Goal: Communication & Community: Answer question/provide support

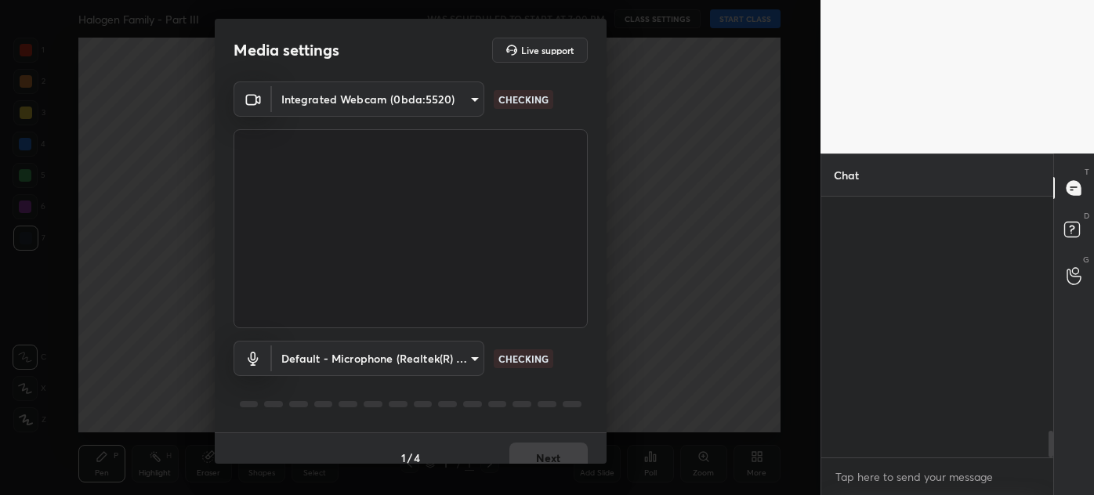
scroll to position [2293, 0]
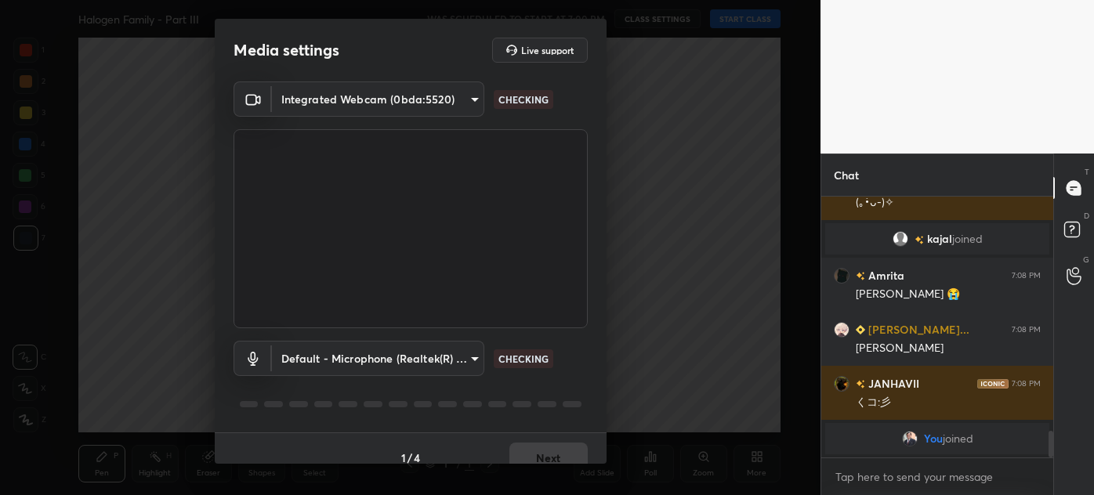
click at [544, 451] on div "1 / 4 Next" at bounding box center [411, 458] width 392 height 50
click at [544, 451] on button "Next" at bounding box center [548, 458] width 78 height 31
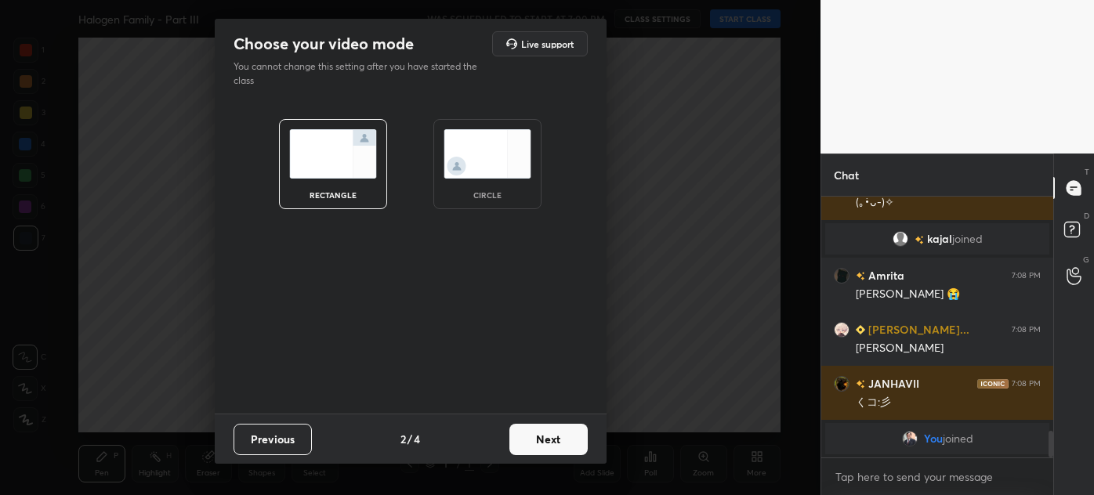
click at [544, 451] on button "Next" at bounding box center [548, 439] width 78 height 31
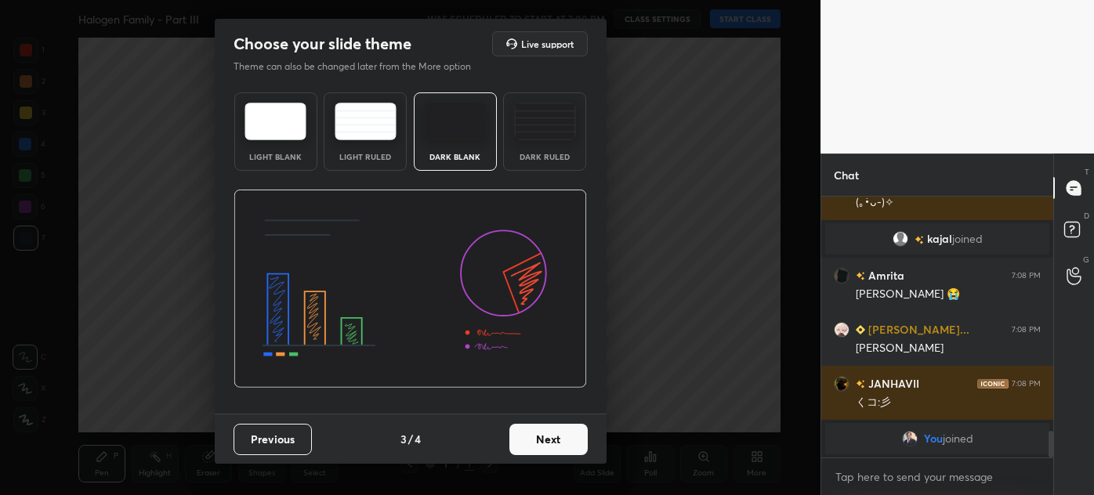
click at [558, 446] on button "Next" at bounding box center [548, 439] width 78 height 31
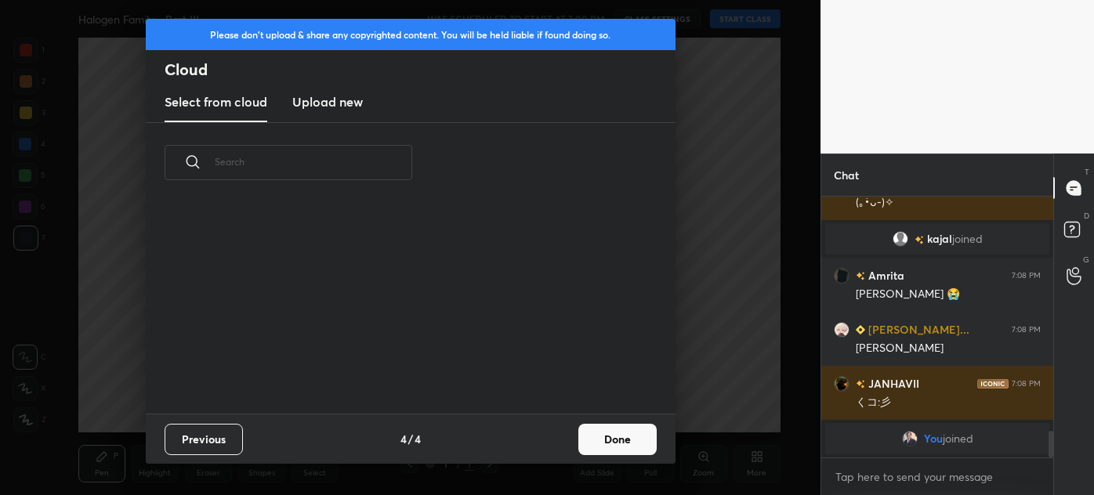
click at [560, 446] on div "Previous 4 / 4 Done" at bounding box center [411, 439] width 530 height 50
click at [611, 444] on button "Done" at bounding box center [617, 439] width 78 height 31
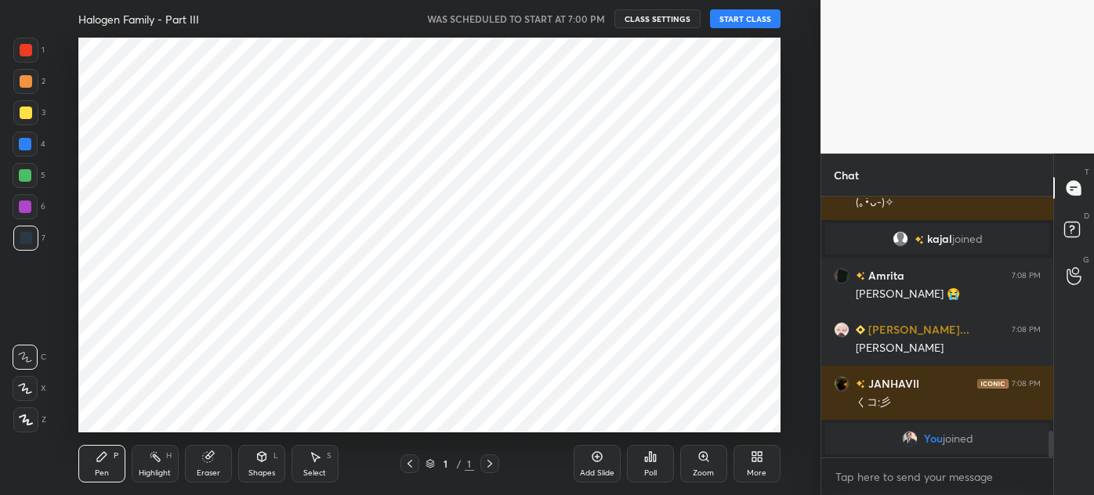
scroll to position [1963, 0]
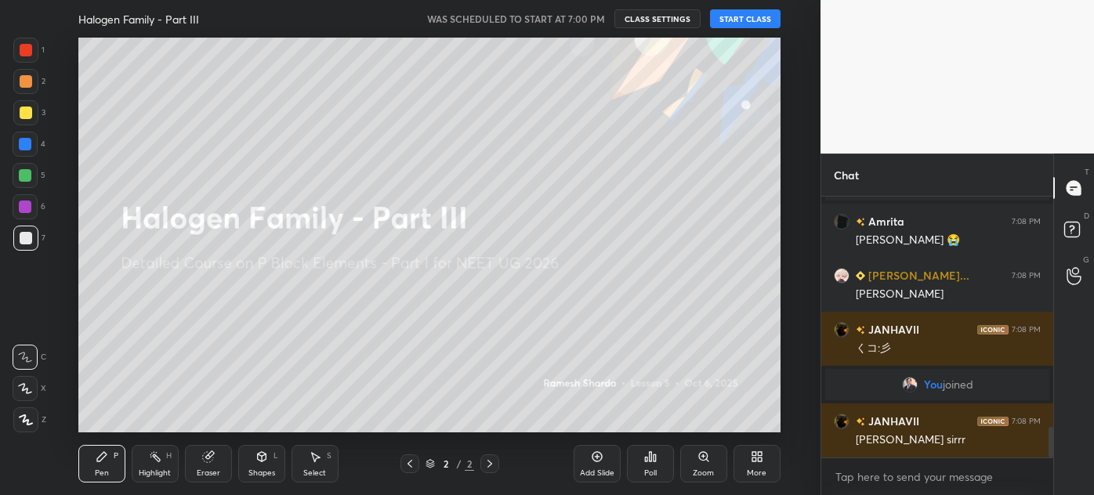
click at [744, 18] on button "START CLASS" at bounding box center [745, 18] width 71 height 19
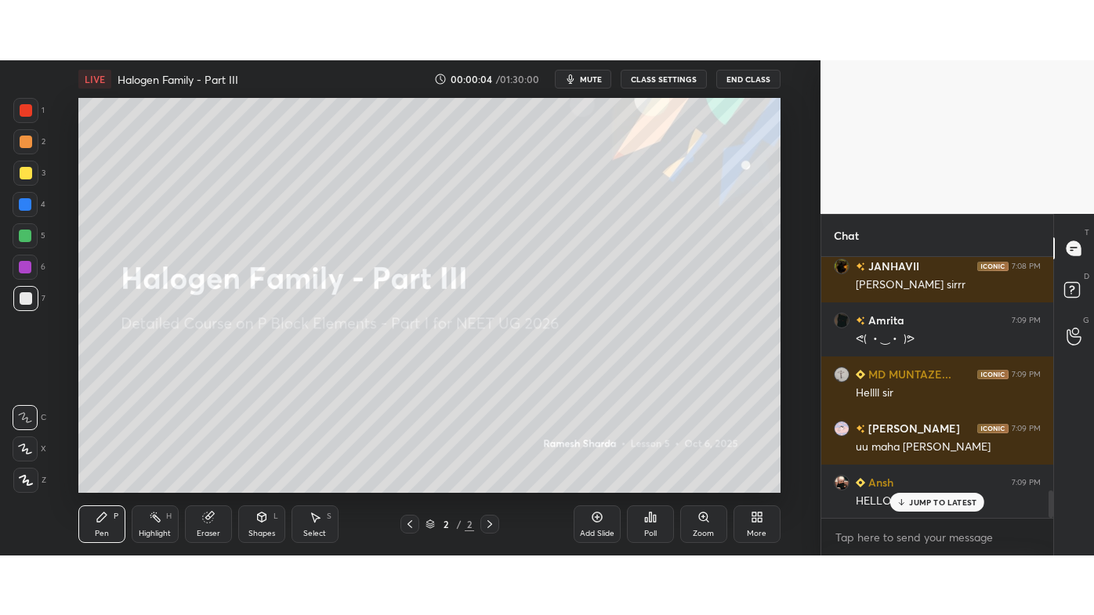
scroll to position [2232, 0]
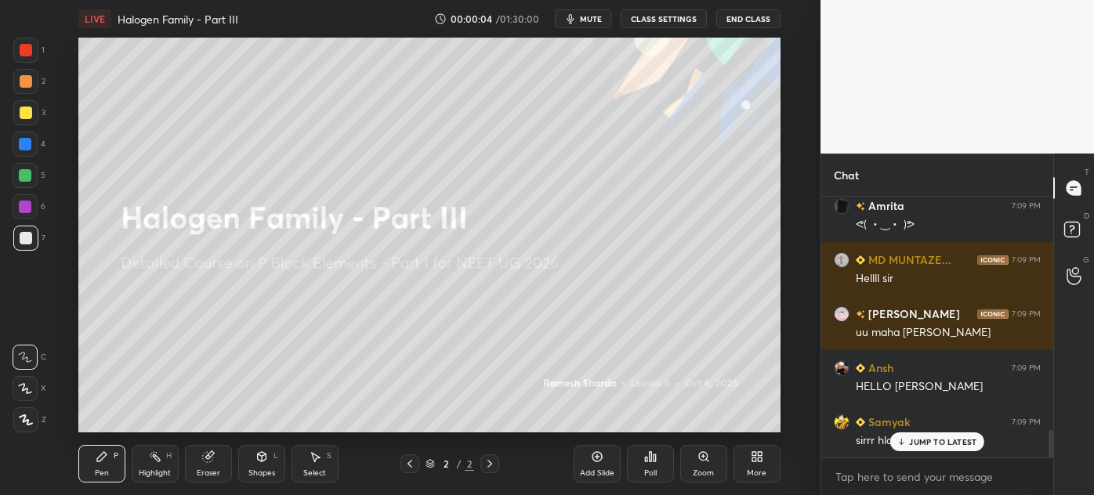
click at [759, 456] on icon at bounding box center [757, 457] width 13 height 13
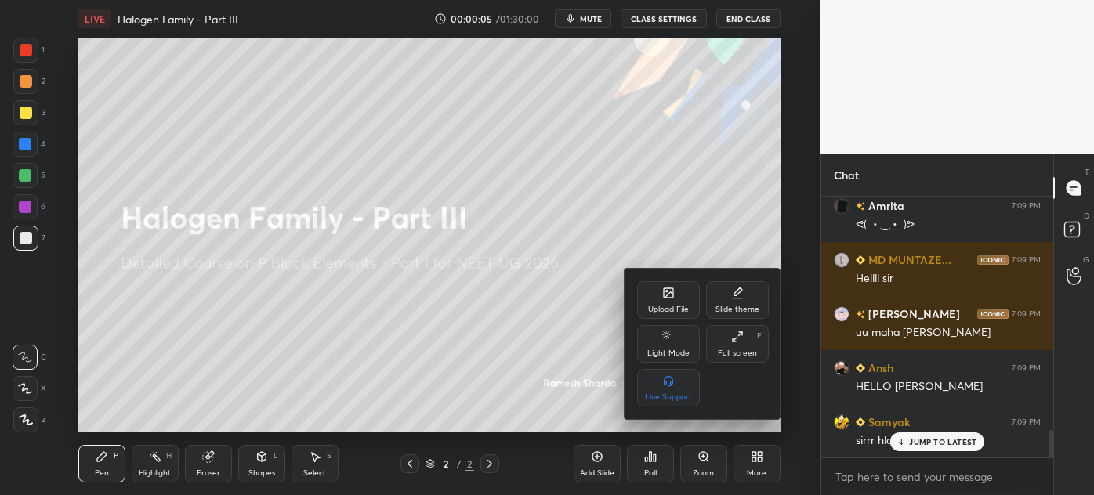
click at [744, 330] on div "Full screen F" at bounding box center [737, 344] width 63 height 38
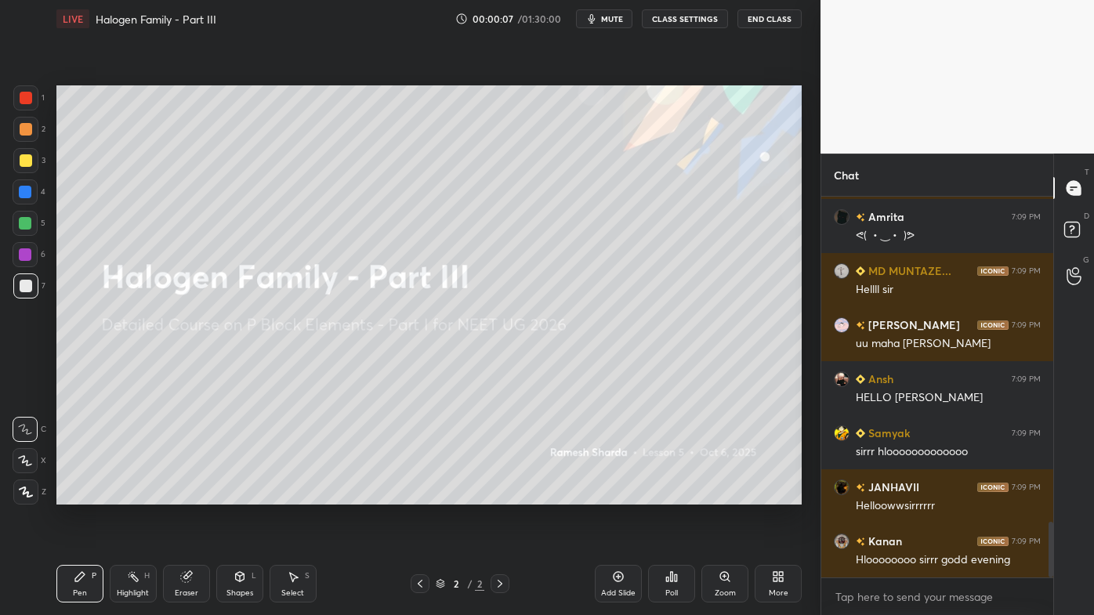
scroll to position [2275, 0]
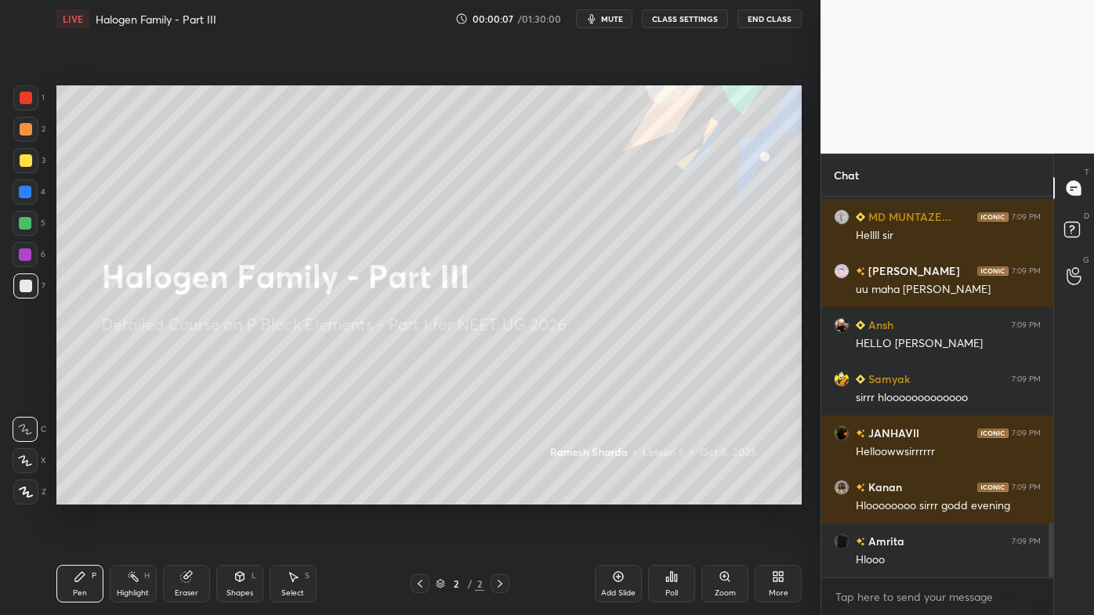
click at [30, 96] on div at bounding box center [26, 98] width 13 height 13
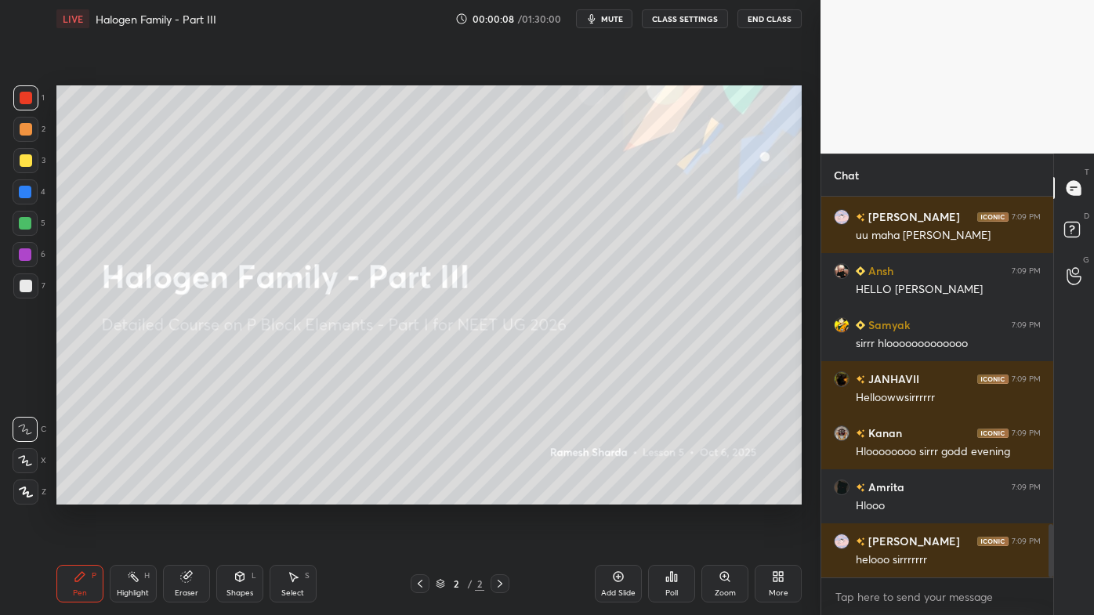
click at [25, 487] on icon at bounding box center [26, 492] width 14 height 11
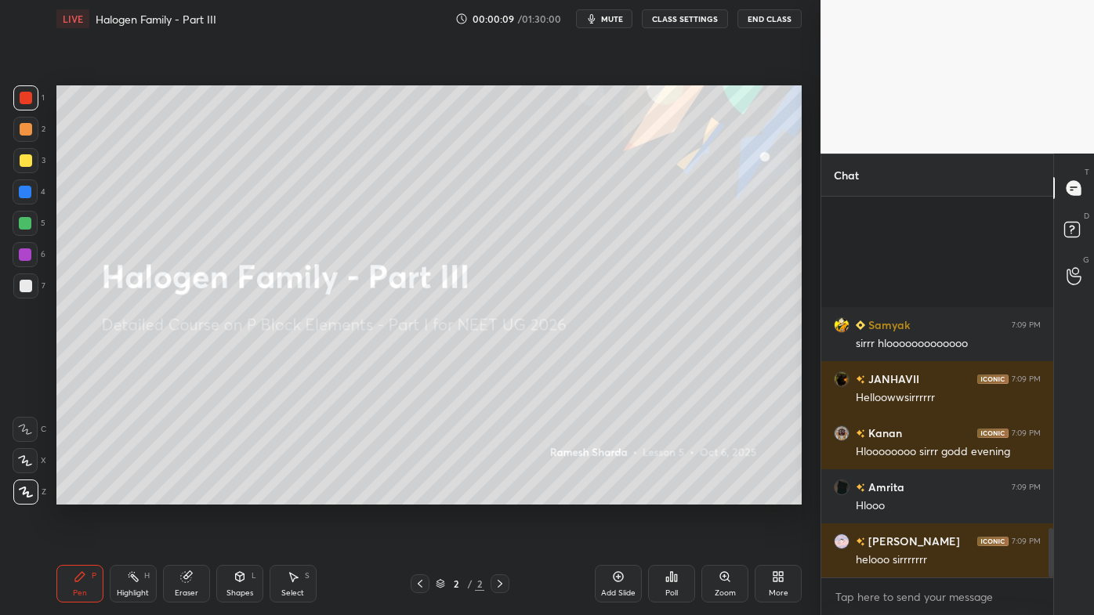
scroll to position [2546, 0]
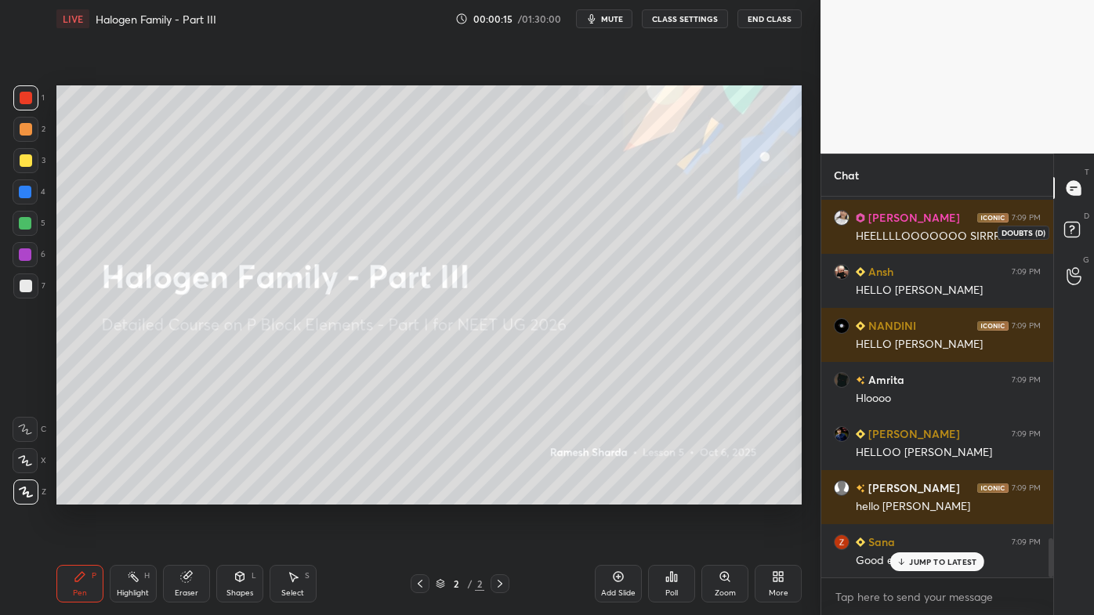
click at [1075, 228] on icon at bounding box center [1074, 232] width 28 height 28
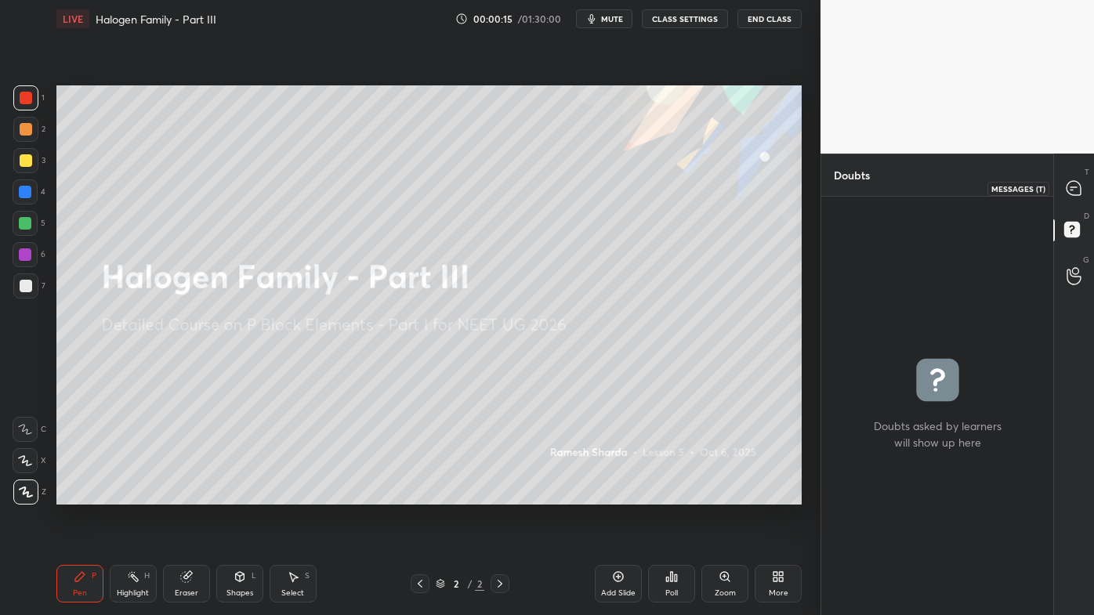
drag, startPoint x: 1081, startPoint y: 190, endPoint x: 1076, endPoint y: 216, distance: 27.1
click at [1080, 194] on icon at bounding box center [1074, 188] width 14 height 14
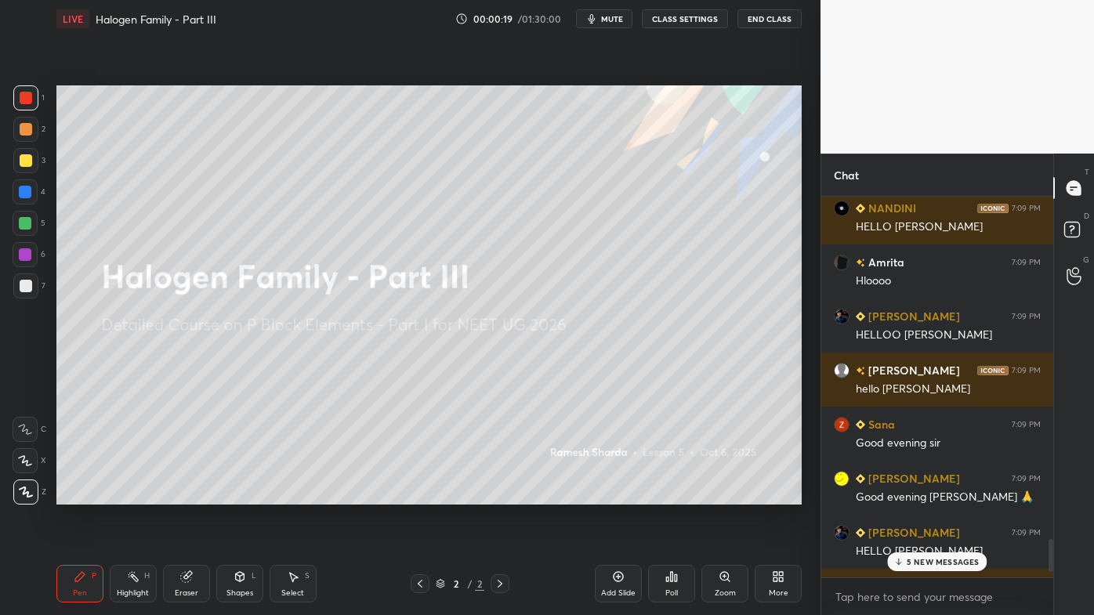
drag, startPoint x: 930, startPoint y: 562, endPoint x: 922, endPoint y: 566, distance: 8.8
click at [930, 495] on p "5 NEW MESSAGES" at bounding box center [943, 561] width 73 height 9
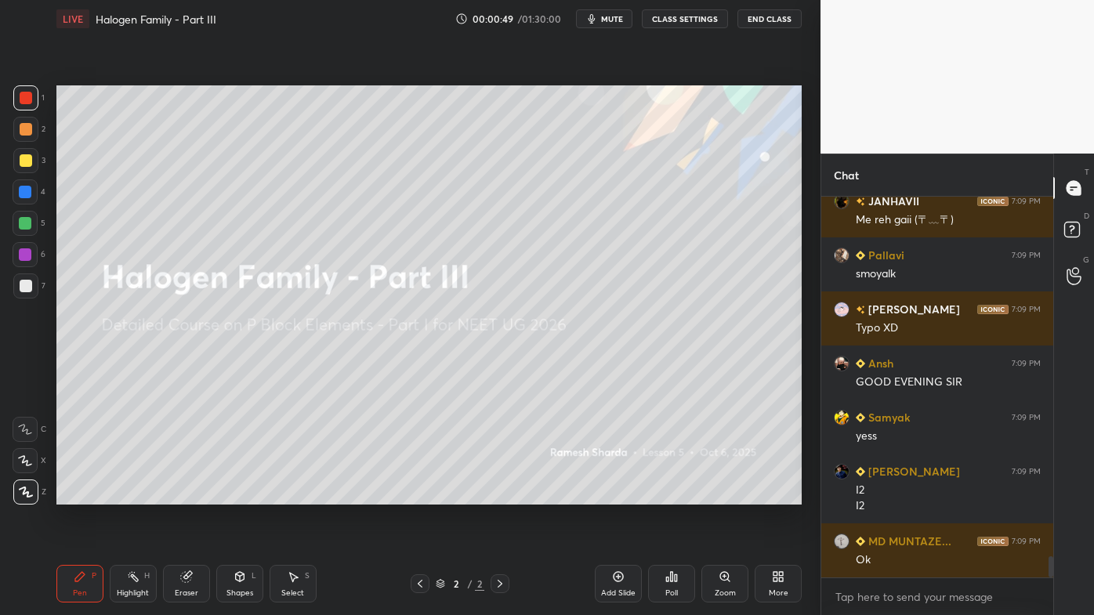
click at [622, 495] on icon at bounding box center [618, 577] width 13 height 13
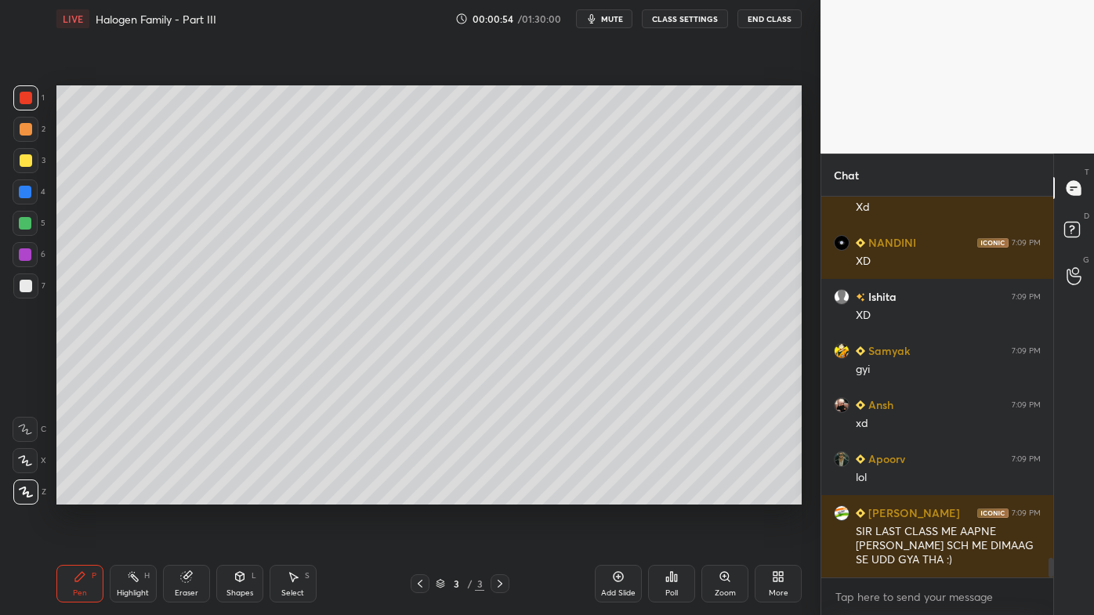
drag, startPoint x: 25, startPoint y: 125, endPoint x: 24, endPoint y: 138, distance: 12.6
click at [25, 125] on div at bounding box center [26, 129] width 13 height 13
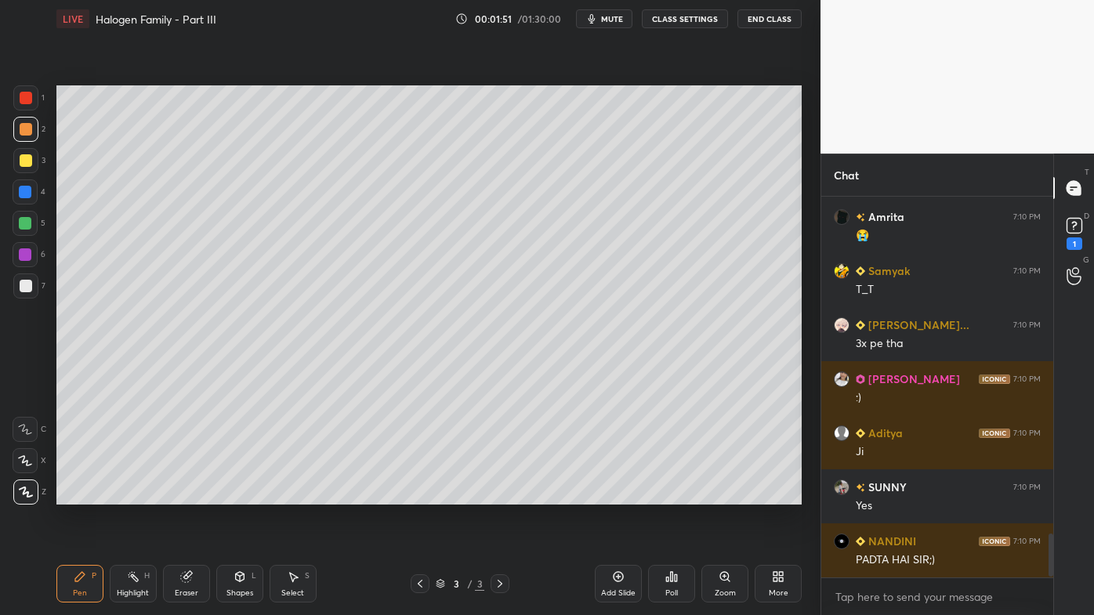
scroll to position [2960, 0]
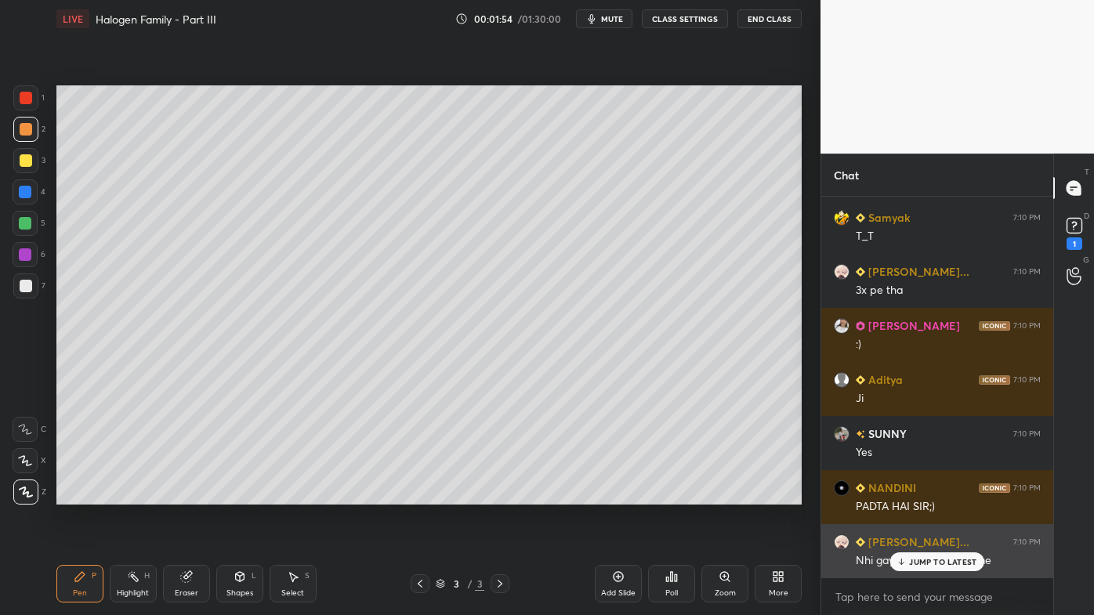
click at [919, 495] on p "JUMP TO LATEST" at bounding box center [942, 561] width 67 height 9
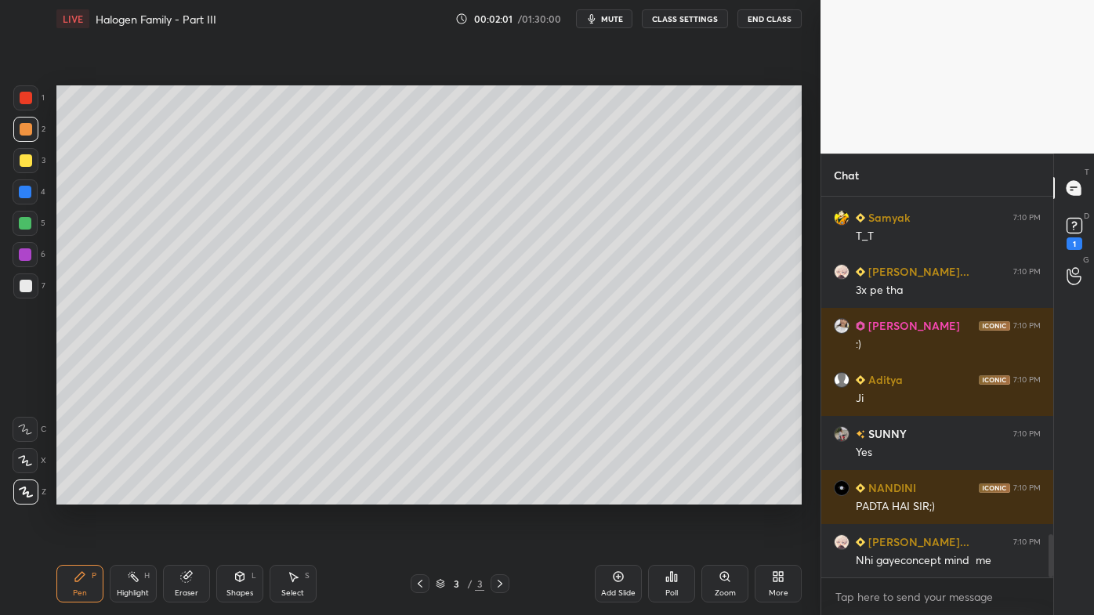
click at [77, 495] on icon at bounding box center [79, 576] width 9 height 9
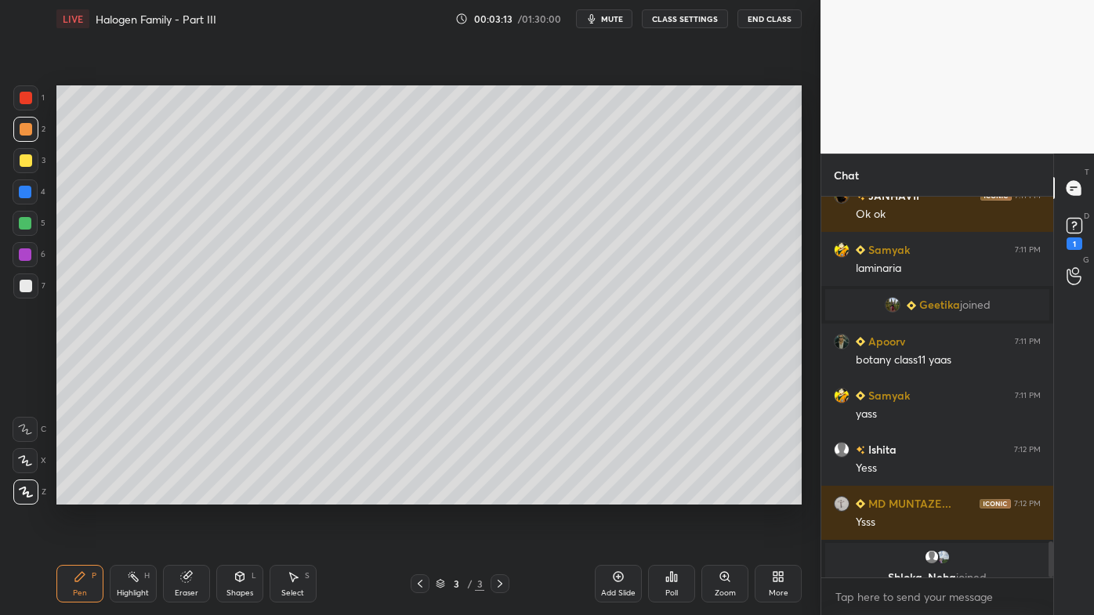
scroll to position [3611, 0]
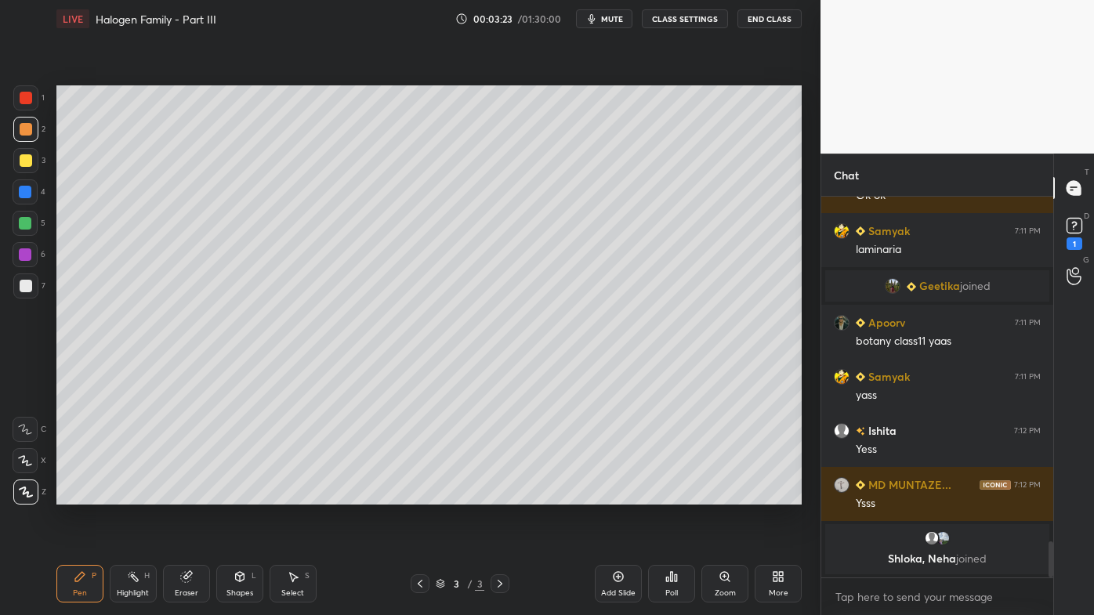
drag, startPoint x: 133, startPoint y: 575, endPoint x: 179, endPoint y: 518, distance: 73.0
click at [136, 495] on icon at bounding box center [133, 577] width 13 height 13
click at [77, 495] on icon at bounding box center [79, 576] width 9 height 9
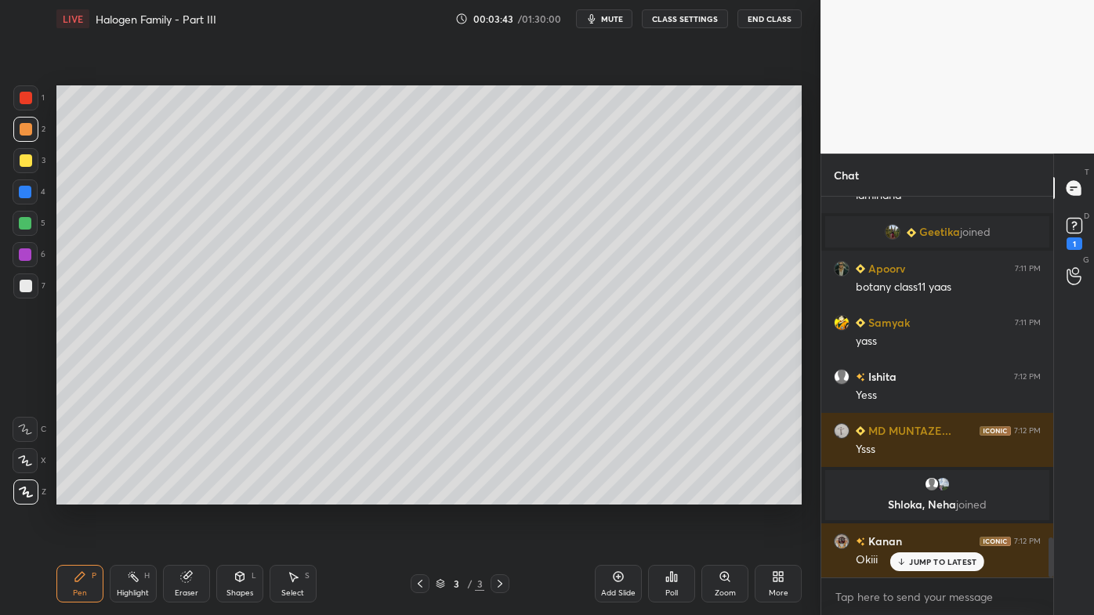
scroll to position [3225, 0]
click at [29, 157] on div at bounding box center [26, 160] width 13 height 13
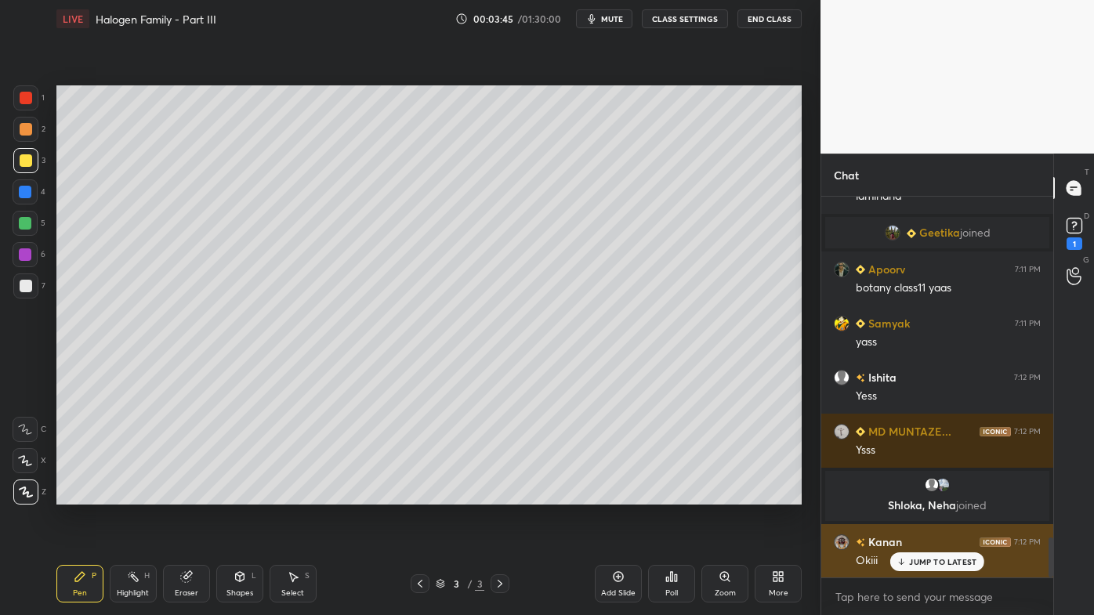
click at [921, 495] on p "JUMP TO LATEST" at bounding box center [942, 561] width 67 height 9
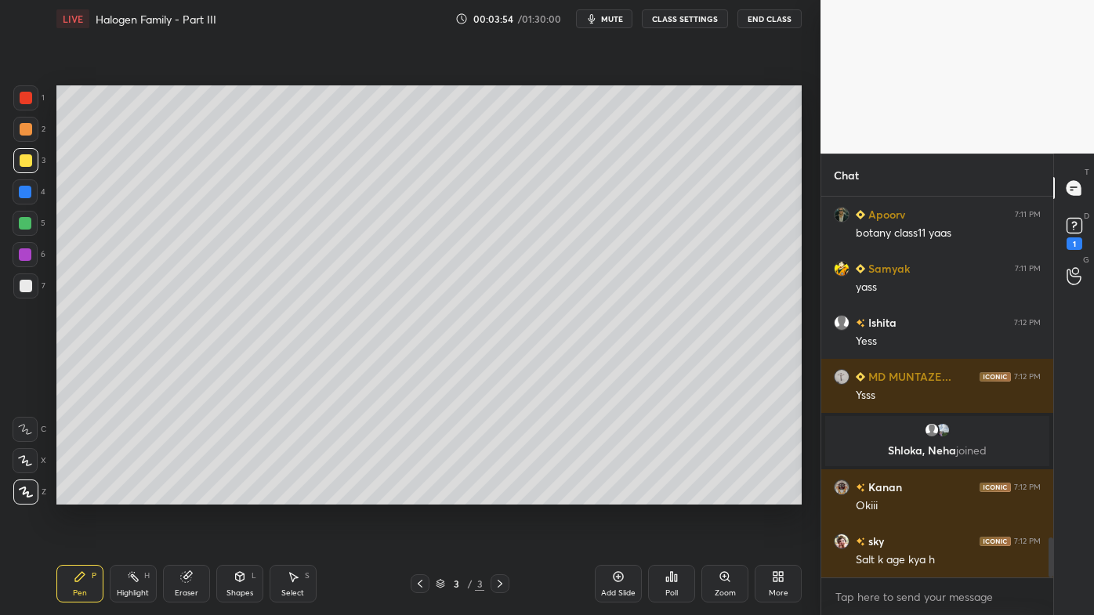
scroll to position [3388, 0]
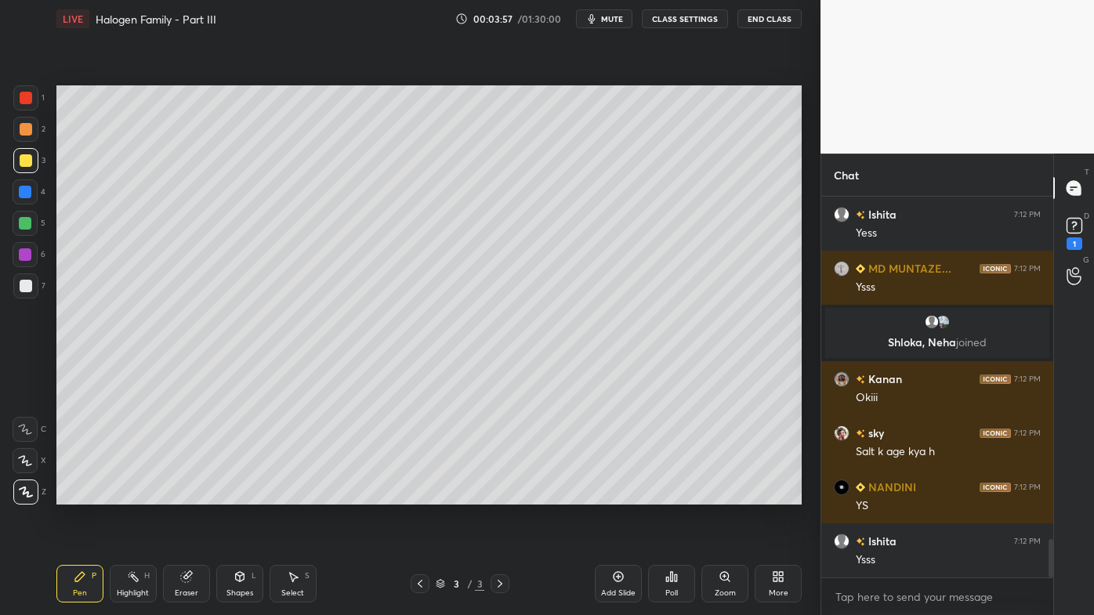
drag, startPoint x: 190, startPoint y: 569, endPoint x: 245, endPoint y: 535, distance: 65.5
click at [190, 495] on div "Eraser" at bounding box center [186, 584] width 47 height 38
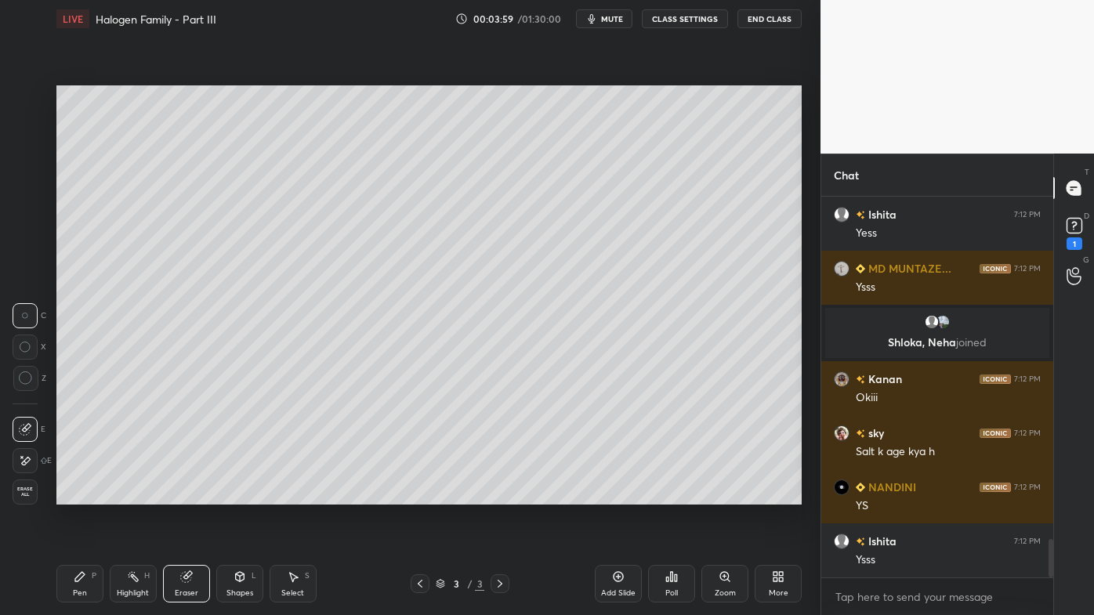
scroll to position [3442, 0]
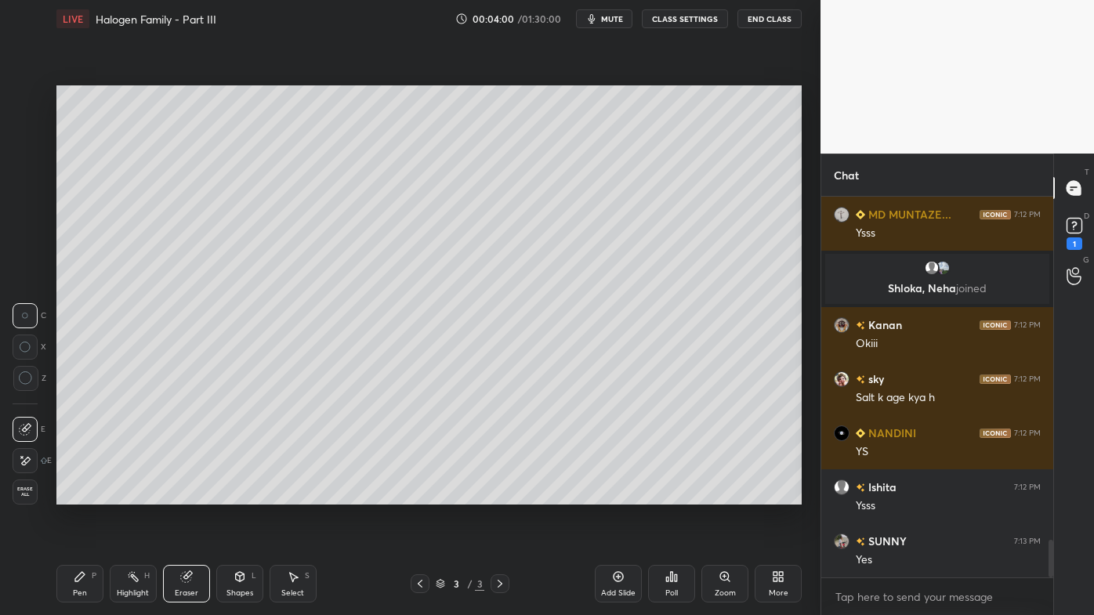
click at [20, 462] on icon at bounding box center [25, 461] width 13 height 13
click at [23, 461] on icon at bounding box center [25, 461] width 13 height 13
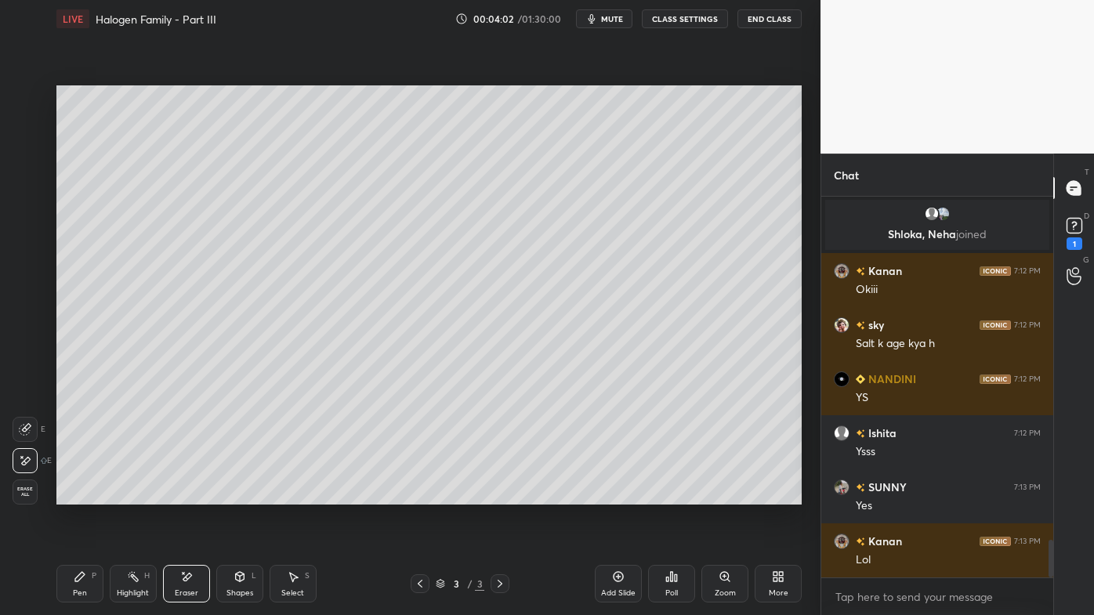
drag, startPoint x: 78, startPoint y: 577, endPoint x: 173, endPoint y: 508, distance: 117.3
click at [82, 495] on icon at bounding box center [79, 576] width 9 height 9
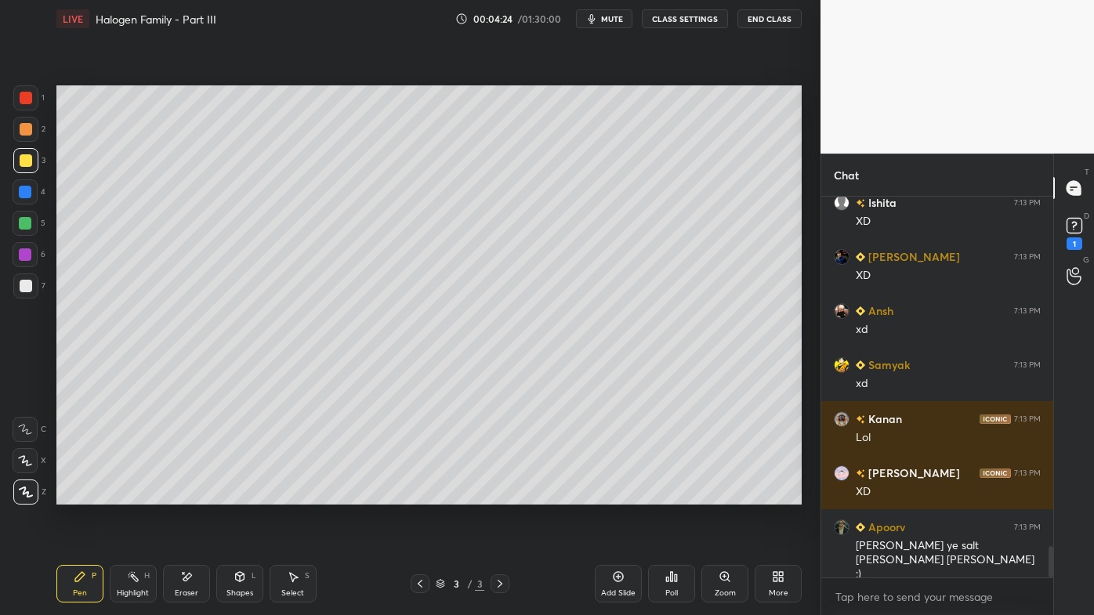
scroll to position [4213, 0]
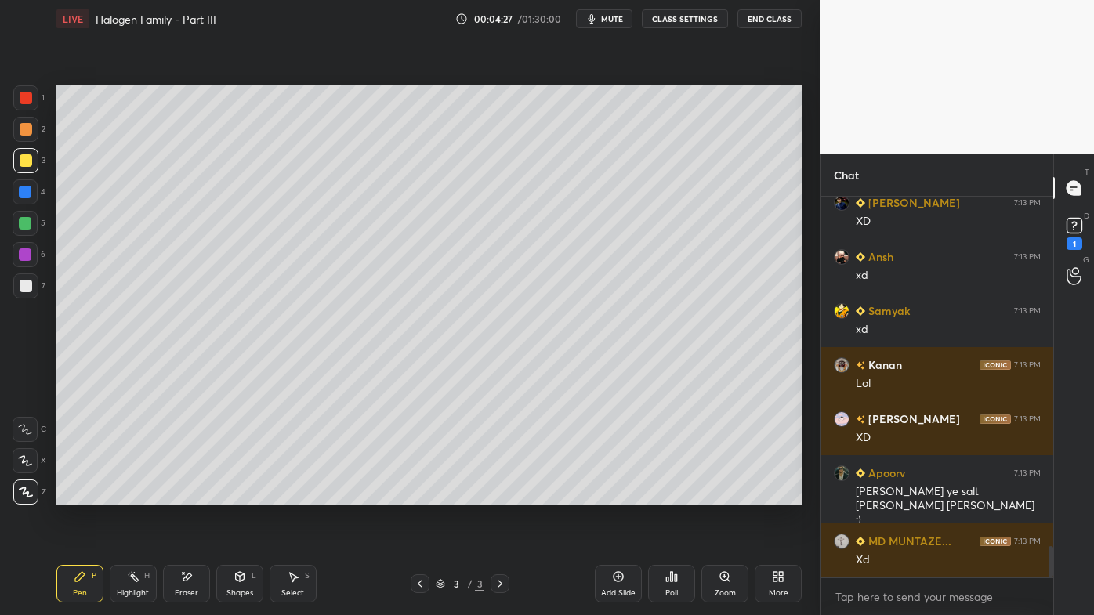
click at [621, 495] on icon at bounding box center [618, 577] width 13 height 13
click at [31, 131] on div at bounding box center [26, 129] width 13 height 13
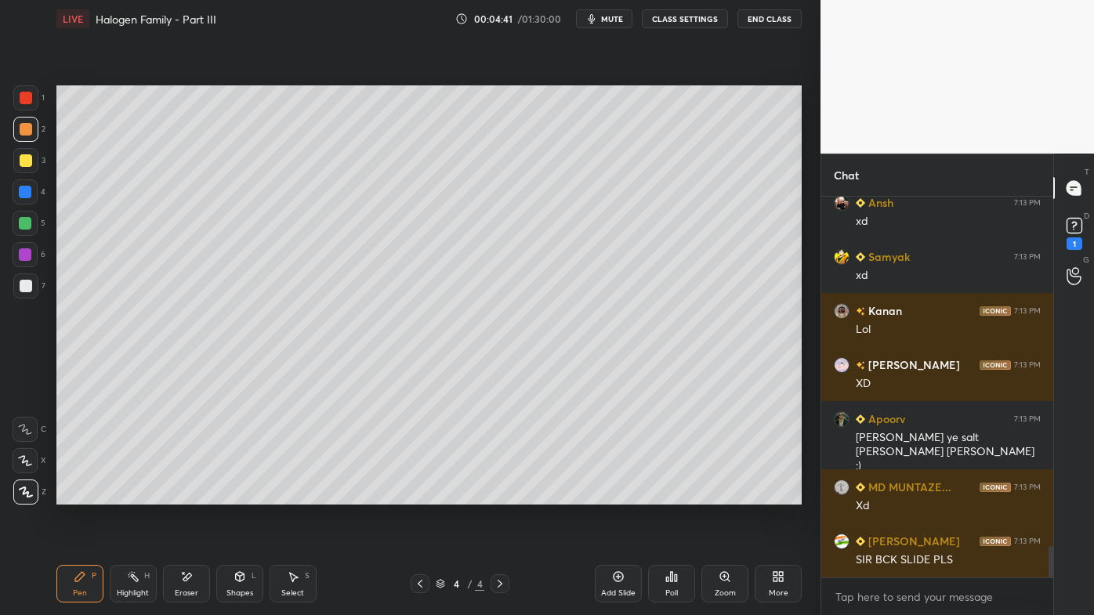
click at [418, 495] on icon at bounding box center [420, 584] width 13 height 13
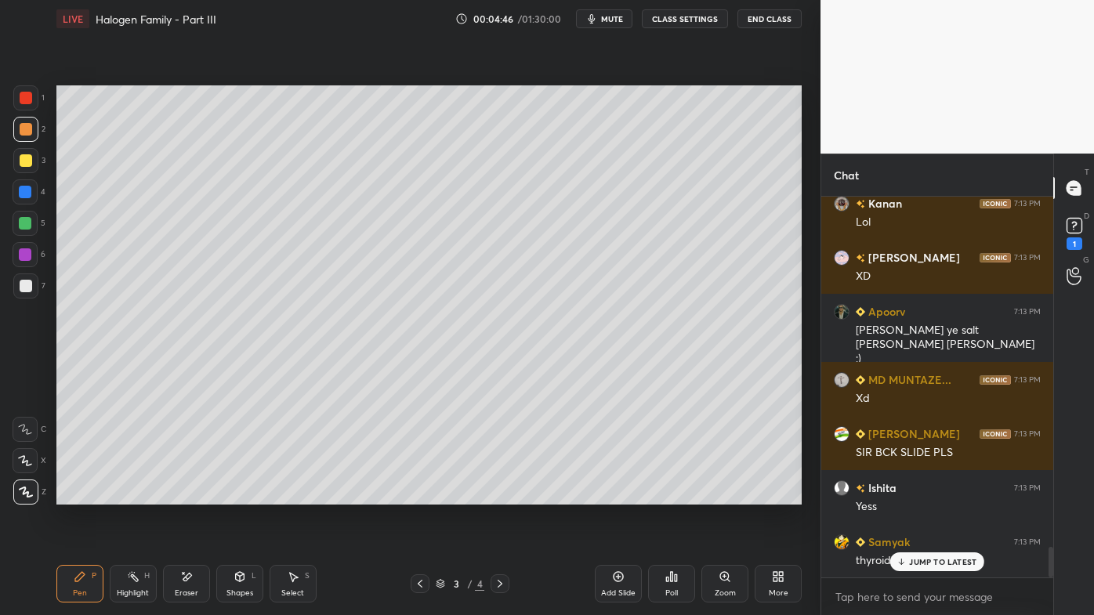
scroll to position [4429, 0]
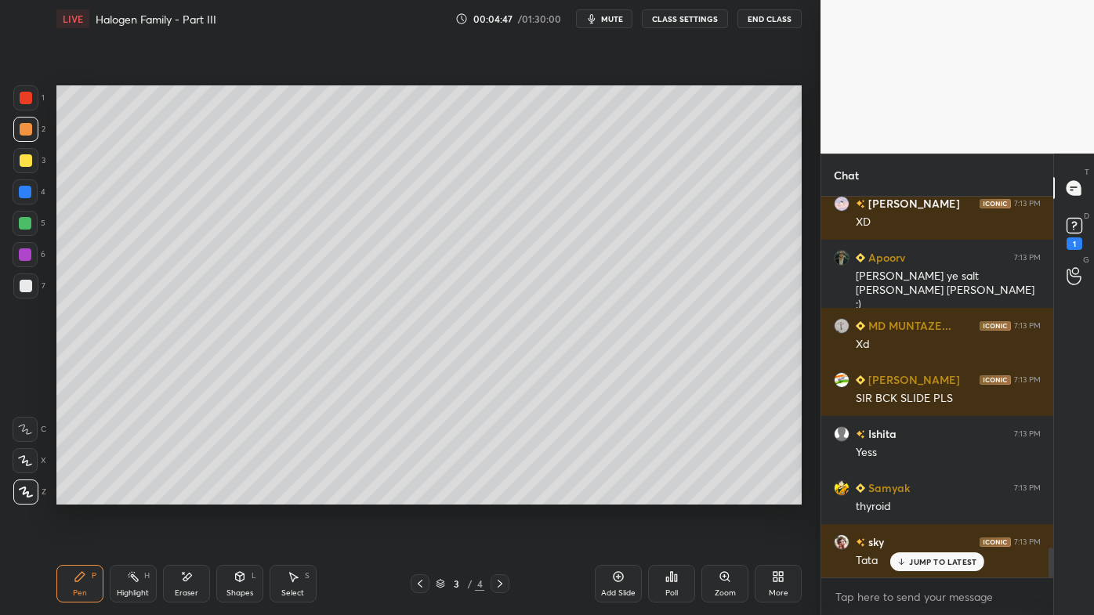
click at [502, 495] on icon at bounding box center [500, 584] width 13 height 13
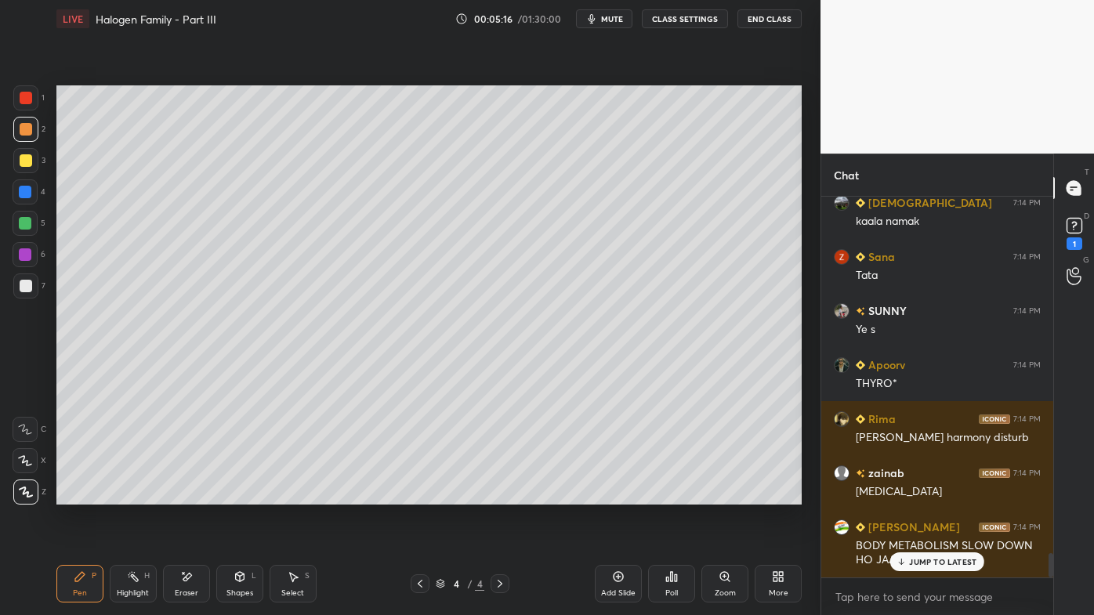
scroll to position [5524, 0]
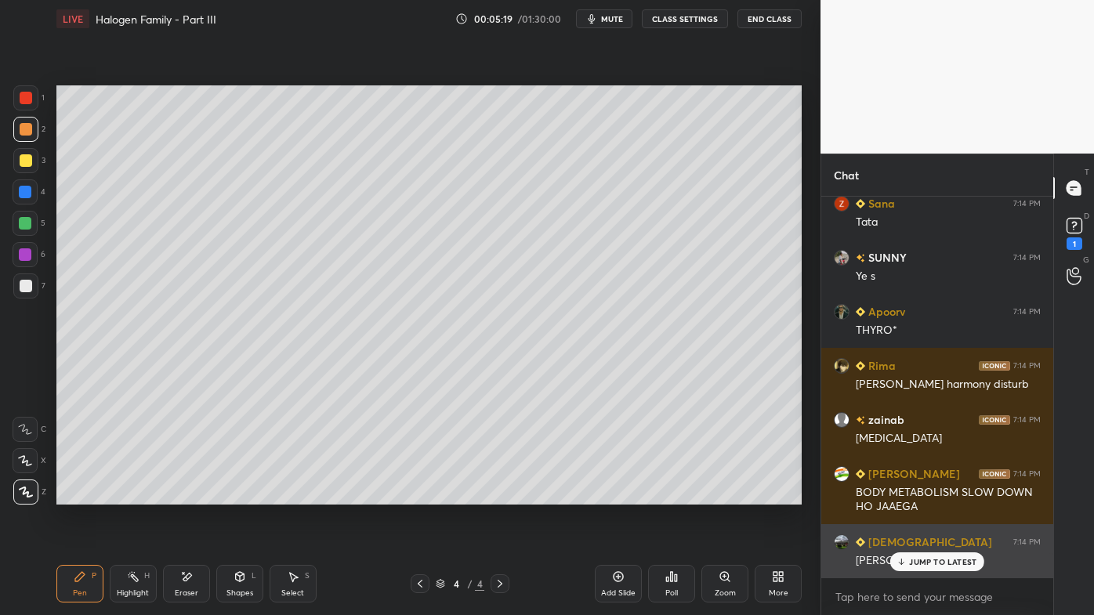
click at [921, 495] on p "JUMP TO LATEST" at bounding box center [942, 561] width 67 height 9
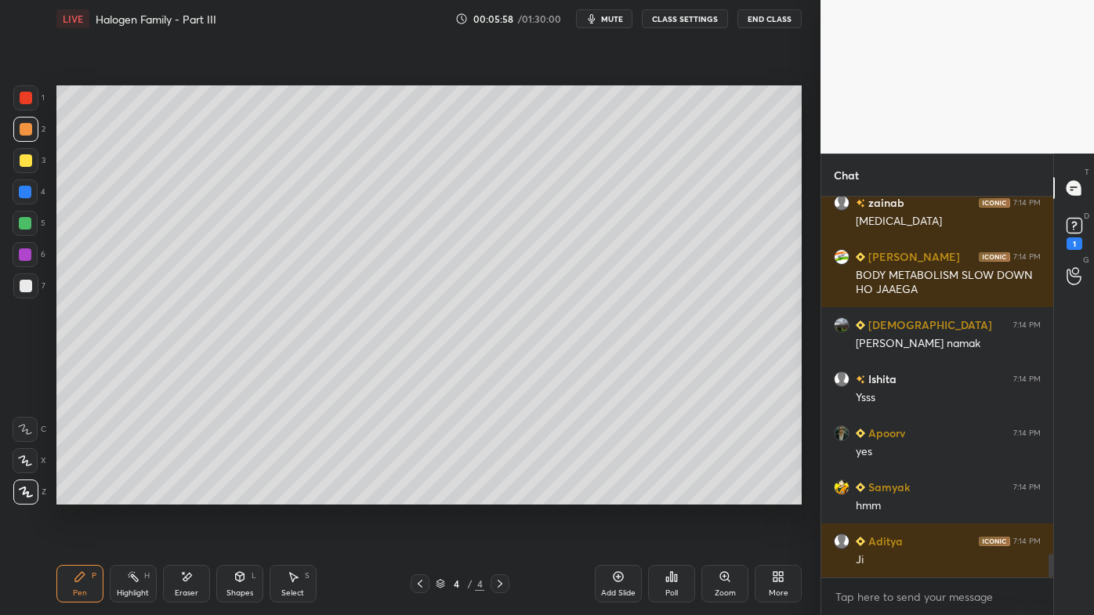
scroll to position [5795, 0]
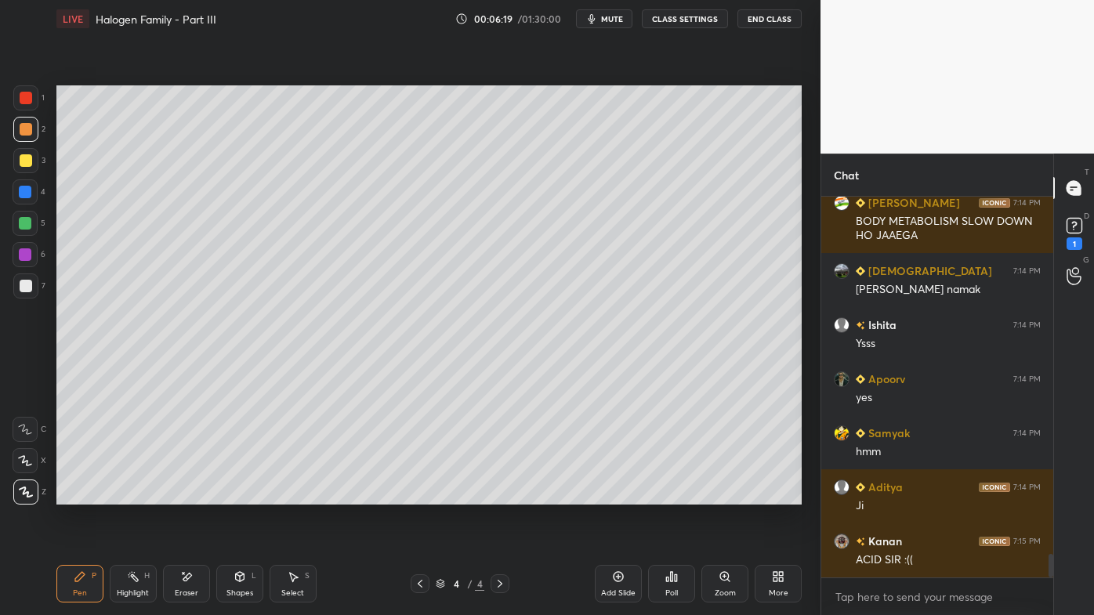
click at [140, 495] on div "Highlight H" at bounding box center [133, 584] width 47 height 38
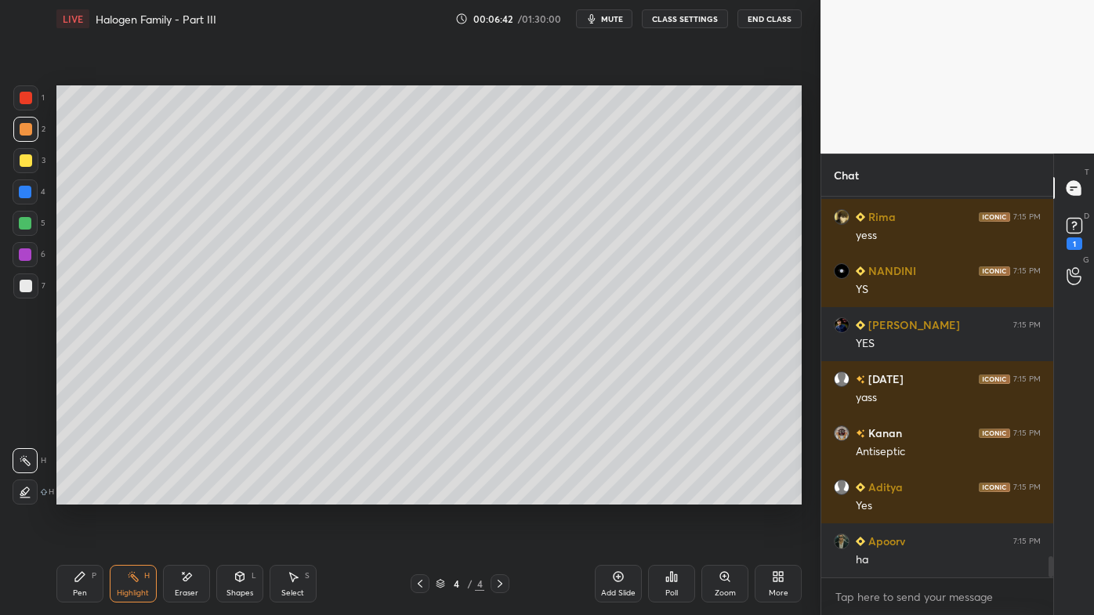
scroll to position [6607, 0]
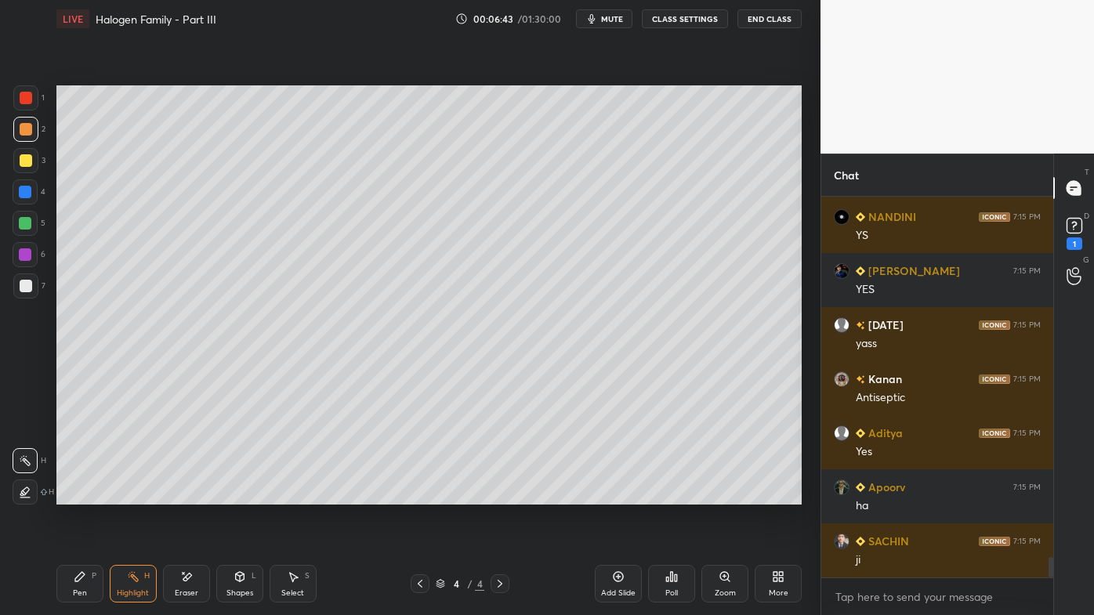
click at [624, 495] on icon at bounding box center [618, 577] width 13 height 13
drag, startPoint x: 76, startPoint y: 577, endPoint x: 113, endPoint y: 514, distance: 72.7
click at [75, 495] on icon at bounding box center [80, 577] width 13 height 13
click at [25, 161] on div at bounding box center [26, 160] width 13 height 13
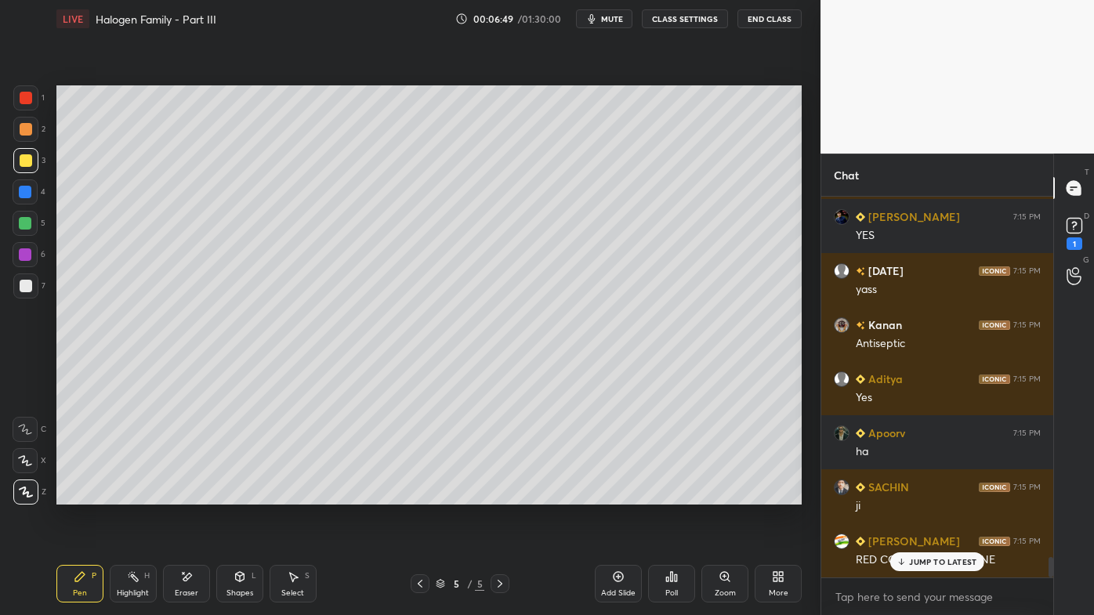
scroll to position [6728, 0]
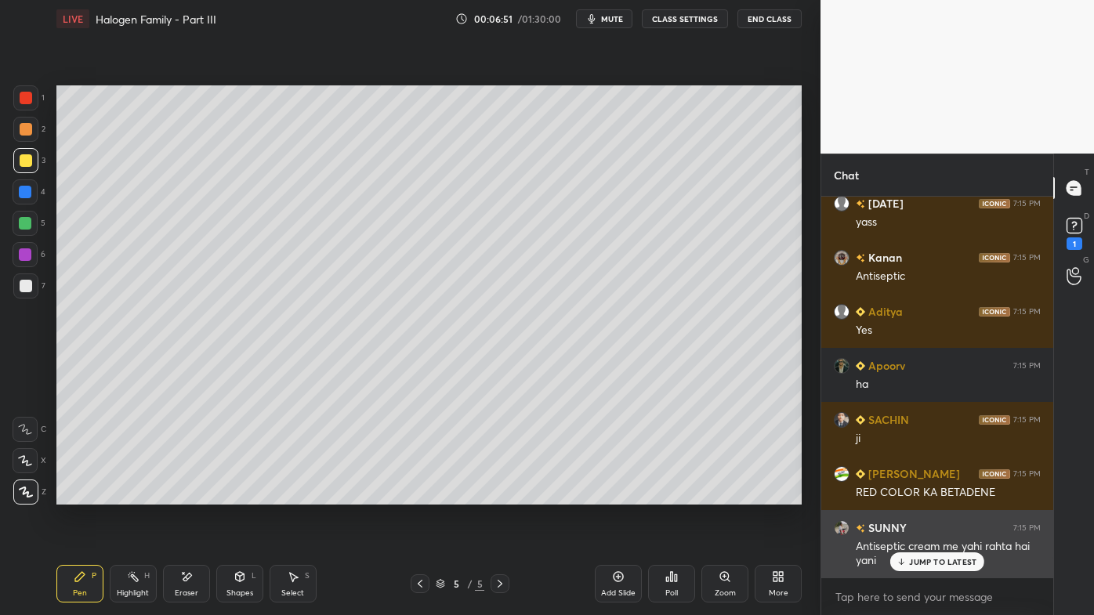
click at [916, 495] on p "JUMP TO LATEST" at bounding box center [942, 561] width 67 height 9
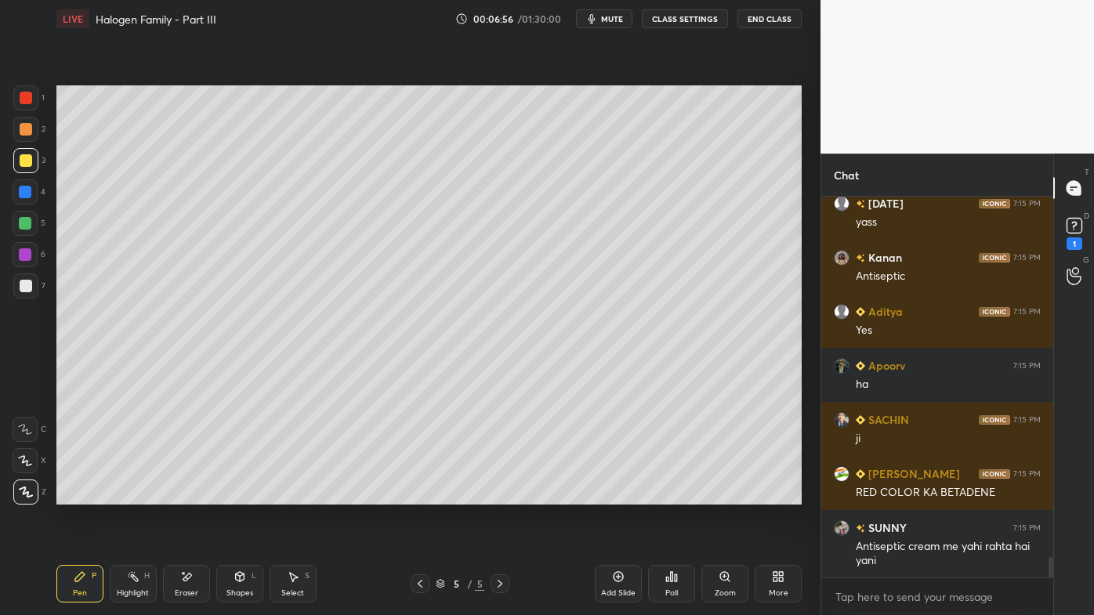
drag, startPoint x: 23, startPoint y: 285, endPoint x: 30, endPoint y: 280, distance: 8.9
click at [25, 284] on div at bounding box center [26, 286] width 13 height 13
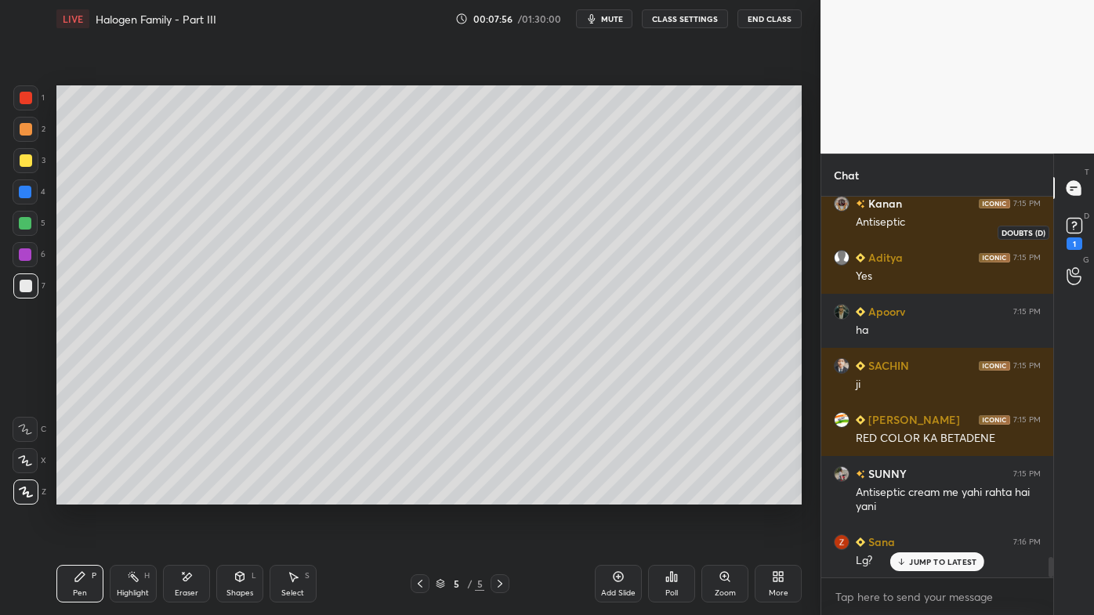
drag, startPoint x: 1079, startPoint y: 238, endPoint x: 1076, endPoint y: 249, distance: 11.2
click at [1079, 237] on div "1" at bounding box center [1075, 243] width 16 height 13
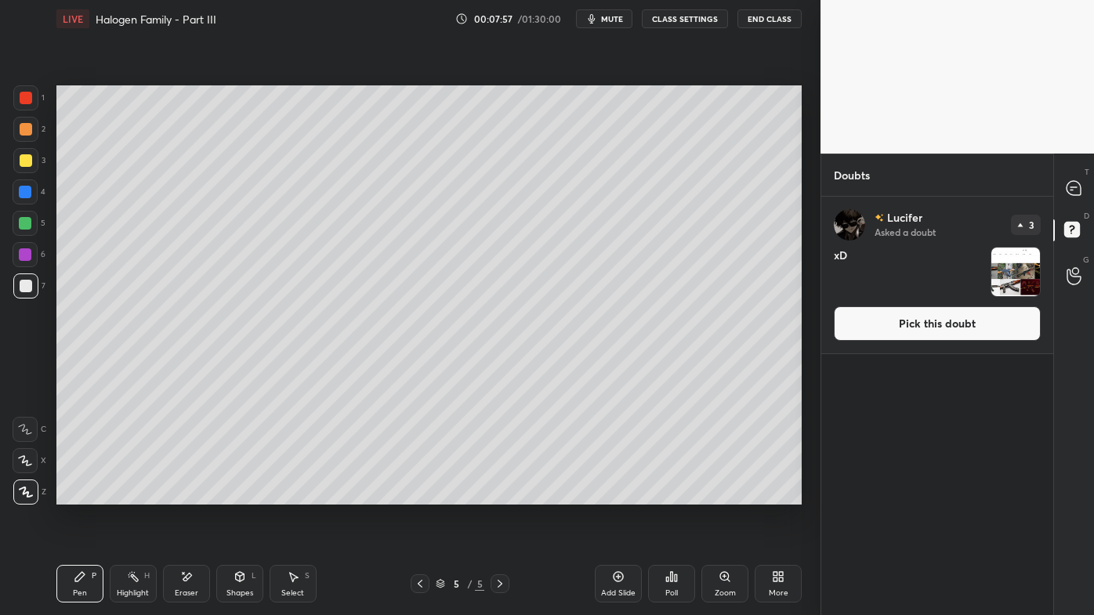
click at [969, 320] on button "Pick this doubt" at bounding box center [937, 323] width 207 height 34
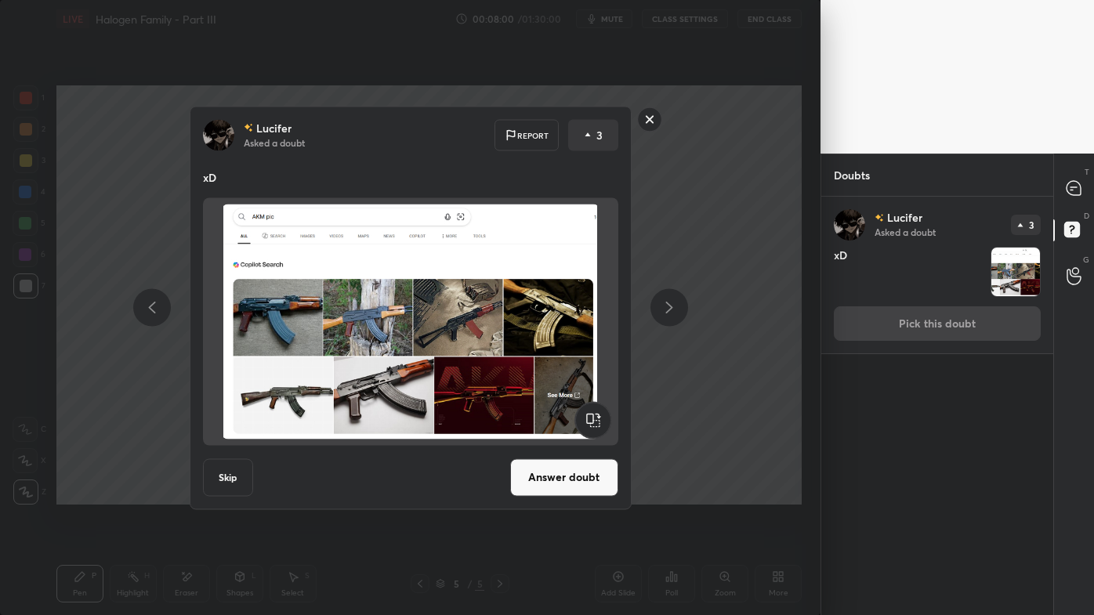
click at [651, 116] on rect at bounding box center [649, 119] width 24 height 24
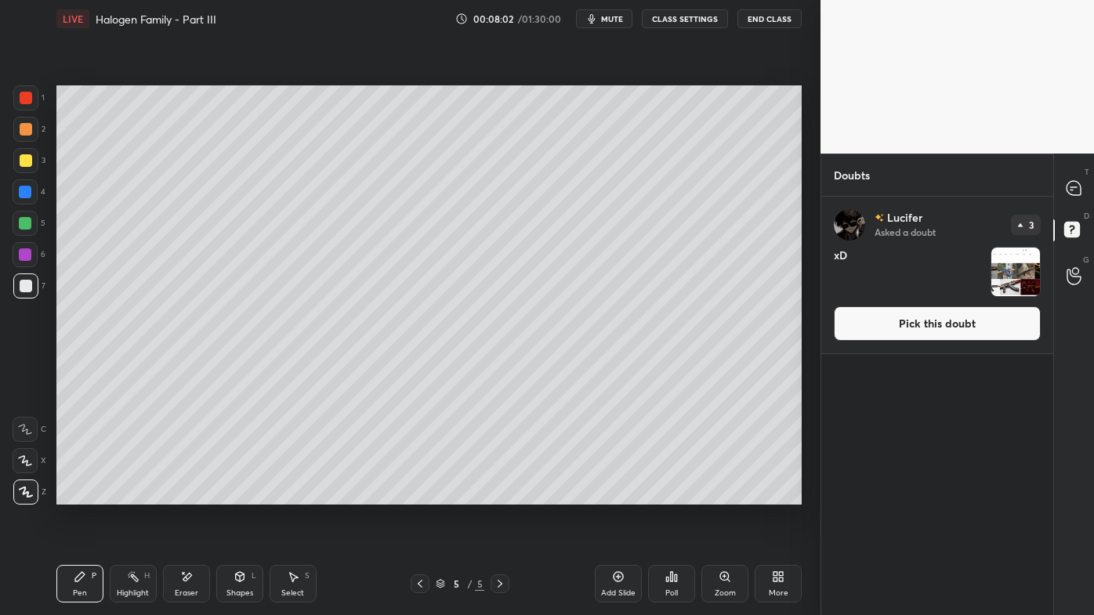
click at [1091, 188] on div "T Messages (T)" at bounding box center [1074, 188] width 40 height 44
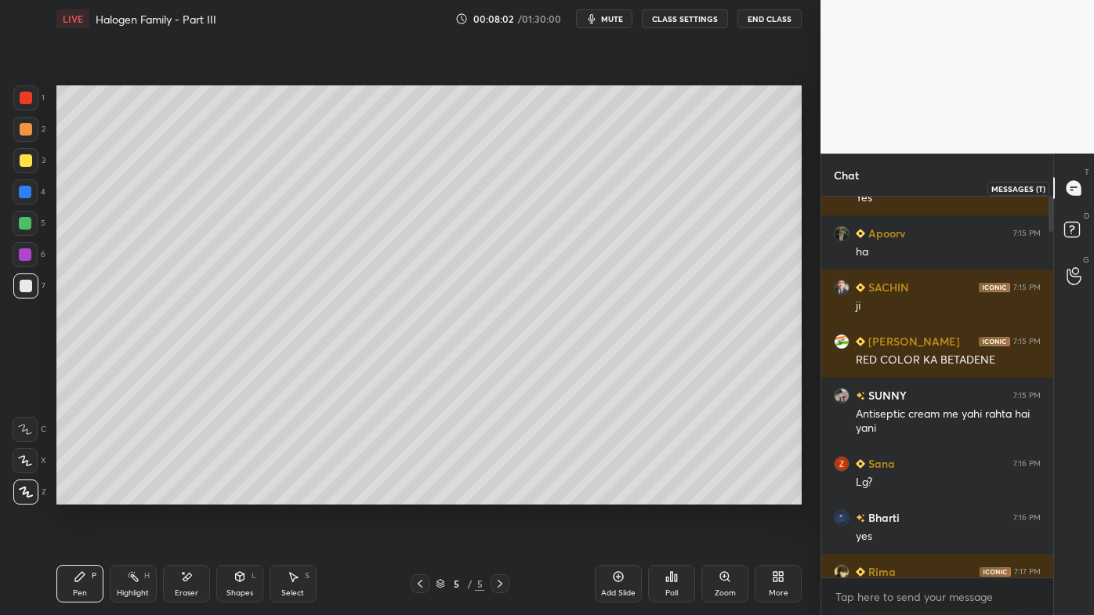
scroll to position [7242, 0]
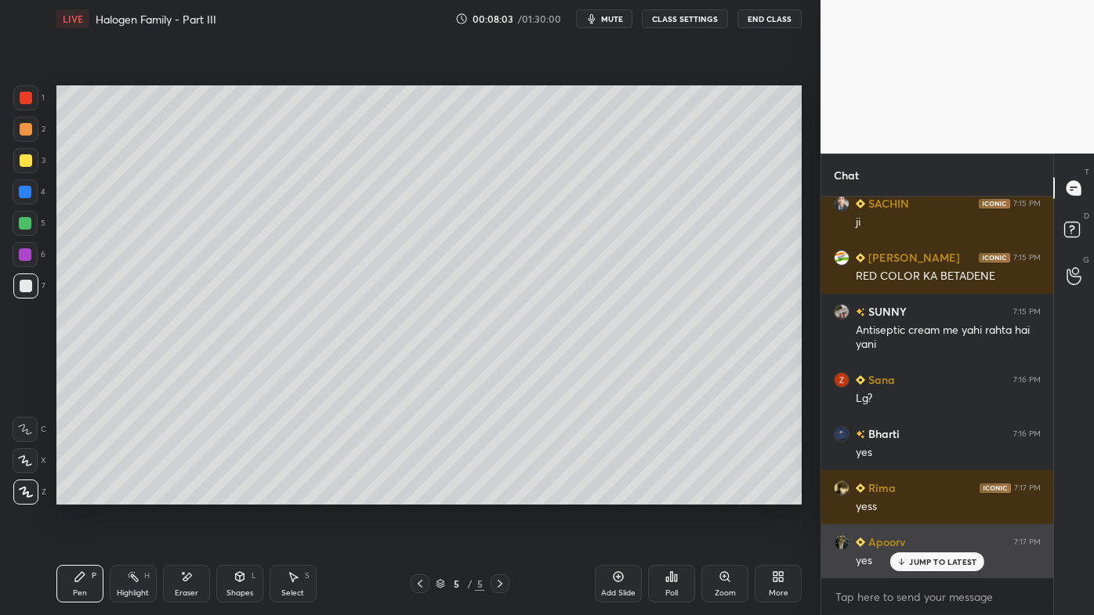
click at [917, 495] on p "JUMP TO LATEST" at bounding box center [942, 561] width 67 height 9
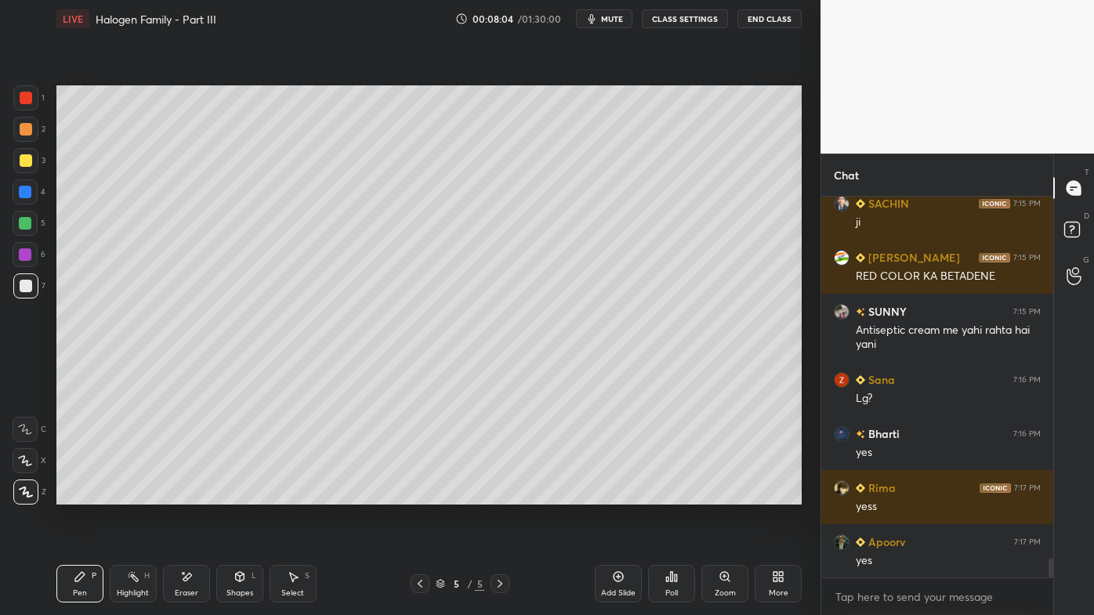
click at [615, 495] on icon at bounding box center [618, 577] width 13 height 13
drag, startPoint x: 23, startPoint y: 129, endPoint x: 52, endPoint y: 121, distance: 30.3
click at [24, 129] on div at bounding box center [26, 129] width 13 height 13
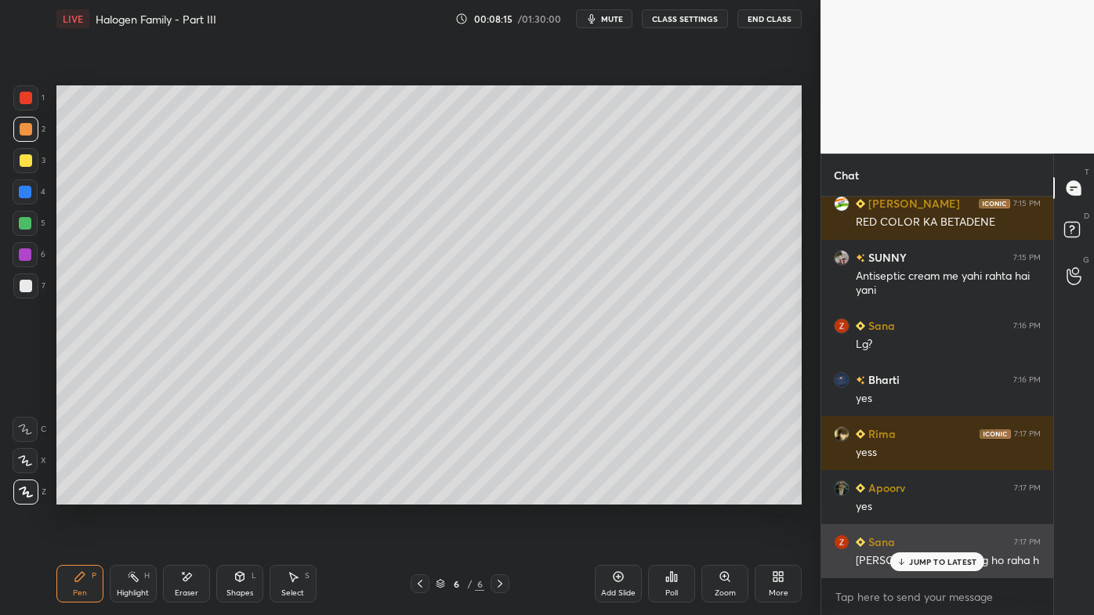
drag, startPoint x: 919, startPoint y: 561, endPoint x: 905, endPoint y: 560, distance: 14.1
click at [919, 495] on p "JUMP TO LATEST" at bounding box center [942, 561] width 67 height 9
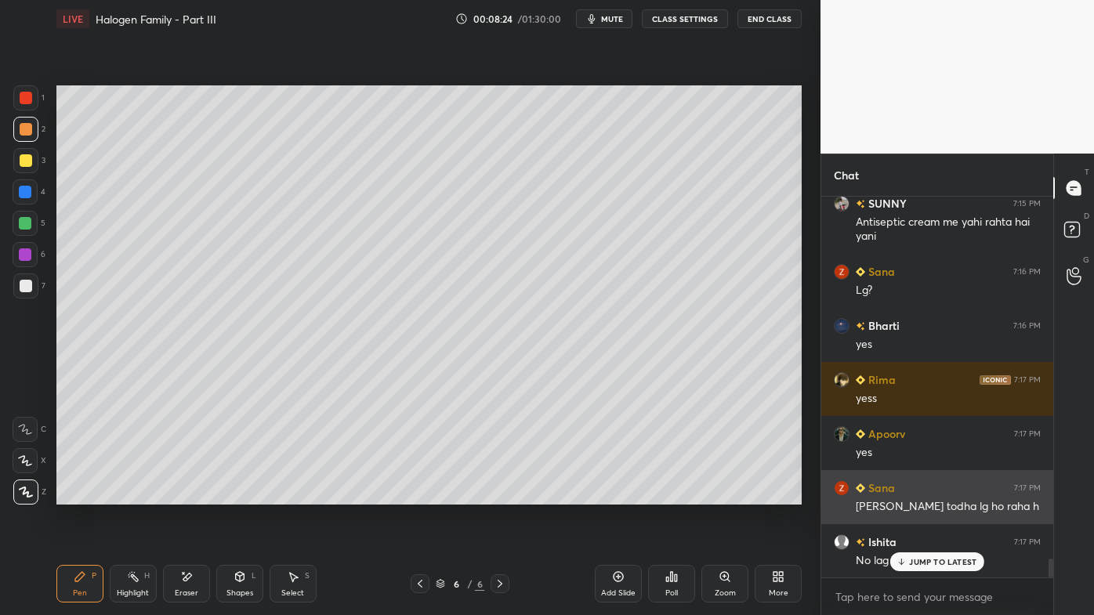
scroll to position [7405, 0]
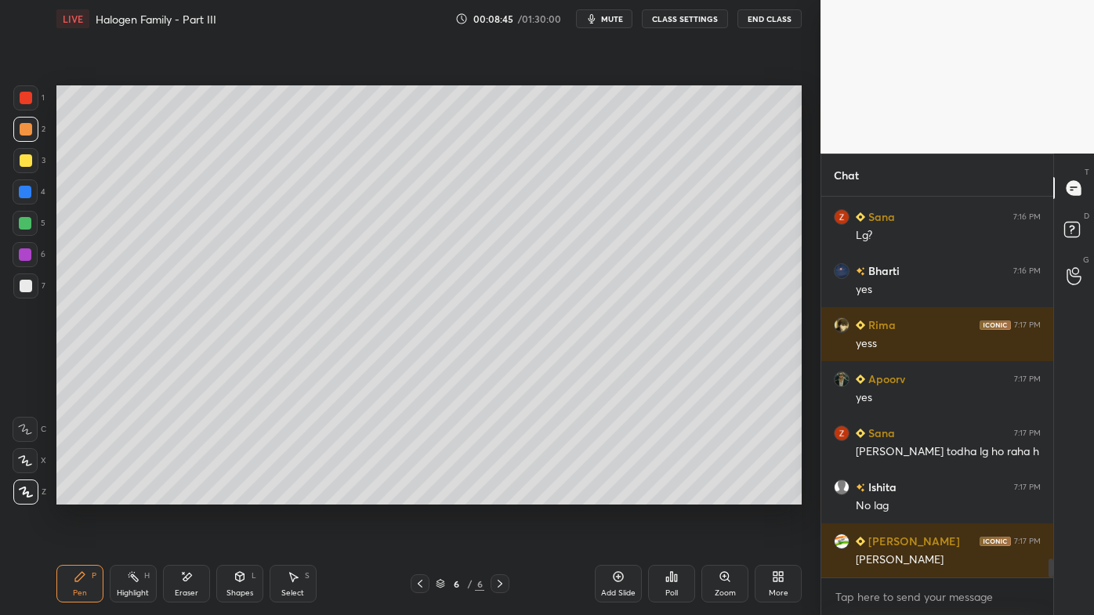
click at [417, 495] on icon at bounding box center [420, 584] width 13 height 13
click at [502, 495] on icon at bounding box center [500, 584] width 13 height 13
drag, startPoint x: 1073, startPoint y: 228, endPoint x: 1079, endPoint y: 213, distance: 15.9
click at [1073, 227] on icon at bounding box center [1071, 229] width 5 height 6
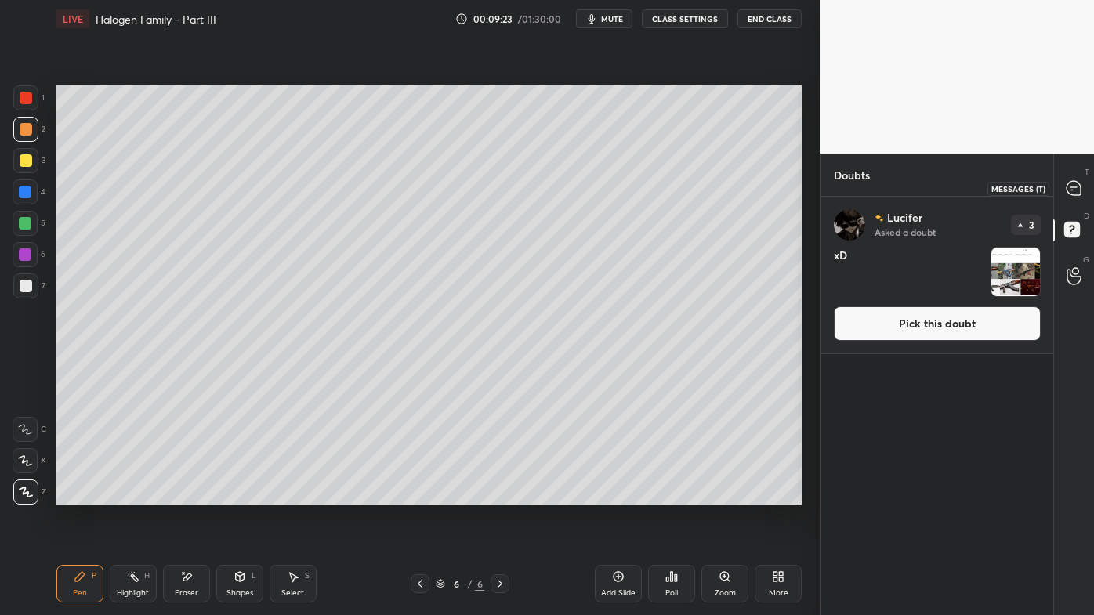
drag, startPoint x: 1074, startPoint y: 201, endPoint x: 1060, endPoint y: 227, distance: 29.5
click at [1075, 201] on div at bounding box center [1074, 188] width 31 height 28
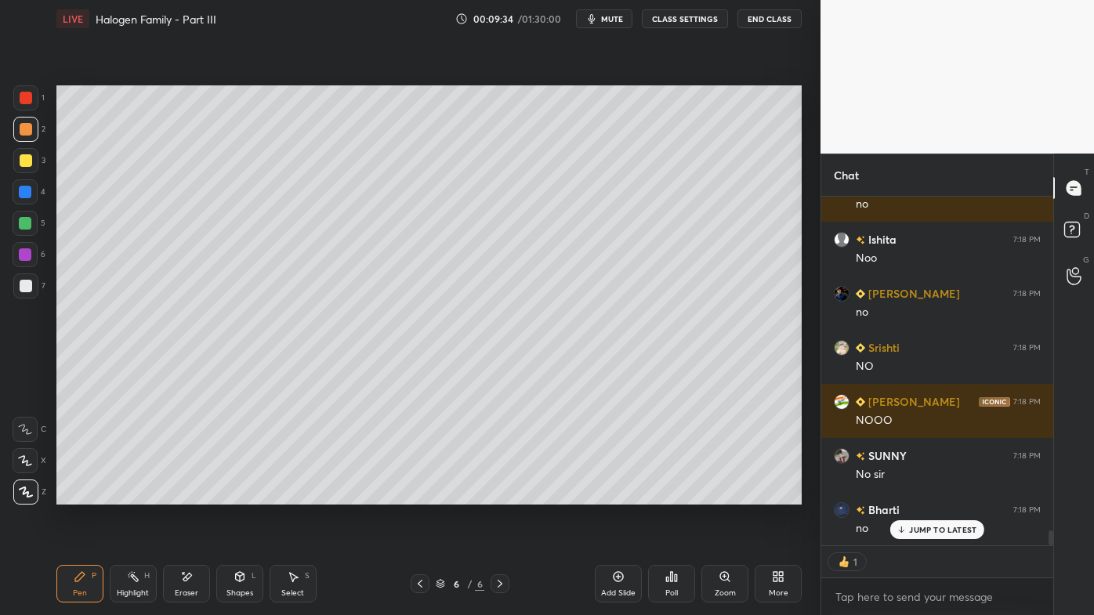
scroll to position [7978, 0]
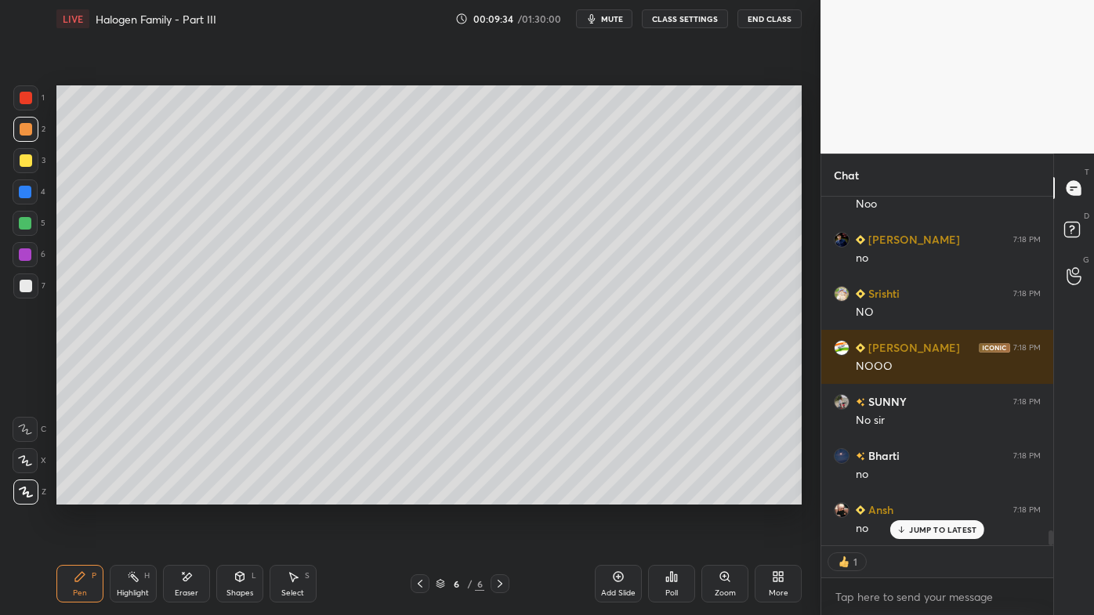
click at [124, 495] on div "Highlight H" at bounding box center [133, 584] width 47 height 38
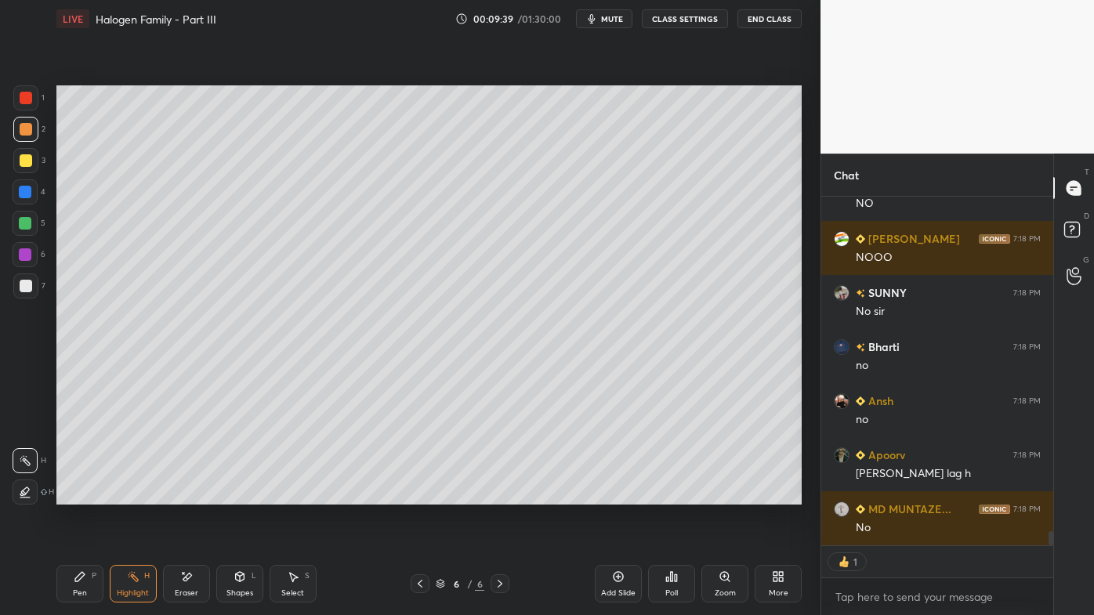
scroll to position [8141, 0]
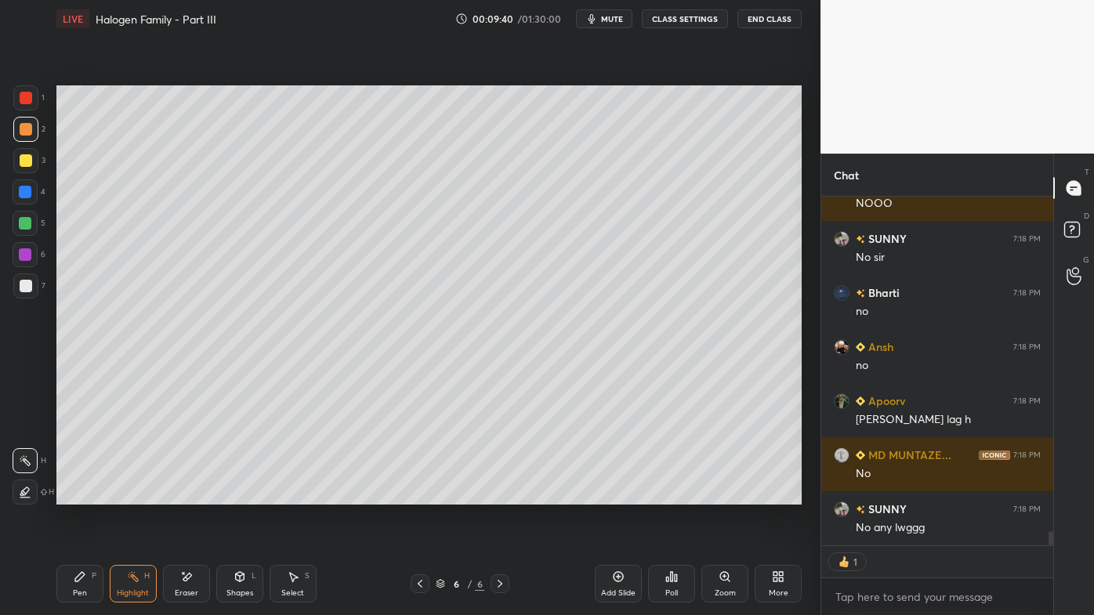
type textarea "x"
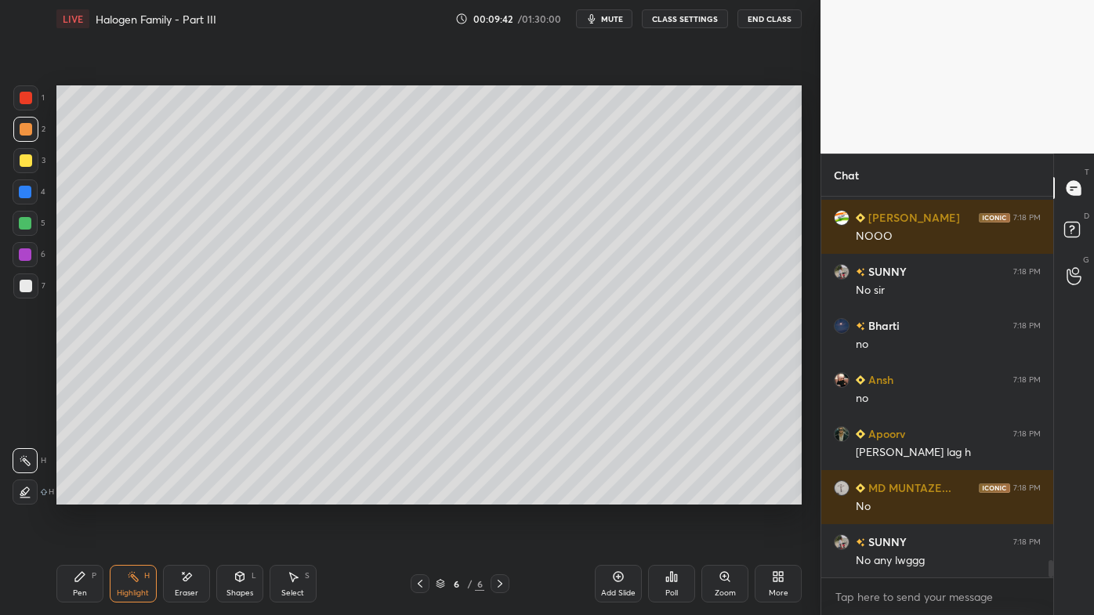
scroll to position [8162, 0]
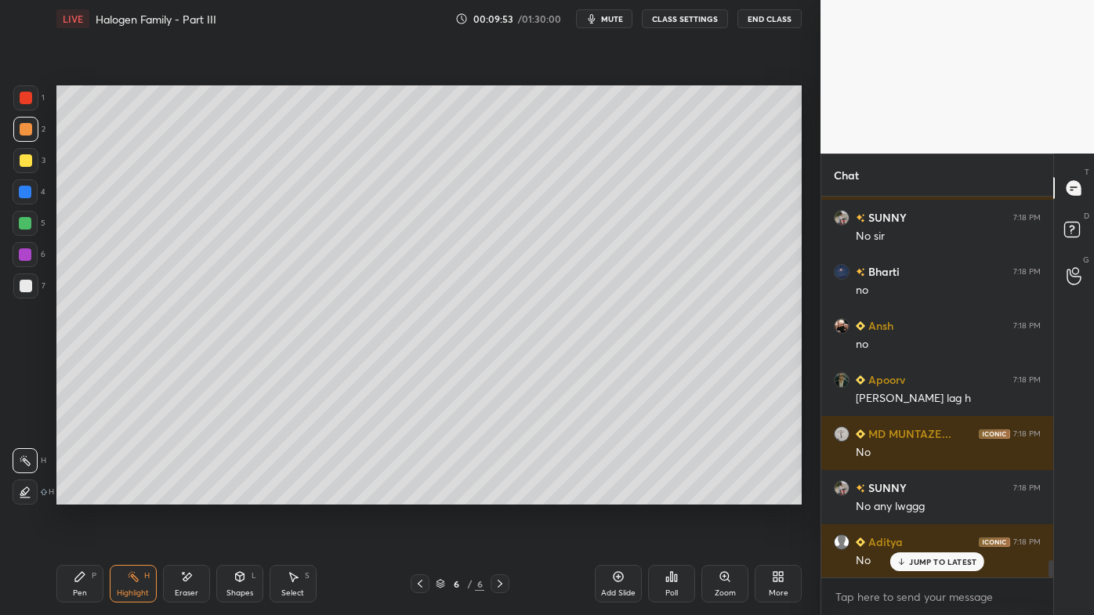
click at [622, 495] on icon at bounding box center [618, 577] width 13 height 13
drag, startPoint x: 75, startPoint y: 575, endPoint x: 78, endPoint y: 560, distance: 15.2
click at [74, 495] on icon at bounding box center [80, 577] width 13 height 13
click at [32, 156] on div at bounding box center [25, 160] width 25 height 25
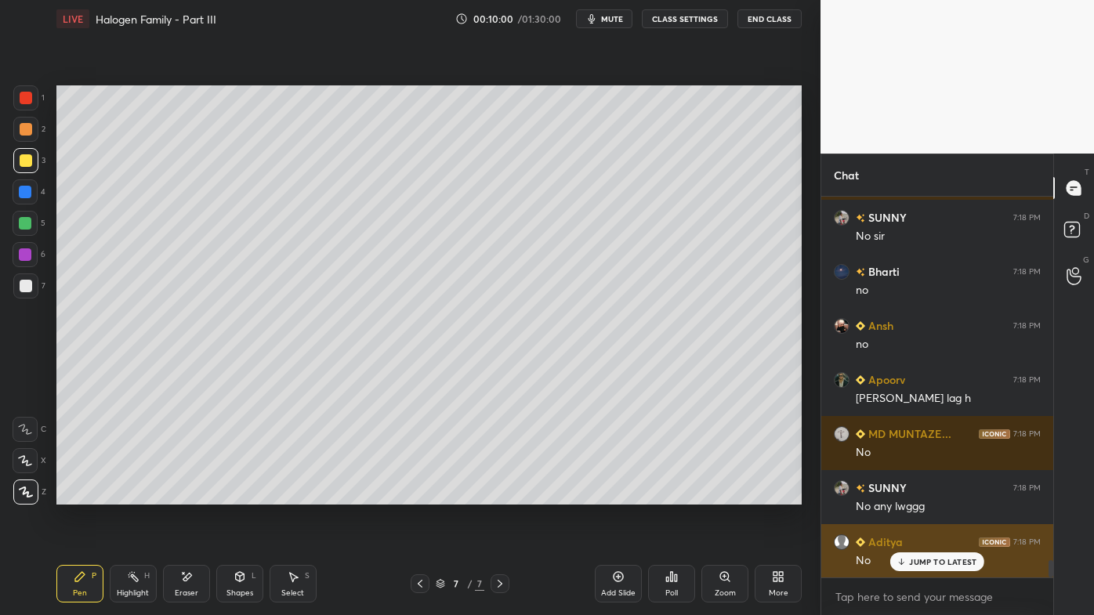
click at [922, 495] on p "JUMP TO LATEST" at bounding box center [942, 561] width 67 height 9
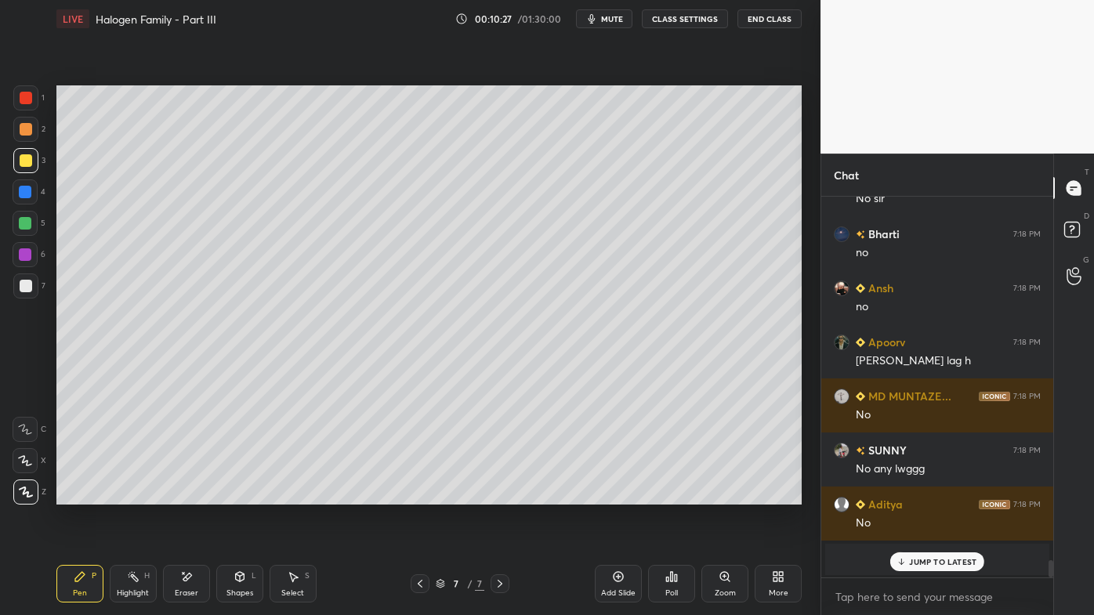
click at [922, 495] on p "JUMP TO LATEST" at bounding box center [942, 561] width 67 height 9
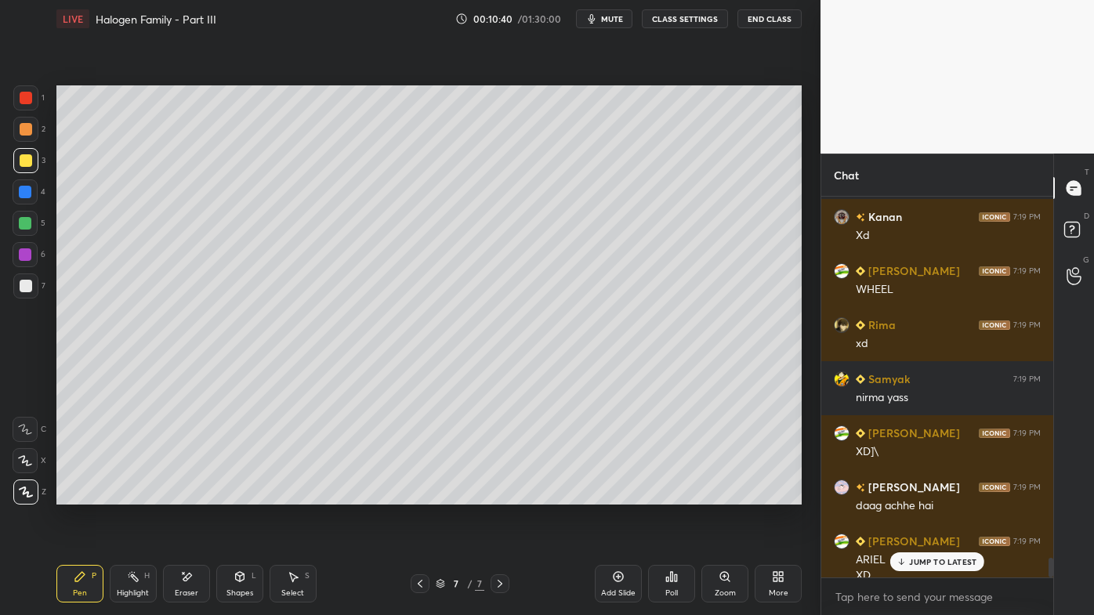
scroll to position [6981, 0]
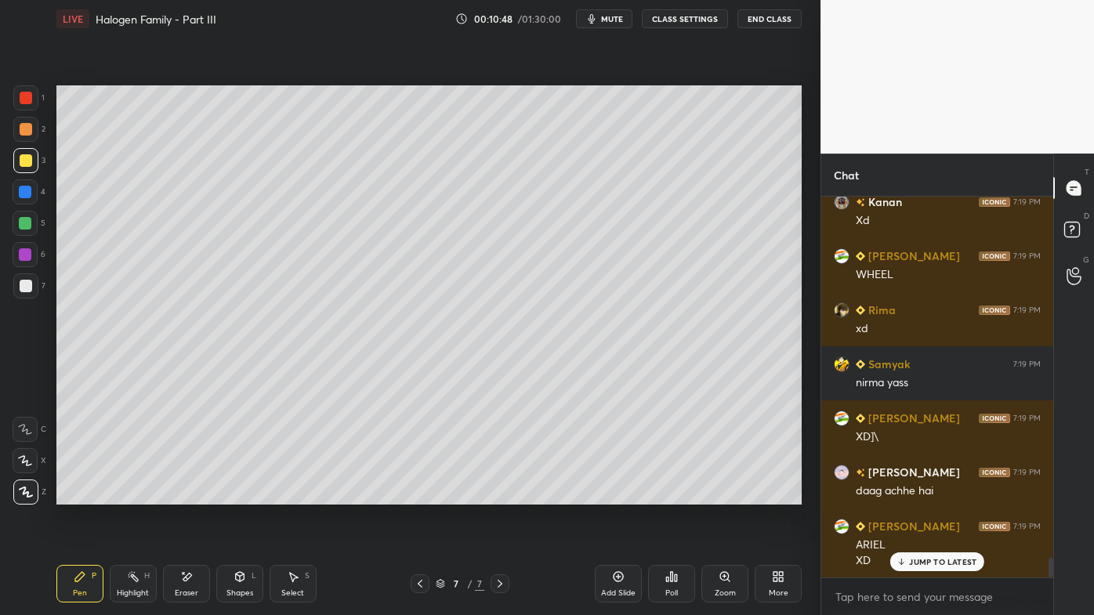
click at [31, 133] on div at bounding box center [26, 129] width 13 height 13
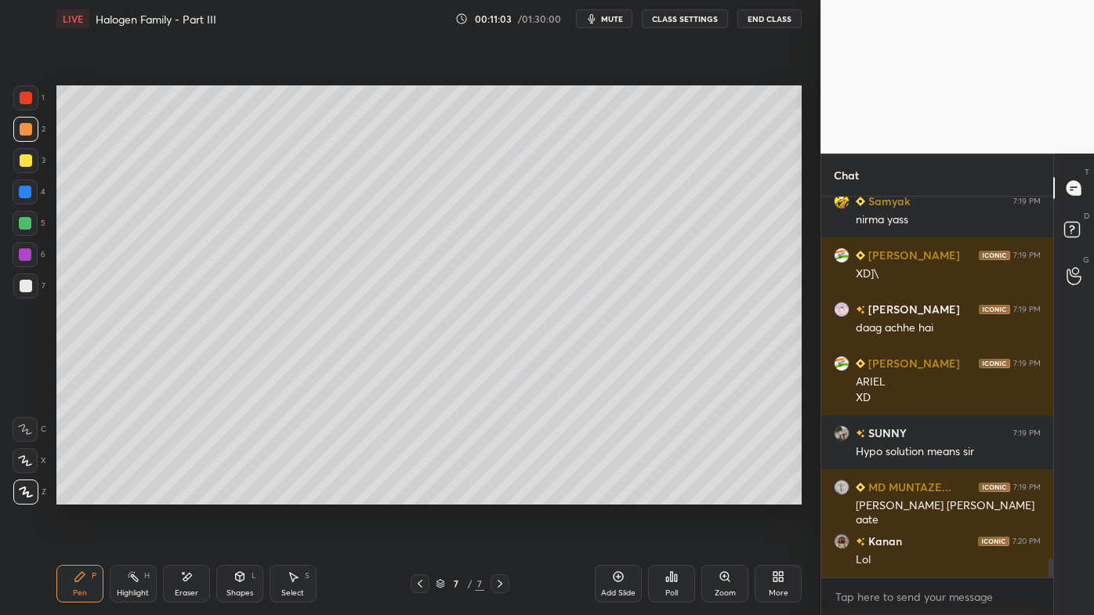
scroll to position [7198, 0]
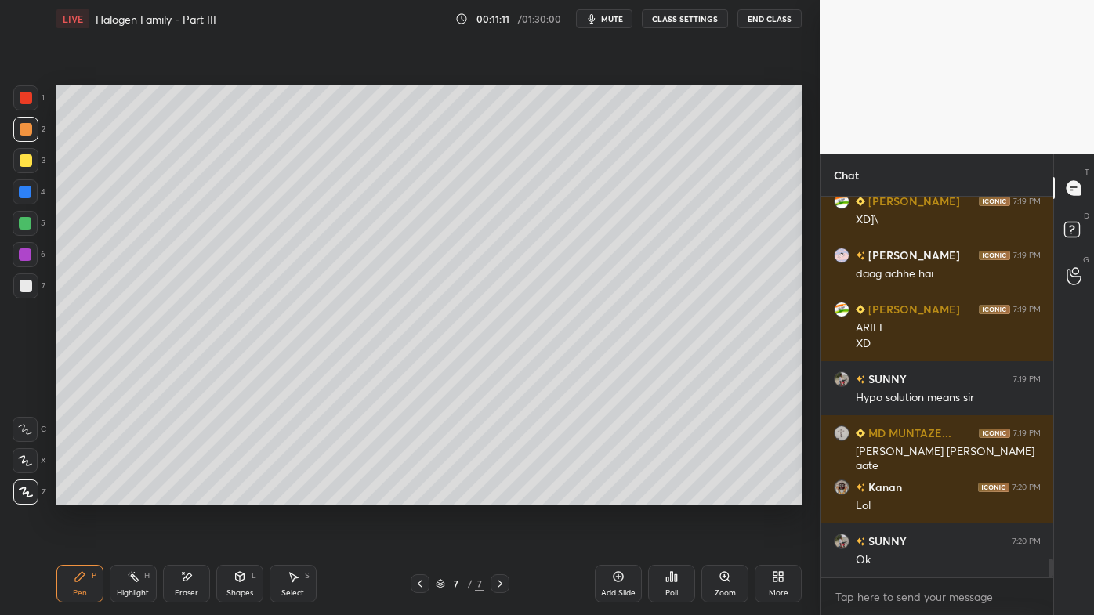
drag, startPoint x: 184, startPoint y: 576, endPoint x: 233, endPoint y: 509, distance: 82.5
click at [185, 495] on icon at bounding box center [186, 577] width 13 height 13
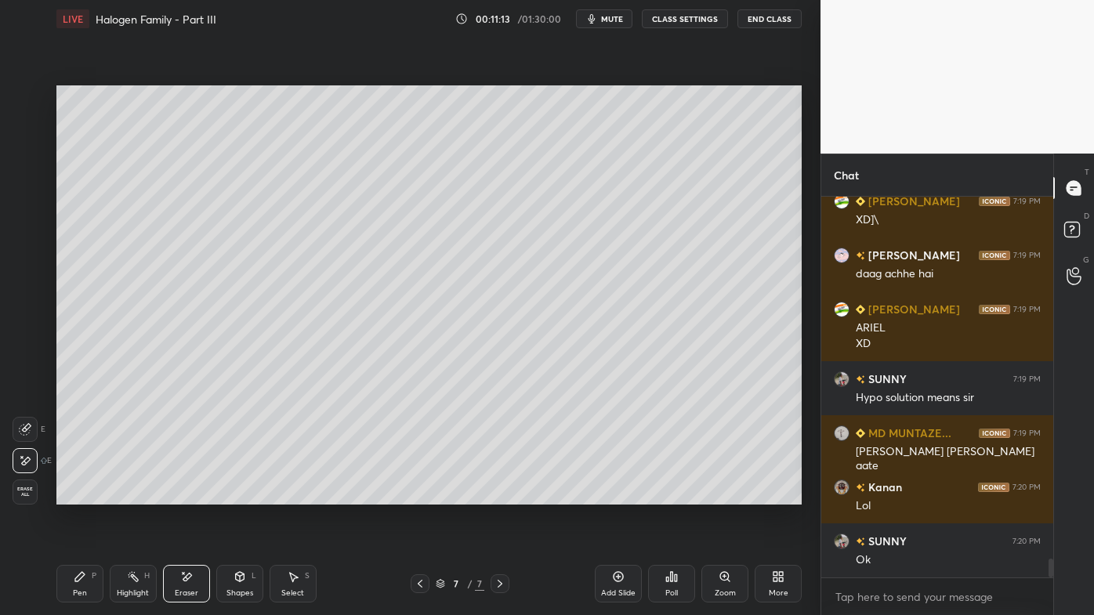
click at [83, 495] on icon at bounding box center [80, 577] width 13 height 13
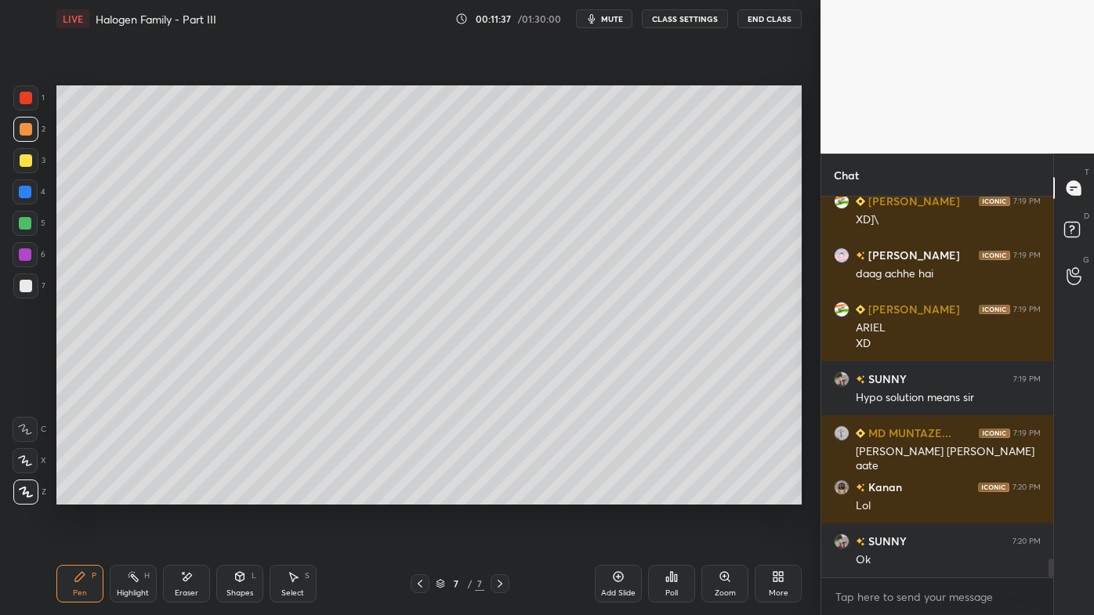
drag, startPoint x: 24, startPoint y: 286, endPoint x: 27, endPoint y: 276, distance: 10.7
click at [25, 286] on div at bounding box center [26, 286] width 13 height 13
drag, startPoint x: 182, startPoint y: 578, endPoint x: 198, endPoint y: 552, distance: 30.9
click at [186, 495] on icon at bounding box center [186, 577] width 13 height 13
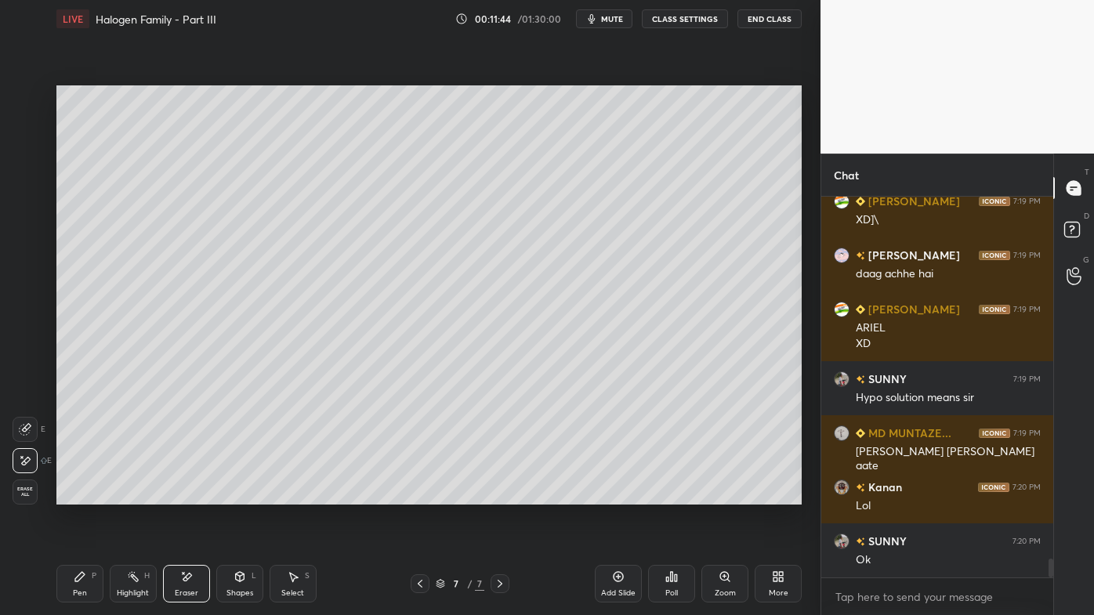
click at [85, 495] on div "Pen P" at bounding box center [79, 584] width 47 height 38
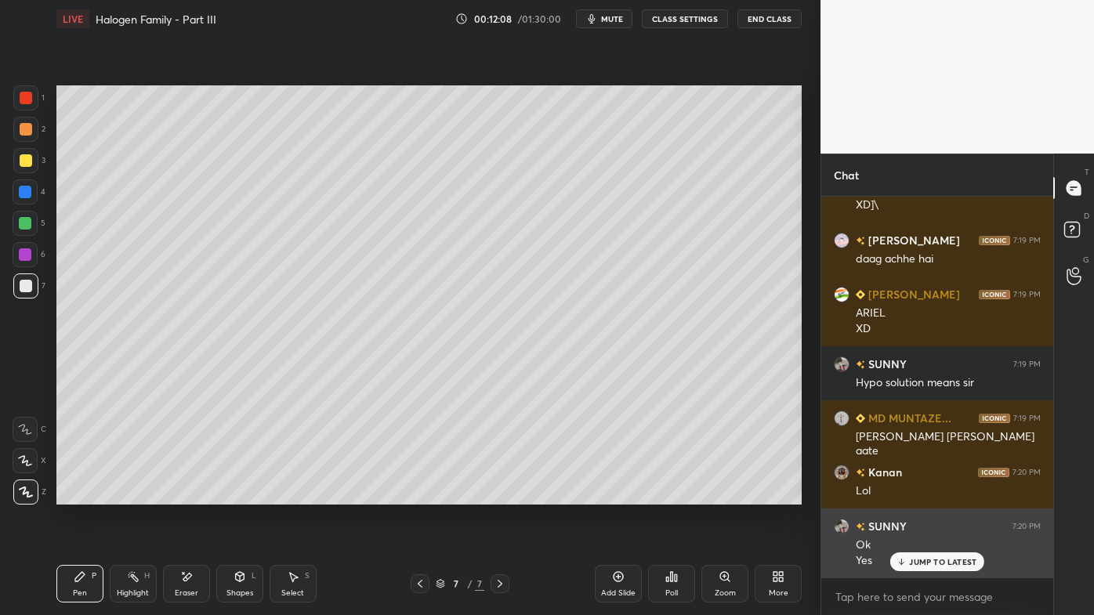
drag, startPoint x: 917, startPoint y: 569, endPoint x: 909, endPoint y: 567, distance: 8.0
click at [917, 495] on div "JUMP TO LATEST" at bounding box center [937, 562] width 94 height 19
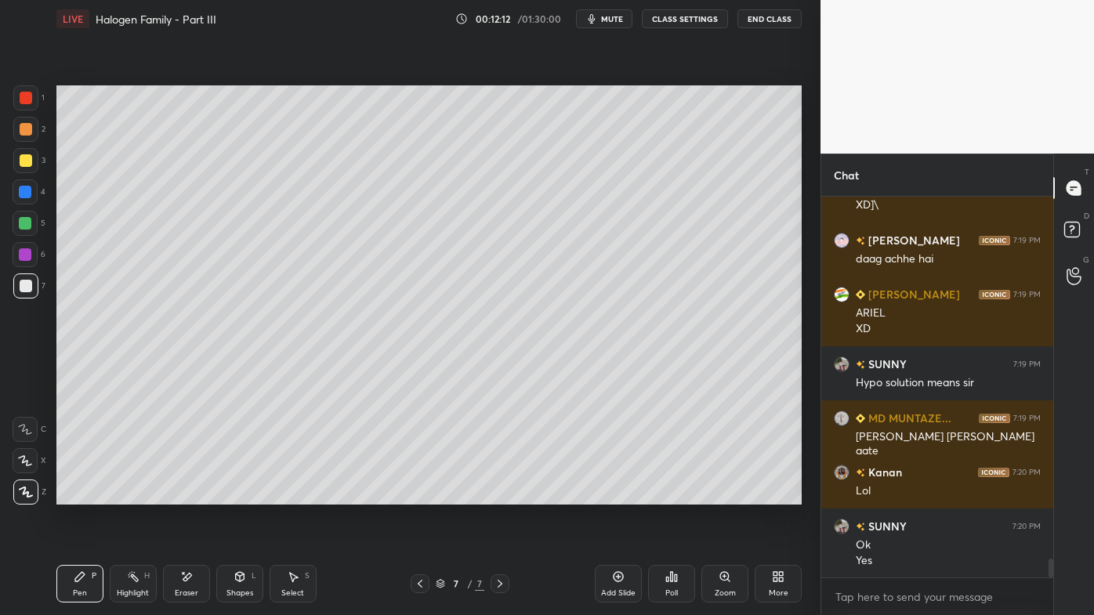
click at [134, 495] on icon at bounding box center [133, 577] width 13 height 13
click at [78, 495] on icon at bounding box center [80, 577] width 13 height 13
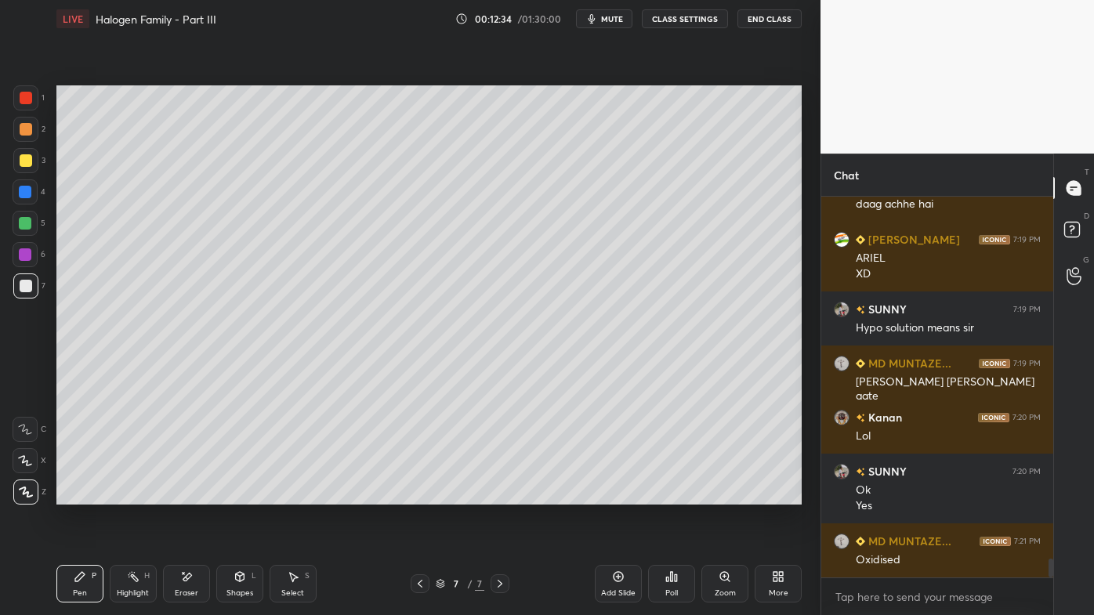
drag, startPoint x: 130, startPoint y: 577, endPoint x: 131, endPoint y: 532, distance: 44.7
click at [132, 495] on icon at bounding box center [133, 577] width 13 height 13
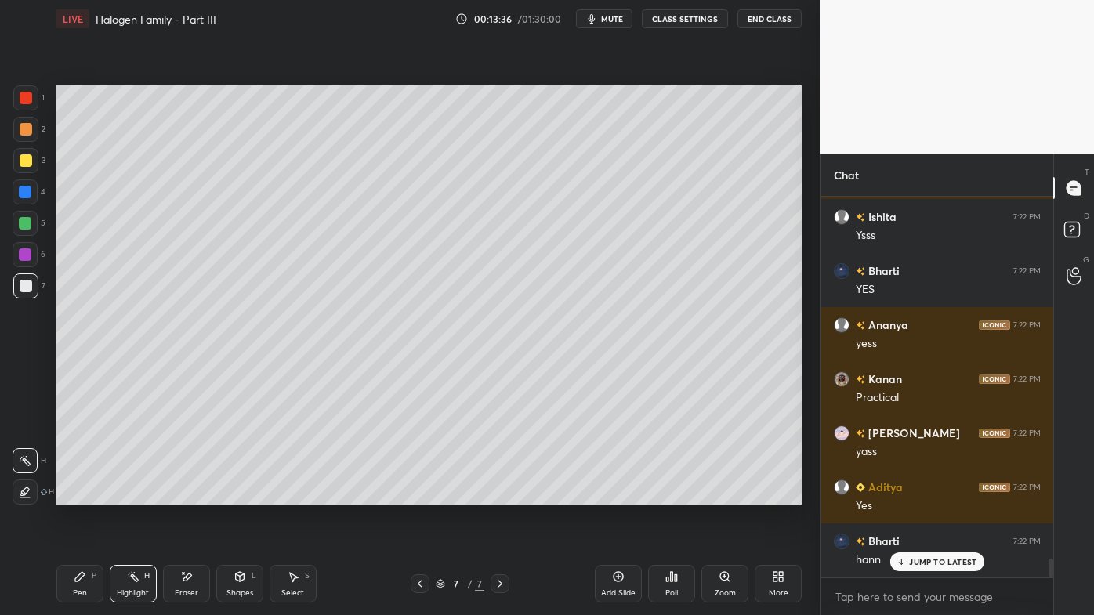
scroll to position [7463, 0]
click at [622, 495] on icon at bounding box center [619, 577] width 10 height 10
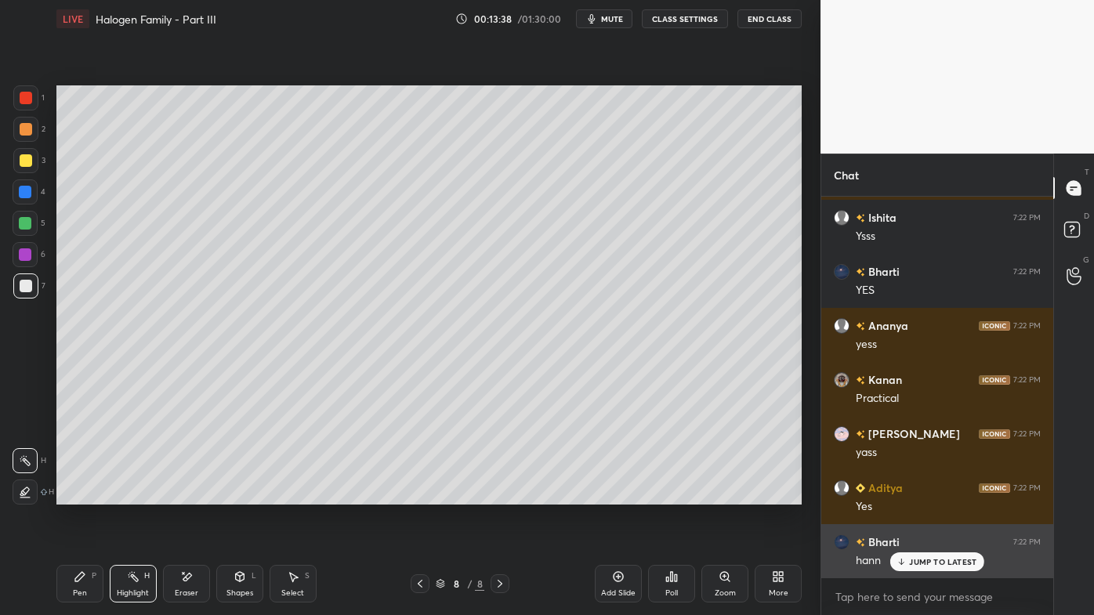
click at [917, 495] on p "JUMP TO LATEST" at bounding box center [942, 561] width 67 height 9
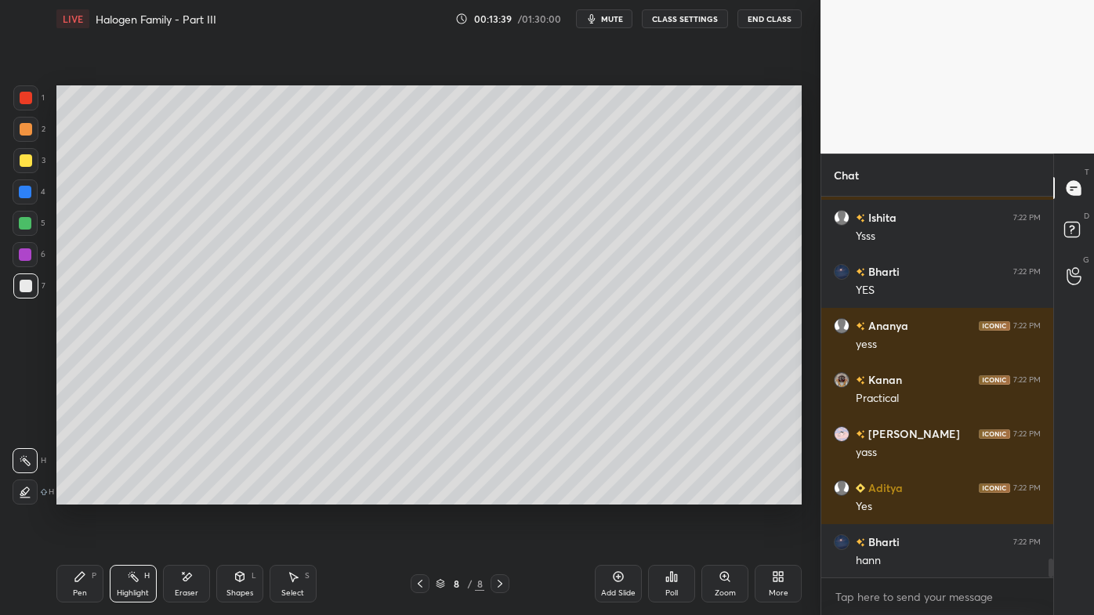
drag, startPoint x: 419, startPoint y: 581, endPoint x: 414, endPoint y: 604, distance: 23.2
click at [419, 495] on icon at bounding box center [420, 584] width 13 height 13
drag, startPoint x: 133, startPoint y: 578, endPoint x: 151, endPoint y: 545, distance: 38.2
click at [133, 495] on rect at bounding box center [135, 579] width 8 height 8
drag, startPoint x: 618, startPoint y: 575, endPoint x: 611, endPoint y: 556, distance: 20.1
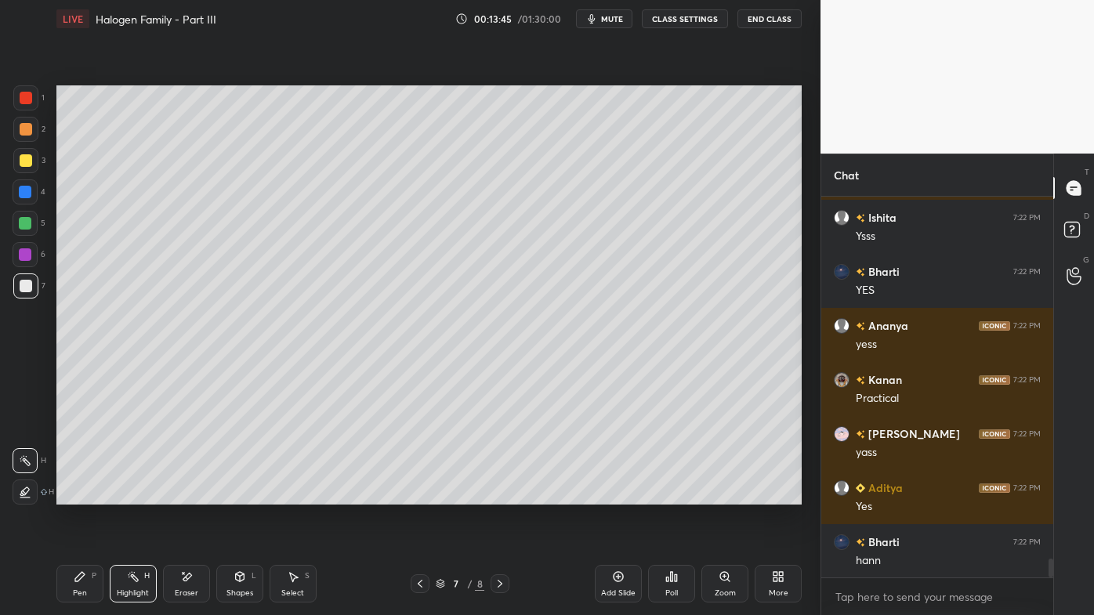
click at [618, 495] on icon at bounding box center [618, 577] width 13 height 13
click at [77, 495] on icon at bounding box center [80, 577] width 13 height 13
drag, startPoint x: 28, startPoint y: 135, endPoint x: 38, endPoint y: 130, distance: 10.5
click at [30, 135] on div at bounding box center [25, 129] width 25 height 25
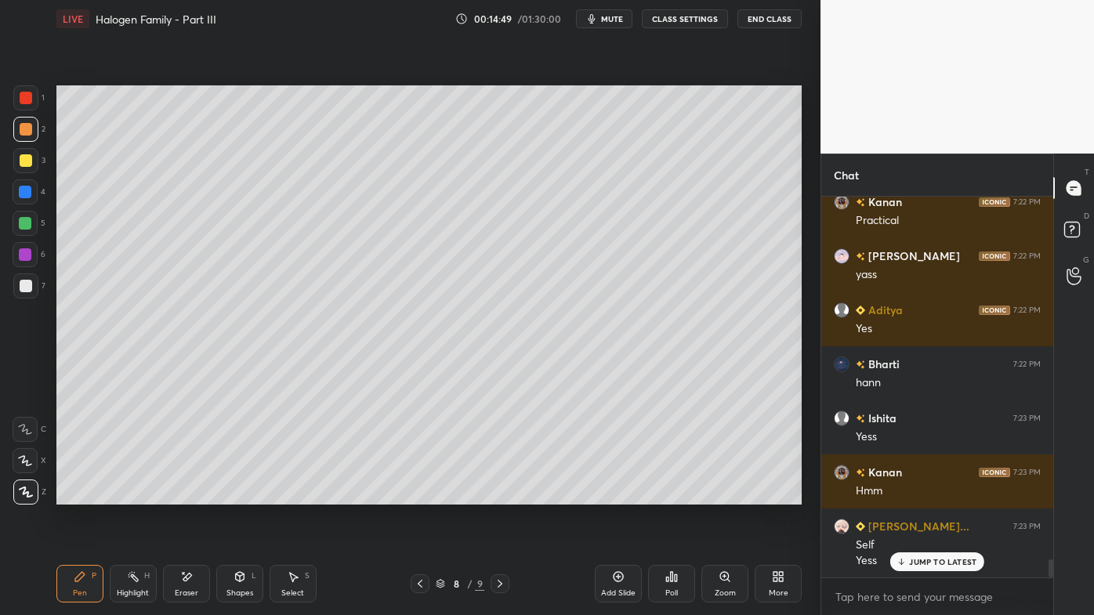
scroll to position [7695, 0]
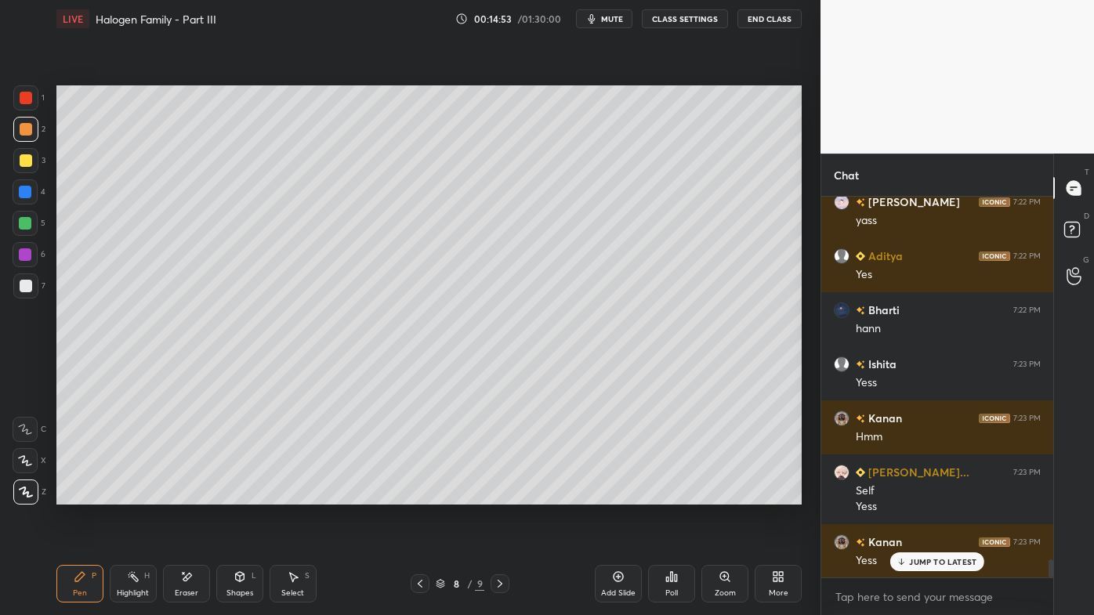
click at [418, 495] on icon at bounding box center [420, 584] width 13 height 13
click at [131, 495] on icon at bounding box center [133, 577] width 13 height 13
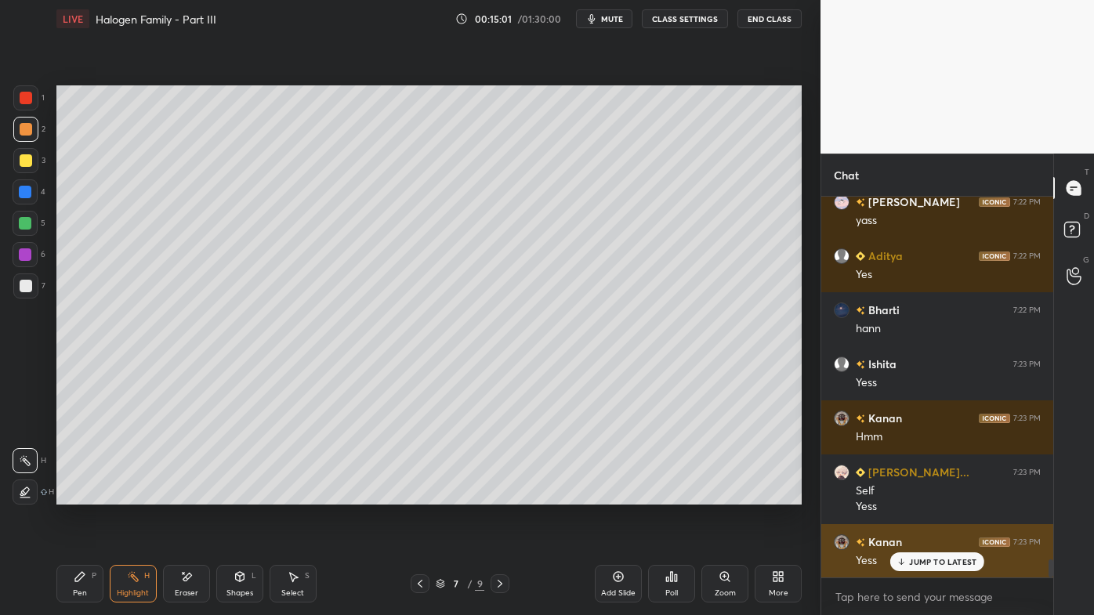
click at [909, 495] on p "JUMP TO LATEST" at bounding box center [942, 561] width 67 height 9
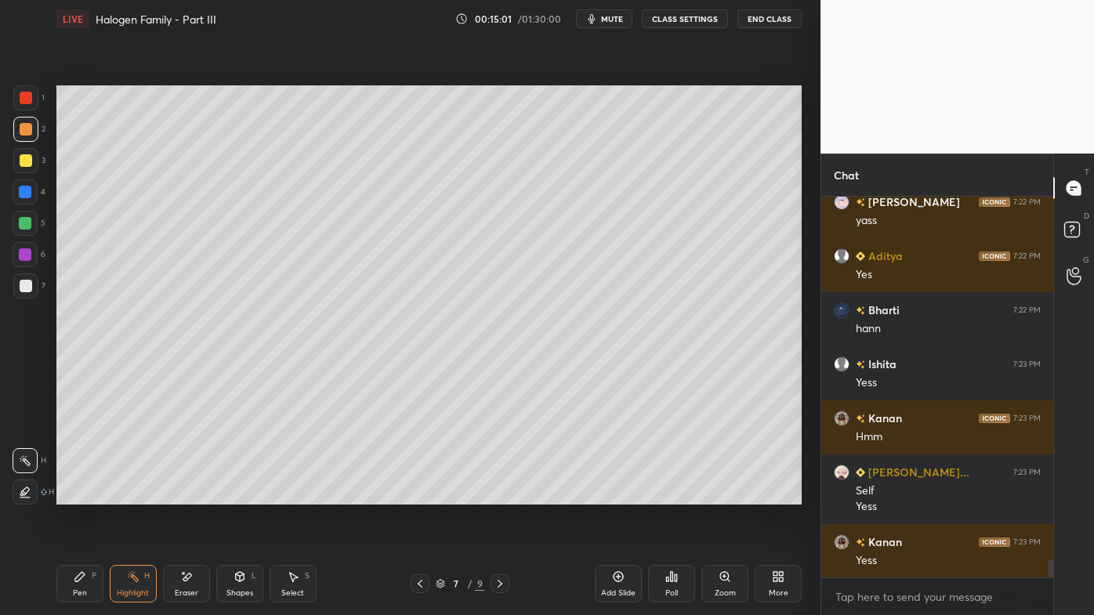
scroll to position [7764, 0]
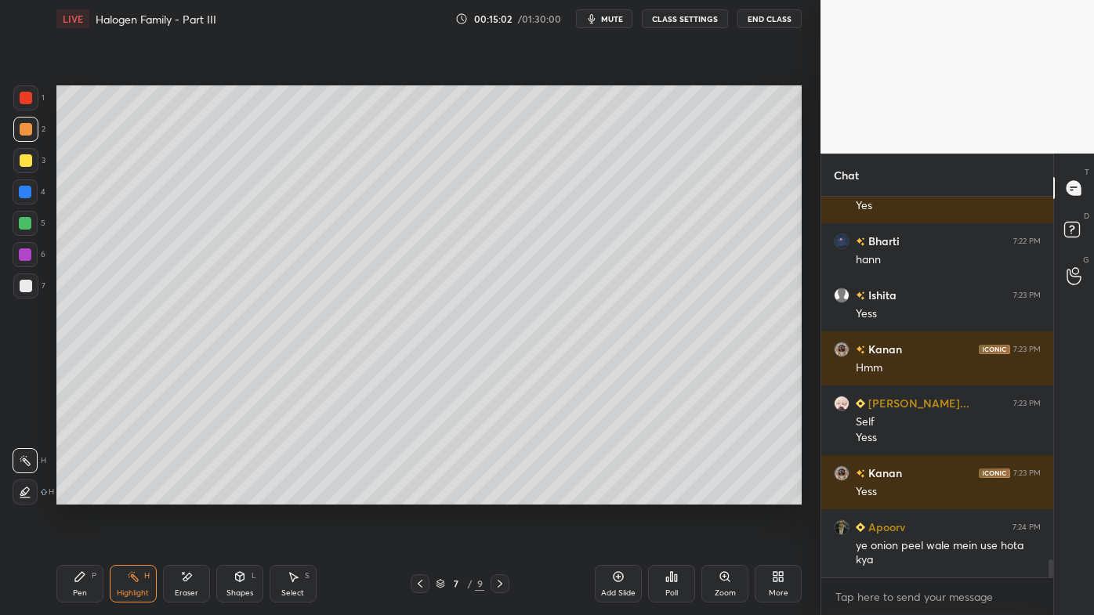
click at [500, 495] on icon at bounding box center [500, 584] width 13 height 13
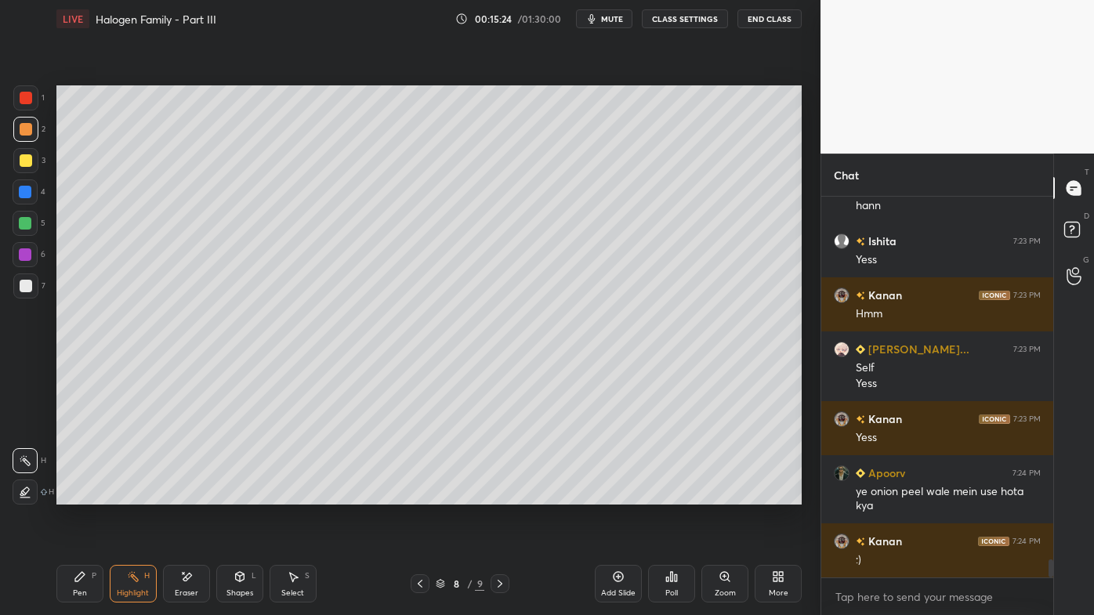
drag, startPoint x: 421, startPoint y: 582, endPoint x: 406, endPoint y: 596, distance: 21.1
click at [420, 495] on icon at bounding box center [420, 584] width 13 height 13
click at [500, 495] on icon at bounding box center [500, 584] width 13 height 13
drag, startPoint x: 81, startPoint y: 568, endPoint x: 77, endPoint y: 556, distance: 13.1
click at [81, 495] on div "Pen P" at bounding box center [79, 584] width 47 height 38
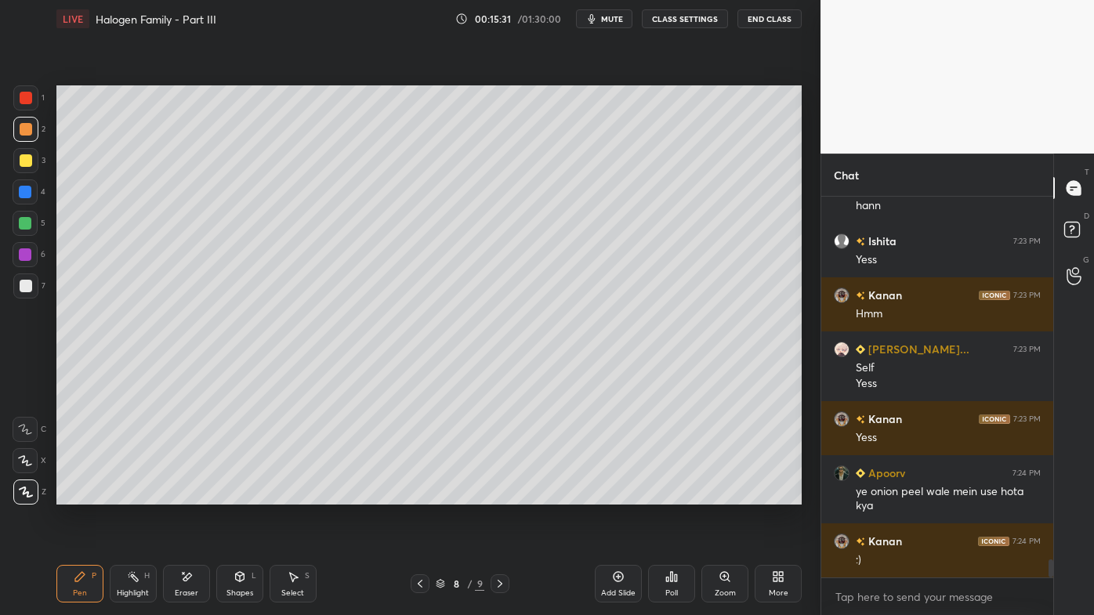
click at [418, 495] on icon at bounding box center [420, 584] width 13 height 13
click at [499, 495] on icon at bounding box center [500, 584] width 13 height 13
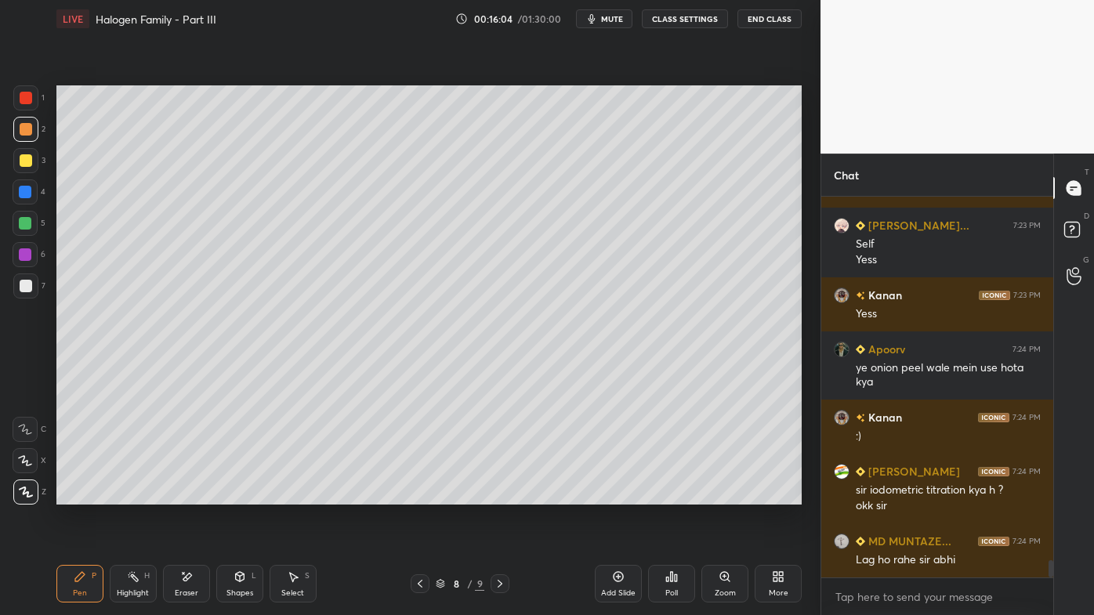
scroll to position [8009, 0]
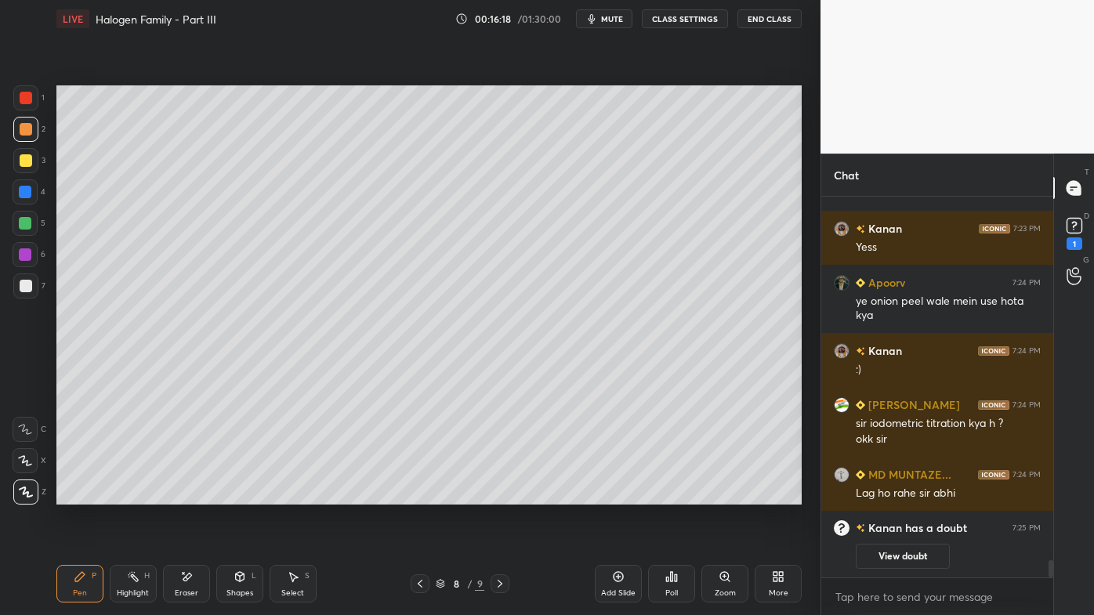
click at [28, 155] on div at bounding box center [26, 160] width 13 height 13
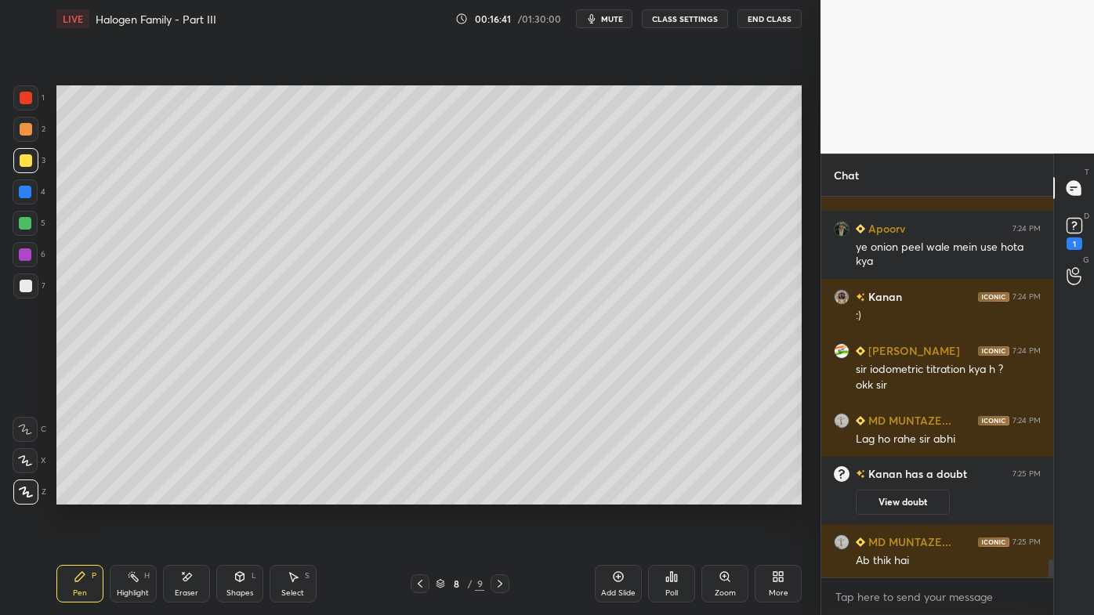
drag, startPoint x: 138, startPoint y: 578, endPoint x: 233, endPoint y: 516, distance: 113.7
click at [140, 495] on div "Highlight H" at bounding box center [133, 584] width 47 height 38
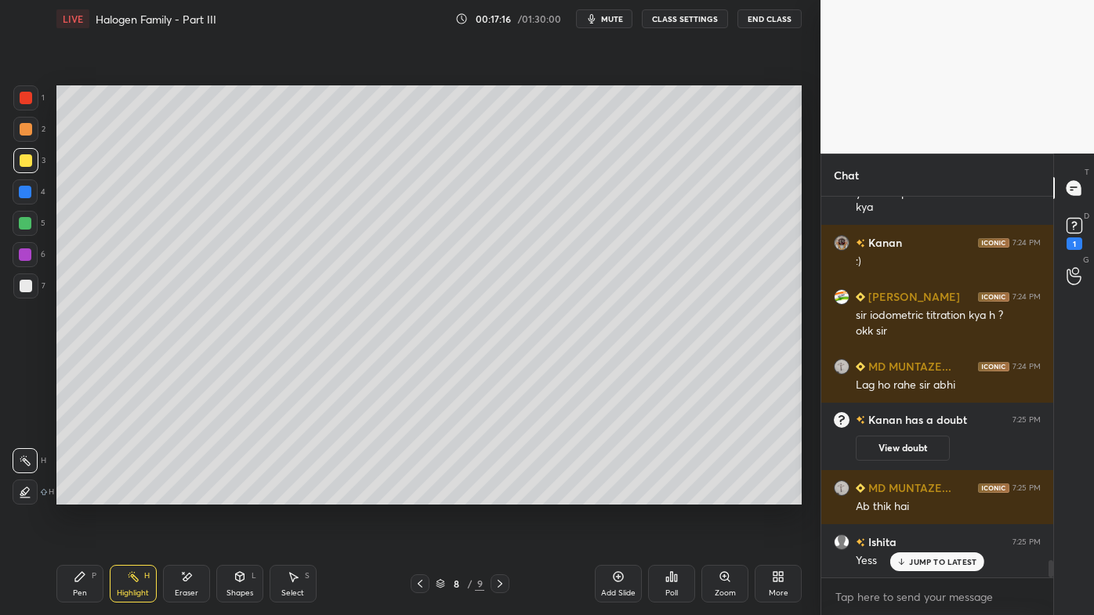
click at [618, 495] on icon at bounding box center [618, 577] width 13 height 13
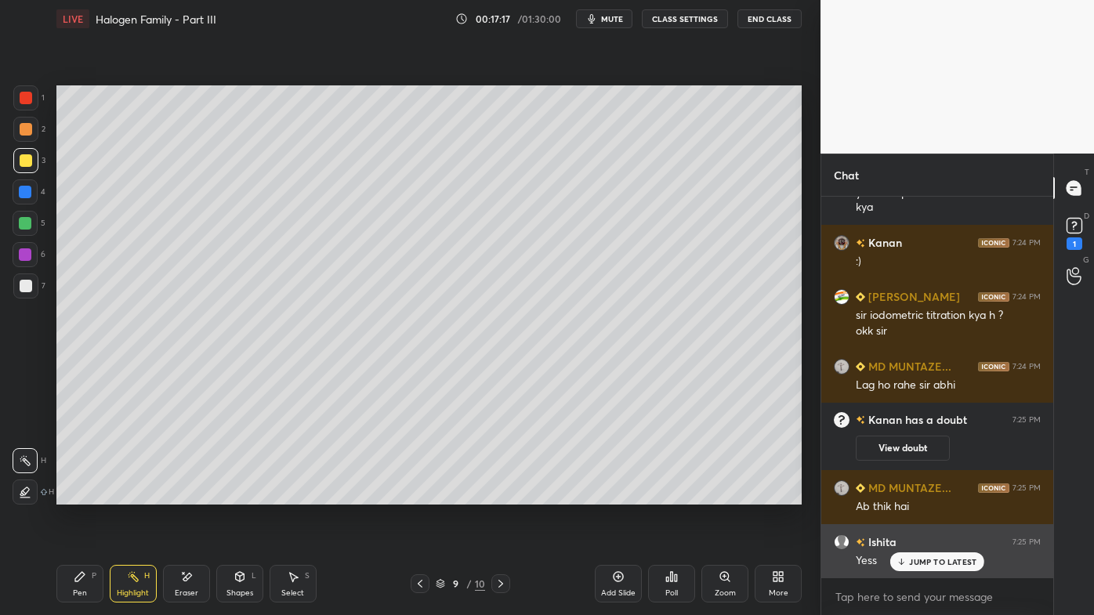
drag, startPoint x: 921, startPoint y: 560, endPoint x: 914, endPoint y: 553, distance: 9.4
click at [921, 495] on p "JUMP TO LATEST" at bounding box center [942, 561] width 67 height 9
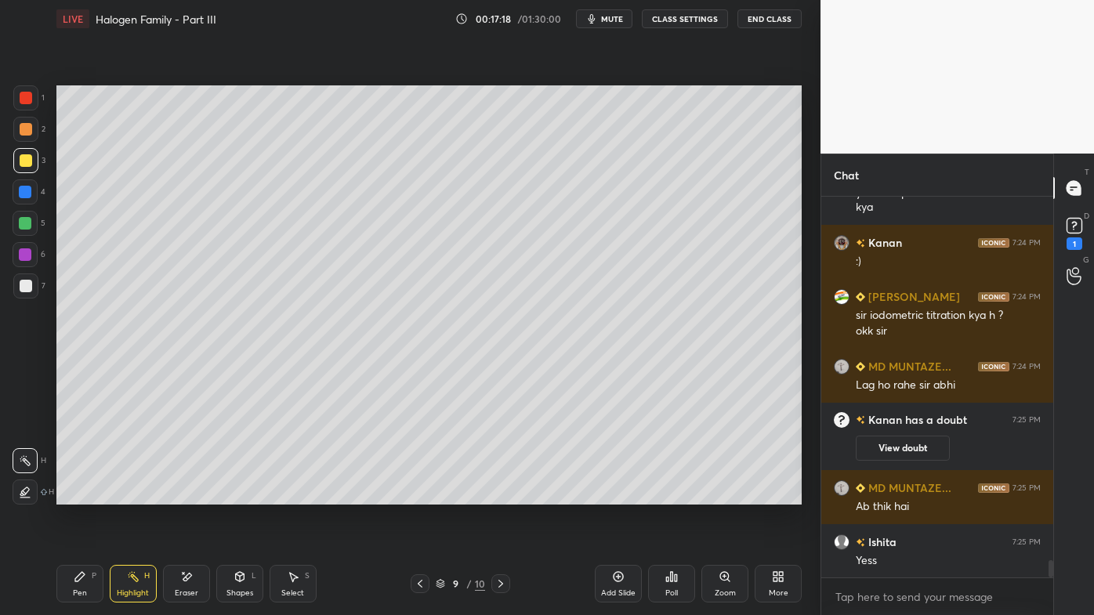
drag, startPoint x: 419, startPoint y: 582, endPoint x: 411, endPoint y: 587, distance: 8.9
click at [418, 495] on icon at bounding box center [420, 584] width 13 height 13
click at [419, 495] on icon at bounding box center [420, 584] width 13 height 13
click at [134, 495] on icon at bounding box center [133, 577] width 13 height 13
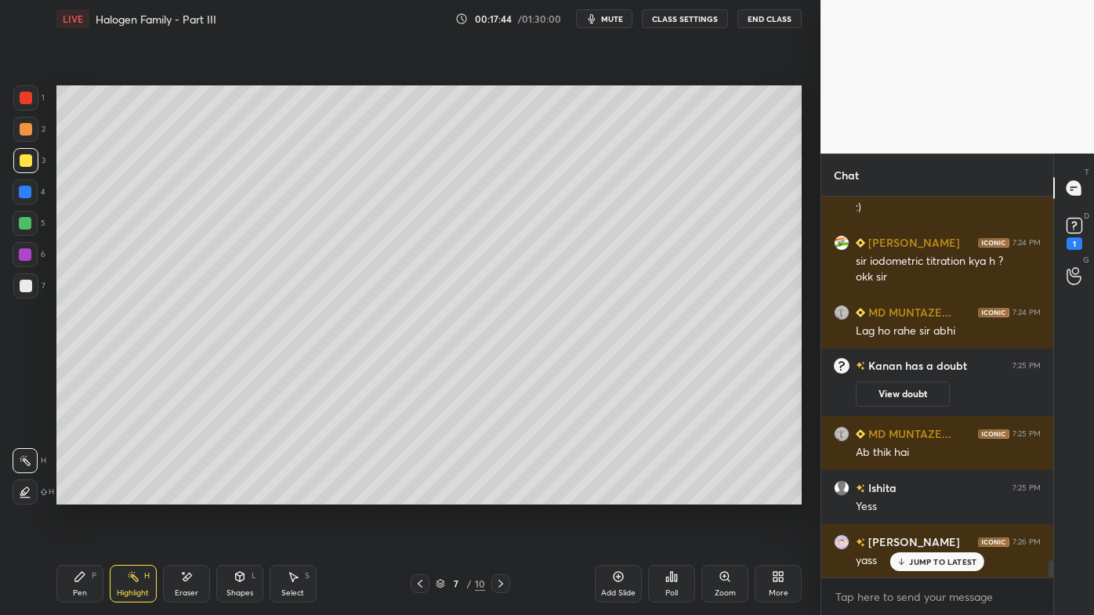
click at [82, 495] on icon at bounding box center [80, 577] width 13 height 13
drag, startPoint x: 27, startPoint y: 282, endPoint x: 53, endPoint y: 244, distance: 46.3
click at [27, 280] on div at bounding box center [26, 286] width 13 height 13
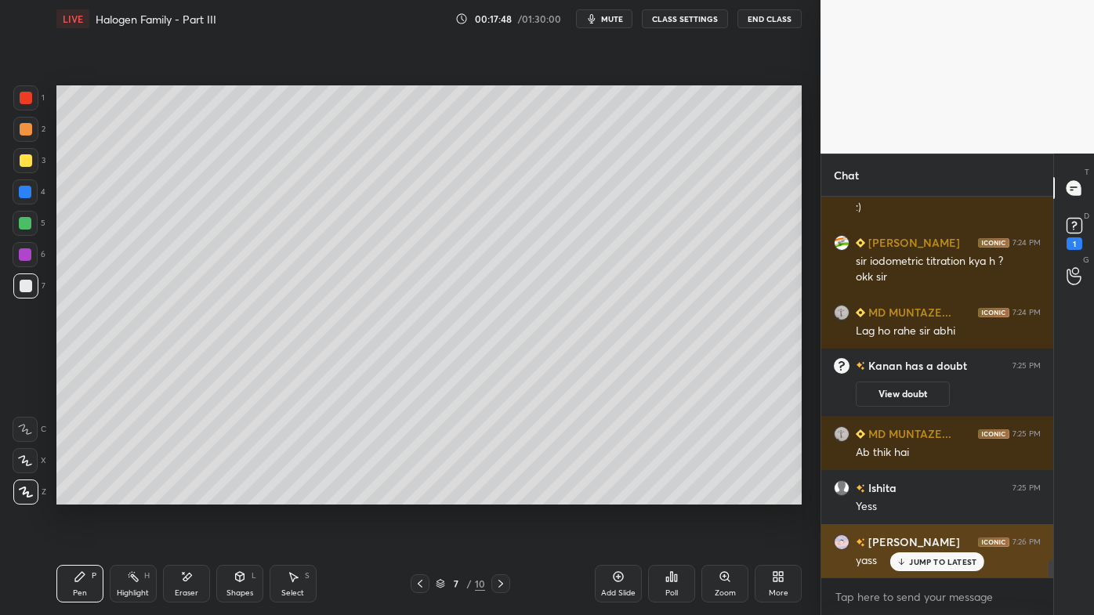
drag, startPoint x: 937, startPoint y: 561, endPoint x: 928, endPoint y: 567, distance: 10.9
click at [937, 495] on p "JUMP TO LATEST" at bounding box center [942, 561] width 67 height 9
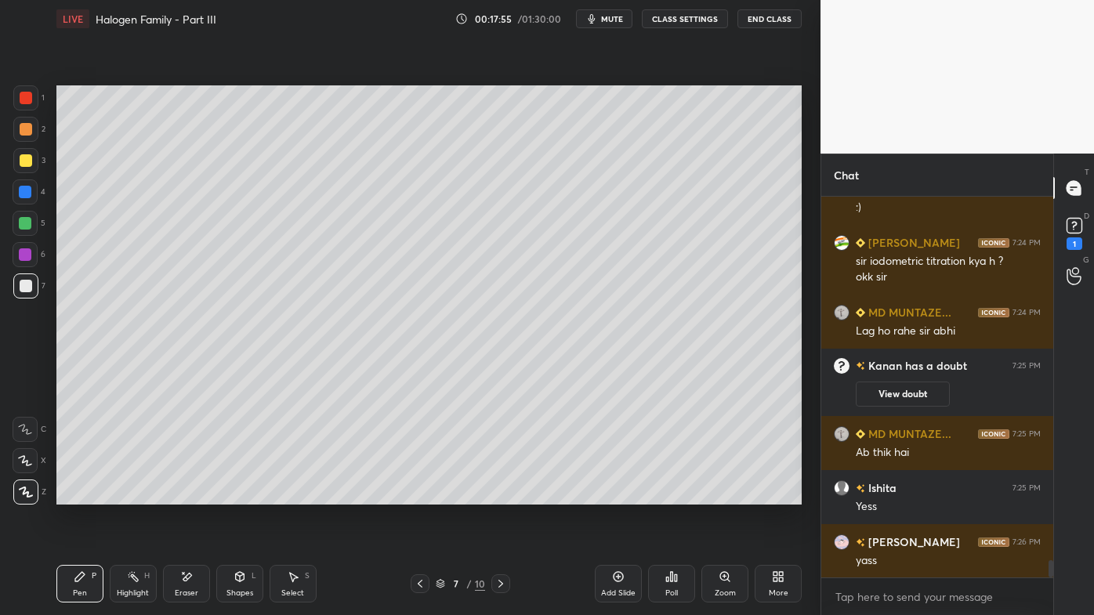
click at [502, 495] on div at bounding box center [500, 584] width 19 height 19
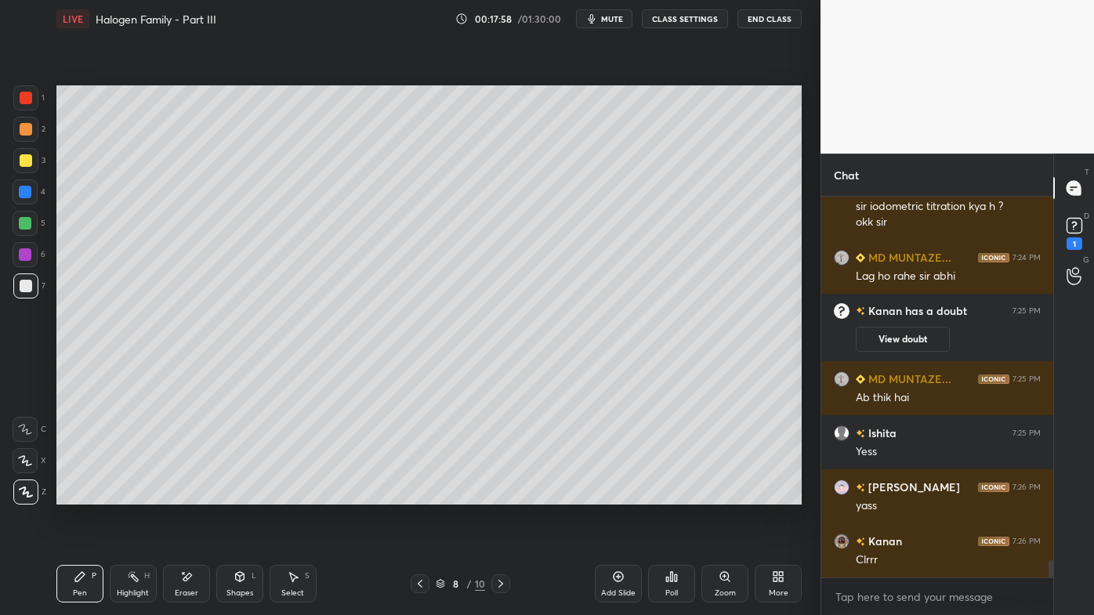
click at [499, 495] on icon at bounding box center [501, 584] width 13 height 13
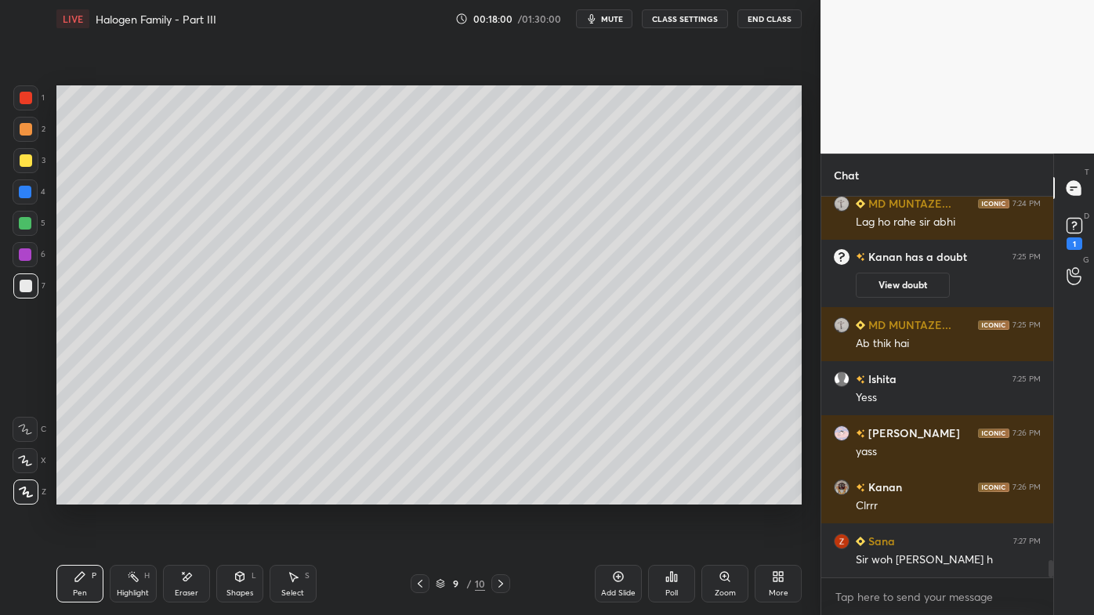
click at [82, 495] on icon at bounding box center [79, 576] width 9 height 9
click at [415, 495] on icon at bounding box center [420, 584] width 13 height 13
click at [409, 495] on div "8 / 10" at bounding box center [461, 584] width 270 height 19
click at [423, 495] on icon at bounding box center [420, 584] width 13 height 13
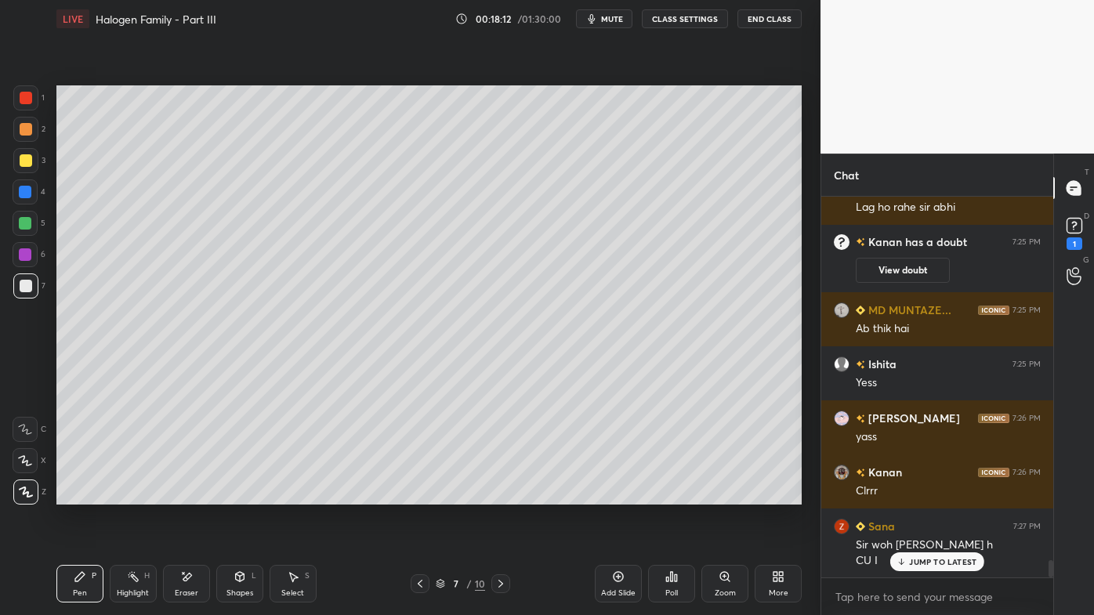
scroll to position [8124, 0]
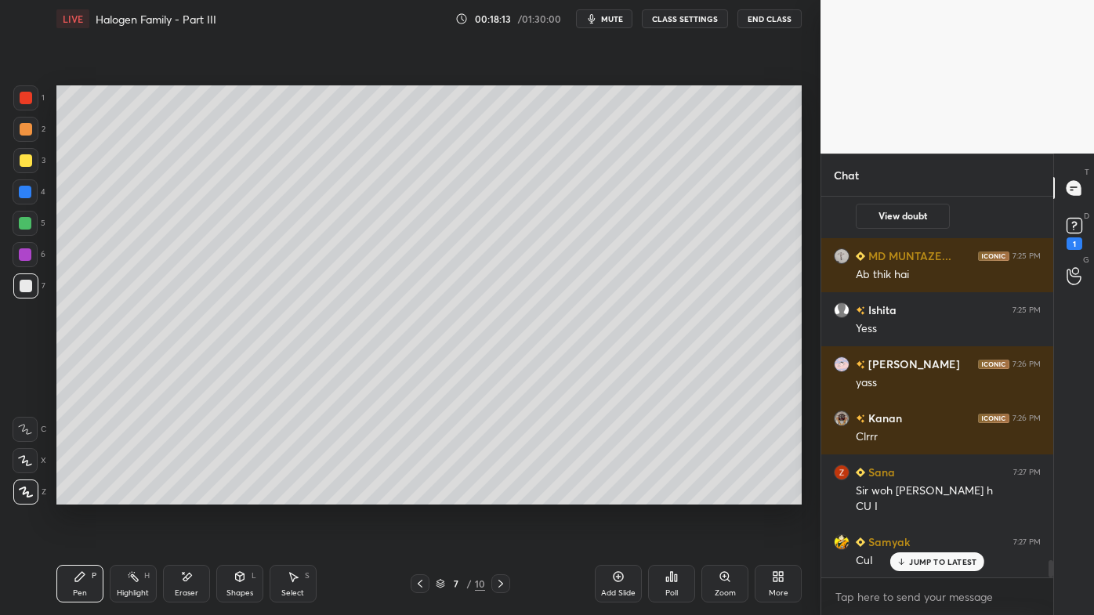
click at [504, 495] on icon at bounding box center [501, 584] width 13 height 13
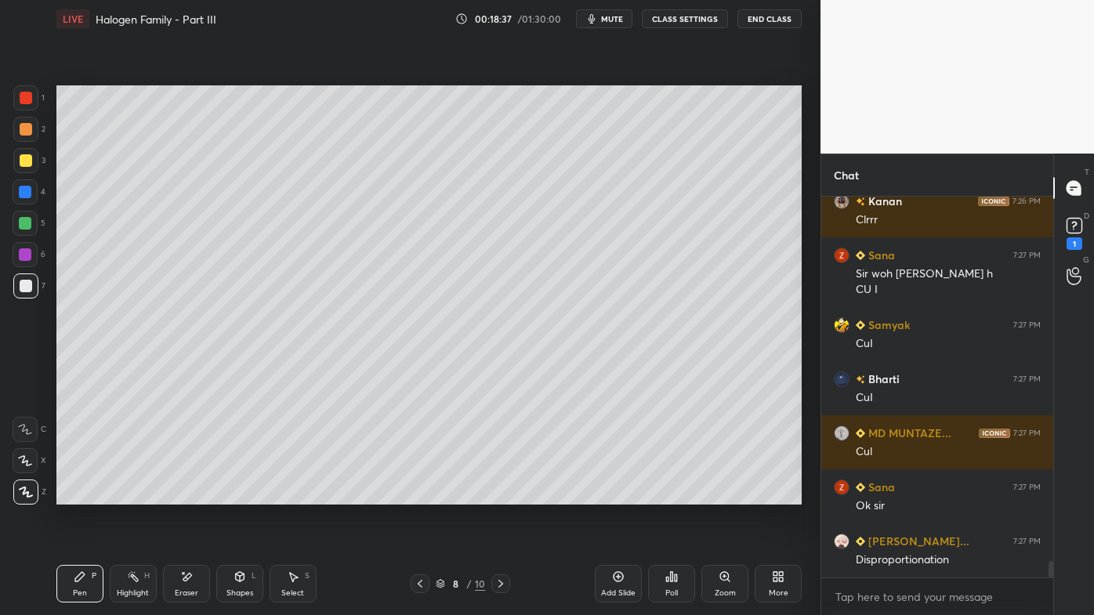
scroll to position [8395, 0]
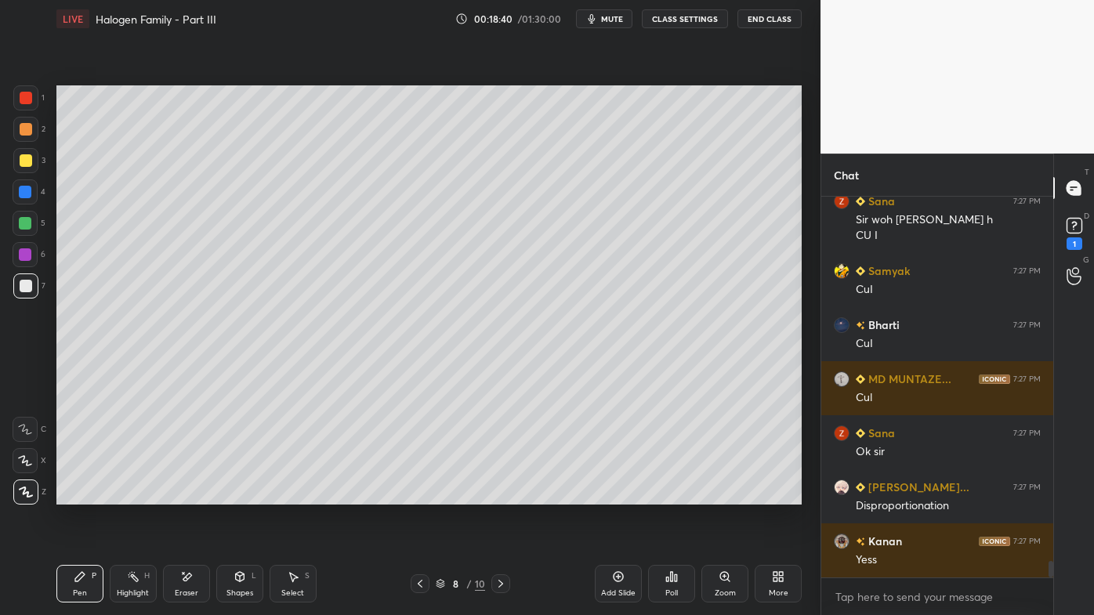
drag, startPoint x: 138, startPoint y: 578, endPoint x: 161, endPoint y: 558, distance: 30.0
click at [140, 495] on div "Highlight H" at bounding box center [133, 584] width 47 height 38
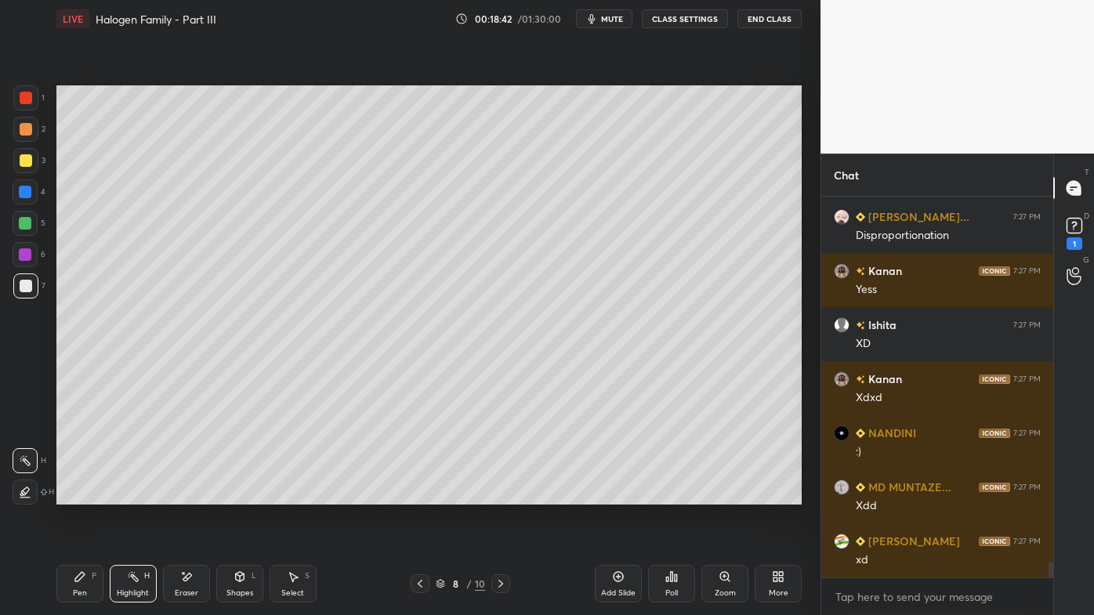
scroll to position [8720, 0]
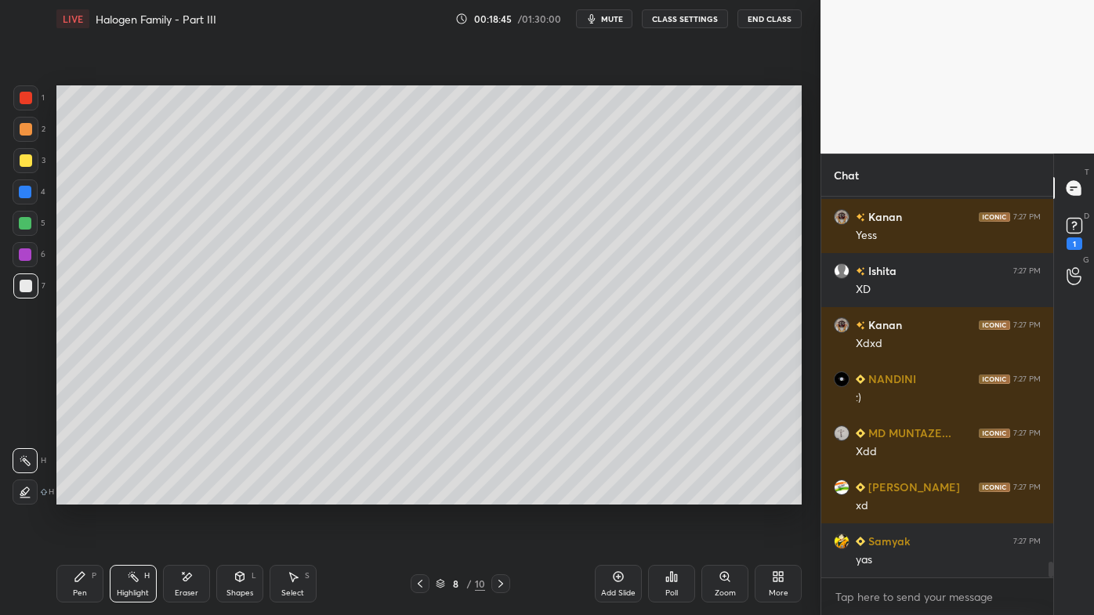
click at [673, 495] on icon at bounding box center [671, 577] width 13 height 13
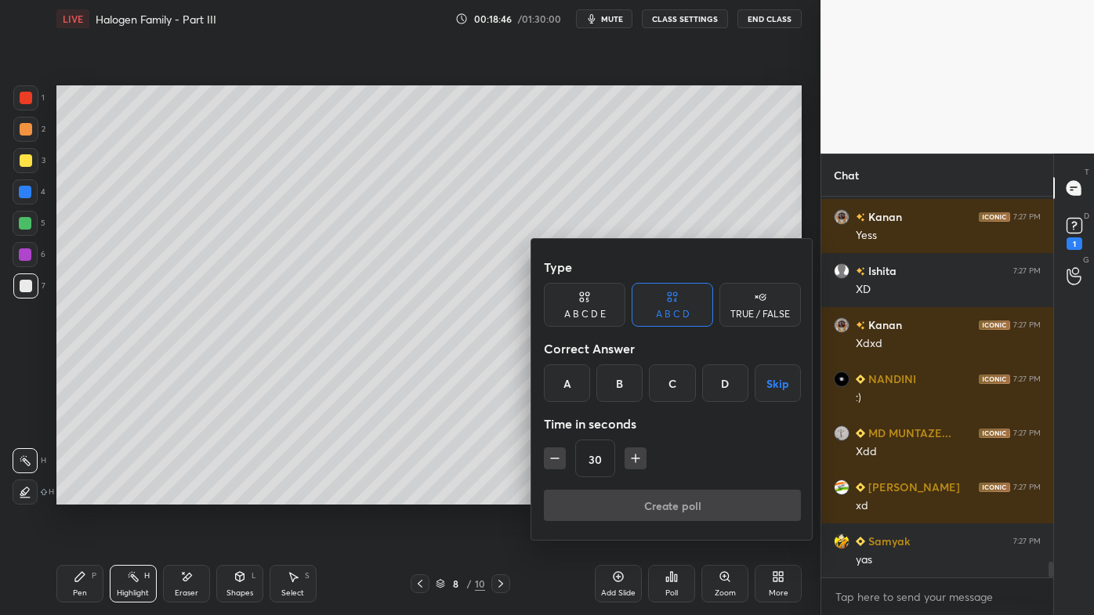
click at [763, 319] on div "TRUE / FALSE" at bounding box center [761, 314] width 60 height 9
drag, startPoint x: 674, startPoint y: 388, endPoint x: 645, endPoint y: 407, distance: 34.6
click at [673, 392] on div "False" at bounding box center [673, 383] width 82 height 38
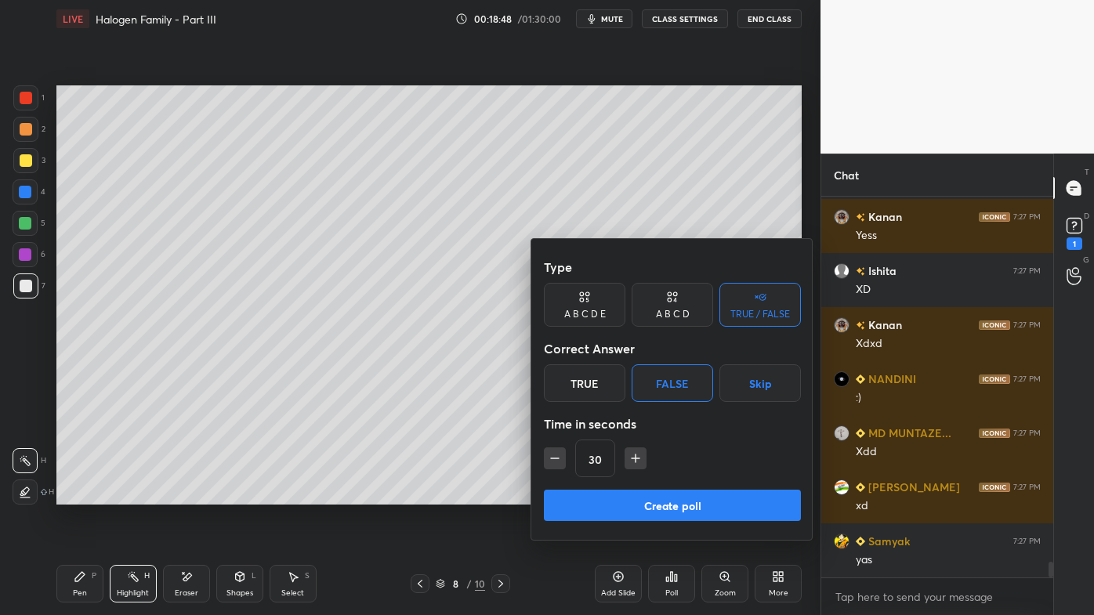
click at [550, 457] on icon "button" at bounding box center [555, 459] width 16 height 16
type input "15"
click at [616, 495] on button "Create poll" at bounding box center [672, 505] width 257 height 31
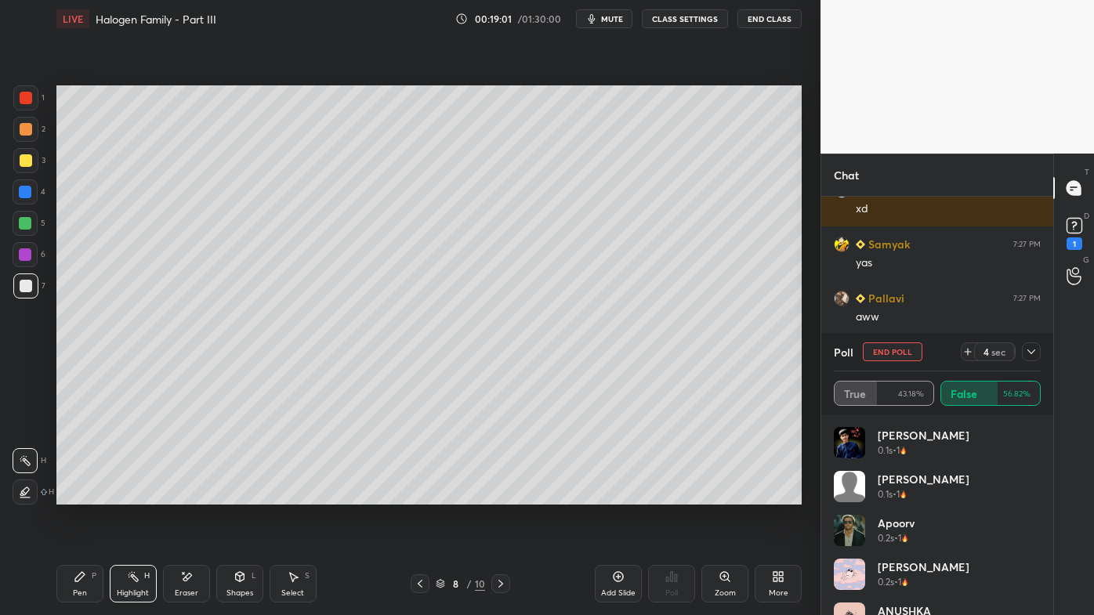
scroll to position [9071, 0]
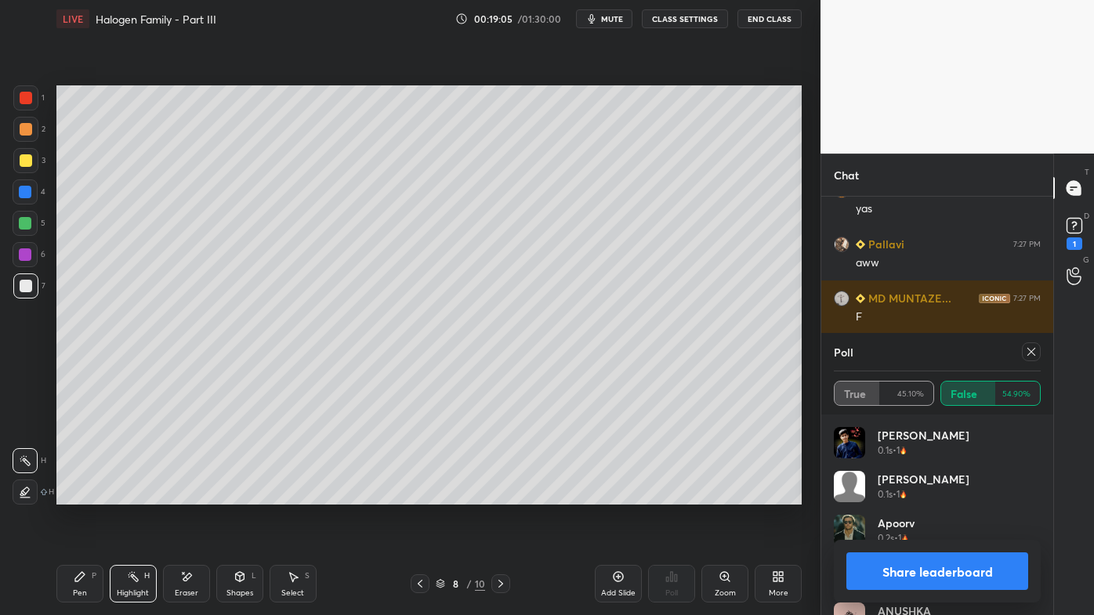
click at [1033, 350] on icon at bounding box center [1031, 352] width 13 height 13
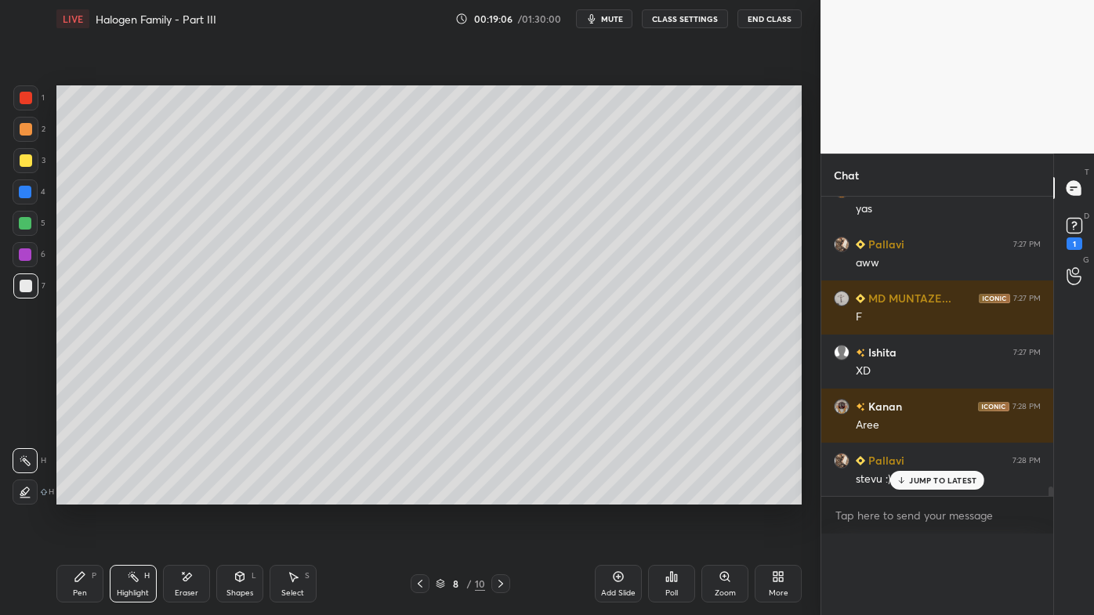
scroll to position [5, 4]
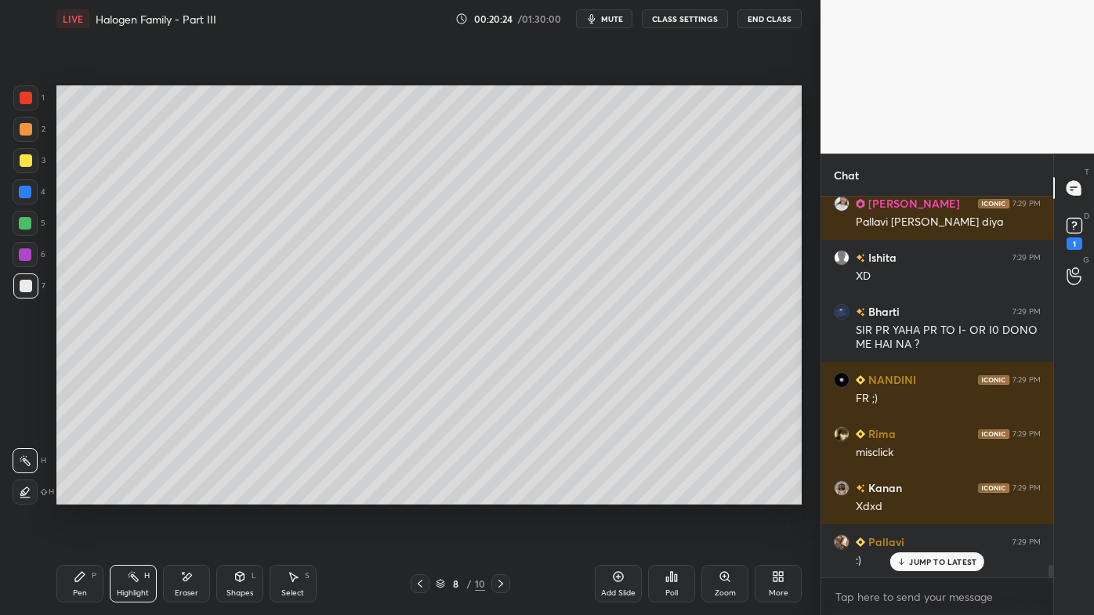
drag, startPoint x: 129, startPoint y: 575, endPoint x: 249, endPoint y: 508, distance: 137.9
click at [133, 495] on div "Highlight H" at bounding box center [133, 584] width 47 height 38
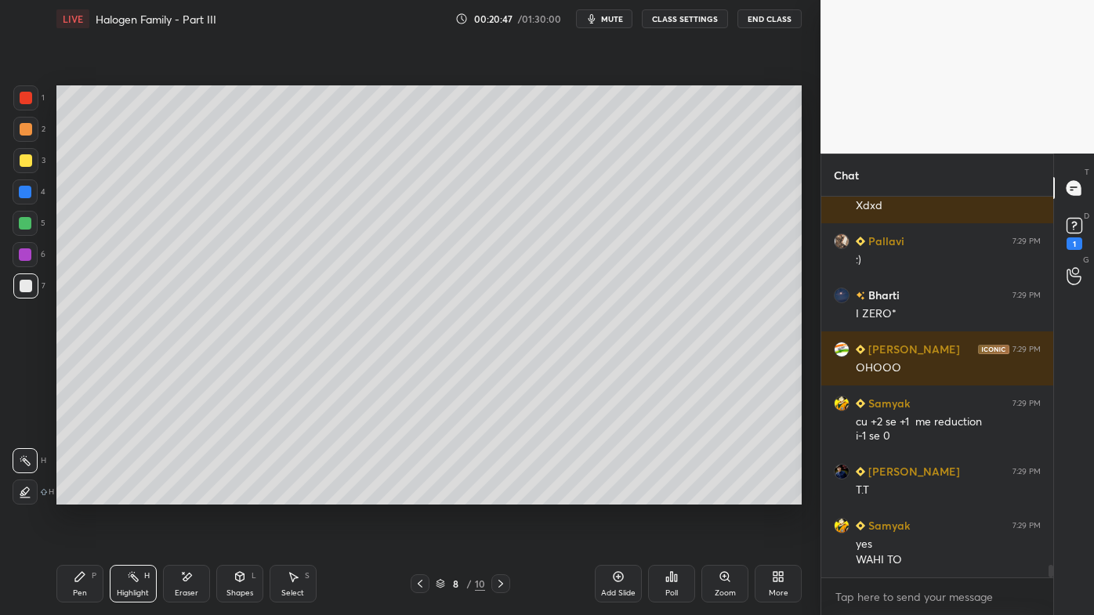
click at [673, 495] on icon at bounding box center [671, 577] width 13 height 13
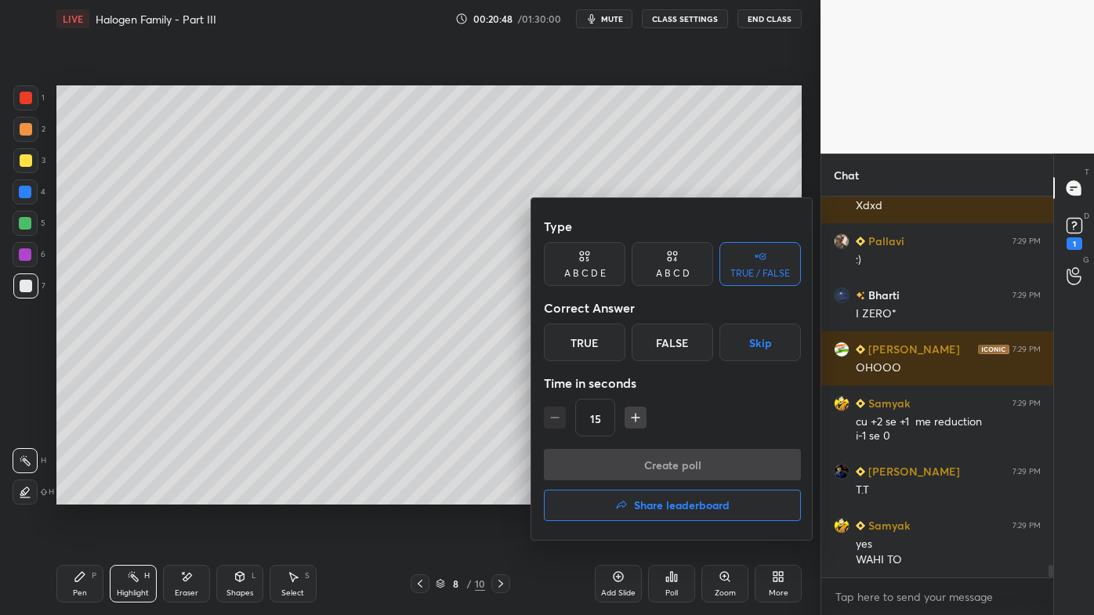
drag, startPoint x: 671, startPoint y: 345, endPoint x: 675, endPoint y: 370, distance: 25.4
click at [670, 345] on div "False" at bounding box center [673, 343] width 82 height 38
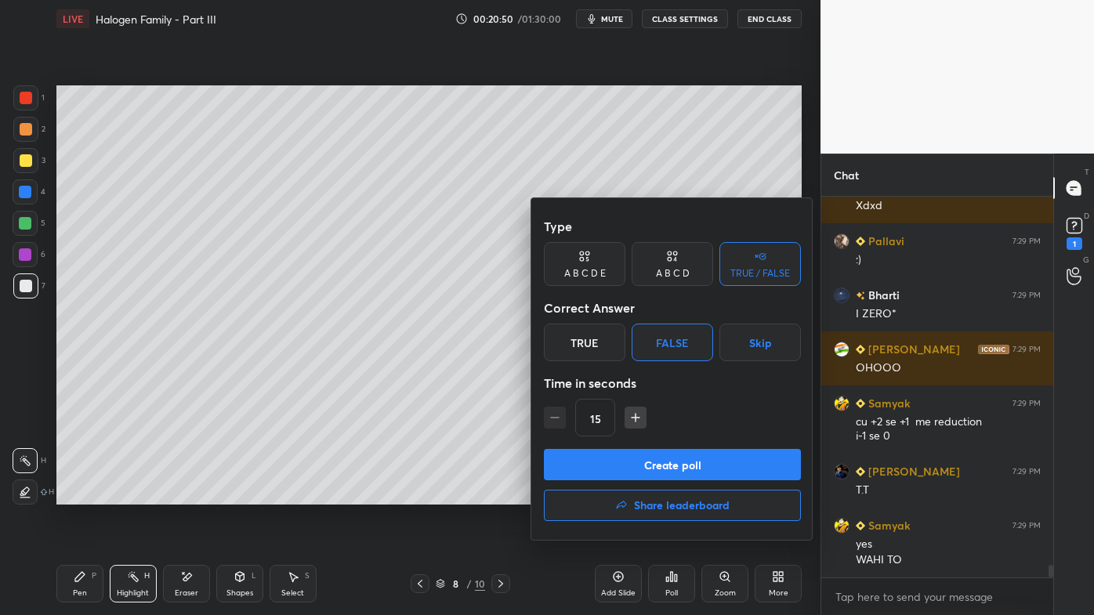
click at [635, 468] on button "Create poll" at bounding box center [672, 464] width 257 height 31
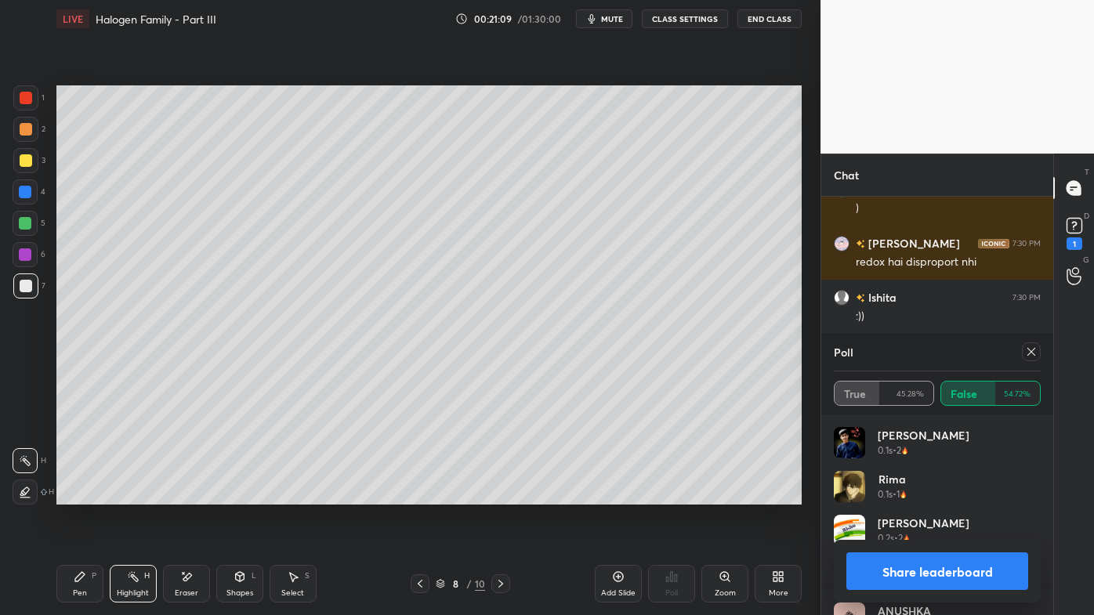
click at [1035, 350] on icon at bounding box center [1031, 352] width 13 height 13
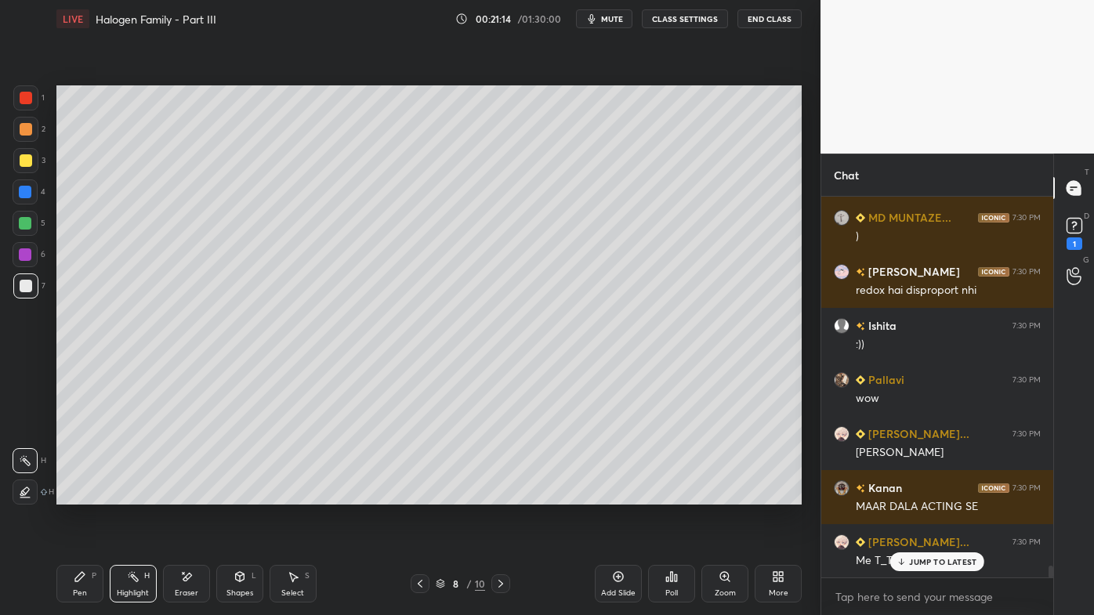
drag, startPoint x: 82, startPoint y: 567, endPoint x: 71, endPoint y: 569, distance: 10.3
click at [79, 495] on div "Pen P" at bounding box center [79, 584] width 47 height 38
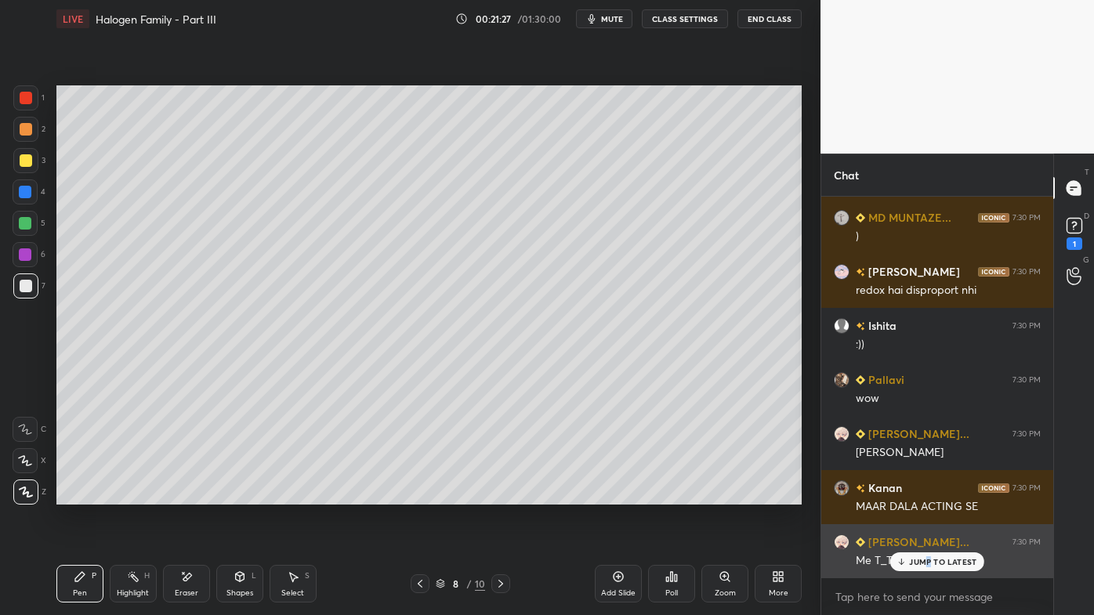
drag, startPoint x: 929, startPoint y: 560, endPoint x: 918, endPoint y: 562, distance: 11.1
click at [928, 495] on p "JUMP TO LATEST" at bounding box center [942, 561] width 67 height 9
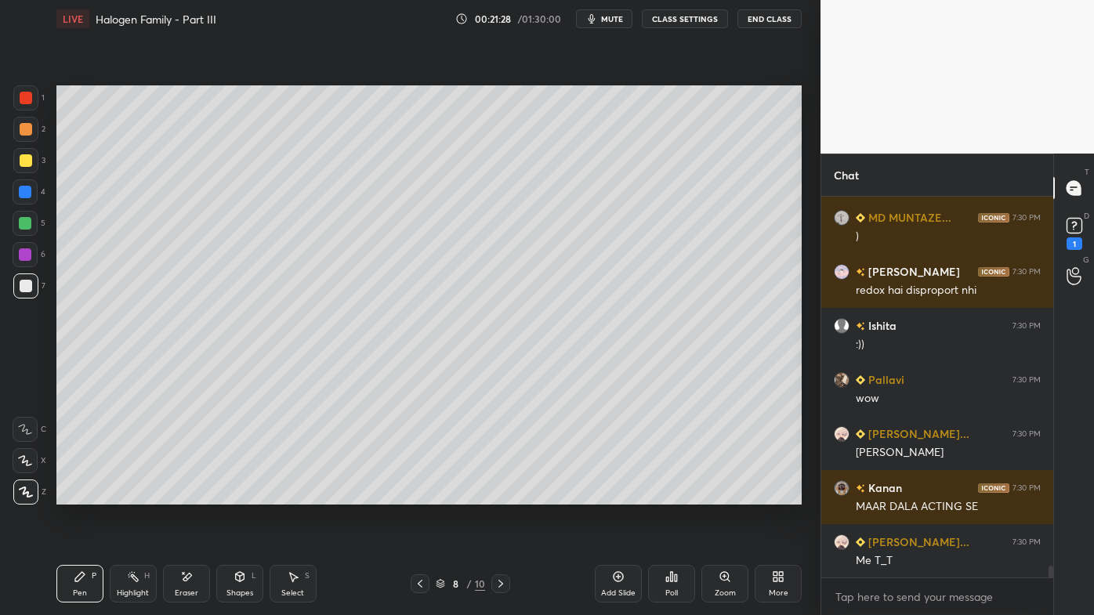
click at [132, 495] on div "Pen P Highlight H Eraser Shapes L Select S 8 / 10 Add Slide Poll Zoom More" at bounding box center [428, 584] width 745 height 63
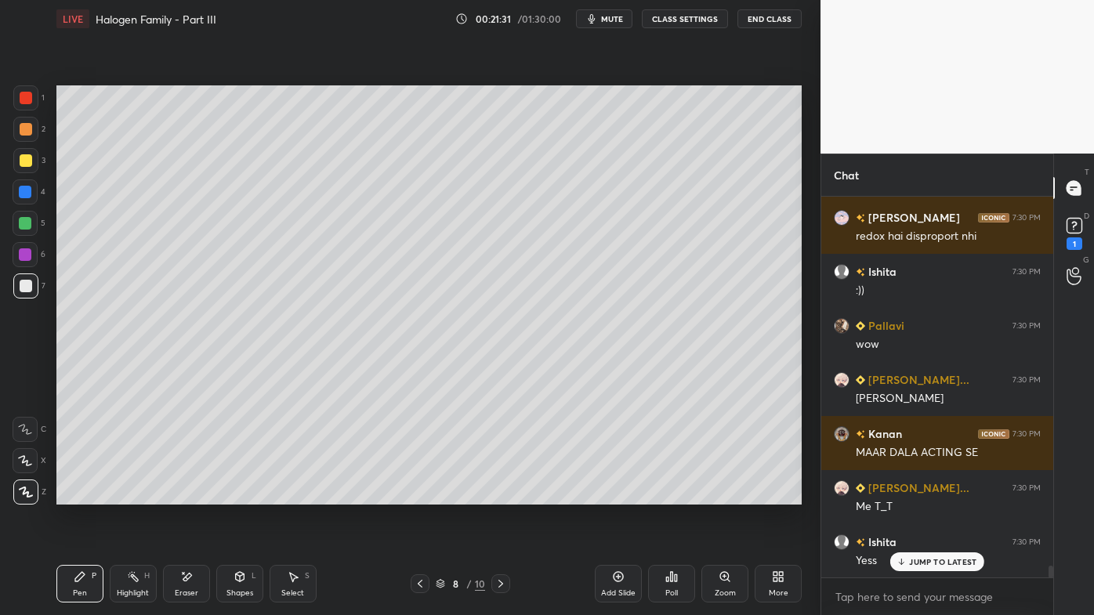
drag, startPoint x: 190, startPoint y: 581, endPoint x: 194, endPoint y: 567, distance: 14.6
click at [190, 495] on icon at bounding box center [186, 577] width 13 height 13
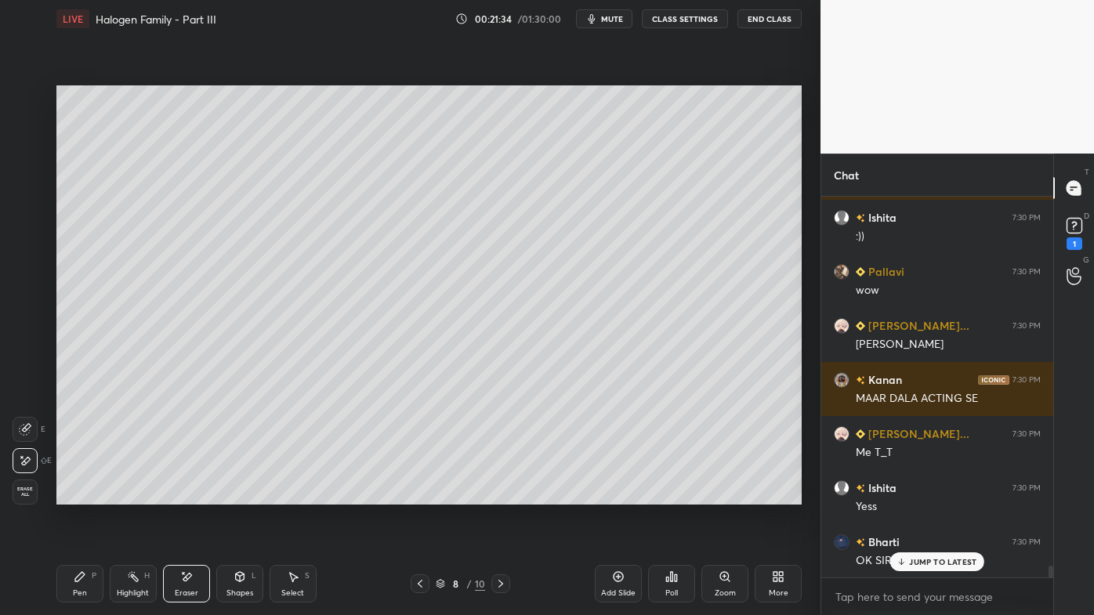
drag, startPoint x: 130, startPoint y: 577, endPoint x: 132, endPoint y: 566, distance: 11.1
click at [132, 495] on icon at bounding box center [133, 577] width 13 height 13
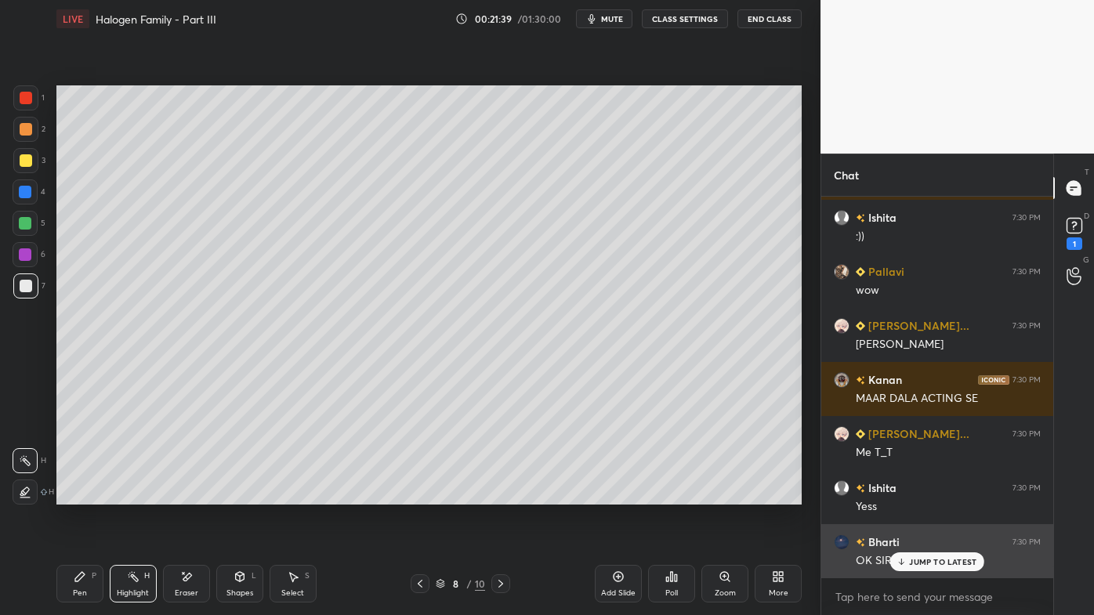
click at [909, 495] on div "JUMP TO LATEST" at bounding box center [937, 562] width 94 height 19
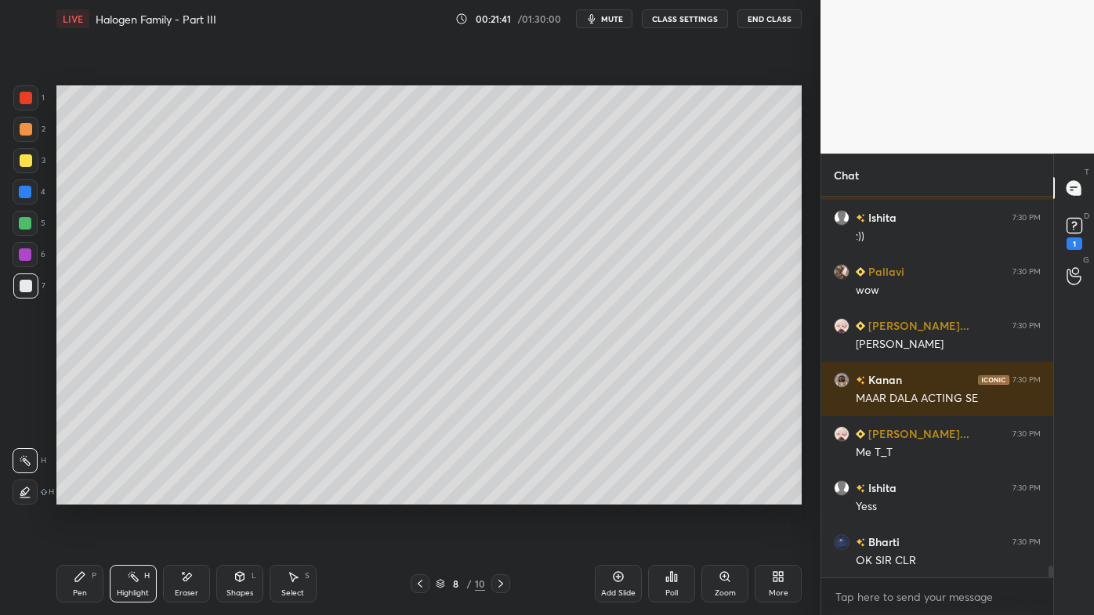
drag, startPoint x: 627, startPoint y: 520, endPoint x: 621, endPoint y: 514, distance: 8.3
click at [625, 495] on div "Setting up your live class Poll for secs No correct answer Start poll" at bounding box center [429, 295] width 758 height 515
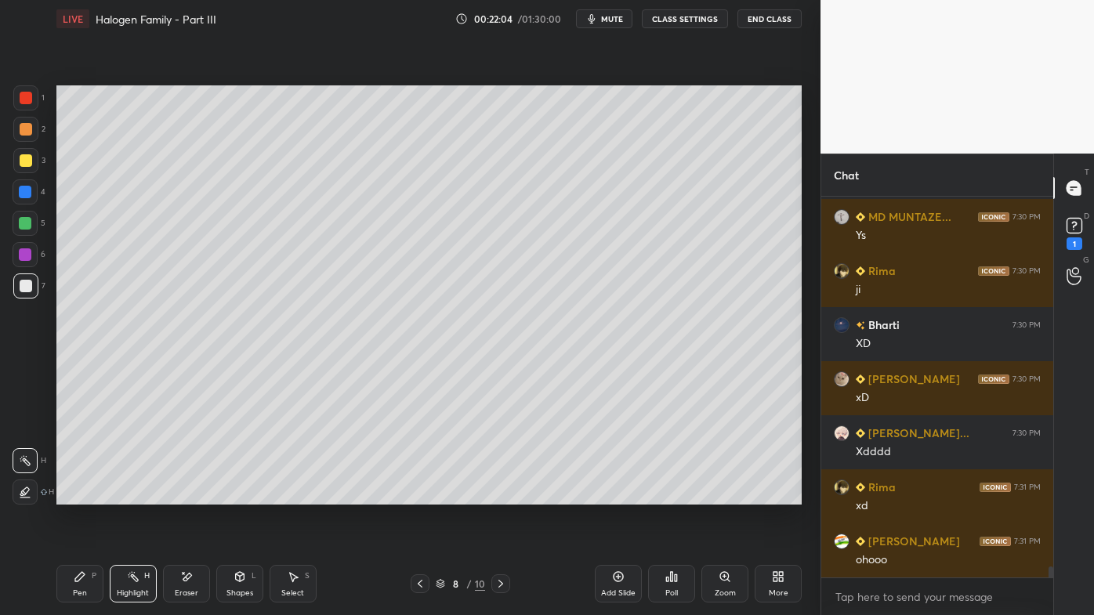
scroll to position [12757, 0]
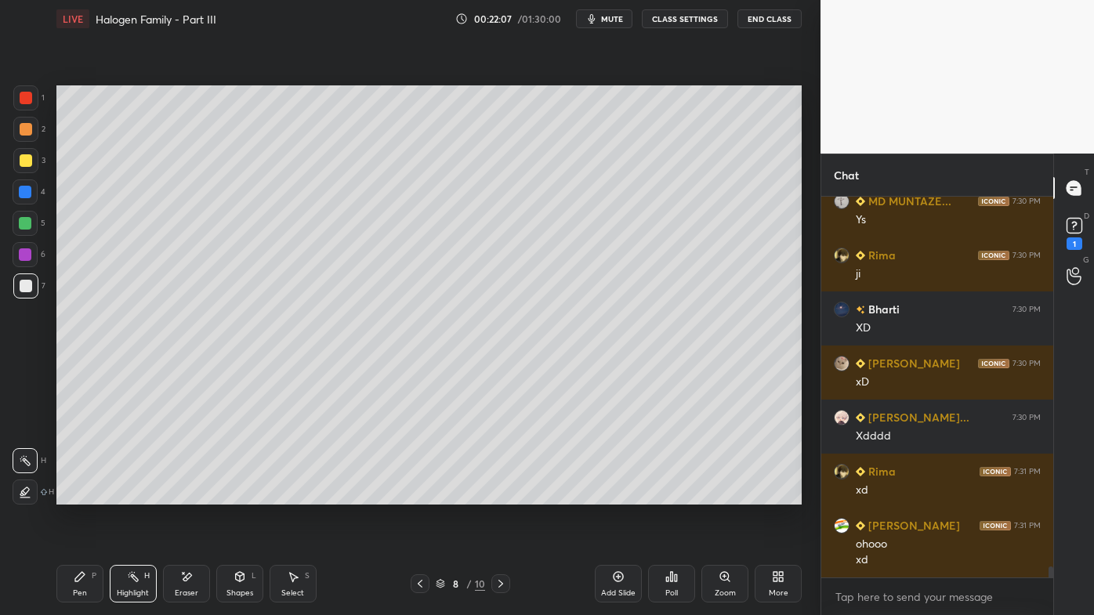
drag, startPoint x: 136, startPoint y: 575, endPoint x: 205, endPoint y: 520, distance: 87.5
click at [137, 495] on icon at bounding box center [133, 577] width 13 height 13
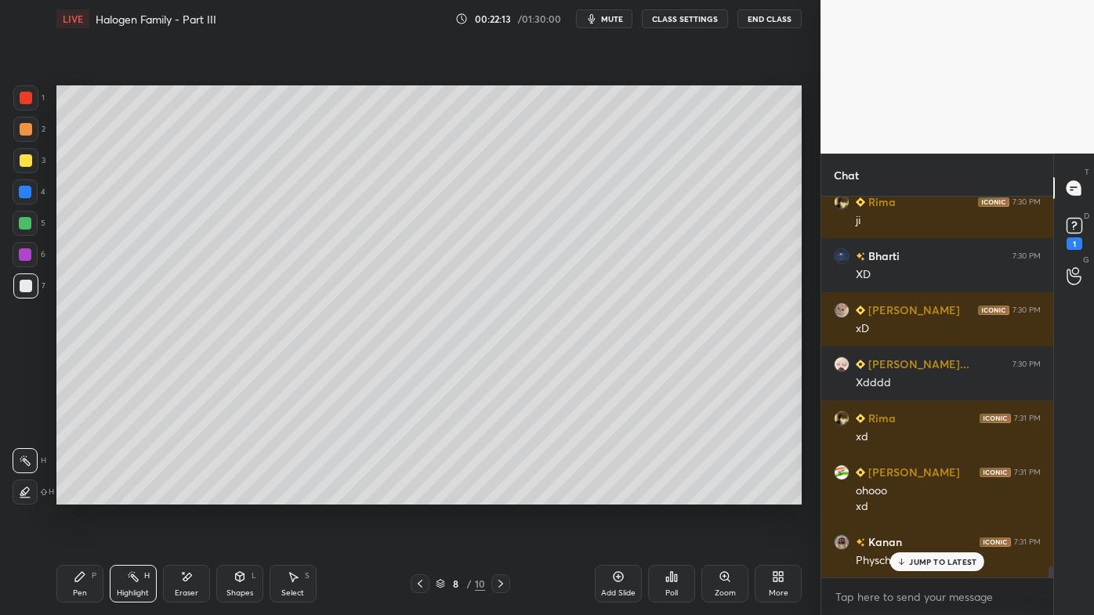
click at [916, 495] on p "JUMP TO LATEST" at bounding box center [942, 561] width 67 height 9
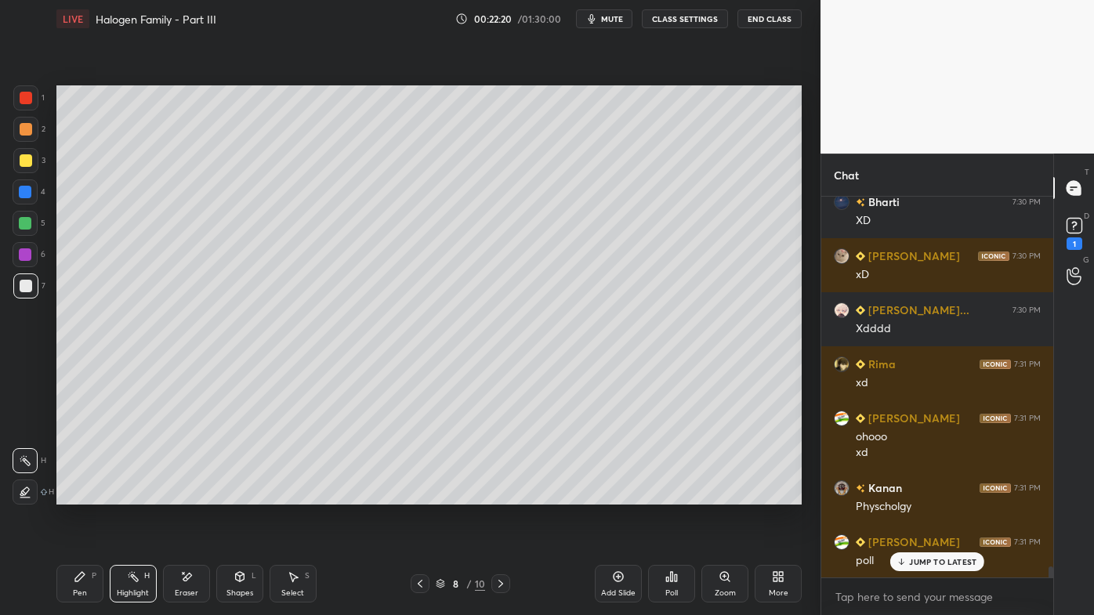
click at [685, 495] on div "Poll" at bounding box center [671, 584] width 47 height 38
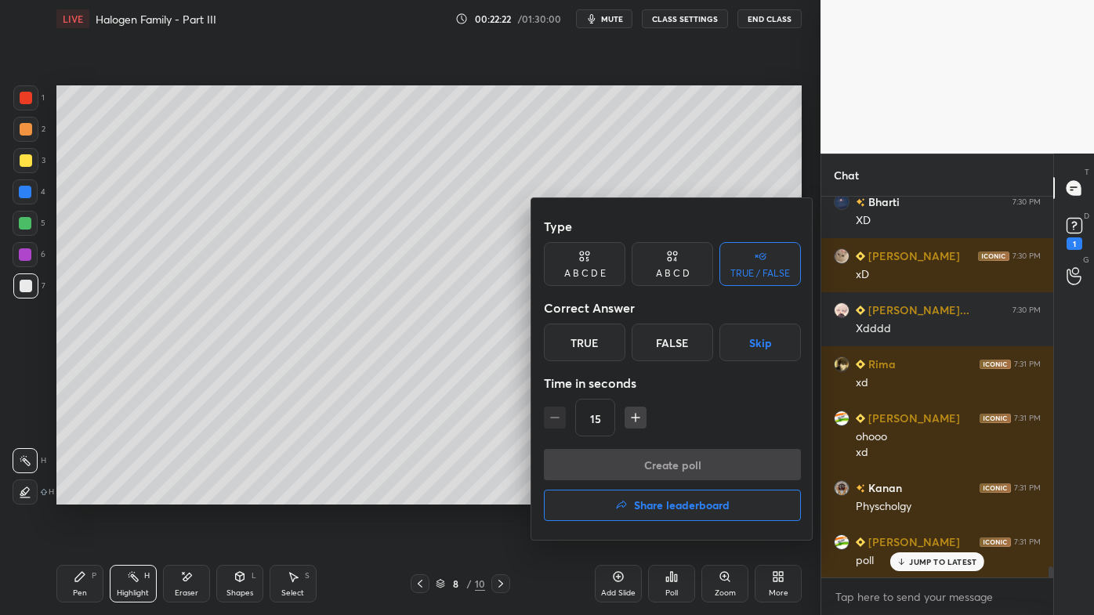
click at [675, 269] on div "A B C D" at bounding box center [673, 273] width 34 height 9
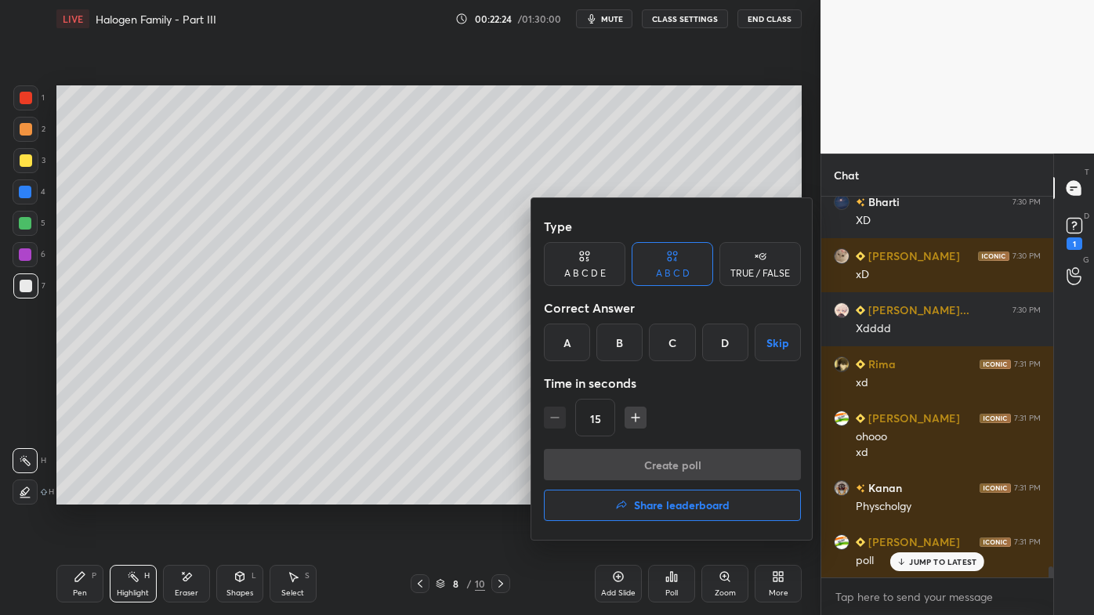
click at [627, 346] on div "B" at bounding box center [619, 343] width 46 height 38
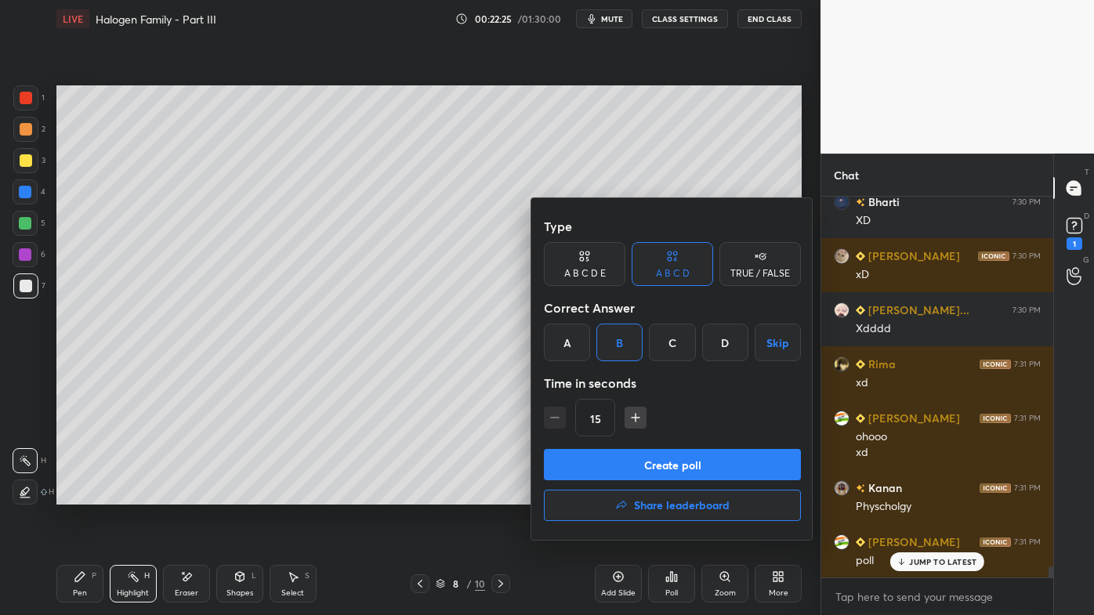
click at [636, 460] on button "Create poll" at bounding box center [672, 464] width 257 height 31
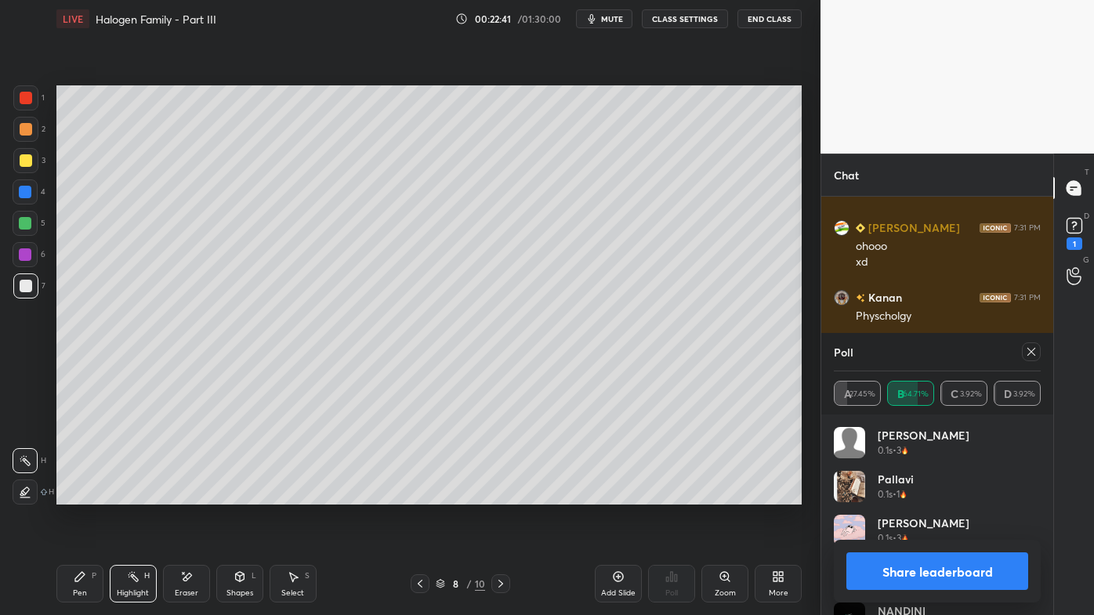
scroll to position [13109, 0]
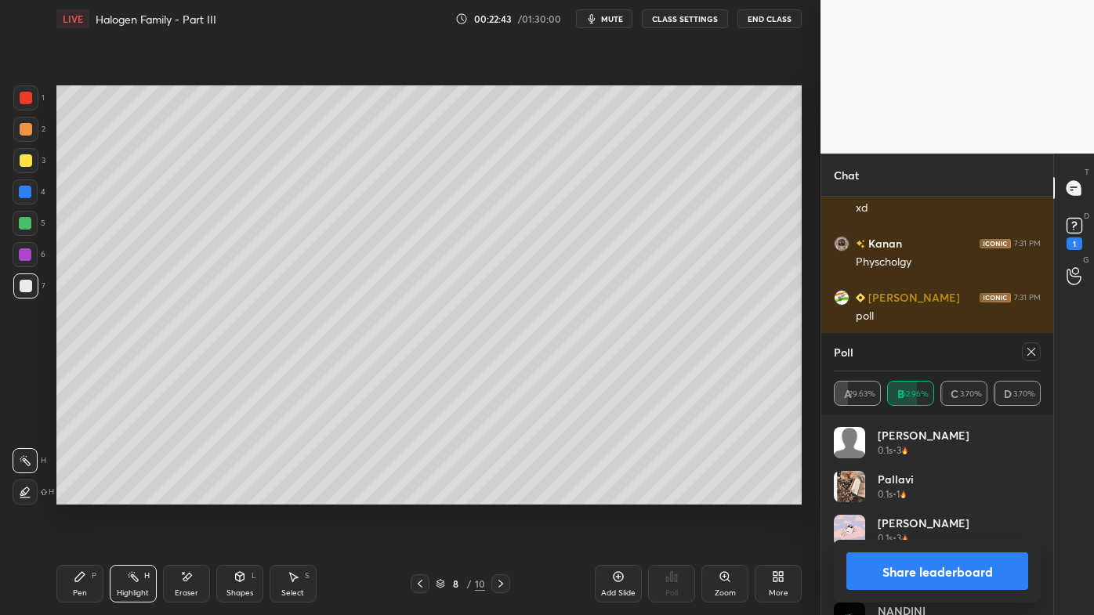
click at [1035, 348] on icon at bounding box center [1031, 352] width 13 height 13
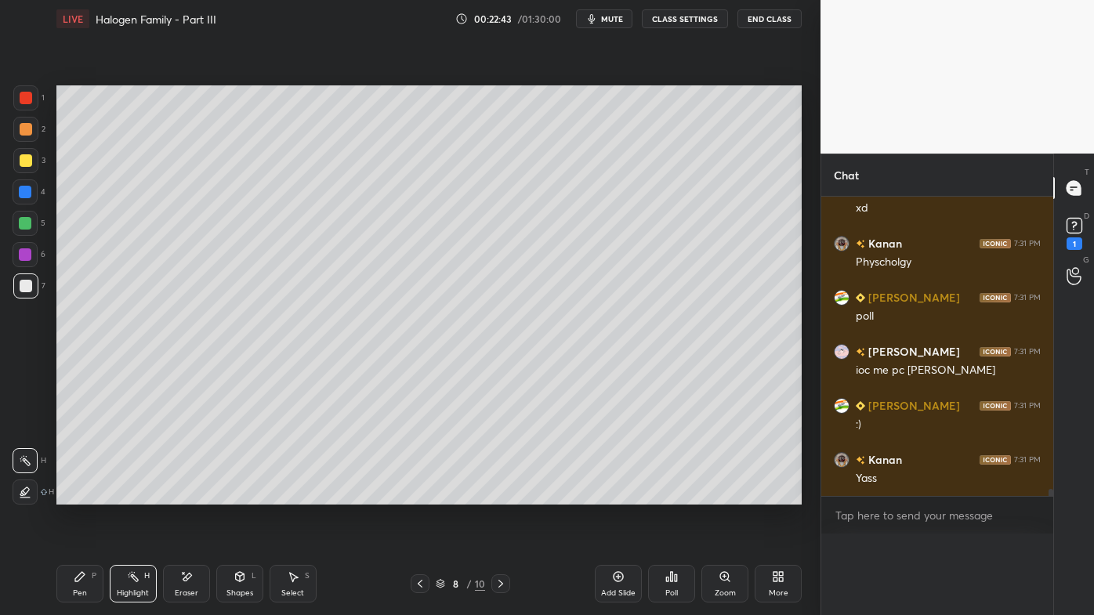
scroll to position [0, 0]
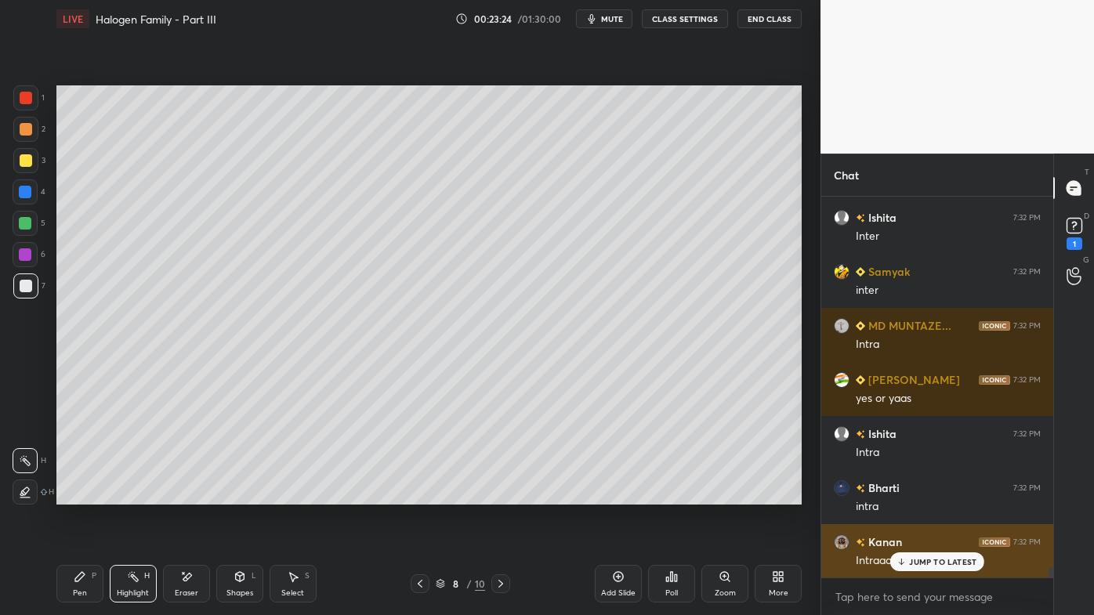
drag, startPoint x: 925, startPoint y: 564, endPoint x: 910, endPoint y: 565, distance: 14.9
click at [923, 495] on p "JUMP TO LATEST" at bounding box center [942, 561] width 67 height 9
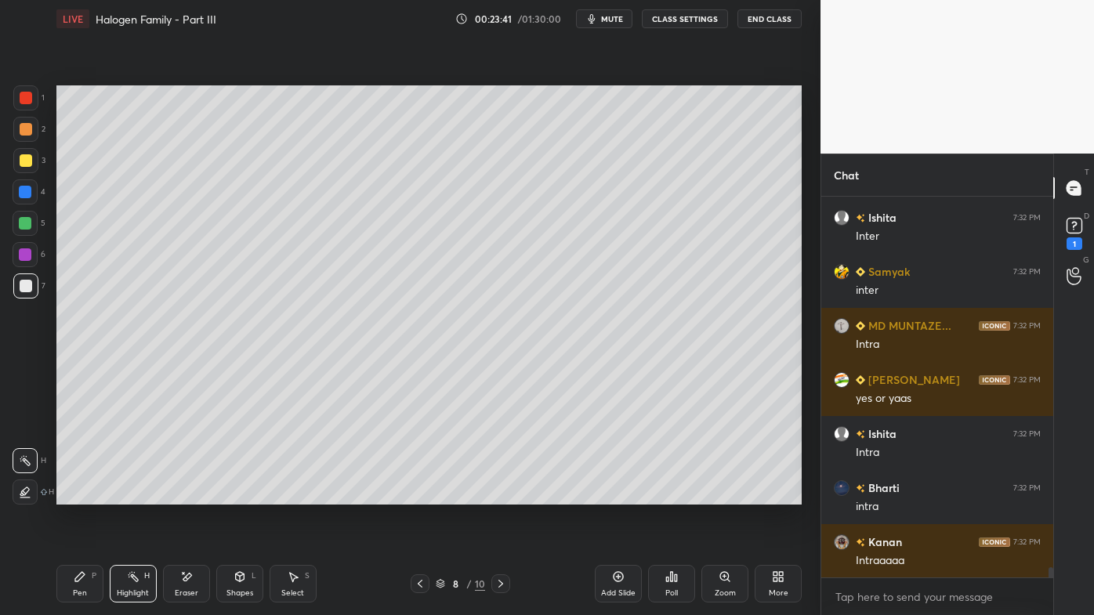
click at [676, 495] on icon at bounding box center [676, 578] width 2 height 7
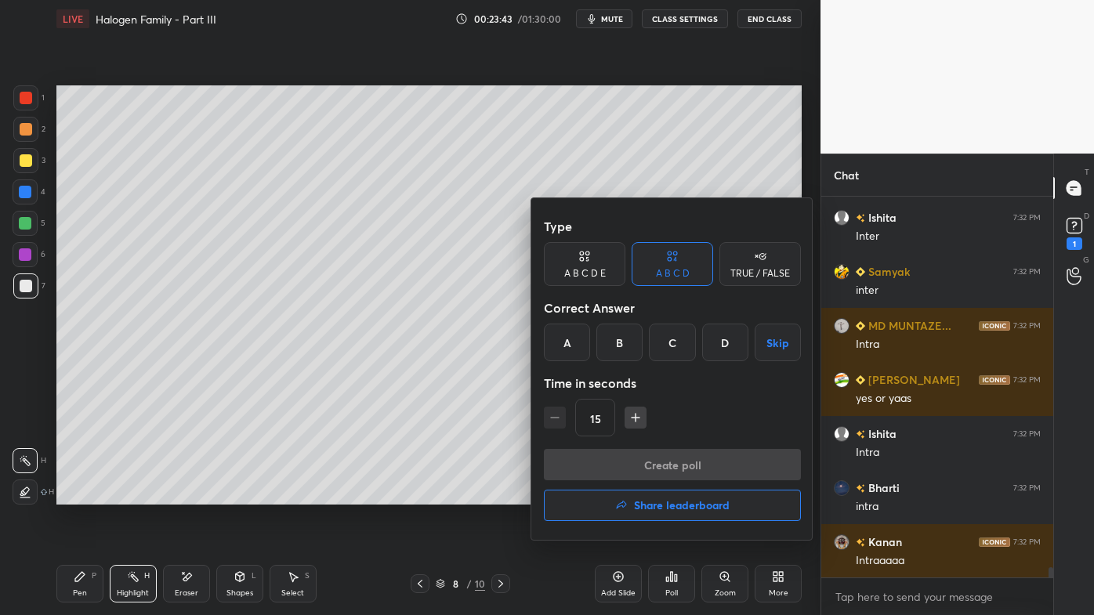
click at [568, 345] on div "A" at bounding box center [567, 343] width 46 height 38
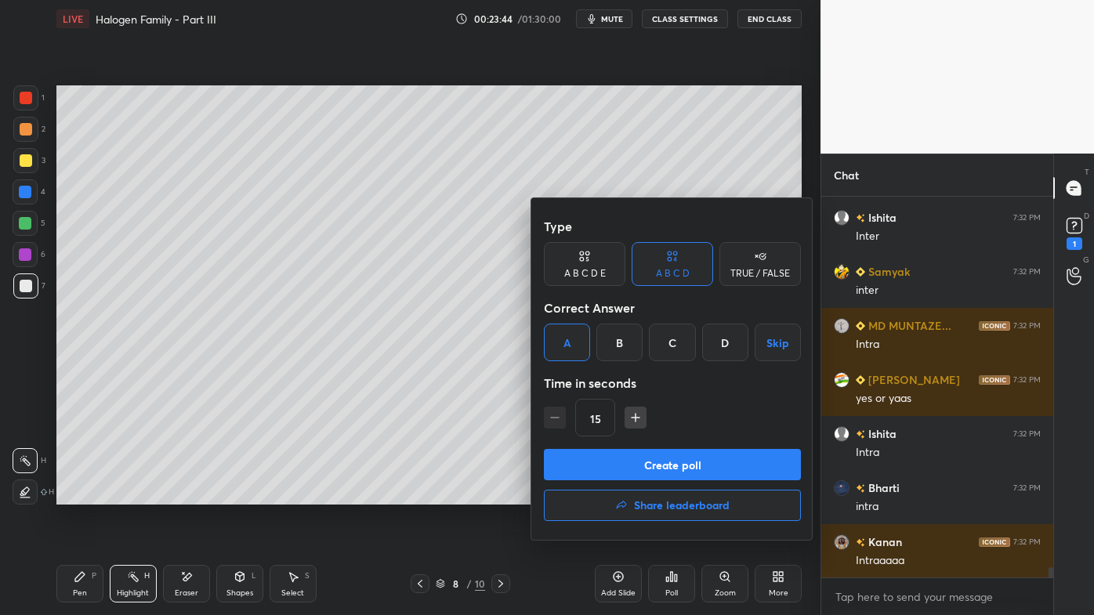
click at [600, 466] on button "Create poll" at bounding box center [672, 464] width 257 height 31
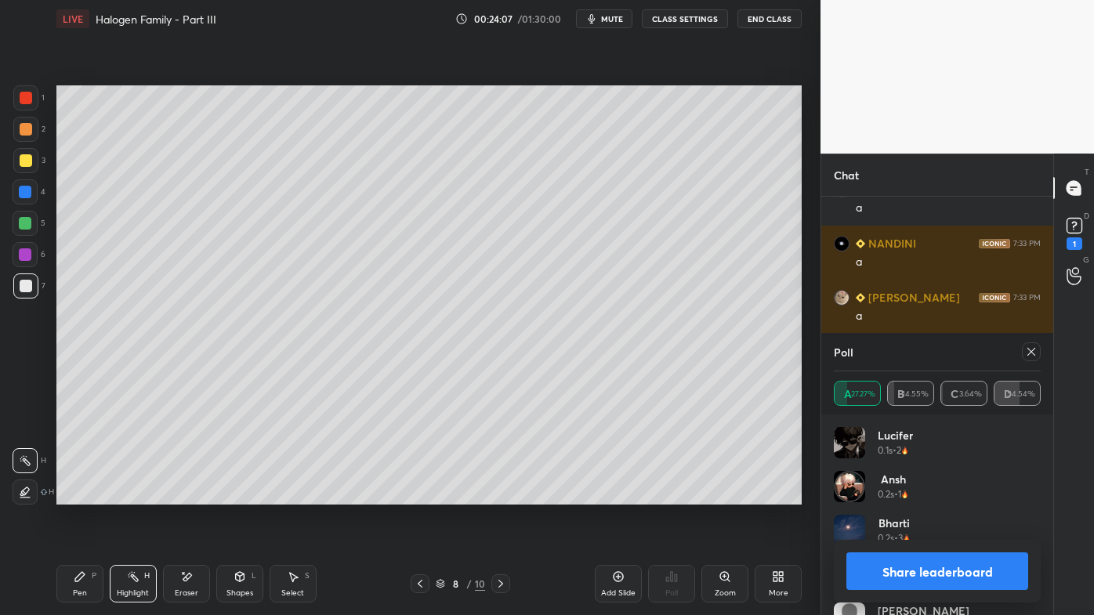
scroll to position [14623, 0]
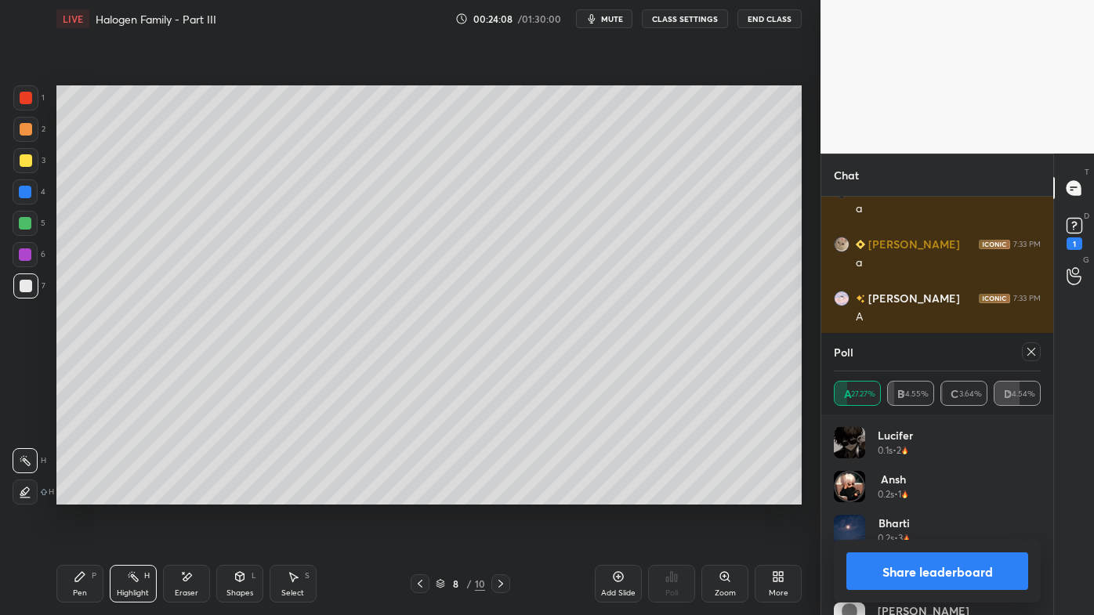
click at [1035, 358] on div at bounding box center [1031, 352] width 19 height 19
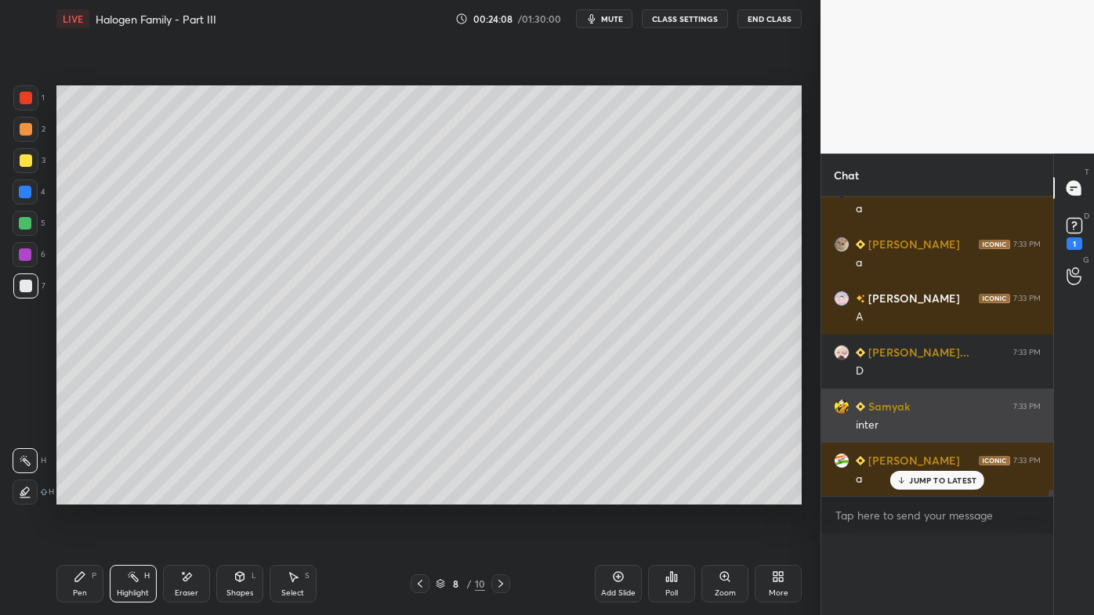
scroll to position [5, 4]
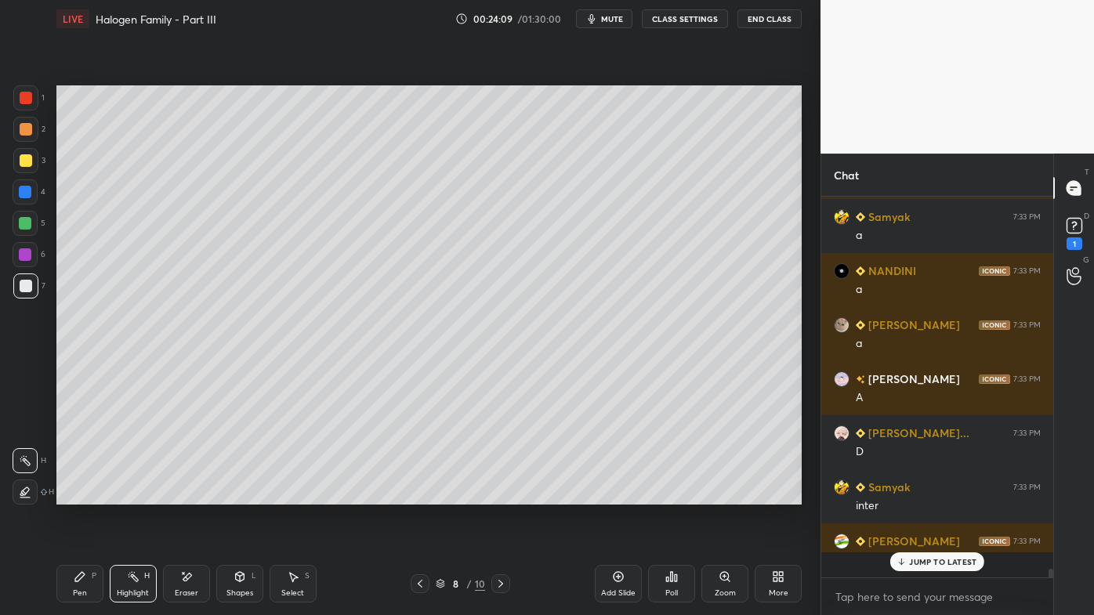
click at [716, 495] on div "Setting up your live class Poll for secs No correct answer Start poll" at bounding box center [429, 295] width 758 height 515
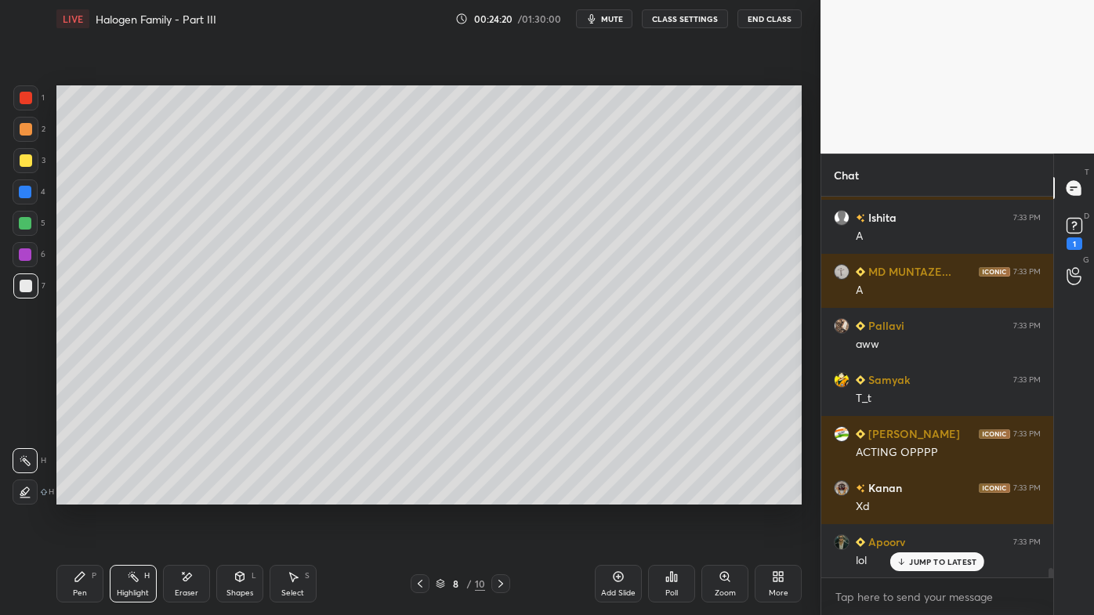
click at [699, 495] on div "Add Slide Poll Zoom More" at bounding box center [698, 584] width 207 height 88
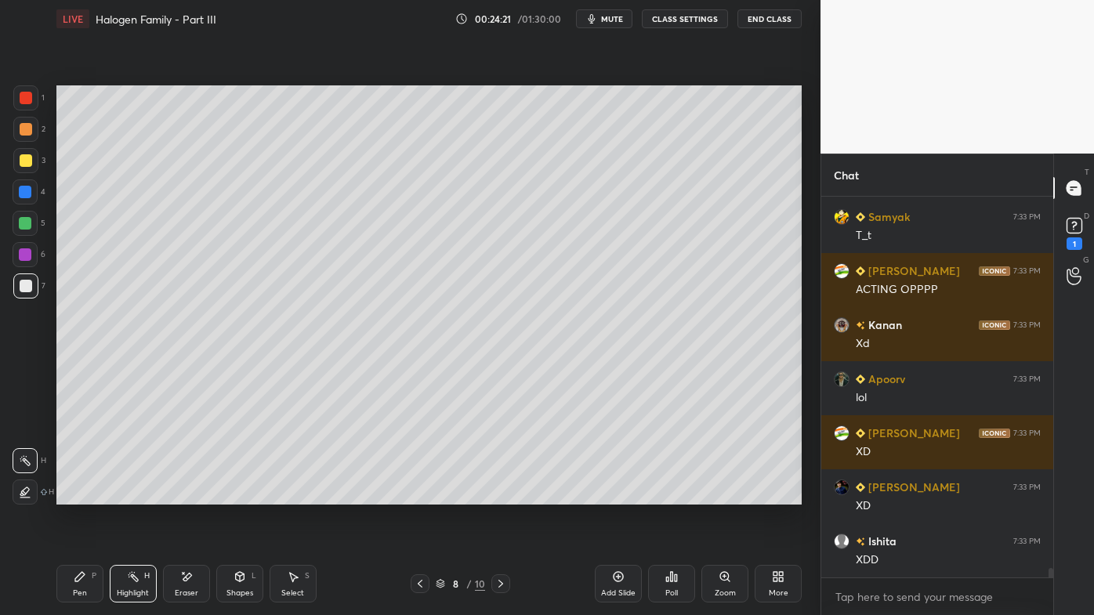
click at [673, 495] on icon at bounding box center [672, 576] width 2 height 9
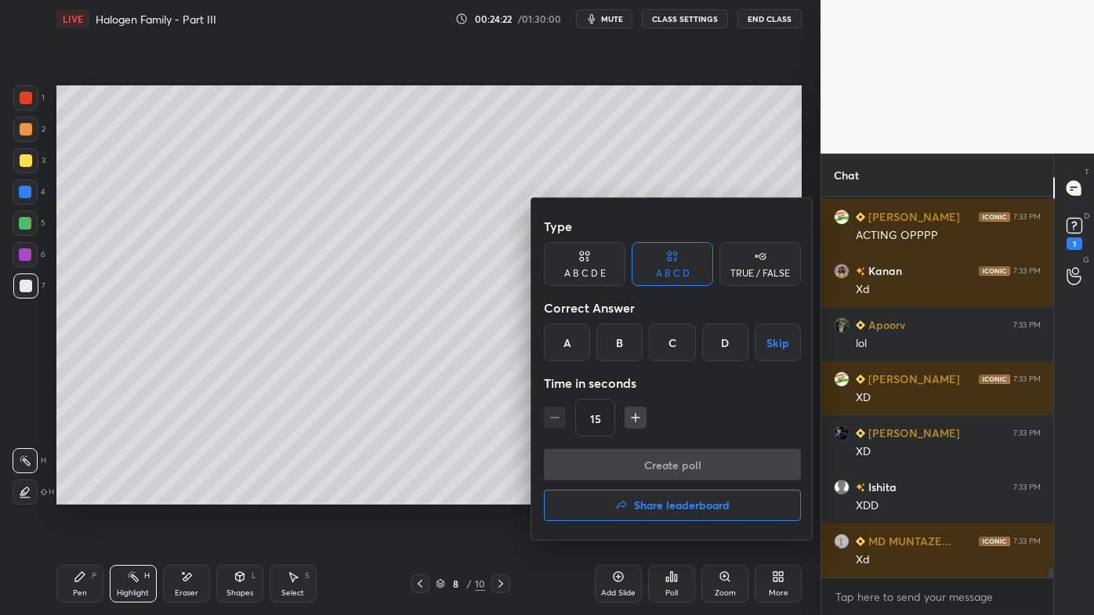
drag, startPoint x: 666, startPoint y: 506, endPoint x: 658, endPoint y: 506, distance: 7.9
click at [666, 495] on h4 "Share leaderboard" at bounding box center [682, 505] width 96 height 11
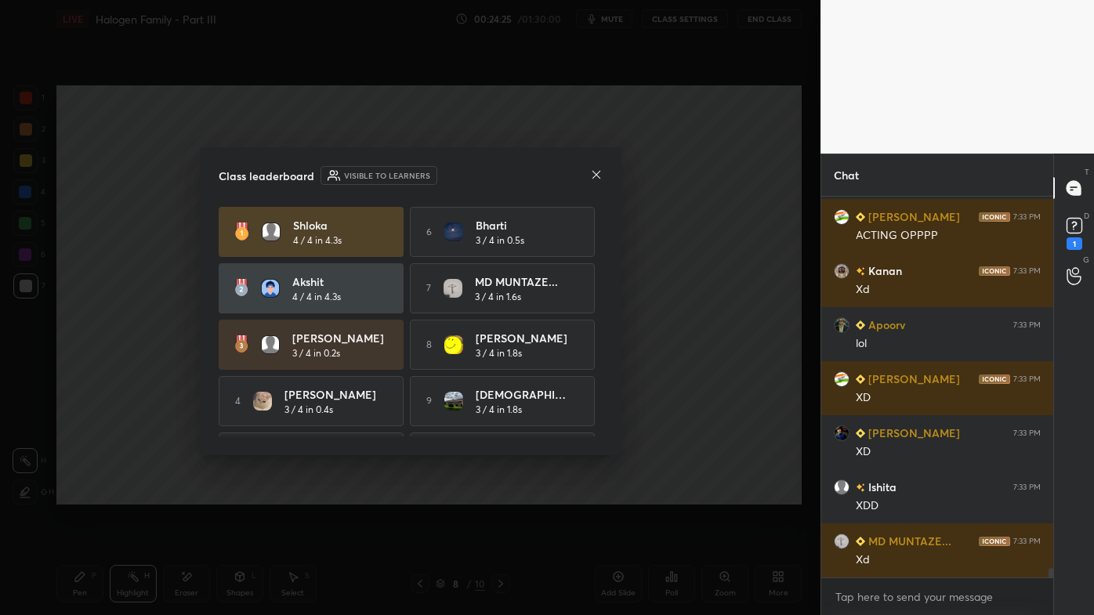
click at [597, 170] on icon at bounding box center [596, 175] width 13 height 13
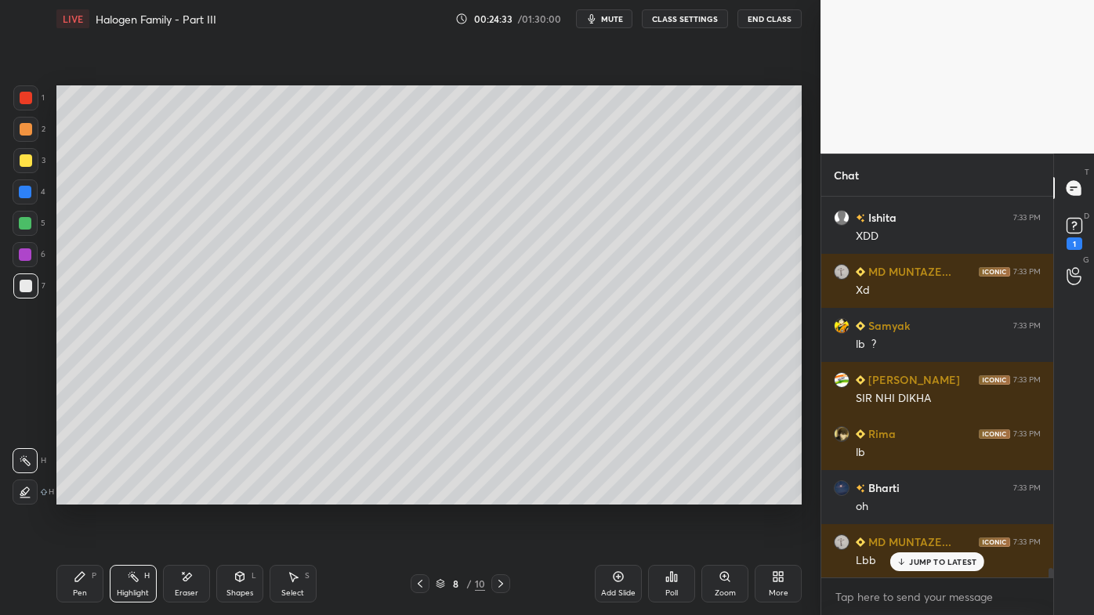
click at [611, 22] on span "mute" at bounding box center [612, 18] width 22 height 11
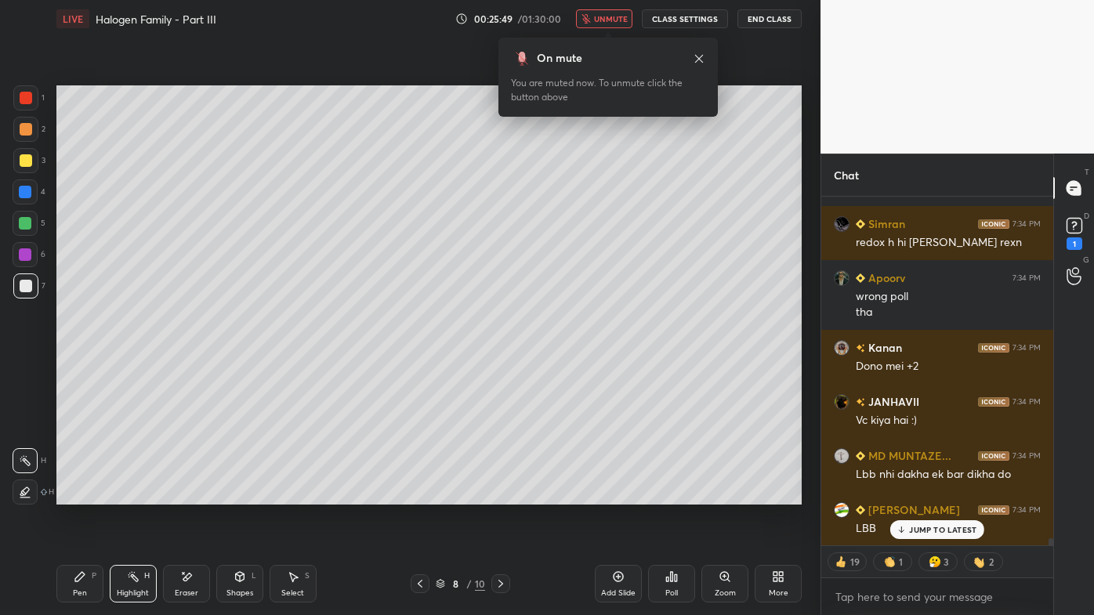
scroll to position [16266, 0]
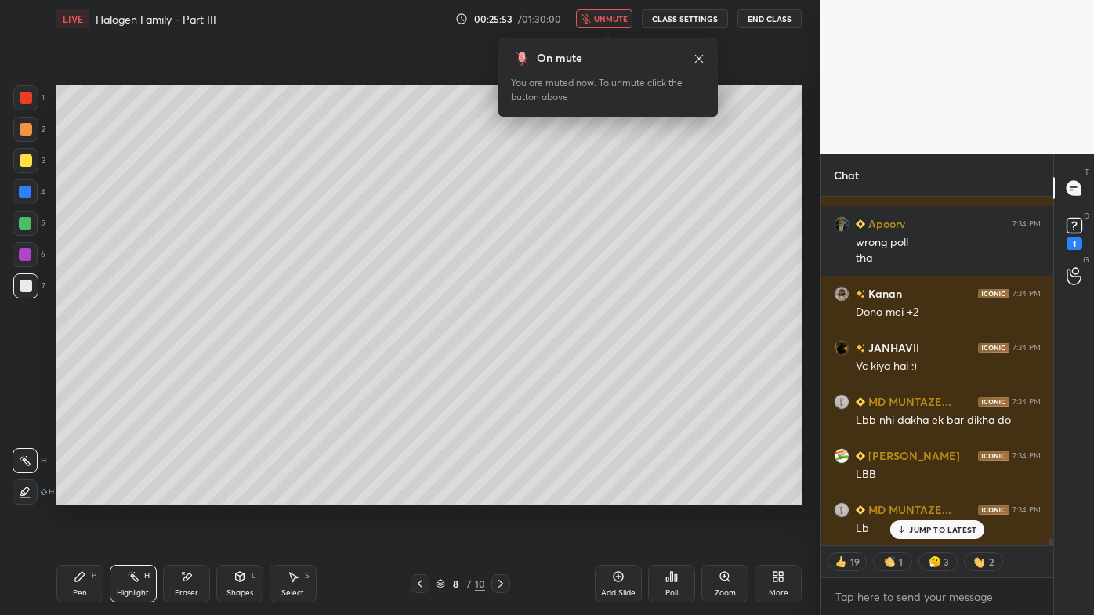
click at [676, 495] on icon at bounding box center [671, 577] width 13 height 13
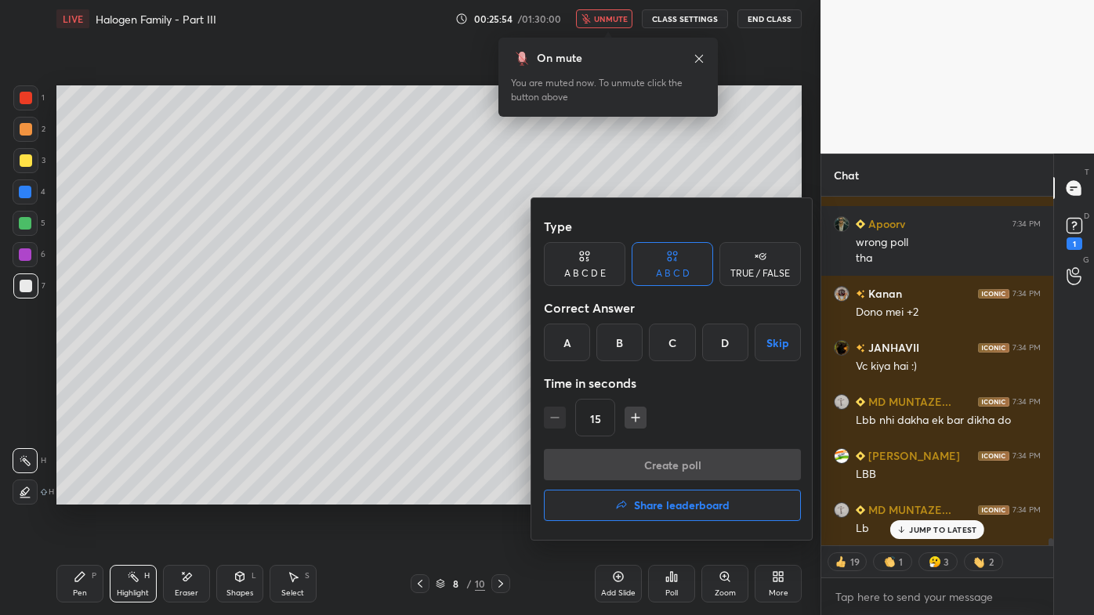
click at [665, 495] on h4 "Share leaderboard" at bounding box center [682, 505] width 96 height 11
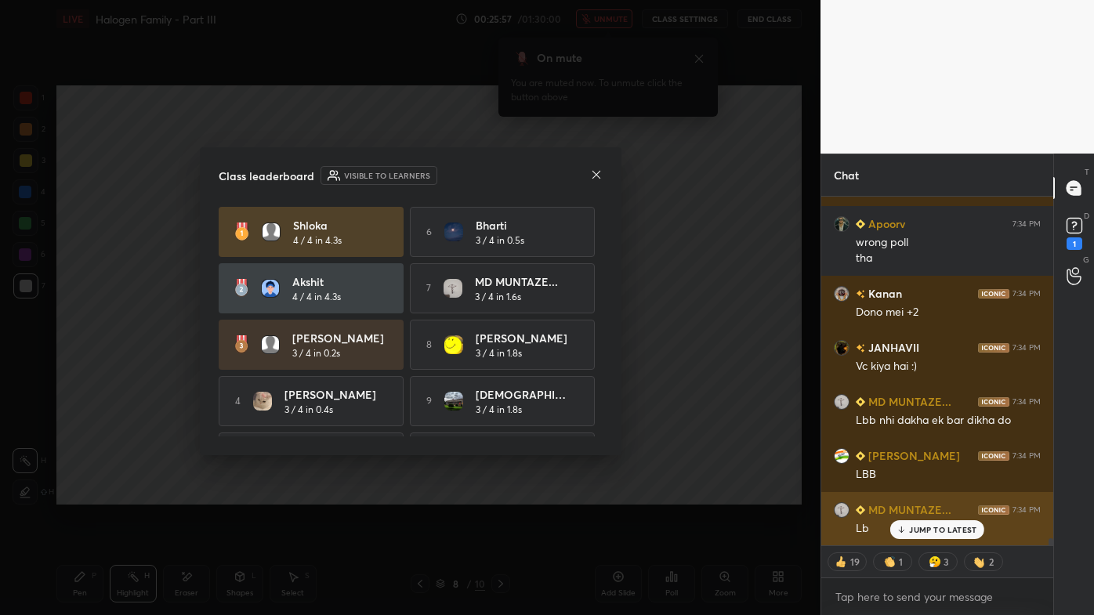
click at [922, 495] on p "JUMP TO LATEST" at bounding box center [942, 529] width 67 height 9
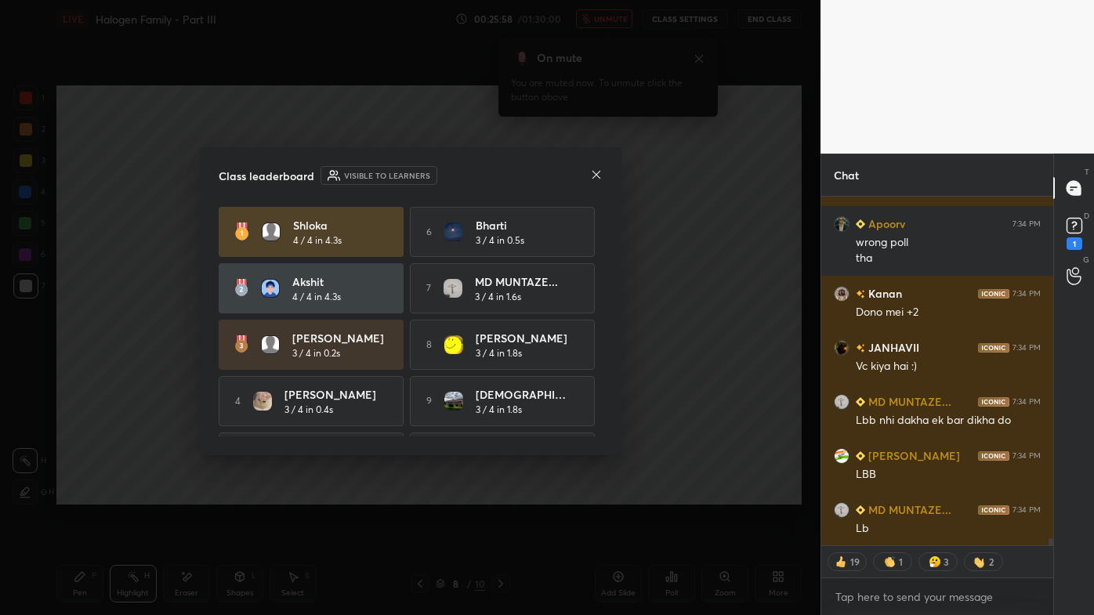
scroll to position [16234, 0]
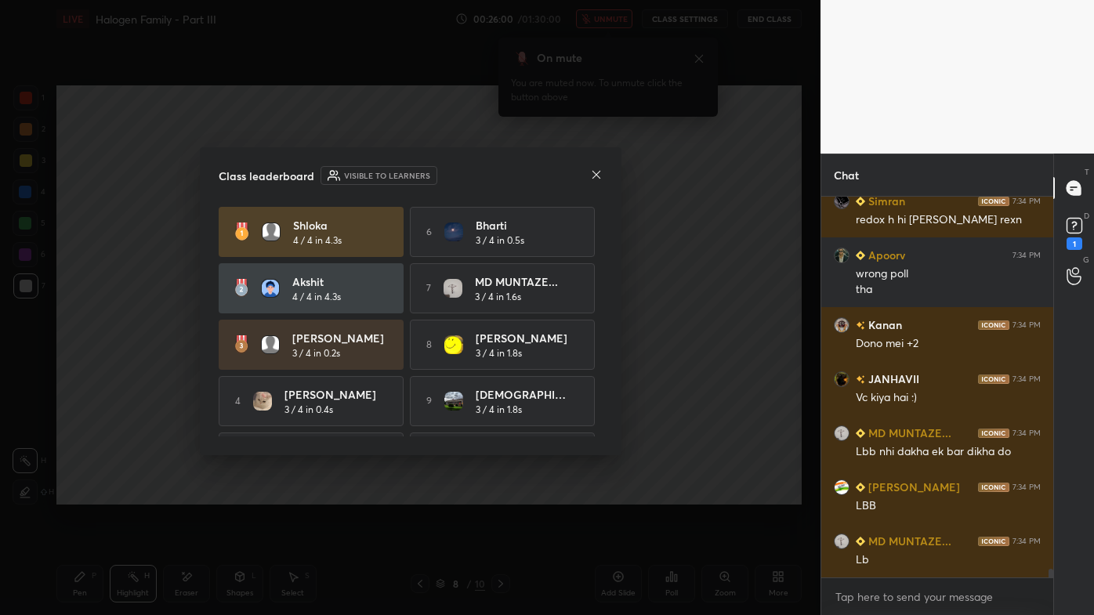
click at [596, 172] on icon at bounding box center [596, 175] width 13 height 13
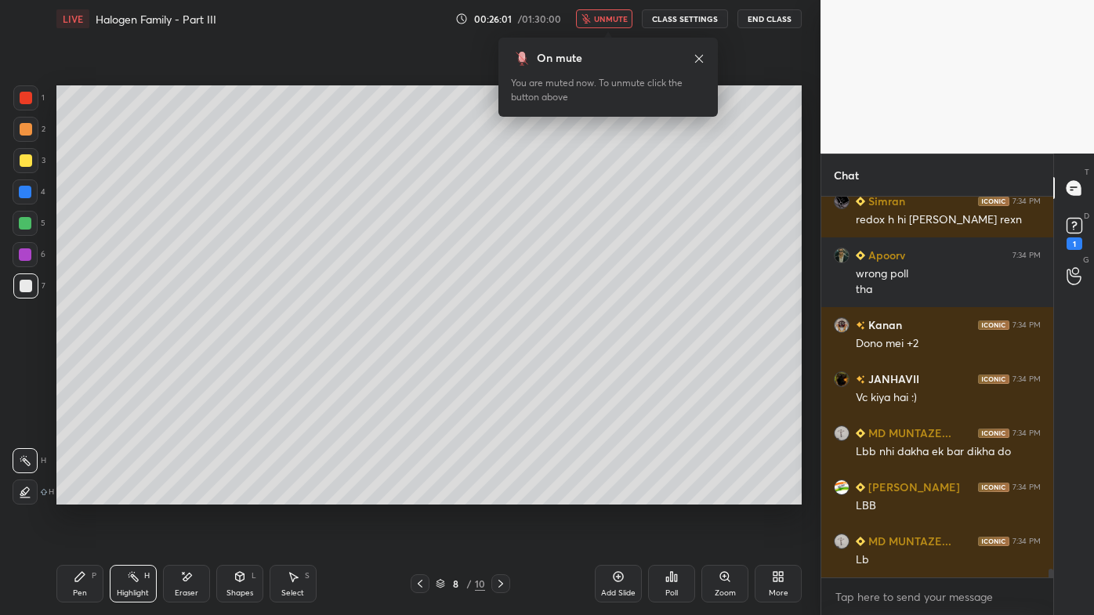
drag, startPoint x: 610, startPoint y: 11, endPoint x: 603, endPoint y: 16, distance: 8.9
click at [610, 12] on button "unmute" at bounding box center [604, 18] width 56 height 19
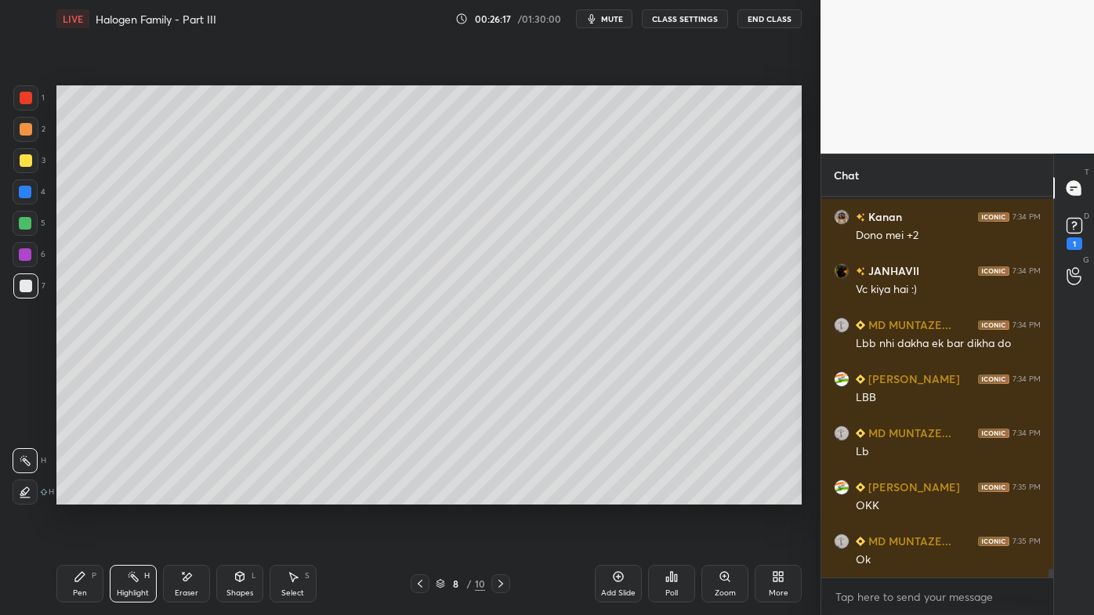
scroll to position [16380, 0]
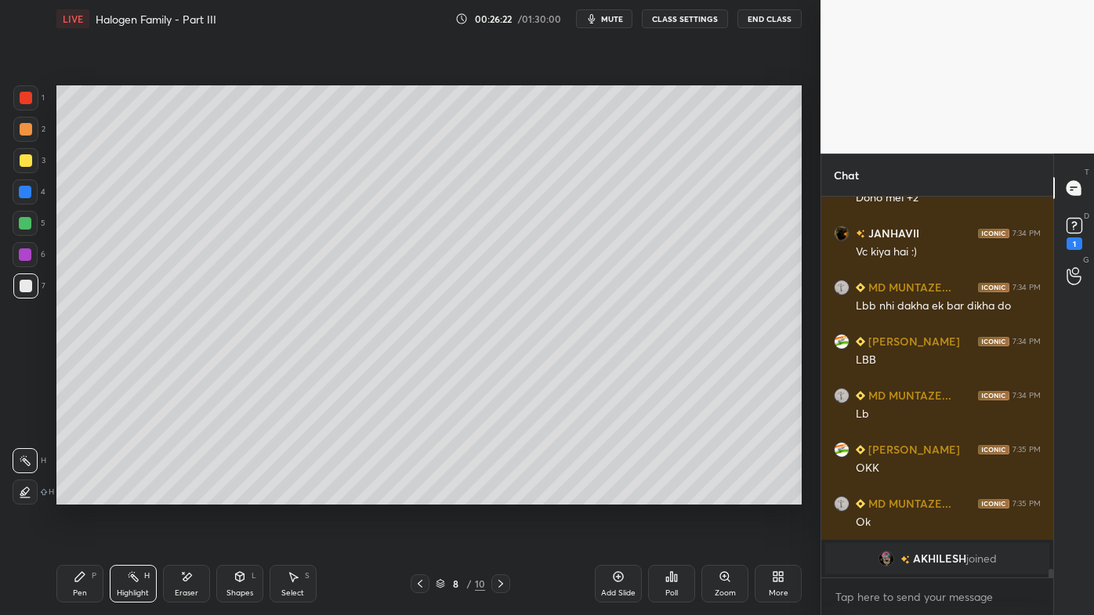
click at [83, 495] on div "Pen P" at bounding box center [79, 584] width 47 height 38
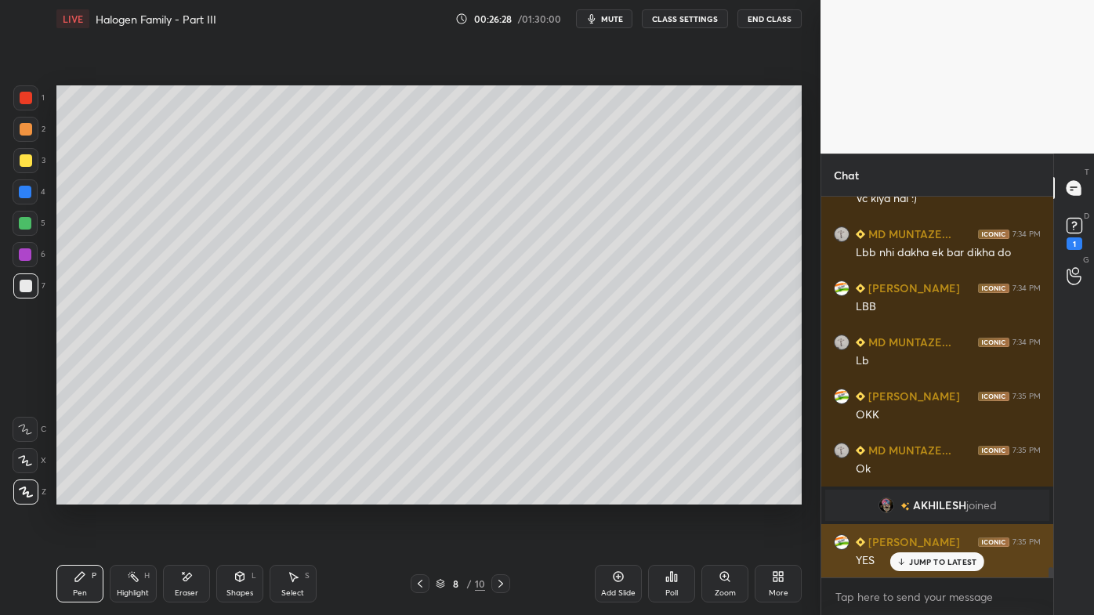
drag, startPoint x: 932, startPoint y: 558, endPoint x: 903, endPoint y: 572, distance: 32.3
click at [931, 495] on p "JUMP TO LATEST" at bounding box center [942, 561] width 67 height 9
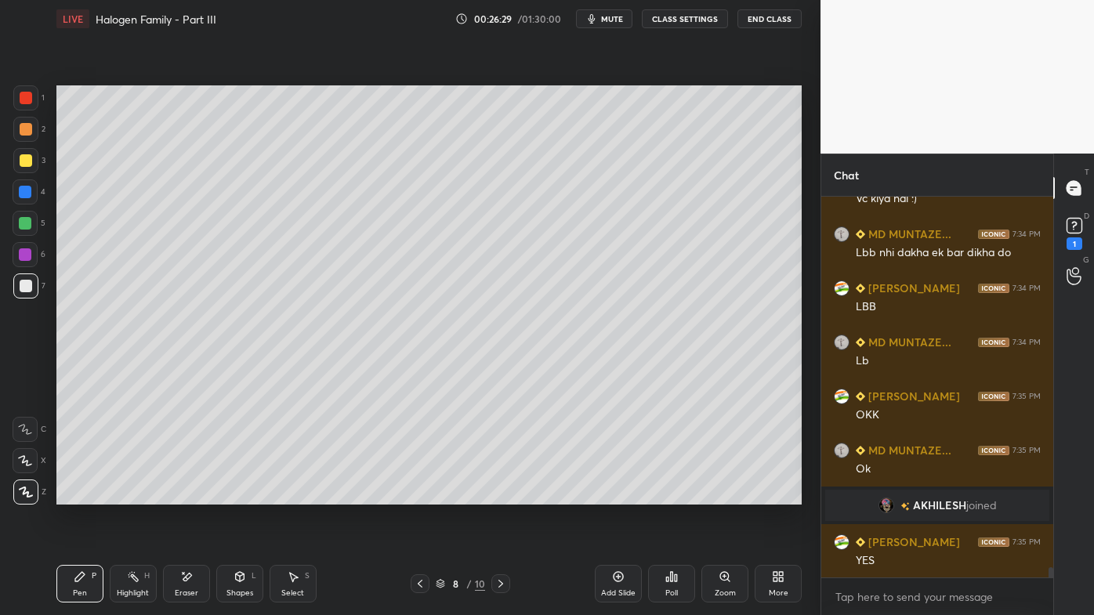
drag, startPoint x: 134, startPoint y: 582, endPoint x: 145, endPoint y: 570, distance: 16.1
click at [136, 495] on icon at bounding box center [133, 577] width 13 height 13
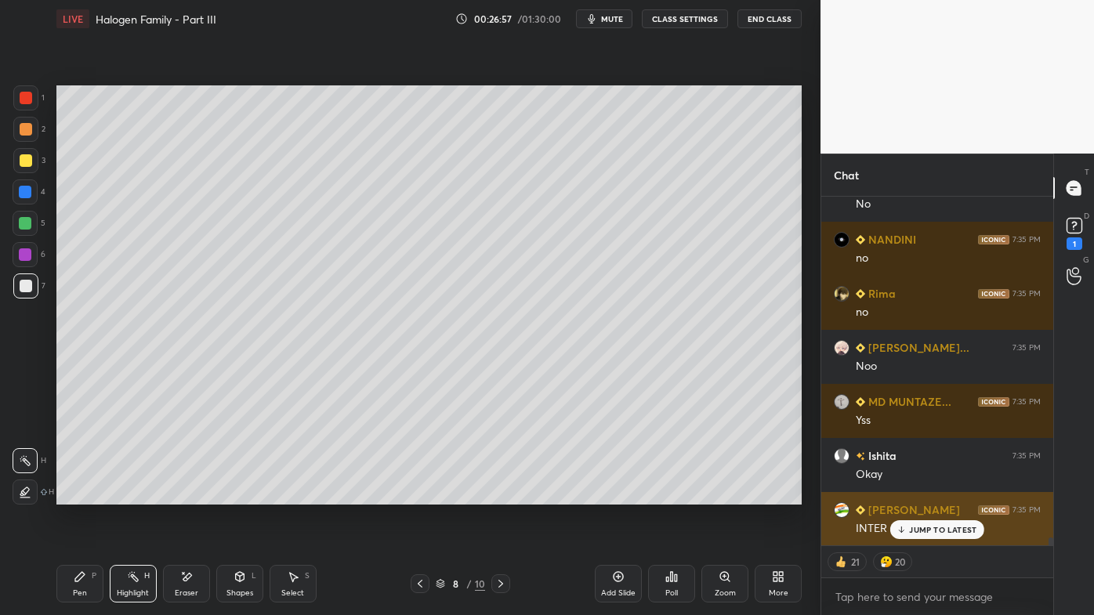
scroll to position [14466, 0]
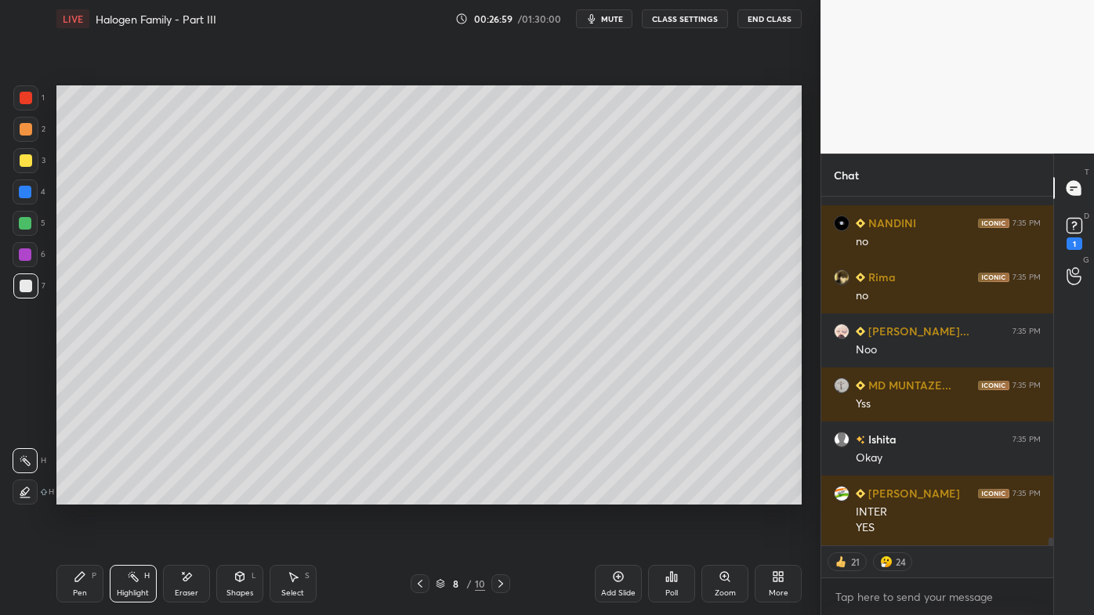
click at [667, 495] on icon at bounding box center [671, 577] width 13 height 13
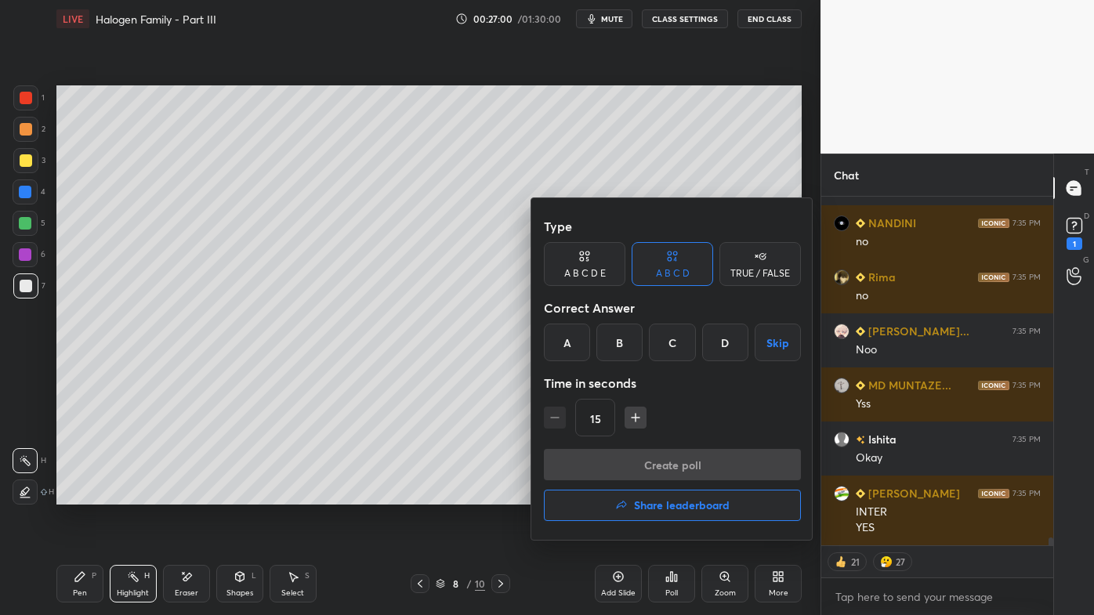
scroll to position [14520, 0]
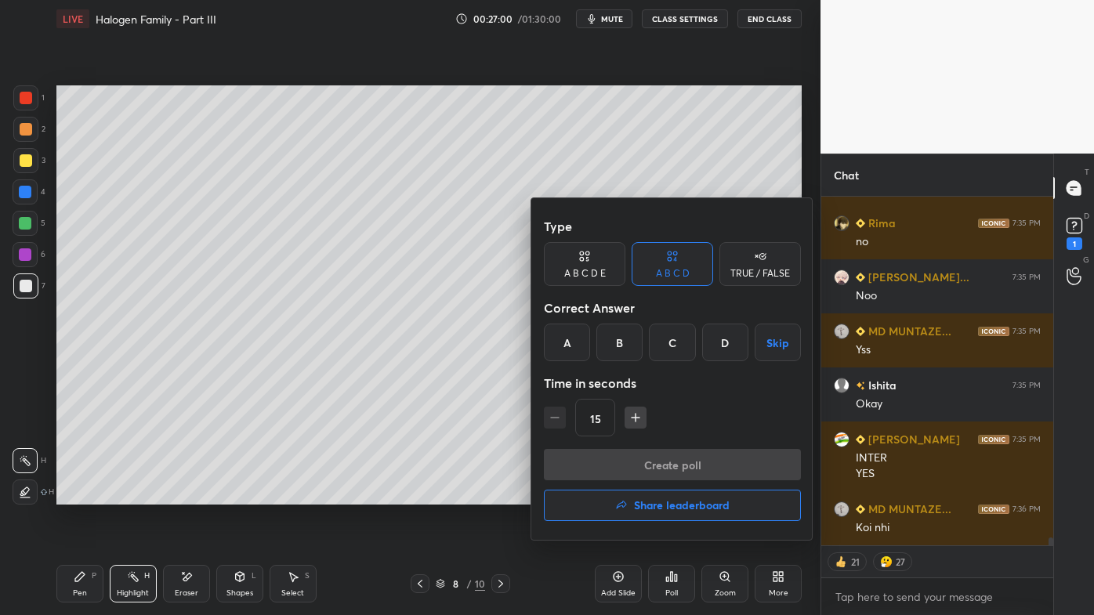
click at [665, 495] on h4 "Share leaderboard" at bounding box center [682, 505] width 96 height 11
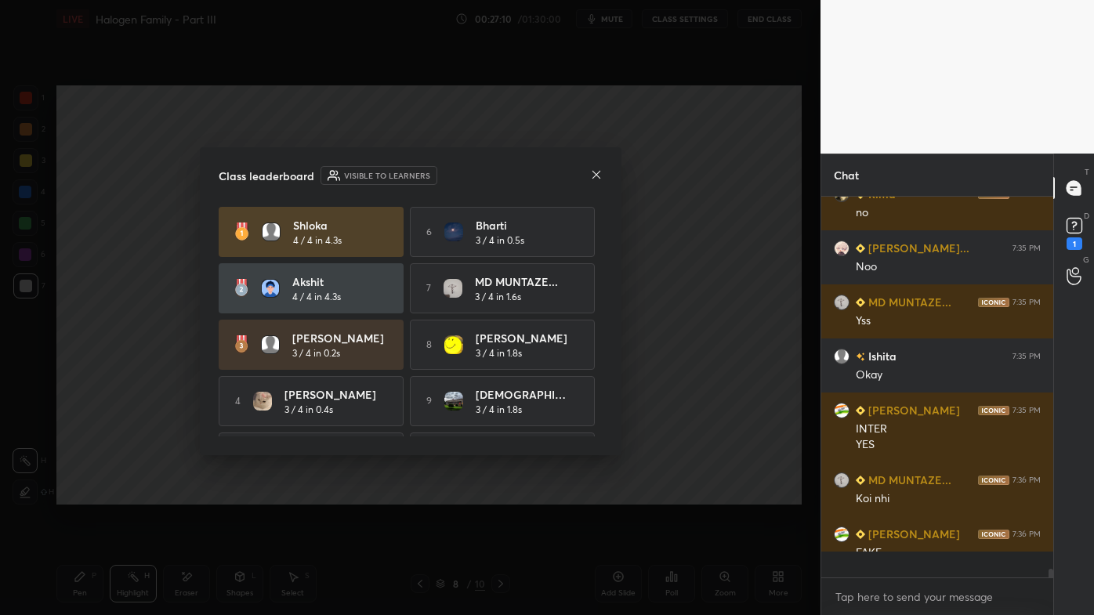
scroll to position [5, 4]
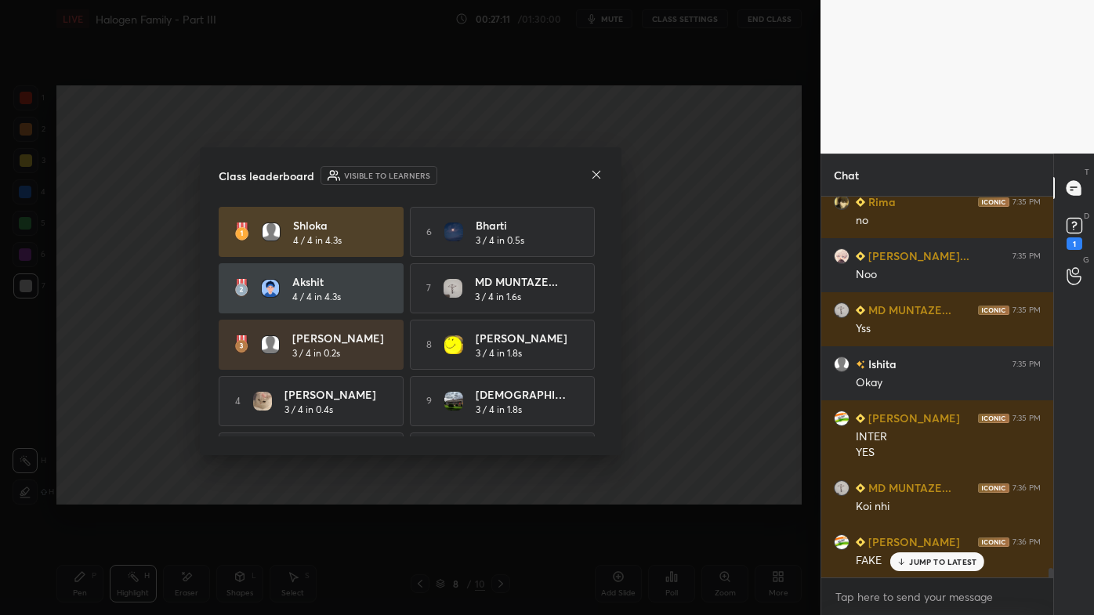
click at [593, 179] on icon at bounding box center [596, 175] width 13 height 13
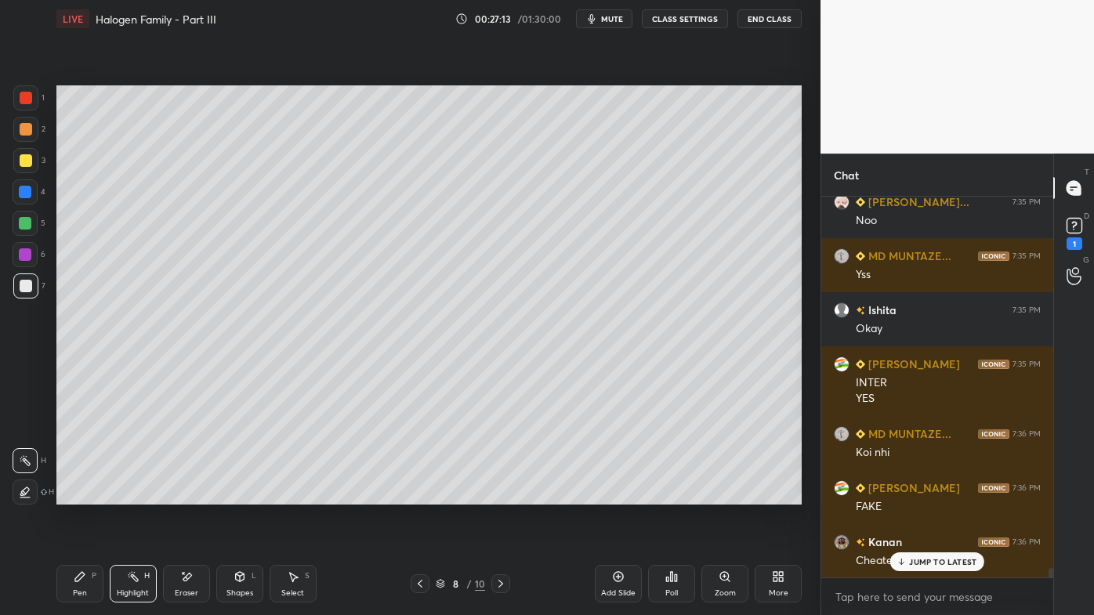
click at [654, 495] on div "Poll" at bounding box center [671, 584] width 47 height 38
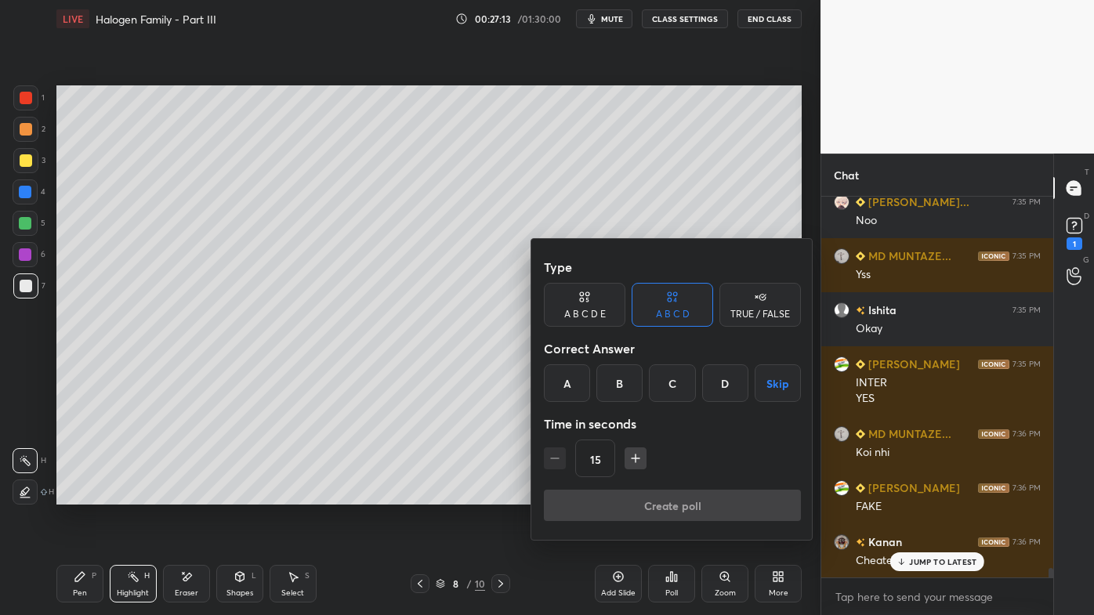
scroll to position [14649, 0]
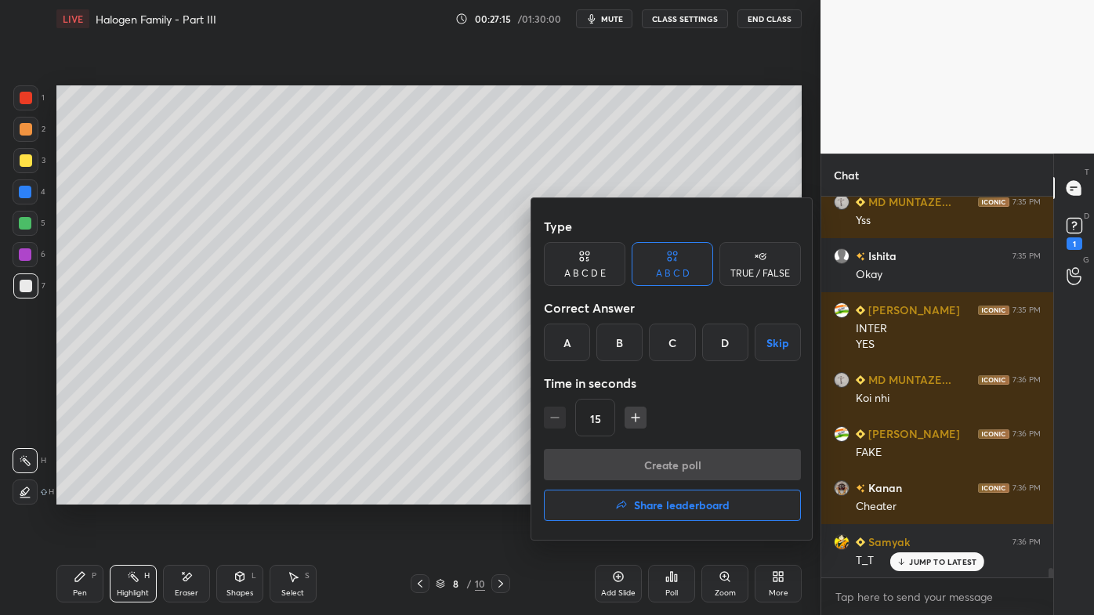
click at [646, 495] on h4 "Share leaderboard" at bounding box center [682, 505] width 96 height 11
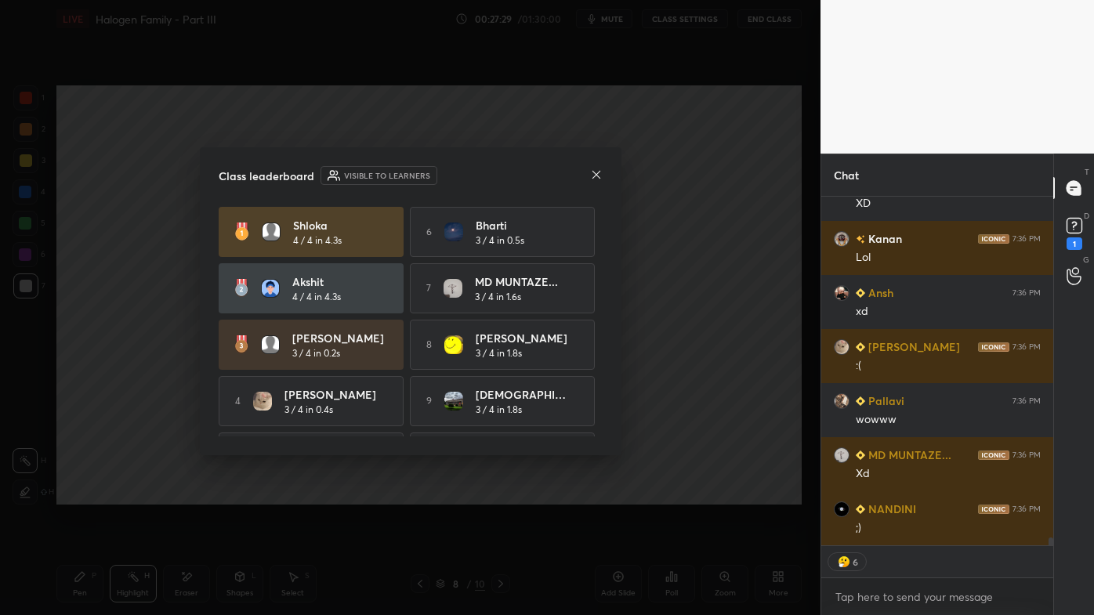
scroll to position [15385, 0]
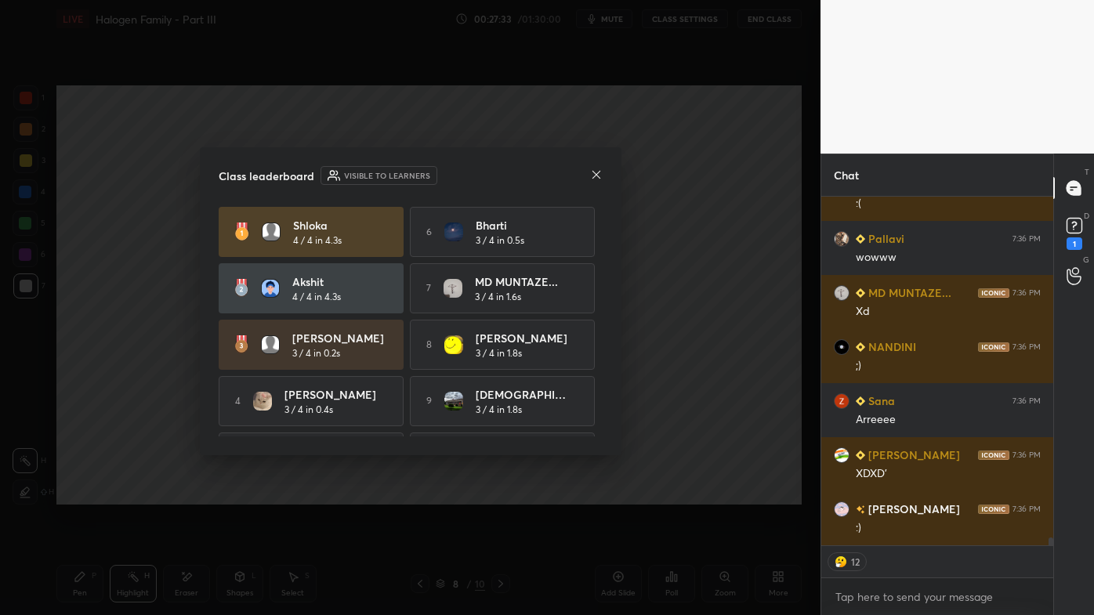
click at [604, 172] on div "Class leaderboard Visible to learners Shloka 4 / 4 in 4.3s 6 Bharti 3 / 4 in 0.…" at bounding box center [411, 301] width 422 height 308
click at [587, 176] on div "Class leaderboard Visible to learners" at bounding box center [411, 175] width 384 height 19
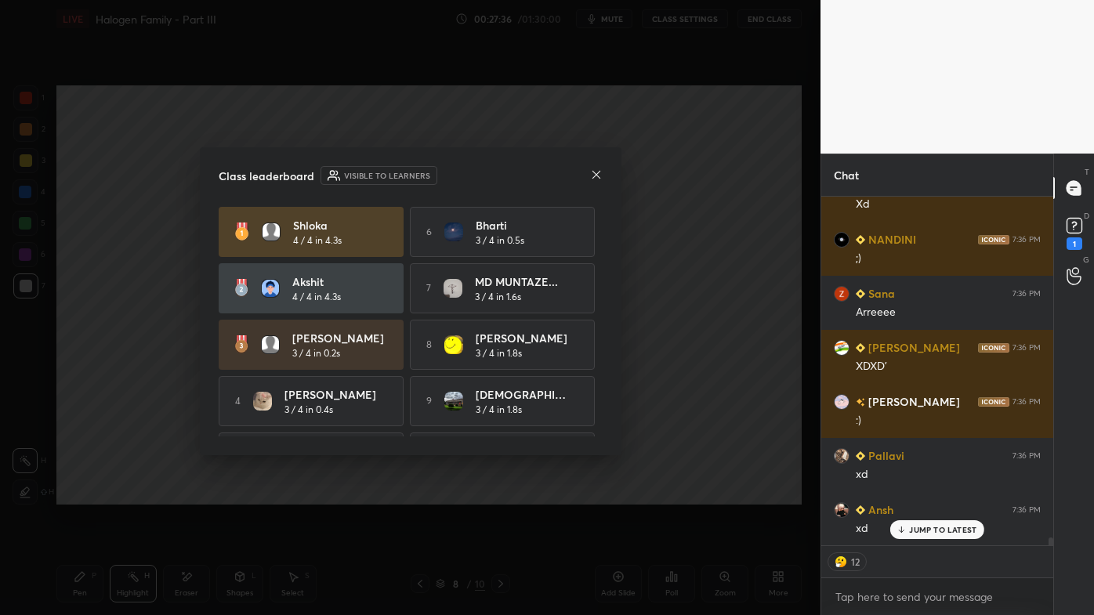
click at [593, 176] on icon at bounding box center [596, 175] width 13 height 13
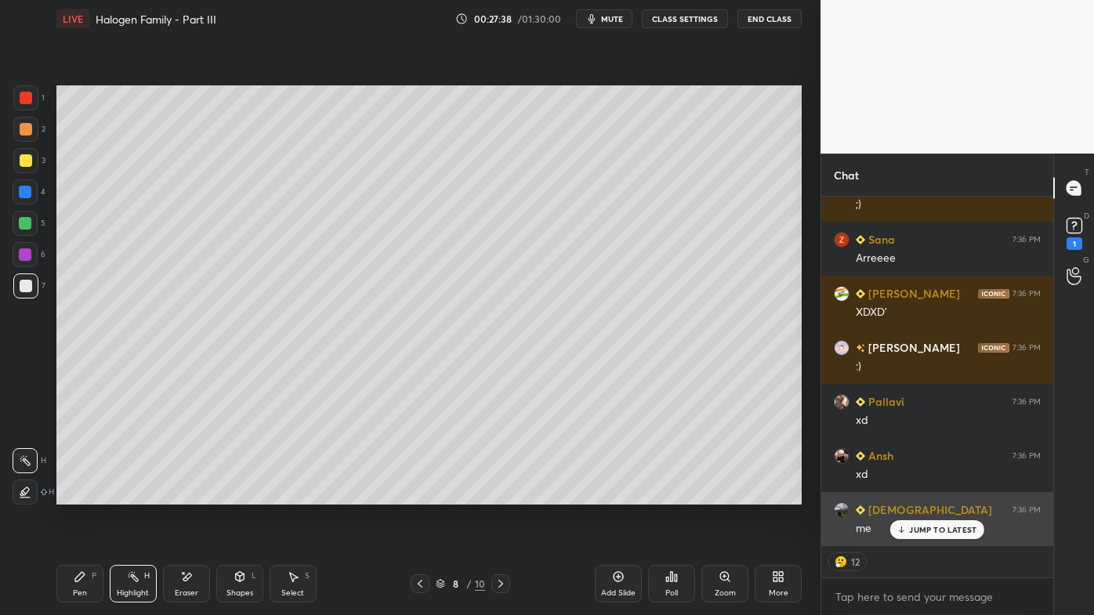
click at [918, 495] on p "JUMP TO LATEST" at bounding box center [942, 529] width 67 height 9
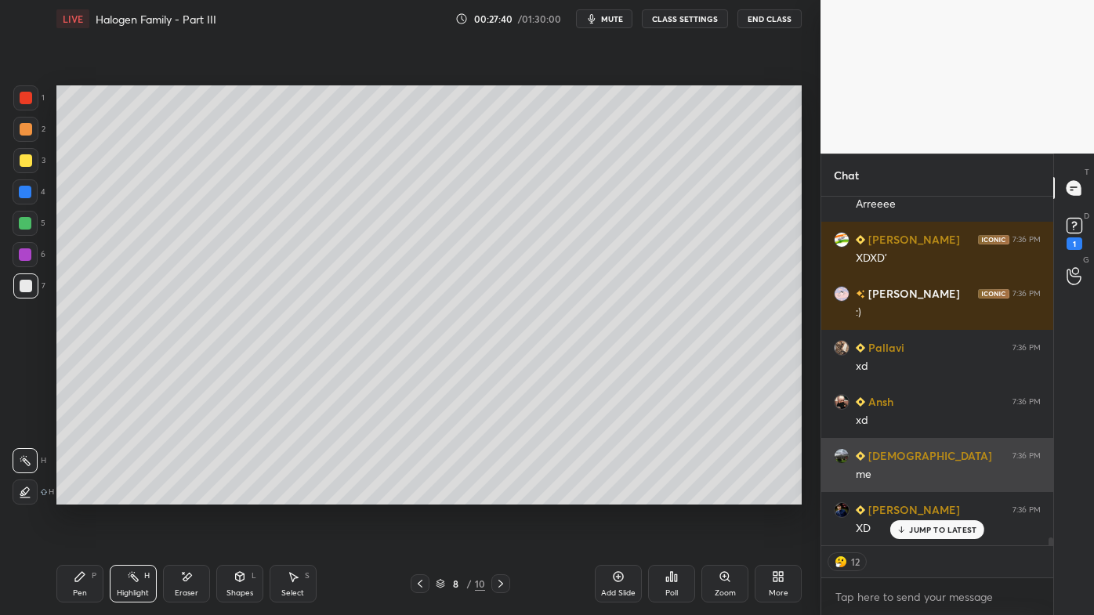
scroll to position [15764, 0]
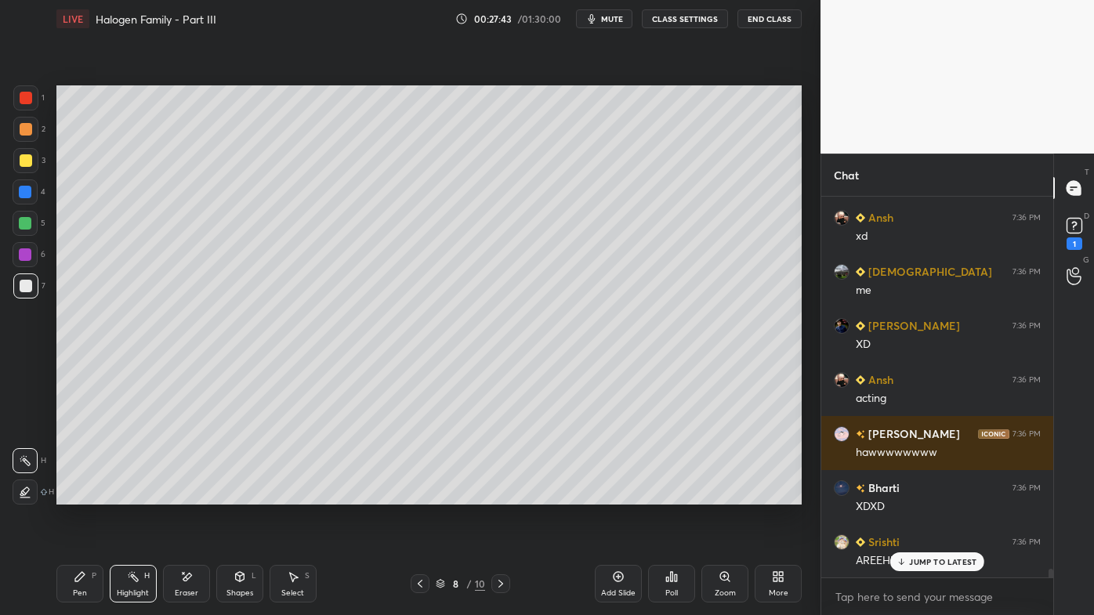
drag, startPoint x: 142, startPoint y: 577, endPoint x: 146, endPoint y: 563, distance: 14.6
click at [143, 495] on div "Highlight H" at bounding box center [133, 584] width 47 height 38
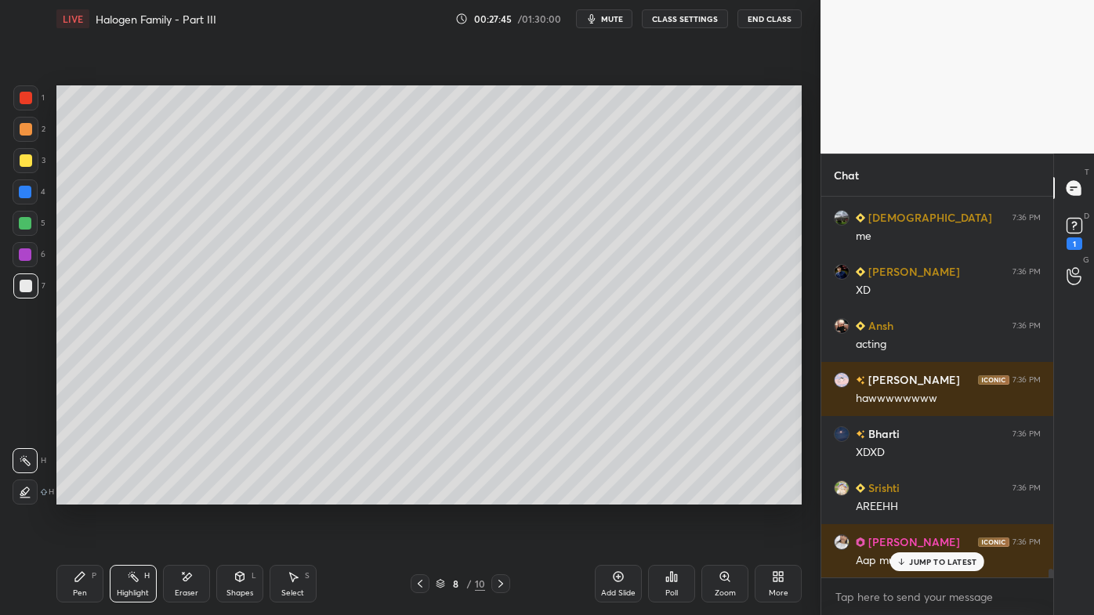
click at [912, 495] on div "Kanan 7:36 PM Lol [PERSON_NAME] 7:36 PM xd [PERSON_NAME] 7:36 PM :( Pallavi 7:3…" at bounding box center [937, 387] width 232 height 381
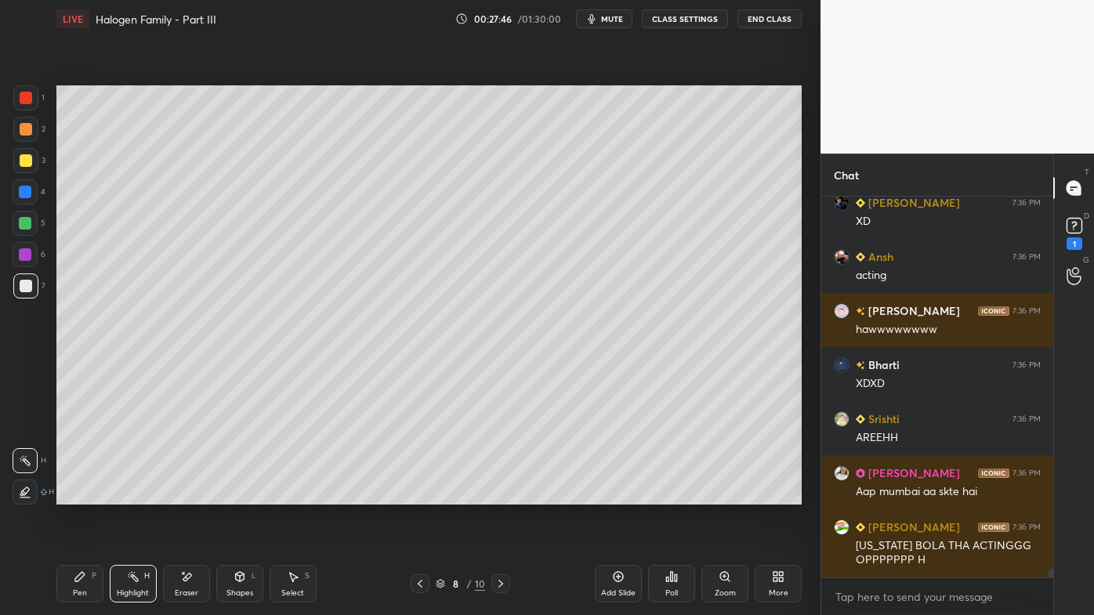
click at [494, 495] on div "Setting up your live class Poll for secs No correct answer Start poll" at bounding box center [429, 295] width 758 height 515
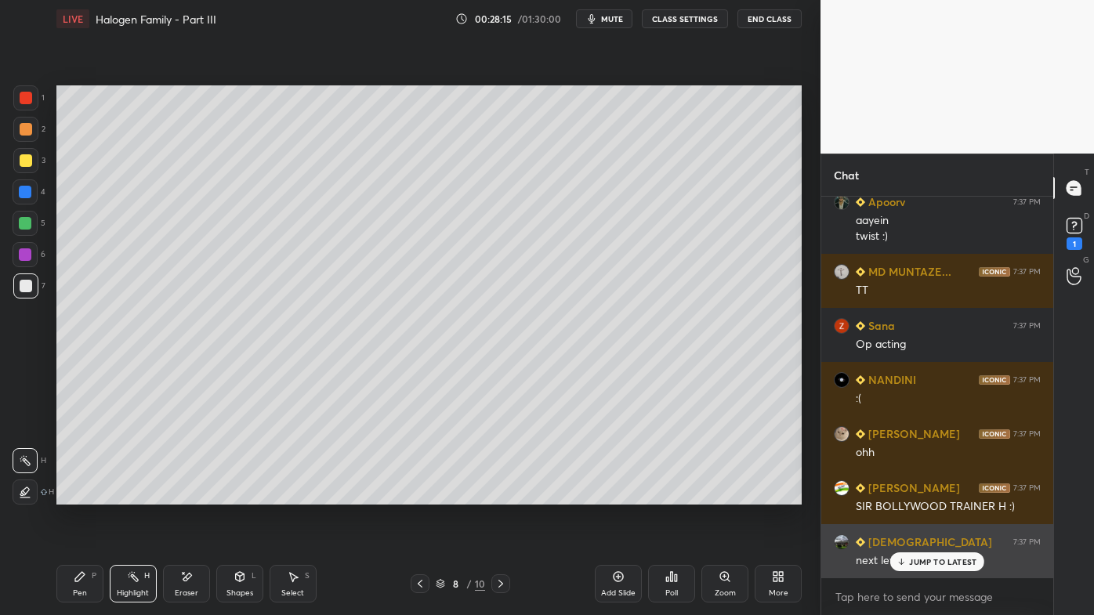
click at [916, 495] on div "JUMP TO LATEST" at bounding box center [937, 562] width 94 height 19
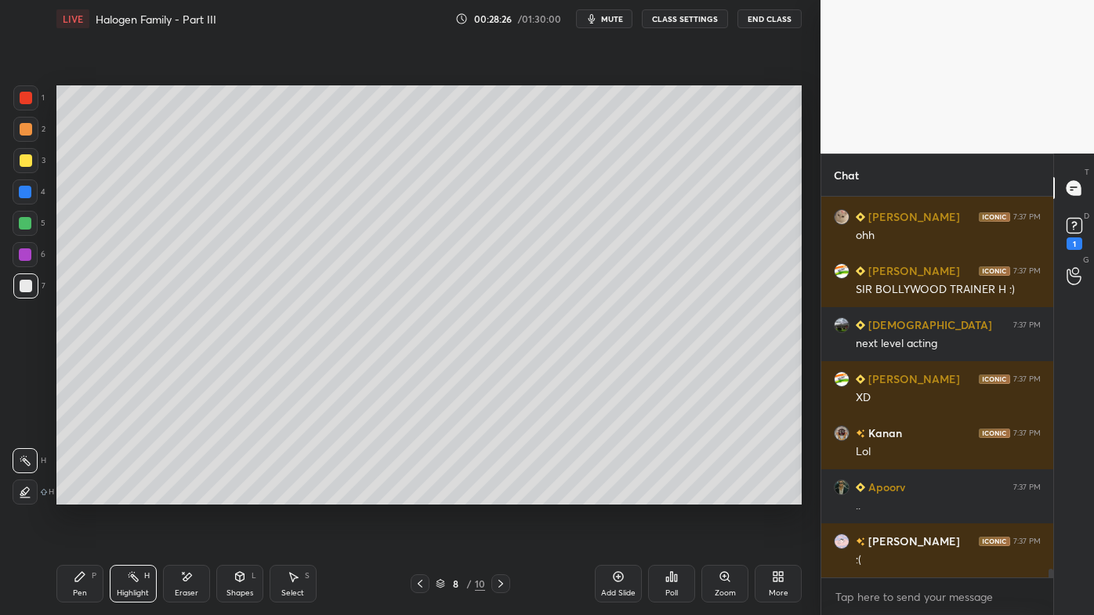
scroll to position [17222, 0]
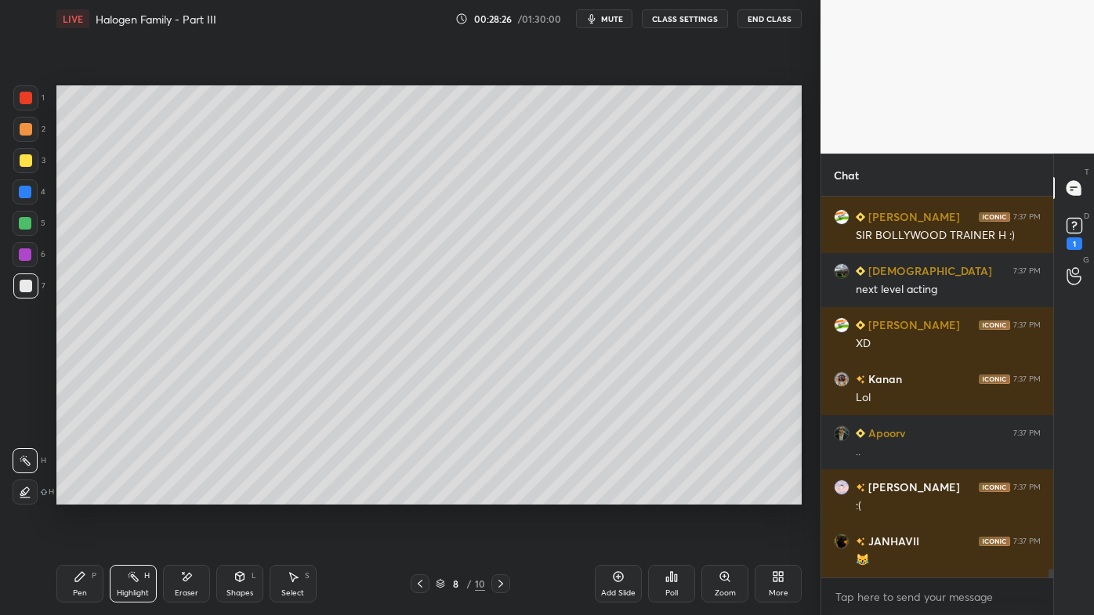
click at [499, 495] on icon at bounding box center [501, 584] width 13 height 13
click at [74, 495] on icon at bounding box center [80, 577] width 13 height 13
drag, startPoint x: 28, startPoint y: 131, endPoint x: 45, endPoint y: 118, distance: 21.3
click at [29, 131] on div at bounding box center [26, 129] width 13 height 13
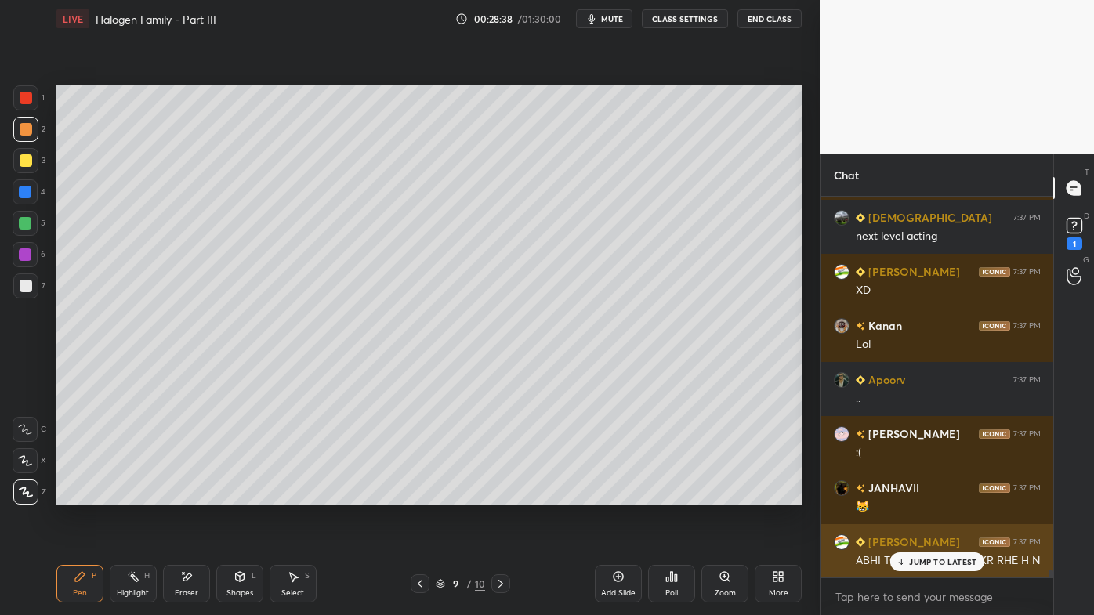
click at [916, 495] on p "JUMP TO LATEST" at bounding box center [942, 561] width 67 height 9
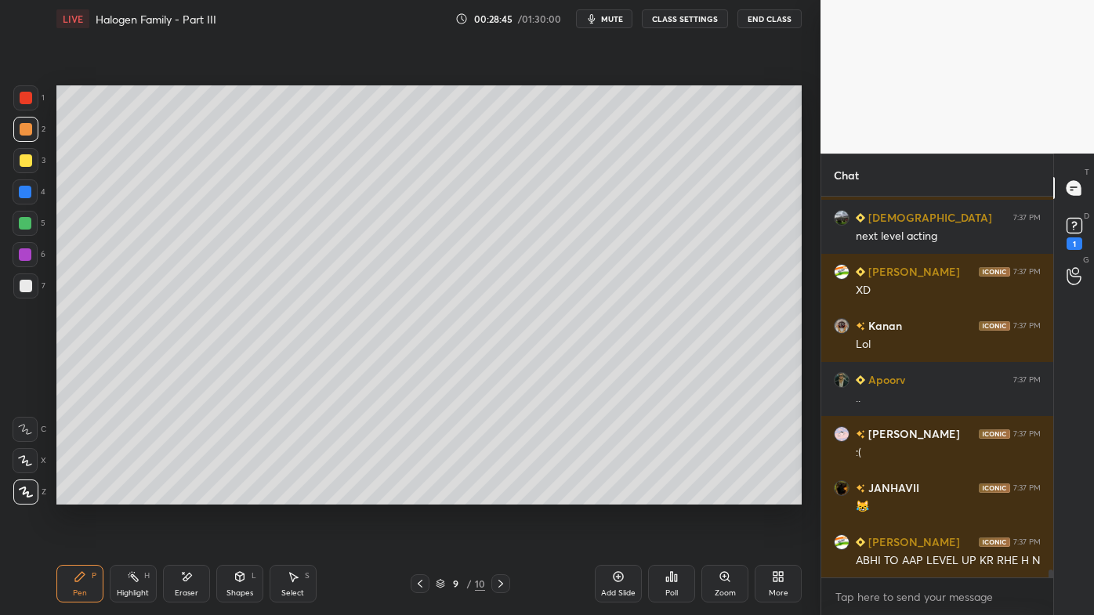
click at [30, 161] on div at bounding box center [26, 160] width 13 height 13
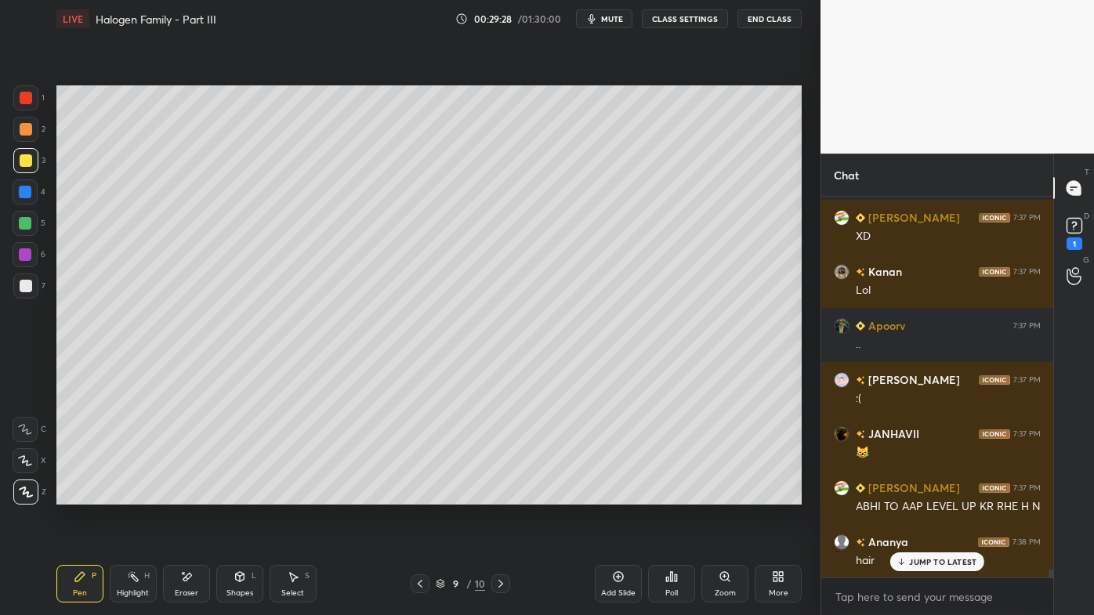
drag, startPoint x: 133, startPoint y: 576, endPoint x: 136, endPoint y: 560, distance: 16.6
click at [135, 495] on icon at bounding box center [133, 577] width 13 height 13
click at [78, 495] on icon at bounding box center [79, 576] width 9 height 9
drag, startPoint x: 621, startPoint y: 572, endPoint x: 598, endPoint y: 567, distance: 23.4
click at [616, 495] on icon at bounding box center [618, 577] width 13 height 13
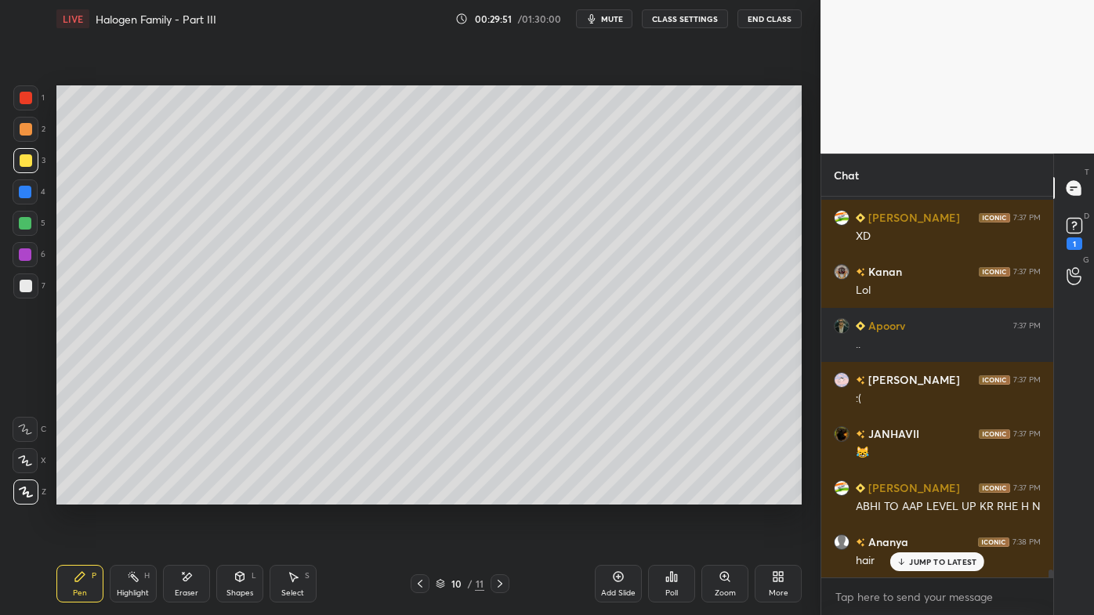
click at [34, 127] on div at bounding box center [25, 129] width 25 height 25
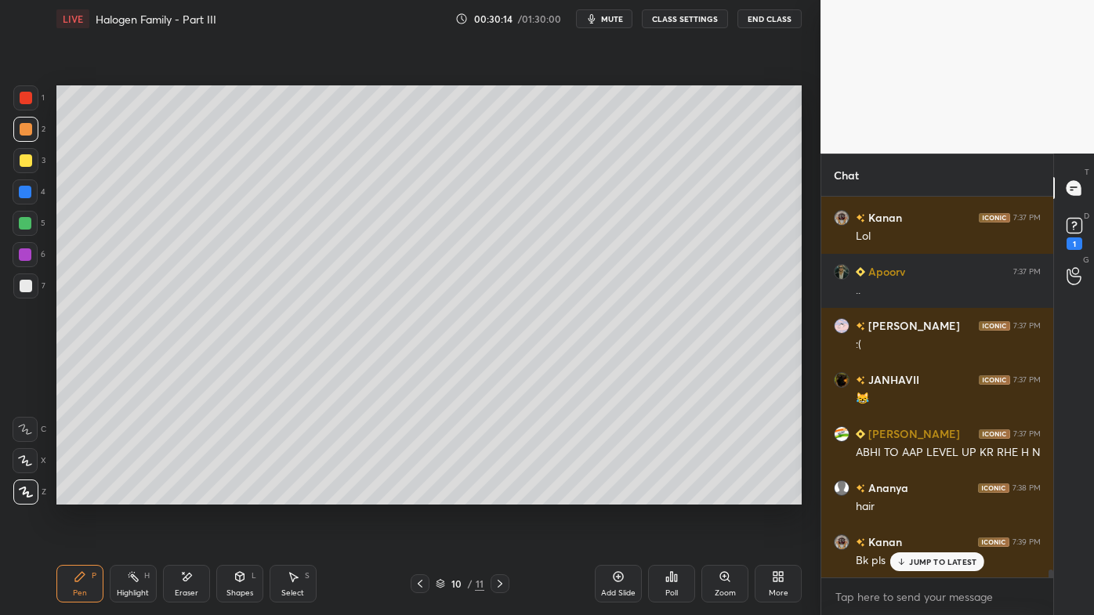
click at [421, 495] on icon at bounding box center [420, 584] width 13 height 13
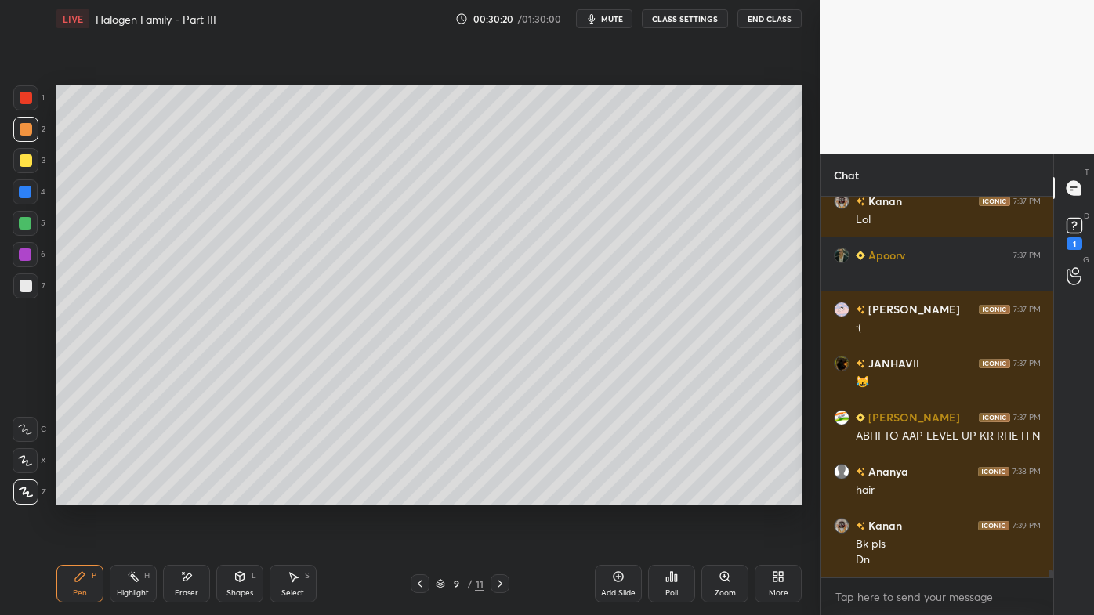
drag, startPoint x: 498, startPoint y: 579, endPoint x: 490, endPoint y: 596, distance: 18.9
click at [498, 495] on icon at bounding box center [500, 584] width 13 height 13
click at [130, 495] on div "Highlight H" at bounding box center [133, 584] width 47 height 38
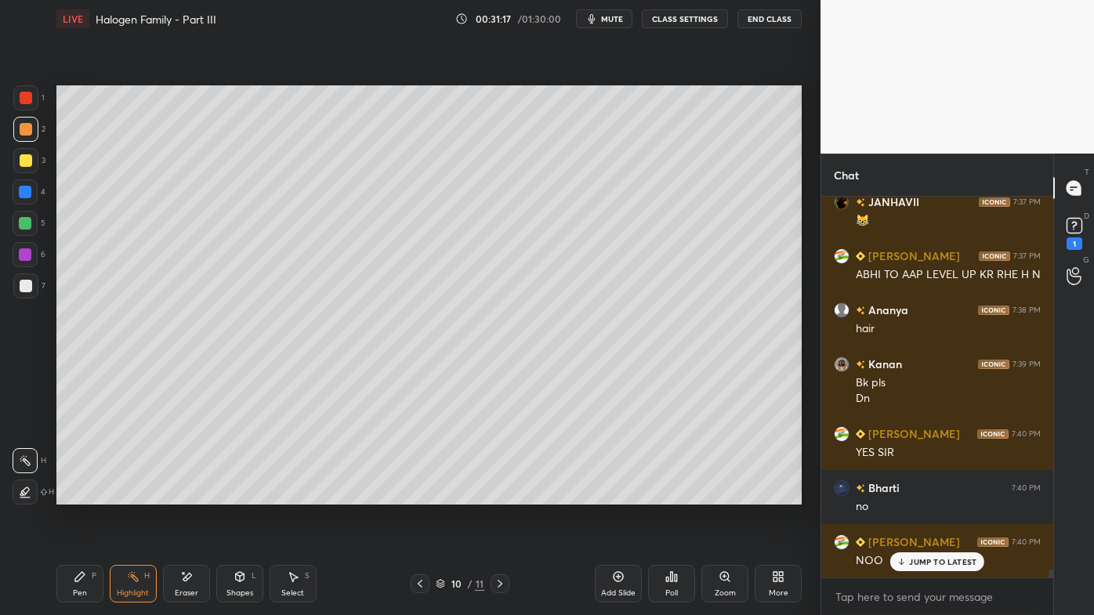
scroll to position [17630, 0]
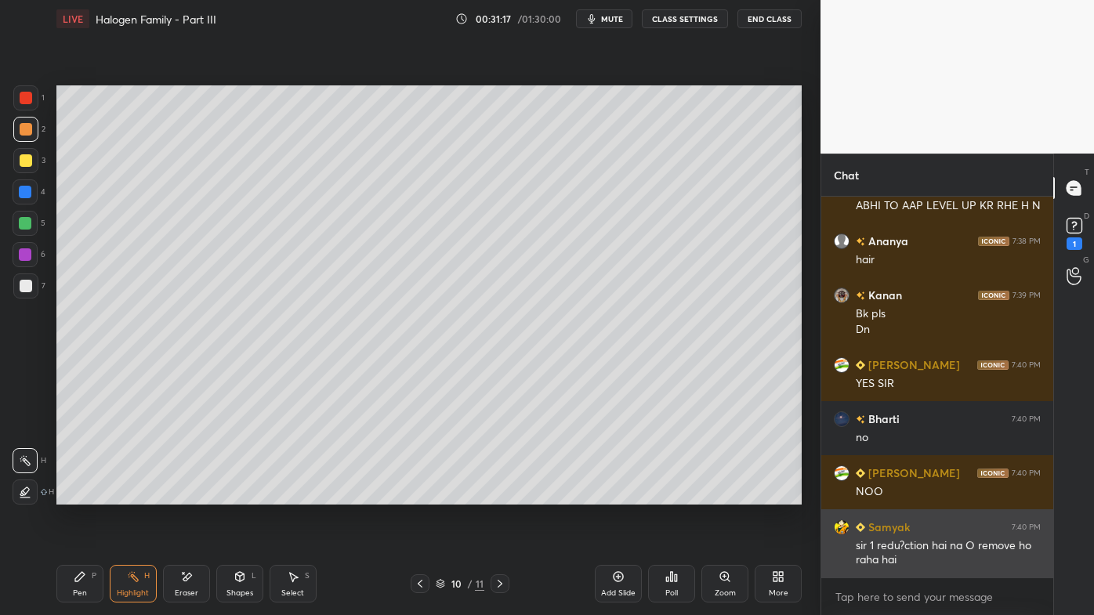
drag, startPoint x: 903, startPoint y: 557, endPoint x: 892, endPoint y: 549, distance: 13.0
click at [901, 495] on div "JANHAVII 7:37 PM 😹 [PERSON_NAME] 7:37 PM ABHI TO AAP LEVEL UP KR RHE H N [PERSO…" at bounding box center [937, 387] width 232 height 381
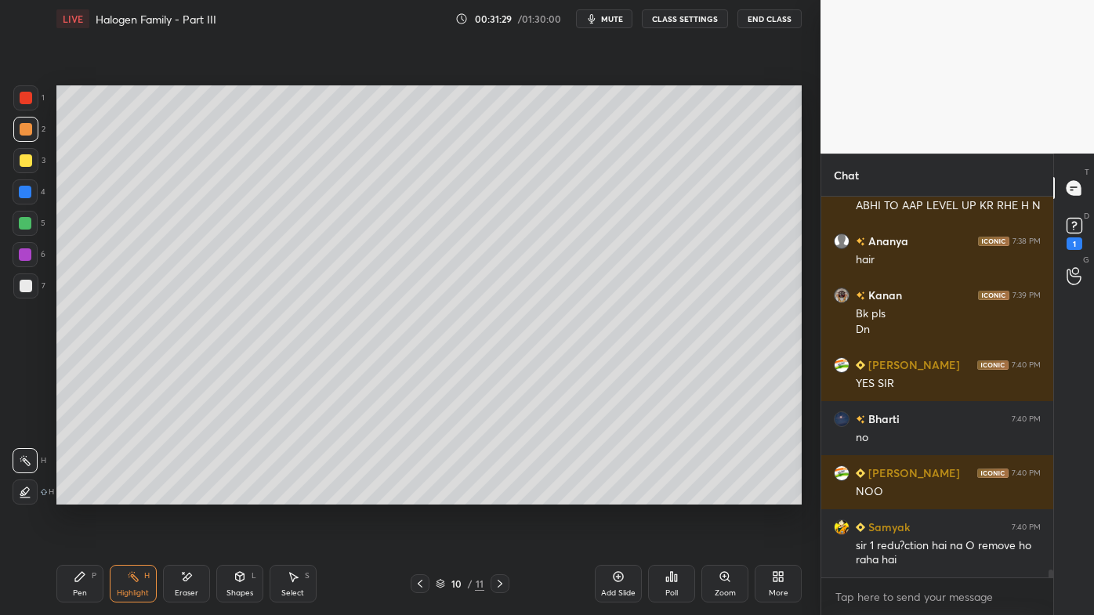
click at [129, 495] on div "Highlight H" at bounding box center [133, 584] width 47 height 38
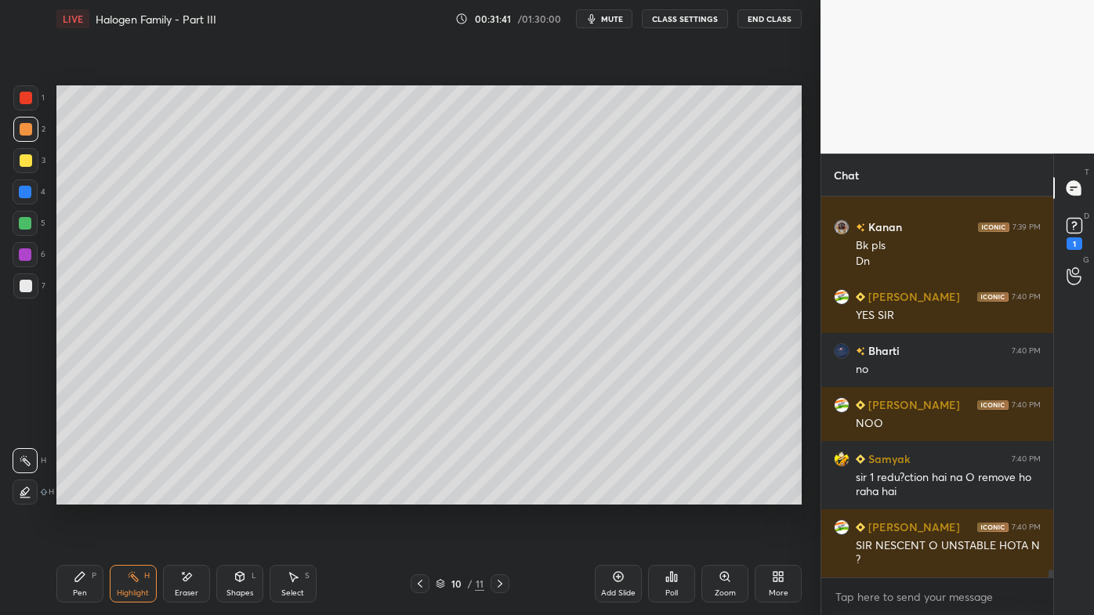
click at [618, 495] on icon at bounding box center [618, 577] width 13 height 13
drag, startPoint x: 75, startPoint y: 577, endPoint x: 60, endPoint y: 558, distance: 24.5
click at [75, 495] on icon at bounding box center [80, 577] width 13 height 13
click at [28, 160] on div at bounding box center [26, 160] width 13 height 13
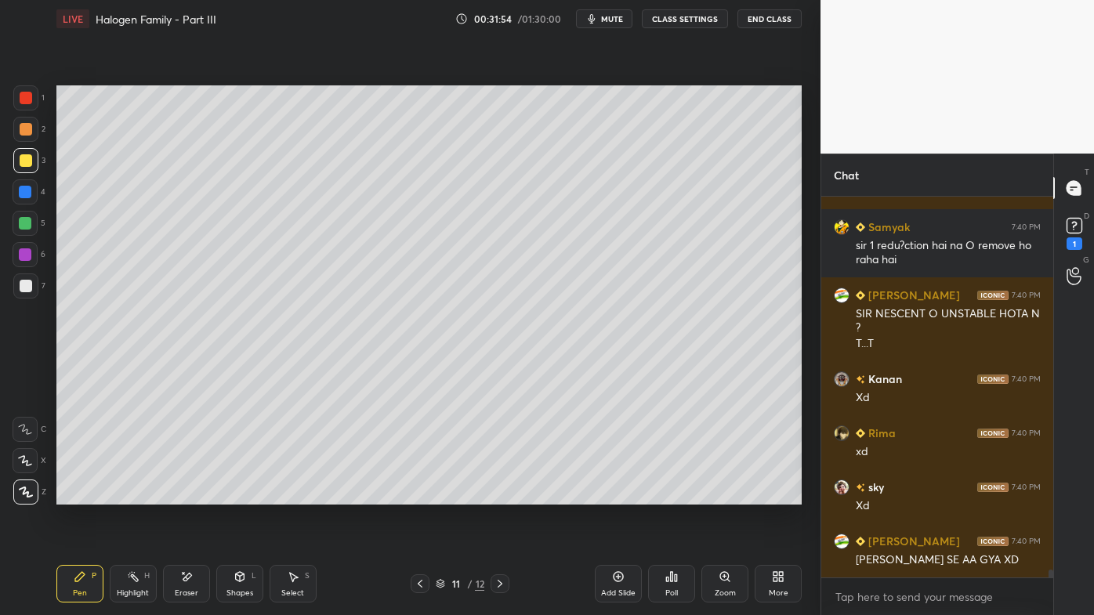
scroll to position [17984, 0]
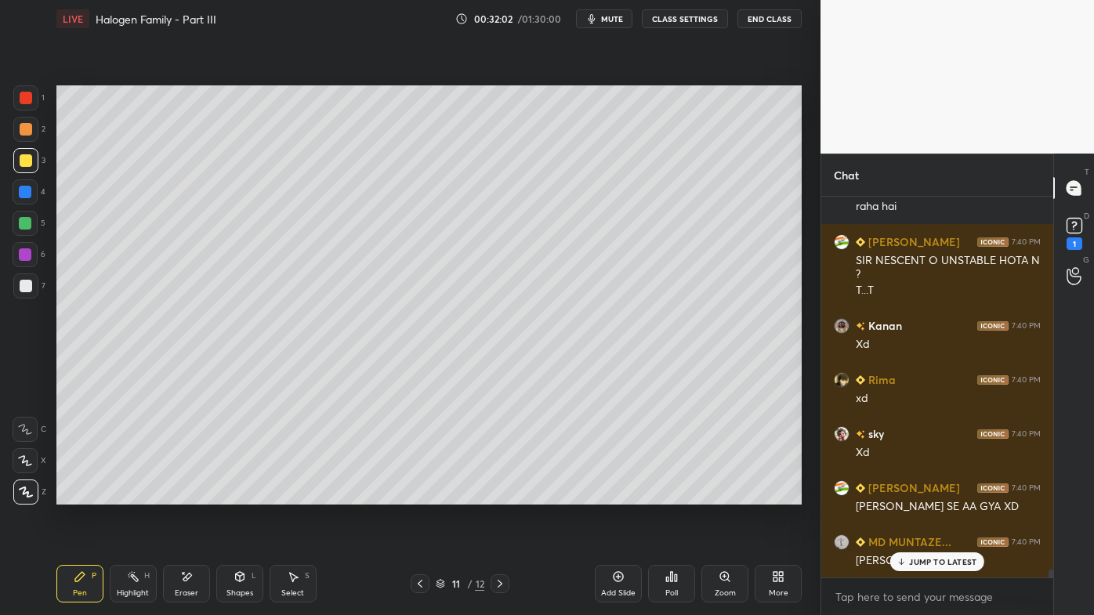
drag, startPoint x: 910, startPoint y: 557, endPoint x: 875, endPoint y: 582, distance: 43.3
click at [908, 495] on div "JUMP TO LATEST" at bounding box center [937, 562] width 94 height 19
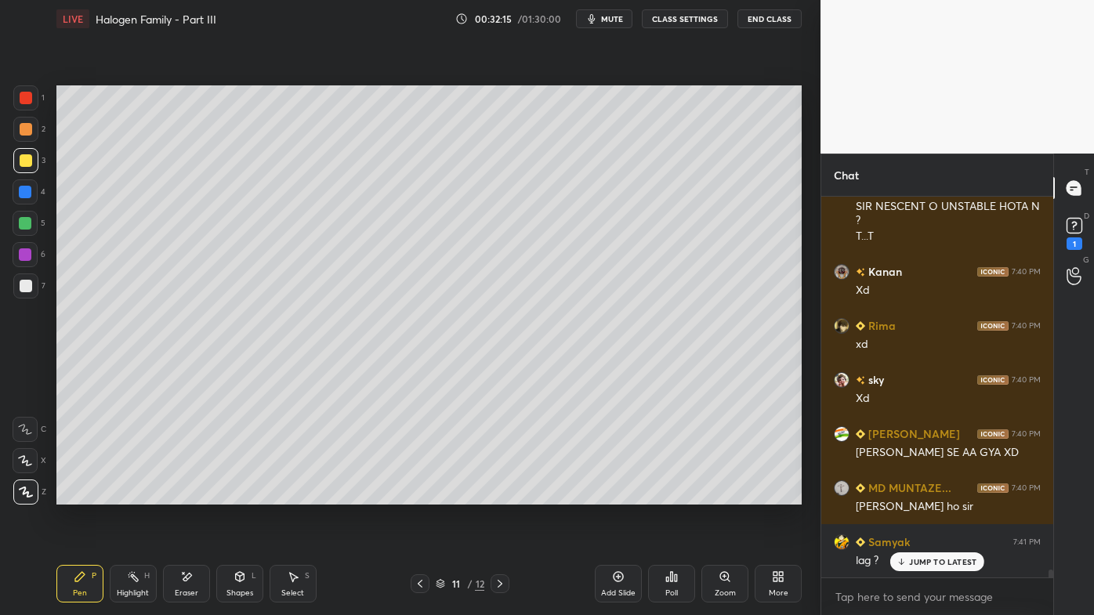
drag, startPoint x: 132, startPoint y: 573, endPoint x: 128, endPoint y: 556, distance: 17.7
click at [130, 495] on div "Pen P Highlight H Eraser Shapes L Select S 11 / 12 Add Slide Poll Zoom More" at bounding box center [428, 584] width 745 height 63
click at [674, 495] on icon at bounding box center [671, 577] width 13 height 13
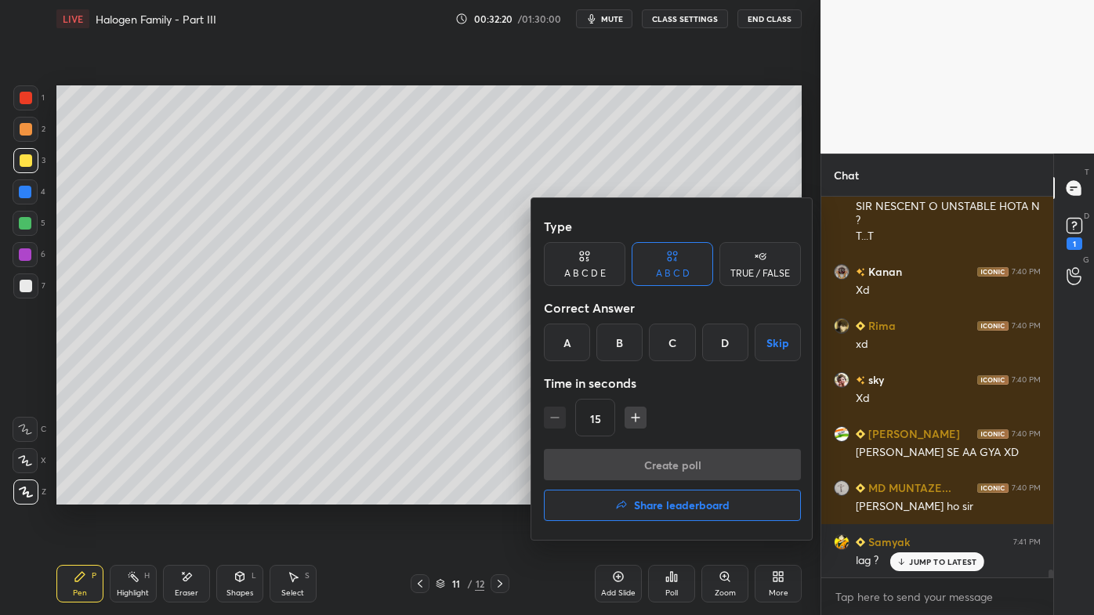
drag, startPoint x: 615, startPoint y: 343, endPoint x: 629, endPoint y: 381, distance: 40.7
click at [616, 346] on div "B" at bounding box center [619, 343] width 46 height 38
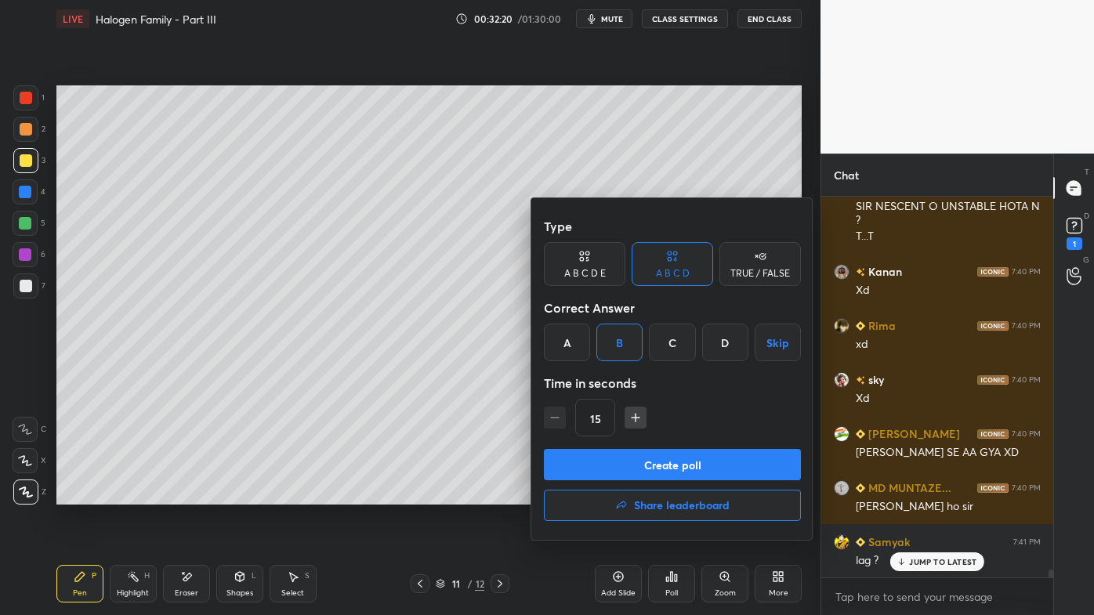
click at [640, 466] on button "Create poll" at bounding box center [672, 464] width 257 height 31
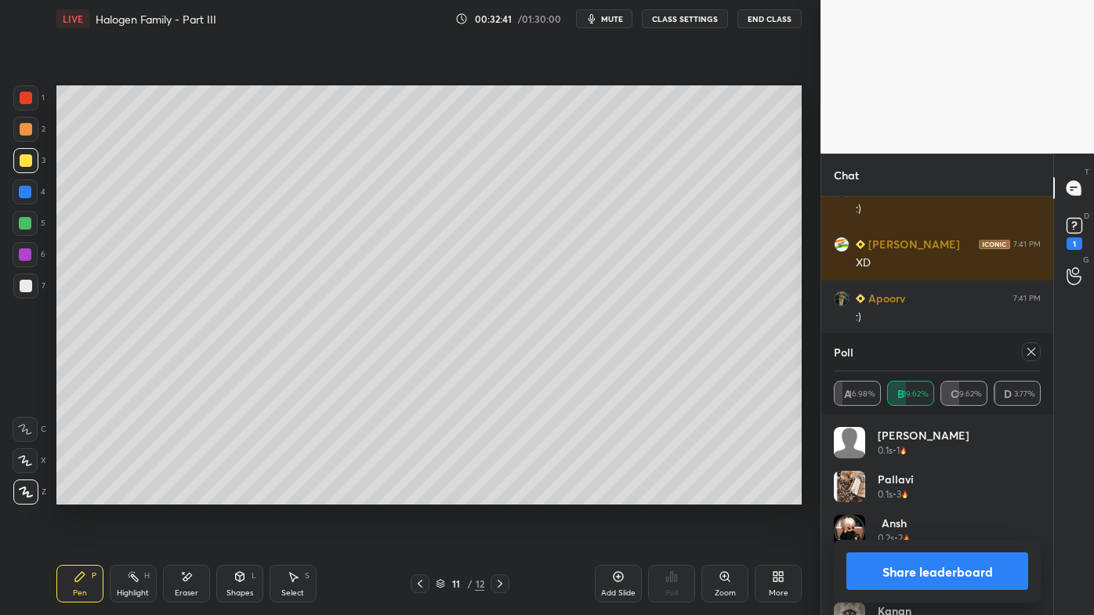
scroll to position [18552, 0]
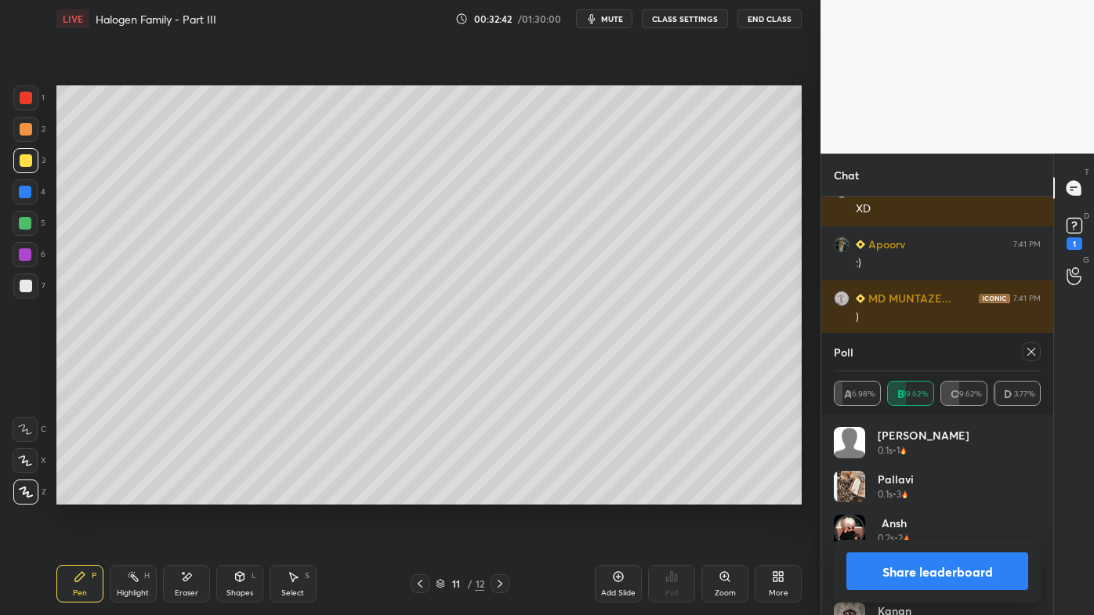
click at [1030, 351] on icon at bounding box center [1031, 352] width 13 height 13
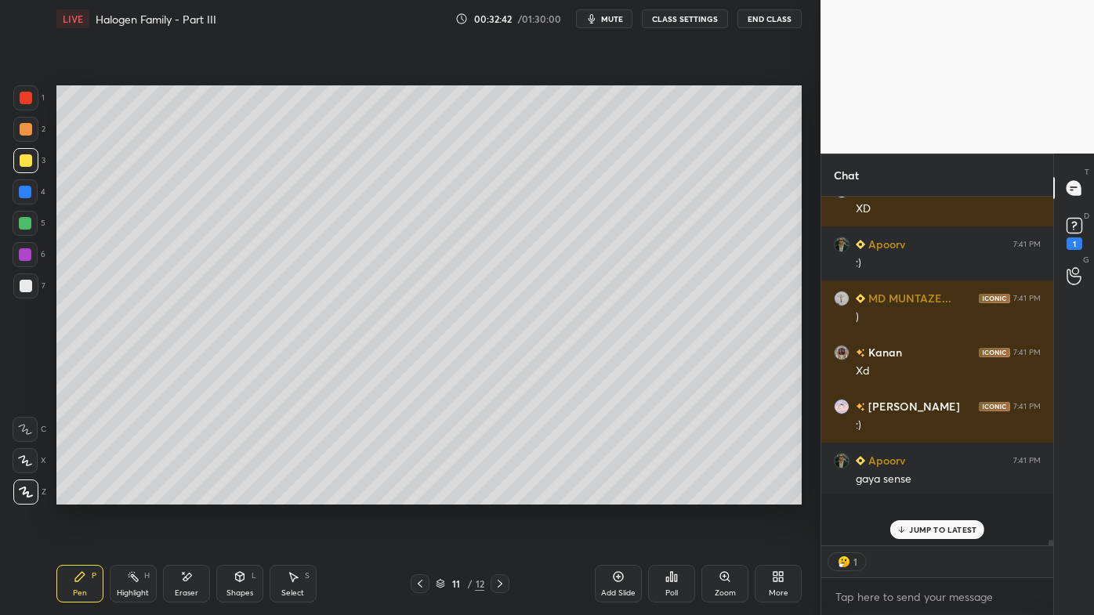
scroll to position [18511, 0]
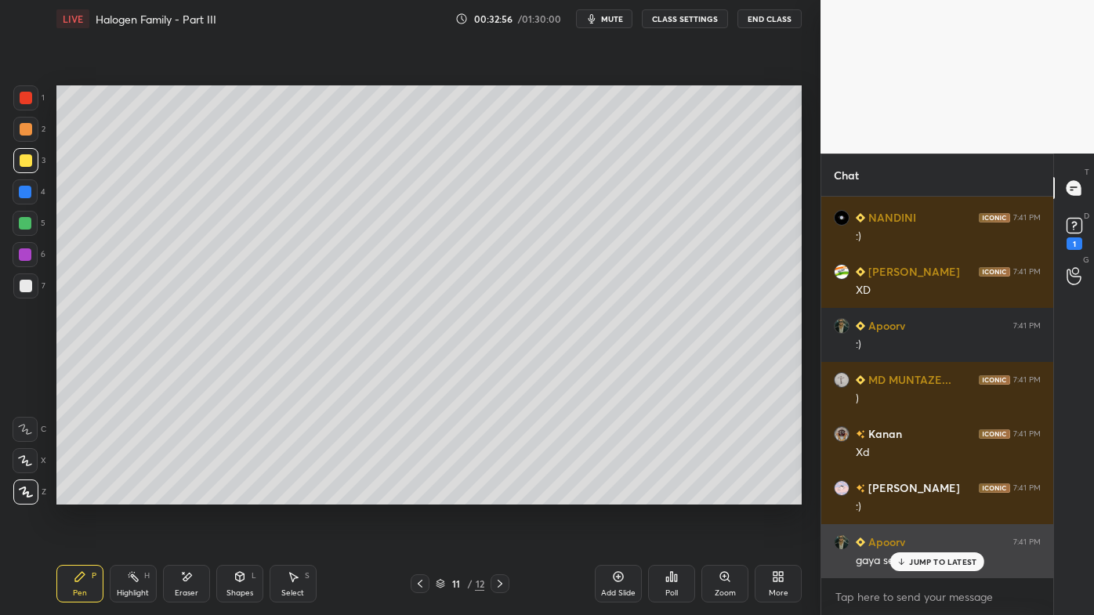
click at [901, 495] on icon at bounding box center [902, 561] width 10 height 9
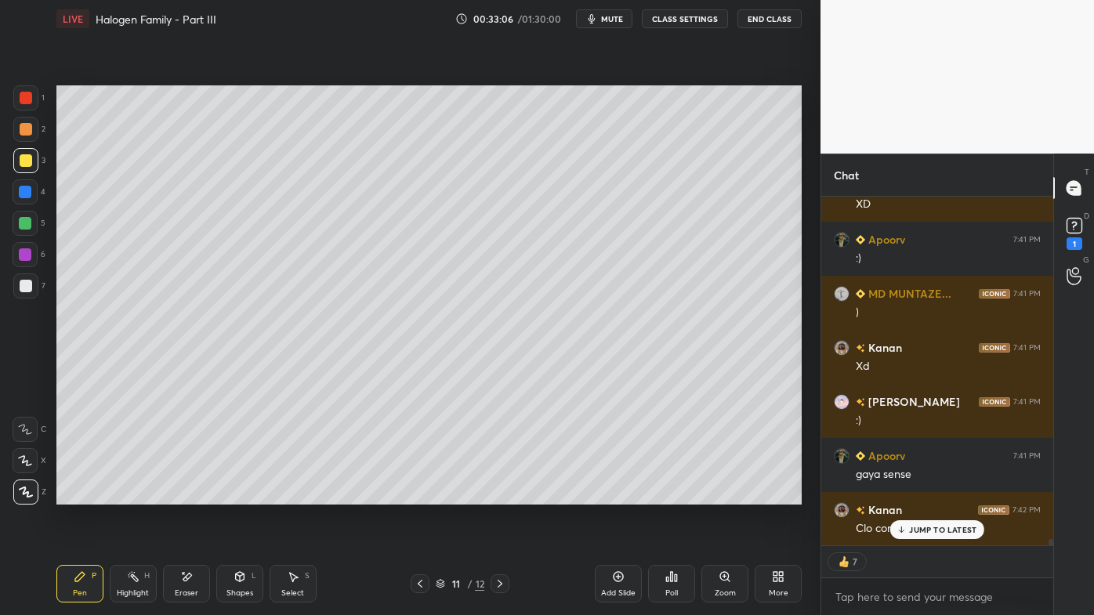
click at [421, 495] on icon at bounding box center [420, 584] width 13 height 13
drag, startPoint x: 419, startPoint y: 584, endPoint x: 408, endPoint y: 578, distance: 13.0
click at [418, 495] on icon at bounding box center [420, 584] width 13 height 13
click at [131, 495] on icon at bounding box center [133, 577] width 13 height 13
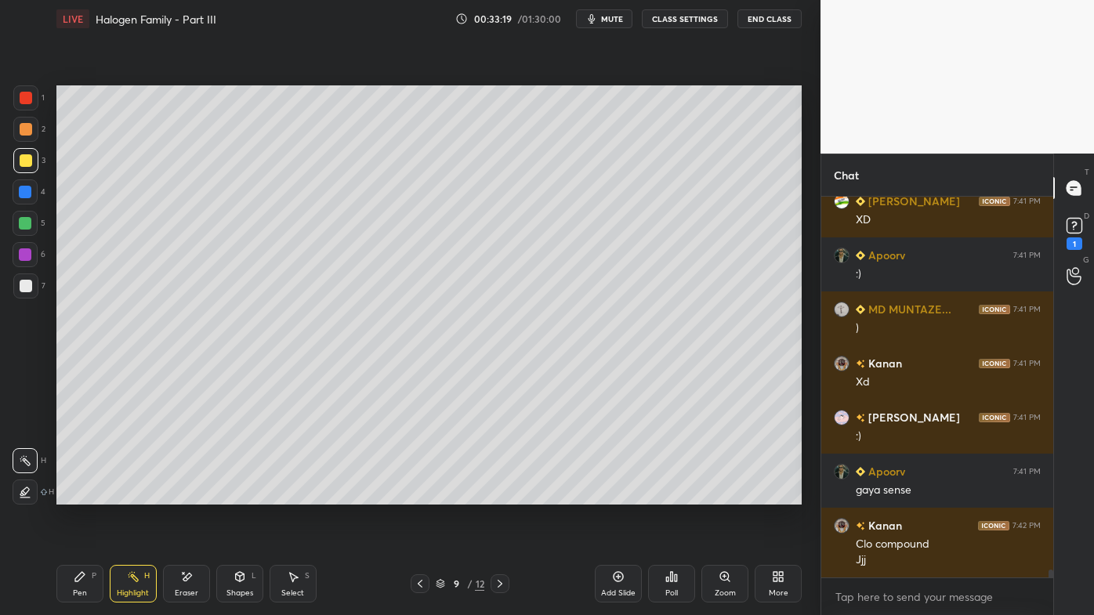
click at [497, 495] on icon at bounding box center [500, 584] width 13 height 13
click at [496, 495] on icon at bounding box center [500, 584] width 13 height 13
drag, startPoint x: 182, startPoint y: 575, endPoint x: 213, endPoint y: 517, distance: 65.9
click at [186, 495] on icon at bounding box center [186, 577] width 13 height 13
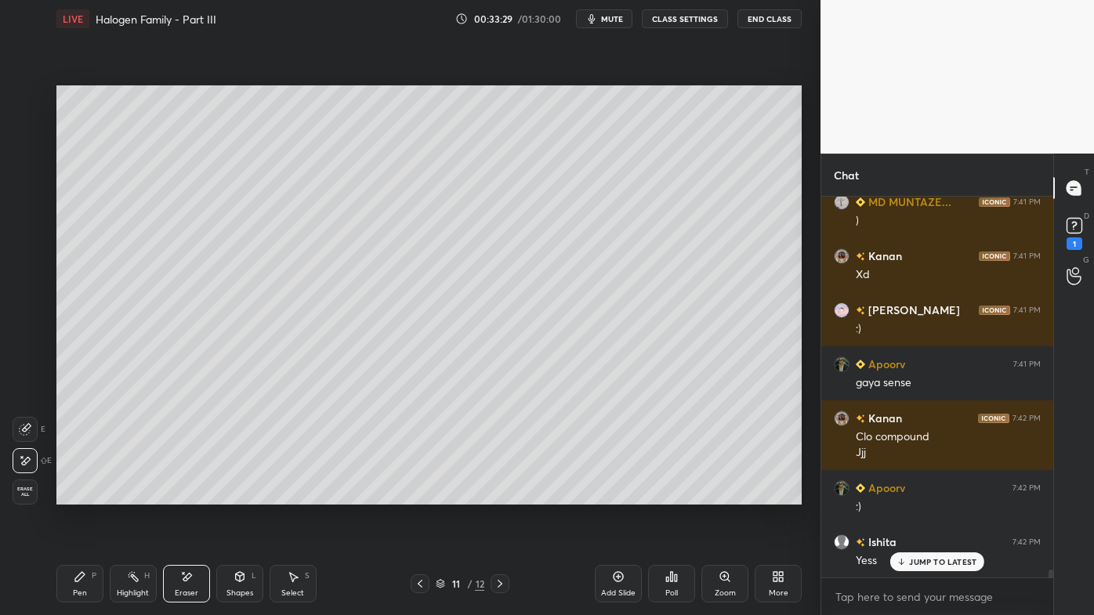
click at [78, 495] on icon at bounding box center [79, 576] width 9 height 9
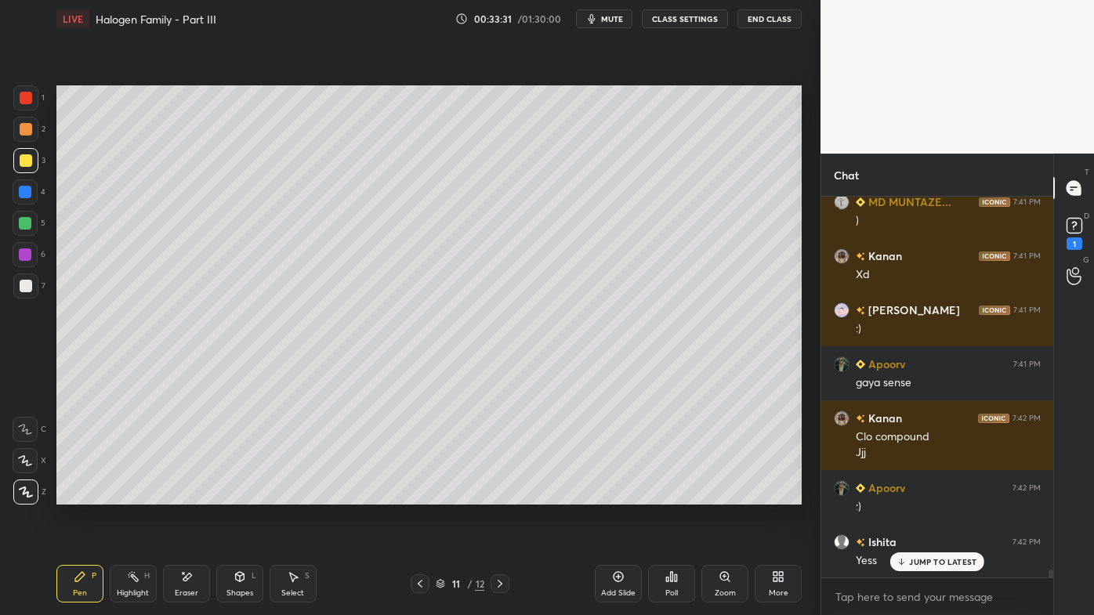
drag, startPoint x: 24, startPoint y: 127, endPoint x: 35, endPoint y: 125, distance: 11.2
click at [27, 125] on div at bounding box center [26, 129] width 13 height 13
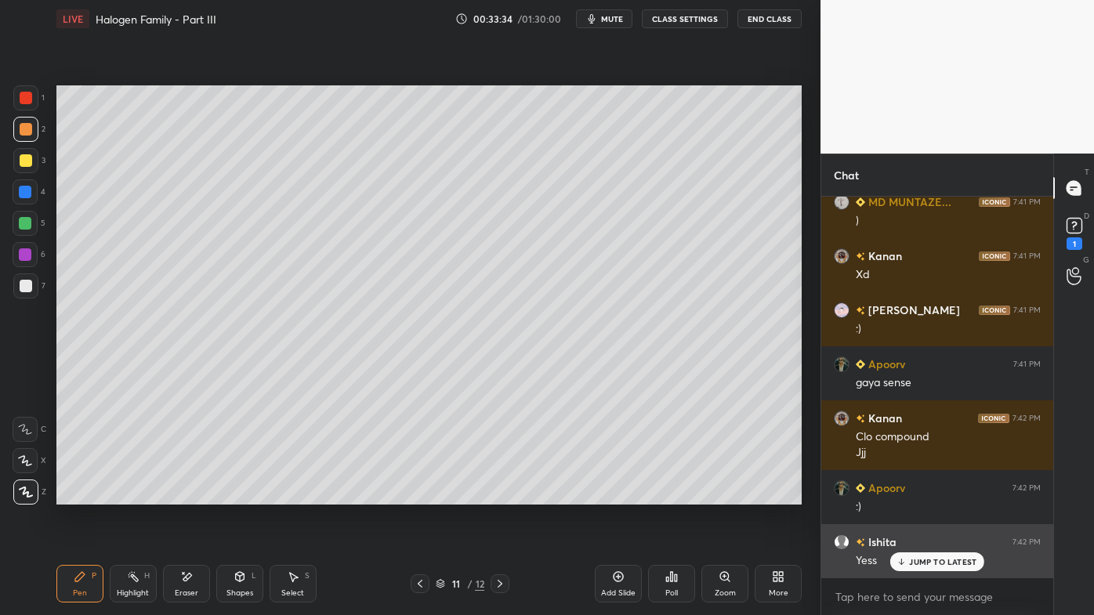
click at [916, 495] on p "JUMP TO LATEST" at bounding box center [942, 561] width 67 height 9
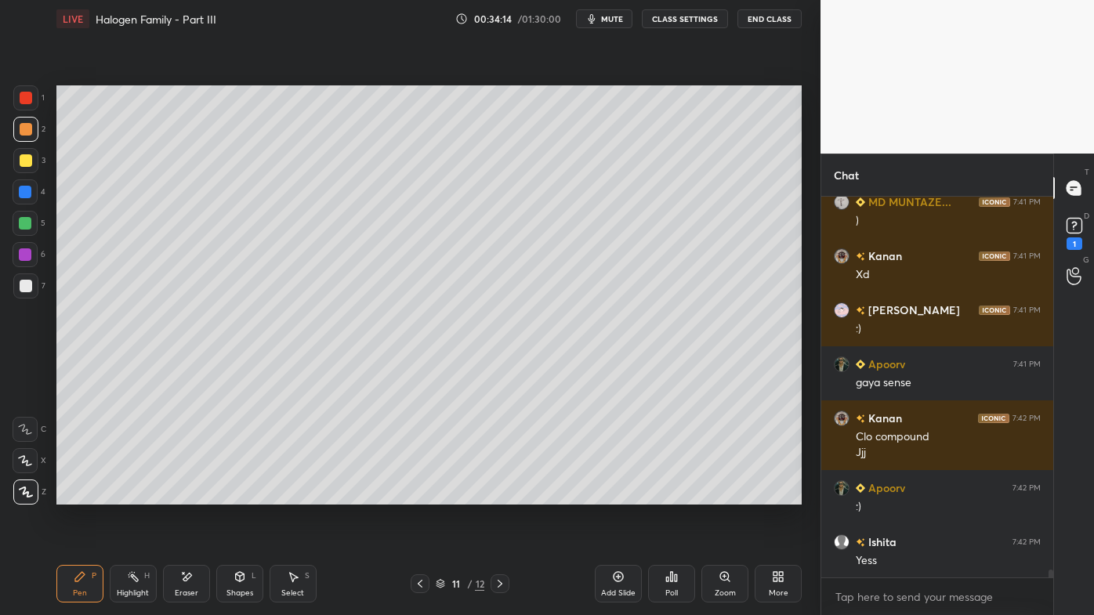
click at [34, 157] on div at bounding box center [25, 160] width 25 height 25
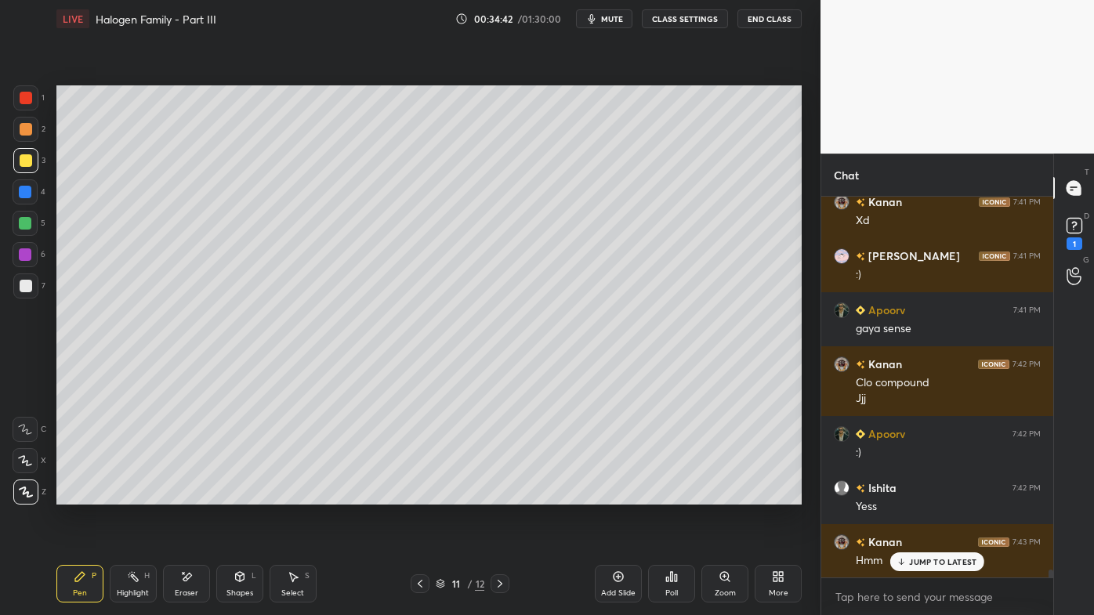
click at [25, 288] on div at bounding box center [26, 286] width 13 height 13
drag, startPoint x: 186, startPoint y: 575, endPoint x: 215, endPoint y: 565, distance: 30.7
click at [194, 495] on div "Eraser" at bounding box center [186, 584] width 47 height 38
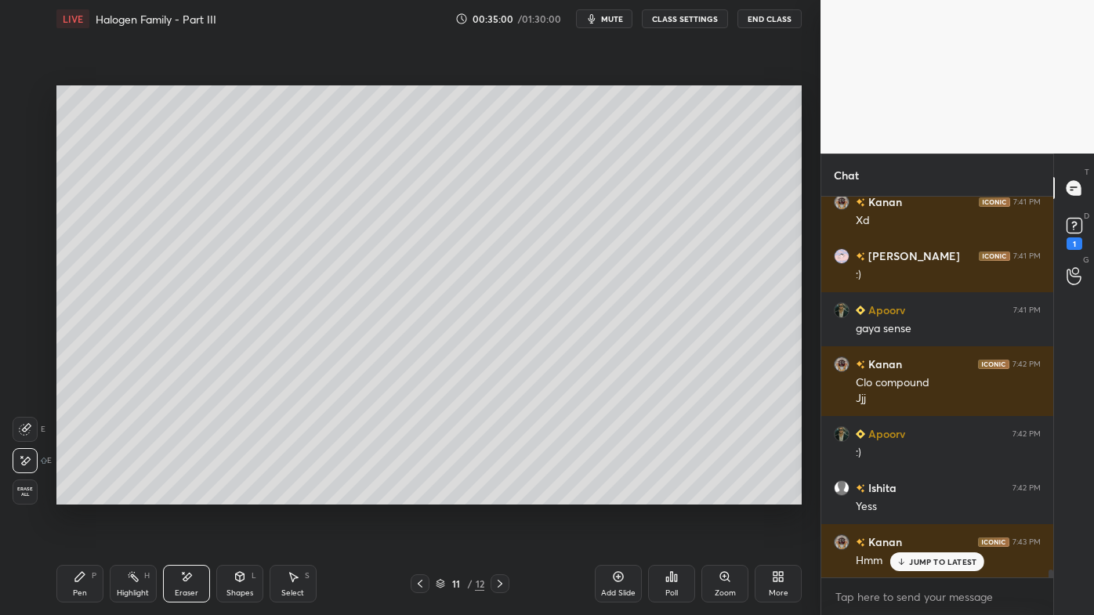
click at [74, 495] on icon at bounding box center [80, 577] width 13 height 13
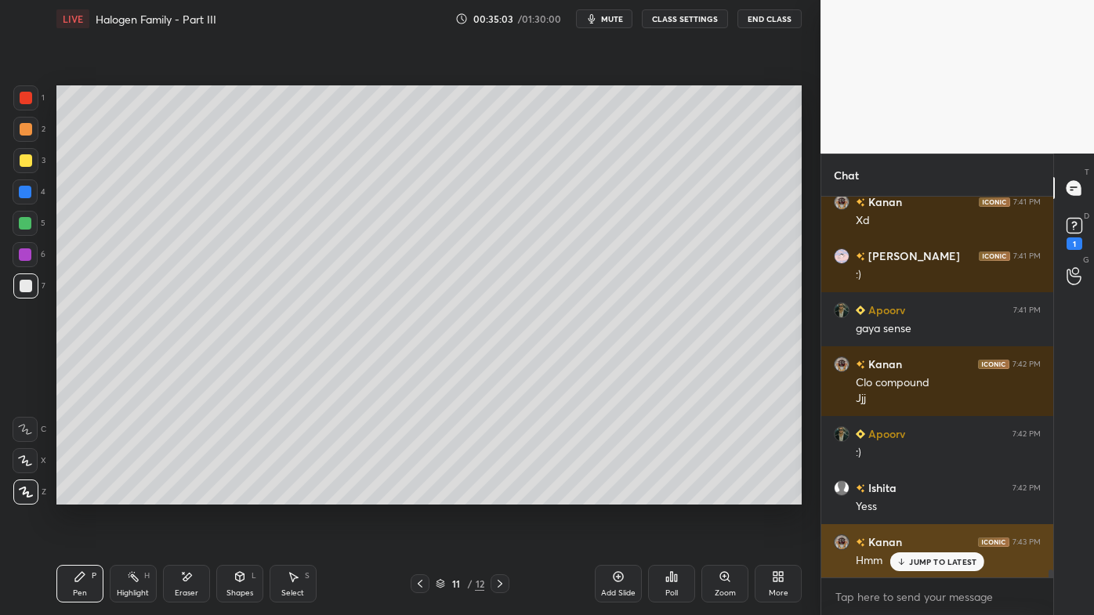
click at [934, 495] on p "JUMP TO LATEST" at bounding box center [942, 561] width 67 height 9
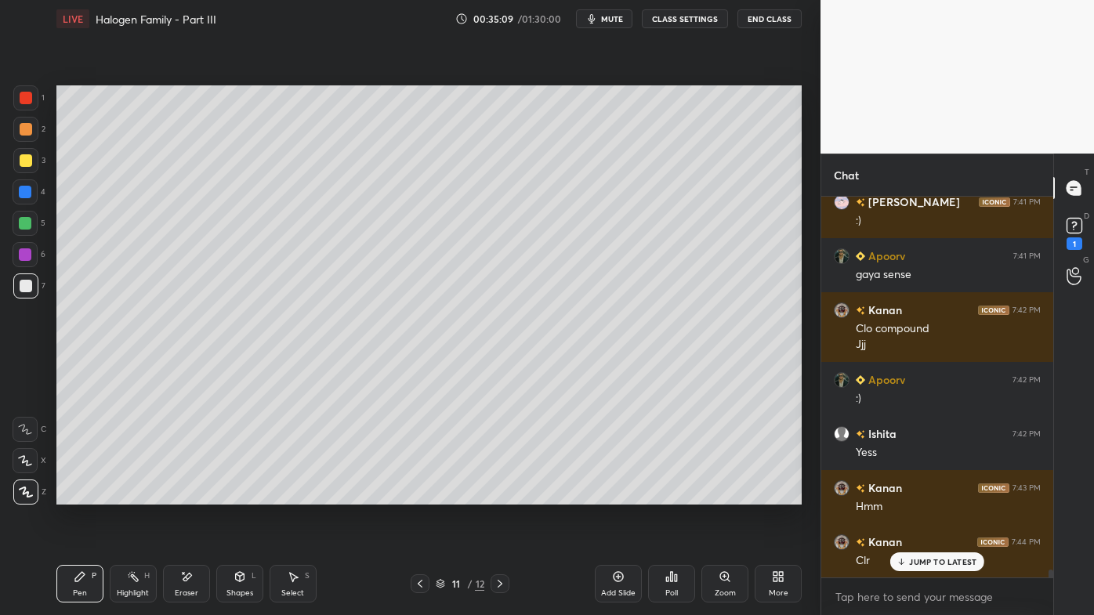
click at [28, 159] on div at bounding box center [26, 160] width 13 height 13
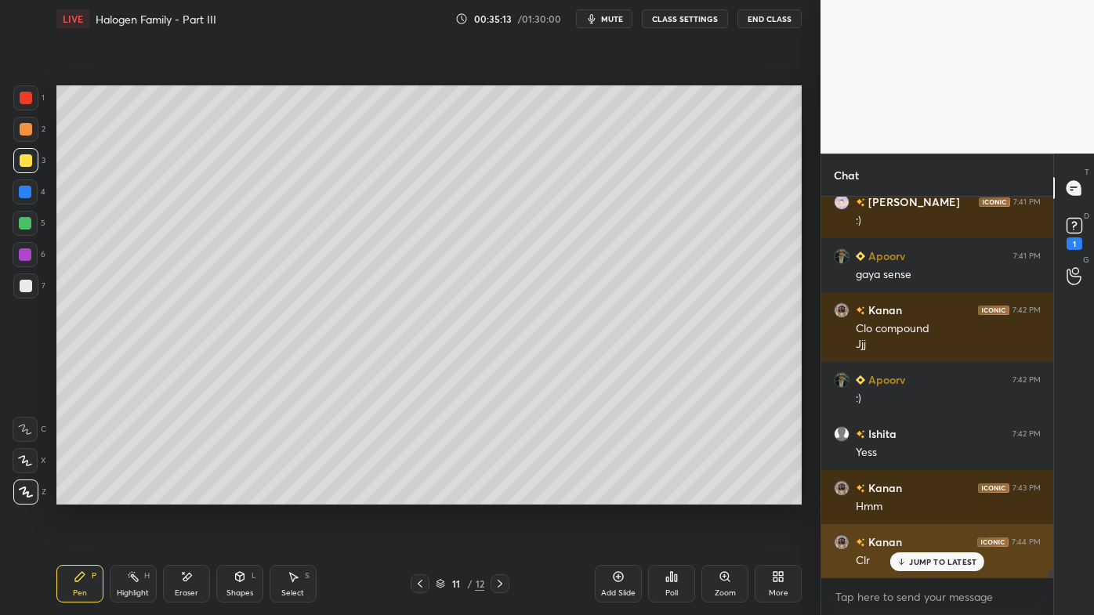
click at [916, 495] on p "JUMP TO LATEST" at bounding box center [942, 561] width 67 height 9
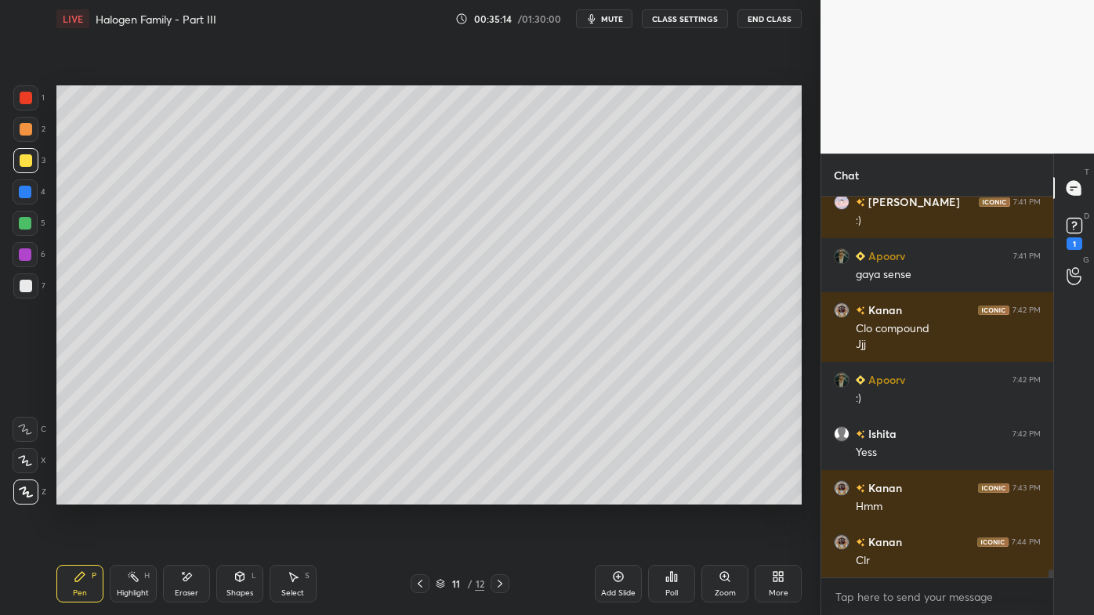
drag, startPoint x: 136, startPoint y: 580, endPoint x: 201, endPoint y: 505, distance: 99.5
click at [138, 495] on icon at bounding box center [133, 577] width 13 height 13
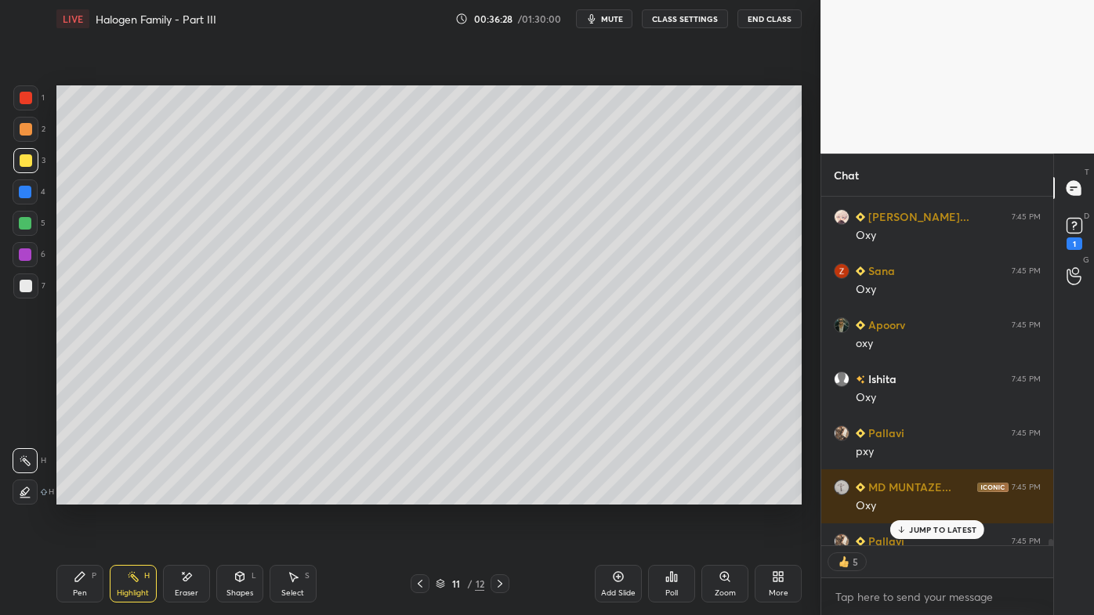
scroll to position [19816, 0]
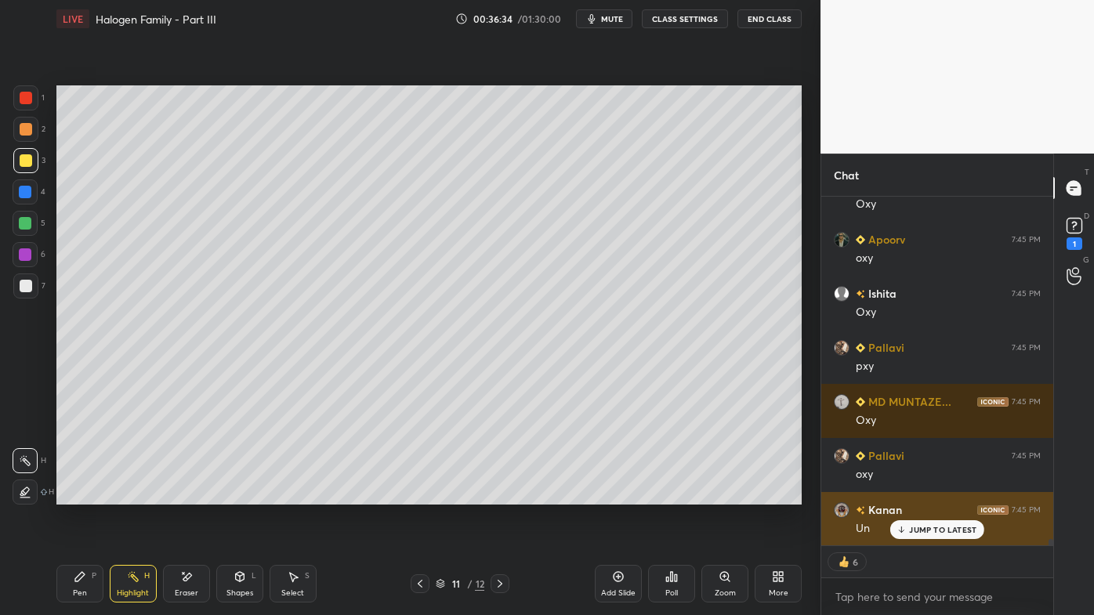
click at [916, 495] on p "JUMP TO LATEST" at bounding box center [942, 529] width 67 height 9
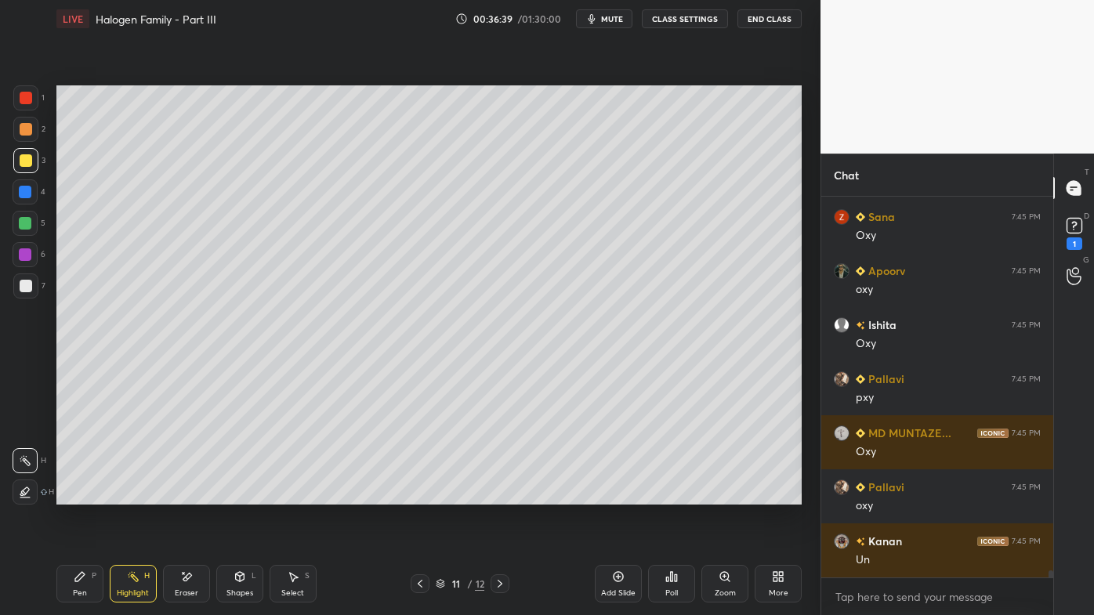
scroll to position [19785, 0]
click at [74, 495] on icon at bounding box center [80, 577] width 13 height 13
click at [416, 495] on icon at bounding box center [420, 584] width 13 height 13
drag, startPoint x: 130, startPoint y: 579, endPoint x: 140, endPoint y: 557, distance: 24.6
click at [130, 495] on icon at bounding box center [133, 577] width 13 height 13
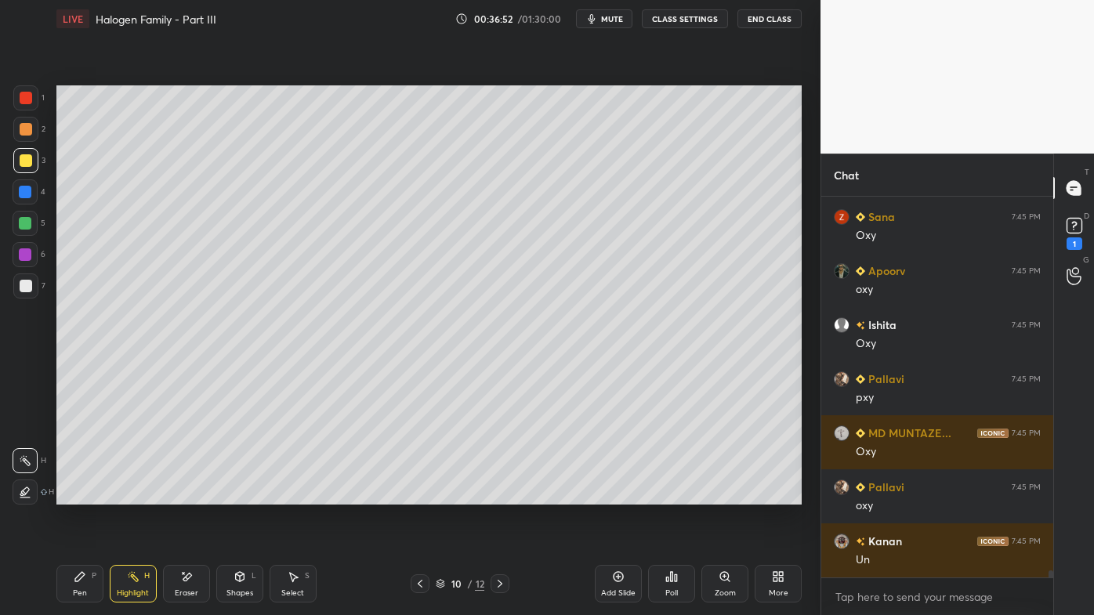
click at [497, 495] on icon at bounding box center [500, 584] width 13 height 13
drag, startPoint x: 143, startPoint y: 571, endPoint x: 154, endPoint y: 528, distance: 44.7
click at [140, 495] on div "Highlight H" at bounding box center [133, 584] width 47 height 38
click at [664, 495] on div "Poll" at bounding box center [671, 584] width 47 height 38
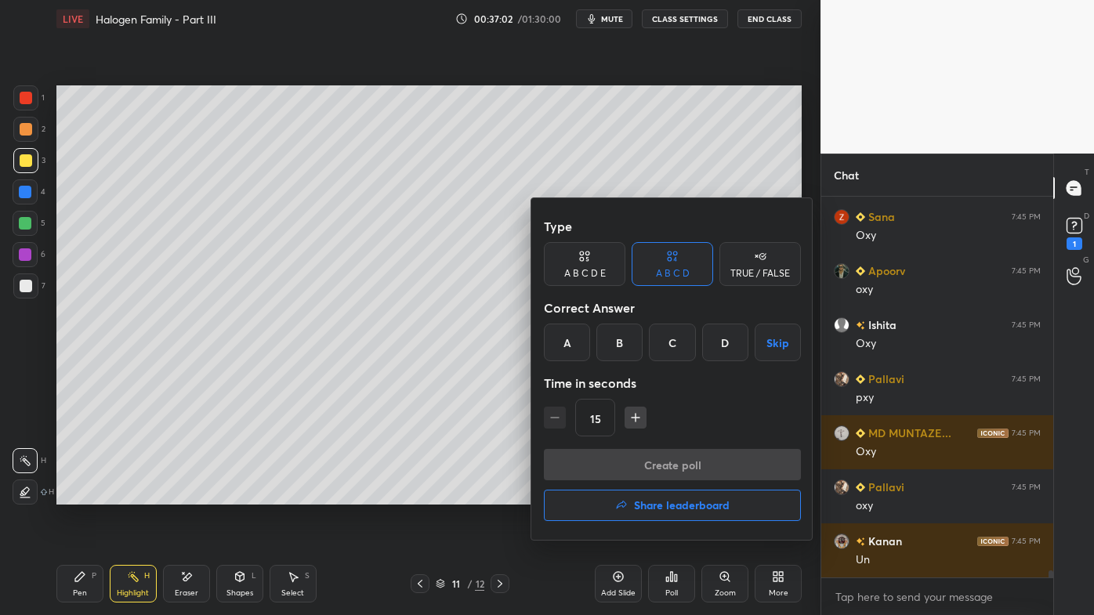
drag, startPoint x: 741, startPoint y: 270, endPoint x: 713, endPoint y: 296, distance: 38.8
click at [741, 270] on div "TRUE / FALSE" at bounding box center [761, 273] width 60 height 9
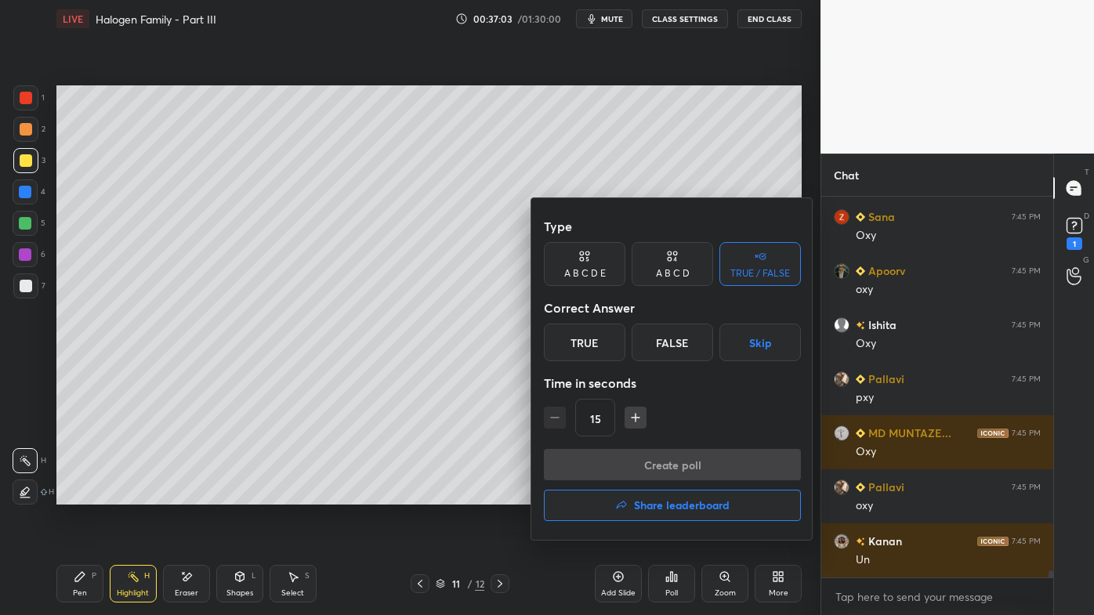
click at [585, 349] on div "True" at bounding box center [585, 343] width 82 height 38
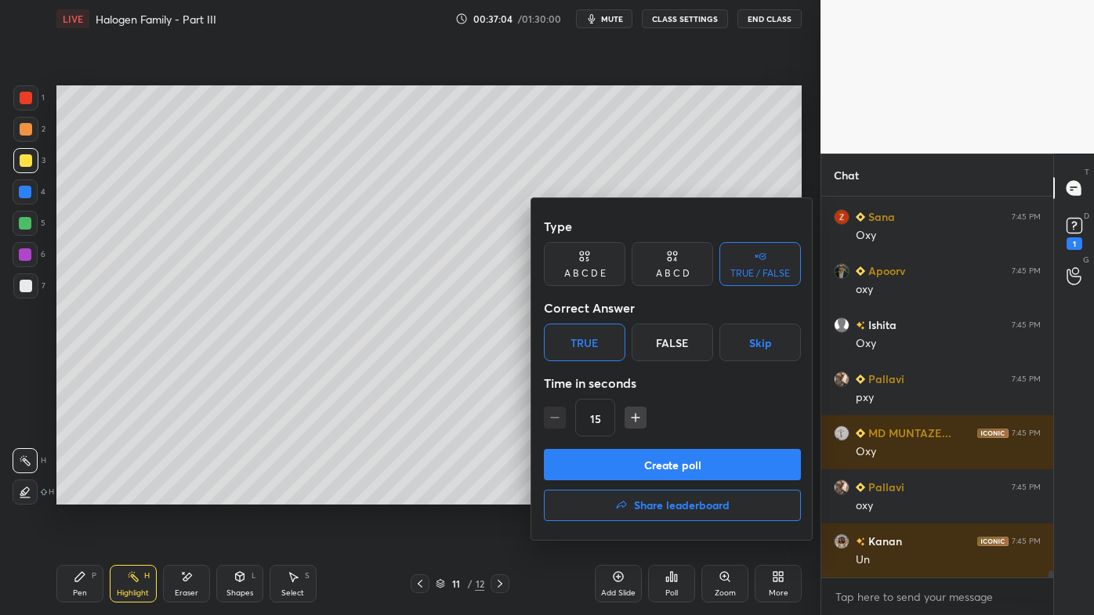
drag, startPoint x: 628, startPoint y: 462, endPoint x: 616, endPoint y: 462, distance: 11.8
click at [624, 462] on button "Create poll" at bounding box center [672, 464] width 257 height 31
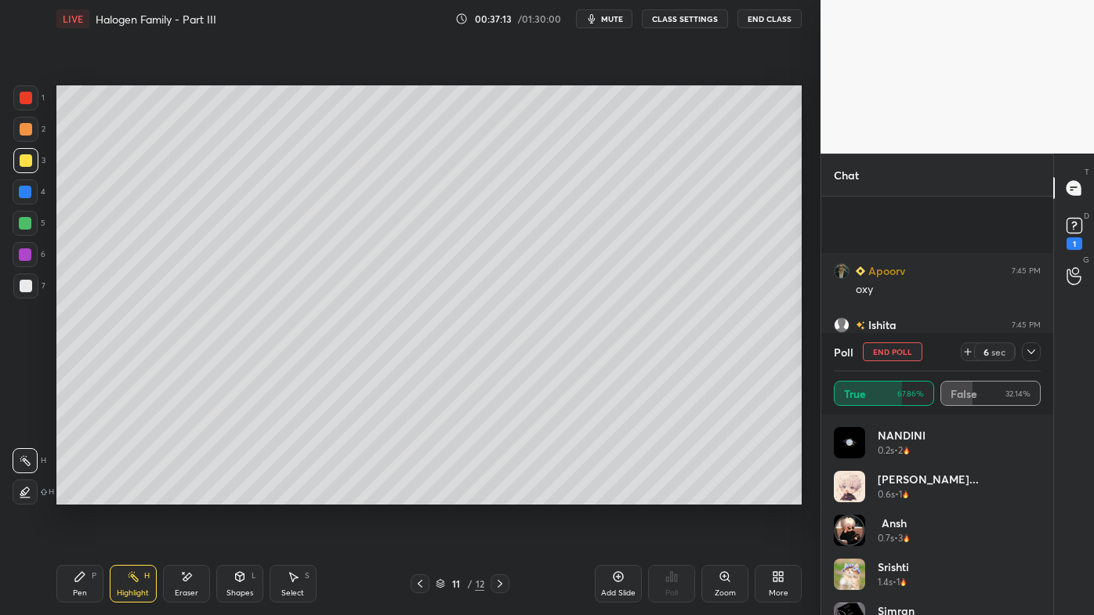
scroll to position [19920, 0]
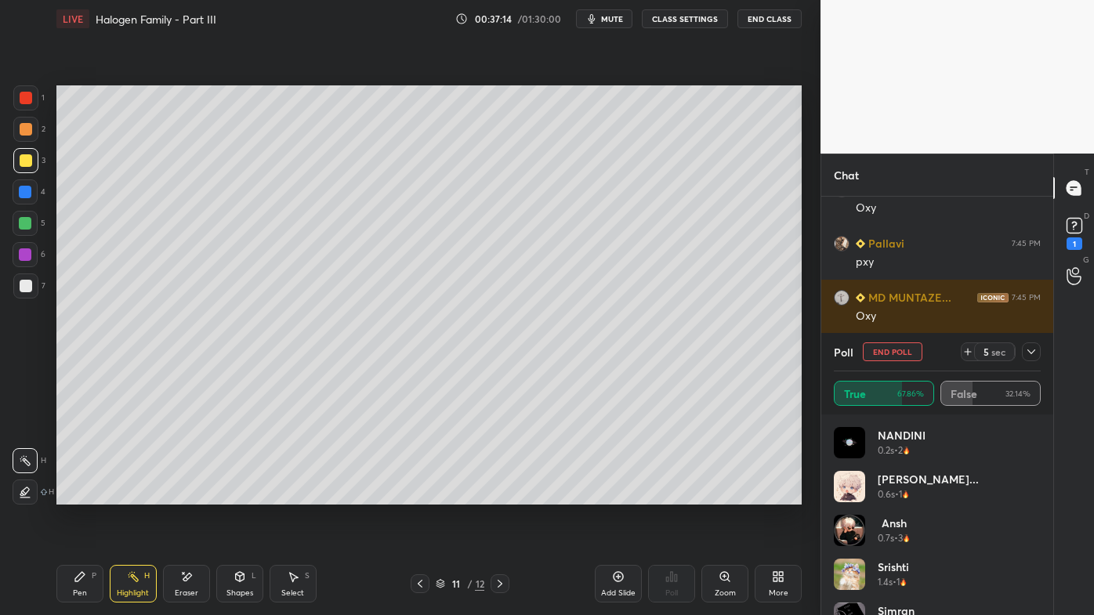
click at [80, 495] on icon at bounding box center [79, 576] width 9 height 9
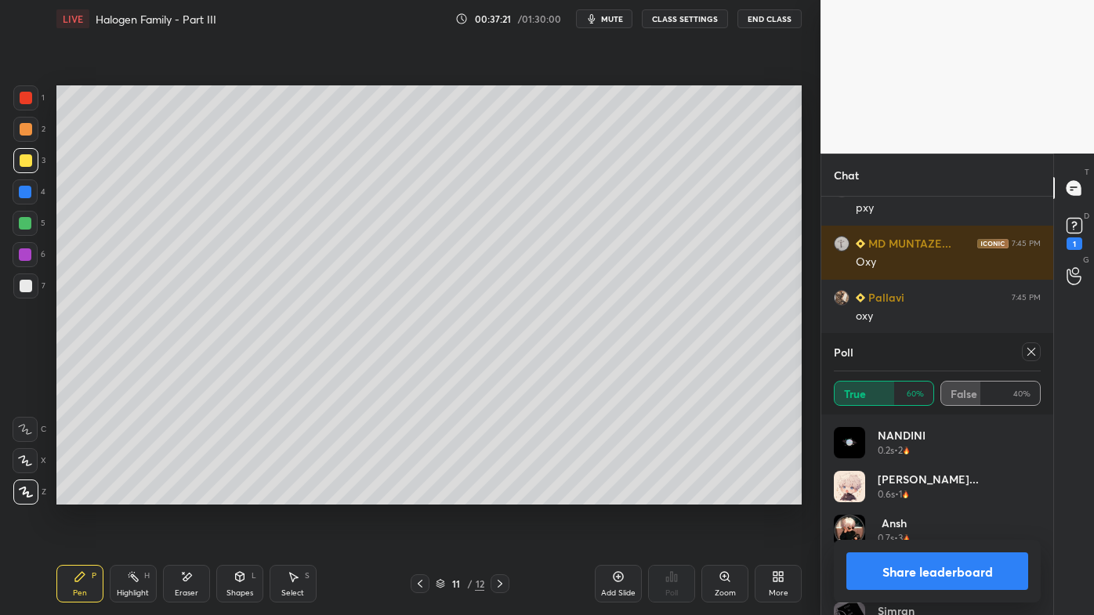
drag, startPoint x: 1035, startPoint y: 349, endPoint x: 1028, endPoint y: 353, distance: 8.1
click at [1035, 350] on icon at bounding box center [1031, 352] width 13 height 13
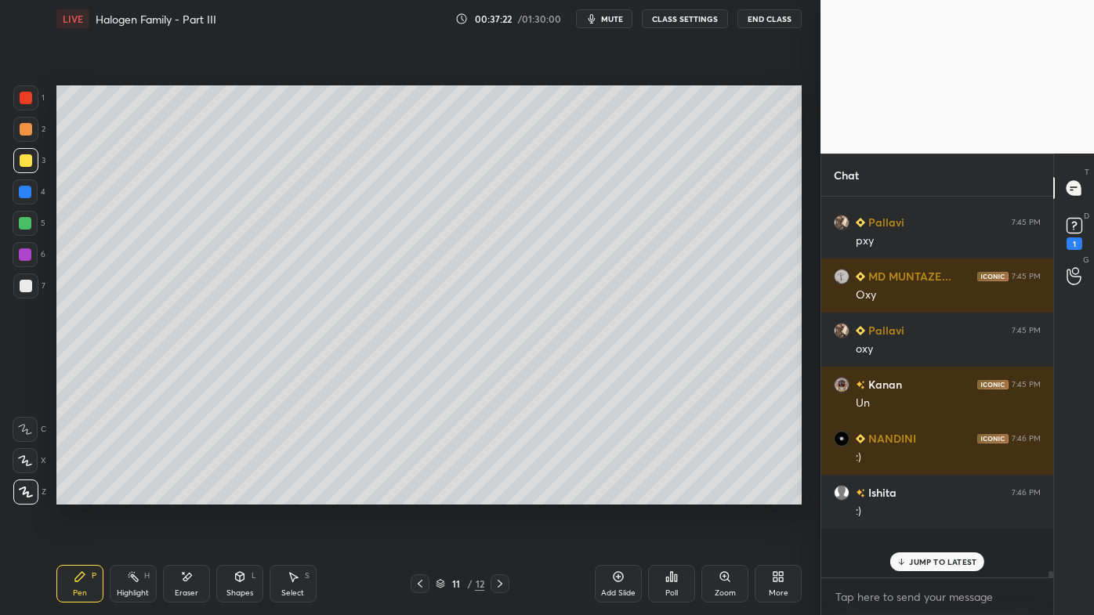
scroll to position [19942, 0]
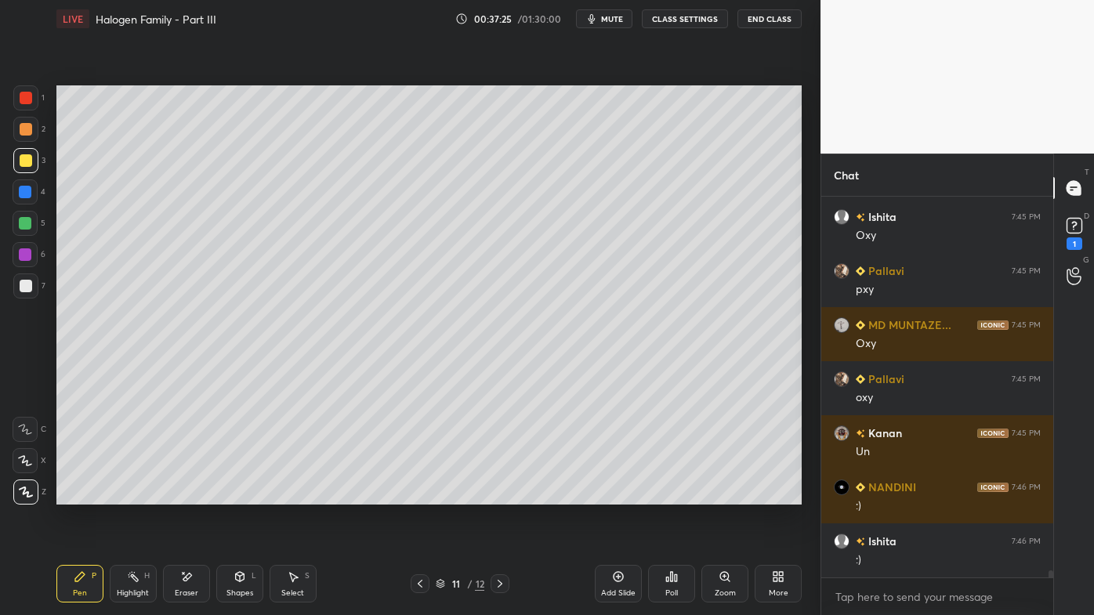
click at [29, 282] on div at bounding box center [26, 286] width 13 height 13
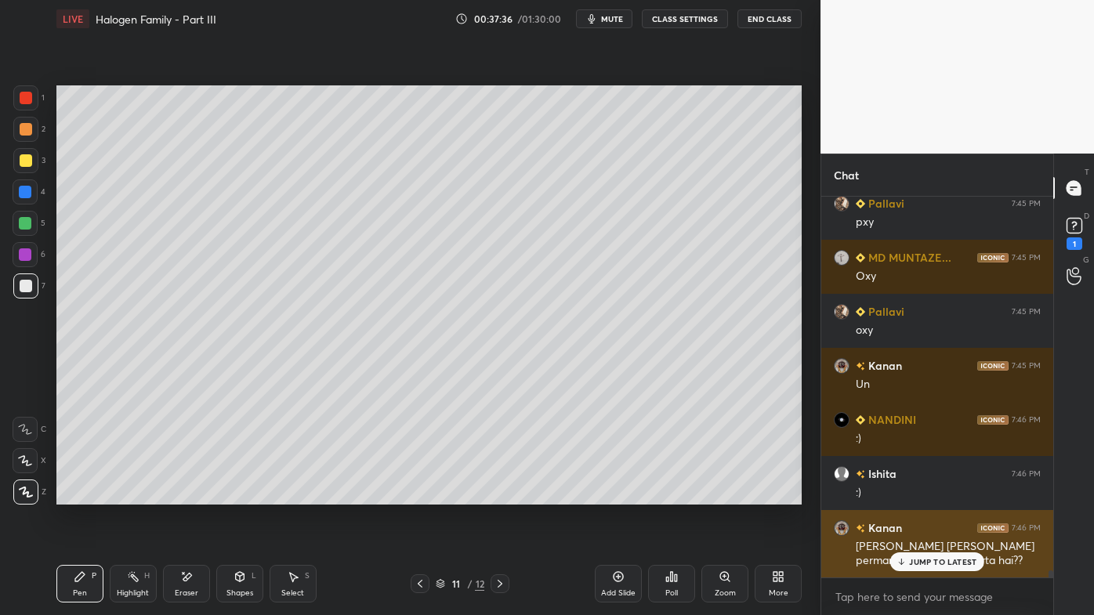
drag, startPoint x: 916, startPoint y: 562, endPoint x: 909, endPoint y: 571, distance: 11.1
click at [914, 495] on p "JUMP TO LATEST" at bounding box center [942, 561] width 67 height 9
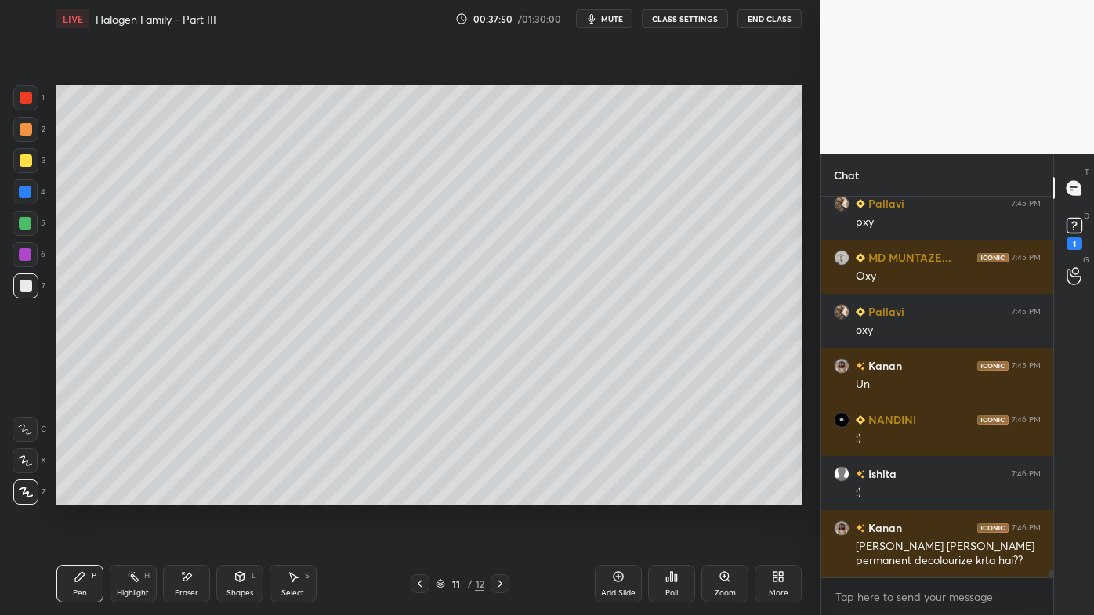
scroll to position [20015, 0]
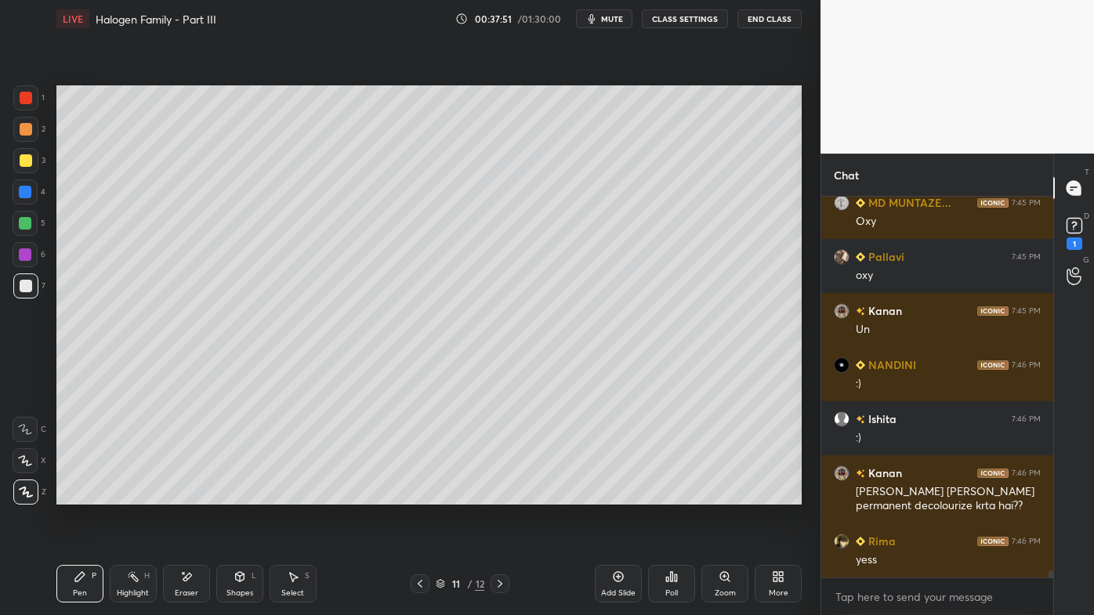
click at [143, 495] on div "Highlight H" at bounding box center [133, 584] width 47 height 38
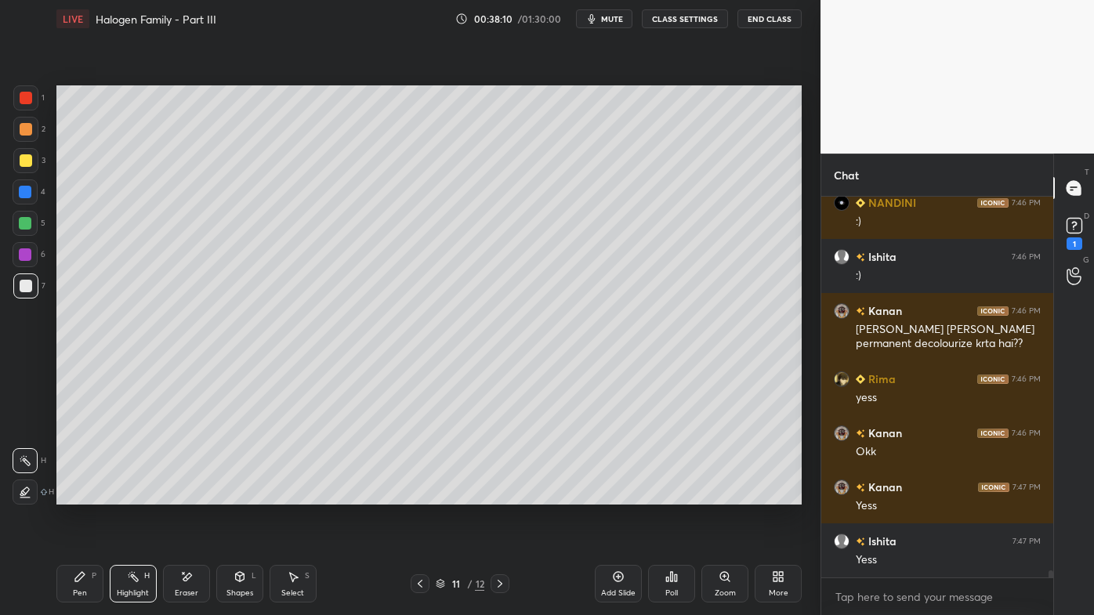
scroll to position [20245, 0]
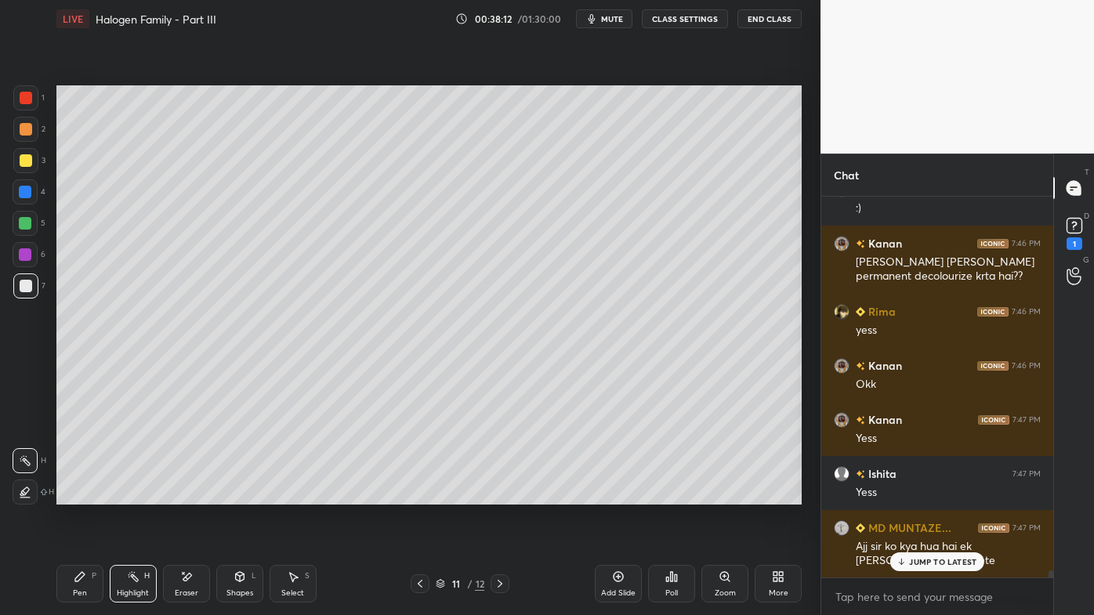
drag, startPoint x: 915, startPoint y: 565, endPoint x: 908, endPoint y: 568, distance: 8.4
click at [915, 495] on p "JUMP TO LATEST" at bounding box center [942, 561] width 67 height 9
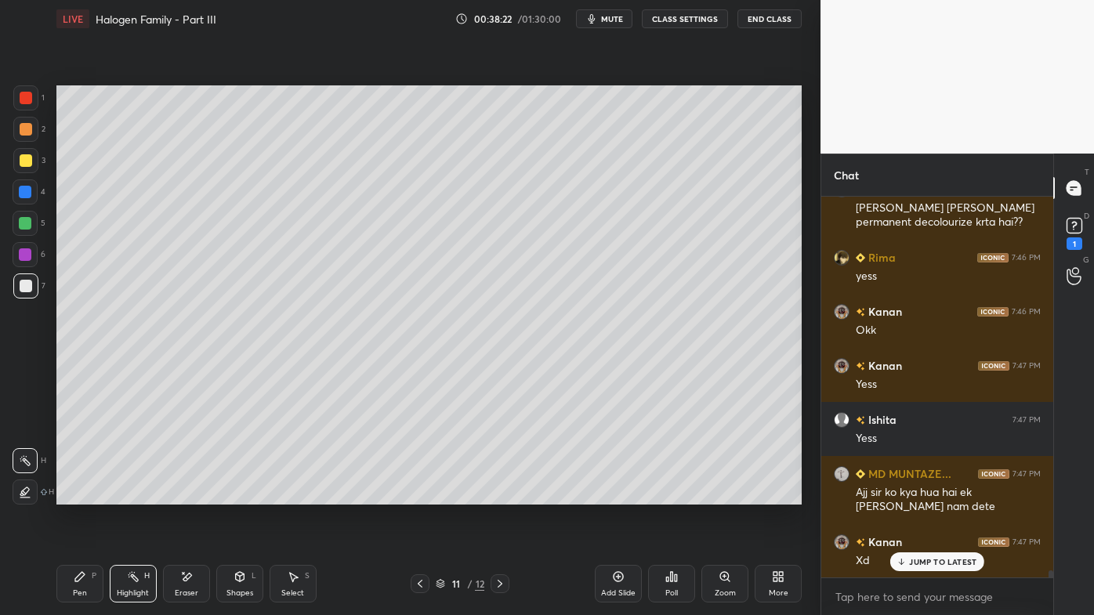
drag, startPoint x: 622, startPoint y: 575, endPoint x: 610, endPoint y: 572, distance: 12.0
click at [621, 495] on icon at bounding box center [618, 577] width 13 height 13
click at [71, 495] on div "Pen P" at bounding box center [79, 584] width 47 height 38
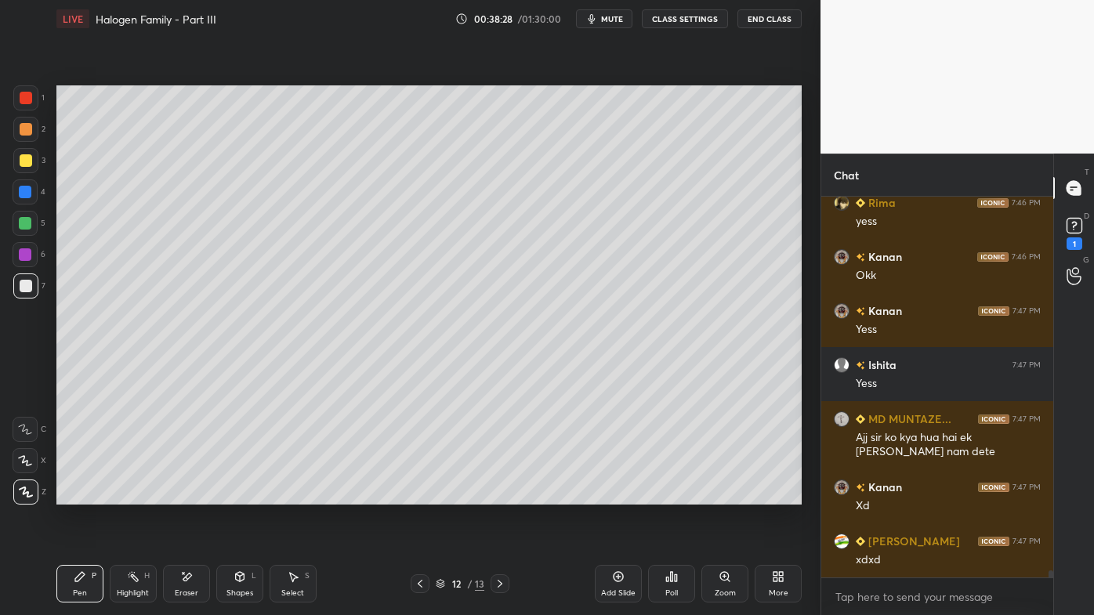
click at [21, 129] on div at bounding box center [26, 129] width 13 height 13
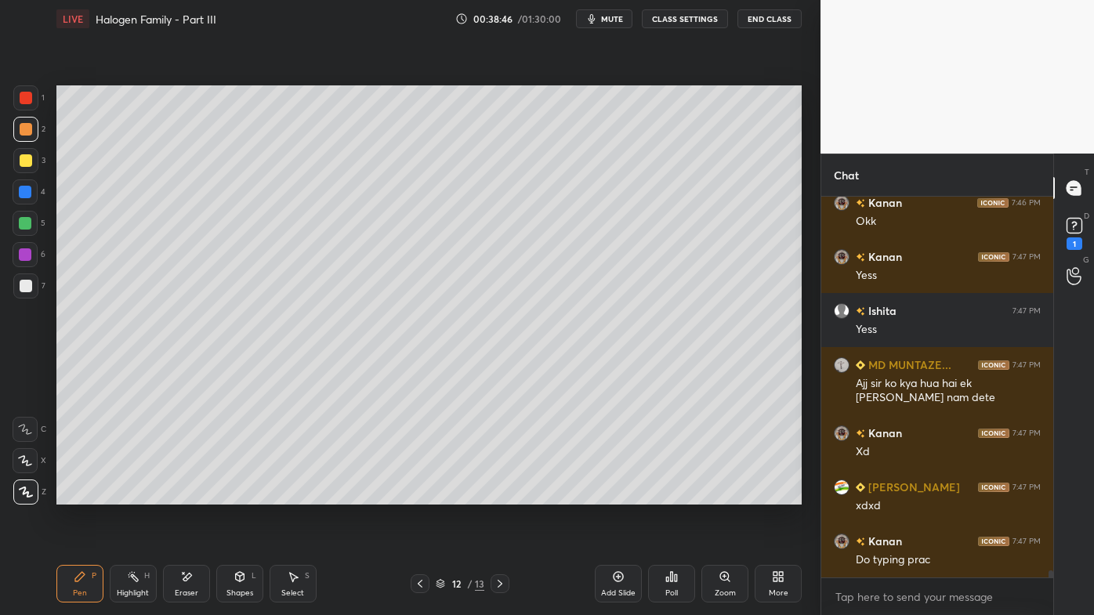
click at [667, 495] on icon at bounding box center [671, 577] width 13 height 13
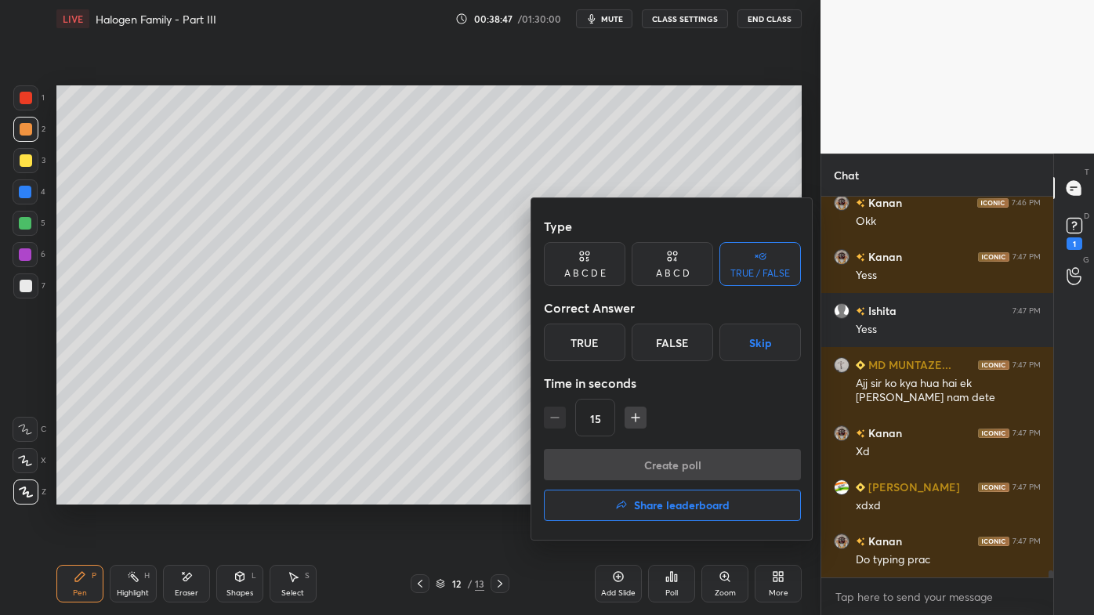
click at [671, 340] on div "False" at bounding box center [673, 343] width 82 height 38
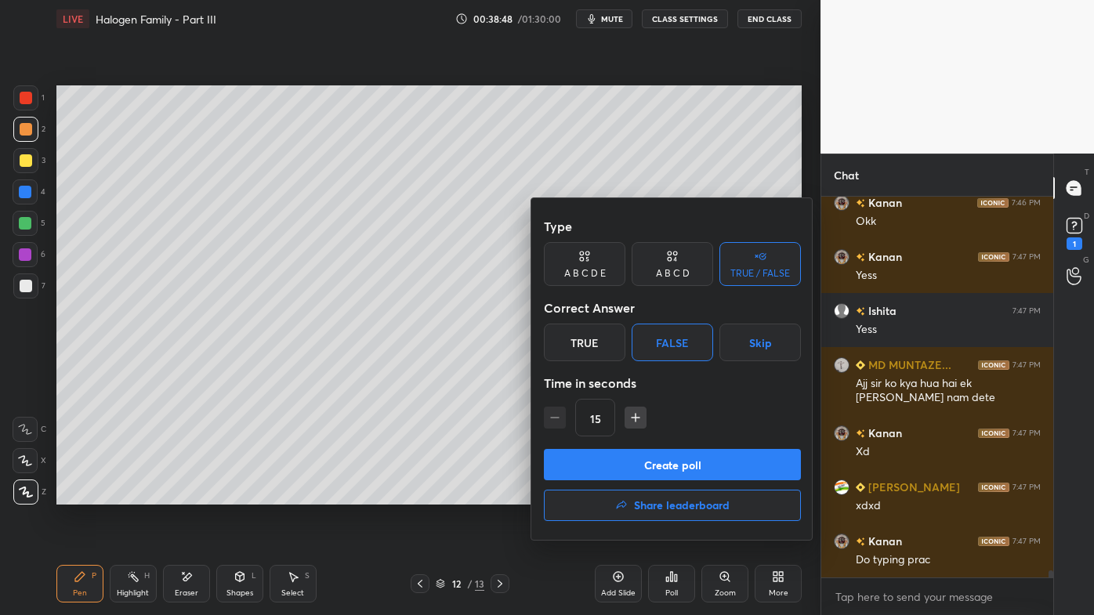
click at [633, 473] on button "Create poll" at bounding box center [672, 464] width 257 height 31
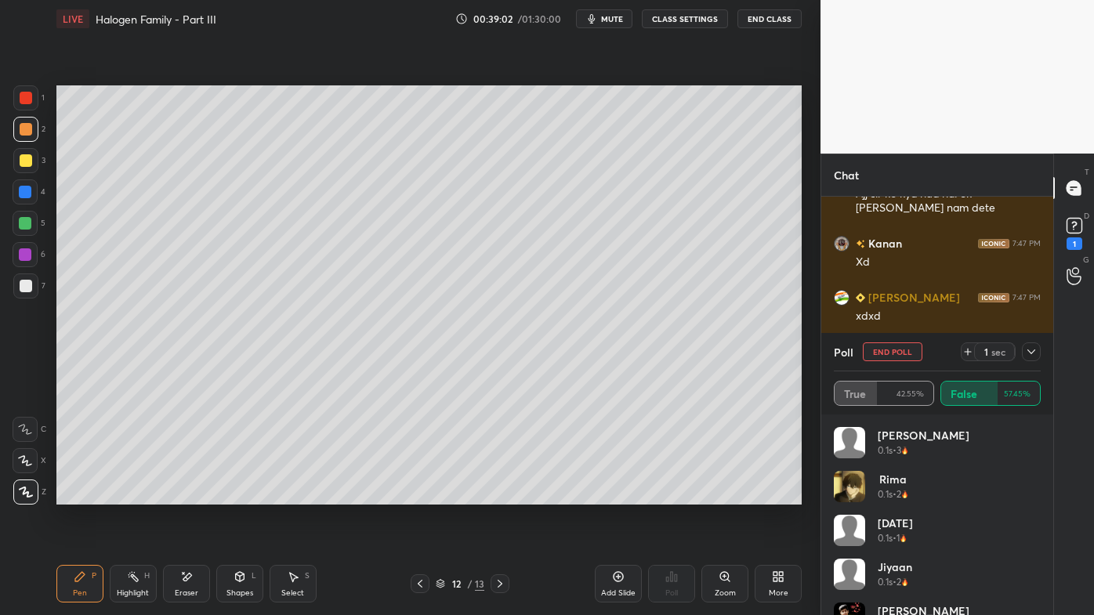
scroll to position [20652, 0]
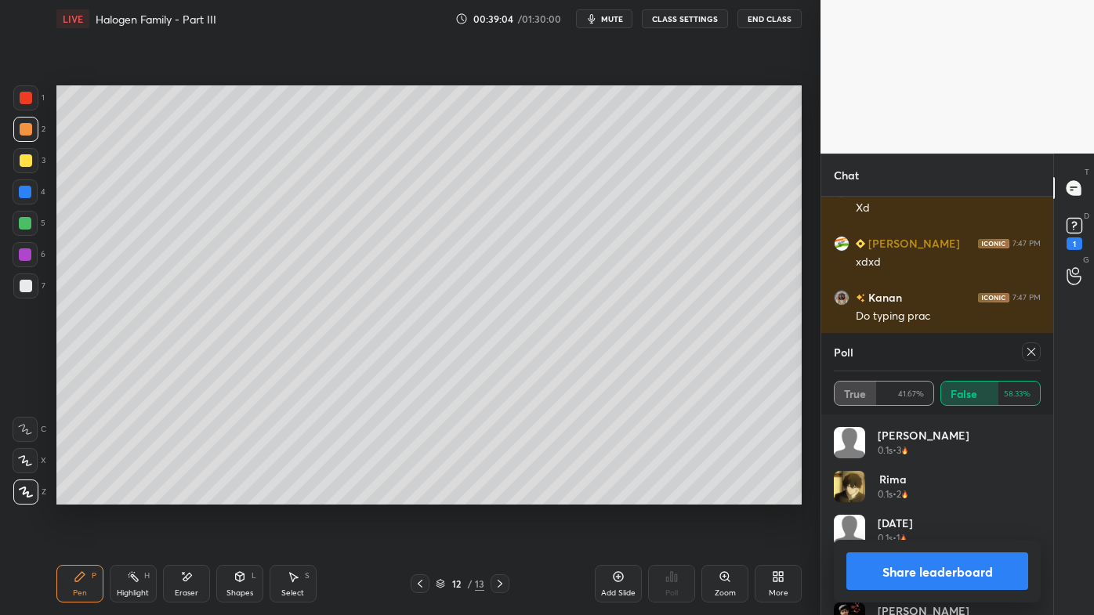
drag, startPoint x: 1036, startPoint y: 348, endPoint x: 1021, endPoint y: 354, distance: 16.9
click at [1035, 350] on icon at bounding box center [1031, 352] width 13 height 13
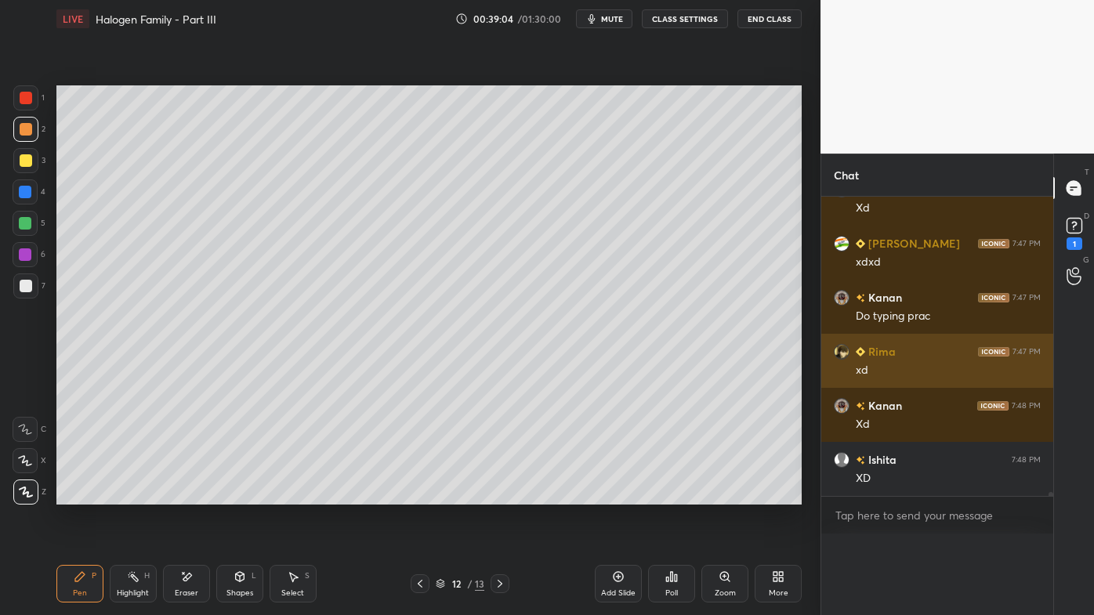
scroll to position [328, 227]
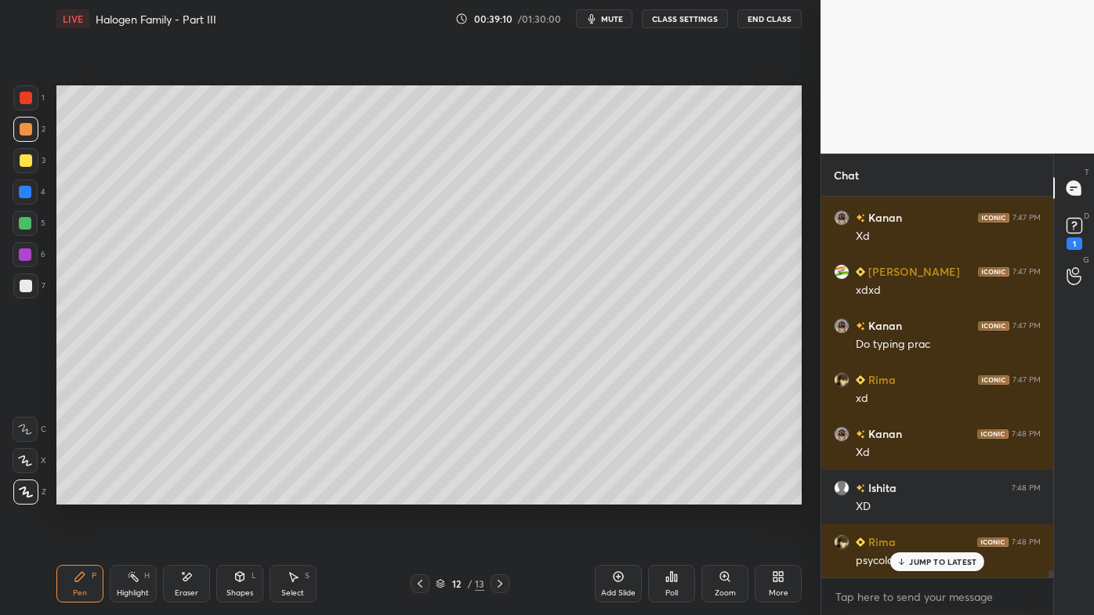
drag, startPoint x: 25, startPoint y: 154, endPoint x: 16, endPoint y: 157, distance: 9.7
click at [25, 156] on div at bounding box center [26, 160] width 13 height 13
click at [921, 495] on p "JUMP TO LATEST" at bounding box center [942, 561] width 67 height 9
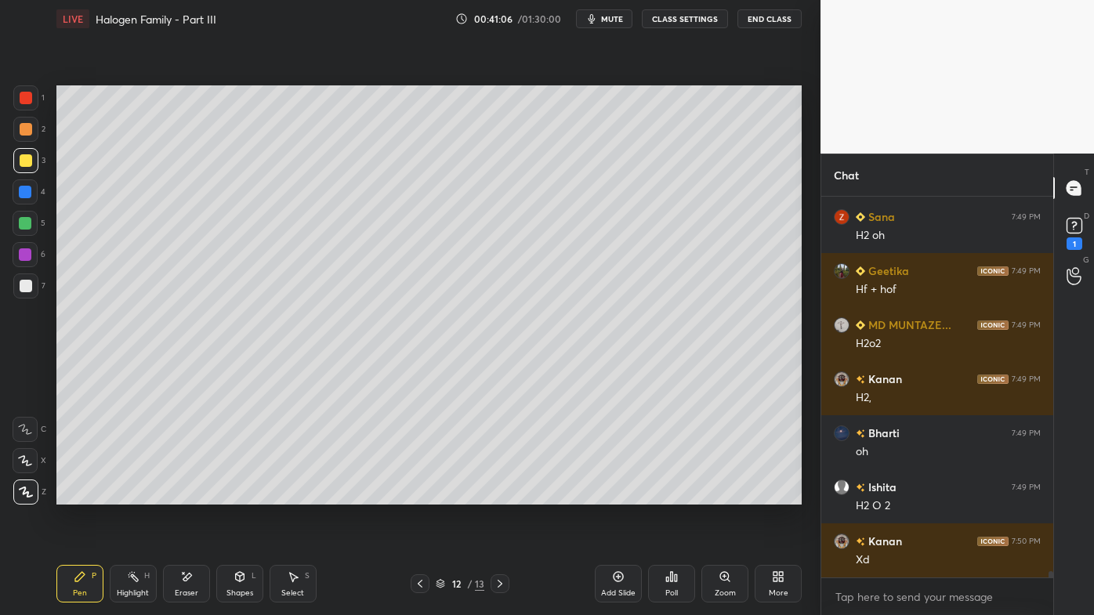
scroll to position [22436, 0]
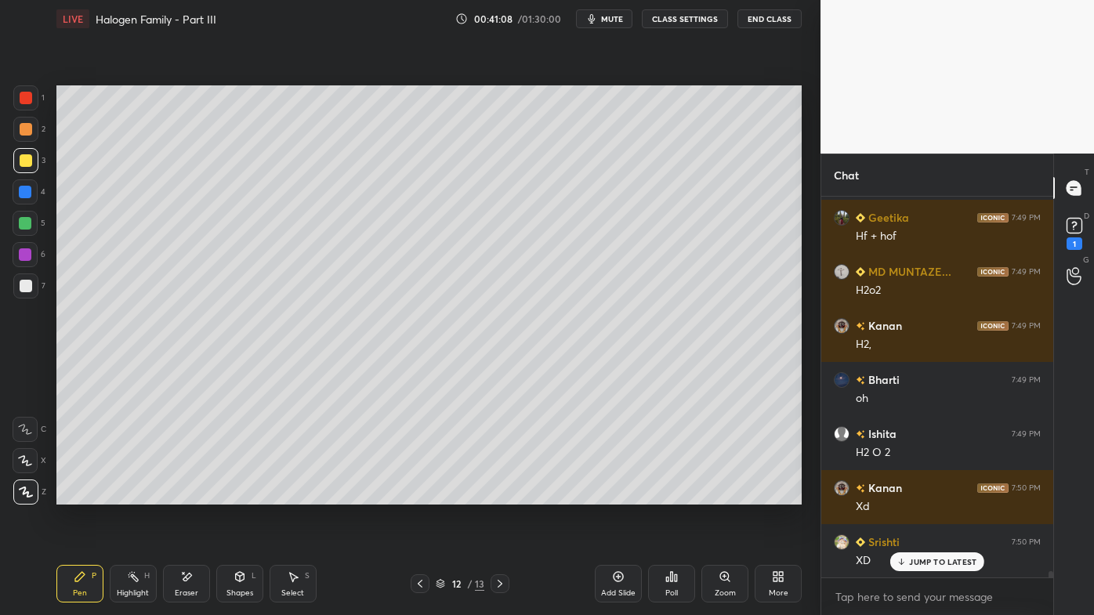
drag, startPoint x: 35, startPoint y: 285, endPoint x: 53, endPoint y: 299, distance: 22.4
click at [33, 285] on div at bounding box center [25, 286] width 25 height 25
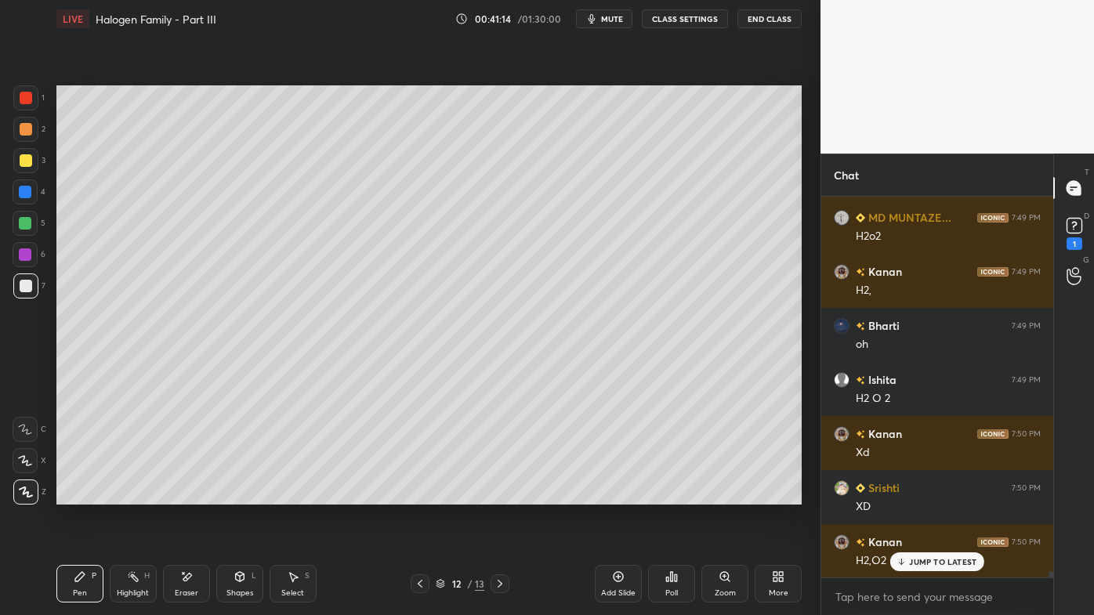
scroll to position [22544, 0]
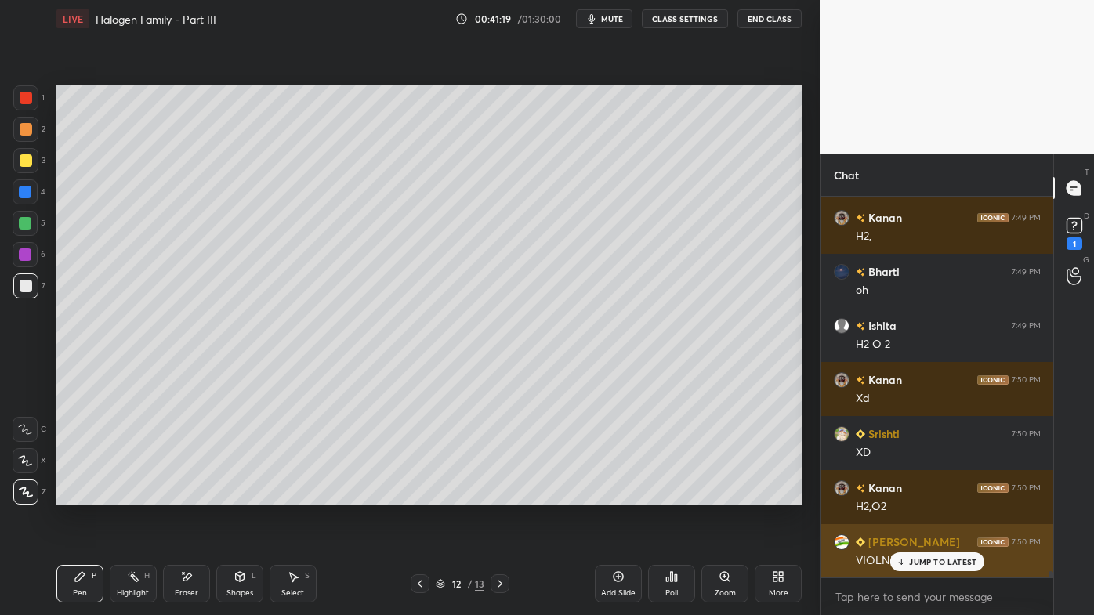
click at [914, 495] on p "JUMP TO LATEST" at bounding box center [942, 561] width 67 height 9
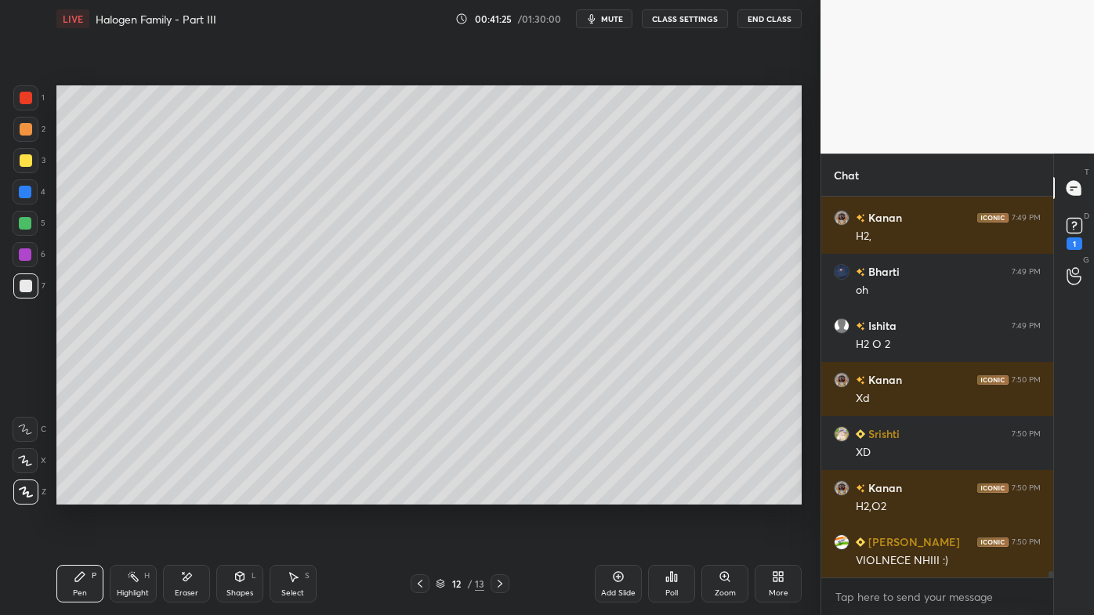
scroll to position [22560, 0]
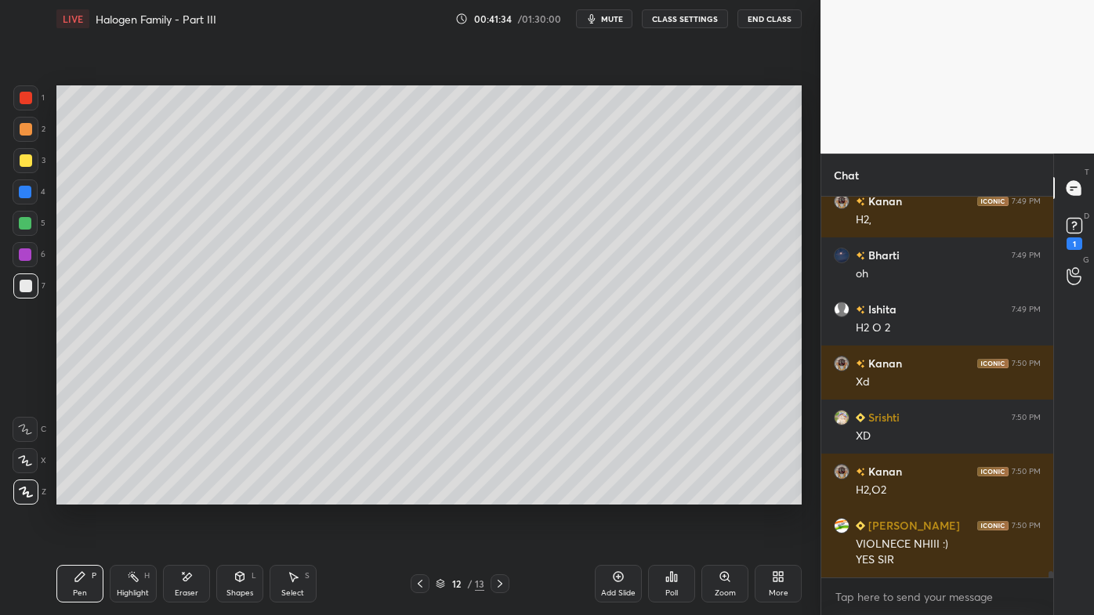
drag, startPoint x: 140, startPoint y: 568, endPoint x: 143, endPoint y: 551, distance: 17.5
click at [138, 495] on div "Highlight H" at bounding box center [133, 584] width 47 height 38
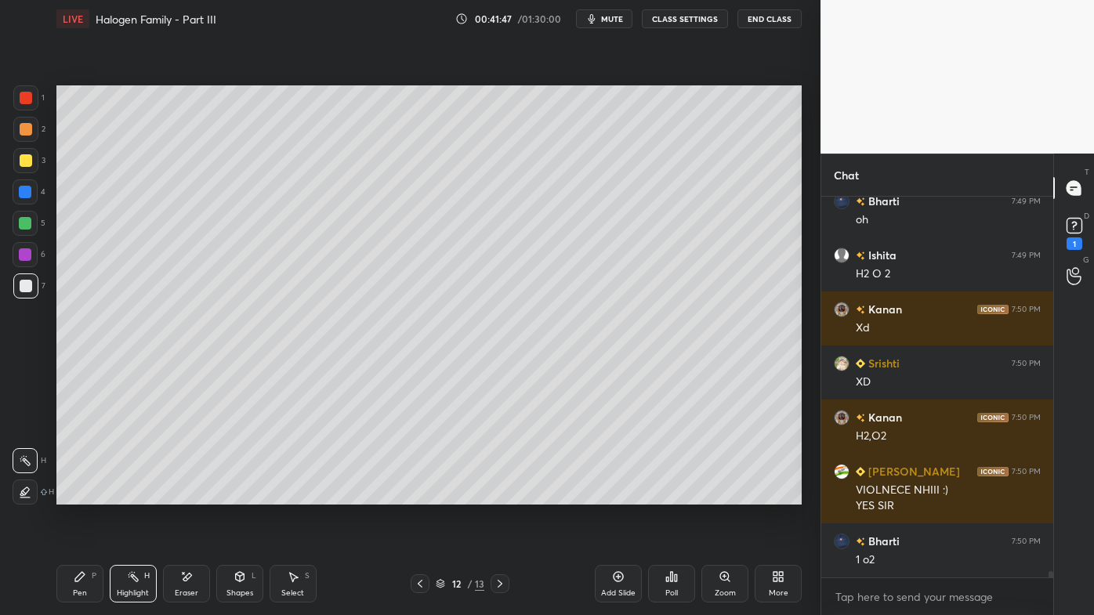
drag, startPoint x: 74, startPoint y: 583, endPoint x: 90, endPoint y: 553, distance: 34.7
click at [77, 495] on icon at bounding box center [80, 577] width 13 height 13
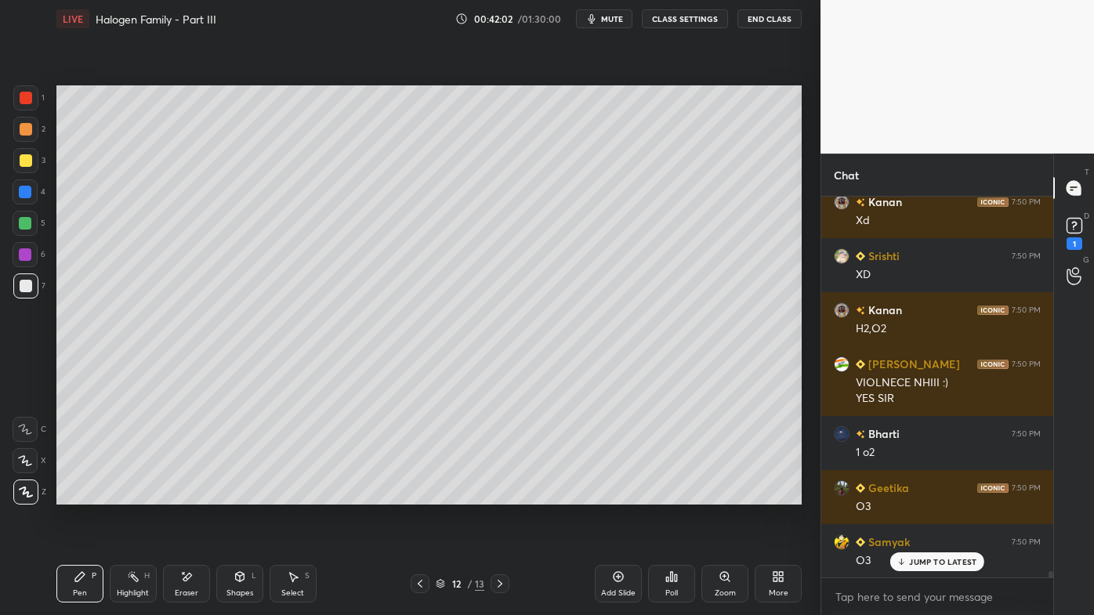
scroll to position [22776, 0]
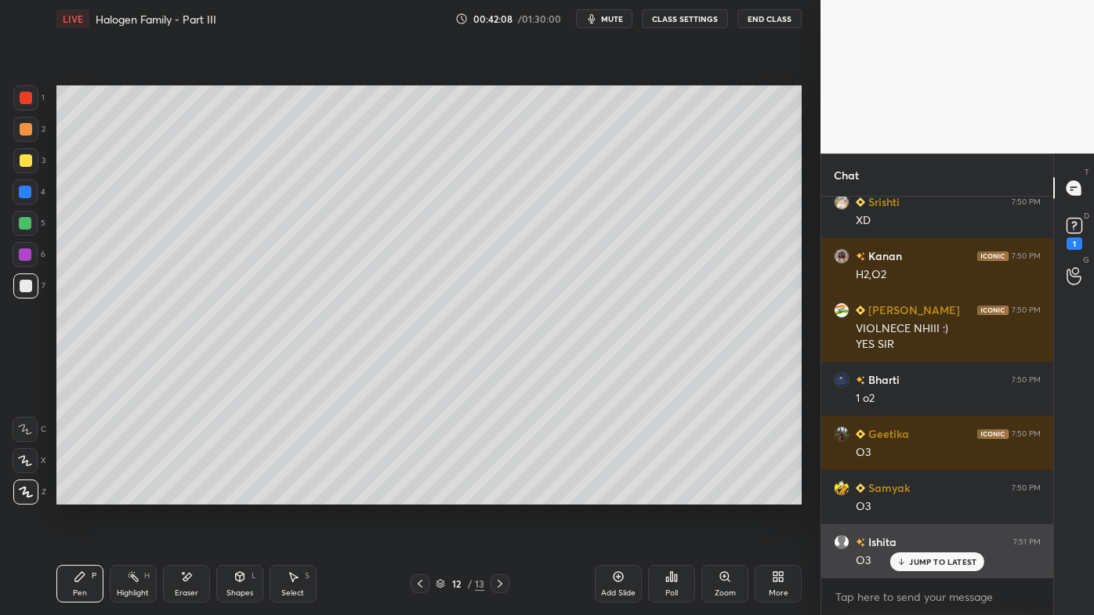
drag, startPoint x: 917, startPoint y: 561, endPoint x: 898, endPoint y: 564, distance: 19.1
click at [915, 495] on p "JUMP TO LATEST" at bounding box center [942, 561] width 67 height 9
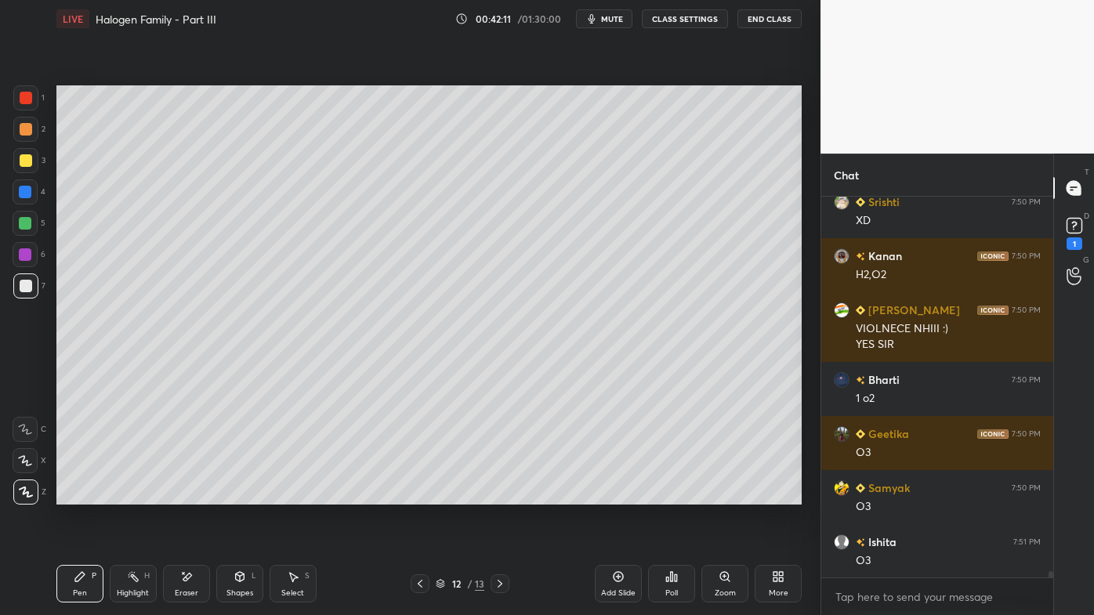
click at [414, 495] on icon at bounding box center [420, 584] width 13 height 13
click at [129, 495] on div "Highlight H" at bounding box center [133, 584] width 47 height 38
click at [497, 495] on icon at bounding box center [500, 584] width 13 height 13
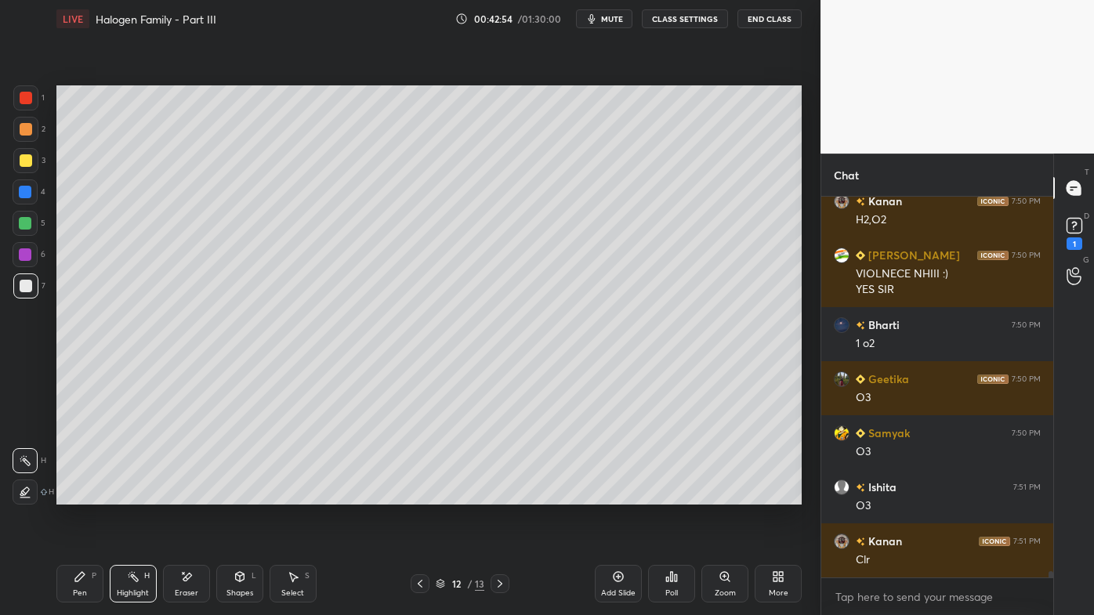
click at [672, 495] on icon at bounding box center [671, 577] width 13 height 13
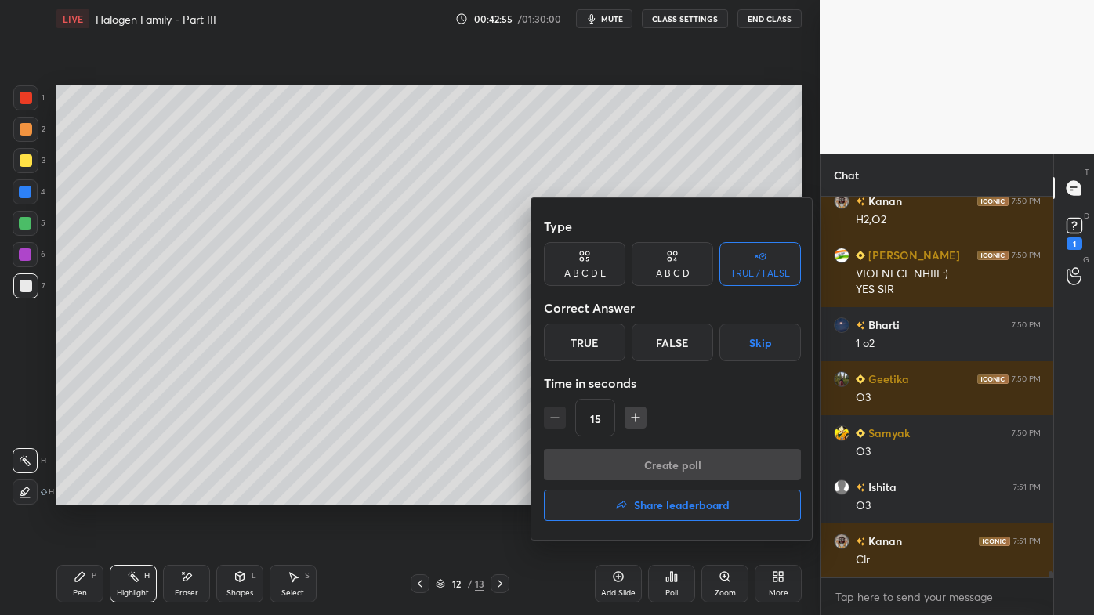
drag, startPoint x: 669, startPoint y: 343, endPoint x: 656, endPoint y: 357, distance: 18.9
click at [666, 346] on div "False" at bounding box center [673, 343] width 82 height 38
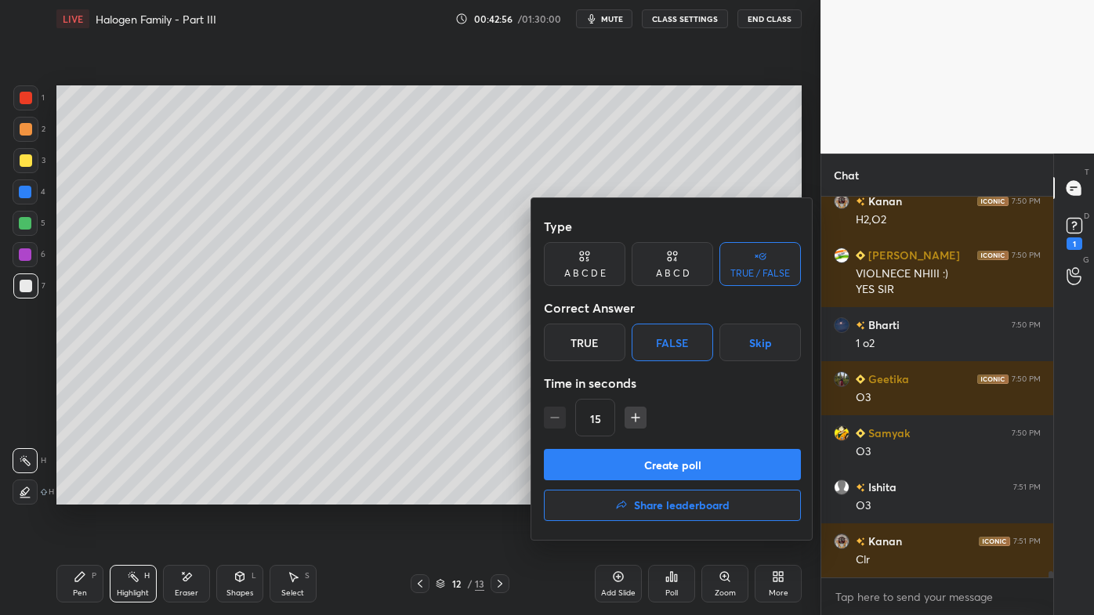
drag, startPoint x: 615, startPoint y: 459, endPoint x: 607, endPoint y: 465, distance: 10.2
click at [614, 462] on button "Create poll" at bounding box center [672, 464] width 257 height 31
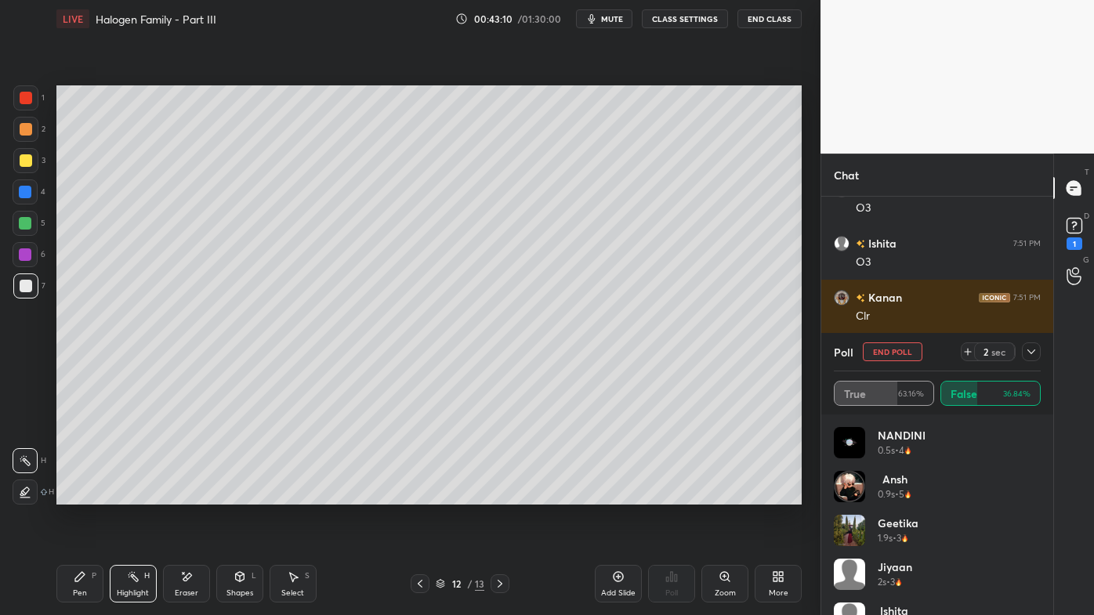
scroll to position [23129, 0]
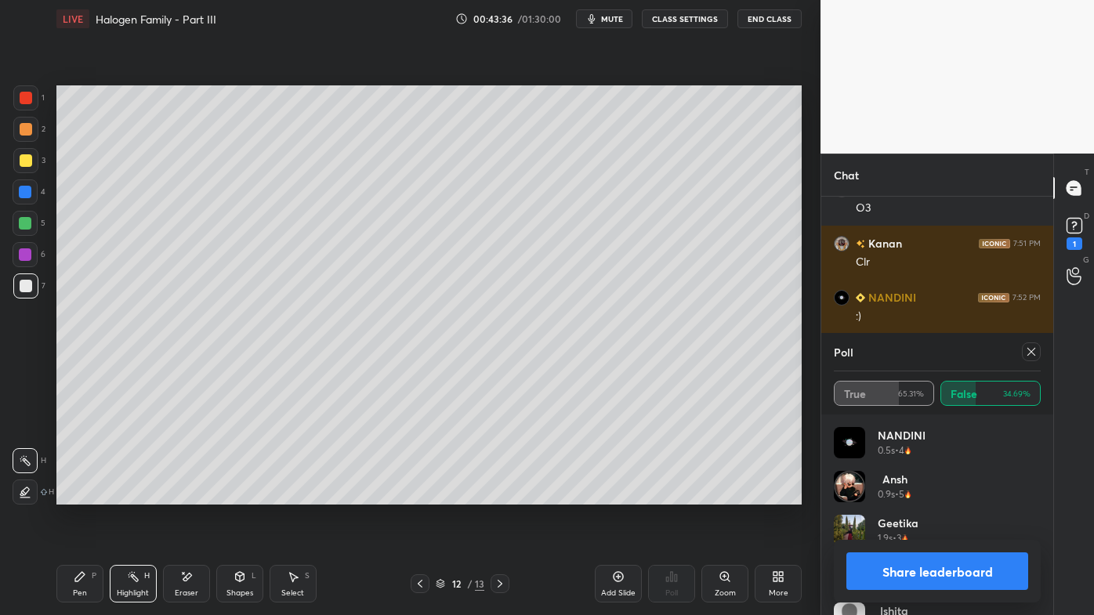
click at [613, 14] on span "mute" at bounding box center [612, 18] width 22 height 11
click at [611, 17] on span "unmute" at bounding box center [611, 18] width 34 height 11
click at [612, 20] on span "mute" at bounding box center [612, 18] width 22 height 11
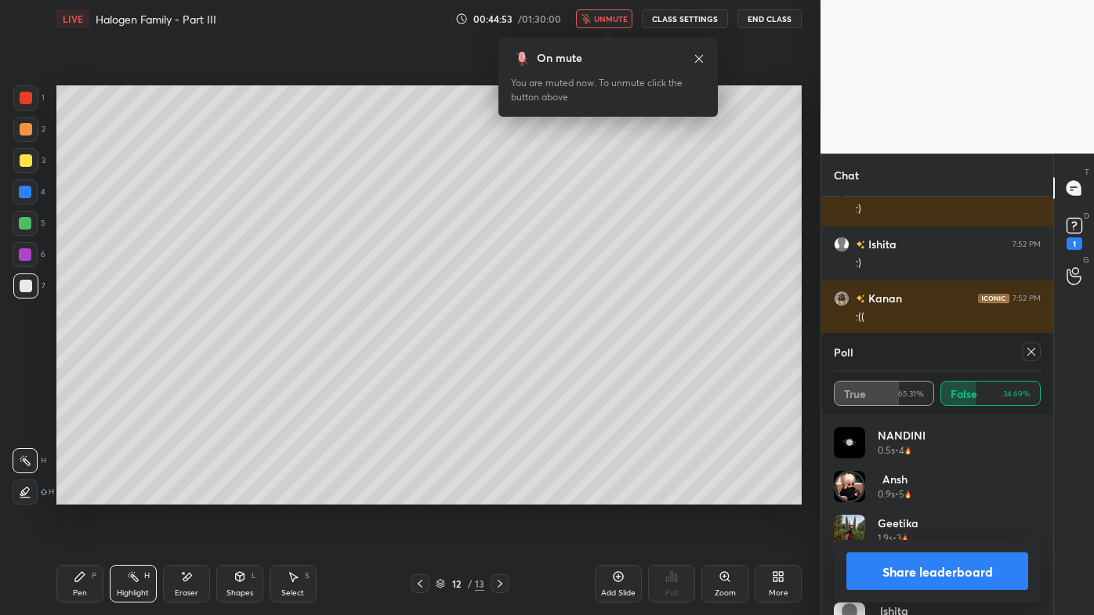
scroll to position [23290, 0]
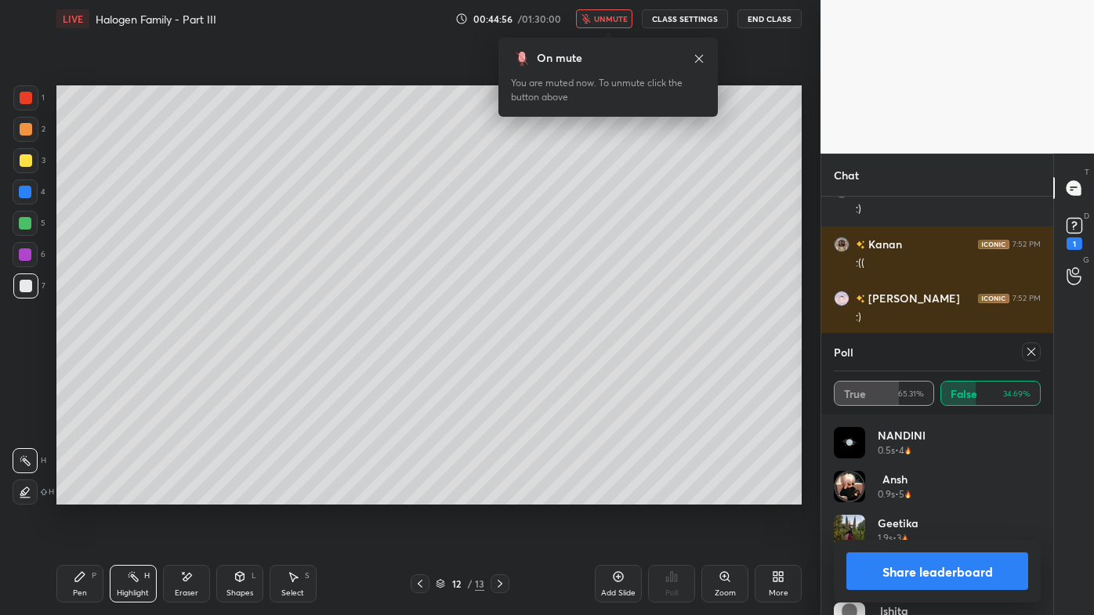
drag, startPoint x: 1031, startPoint y: 349, endPoint x: 1022, endPoint y: 346, distance: 9.7
click at [1034, 351] on icon at bounding box center [1031, 352] width 13 height 13
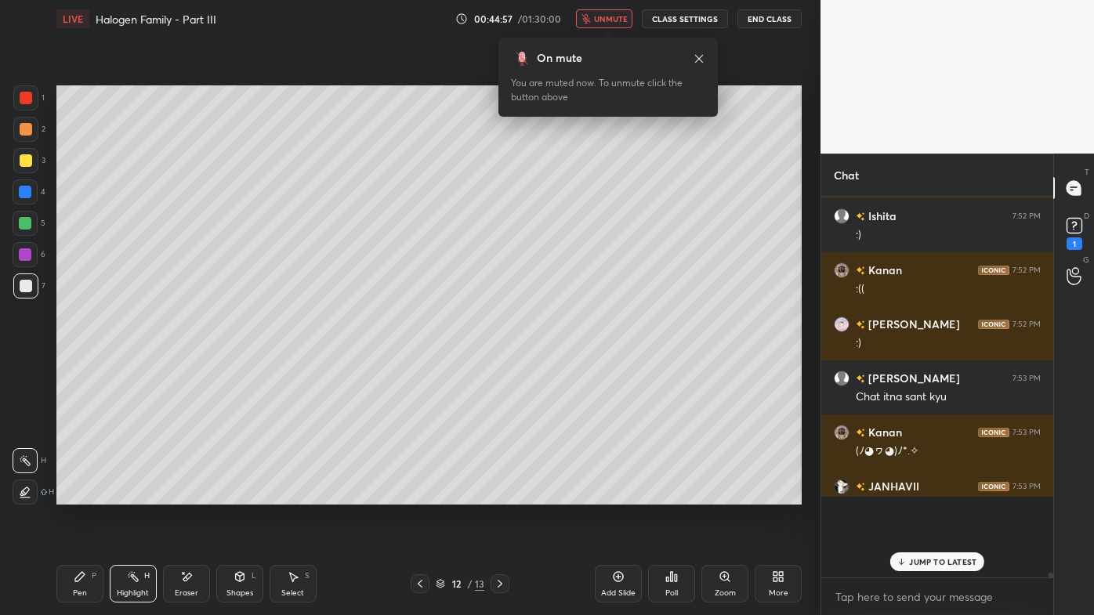
scroll to position [23216, 0]
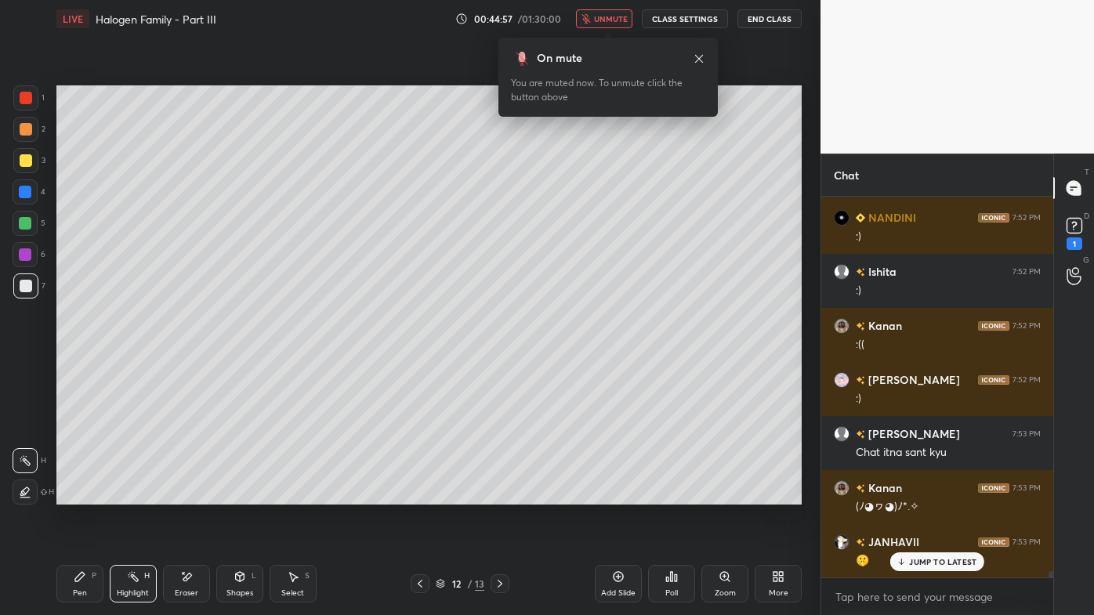
click at [616, 20] on span "unmute" at bounding box center [611, 18] width 34 height 11
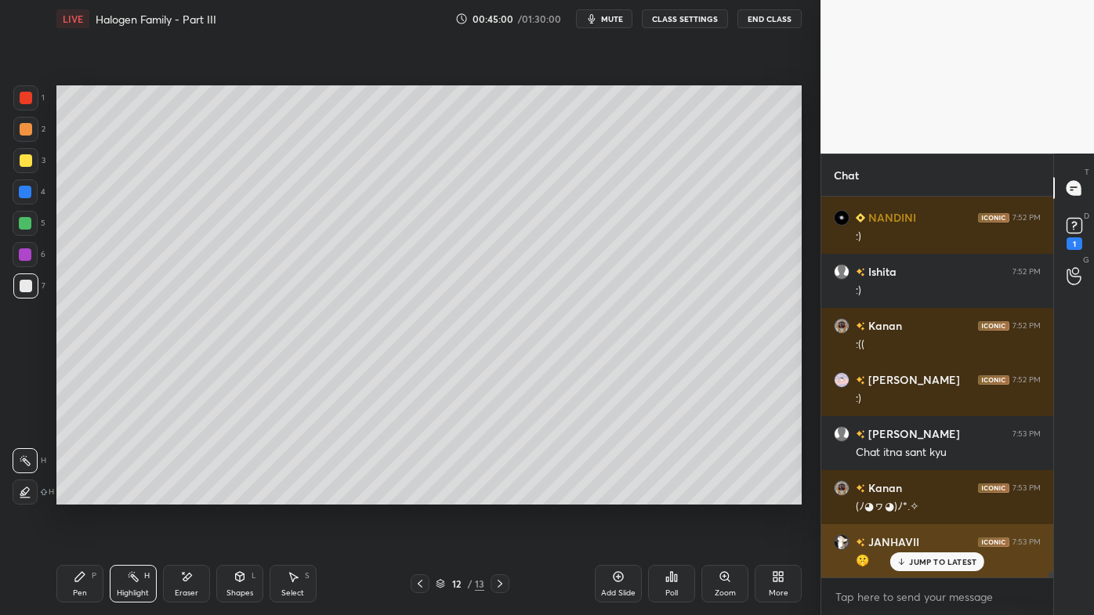
click at [906, 495] on div "JUMP TO LATEST" at bounding box center [937, 562] width 94 height 19
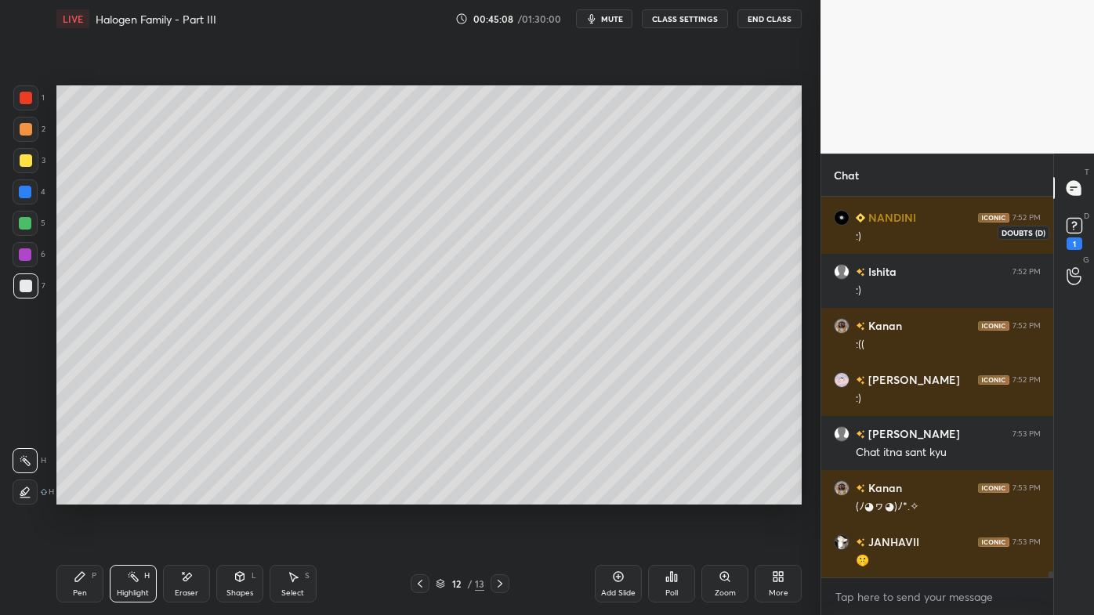
click at [1080, 234] on icon at bounding box center [1075, 226] width 24 height 24
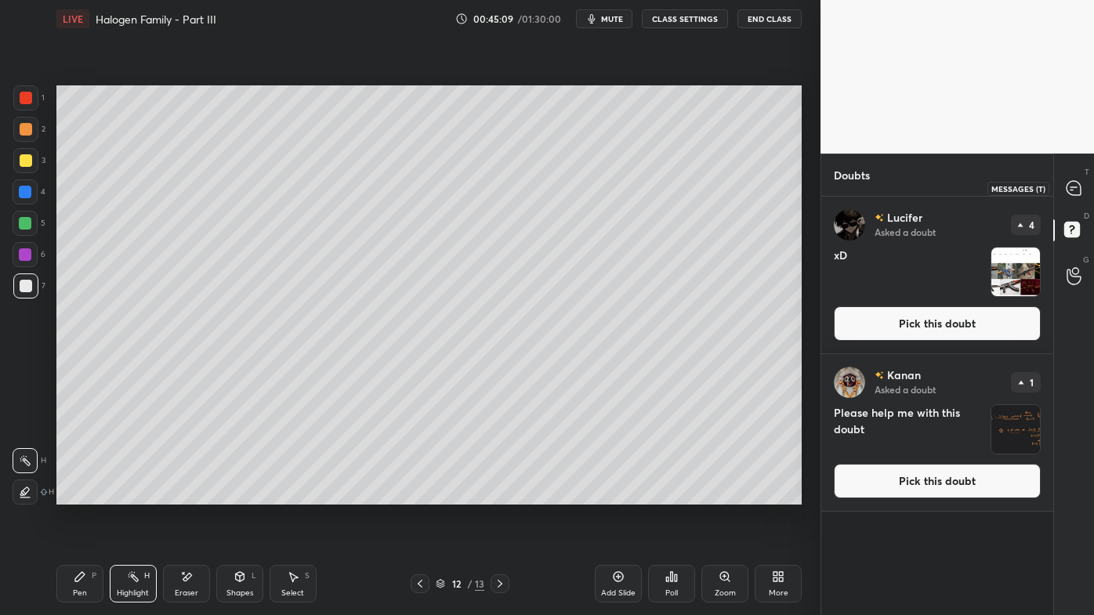
drag, startPoint x: 1084, startPoint y: 190, endPoint x: 1062, endPoint y: 240, distance: 54.8
click at [1083, 190] on div at bounding box center [1074, 188] width 31 height 28
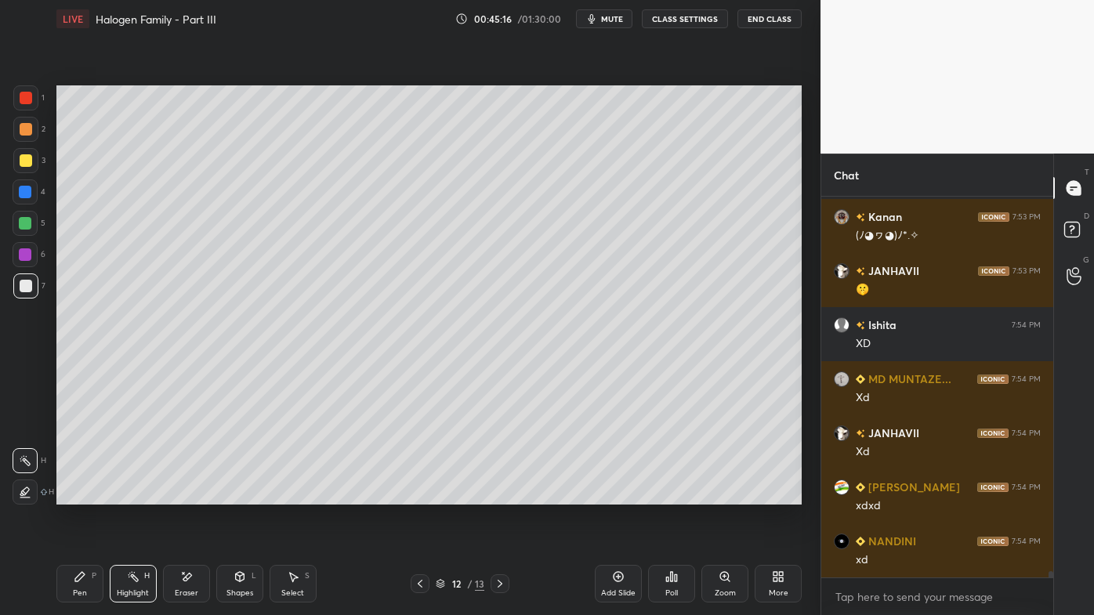
scroll to position [23832, 0]
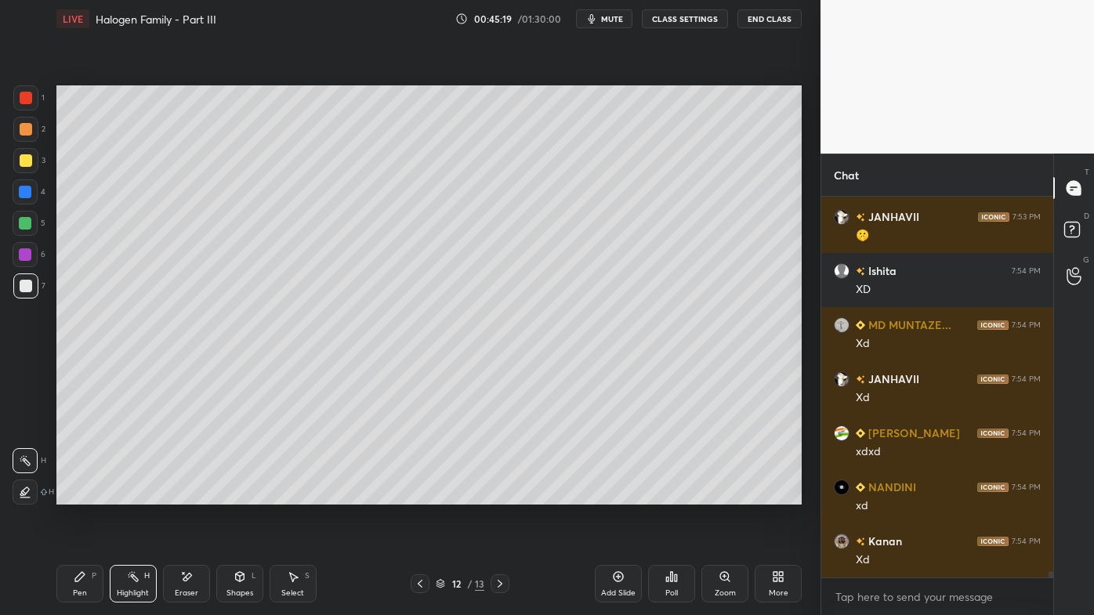
drag, startPoint x: 129, startPoint y: 571, endPoint x: 148, endPoint y: 524, distance: 49.9
click at [130, 495] on div "Highlight H" at bounding box center [133, 584] width 47 height 38
drag, startPoint x: 1073, startPoint y: 227, endPoint x: 1079, endPoint y: 217, distance: 11.6
click at [1072, 227] on icon at bounding box center [1071, 229] width 5 height 6
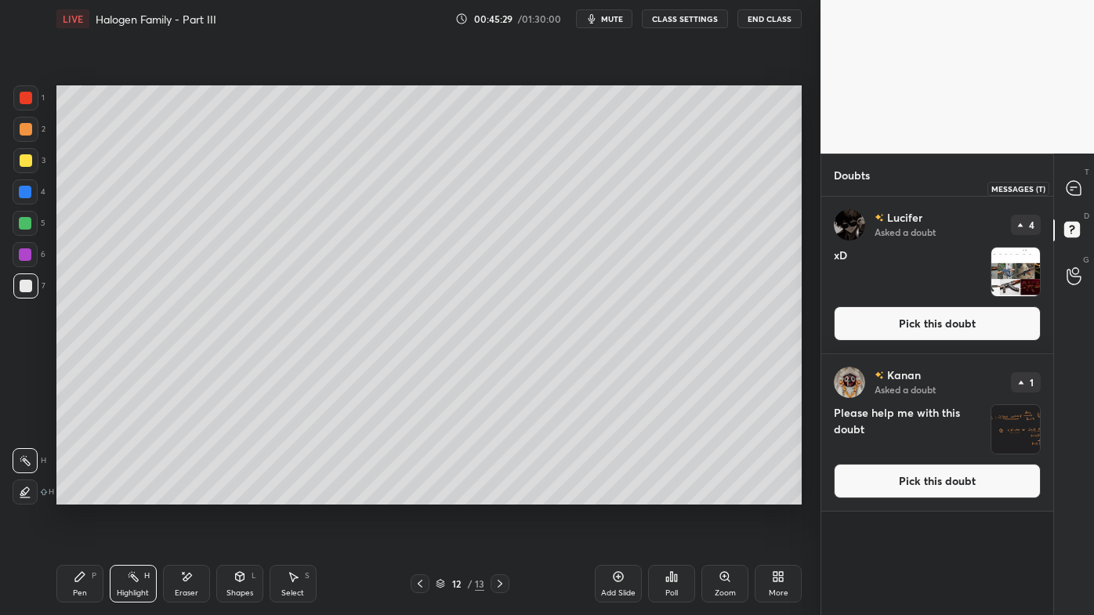
drag, startPoint x: 1072, startPoint y: 198, endPoint x: 1073, endPoint y: 214, distance: 15.7
click at [1072, 198] on div at bounding box center [1074, 188] width 31 height 28
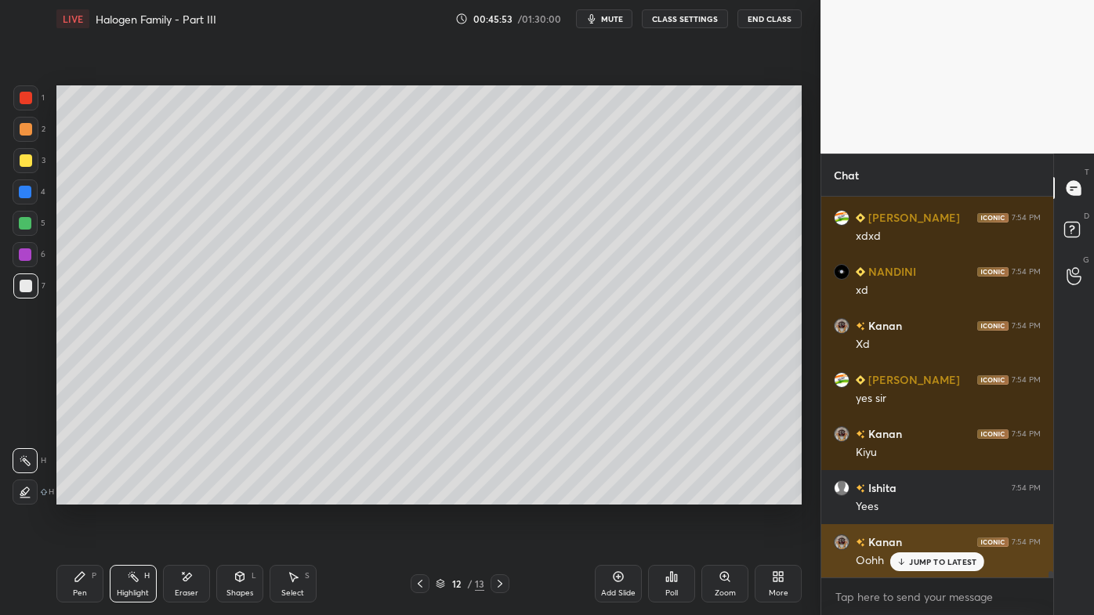
click at [907, 495] on div "JUMP TO LATEST" at bounding box center [937, 562] width 94 height 19
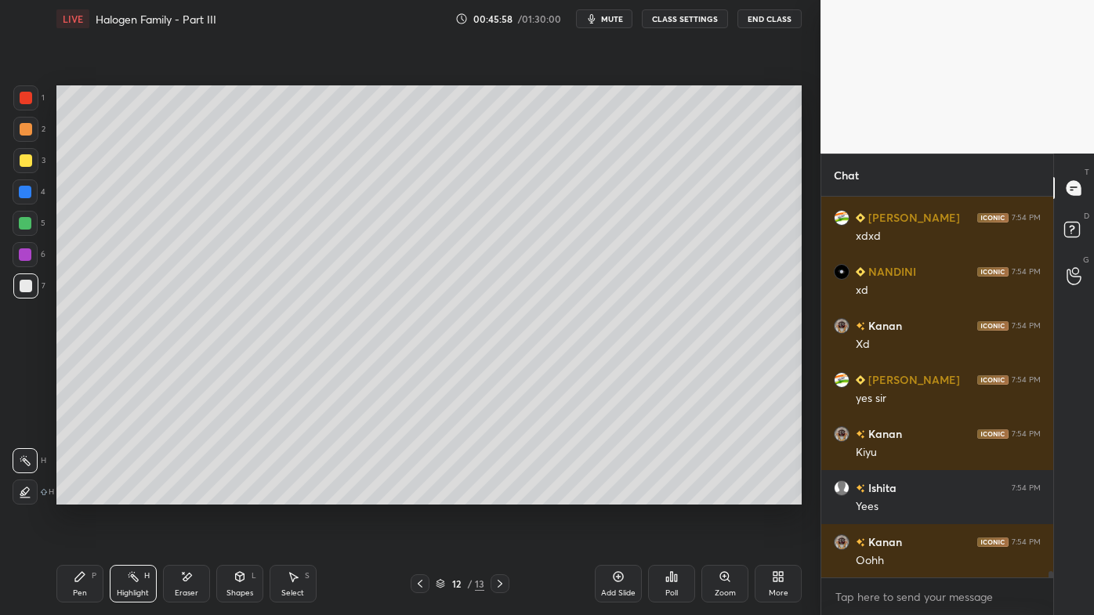
click at [615, 495] on div "Add Slide" at bounding box center [618, 584] width 47 height 38
drag, startPoint x: 80, startPoint y: 575, endPoint x: 92, endPoint y: 520, distance: 56.1
click at [78, 495] on icon at bounding box center [80, 577] width 13 height 13
click at [25, 122] on div at bounding box center [25, 129] width 25 height 25
drag, startPoint x: 190, startPoint y: 577, endPoint x: 191, endPoint y: 531, distance: 45.5
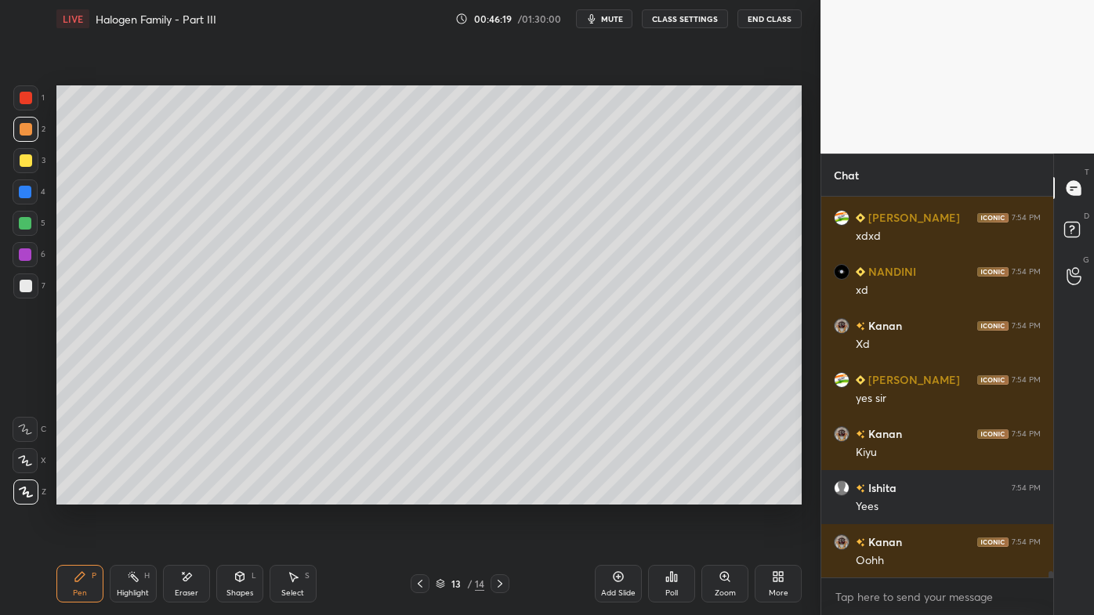
click at [192, 495] on div "Eraser" at bounding box center [186, 584] width 47 height 38
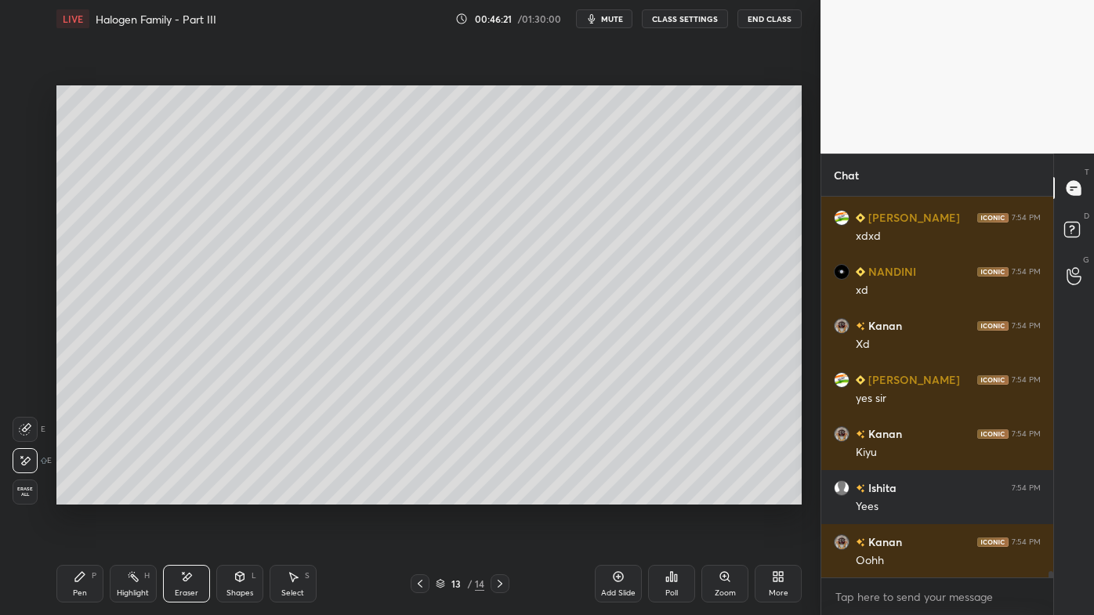
click at [82, 495] on icon at bounding box center [80, 577] width 13 height 13
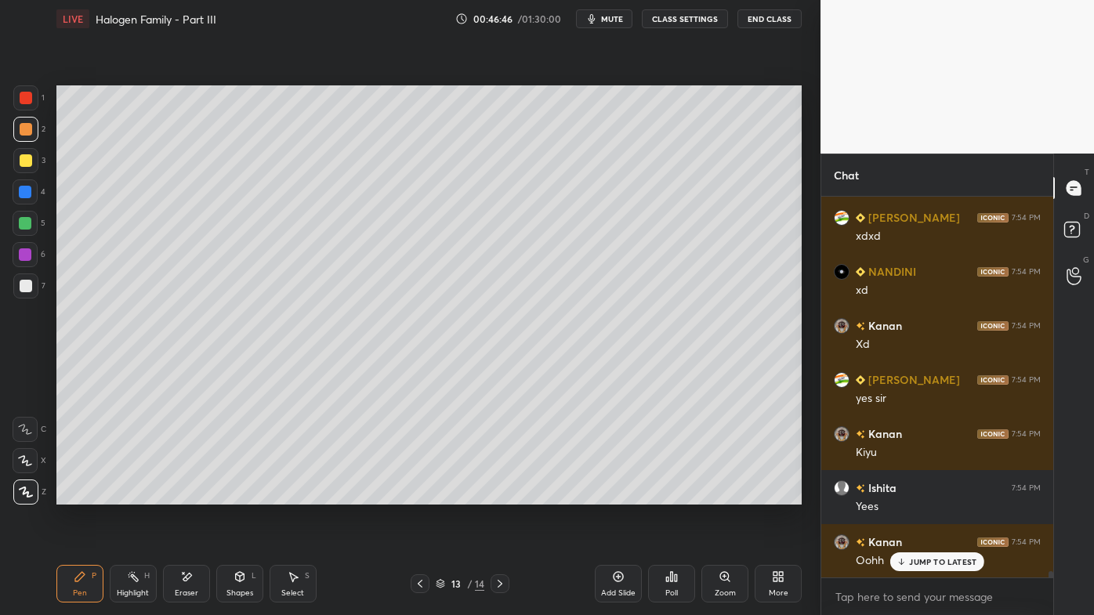
scroll to position [24101, 0]
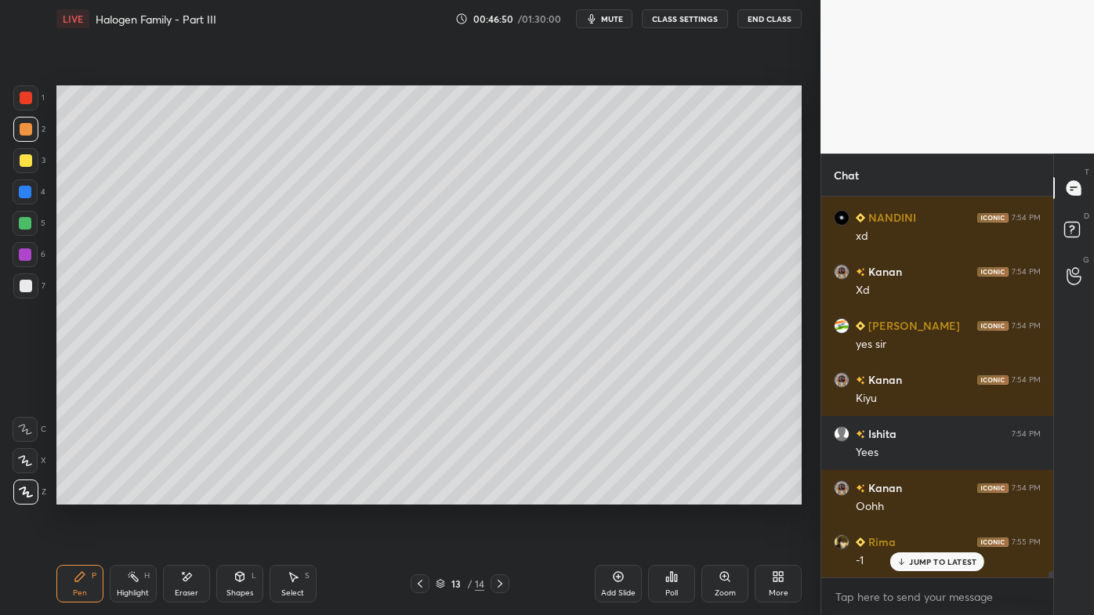
drag, startPoint x: 16, startPoint y: 161, endPoint x: 33, endPoint y: 157, distance: 16.9
click at [20, 159] on div at bounding box center [25, 160] width 25 height 25
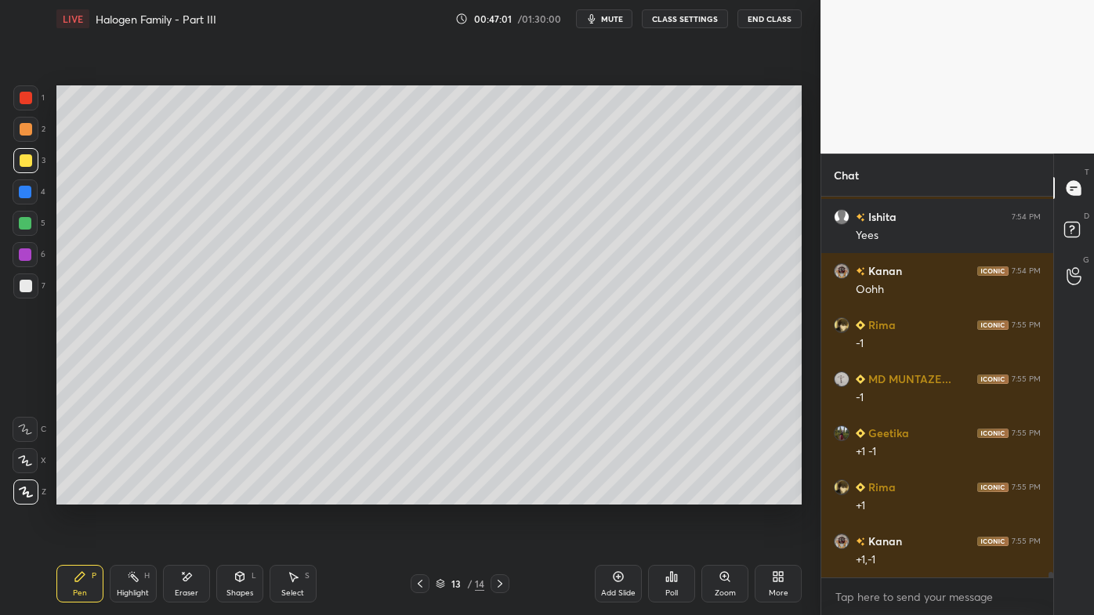
scroll to position [24356, 0]
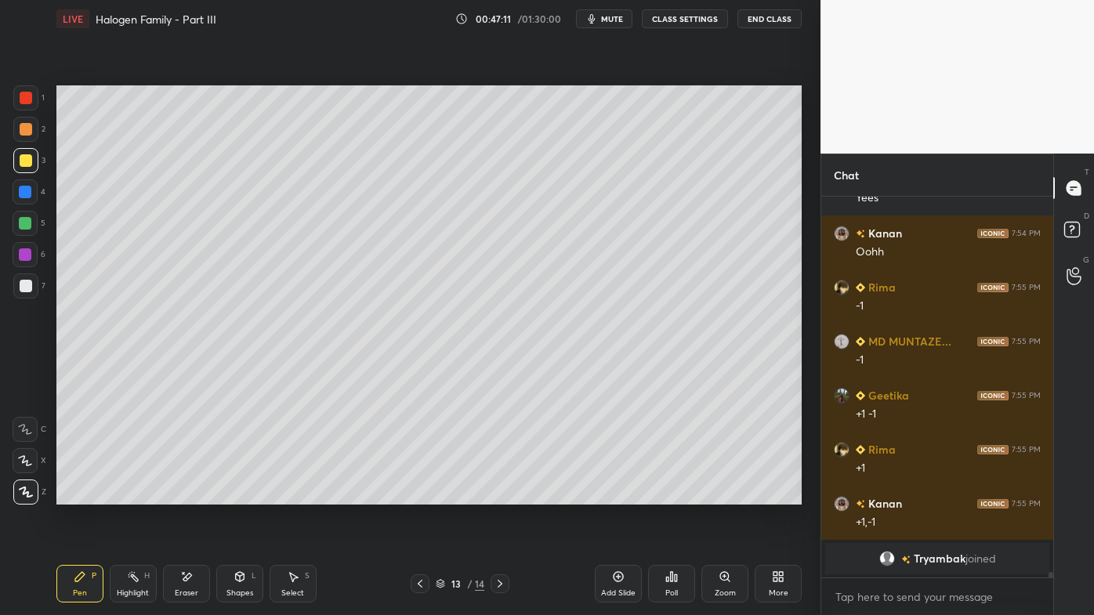
click at [136, 495] on div "Highlight H" at bounding box center [133, 584] width 47 height 38
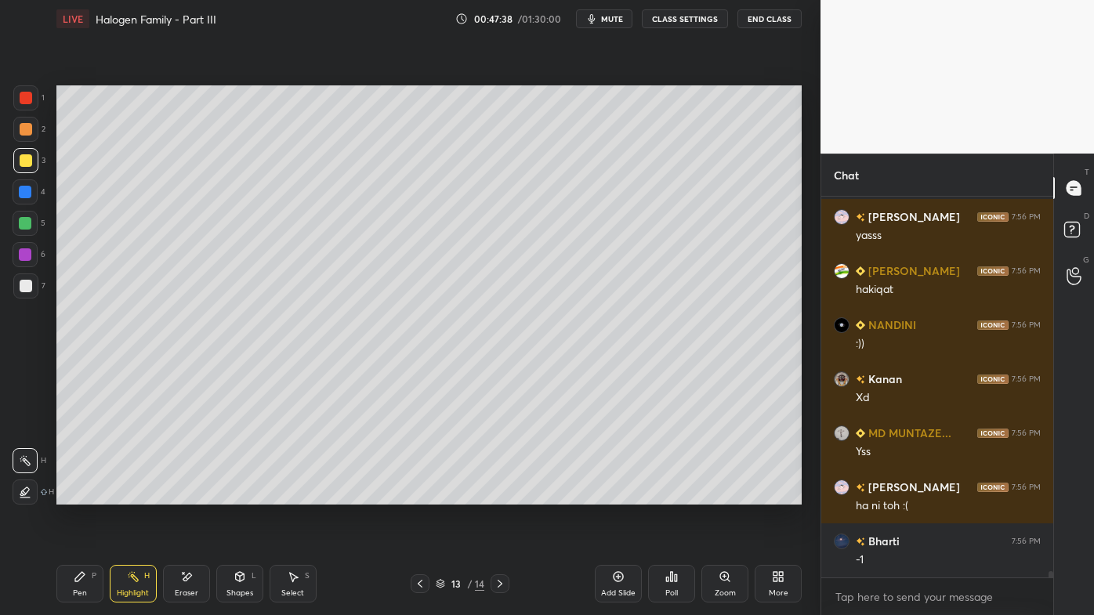
scroll to position [21599, 0]
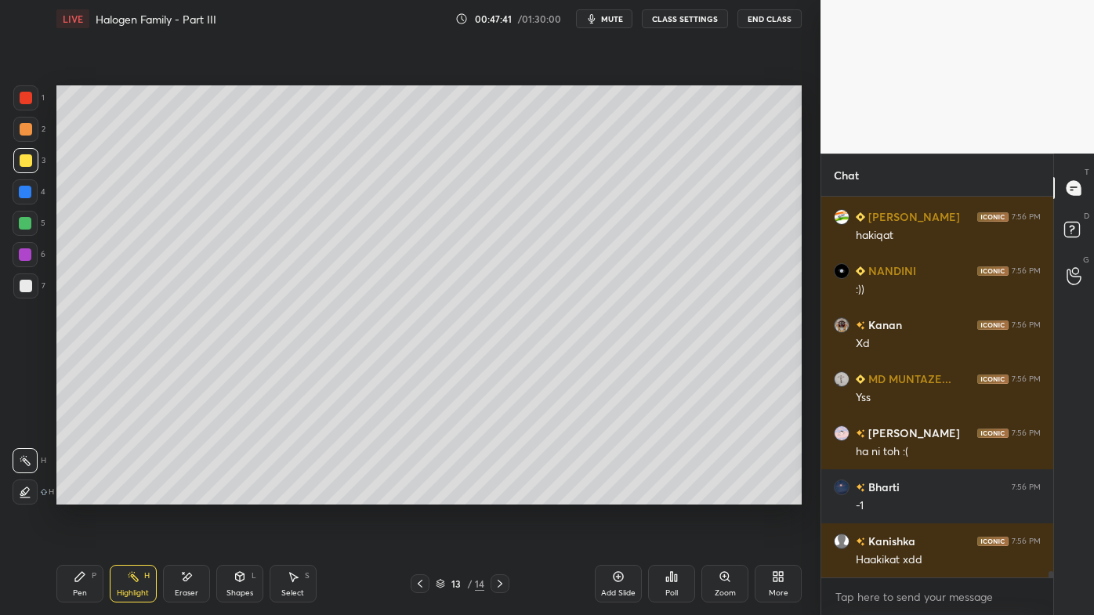
click at [56, 495] on div "LIVE Halogen Family - Part III 00:47:41 / 01:30:00 mute CLASS SETTINGS End Clas…" at bounding box center [429, 307] width 758 height 615
drag, startPoint x: 80, startPoint y: 574, endPoint x: 92, endPoint y: 531, distance: 44.9
click at [80, 495] on icon at bounding box center [79, 576] width 9 height 9
click at [673, 495] on icon at bounding box center [671, 577] width 13 height 13
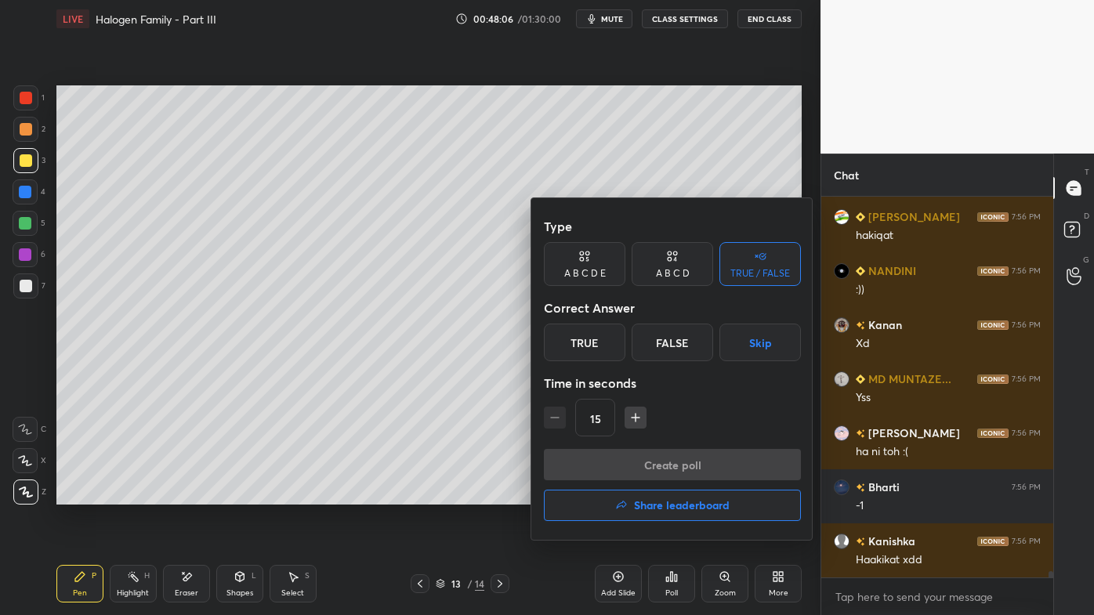
click at [669, 266] on div "A B C D" at bounding box center [673, 264] width 82 height 44
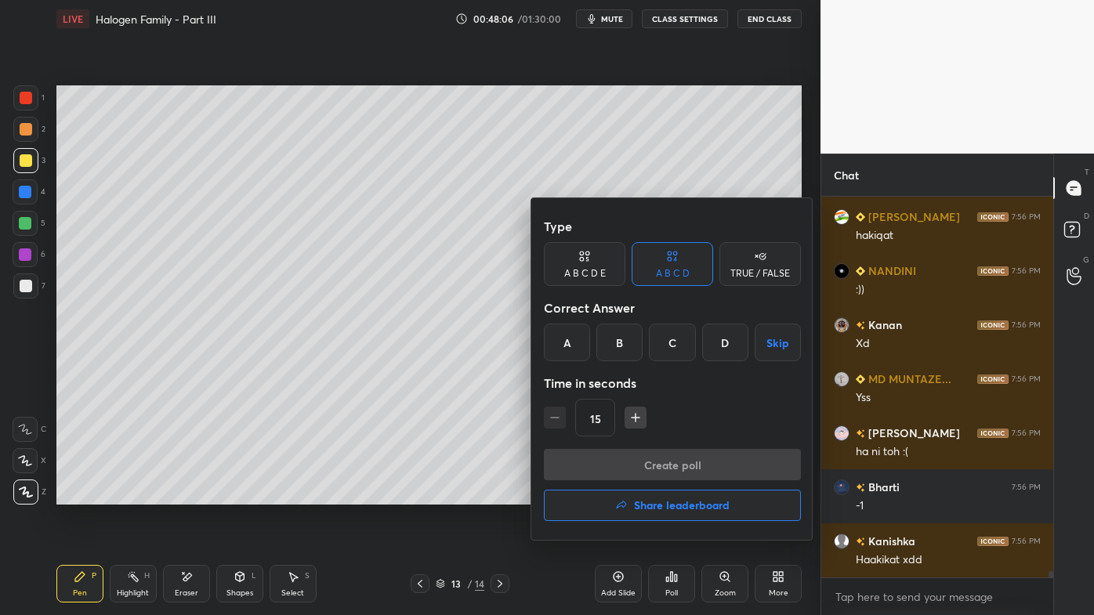
drag, startPoint x: 625, startPoint y: 344, endPoint x: 621, endPoint y: 380, distance: 36.3
click at [622, 345] on div "B" at bounding box center [619, 343] width 46 height 38
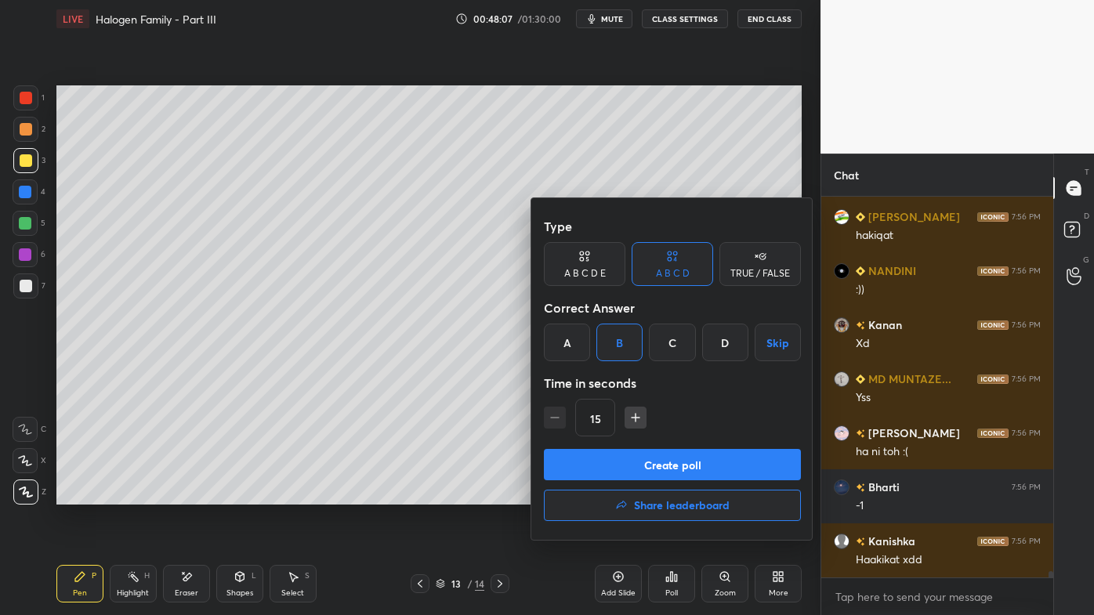
click at [625, 467] on button "Create poll" at bounding box center [672, 464] width 257 height 31
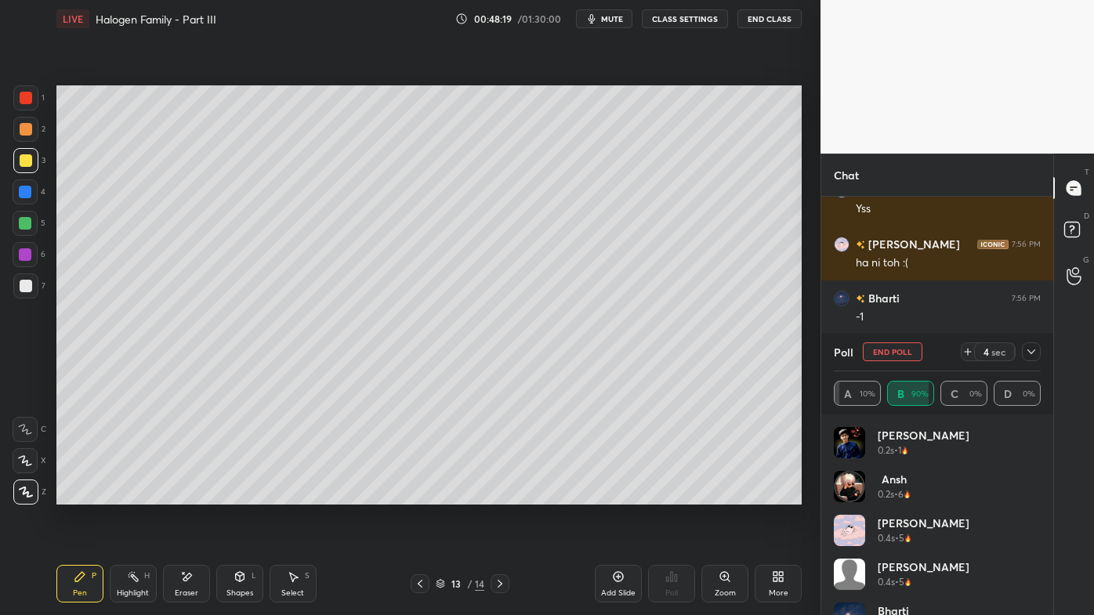
scroll to position [21842, 0]
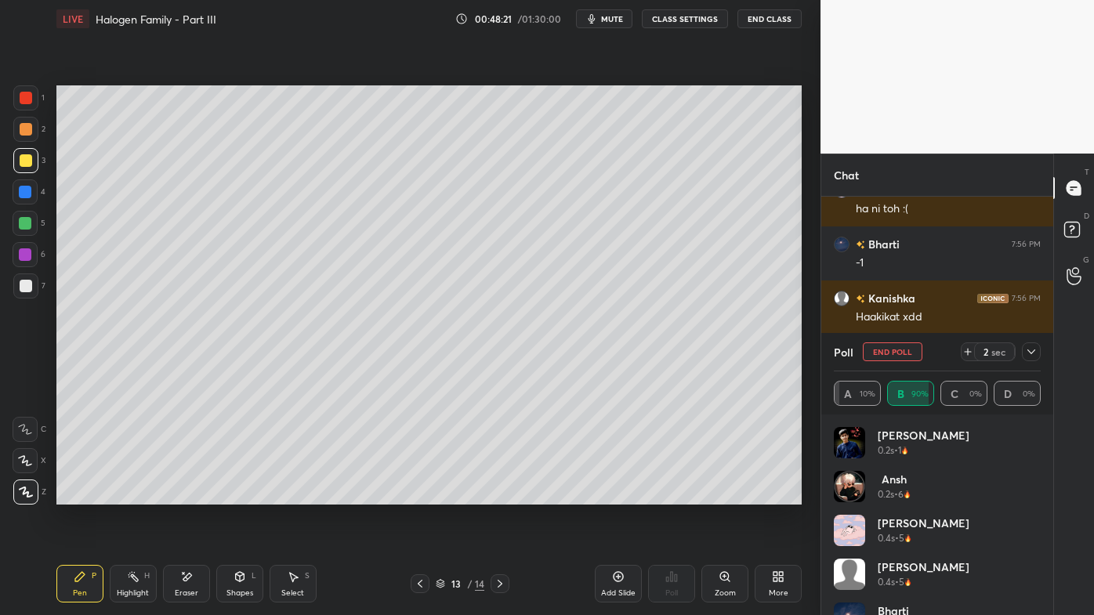
click at [1035, 351] on icon at bounding box center [1031, 352] width 13 height 13
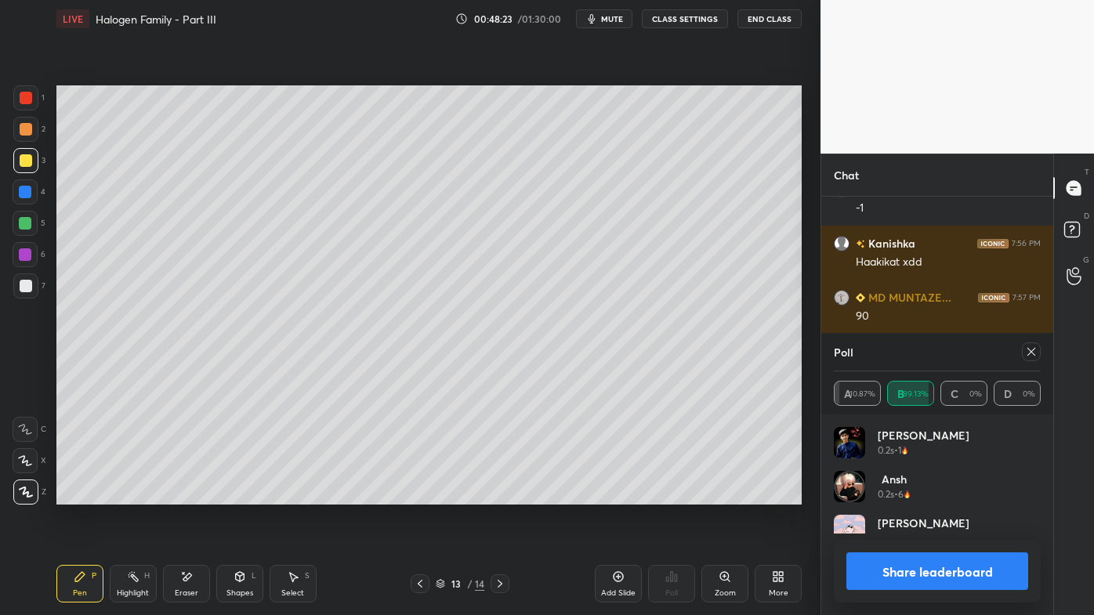
scroll to position [21951, 0]
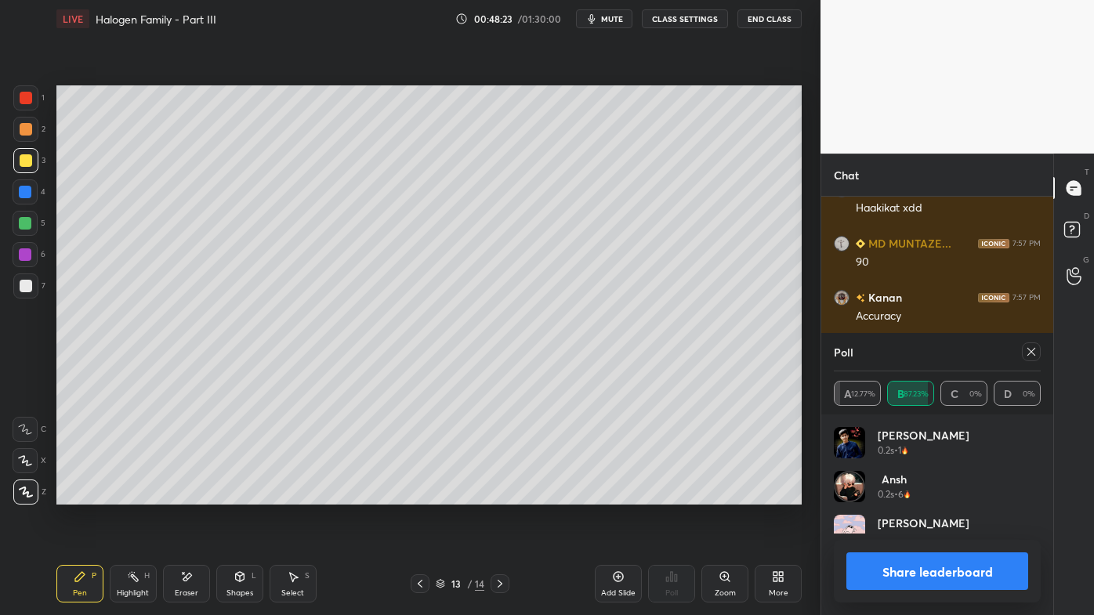
click at [1033, 348] on icon at bounding box center [1031, 352] width 13 height 13
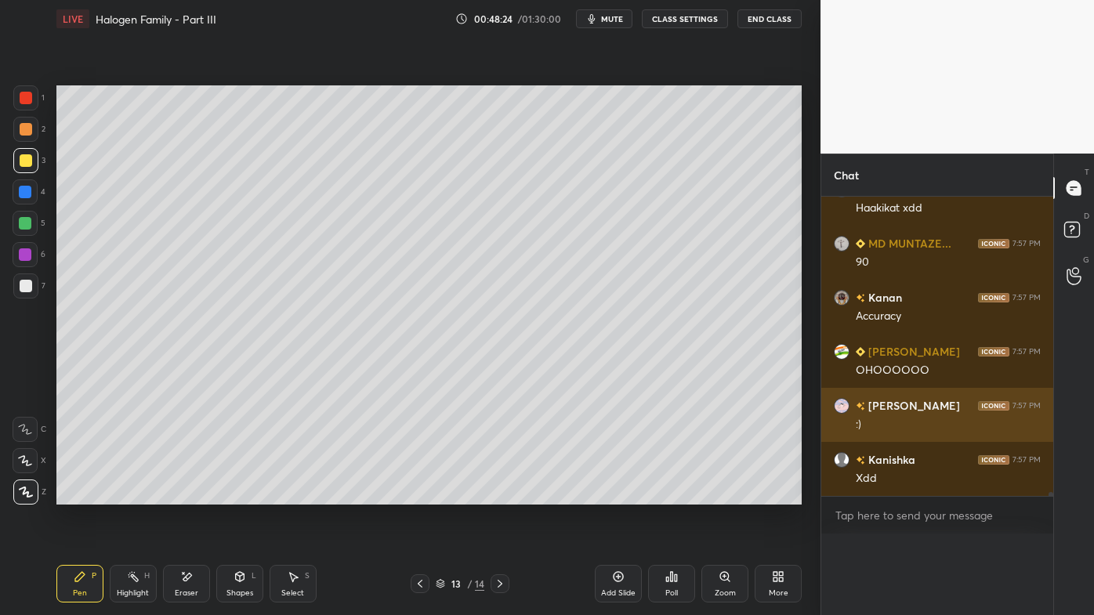
scroll to position [0, 4]
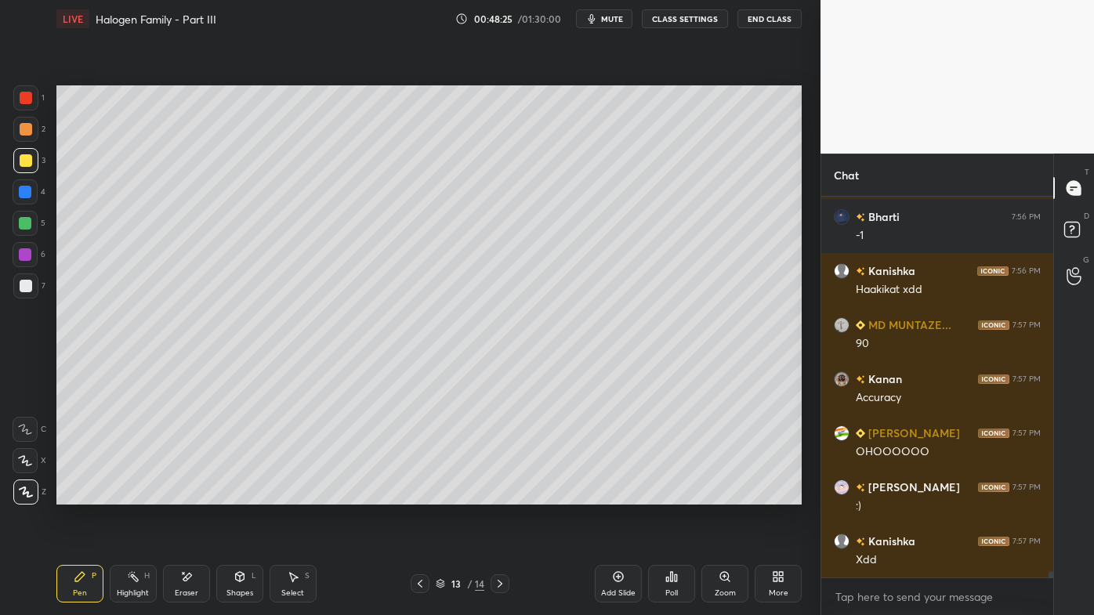
click at [138, 495] on div "Highlight H" at bounding box center [133, 584] width 47 height 38
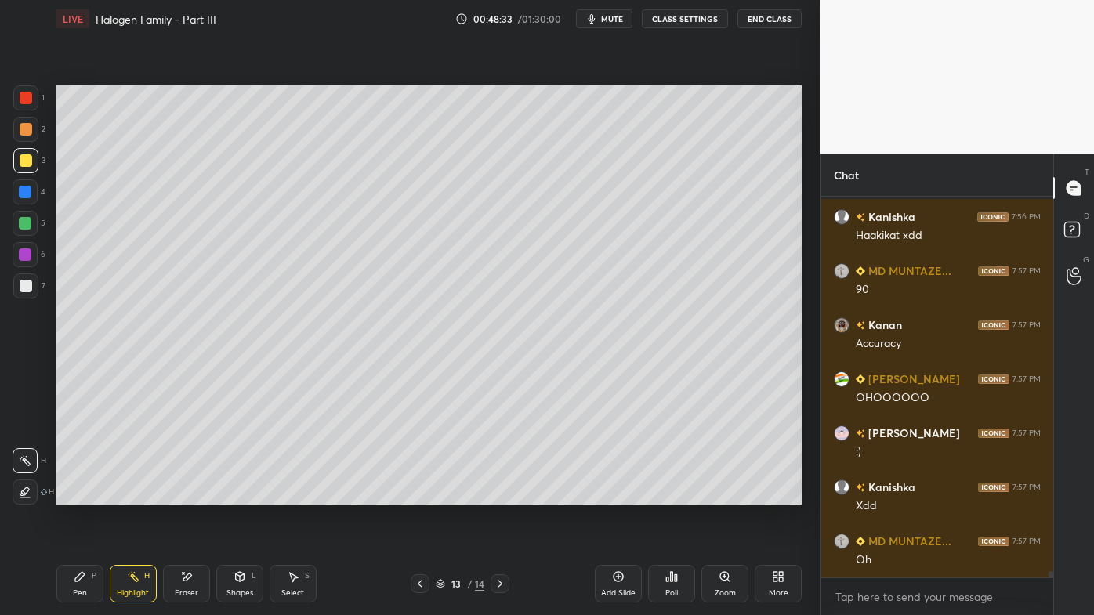
click at [78, 495] on icon at bounding box center [80, 577] width 13 height 13
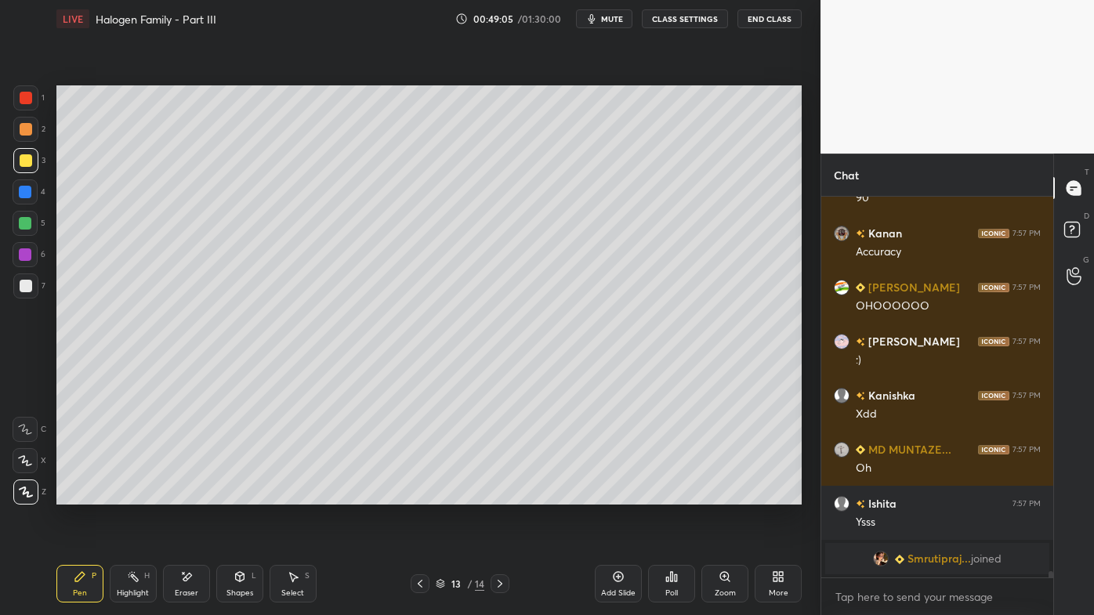
drag, startPoint x: 190, startPoint y: 579, endPoint x: 241, endPoint y: 518, distance: 80.1
click at [192, 495] on icon at bounding box center [186, 577] width 13 height 13
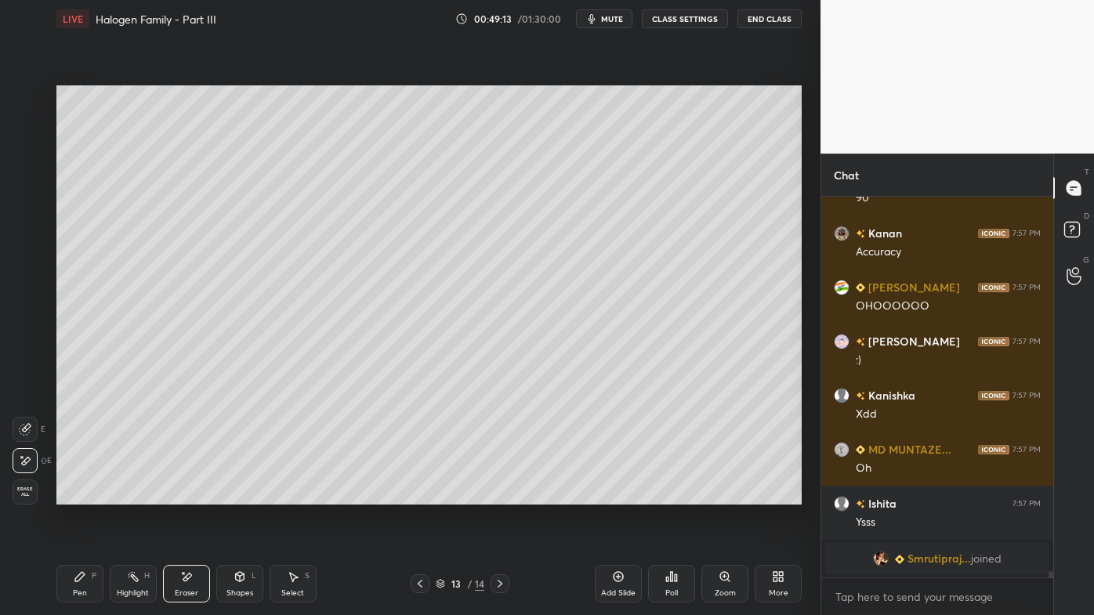
drag, startPoint x: 136, startPoint y: 582, endPoint x: 153, endPoint y: 531, distance: 52.8
click at [137, 495] on div "Highlight H" at bounding box center [133, 584] width 47 height 38
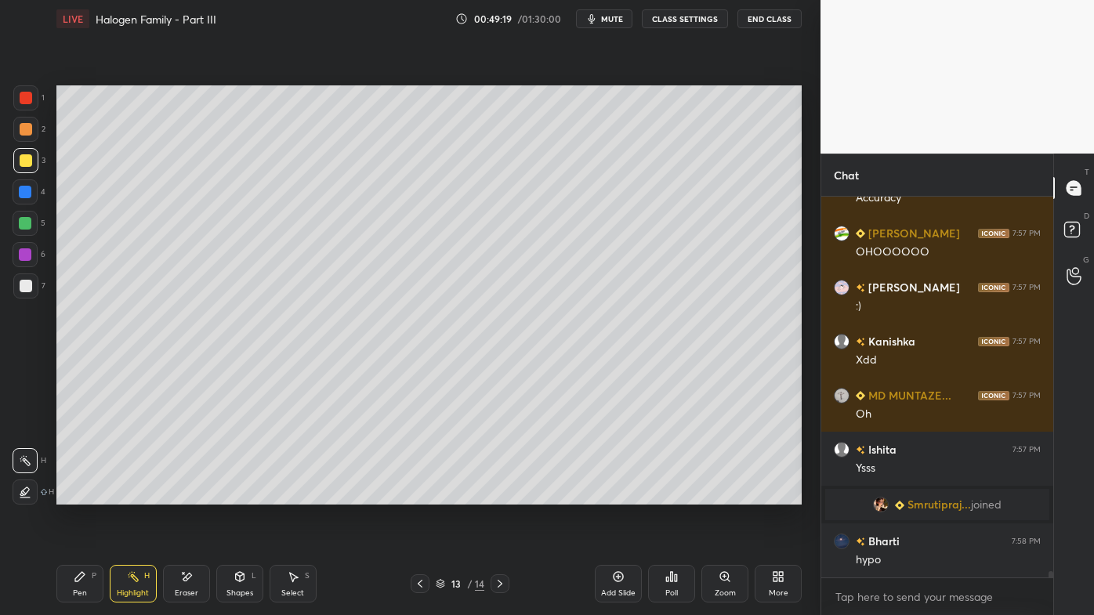
scroll to position [21884, 0]
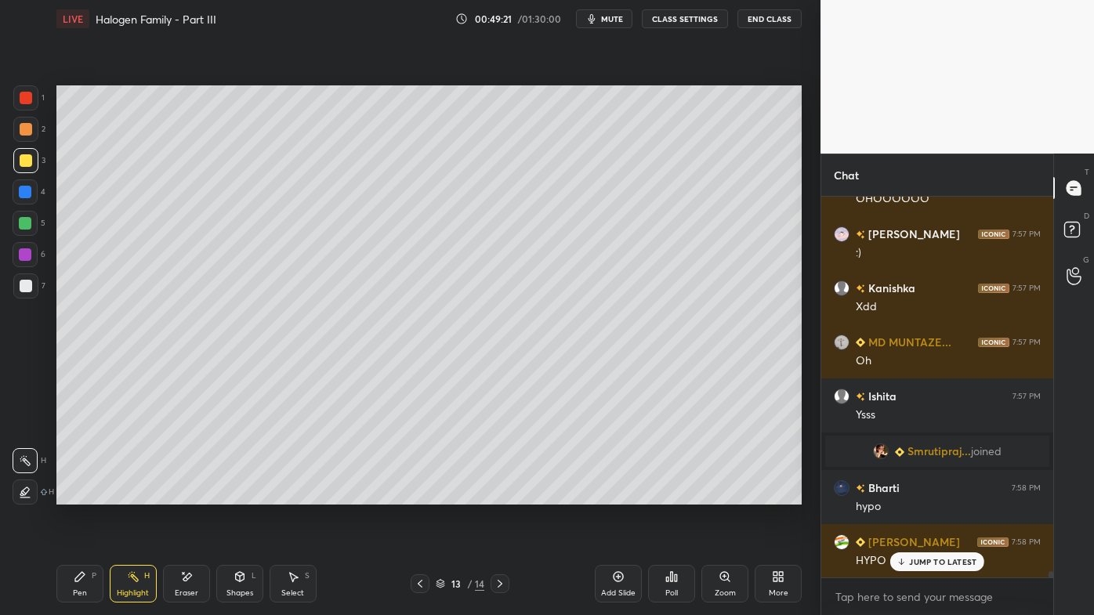
click at [618, 495] on icon at bounding box center [618, 577] width 13 height 13
drag, startPoint x: 83, startPoint y: 575, endPoint x: 82, endPoint y: 560, distance: 15.0
click at [82, 495] on icon at bounding box center [79, 576] width 9 height 9
drag, startPoint x: 176, startPoint y: 577, endPoint x: 188, endPoint y: 506, distance: 72.3
click at [176, 495] on div "Eraser" at bounding box center [186, 584] width 47 height 38
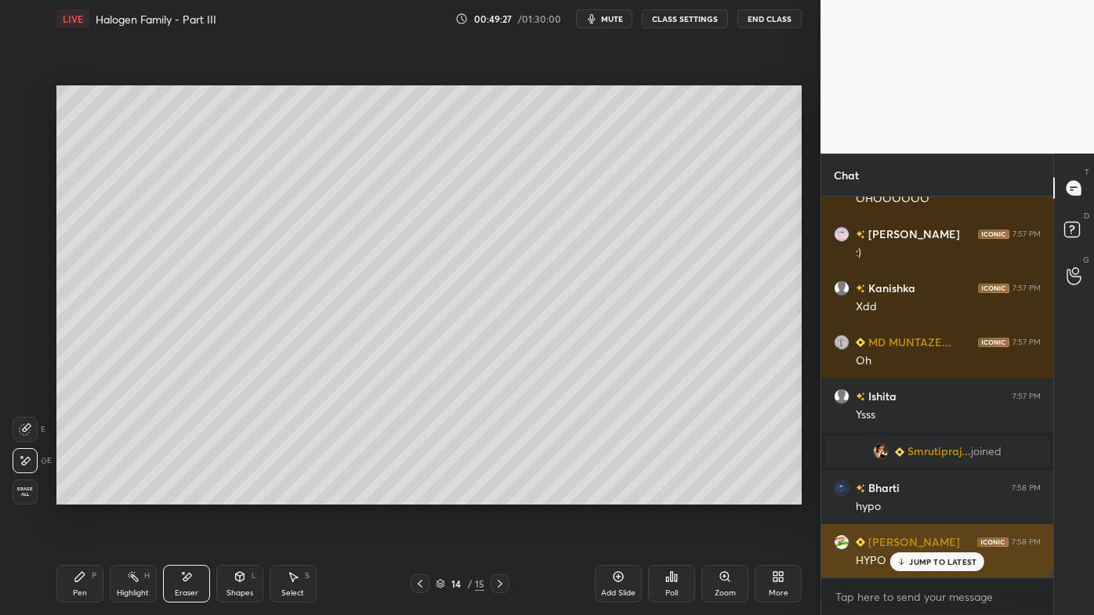
drag, startPoint x: 907, startPoint y: 564, endPoint x: 897, endPoint y: 559, distance: 11.6
click at [906, 495] on icon at bounding box center [902, 561] width 10 height 9
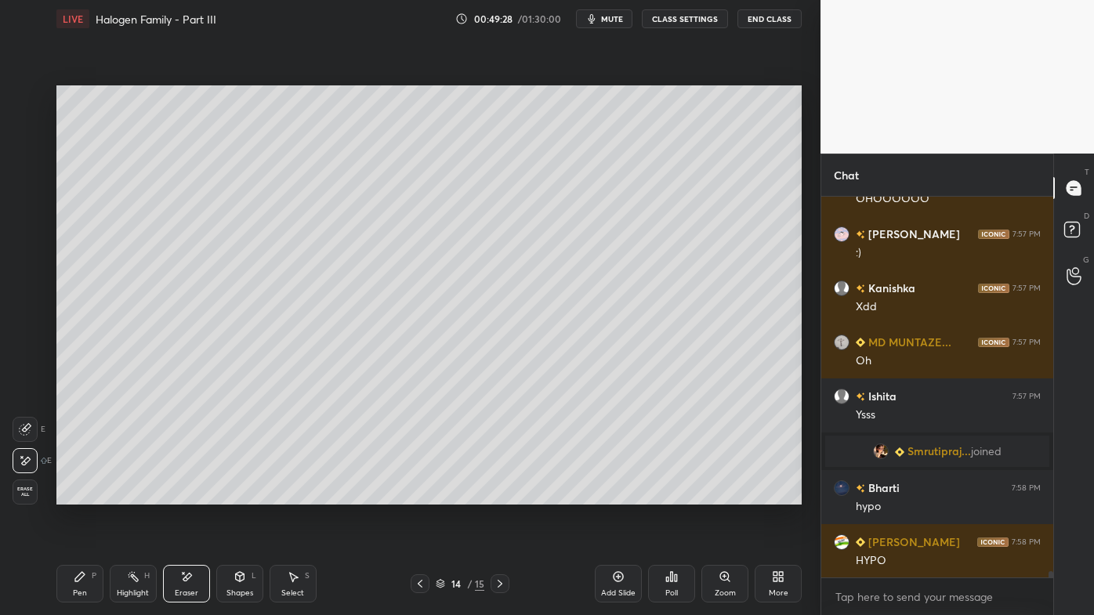
drag, startPoint x: 70, startPoint y: 582, endPoint x: 92, endPoint y: 509, distance: 76.1
click at [70, 495] on div "Pen P" at bounding box center [79, 584] width 47 height 38
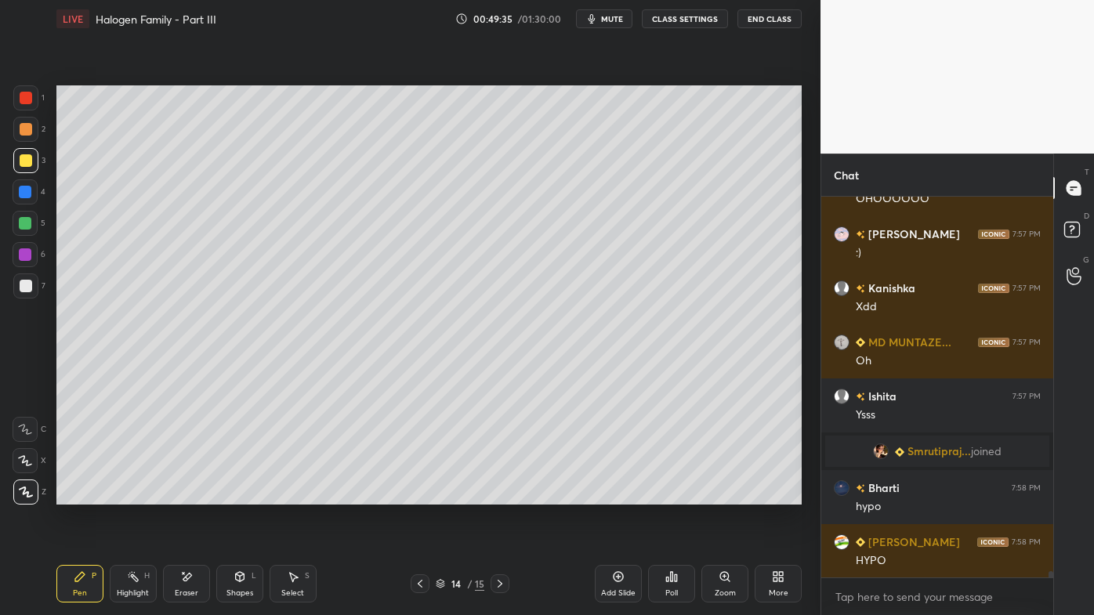
drag, startPoint x: 21, startPoint y: 129, endPoint x: 50, endPoint y: 125, distance: 29.4
click at [25, 133] on div at bounding box center [26, 129] width 13 height 13
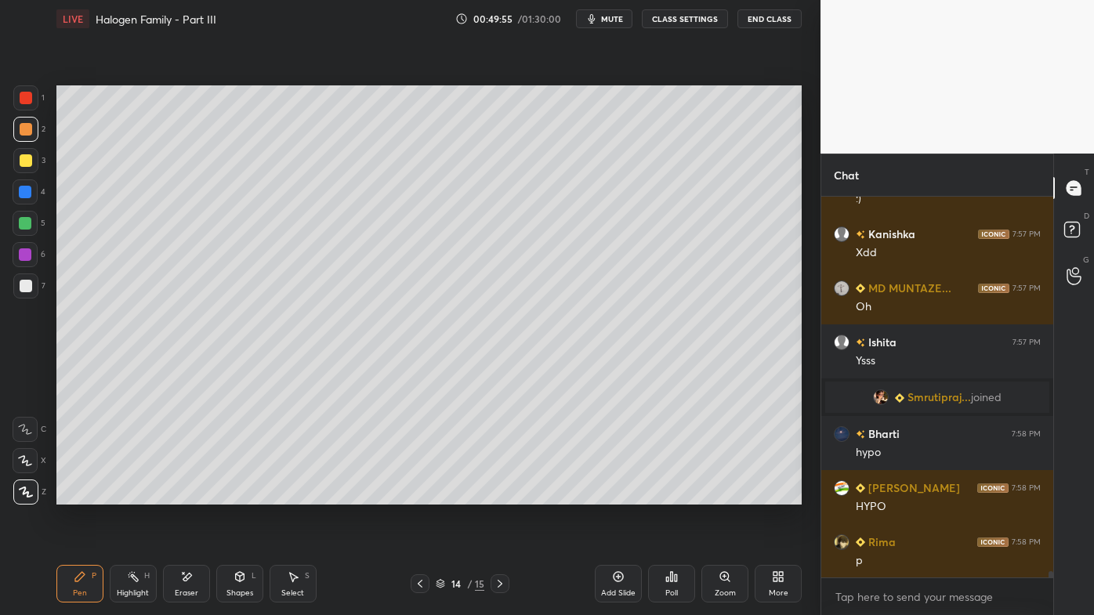
click at [673, 495] on icon at bounding box center [671, 577] width 13 height 13
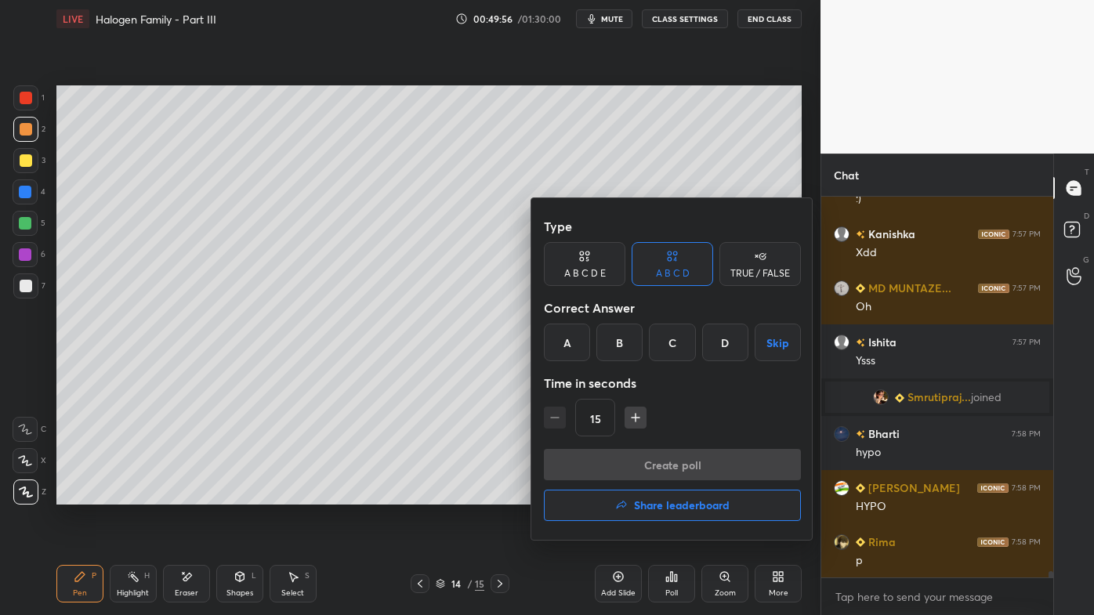
click at [593, 273] on div "A B C D E" at bounding box center [585, 273] width 42 height 9
click at [693, 345] on div "D" at bounding box center [695, 343] width 38 height 38
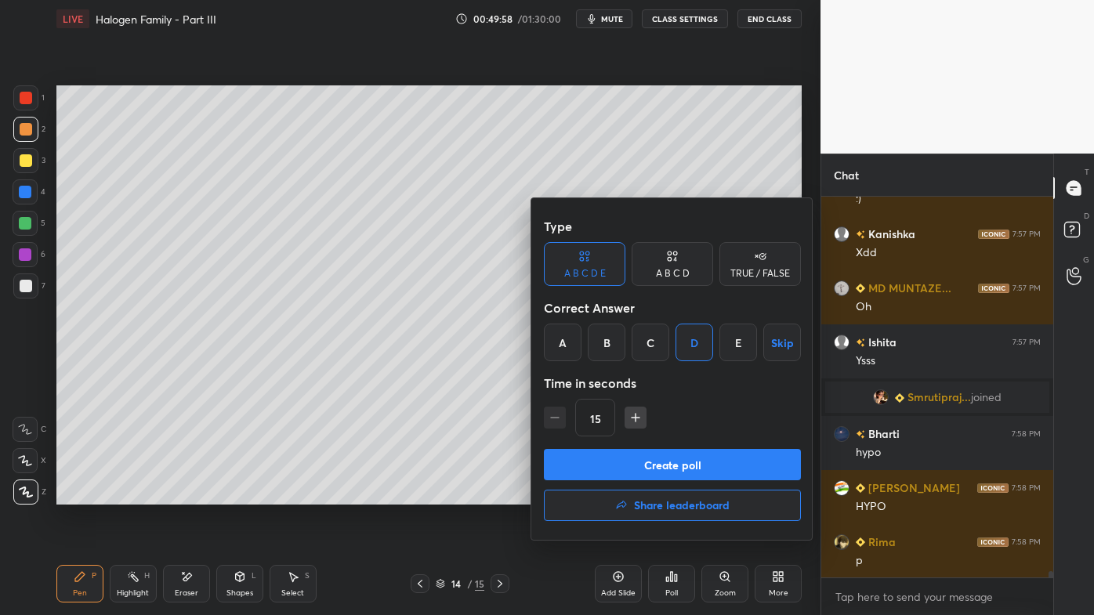
click at [615, 460] on button "Create poll" at bounding box center [672, 464] width 257 height 31
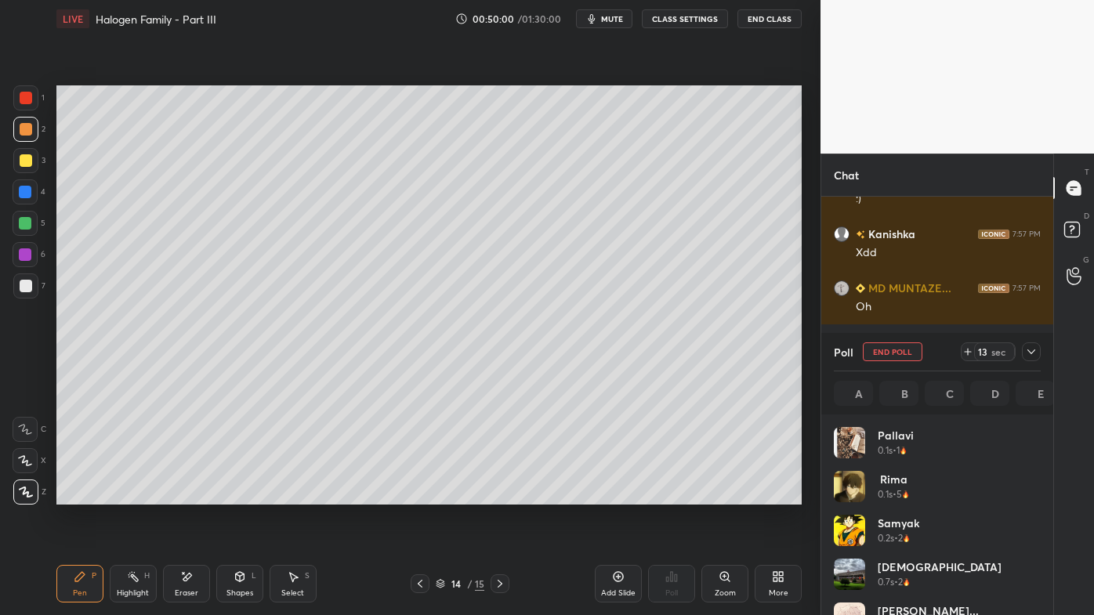
scroll to position [183, 202]
click at [618, 16] on span "mute" at bounding box center [612, 18] width 22 height 11
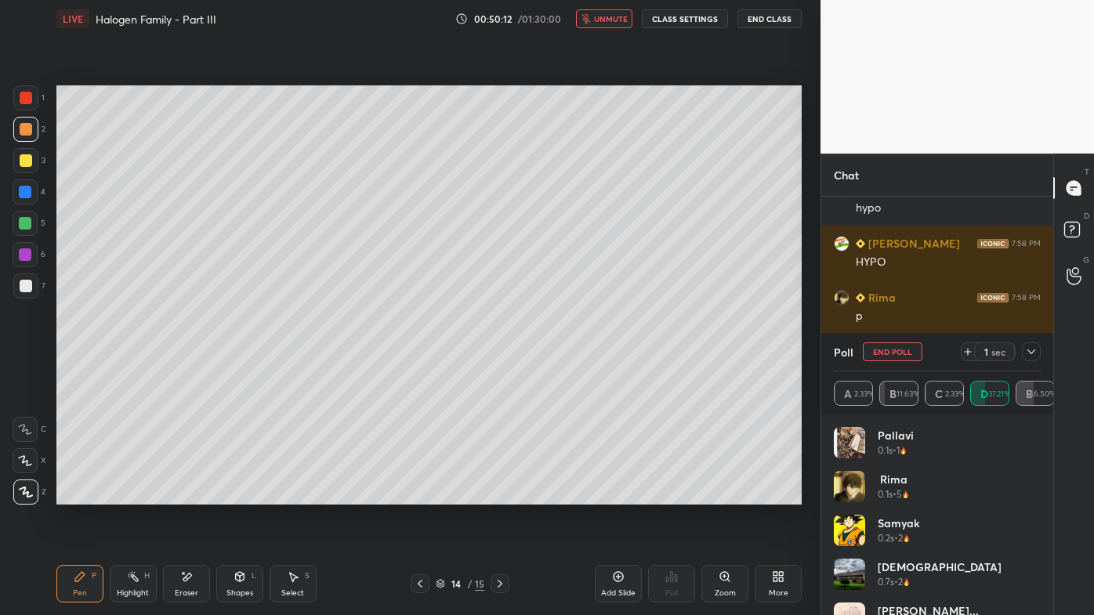
scroll to position [22237, 0]
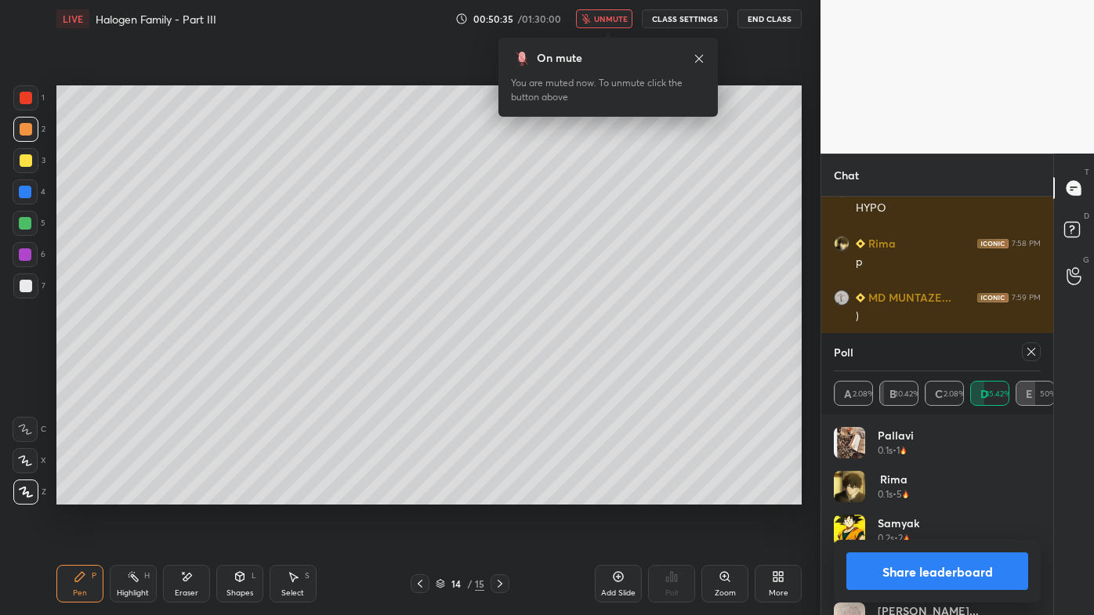
click at [618, 16] on span "unmute" at bounding box center [611, 18] width 34 height 11
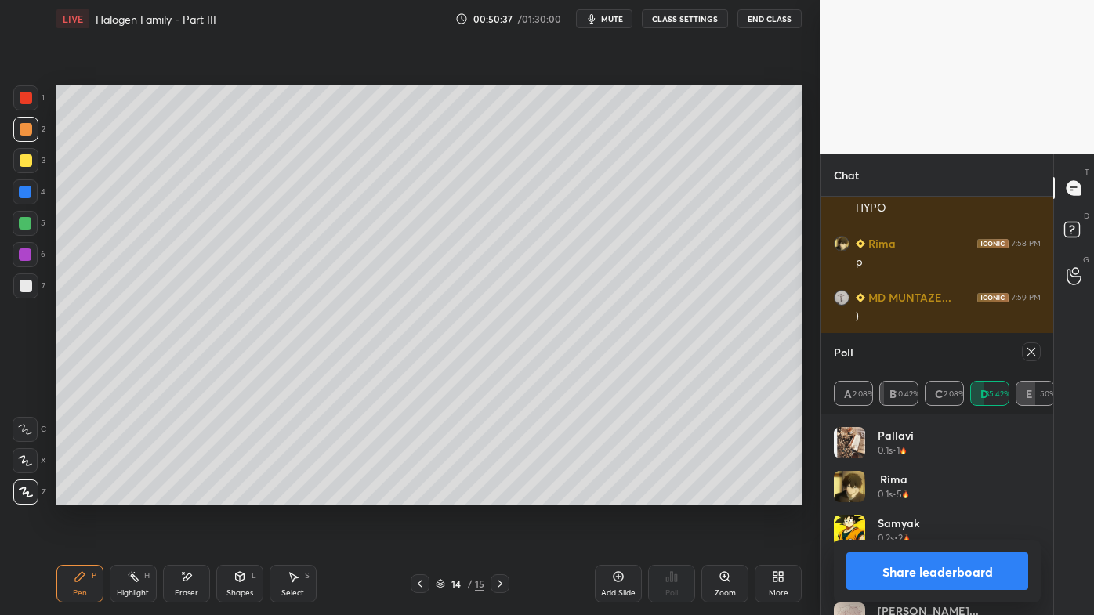
drag, startPoint x: 1032, startPoint y: 352, endPoint x: 1024, endPoint y: 353, distance: 8.0
click at [1032, 351] on icon at bounding box center [1031, 352] width 13 height 13
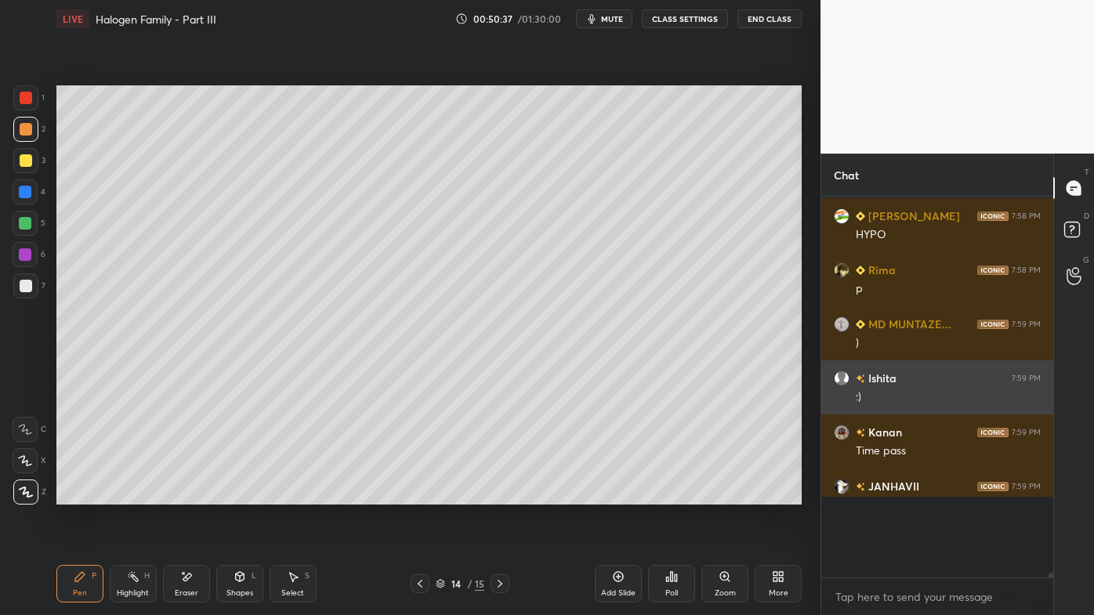
scroll to position [22162, 0]
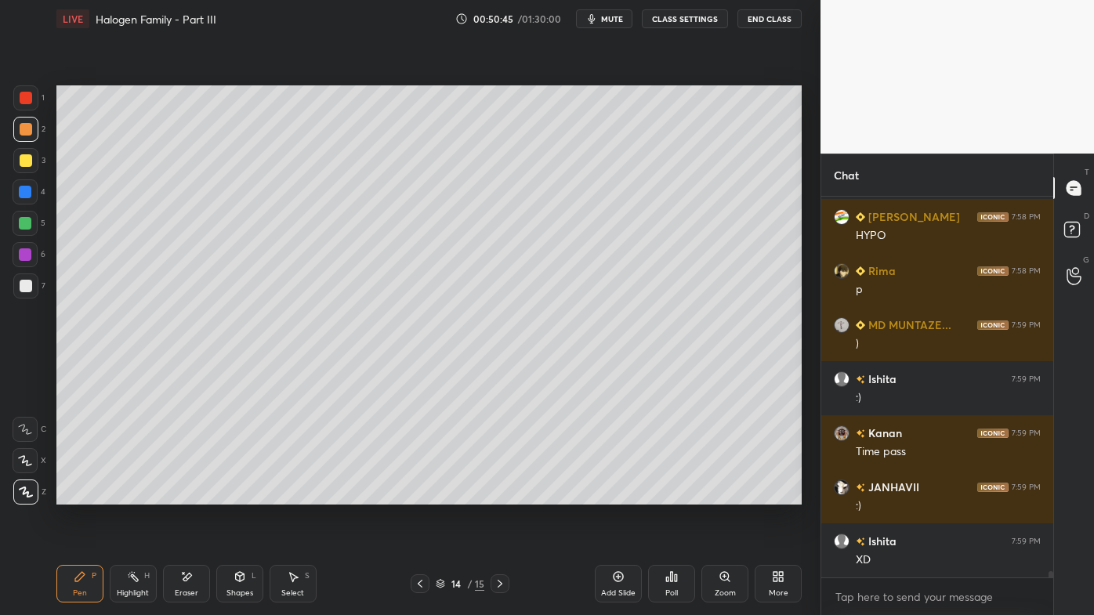
drag, startPoint x: 134, startPoint y: 573, endPoint x: 146, endPoint y: 508, distance: 66.1
click at [135, 495] on icon at bounding box center [133, 577] width 13 height 13
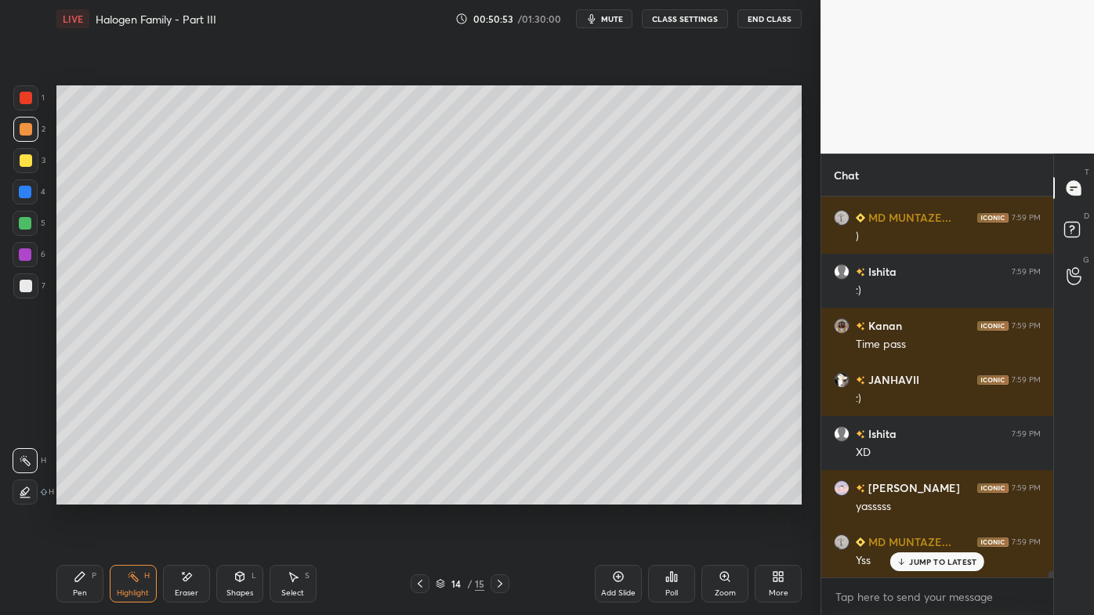
click at [188, 495] on icon at bounding box center [186, 577] width 13 height 13
click at [73, 495] on div "Pen P" at bounding box center [79, 584] width 47 height 38
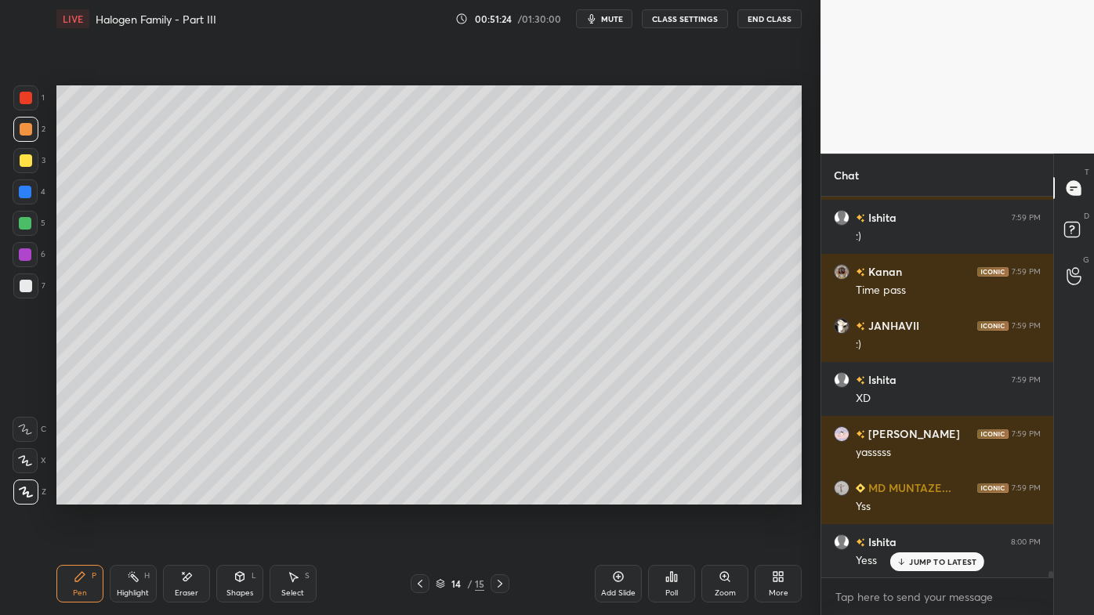
drag, startPoint x: 921, startPoint y: 559, endPoint x: 898, endPoint y: 571, distance: 25.6
click at [921, 495] on p "JUMP TO LATEST" at bounding box center [942, 561] width 67 height 9
click at [621, 495] on icon at bounding box center [618, 577] width 13 height 13
click at [77, 495] on icon at bounding box center [80, 577] width 13 height 13
drag, startPoint x: 23, startPoint y: 274, endPoint x: 35, endPoint y: 277, distance: 13.1
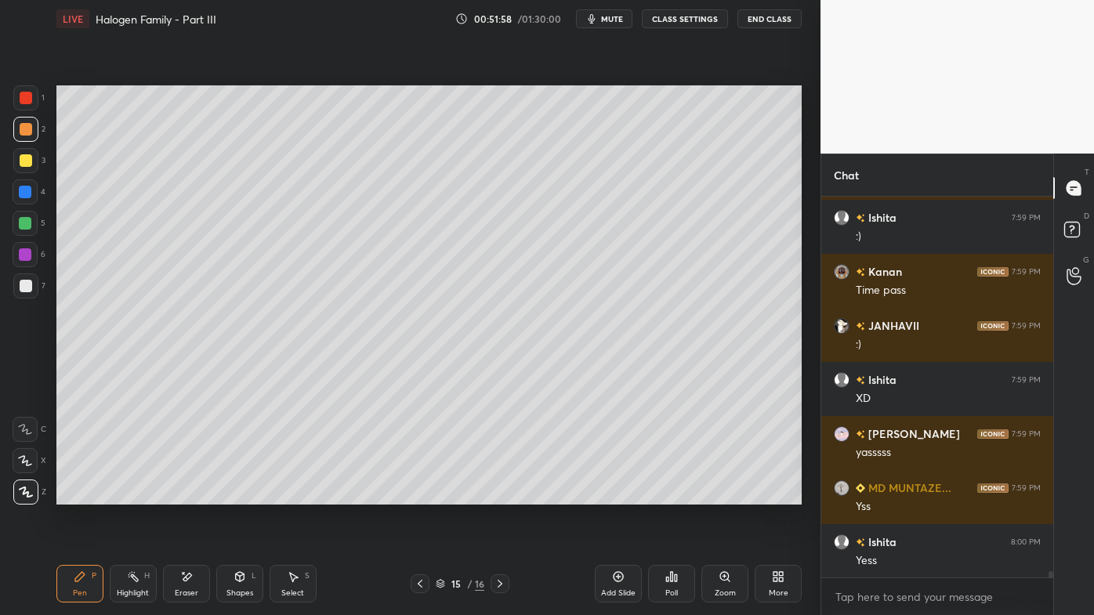
click at [24, 277] on div at bounding box center [25, 286] width 25 height 25
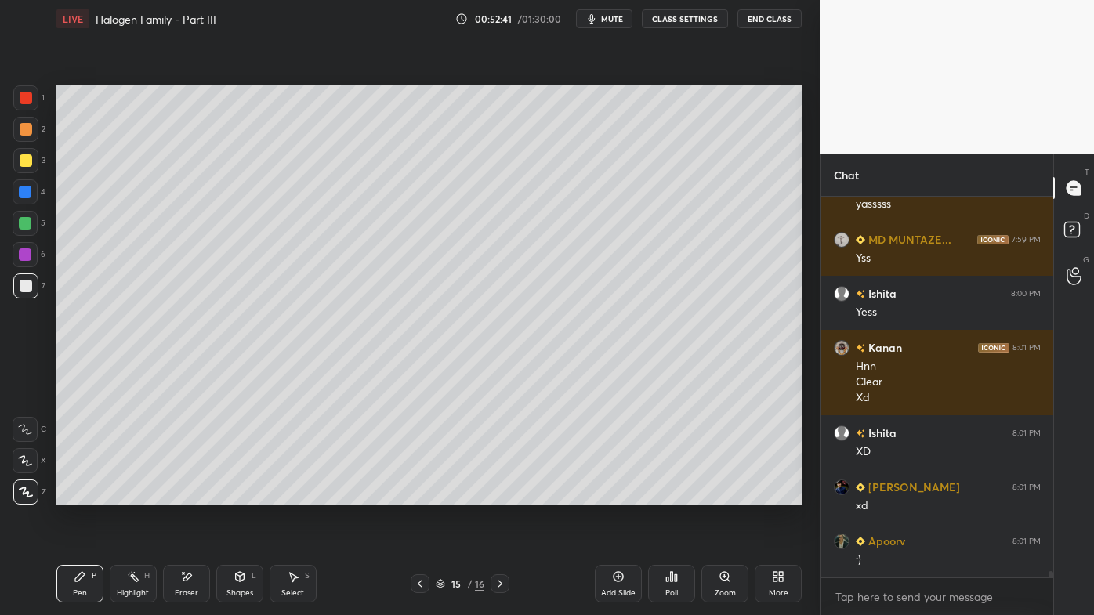
scroll to position [22673, 0]
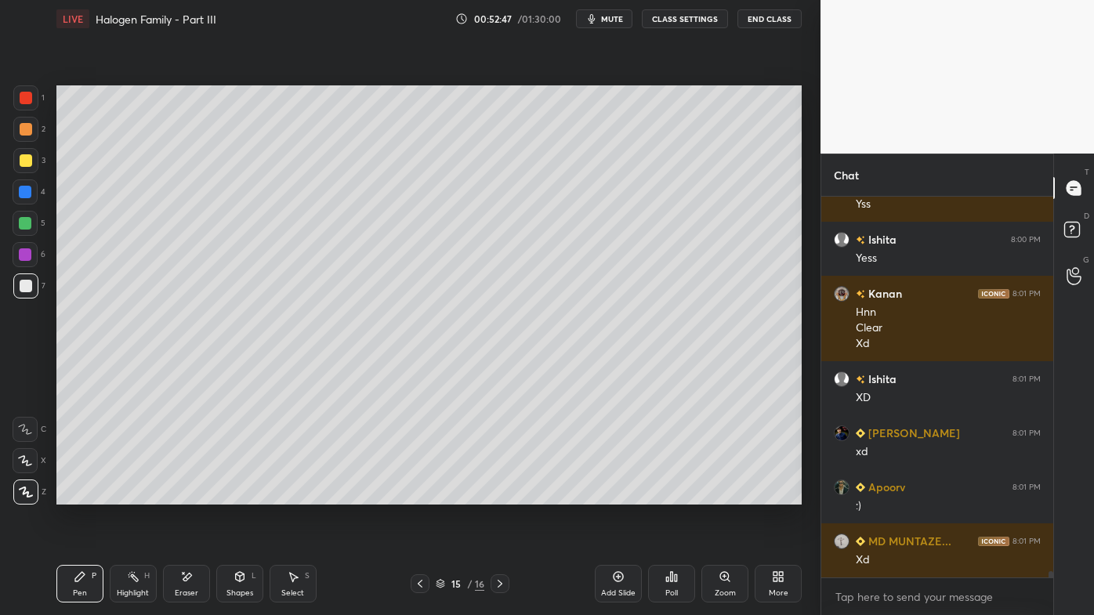
drag, startPoint x: 136, startPoint y: 575, endPoint x: 153, endPoint y: 514, distance: 62.8
click at [133, 495] on icon at bounding box center [133, 577] width 13 height 13
click at [615, 495] on icon at bounding box center [618, 577] width 13 height 13
drag, startPoint x: 71, startPoint y: 572, endPoint x: 71, endPoint y: 561, distance: 11.0
click at [73, 495] on div "Pen P" at bounding box center [79, 584] width 47 height 38
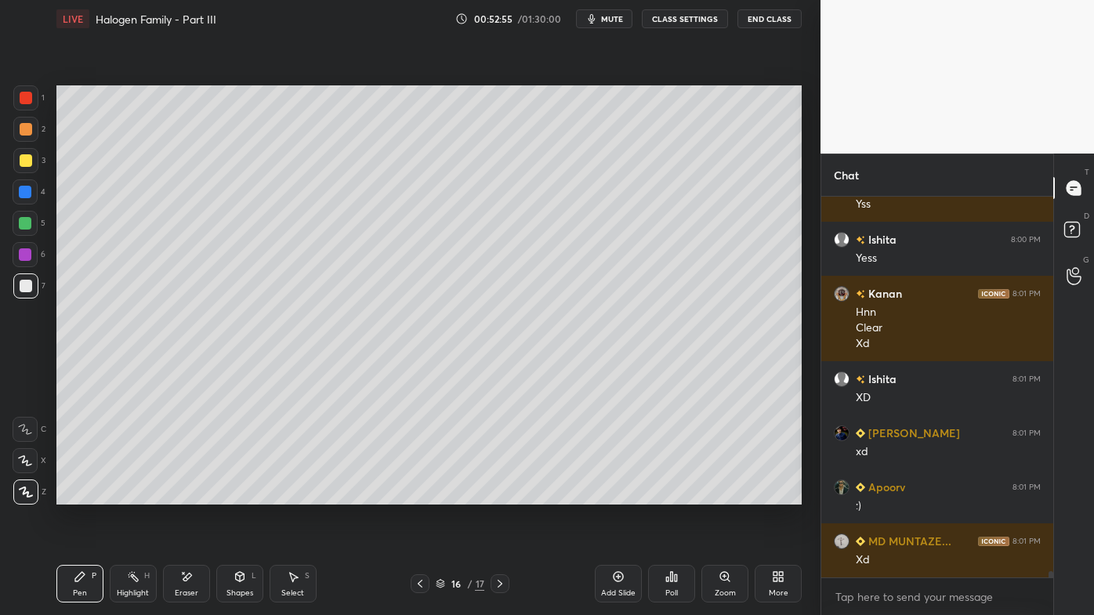
drag, startPoint x: 24, startPoint y: 129, endPoint x: 45, endPoint y: 121, distance: 23.6
click at [24, 129] on div at bounding box center [26, 129] width 13 height 13
click at [419, 495] on icon at bounding box center [420, 584] width 13 height 13
drag, startPoint x: 123, startPoint y: 581, endPoint x: 136, endPoint y: 553, distance: 30.5
click at [125, 495] on div "Highlight H" at bounding box center [133, 584] width 47 height 38
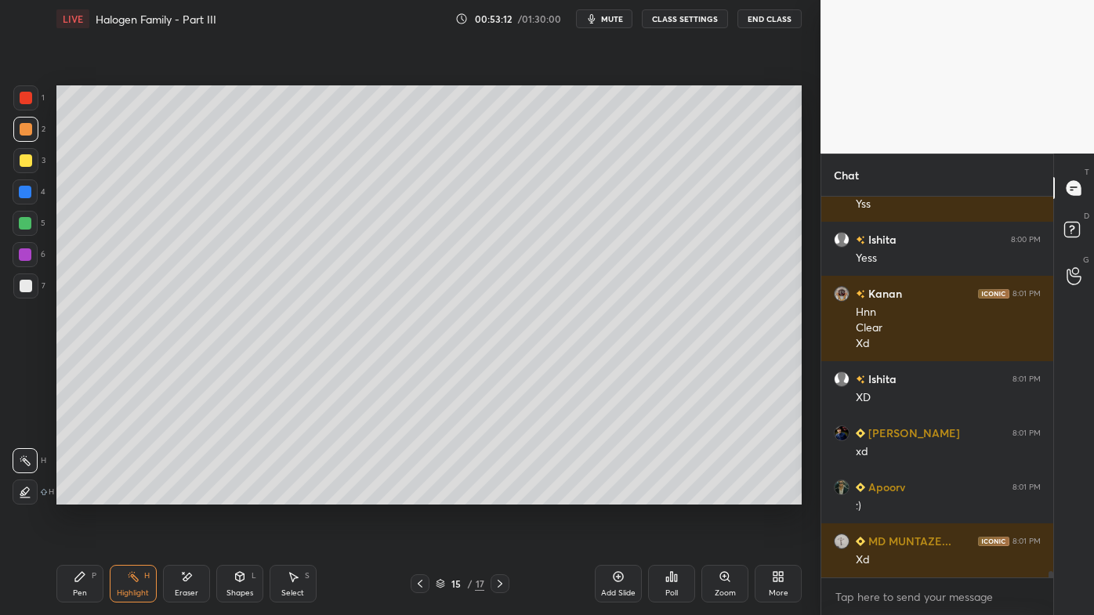
drag, startPoint x: 499, startPoint y: 580, endPoint x: 489, endPoint y: 581, distance: 10.2
click at [499, 495] on icon at bounding box center [500, 584] width 13 height 13
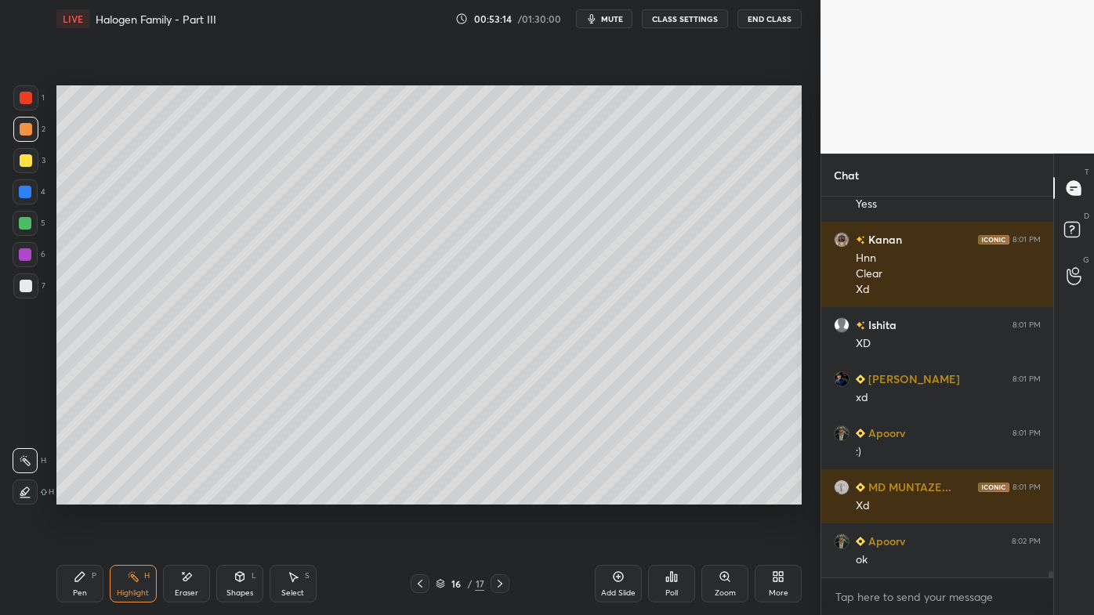
click at [78, 495] on icon at bounding box center [80, 577] width 13 height 13
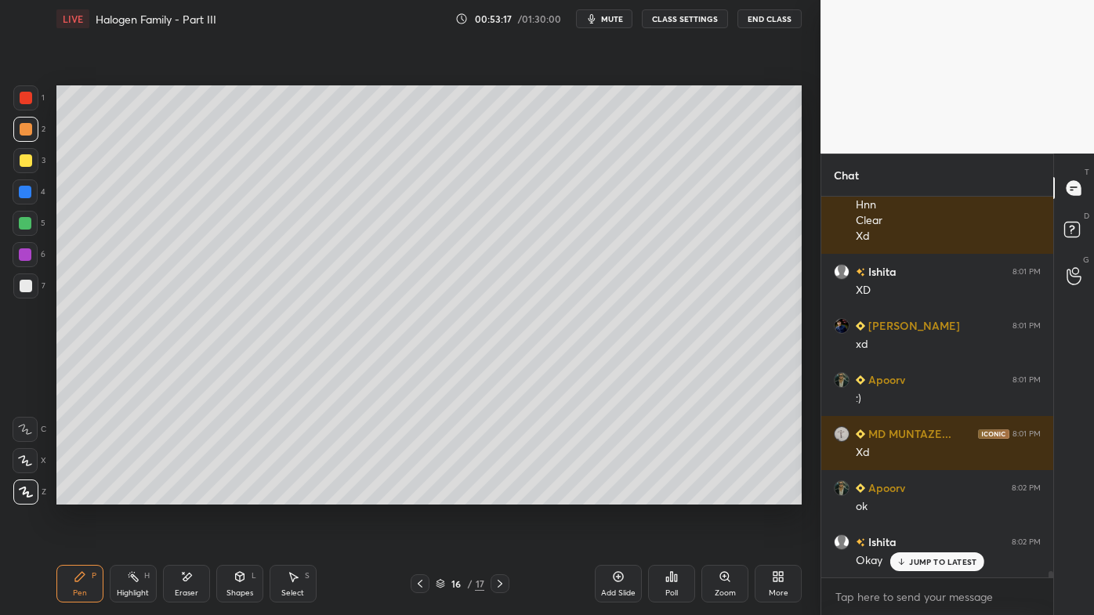
click at [905, 495] on icon at bounding box center [902, 561] width 10 height 9
click at [24, 157] on div at bounding box center [26, 160] width 13 height 13
drag, startPoint x: 418, startPoint y: 576, endPoint x: 403, endPoint y: 565, distance: 18.5
click at [416, 495] on div at bounding box center [420, 584] width 19 height 19
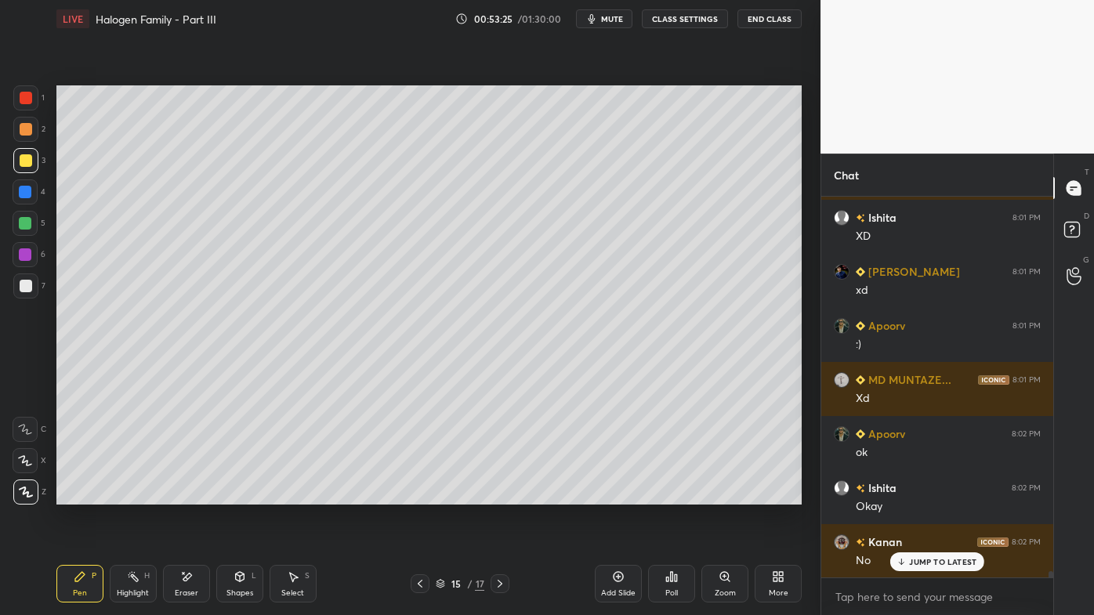
drag, startPoint x: 133, startPoint y: 581, endPoint x: 123, endPoint y: 509, distance: 72.8
click at [132, 495] on icon at bounding box center [133, 577] width 13 height 13
click at [499, 495] on icon at bounding box center [500, 584] width 13 height 13
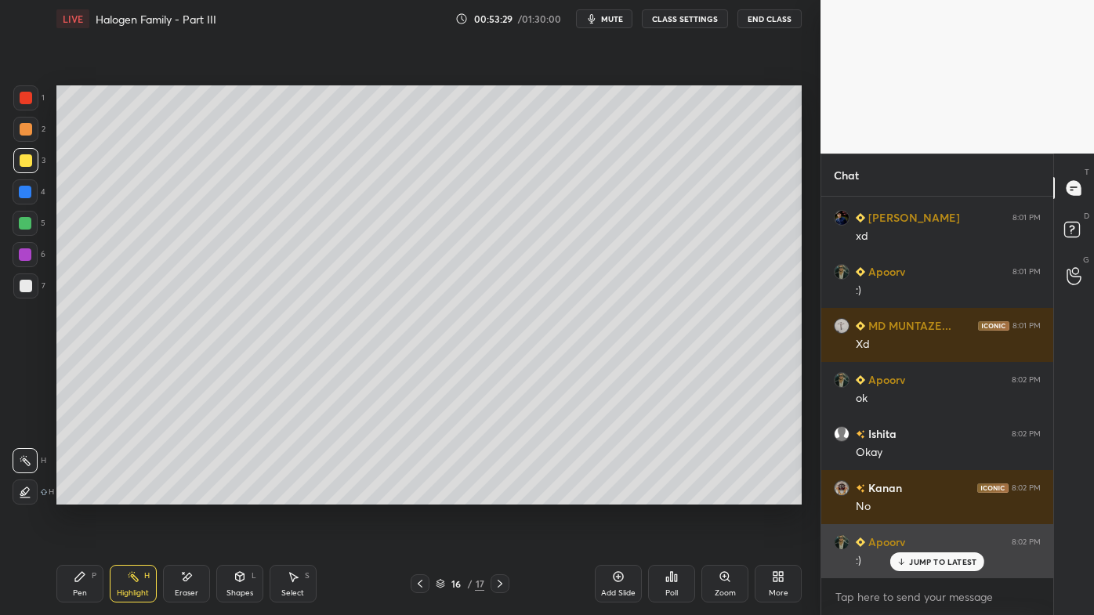
drag, startPoint x: 929, startPoint y: 565, endPoint x: 907, endPoint y: 575, distance: 23.9
click at [928, 495] on p "JUMP TO LATEST" at bounding box center [942, 561] width 67 height 9
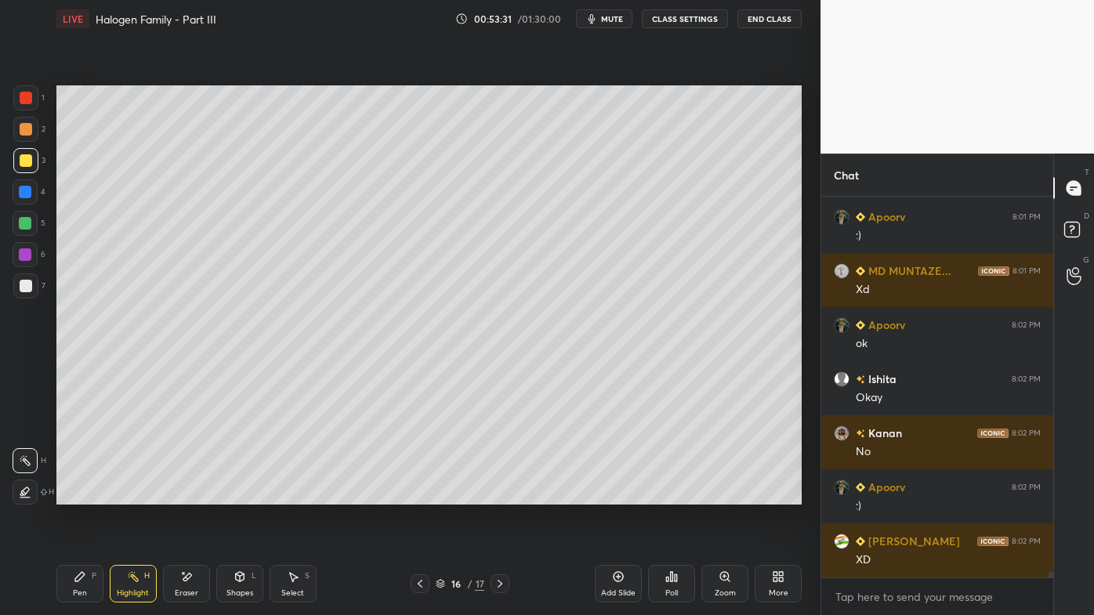
scroll to position [22998, 0]
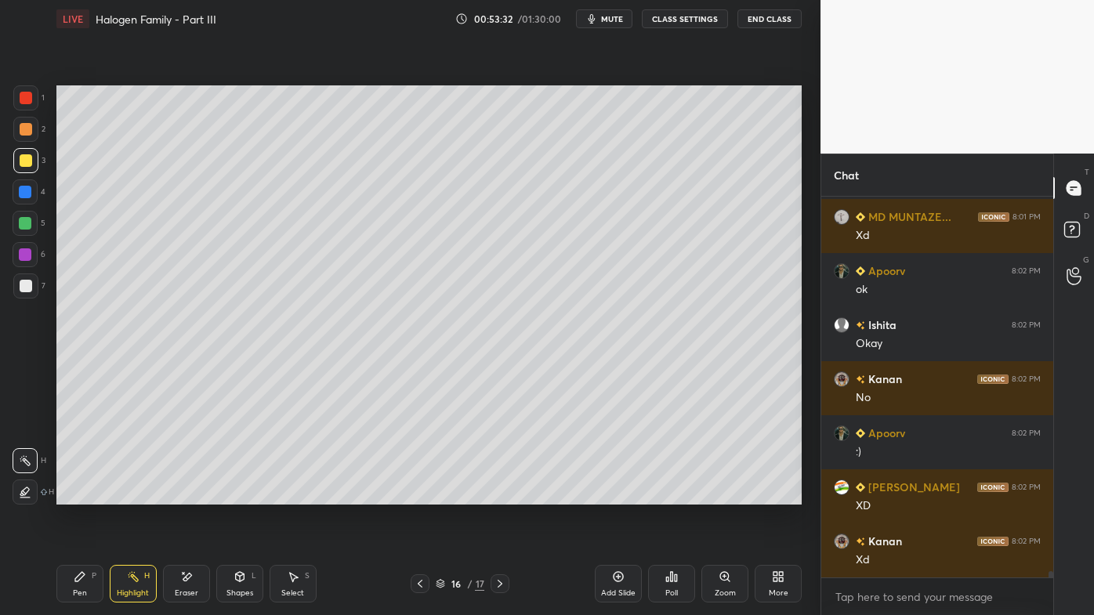
click at [74, 495] on icon at bounding box center [80, 577] width 13 height 13
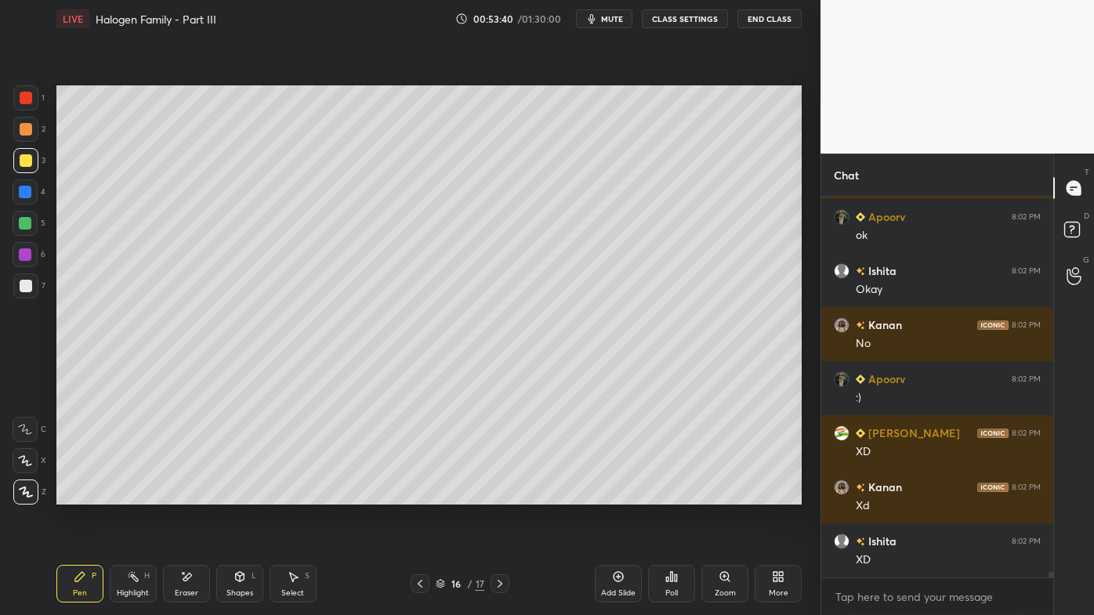
scroll to position [23106, 0]
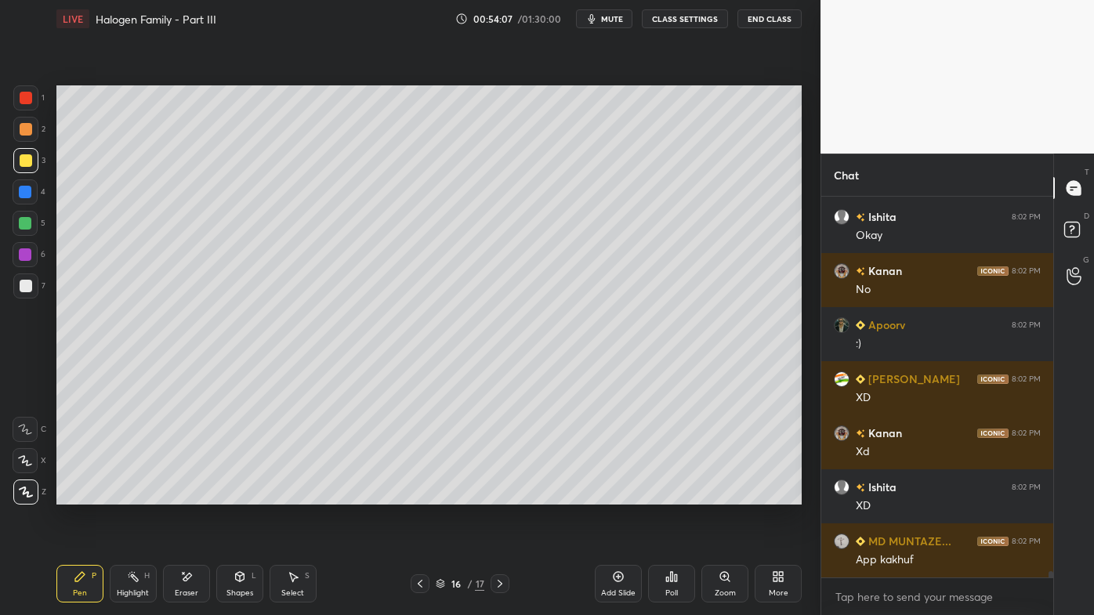
drag, startPoint x: 187, startPoint y: 575, endPoint x: 188, endPoint y: 564, distance: 11.9
click at [186, 495] on icon at bounding box center [186, 577] width 13 height 13
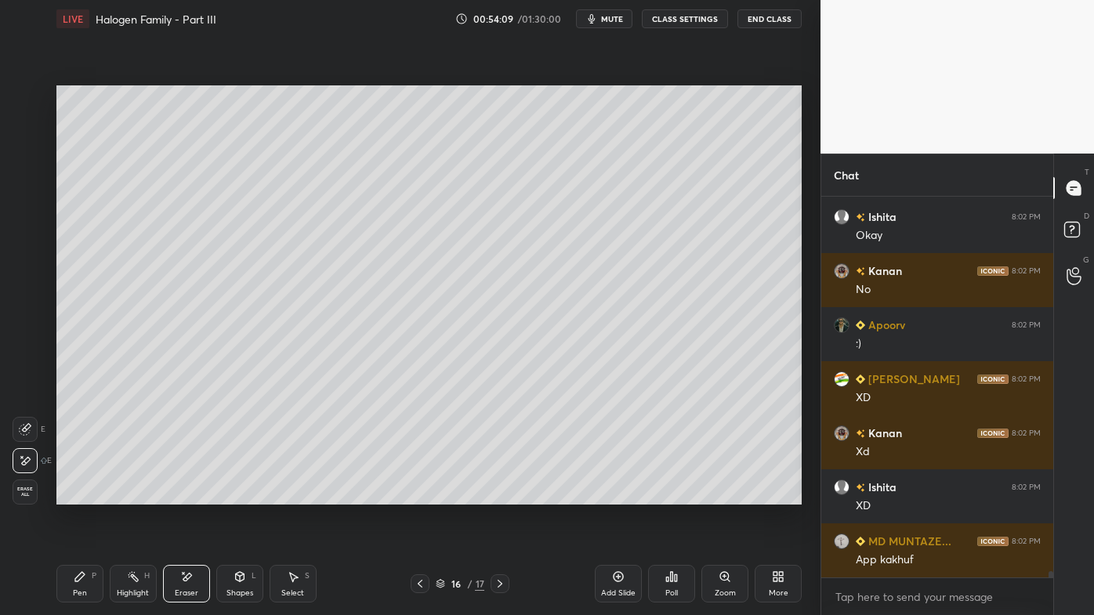
click at [76, 495] on icon at bounding box center [79, 576] width 9 height 9
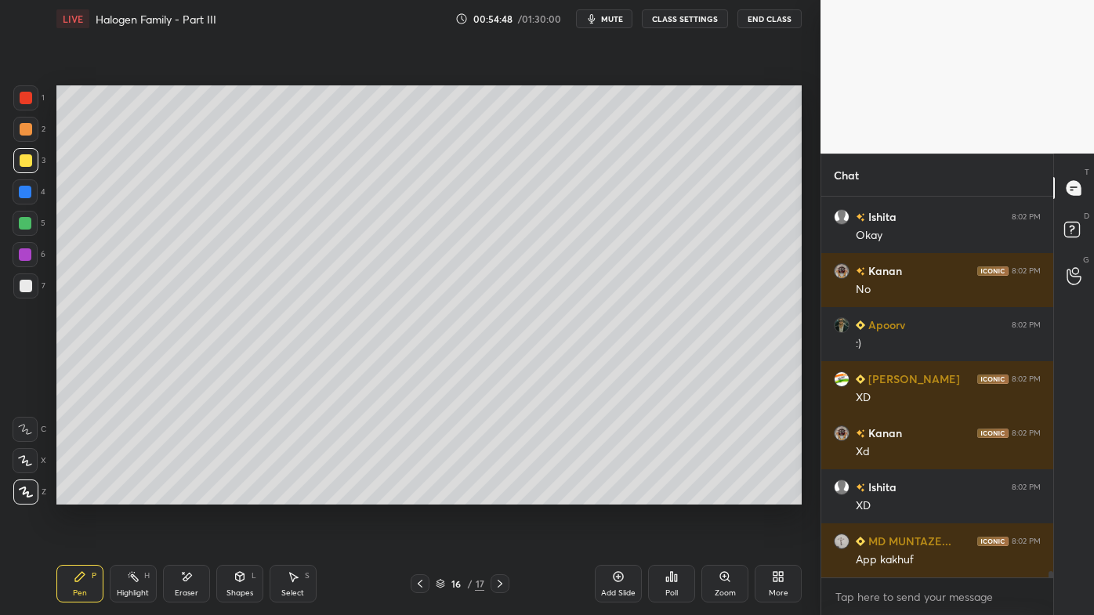
drag, startPoint x: 614, startPoint y: 571, endPoint x: 606, endPoint y: 569, distance: 8.0
click at [611, 495] on div "Add Slide" at bounding box center [618, 584] width 47 height 38
click at [25, 131] on div at bounding box center [26, 129] width 13 height 13
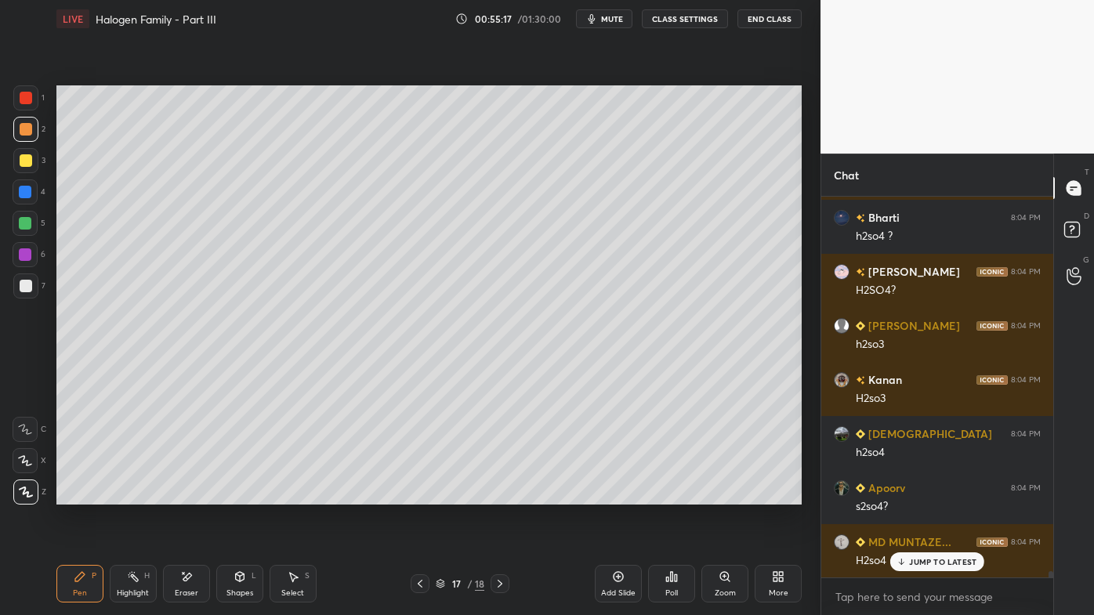
scroll to position [23700, 0]
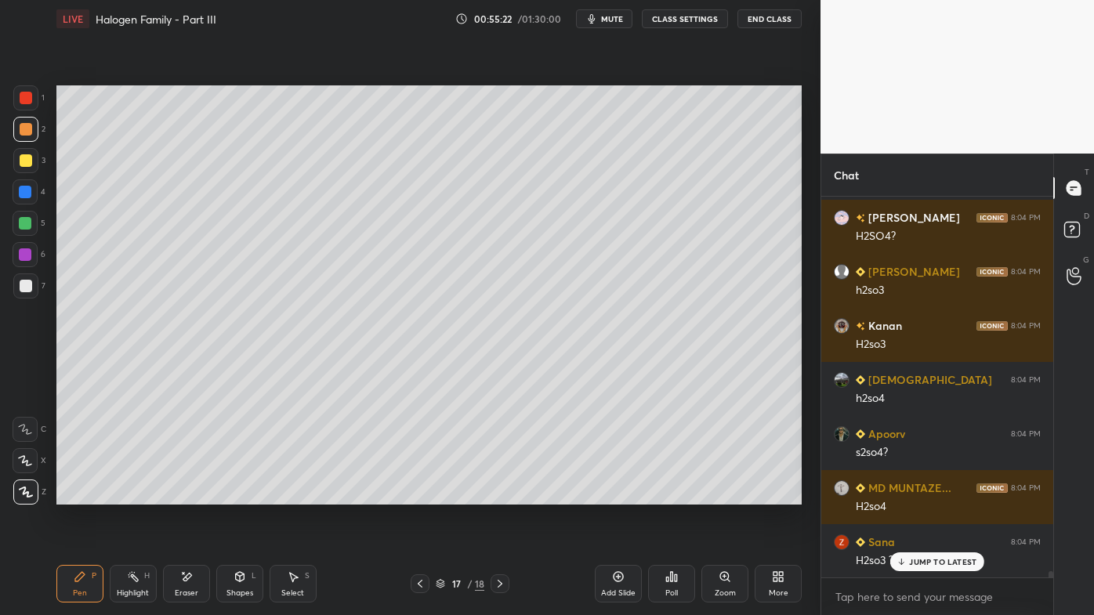
drag, startPoint x: 188, startPoint y: 577, endPoint x: 189, endPoint y: 568, distance: 8.7
click at [188, 495] on icon at bounding box center [187, 577] width 9 height 8
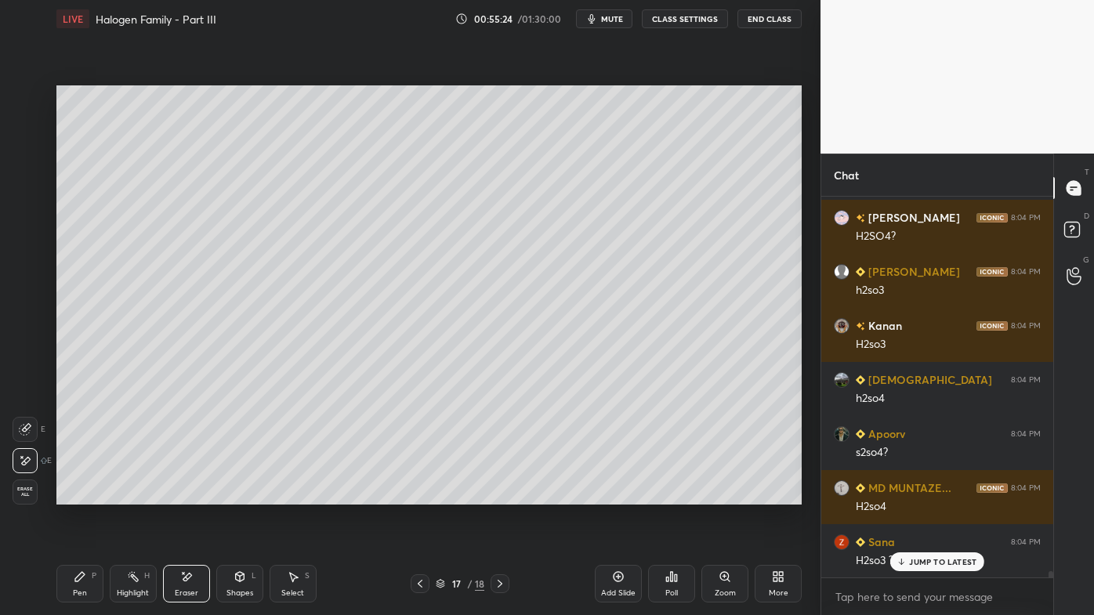
scroll to position [23754, 0]
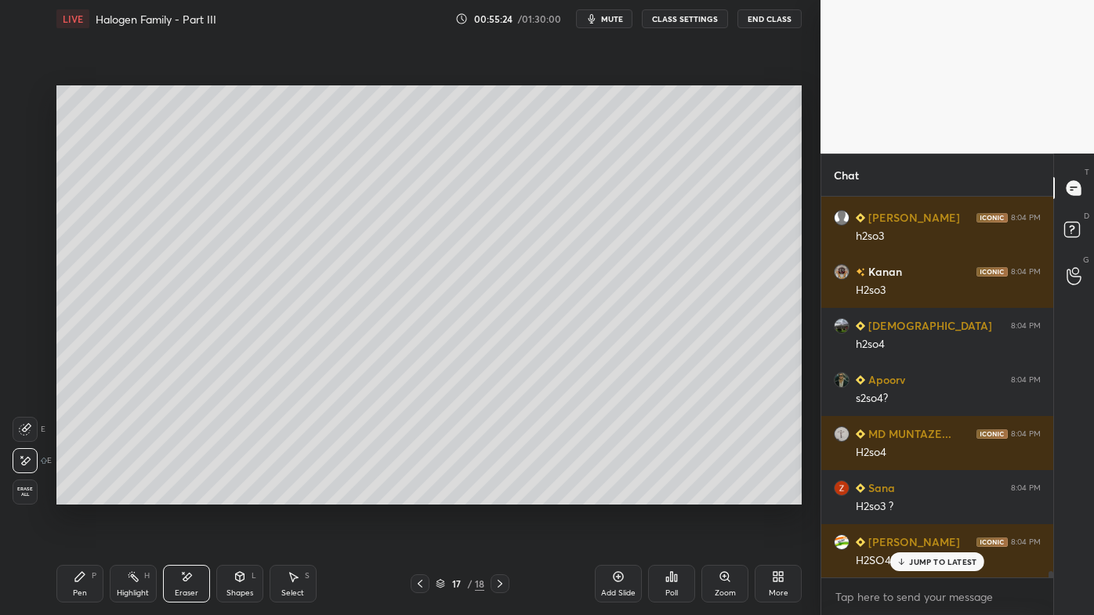
click at [75, 495] on div "Pen P" at bounding box center [79, 584] width 47 height 38
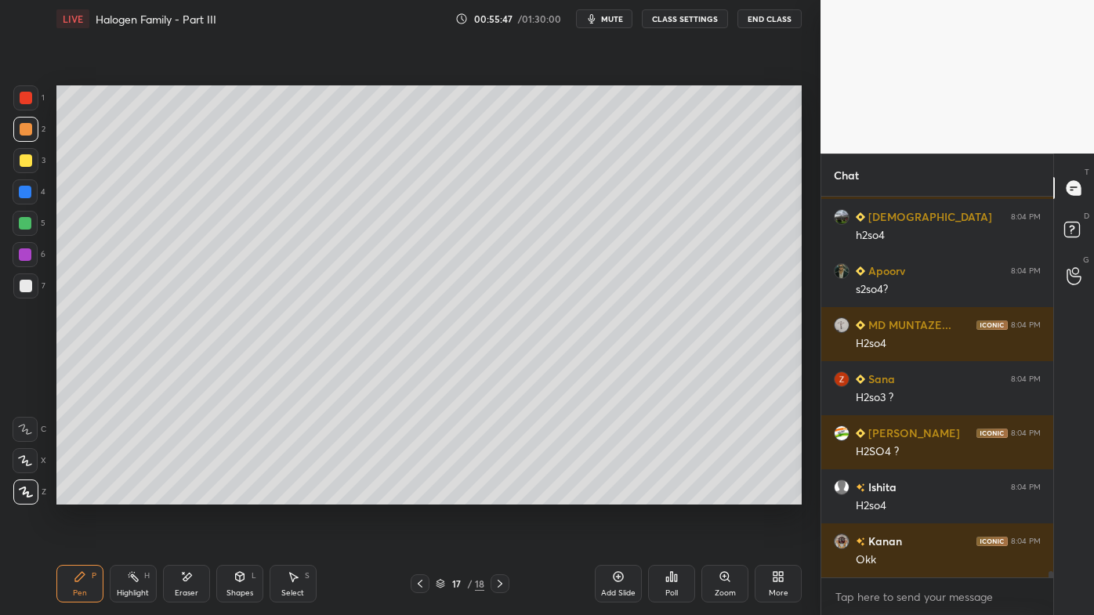
scroll to position [23917, 0]
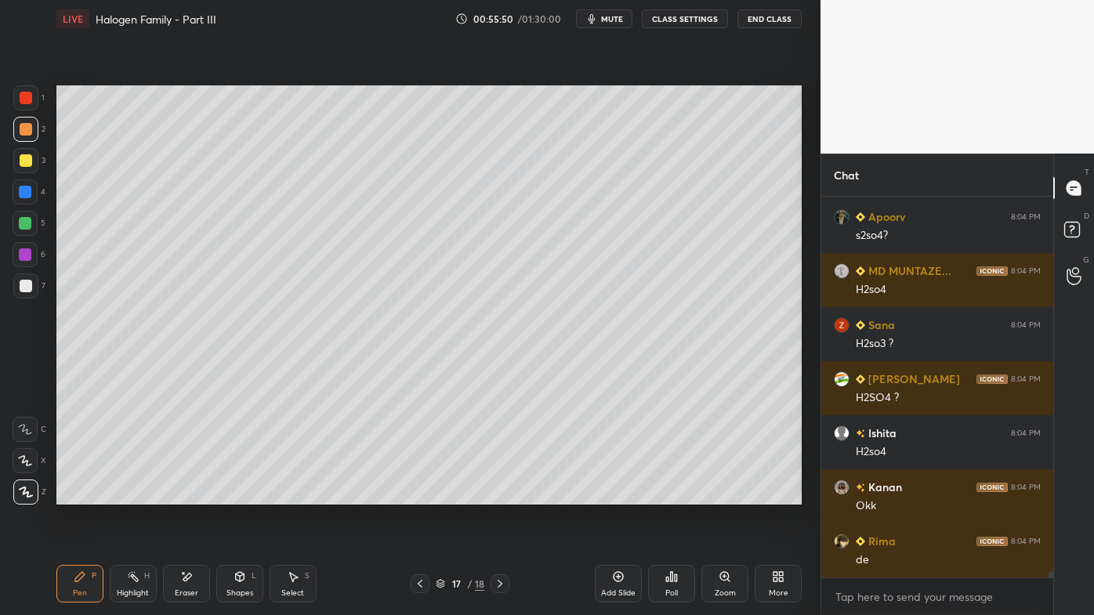
click at [128, 495] on div "Highlight H" at bounding box center [133, 584] width 47 height 38
drag, startPoint x: 76, startPoint y: 580, endPoint x: 149, endPoint y: 515, distance: 97.7
click at [76, 495] on icon at bounding box center [79, 576] width 9 height 9
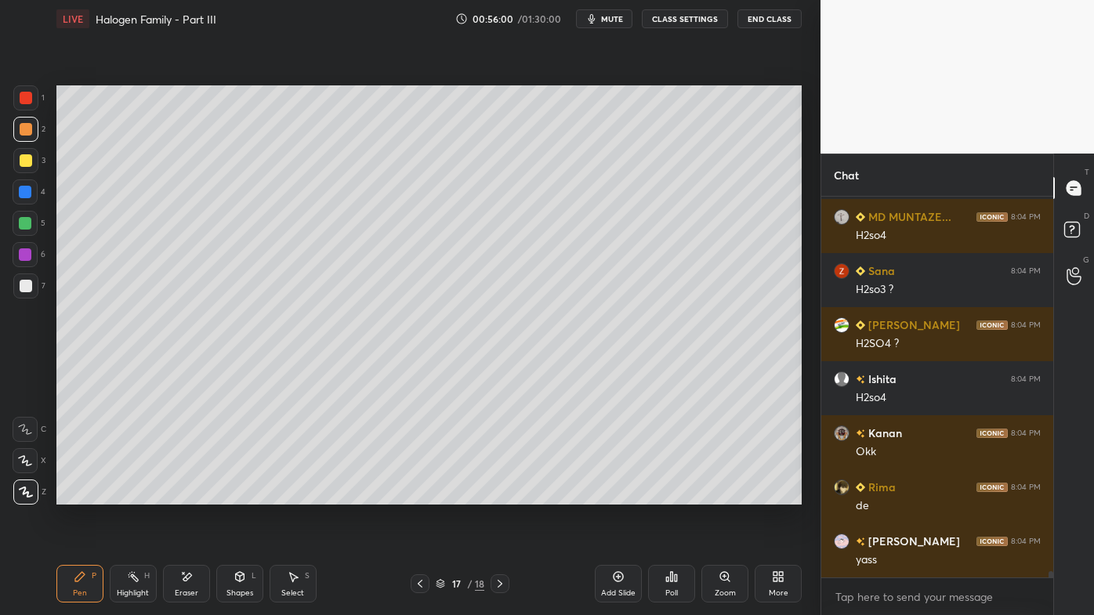
drag, startPoint x: 130, startPoint y: 577, endPoint x: 157, endPoint y: 518, distance: 64.5
click at [131, 495] on icon at bounding box center [133, 577] width 13 height 13
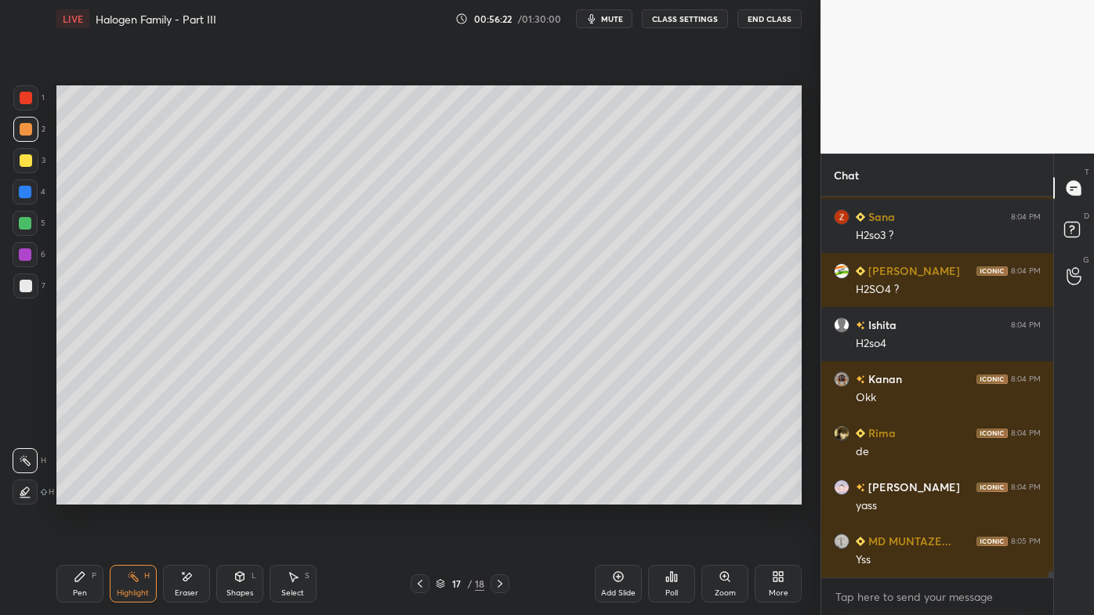
scroll to position [24079, 0]
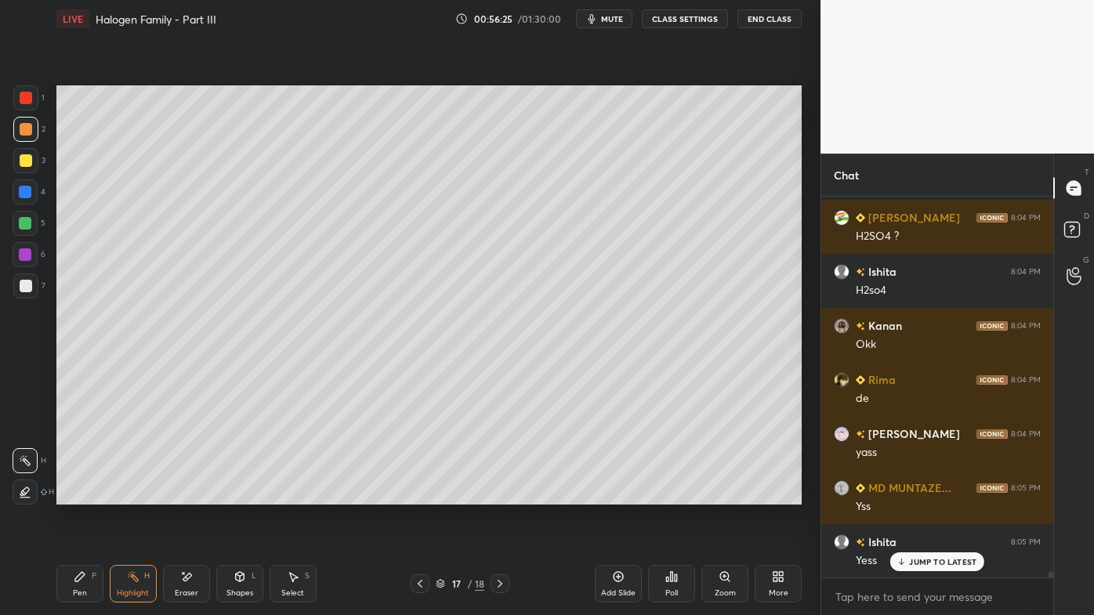
click at [420, 495] on icon at bounding box center [420, 584] width 13 height 13
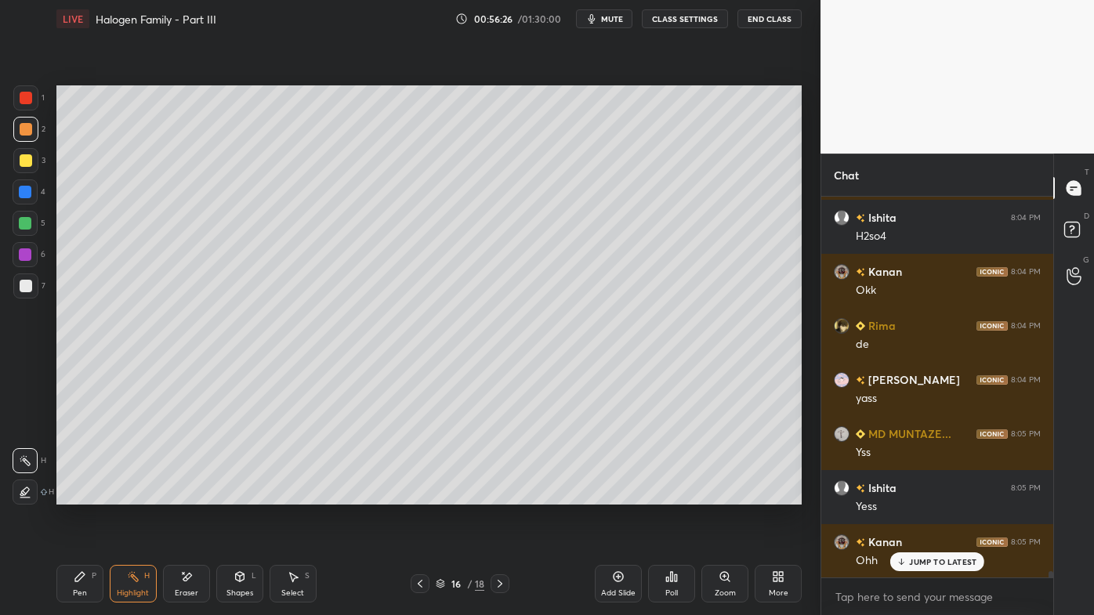
drag, startPoint x: 71, startPoint y: 571, endPoint x: 116, endPoint y: 528, distance: 62.1
click at [71, 495] on div "Pen P" at bounding box center [79, 584] width 47 height 38
click at [187, 495] on icon at bounding box center [186, 577] width 13 height 13
drag, startPoint x: 75, startPoint y: 586, endPoint x: 119, endPoint y: 510, distance: 87.8
click at [73, 495] on div "Pen P" at bounding box center [79, 584] width 47 height 38
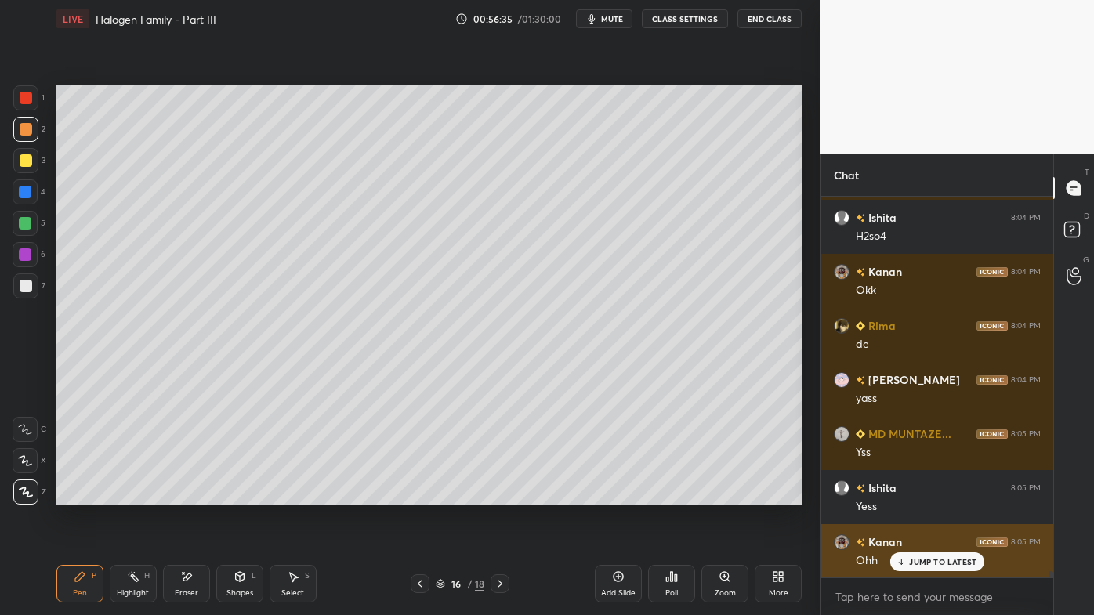
drag, startPoint x: 917, startPoint y: 560, endPoint x: 898, endPoint y: 566, distance: 19.8
click at [915, 495] on p "JUMP TO LATEST" at bounding box center [942, 561] width 67 height 9
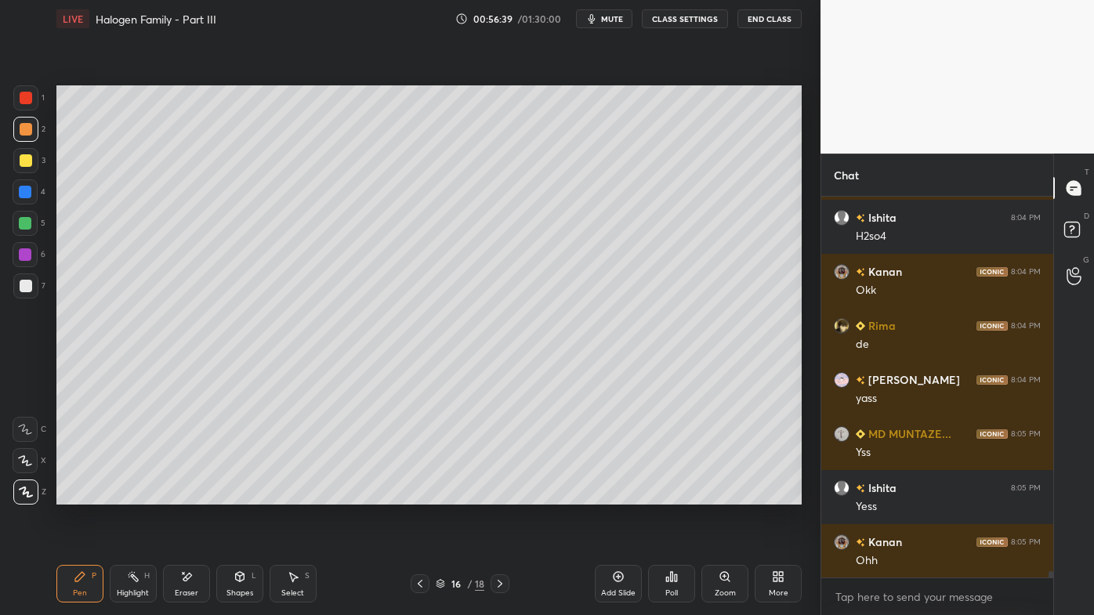
click at [503, 495] on icon at bounding box center [500, 584] width 13 height 13
click at [422, 495] on icon at bounding box center [420, 584] width 13 height 13
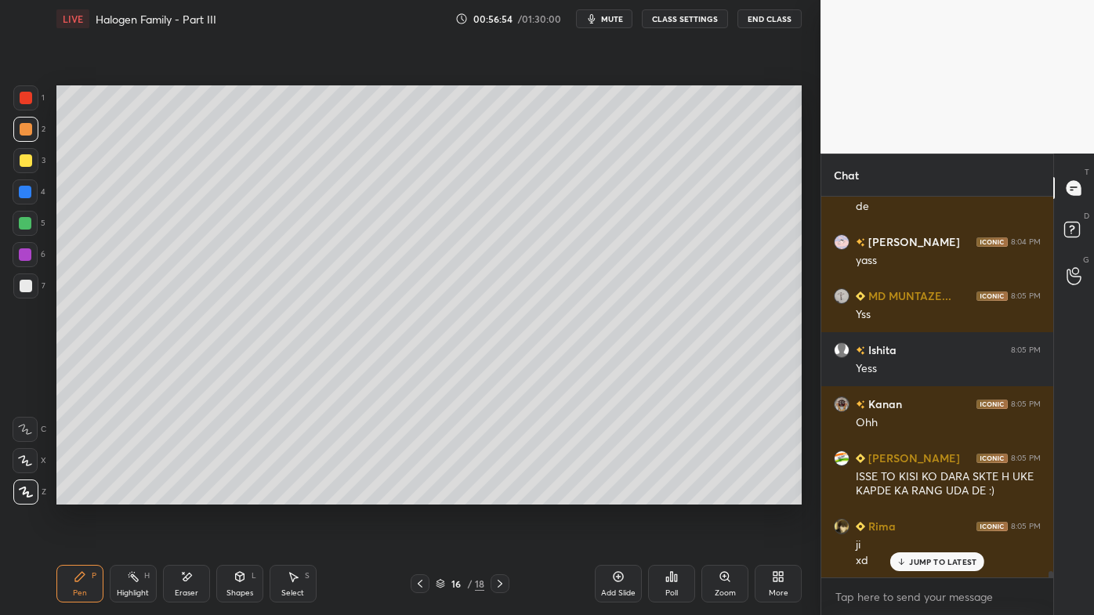
scroll to position [24325, 0]
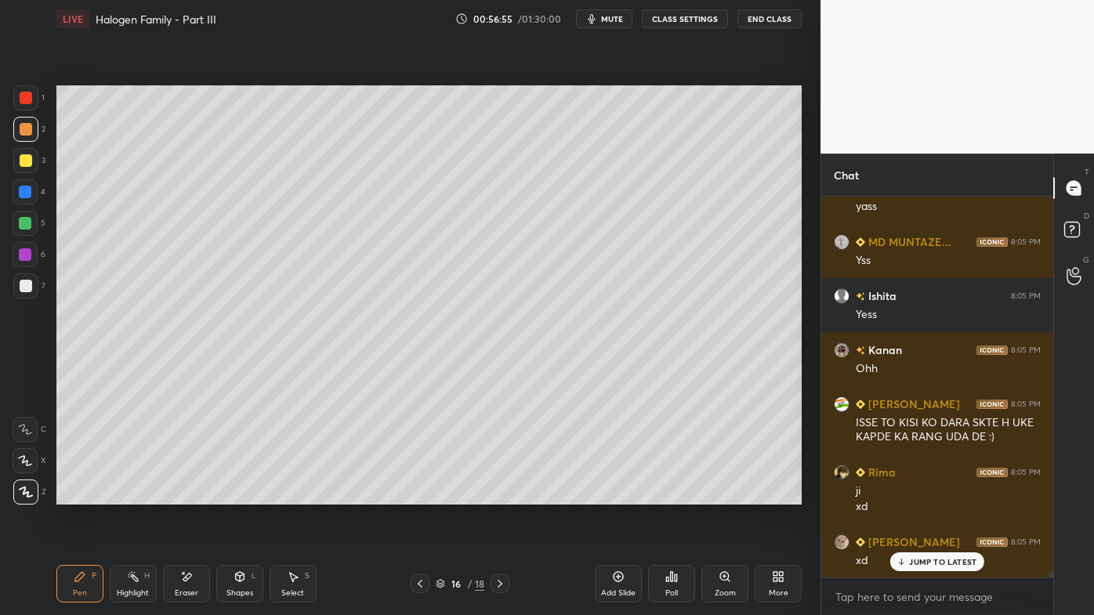
click at [496, 495] on icon at bounding box center [500, 584] width 13 height 13
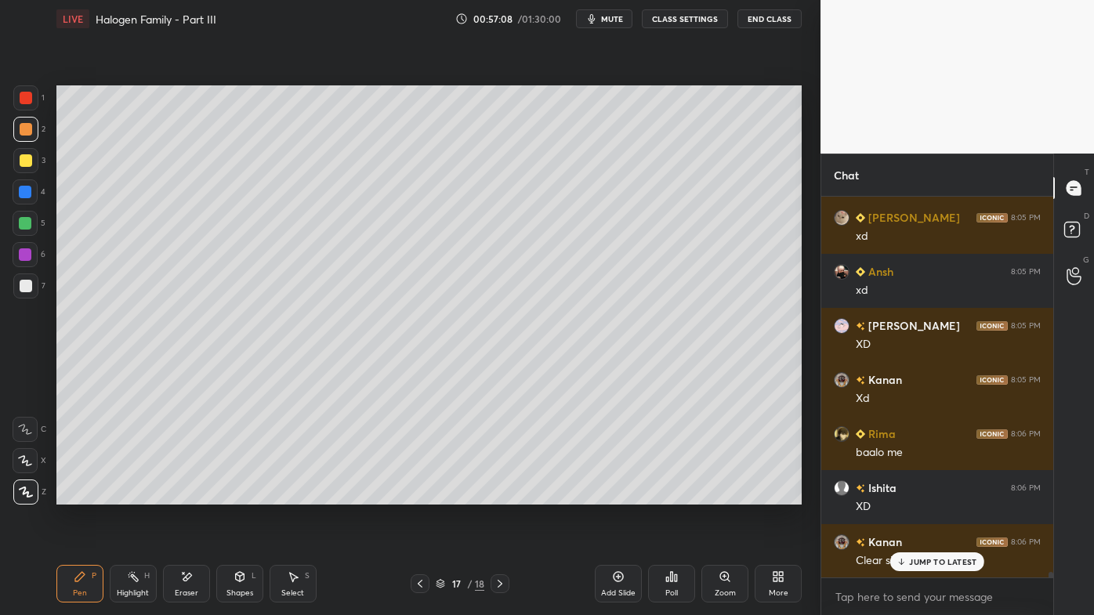
scroll to position [24703, 0]
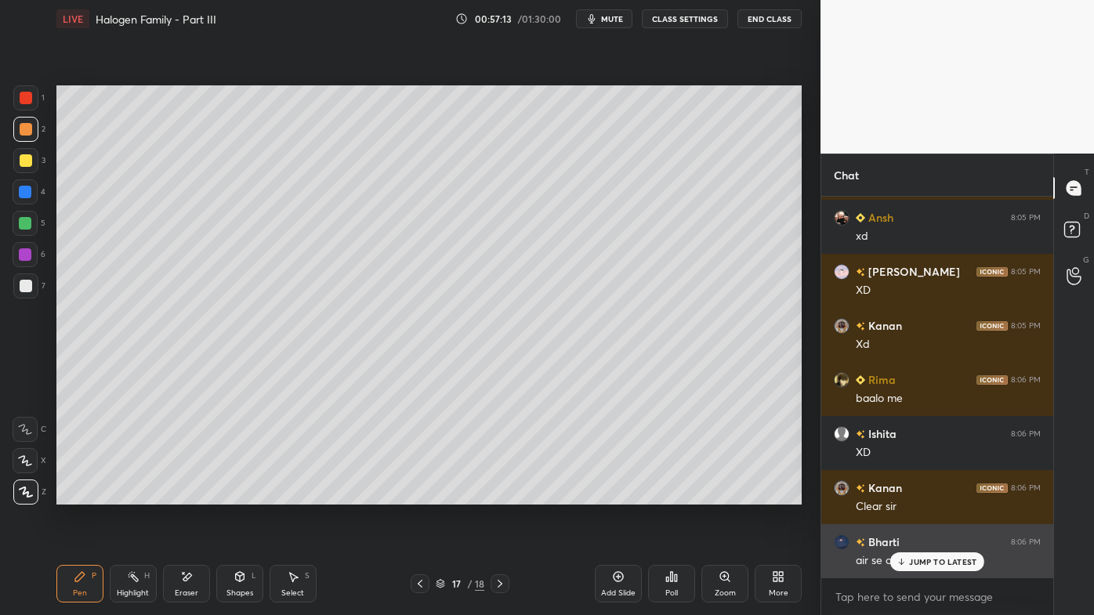
click at [906, 495] on div "JUMP TO LATEST" at bounding box center [937, 562] width 94 height 19
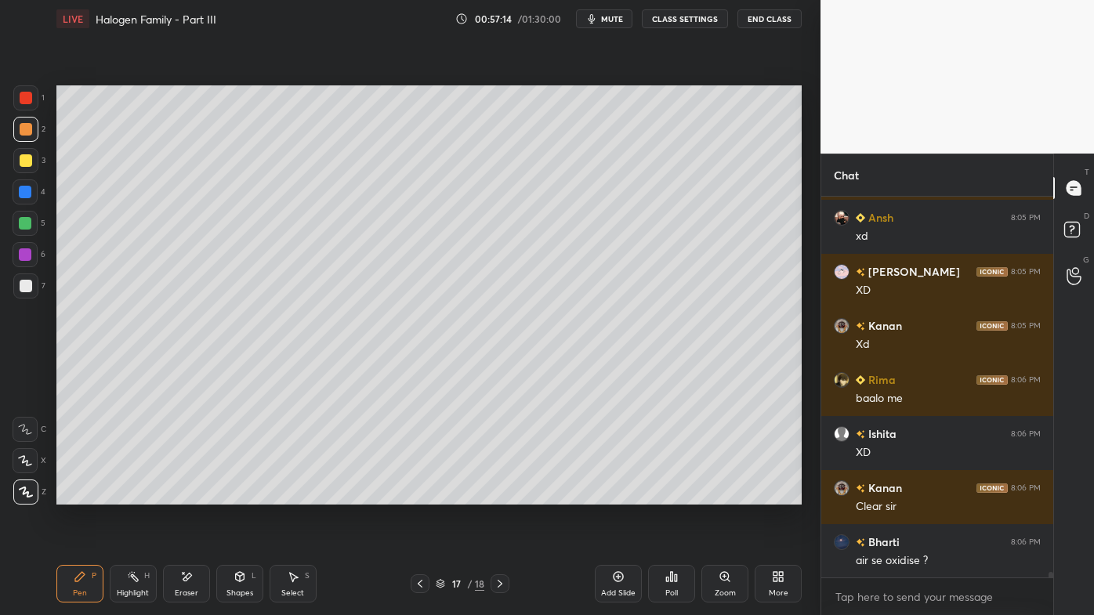
scroll to position [24772, 0]
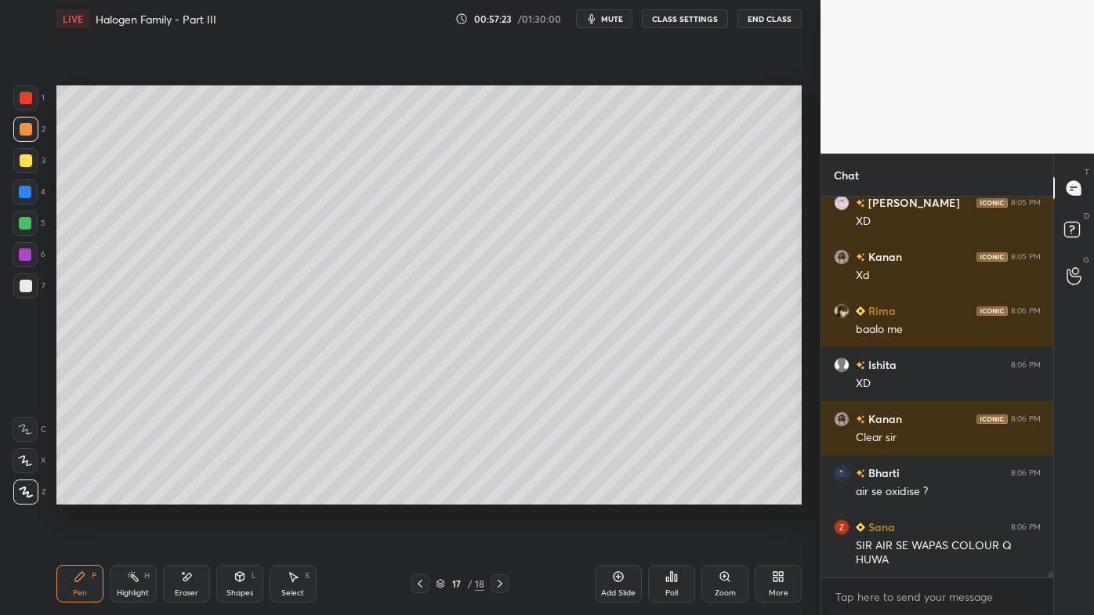
drag, startPoint x: 129, startPoint y: 583, endPoint x: 152, endPoint y: 542, distance: 47.4
click at [129, 495] on div "Highlight H" at bounding box center [133, 584] width 47 height 38
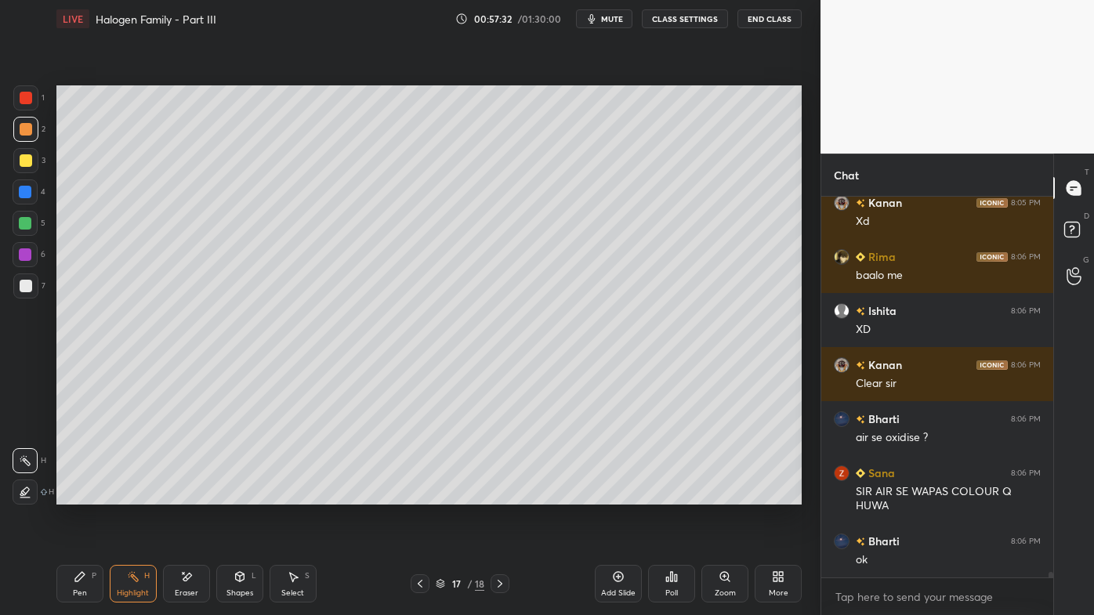
click at [621, 495] on icon at bounding box center [618, 577] width 13 height 13
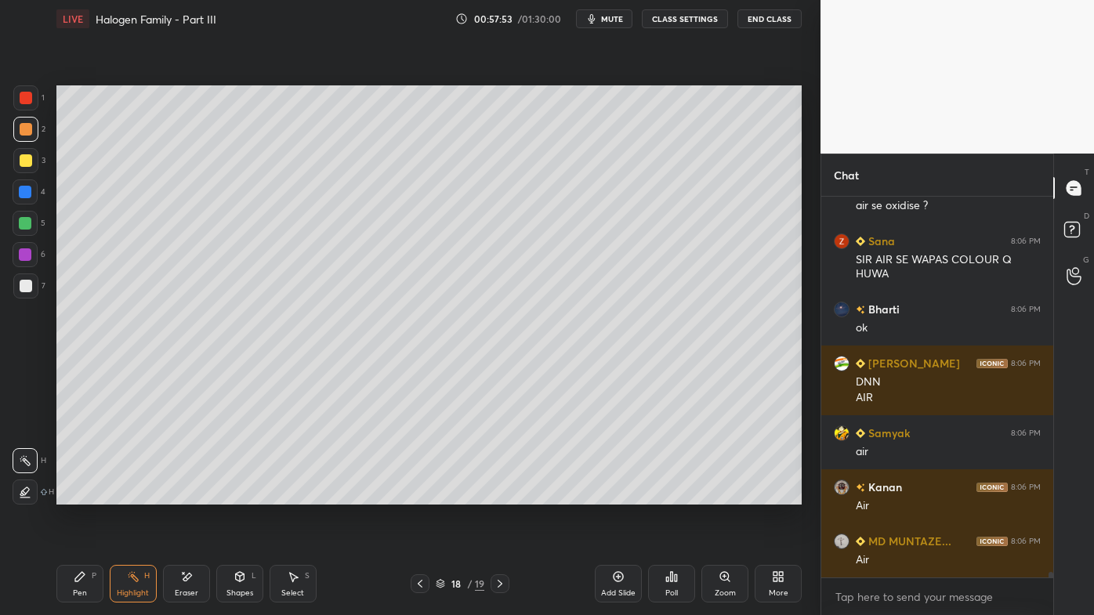
scroll to position [25166, 0]
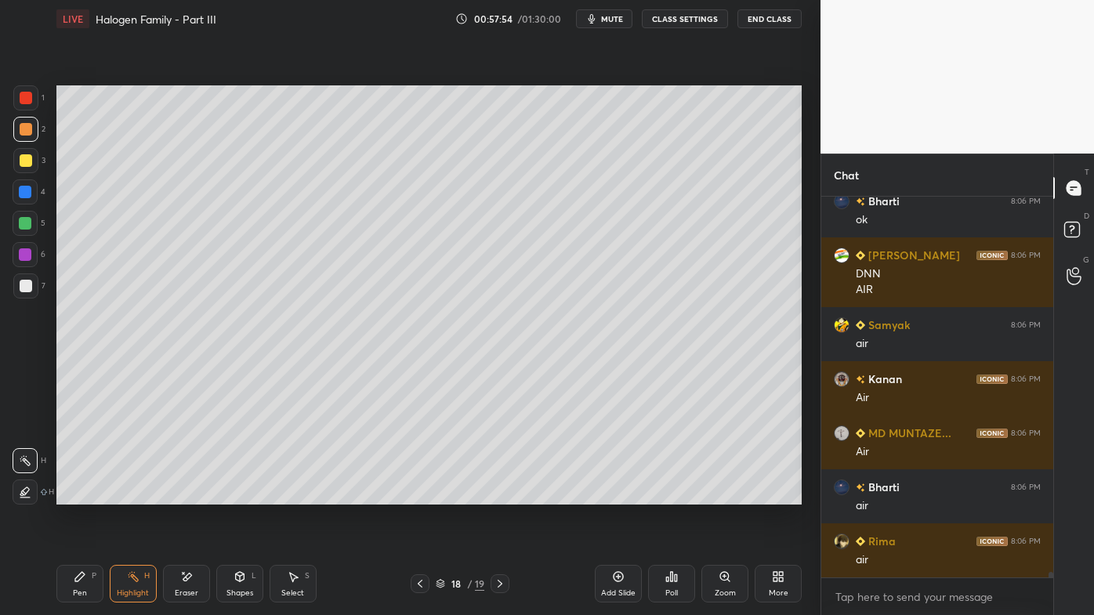
click at [415, 495] on icon at bounding box center [420, 584] width 13 height 13
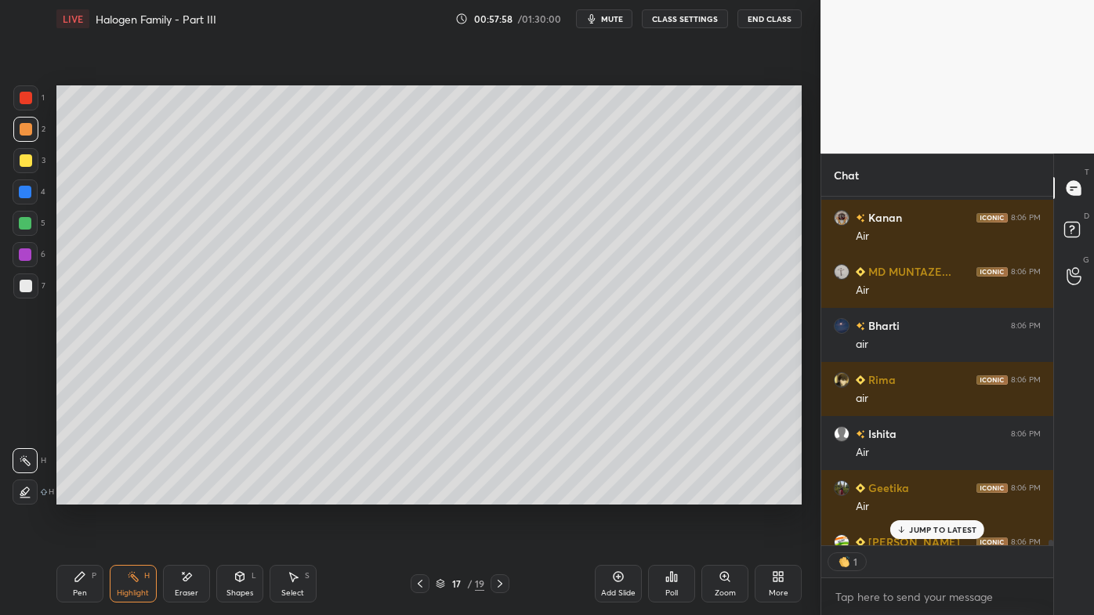
scroll to position [5, 4]
click at [913, 495] on p "JUMP TO LATEST" at bounding box center [942, 529] width 67 height 9
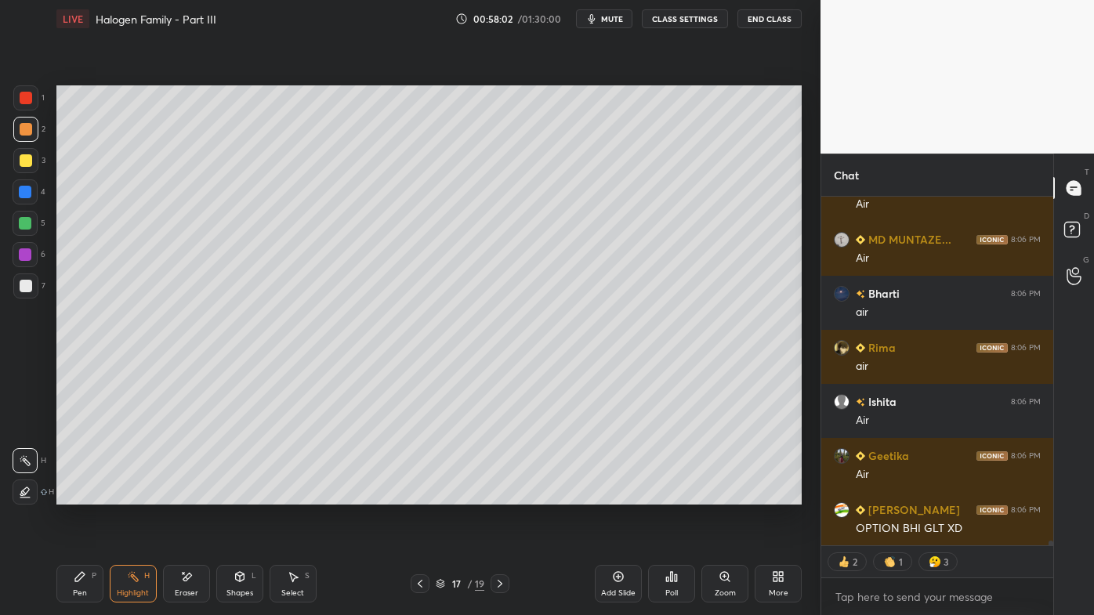
drag, startPoint x: 547, startPoint y: 524, endPoint x: 512, endPoint y: 528, distance: 35.5
click at [546, 495] on div "Setting up your live class Poll for secs No correct answer Start poll" at bounding box center [429, 295] width 758 height 515
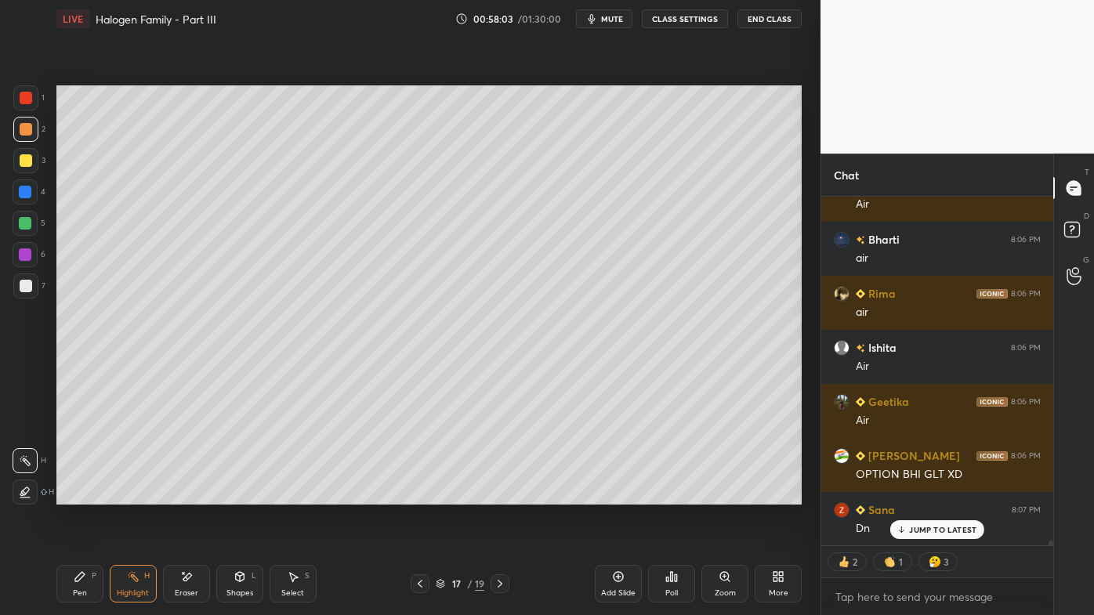
drag, startPoint x: 132, startPoint y: 571, endPoint x: 132, endPoint y: 562, distance: 8.6
click at [132, 495] on div "Highlight H" at bounding box center [133, 584] width 47 height 38
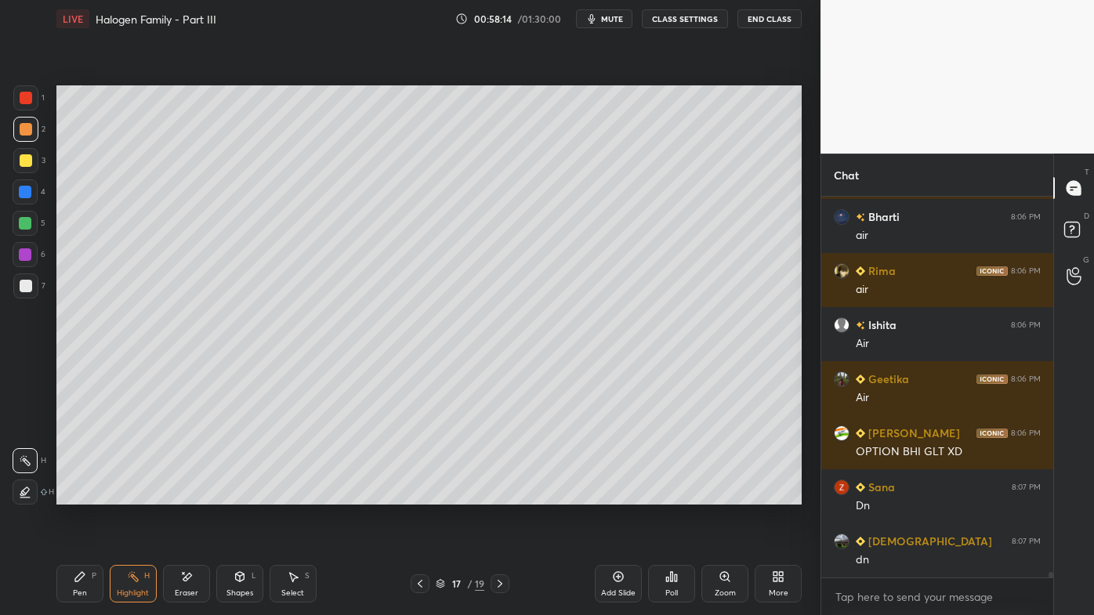
scroll to position [25437, 0]
click at [419, 495] on icon at bounding box center [420, 584] width 13 height 13
click at [418, 495] on icon at bounding box center [420, 584] width 13 height 13
drag, startPoint x: 82, startPoint y: 577, endPoint x: 78, endPoint y: 508, distance: 69.0
click at [81, 495] on icon at bounding box center [79, 576] width 9 height 9
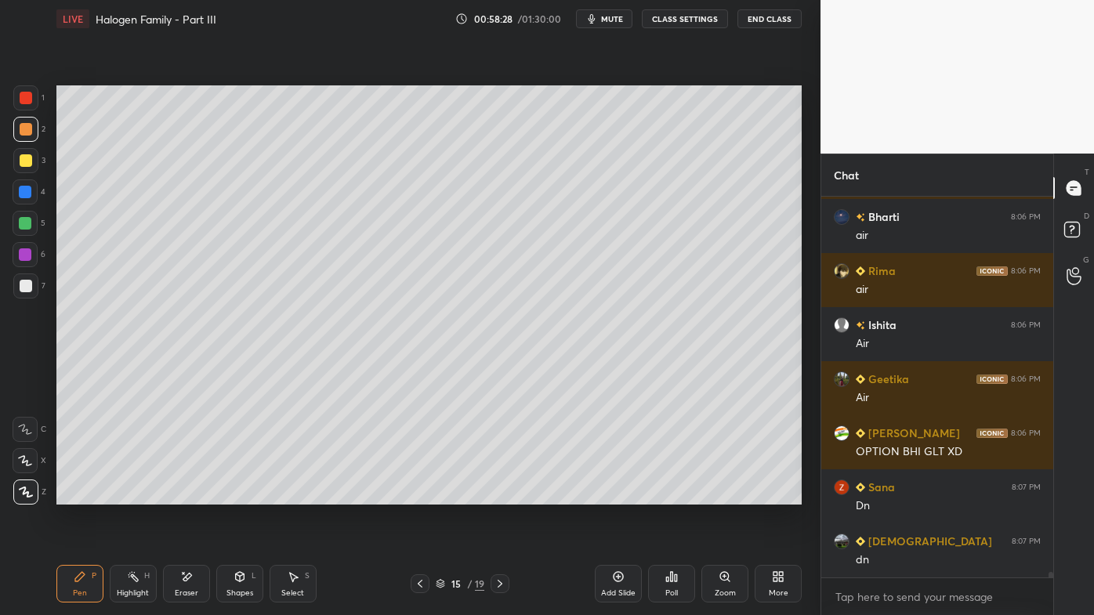
drag, startPoint x: 25, startPoint y: 282, endPoint x: 47, endPoint y: 259, distance: 31.6
click at [27, 280] on div at bounding box center [26, 286] width 13 height 13
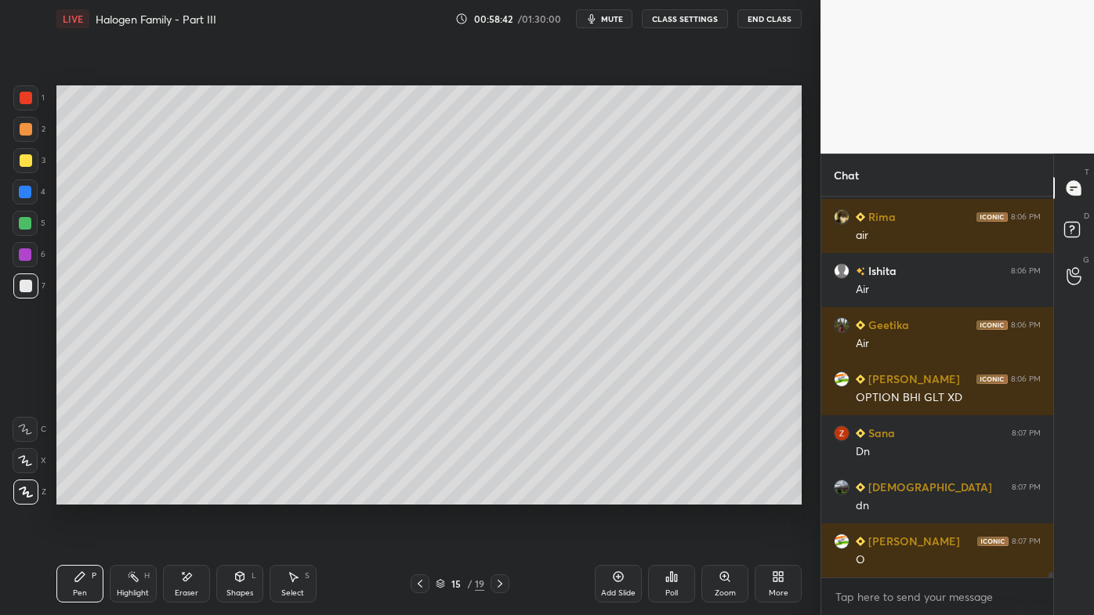
drag, startPoint x: 125, startPoint y: 578, endPoint x: 152, endPoint y: 545, distance: 43.0
click at [126, 495] on div "Highlight H" at bounding box center [133, 584] width 47 height 38
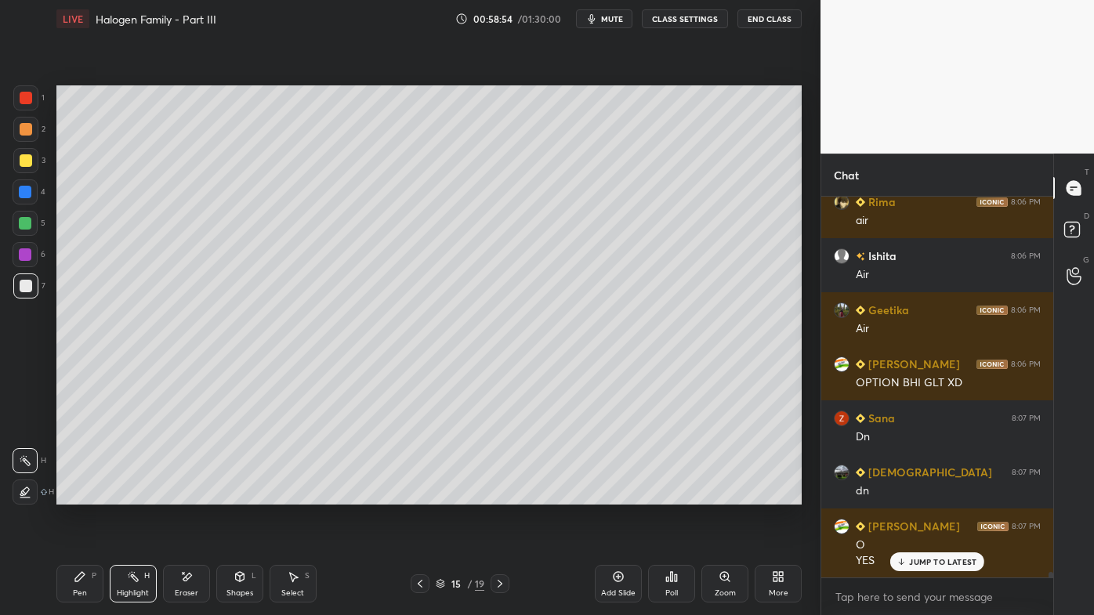
click at [499, 495] on icon at bounding box center [500, 584] width 13 height 13
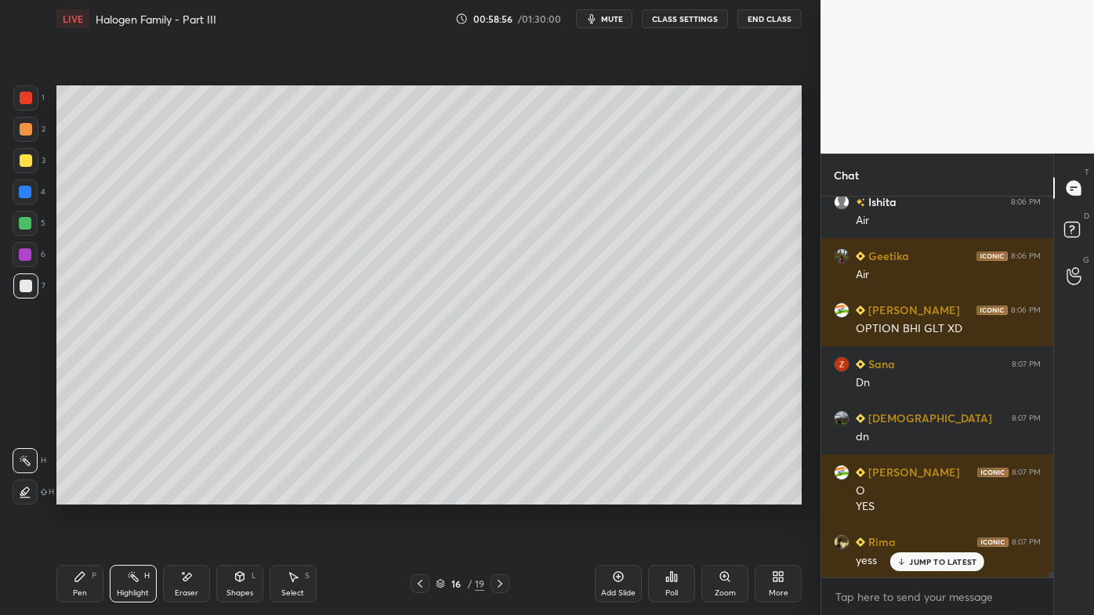
click at [496, 495] on icon at bounding box center [500, 584] width 13 height 13
click at [615, 495] on icon at bounding box center [618, 577] width 13 height 13
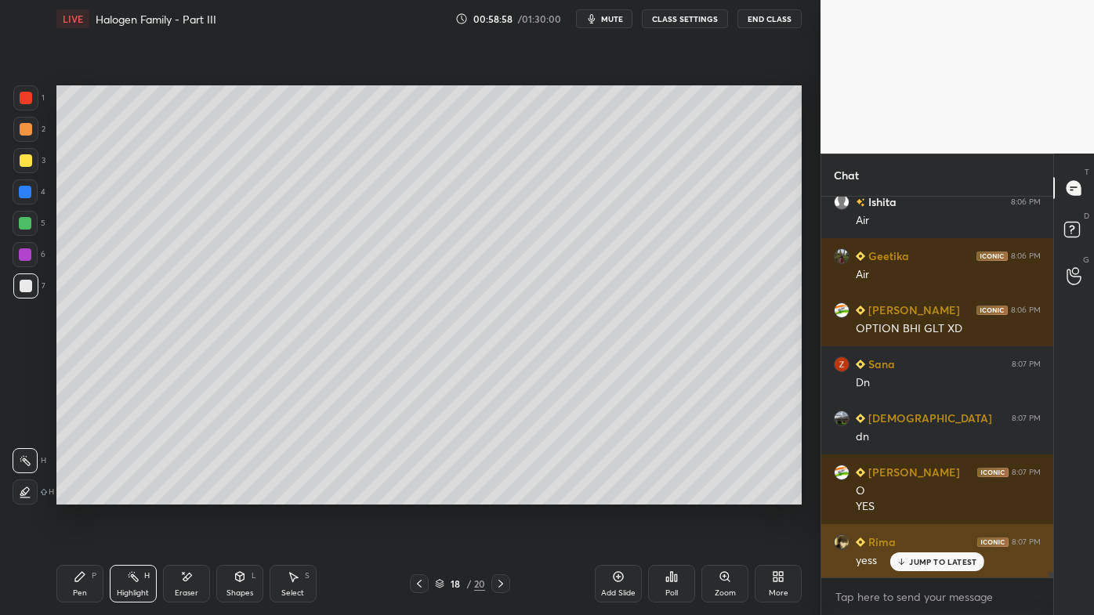
drag, startPoint x: 914, startPoint y: 560, endPoint x: 886, endPoint y: 558, distance: 28.3
click at [911, 495] on p "JUMP TO LATEST" at bounding box center [942, 561] width 67 height 9
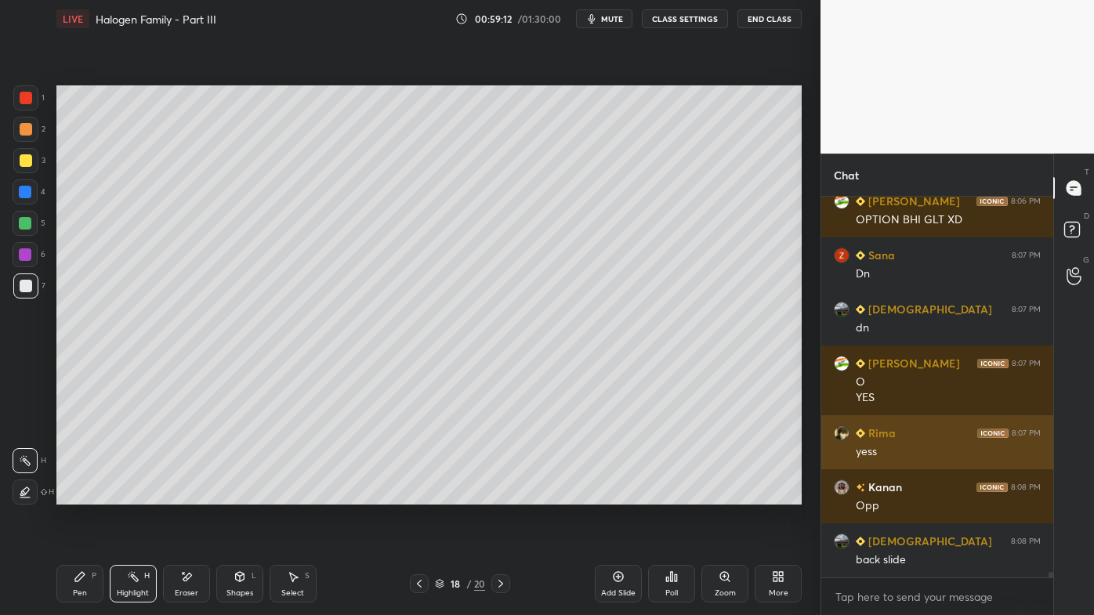
scroll to position [25723, 0]
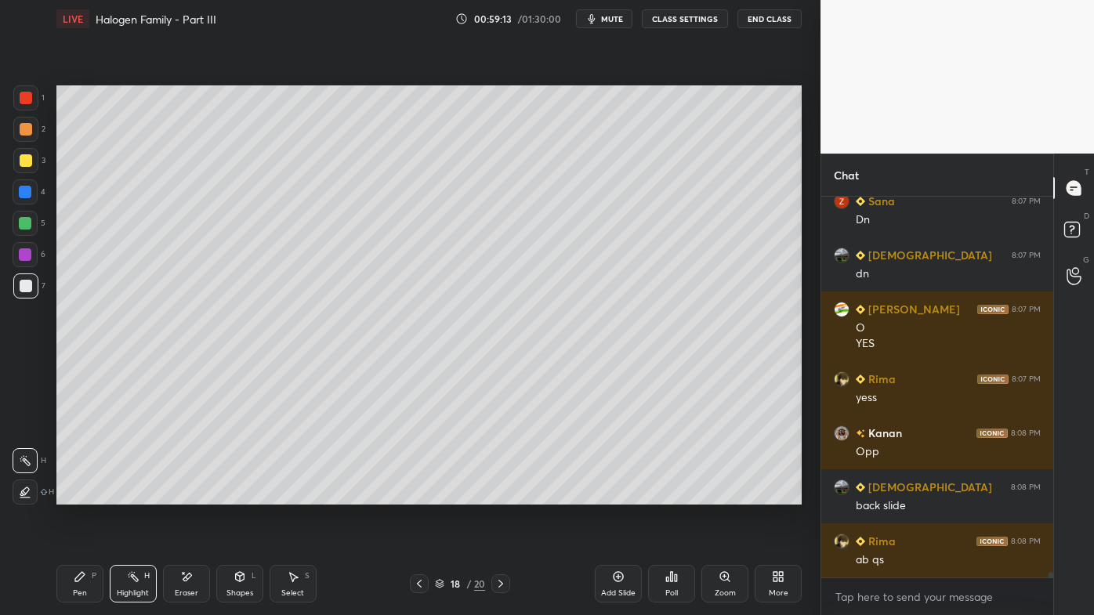
click at [419, 495] on icon at bounding box center [419, 584] width 13 height 13
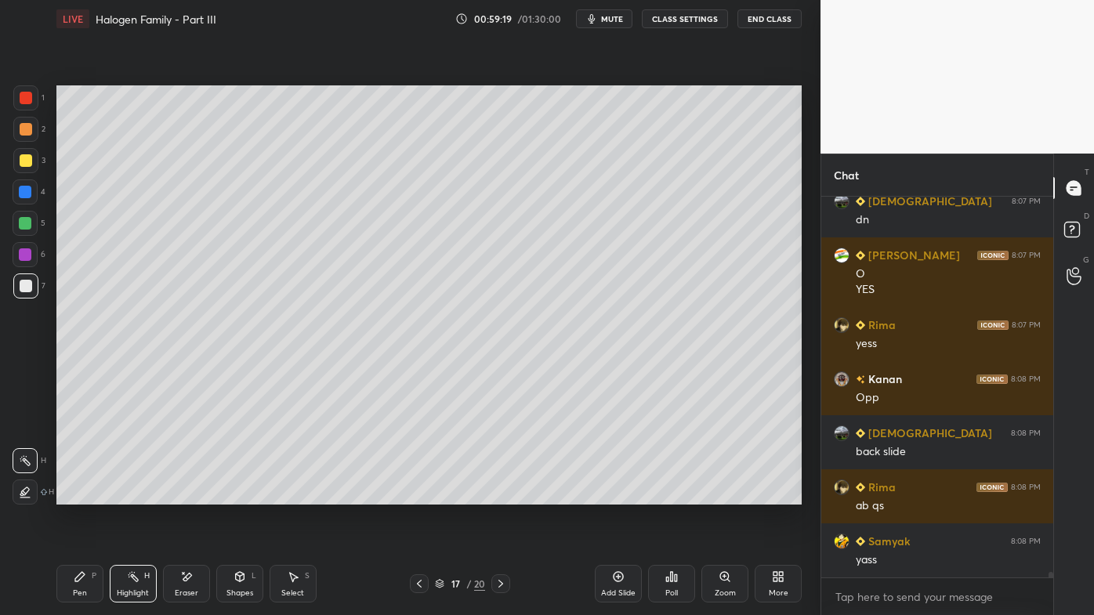
scroll to position [25831, 0]
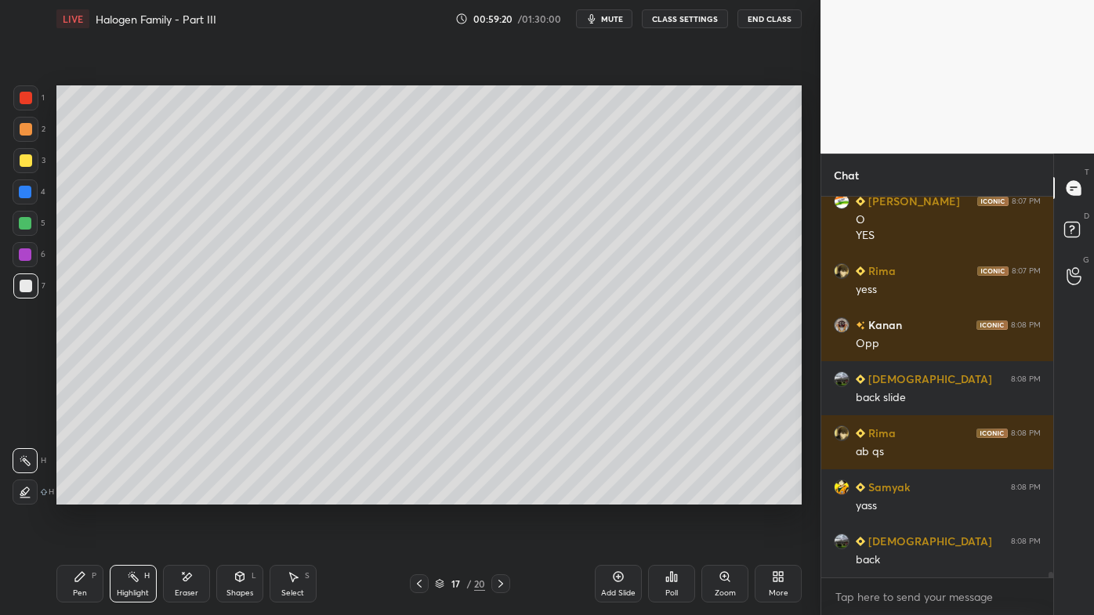
click at [499, 495] on icon at bounding box center [501, 584] width 13 height 13
drag, startPoint x: 79, startPoint y: 575, endPoint x: 78, endPoint y: 560, distance: 15.7
click at [76, 495] on icon at bounding box center [80, 577] width 13 height 13
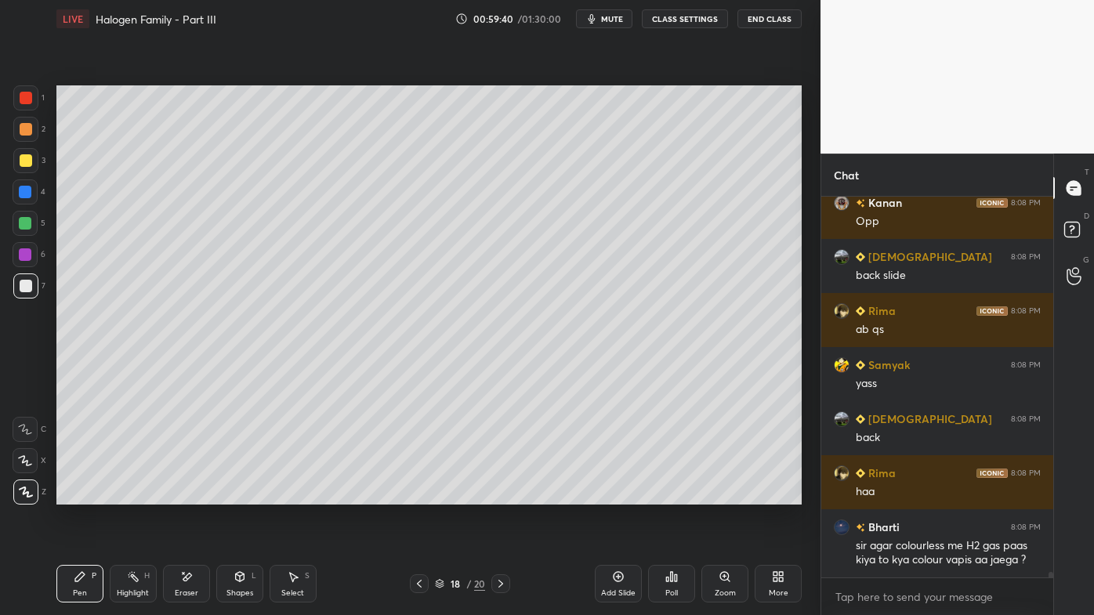
scroll to position [25969, 0]
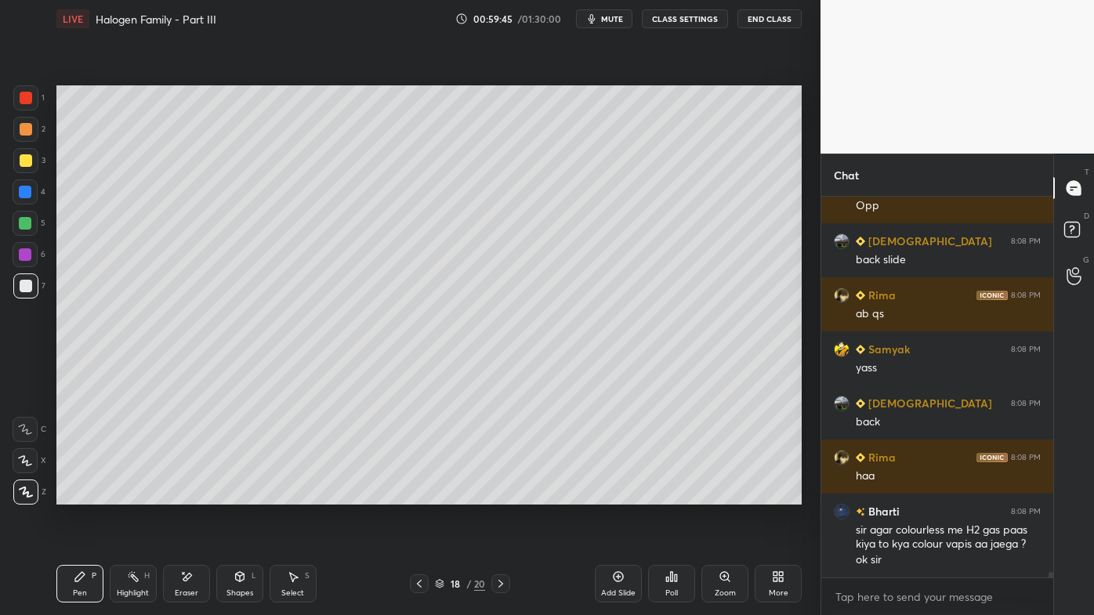
drag, startPoint x: 25, startPoint y: 124, endPoint x: 49, endPoint y: 125, distance: 23.6
click at [27, 125] on div at bounding box center [26, 129] width 13 height 13
click at [673, 495] on icon at bounding box center [671, 577] width 13 height 13
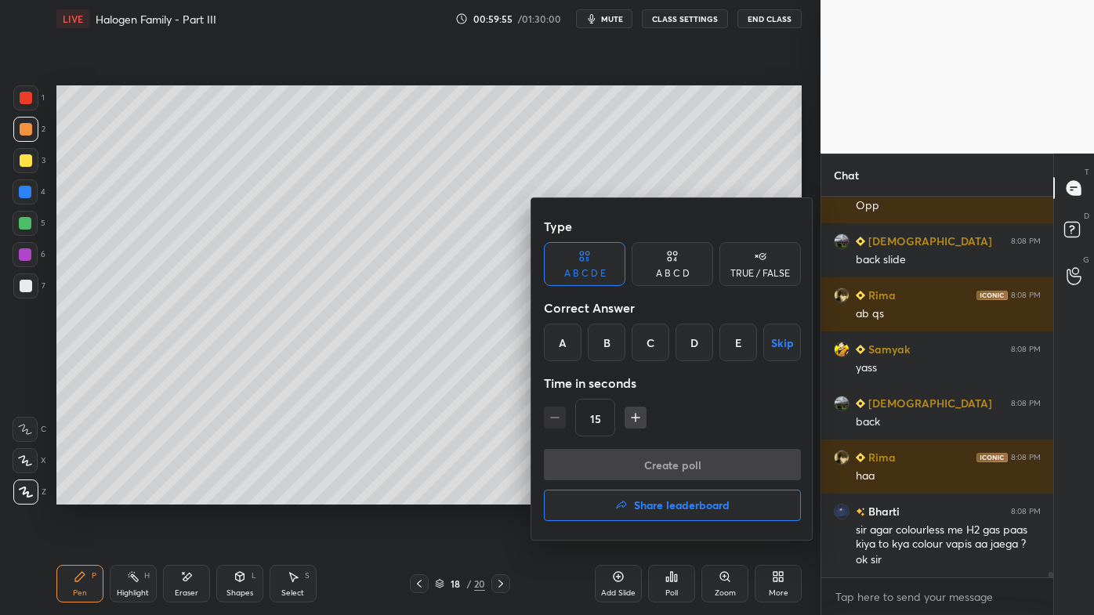
drag, startPoint x: 651, startPoint y: 281, endPoint x: 664, endPoint y: 276, distance: 13.4
click at [653, 281] on div "A B C D" at bounding box center [673, 264] width 82 height 44
click at [571, 348] on div "A" at bounding box center [567, 343] width 46 height 38
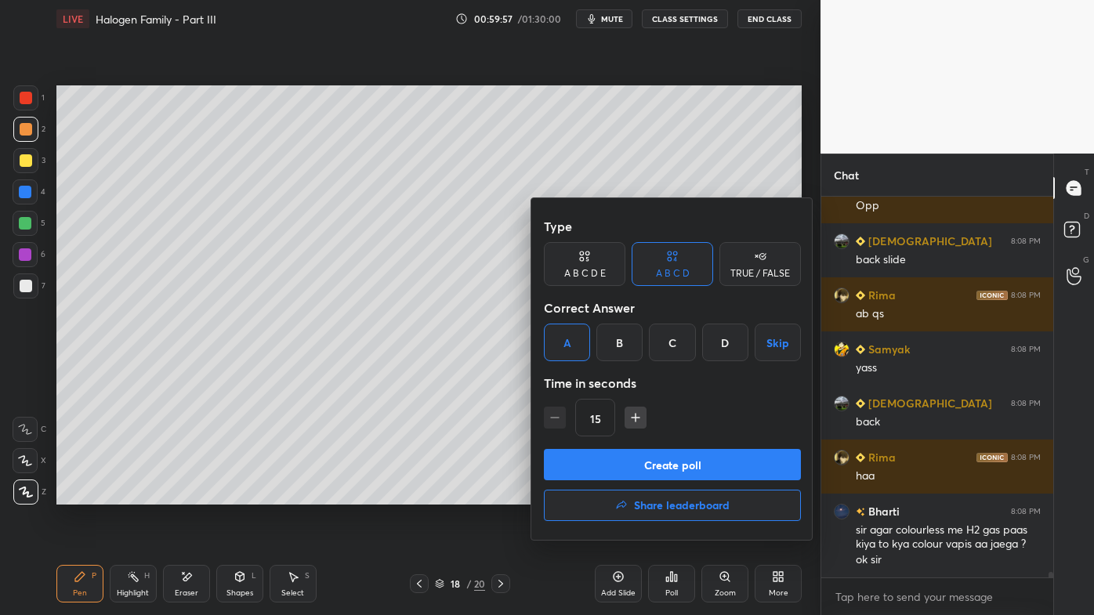
drag, startPoint x: 604, startPoint y: 467, endPoint x: 589, endPoint y: 468, distance: 14.9
click at [602, 467] on button "Create poll" at bounding box center [672, 464] width 257 height 31
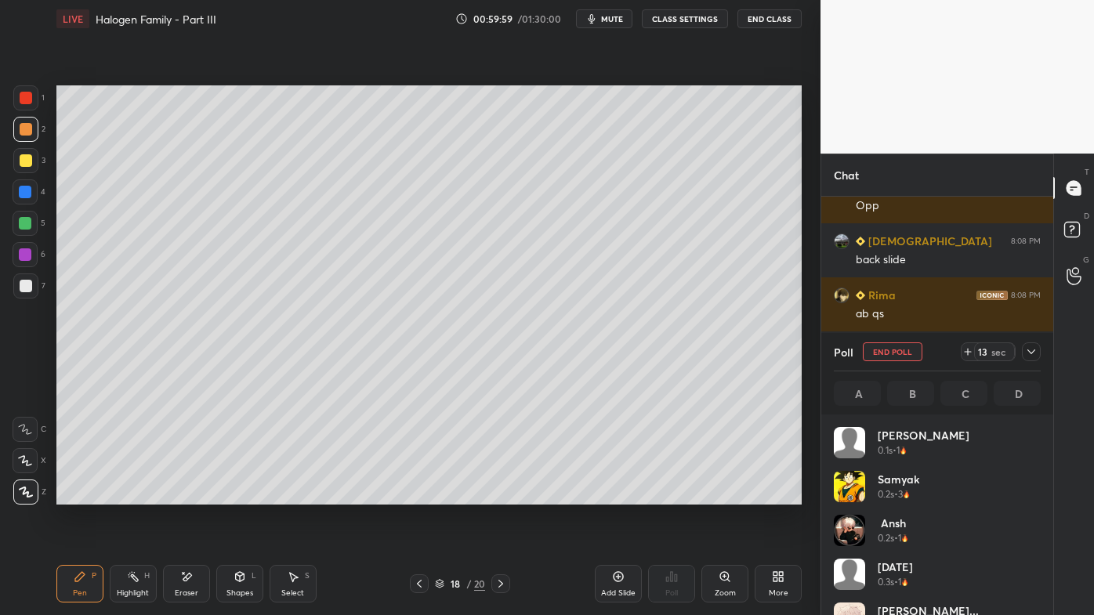
scroll to position [183, 202]
click at [1039, 352] on div at bounding box center [1031, 352] width 19 height 19
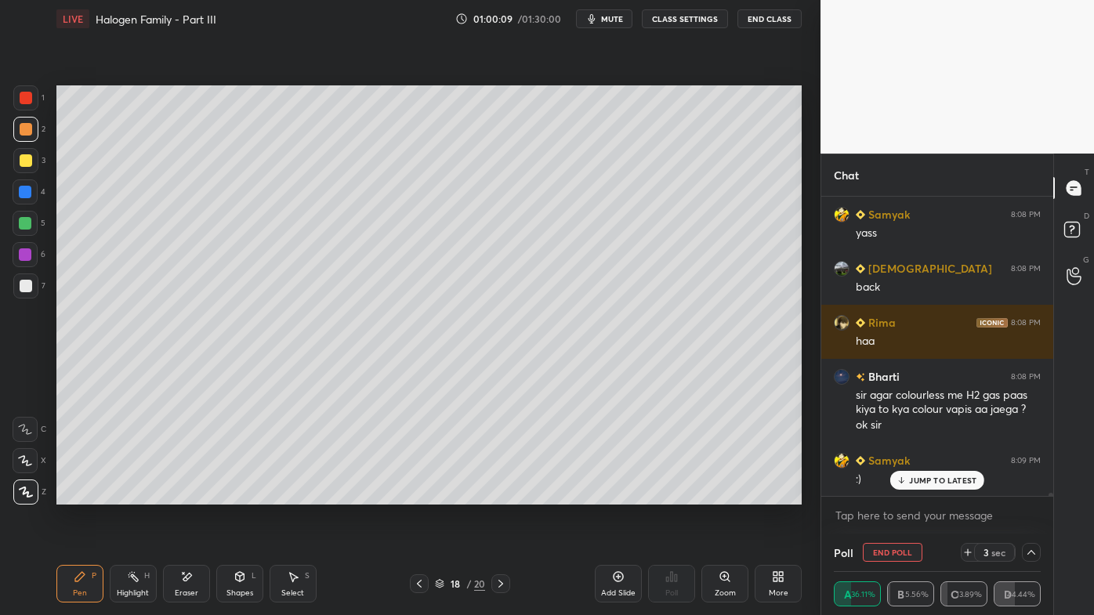
scroll to position [26158, 0]
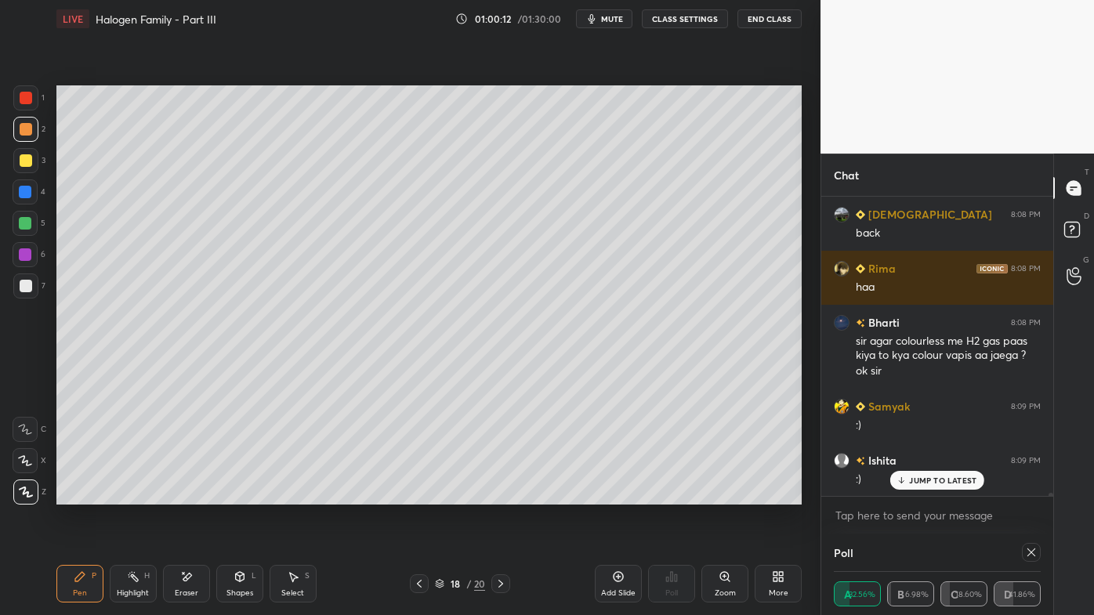
click at [23, 282] on div at bounding box center [26, 286] width 13 height 13
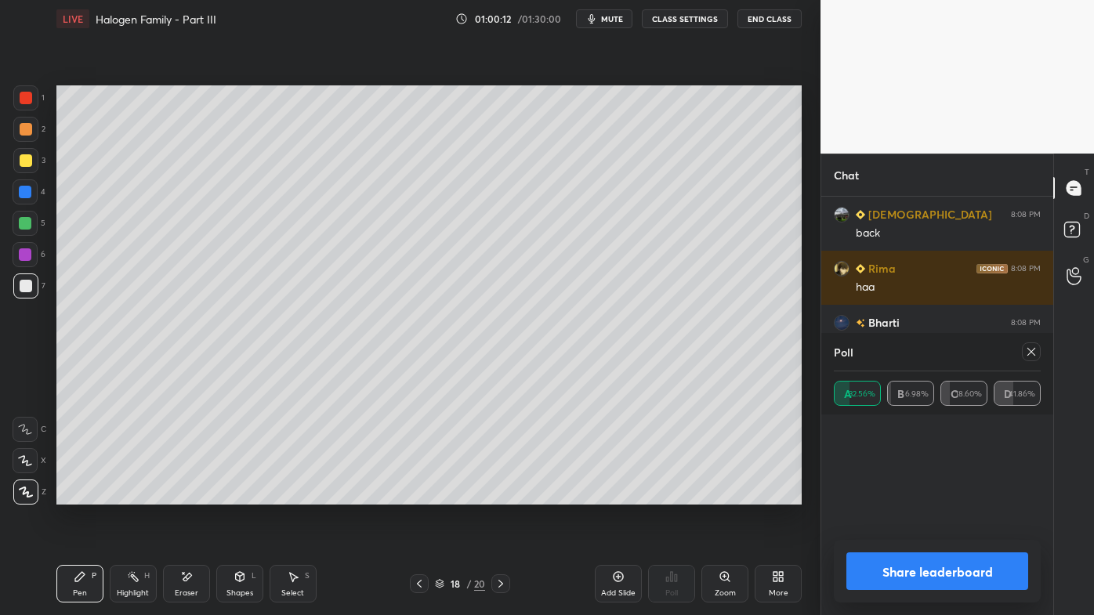
scroll to position [45, 202]
click at [1036, 350] on icon at bounding box center [1031, 352] width 13 height 13
type textarea "x"
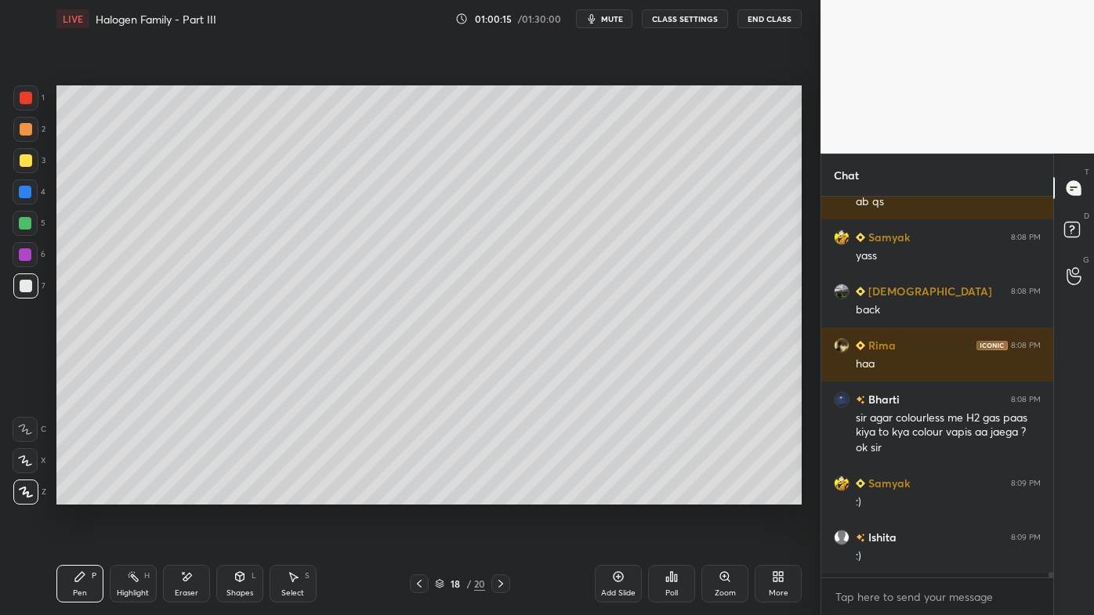
scroll to position [376, 227]
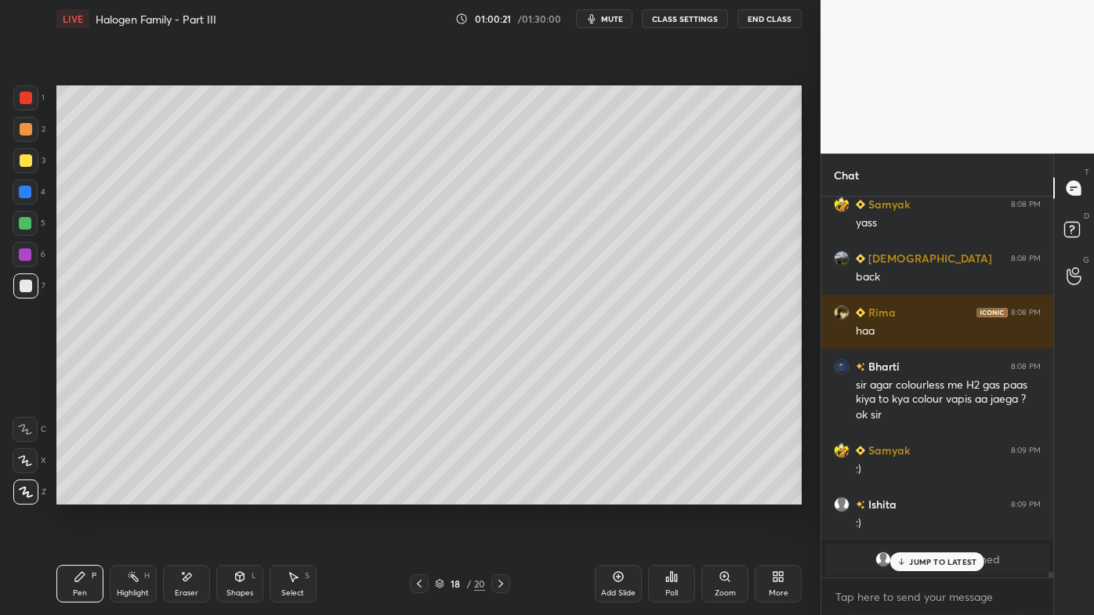
drag, startPoint x: 930, startPoint y: 563, endPoint x: 921, endPoint y: 571, distance: 11.7
click at [929, 495] on p "JUMP TO LATEST" at bounding box center [942, 561] width 67 height 9
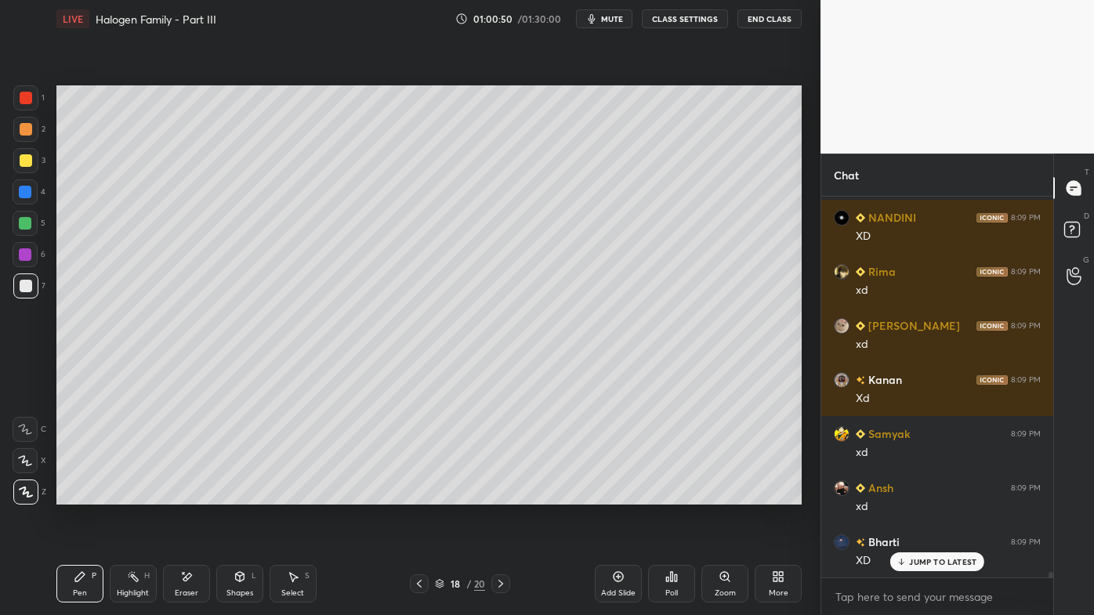
click at [922, 495] on p "JUMP TO LATEST" at bounding box center [942, 561] width 67 height 9
drag, startPoint x: 126, startPoint y: 571, endPoint x: 167, endPoint y: 506, distance: 77.4
click at [125, 495] on div "Highlight H" at bounding box center [133, 584] width 47 height 38
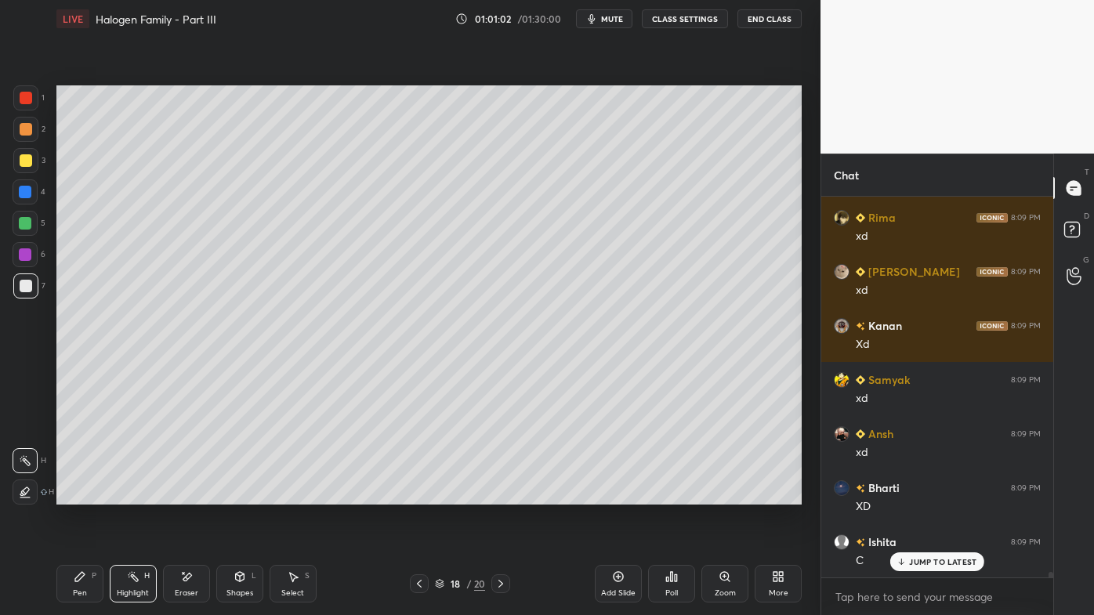
drag, startPoint x: 615, startPoint y: 575, endPoint x: 607, endPoint y: 568, distance: 10.0
click at [615, 495] on icon at bounding box center [618, 577] width 13 height 13
drag, startPoint x: 82, startPoint y: 578, endPoint x: 78, endPoint y: 546, distance: 32.4
click at [83, 495] on icon at bounding box center [80, 577] width 13 height 13
drag, startPoint x: 20, startPoint y: 130, endPoint x: 30, endPoint y: 124, distance: 11.3
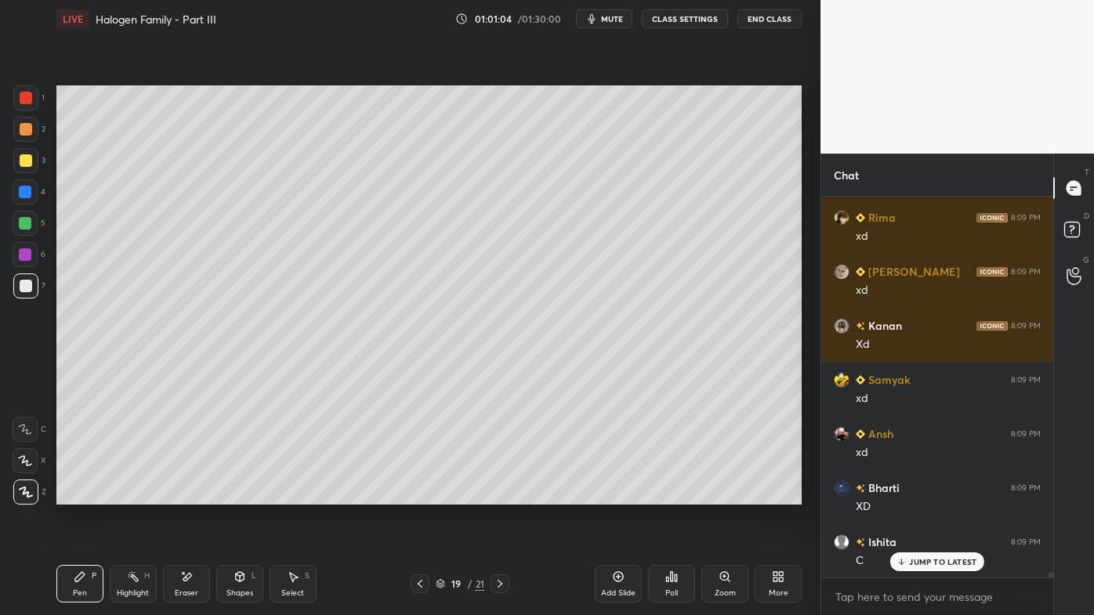
click at [20, 129] on div at bounding box center [26, 129] width 13 height 13
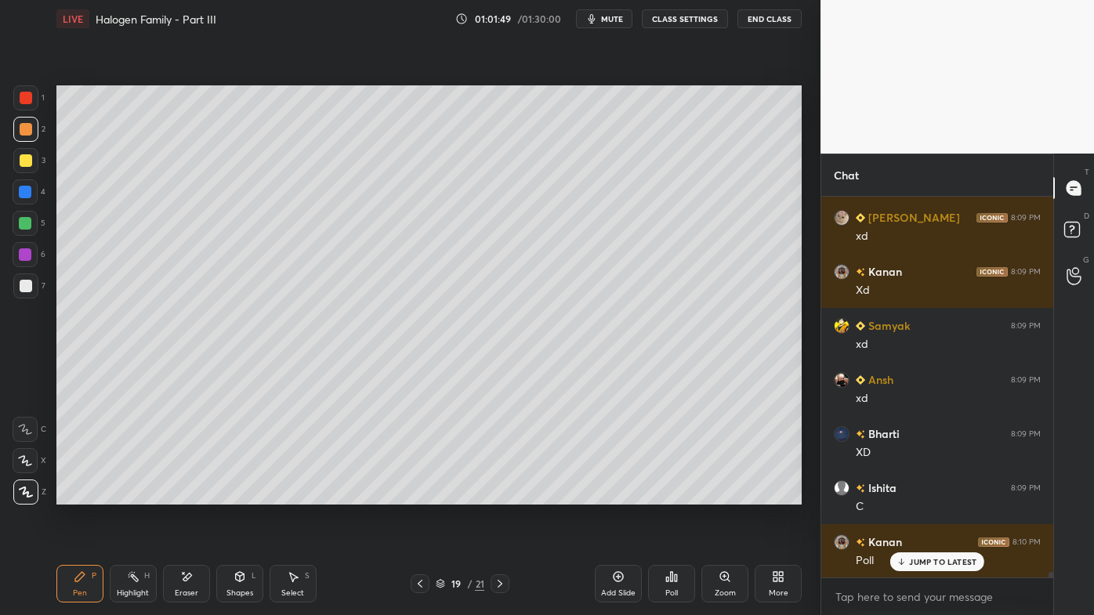
click at [29, 165] on div at bounding box center [26, 160] width 13 height 13
click at [666, 495] on icon at bounding box center [667, 580] width 2 height 4
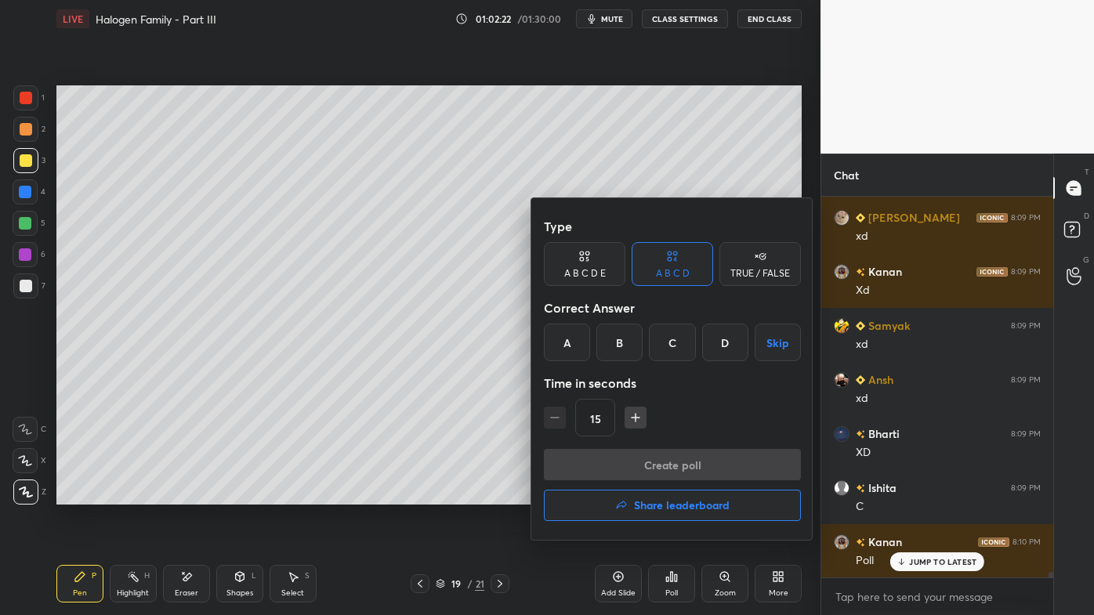
drag, startPoint x: 730, startPoint y: 336, endPoint x: 702, endPoint y: 361, distance: 37.2
click at [731, 336] on div "D" at bounding box center [725, 343] width 46 height 38
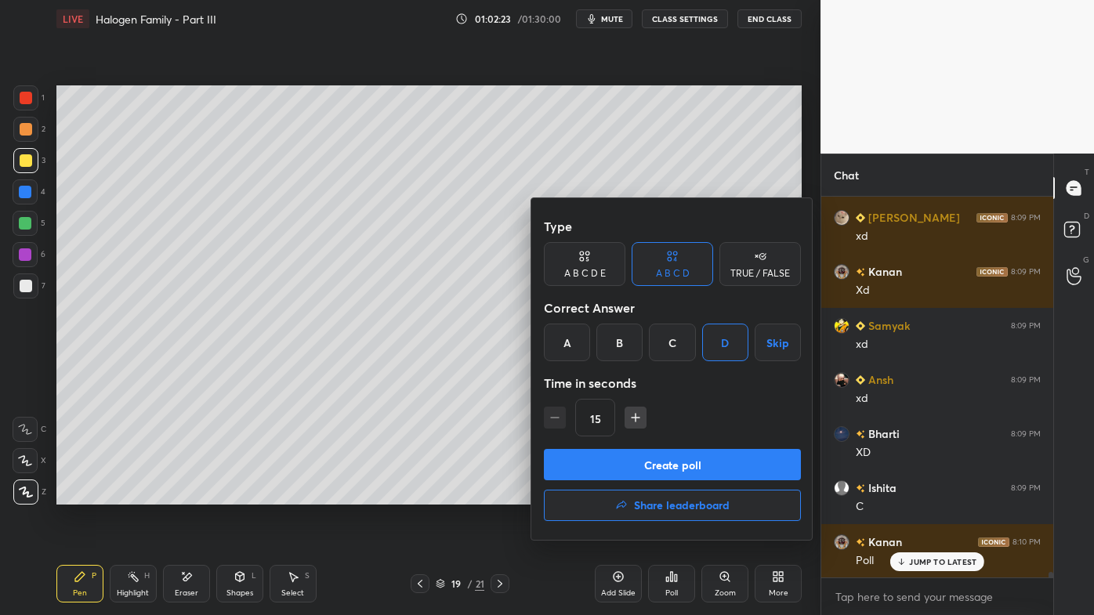
click at [638, 421] on icon "button" at bounding box center [636, 418] width 16 height 16
type input "30"
click at [640, 453] on button "Create poll" at bounding box center [672, 464] width 257 height 31
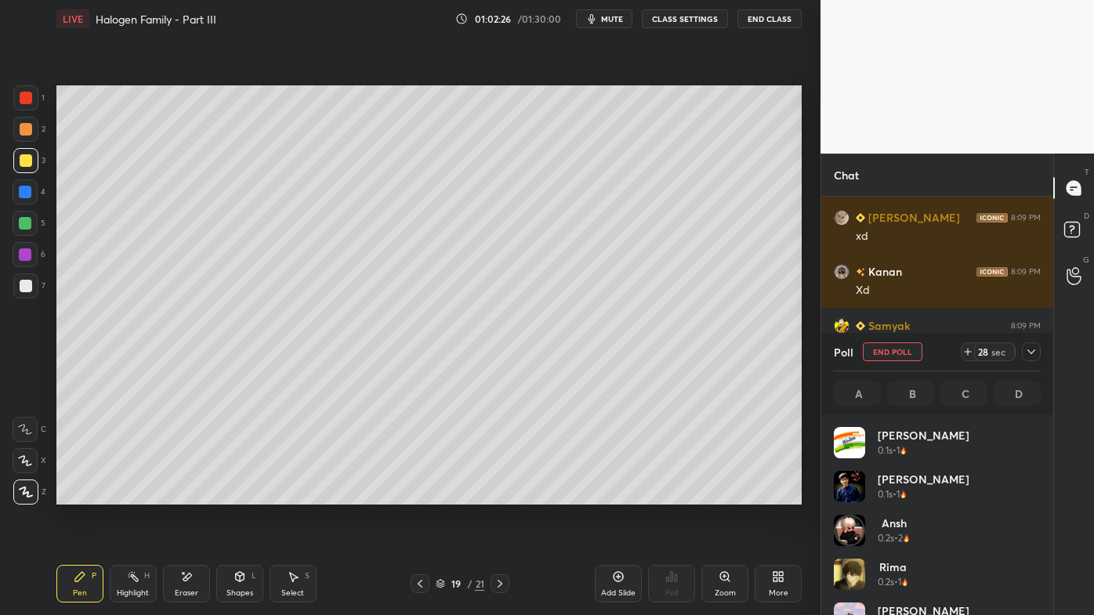
scroll to position [183, 202]
drag, startPoint x: 1034, startPoint y: 349, endPoint x: 1026, endPoint y: 350, distance: 7.9
click at [1034, 351] on icon at bounding box center [1031, 352] width 13 height 13
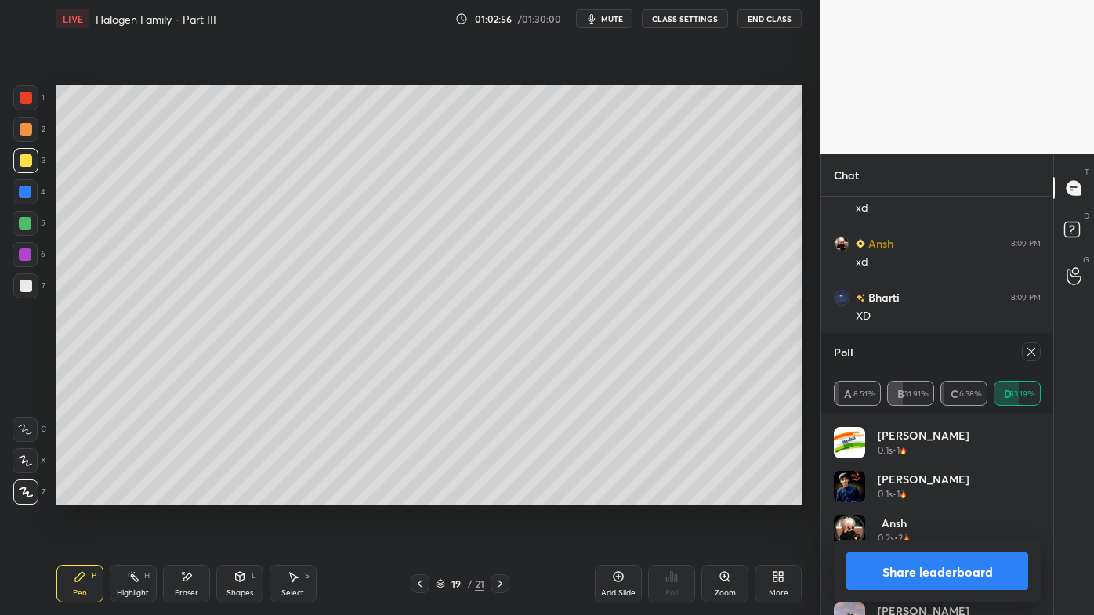
drag, startPoint x: 1033, startPoint y: 351, endPoint x: 1030, endPoint y: 366, distance: 15.2
click at [1034, 351] on icon at bounding box center [1031, 352] width 13 height 13
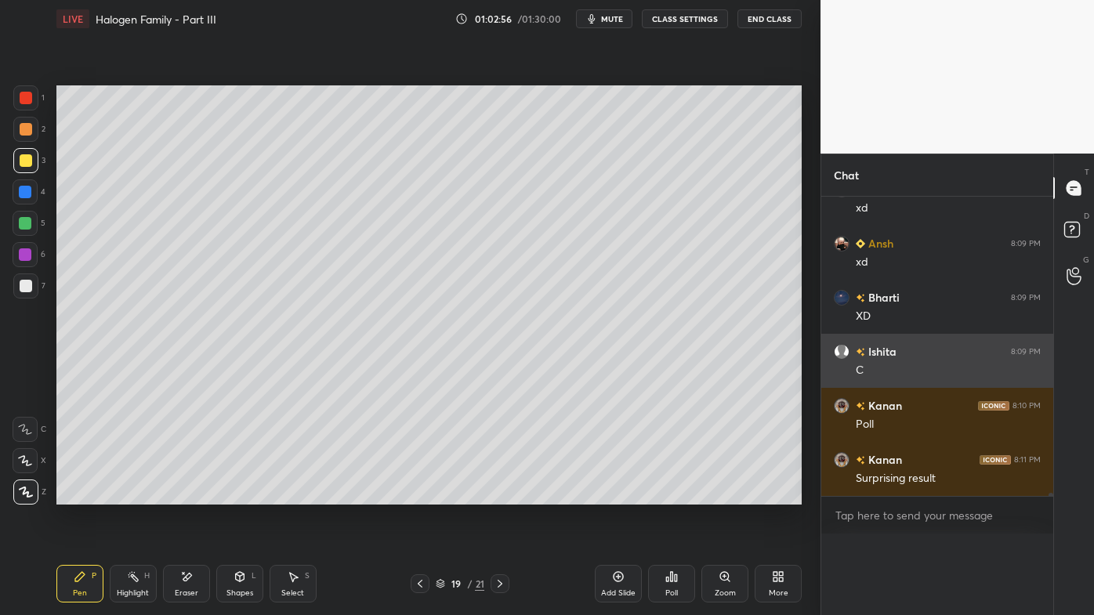
scroll to position [5, 4]
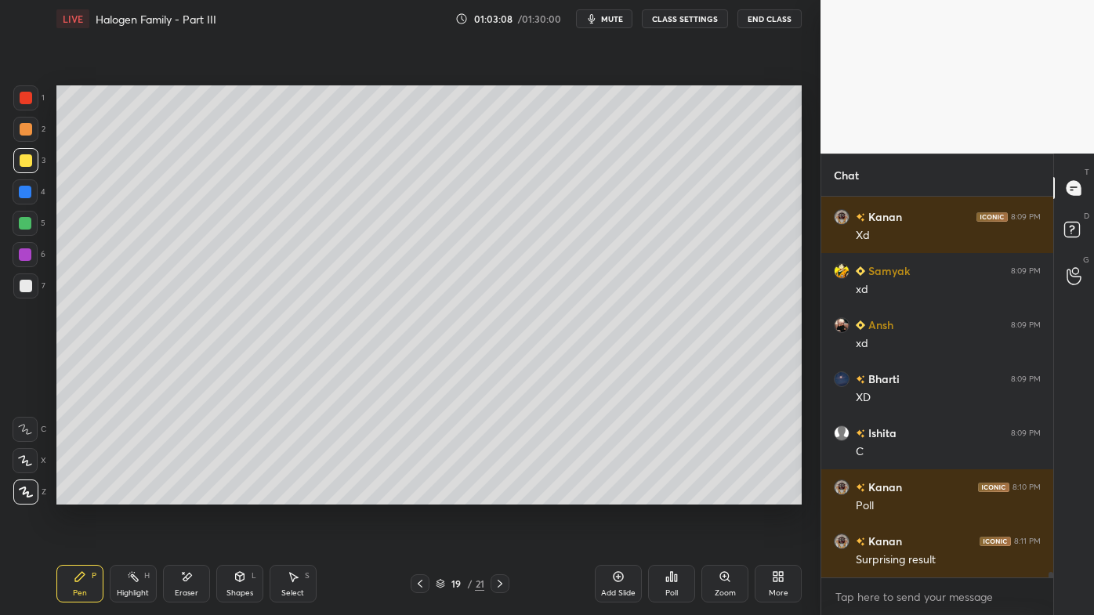
click at [27, 276] on div at bounding box center [25, 286] width 25 height 25
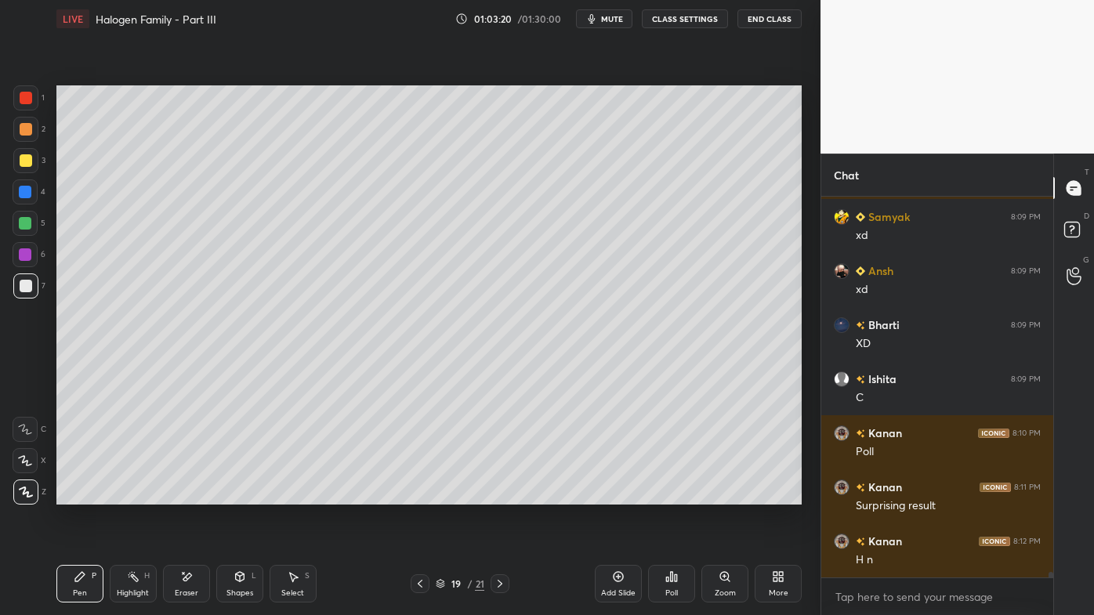
drag, startPoint x: 143, startPoint y: 571, endPoint x: 173, endPoint y: 538, distance: 45.0
click at [145, 495] on div "Highlight H" at bounding box center [133, 584] width 47 height 38
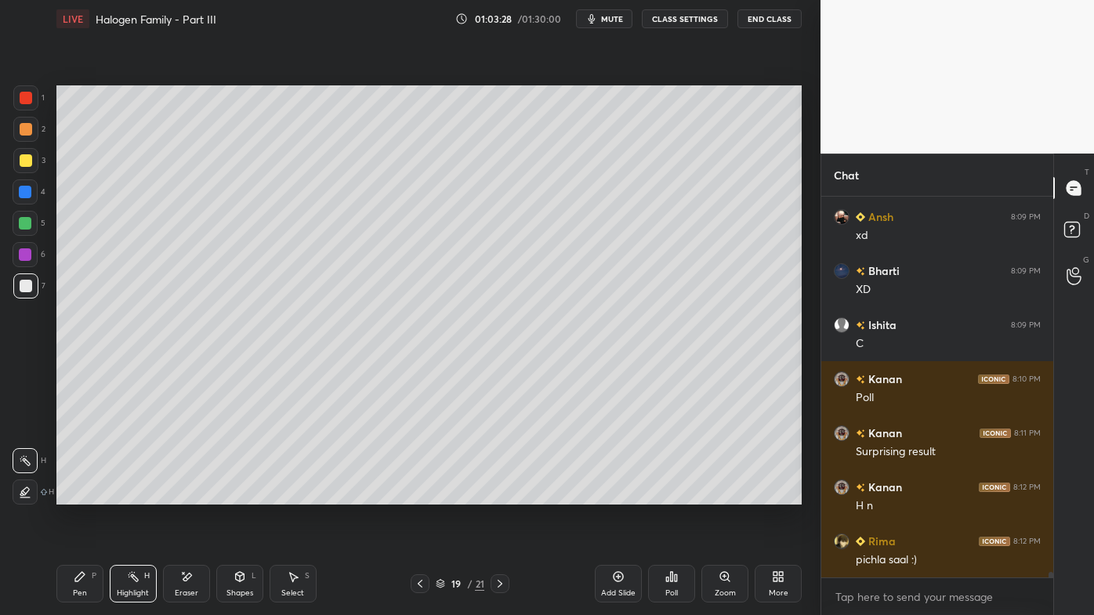
click at [76, 495] on icon at bounding box center [80, 577] width 13 height 13
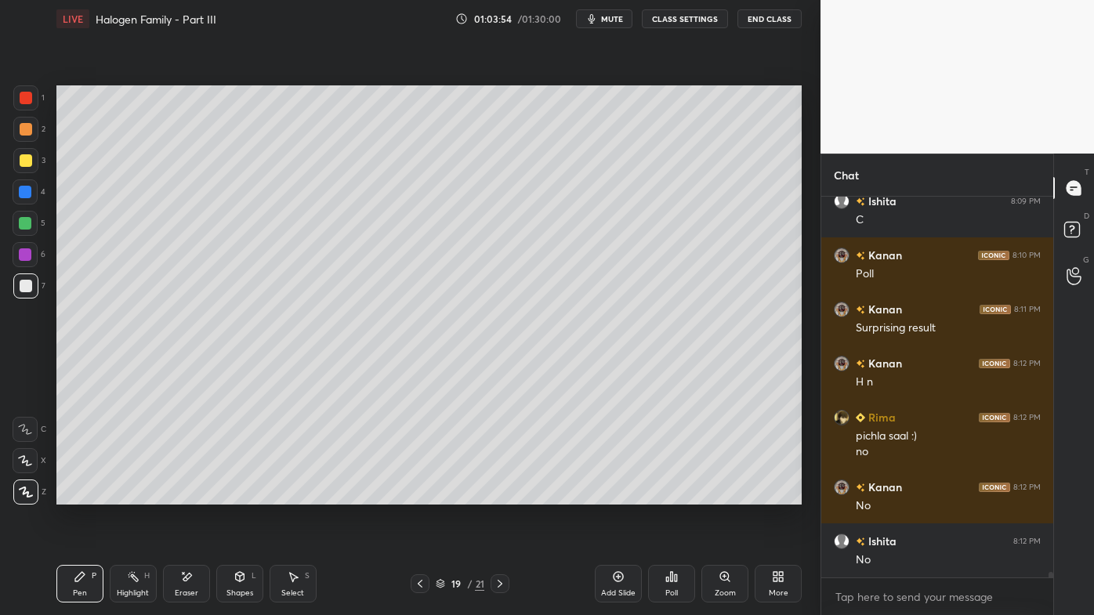
scroll to position [25870, 0]
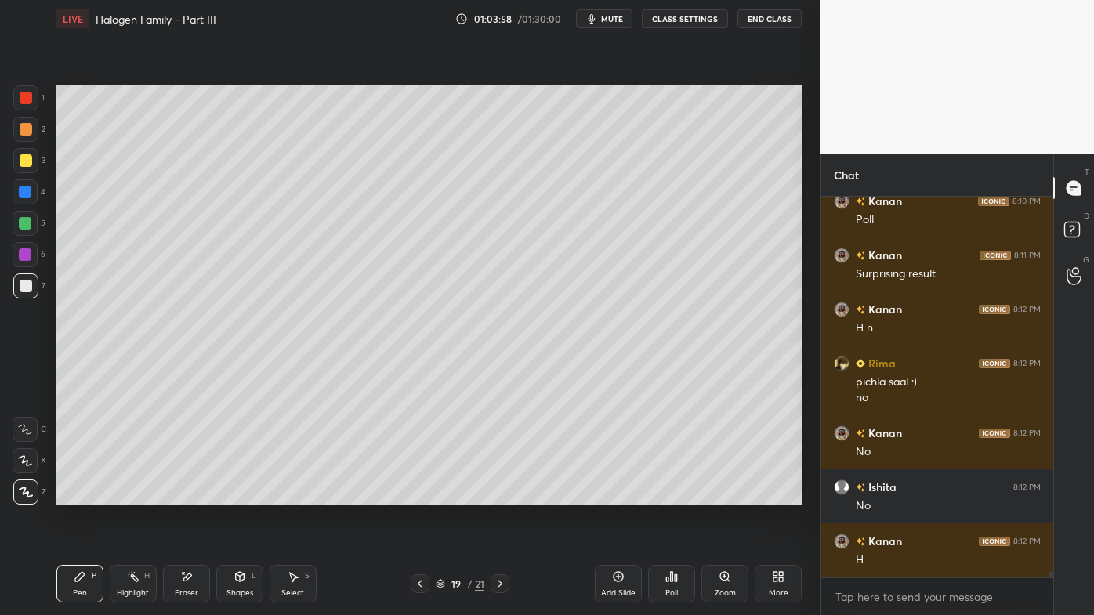
drag, startPoint x: 140, startPoint y: 572, endPoint x: 149, endPoint y: 566, distance: 10.7
click at [141, 495] on div "Highlight H" at bounding box center [133, 584] width 47 height 38
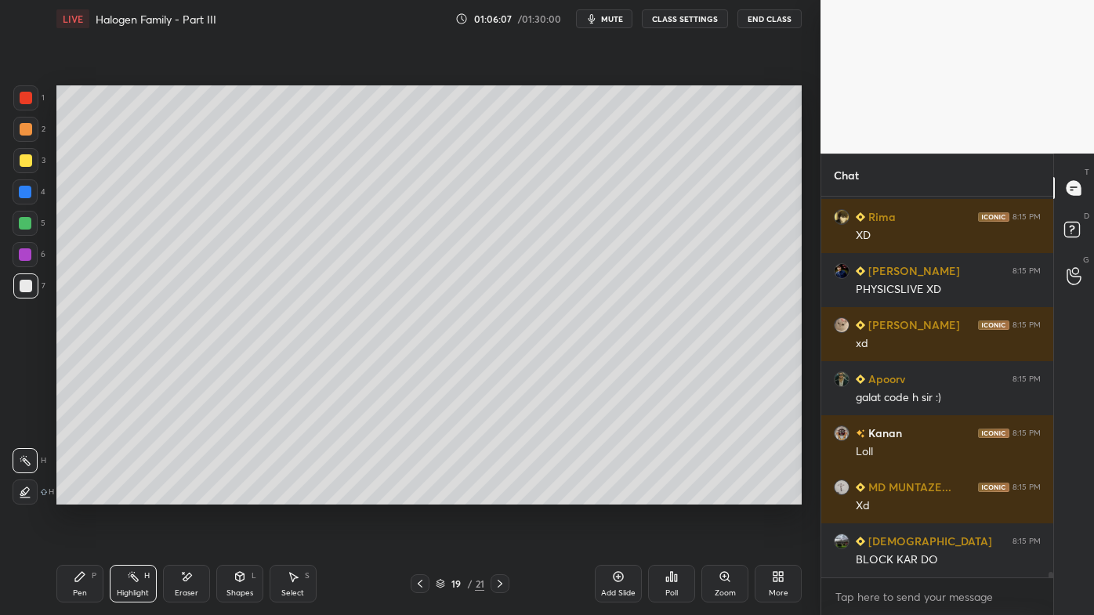
scroll to position [28079, 0]
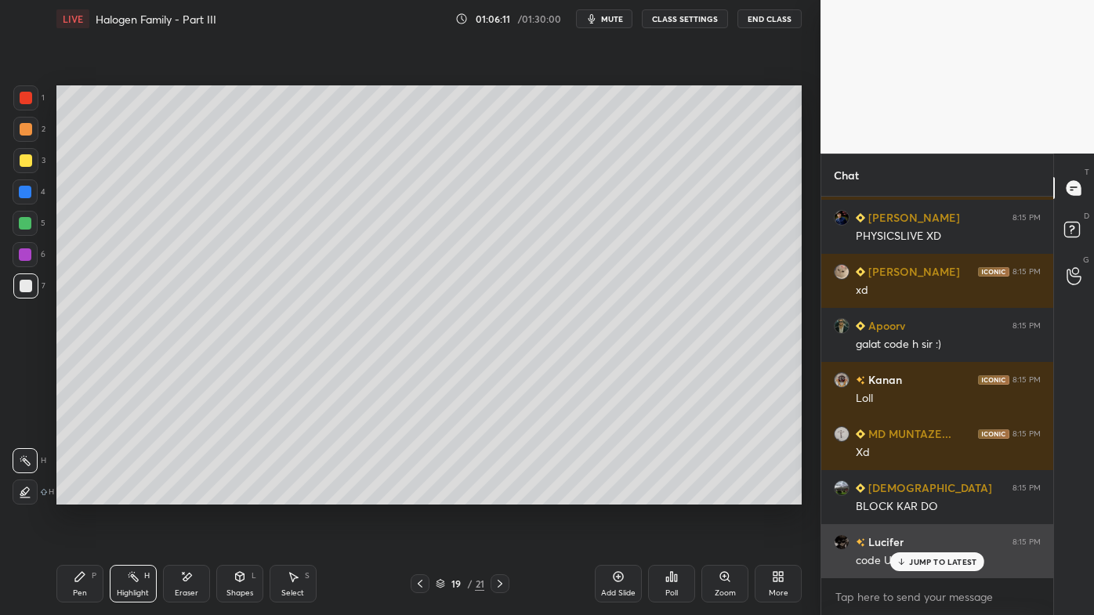
drag, startPoint x: 919, startPoint y: 558, endPoint x: 905, endPoint y: 571, distance: 19.5
click at [919, 495] on p "JUMP TO LATEST" at bounding box center [942, 561] width 67 height 9
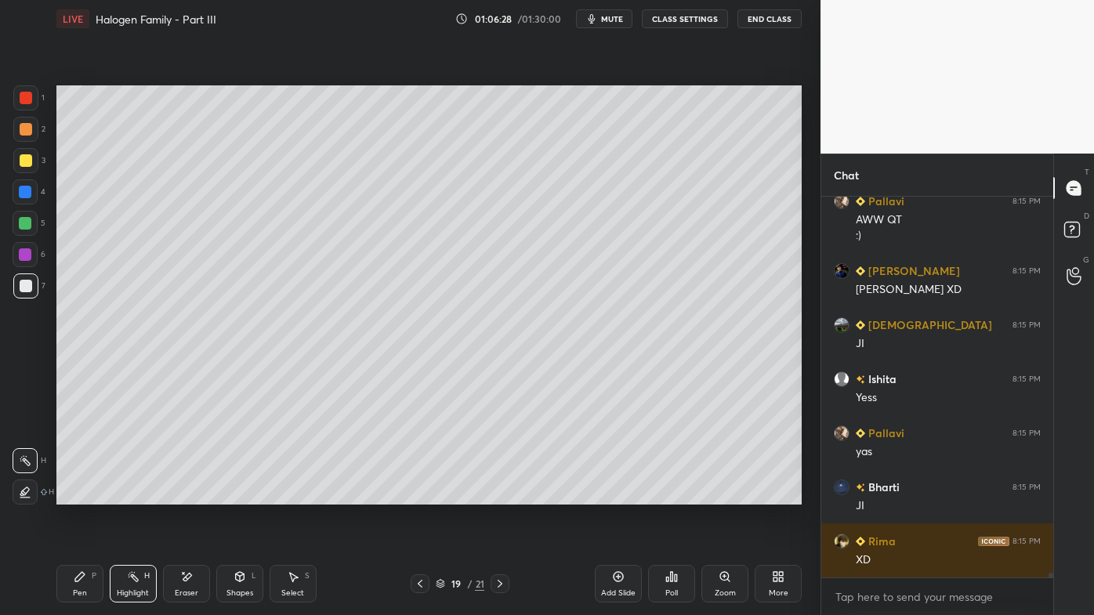
scroll to position [28582, 0]
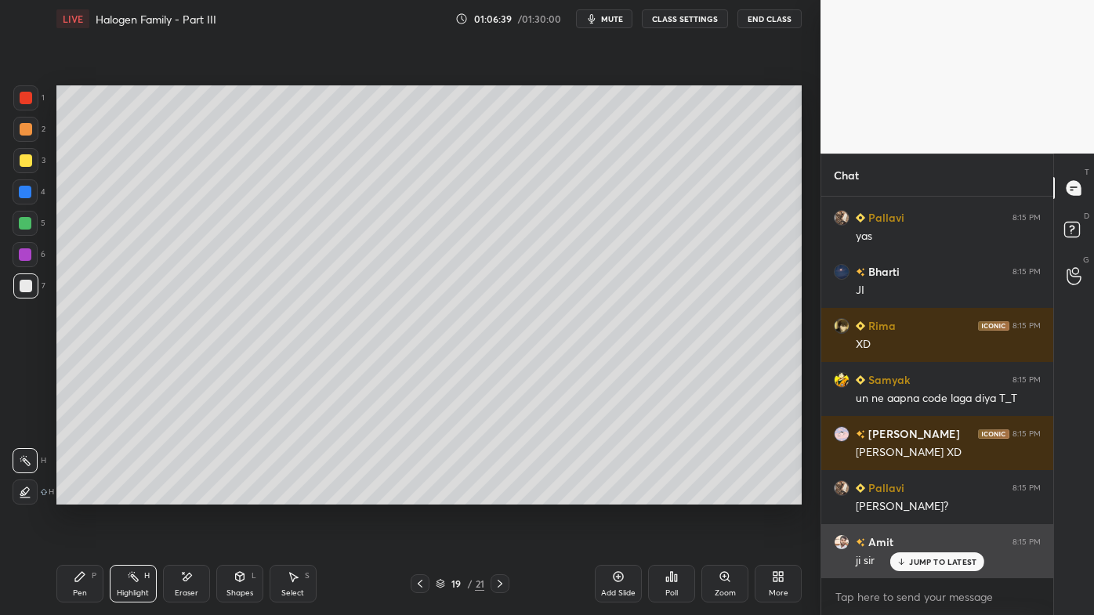
click at [919, 495] on p "JUMP TO LATEST" at bounding box center [942, 561] width 67 height 9
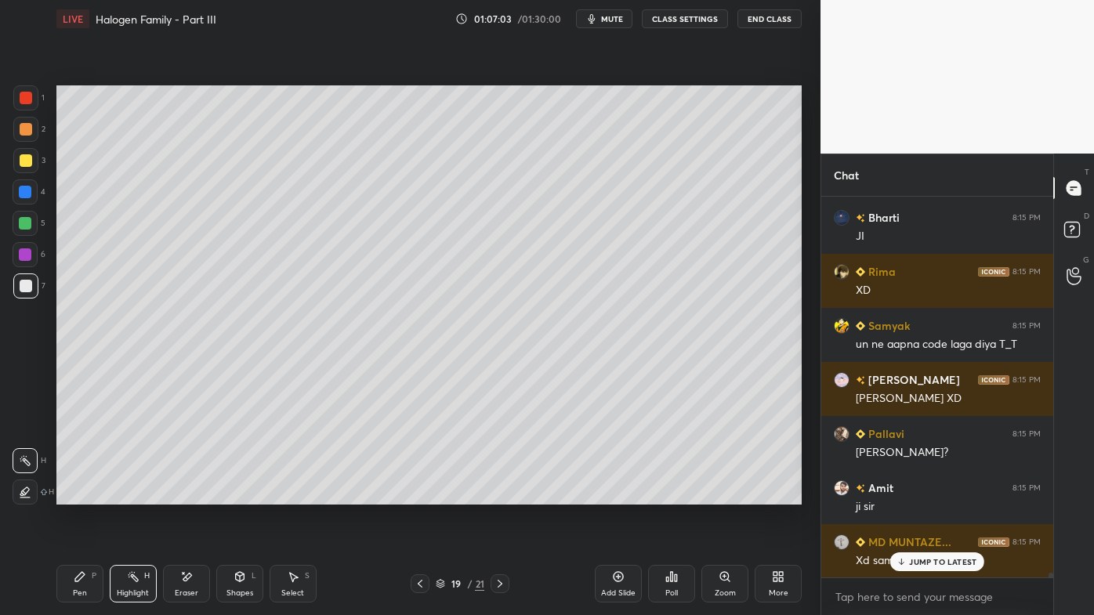
scroll to position [28852, 0]
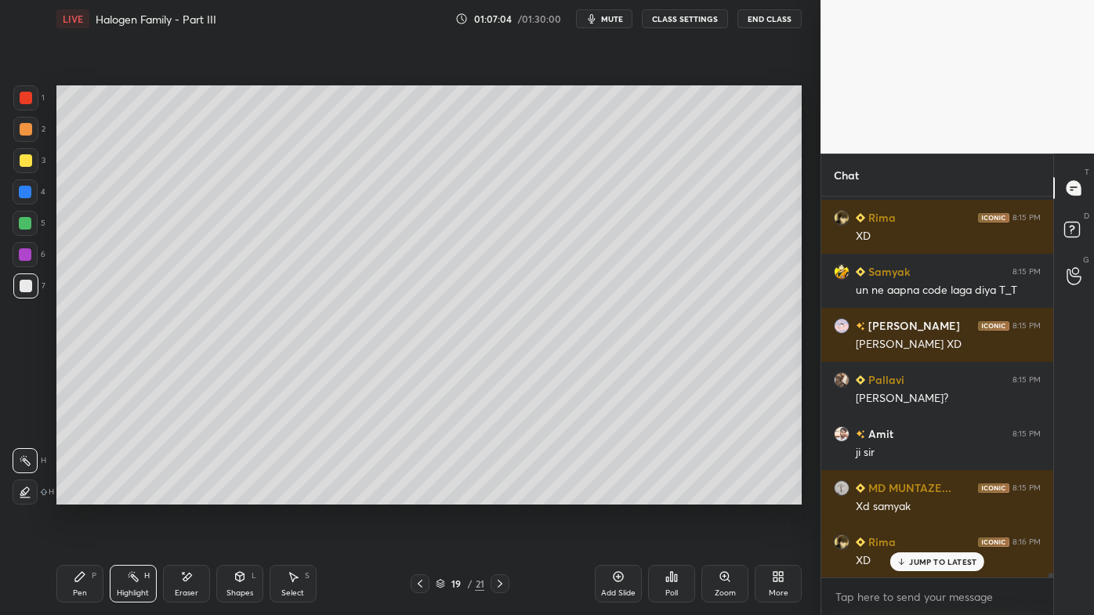
drag, startPoint x: 915, startPoint y: 565, endPoint x: 905, endPoint y: 581, distance: 19.1
click at [915, 495] on div "JUMP TO LATEST" at bounding box center [937, 562] width 94 height 19
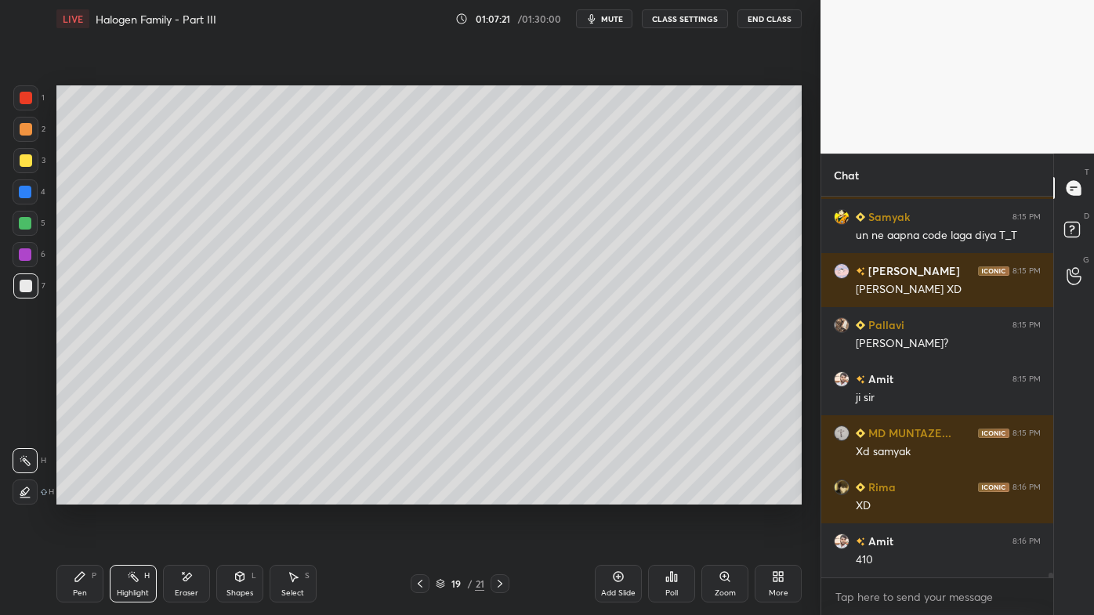
click at [499, 495] on icon at bounding box center [500, 584] width 13 height 13
click at [781, 495] on icon at bounding box center [781, 574] width 4 height 4
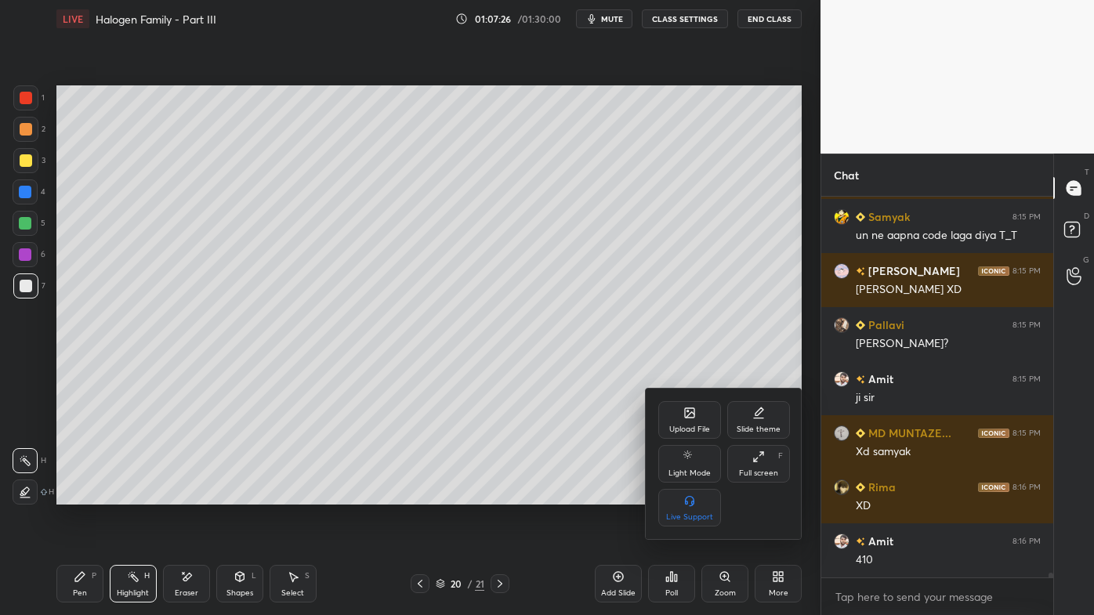
click at [680, 419] on div "Upload File" at bounding box center [689, 420] width 63 height 38
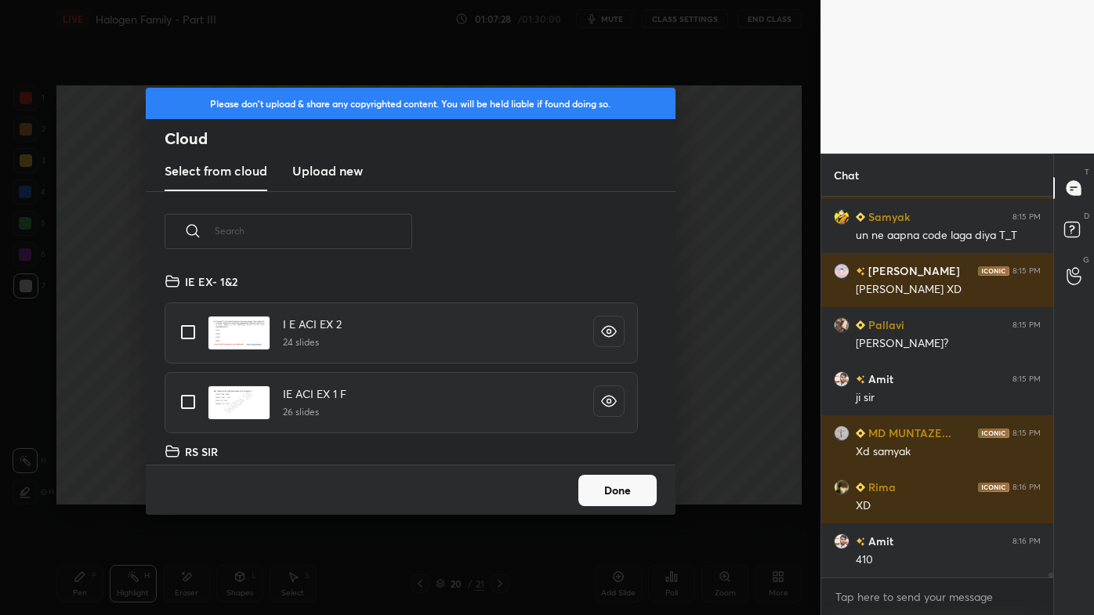
scroll to position [194, 503]
click at [317, 169] on h3 "Upload new" at bounding box center [327, 170] width 71 height 19
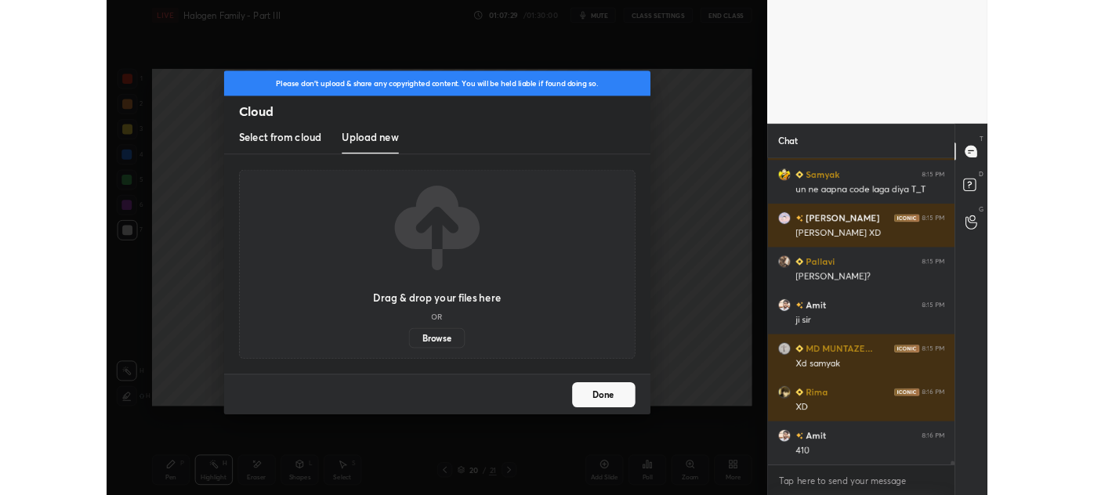
scroll to position [28961, 0]
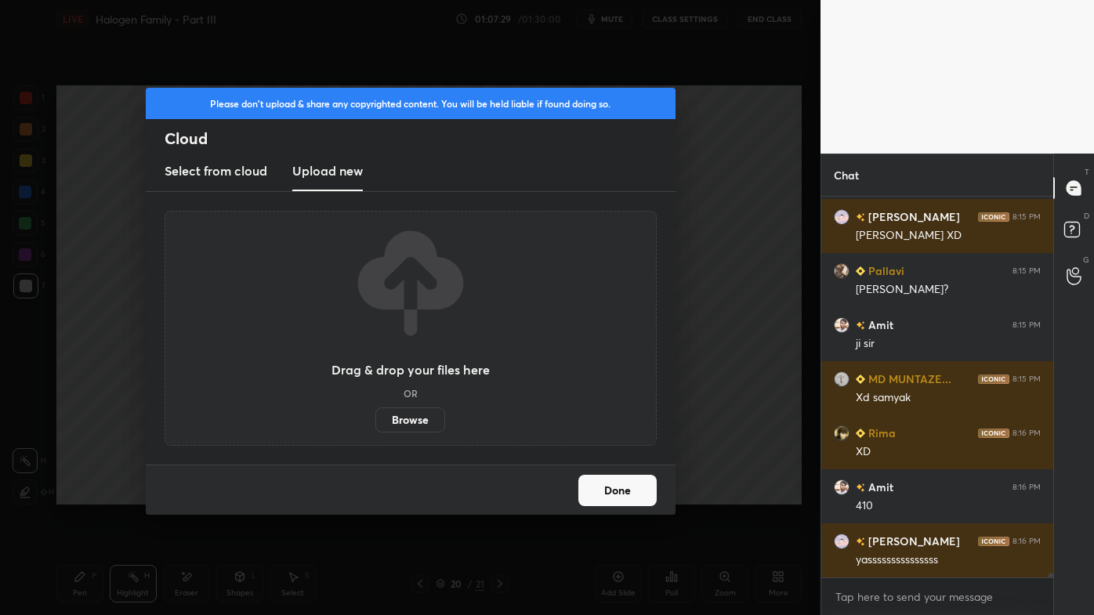
click at [419, 418] on label "Browse" at bounding box center [410, 420] width 70 height 25
click at [375, 418] on input "Browse" at bounding box center [375, 420] width 0 height 25
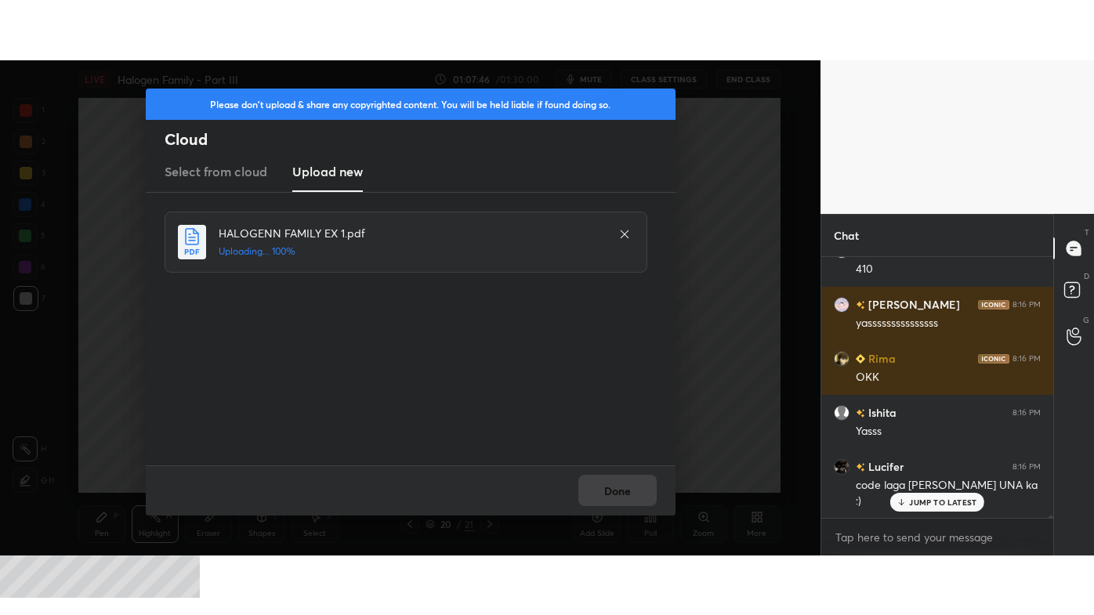
scroll to position [29312, 0]
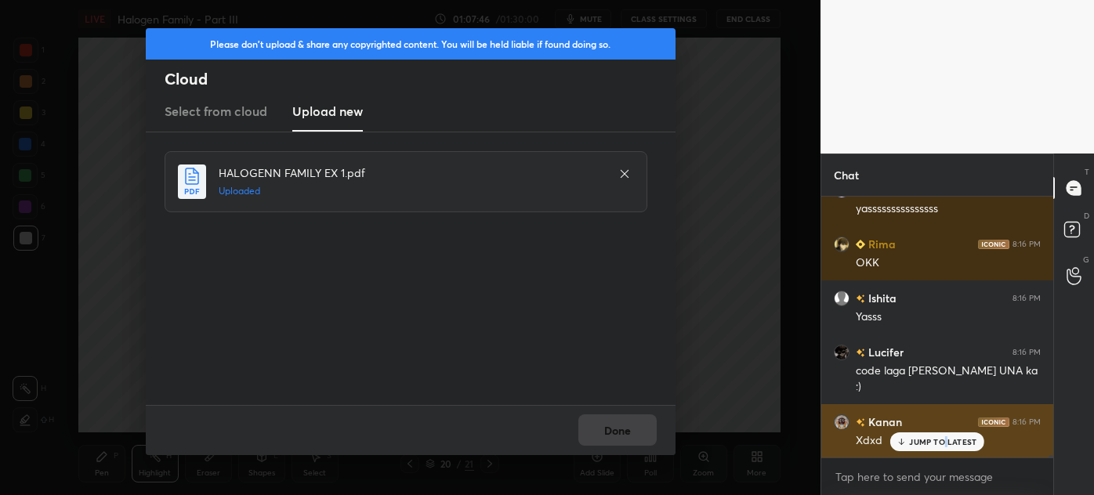
drag, startPoint x: 944, startPoint y: 441, endPoint x: 931, endPoint y: 441, distance: 12.5
click at [942, 442] on p "JUMP TO LATEST" at bounding box center [942, 441] width 67 height 9
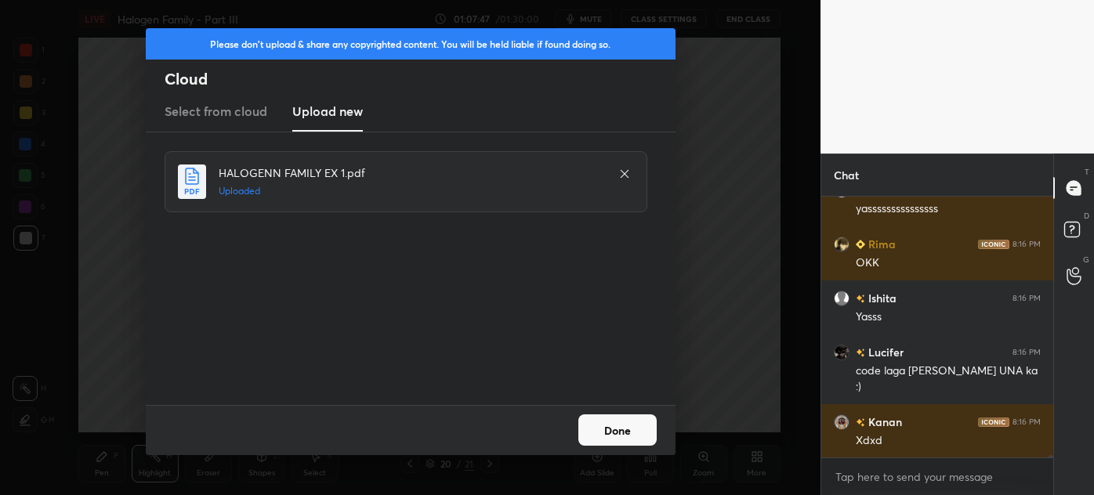
click at [615, 430] on button "Done" at bounding box center [617, 430] width 78 height 31
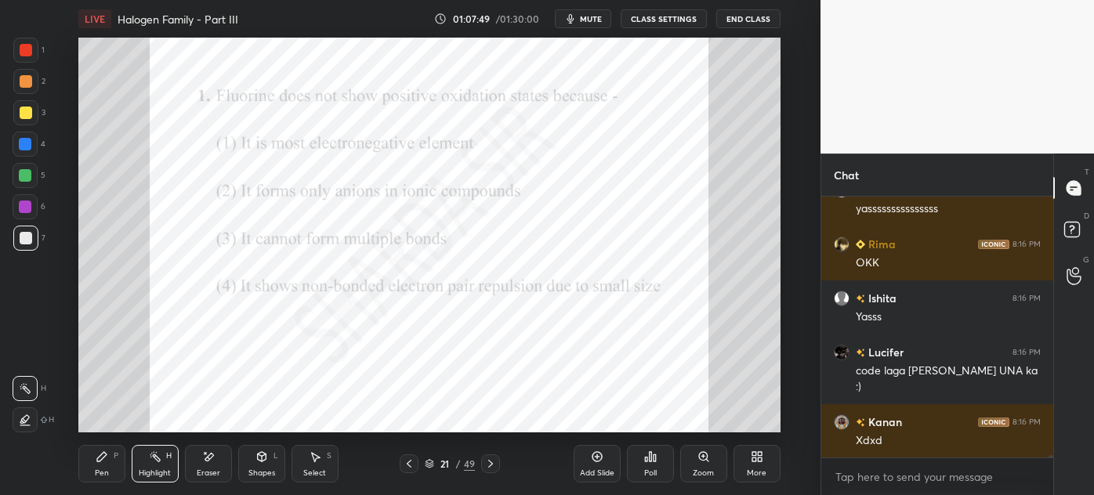
click at [490, 462] on icon at bounding box center [490, 464] width 5 height 8
click at [488, 463] on icon at bounding box center [490, 464] width 13 height 13
click at [489, 461] on icon at bounding box center [490, 464] width 5 height 8
click at [488, 463] on icon at bounding box center [490, 464] width 13 height 13
click at [485, 464] on icon at bounding box center [490, 464] width 13 height 13
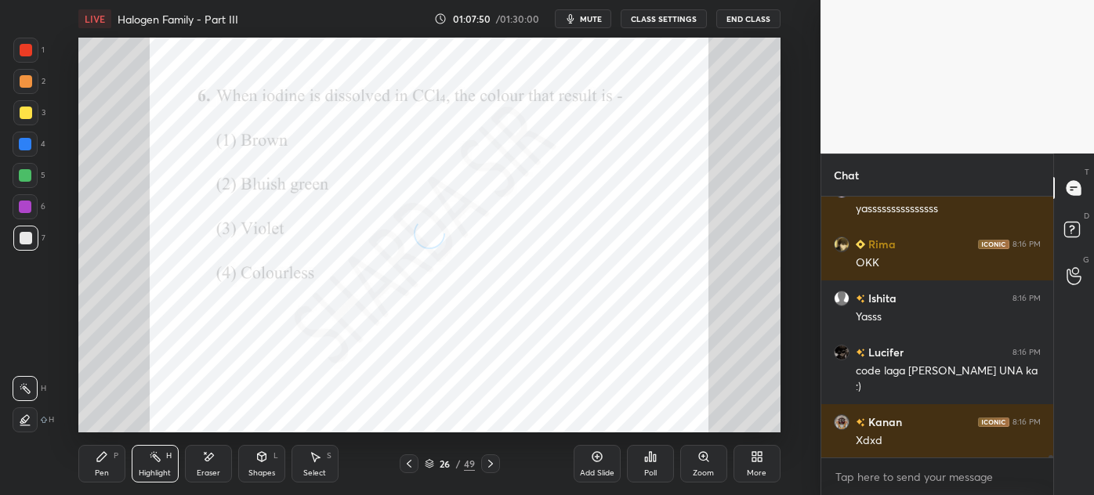
click at [481, 463] on div at bounding box center [490, 464] width 19 height 19
click at [479, 462] on div "27 / 49" at bounding box center [450, 464] width 100 height 19
click at [483, 462] on div at bounding box center [490, 464] width 19 height 19
click at [481, 459] on div at bounding box center [490, 464] width 19 height 19
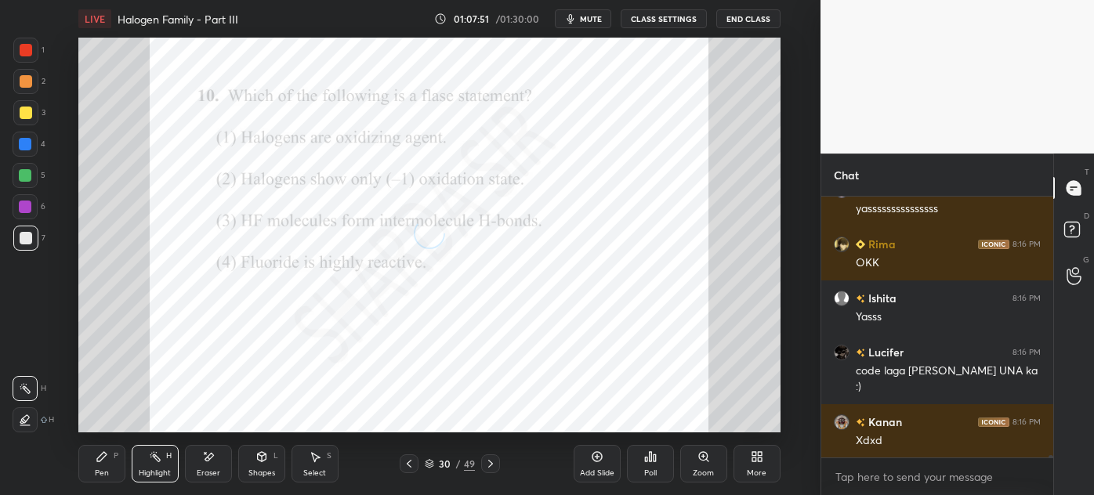
click at [478, 461] on div "30 / 49" at bounding box center [450, 464] width 100 height 19
drag, startPoint x: 482, startPoint y: 460, endPoint x: 491, endPoint y: 460, distance: 8.6
click at [481, 460] on div at bounding box center [490, 464] width 19 height 19
click at [491, 459] on icon at bounding box center [490, 464] width 13 height 13
click at [491, 460] on icon at bounding box center [490, 464] width 13 height 13
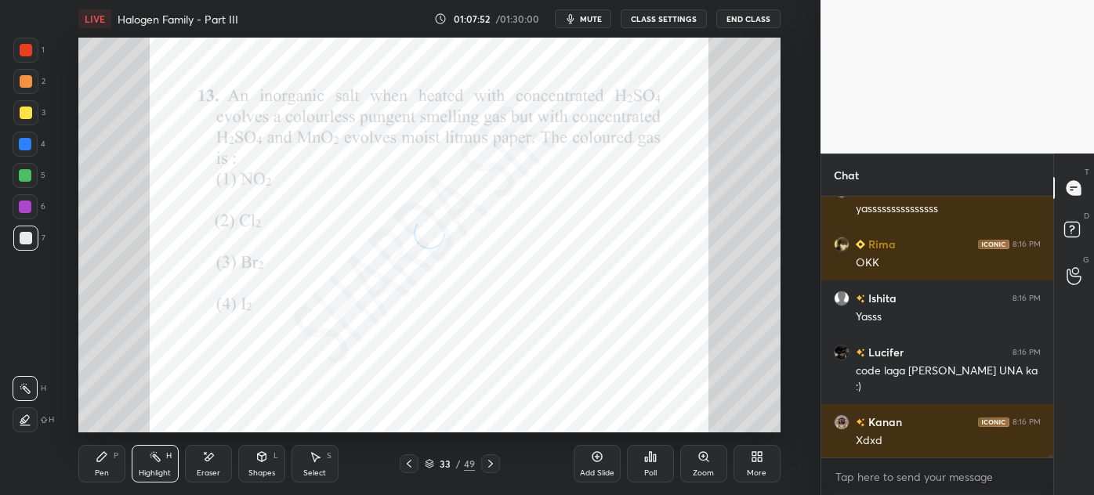
click at [494, 459] on icon at bounding box center [490, 464] width 13 height 13
click at [491, 458] on icon at bounding box center [490, 464] width 13 height 13
click at [492, 458] on icon at bounding box center [490, 464] width 13 height 13
click at [492, 459] on icon at bounding box center [490, 464] width 13 height 13
click at [491, 459] on icon at bounding box center [490, 464] width 13 height 13
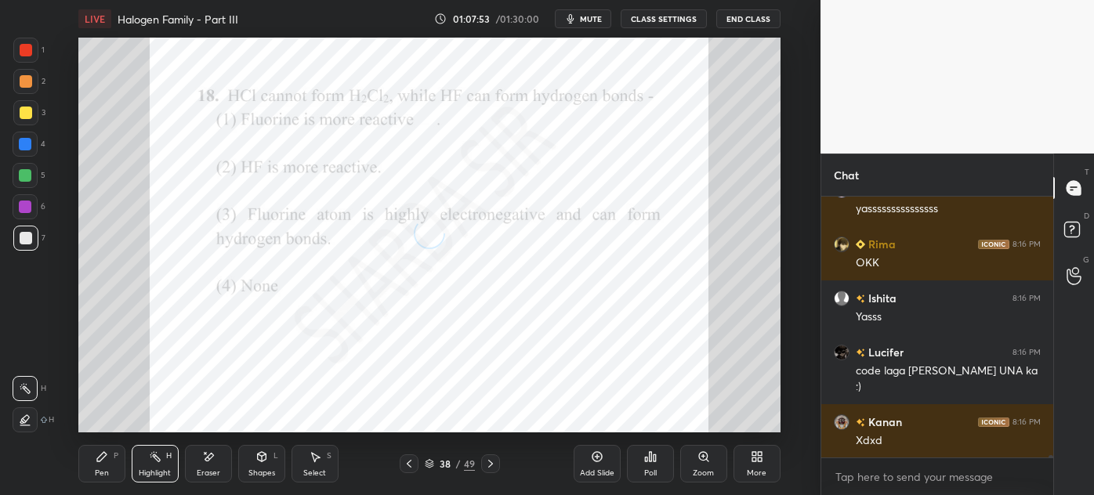
click at [491, 461] on icon at bounding box center [490, 464] width 13 height 13
click at [492, 459] on icon at bounding box center [490, 464] width 13 height 13
click at [491, 459] on icon at bounding box center [490, 464] width 13 height 13
click at [491, 461] on icon at bounding box center [490, 464] width 13 height 13
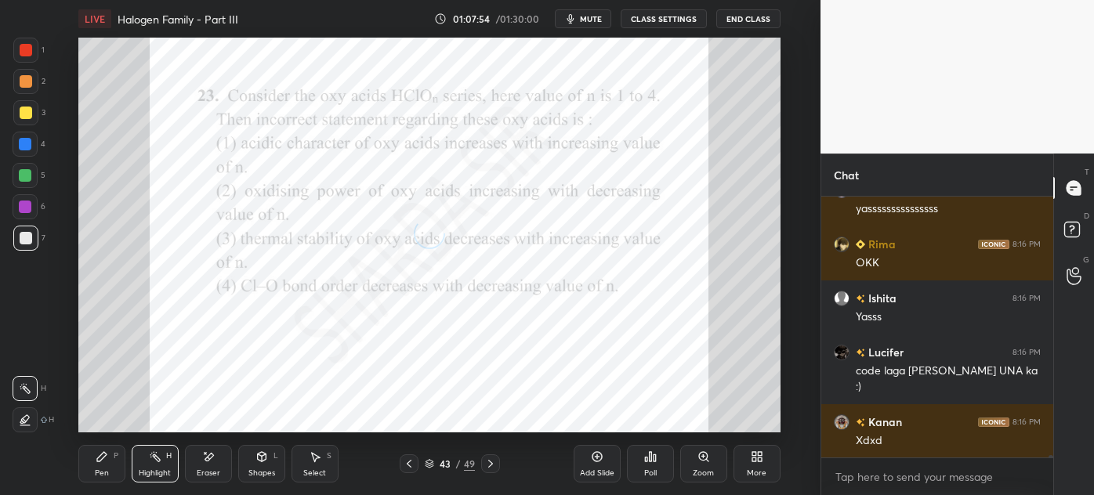
click at [491, 459] on icon at bounding box center [490, 464] width 13 height 13
click at [491, 460] on icon at bounding box center [490, 464] width 13 height 13
click at [488, 462] on icon at bounding box center [490, 464] width 13 height 13
click at [488, 461] on icon at bounding box center [490, 464] width 13 height 13
click at [489, 461] on icon at bounding box center [490, 464] width 5 height 8
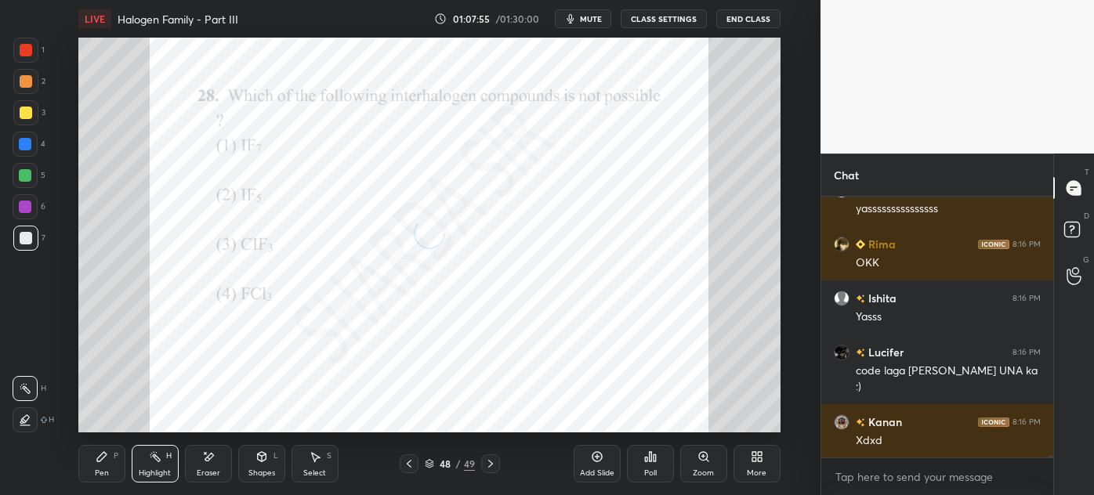
click at [490, 461] on icon at bounding box center [490, 464] width 13 height 13
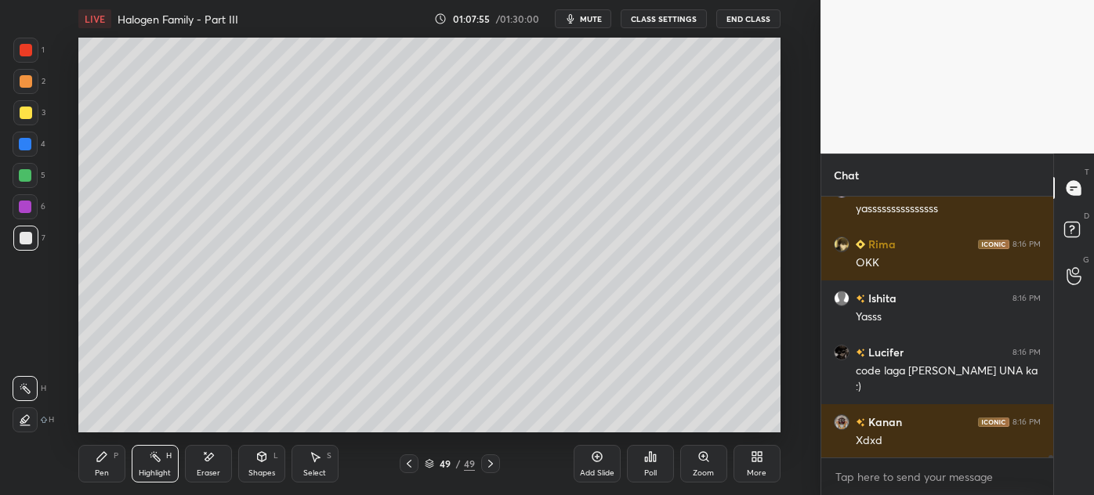
click at [490, 459] on icon at bounding box center [490, 464] width 13 height 13
click at [491, 461] on icon at bounding box center [490, 464] width 13 height 13
click at [410, 460] on icon at bounding box center [409, 464] width 13 height 13
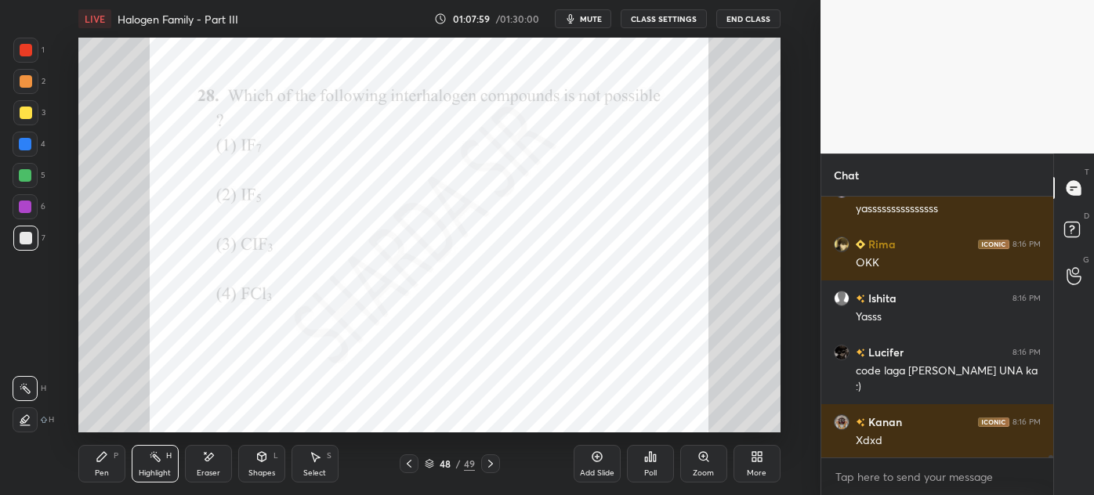
click at [760, 459] on icon at bounding box center [757, 457] width 13 height 13
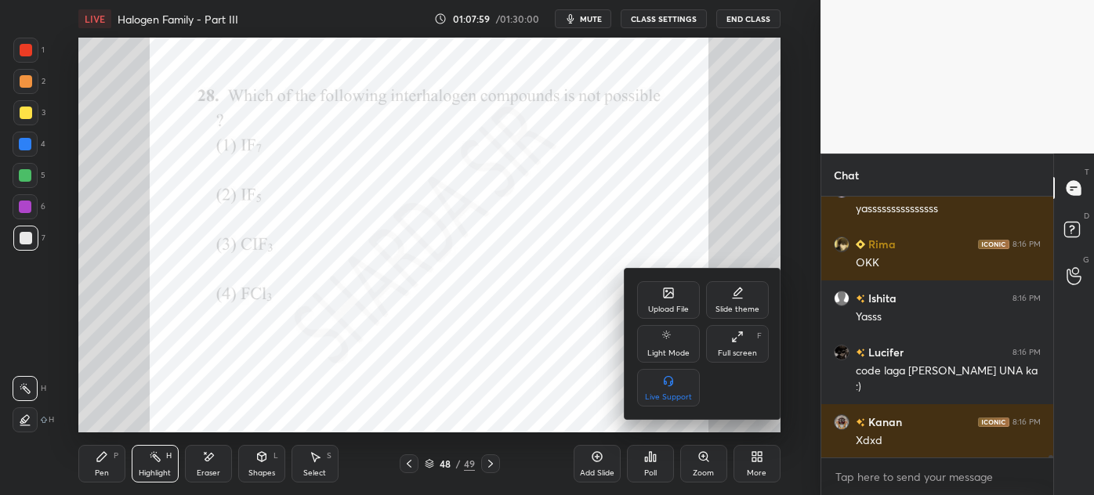
click at [741, 345] on div "Full screen F" at bounding box center [737, 344] width 63 height 38
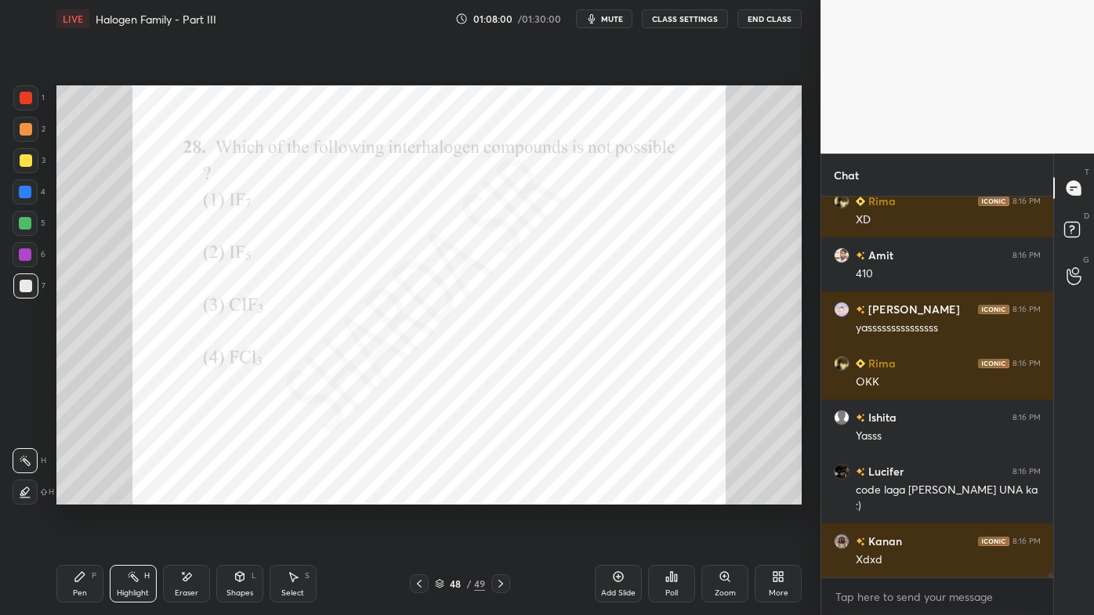
scroll to position [29193, 0]
click at [669, 495] on icon at bounding box center [671, 577] width 13 height 13
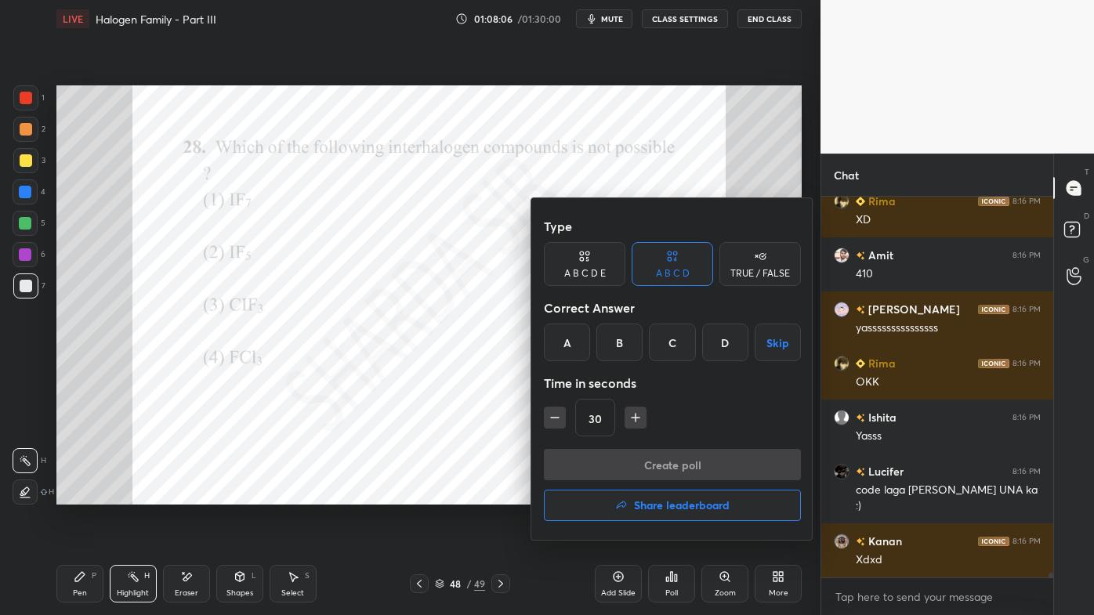
click at [720, 340] on div "D" at bounding box center [725, 343] width 46 height 38
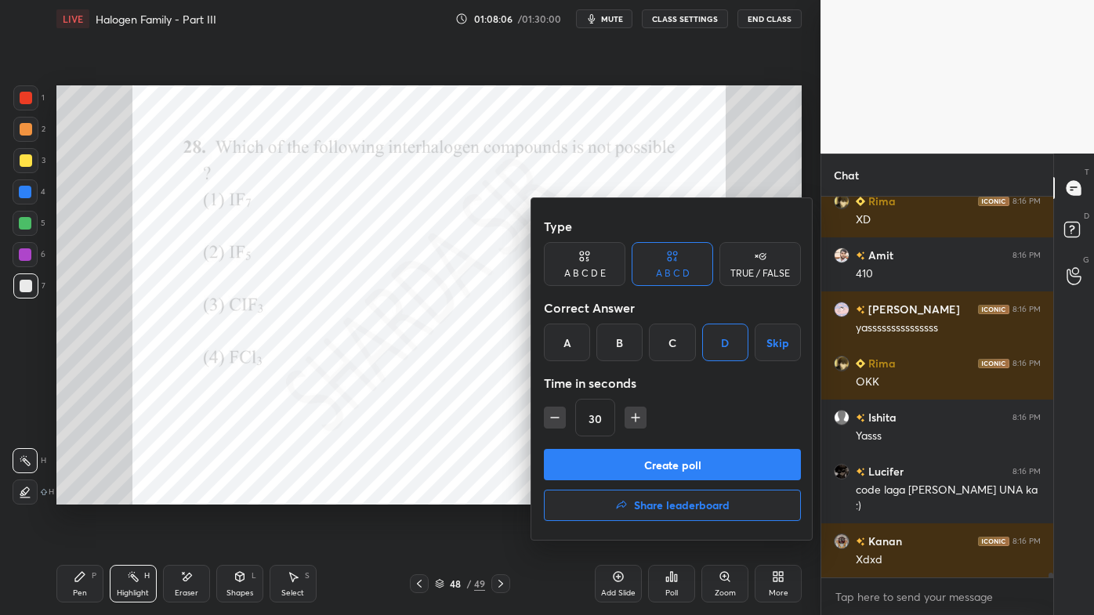
scroll to position [29274, 0]
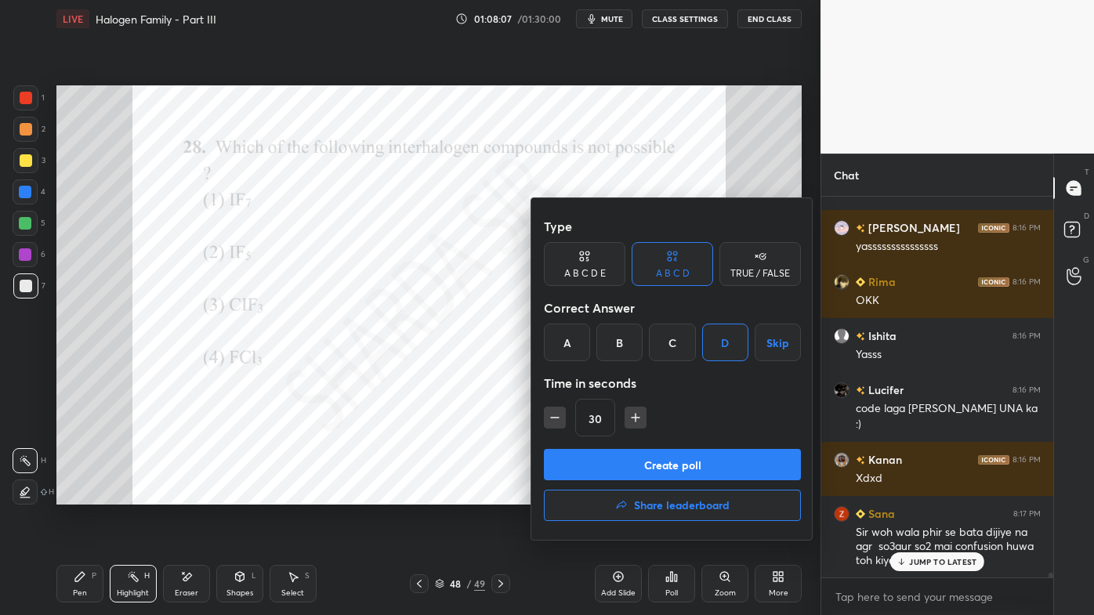
click at [590, 458] on button "Create poll" at bounding box center [672, 464] width 257 height 31
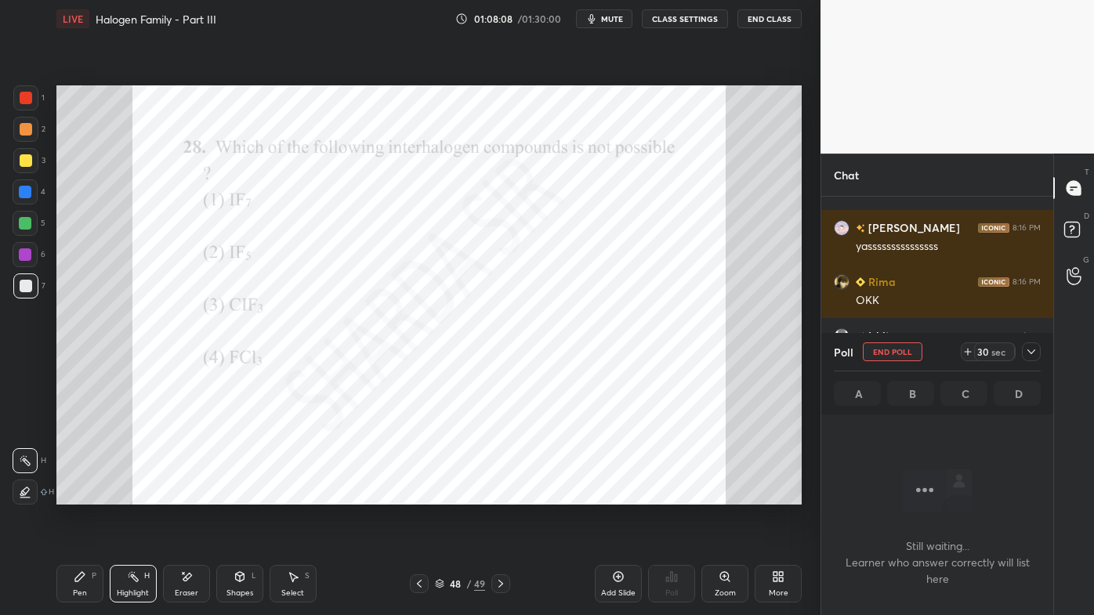
scroll to position [5, 4]
click at [1028, 353] on icon at bounding box center [1031, 352] width 13 height 13
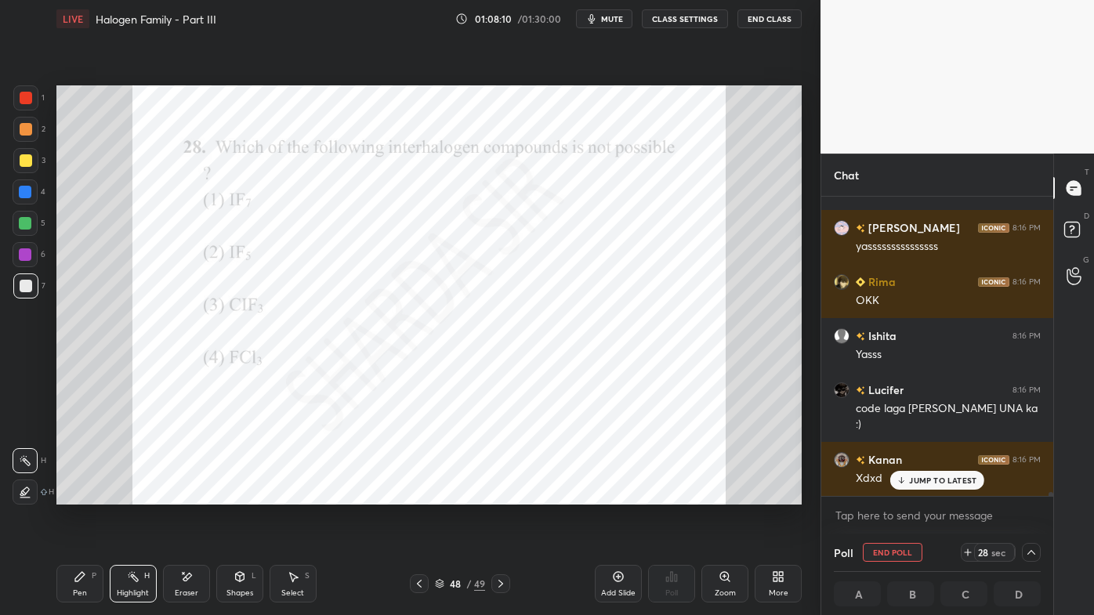
click at [931, 484] on div "JUMP TO LATEST" at bounding box center [937, 480] width 94 height 19
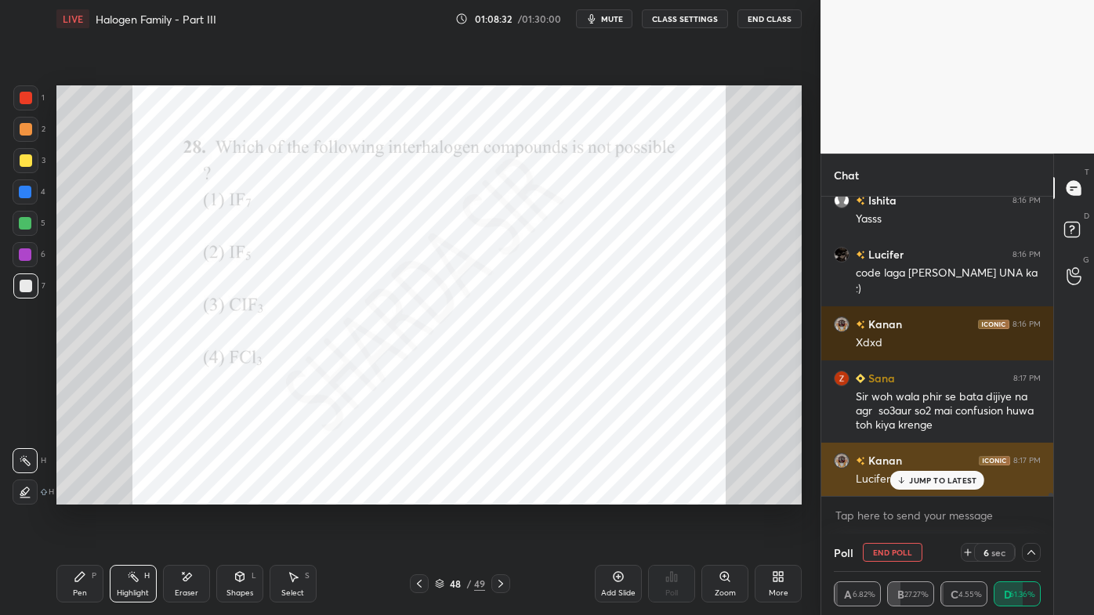
click at [928, 478] on p "JUMP TO LATEST" at bounding box center [942, 480] width 67 height 9
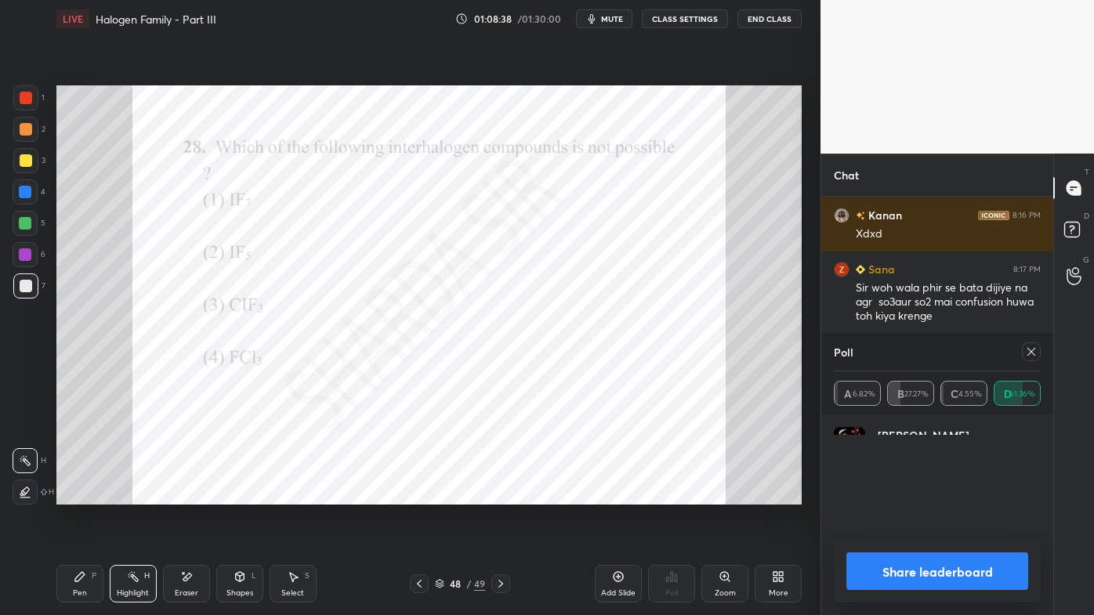
scroll to position [182, 202]
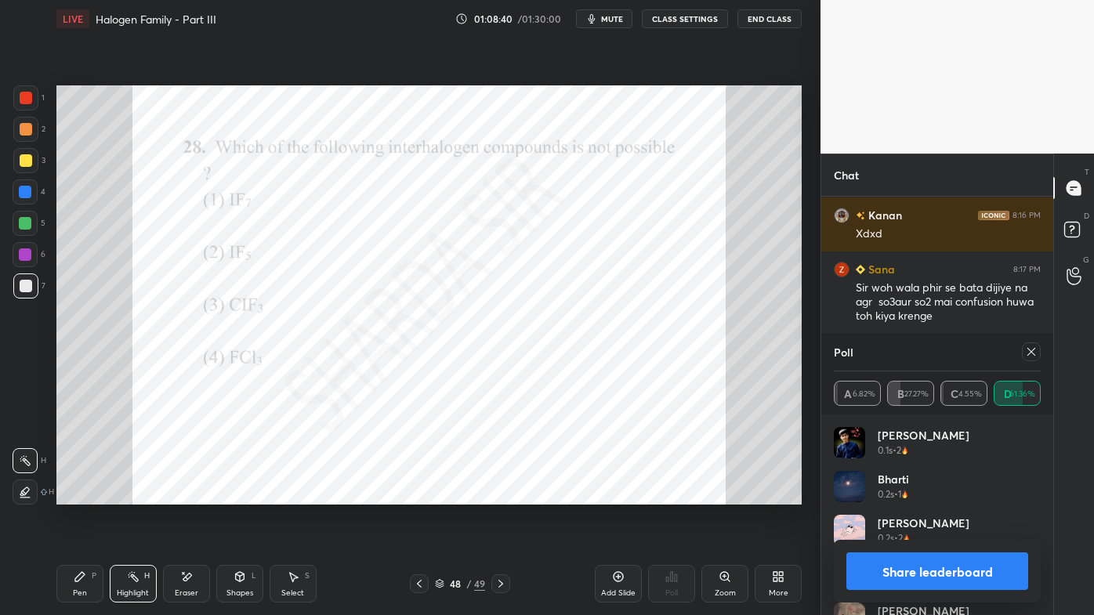
drag, startPoint x: 1035, startPoint y: 349, endPoint x: 1020, endPoint y: 353, distance: 16.4
click at [1035, 350] on icon at bounding box center [1031, 352] width 13 height 13
type textarea "x"
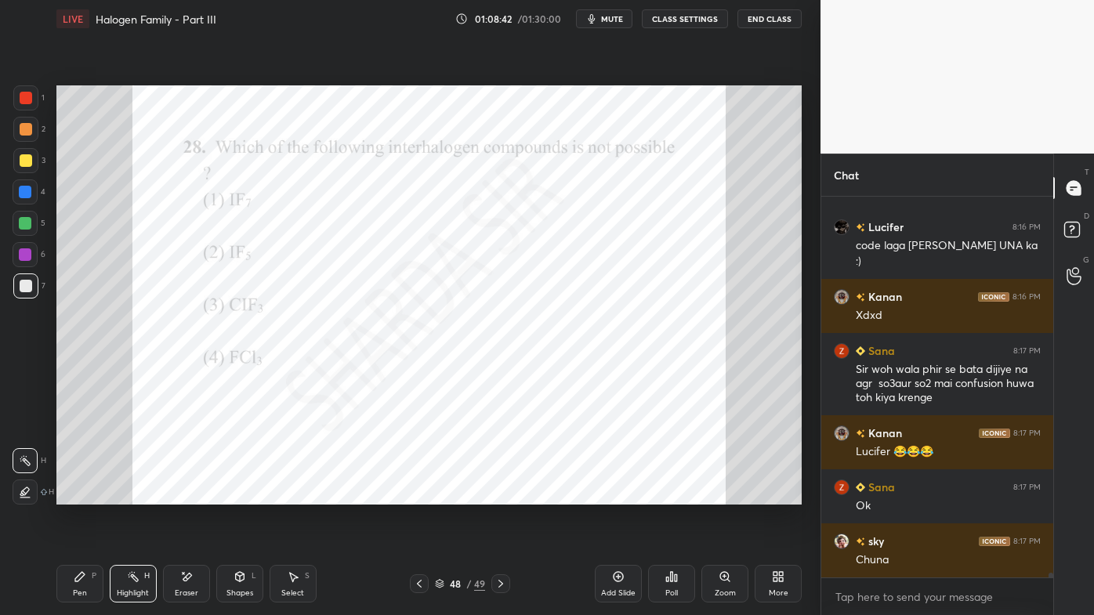
click at [36, 92] on div at bounding box center [25, 97] width 25 height 25
click at [76, 495] on icon at bounding box center [80, 577] width 13 height 13
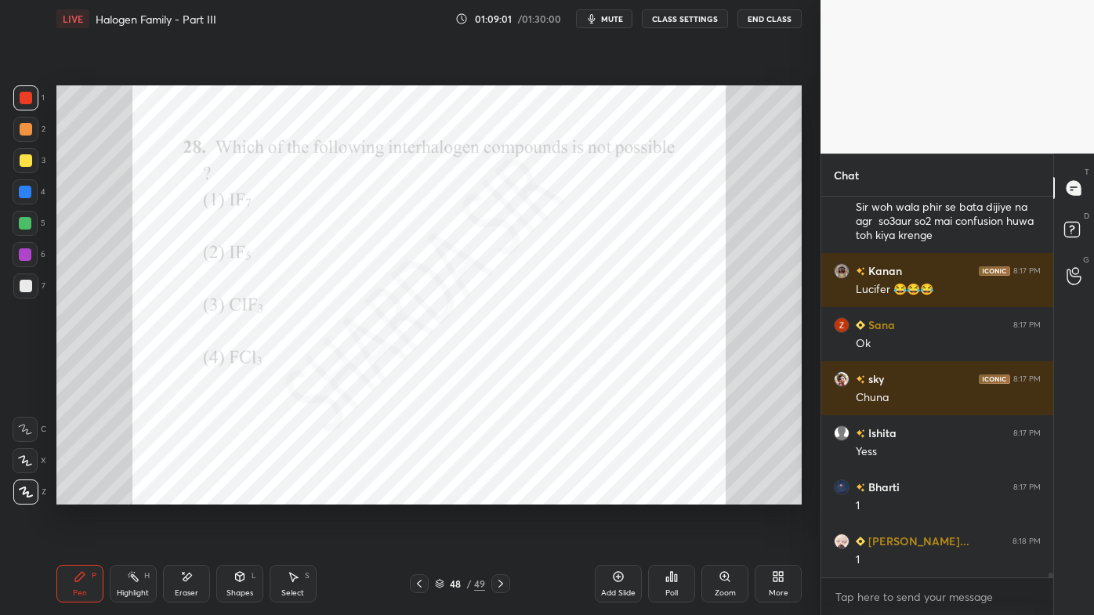
click at [418, 495] on icon at bounding box center [419, 584] width 13 height 13
click at [679, 495] on div "Poll" at bounding box center [671, 584] width 47 height 38
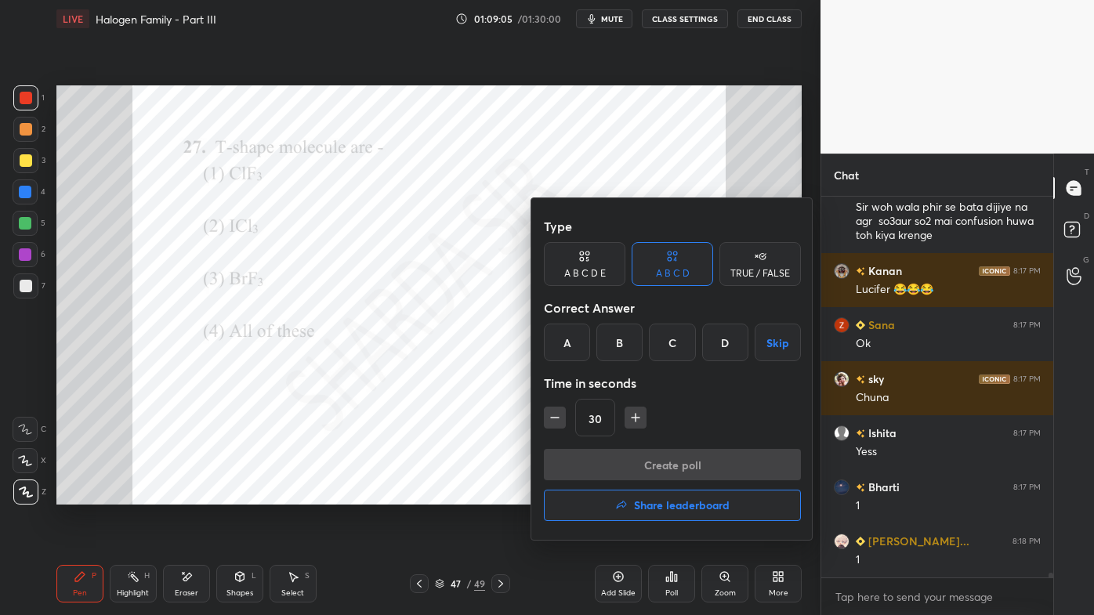
click at [718, 343] on div "D" at bounding box center [725, 343] width 46 height 38
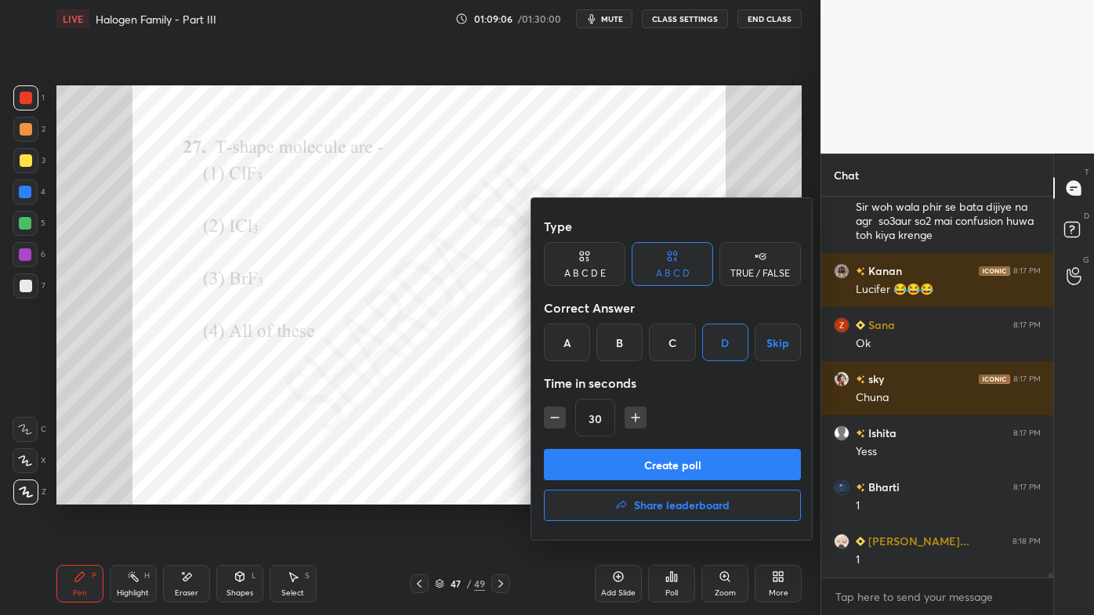
click at [560, 411] on icon "button" at bounding box center [555, 418] width 16 height 16
type input "15"
click at [603, 455] on button "Create poll" at bounding box center [672, 464] width 257 height 31
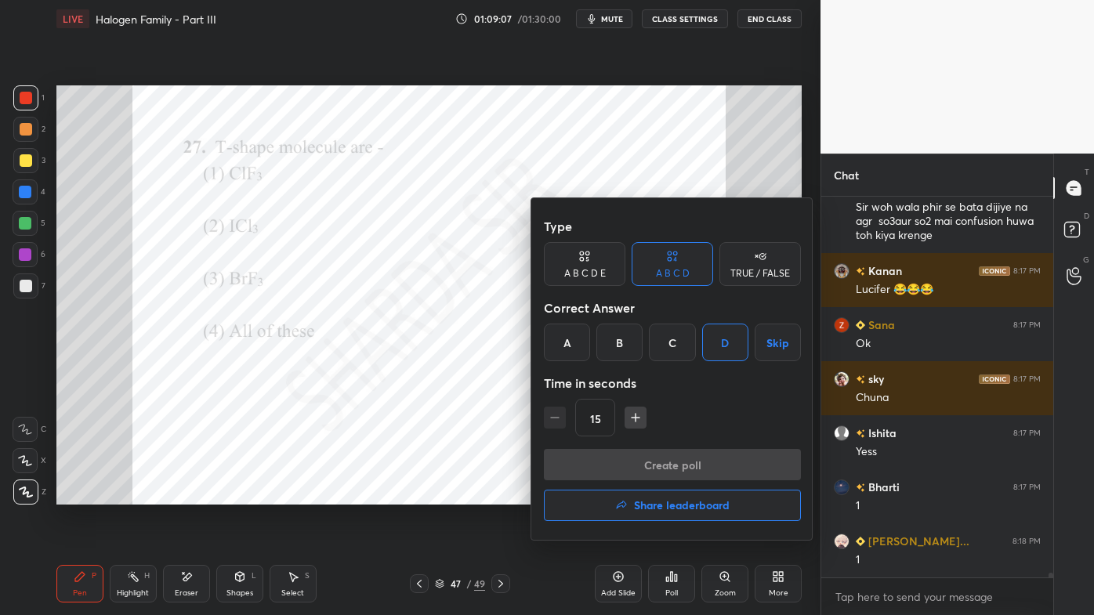
scroll to position [5, 4]
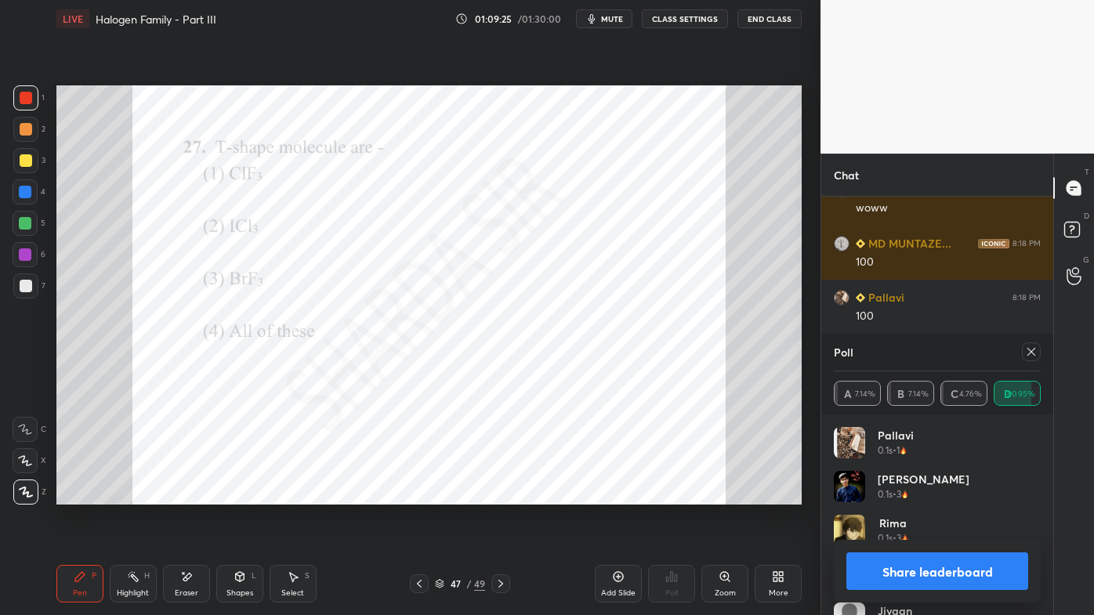
click at [1035, 353] on icon at bounding box center [1031, 352] width 13 height 13
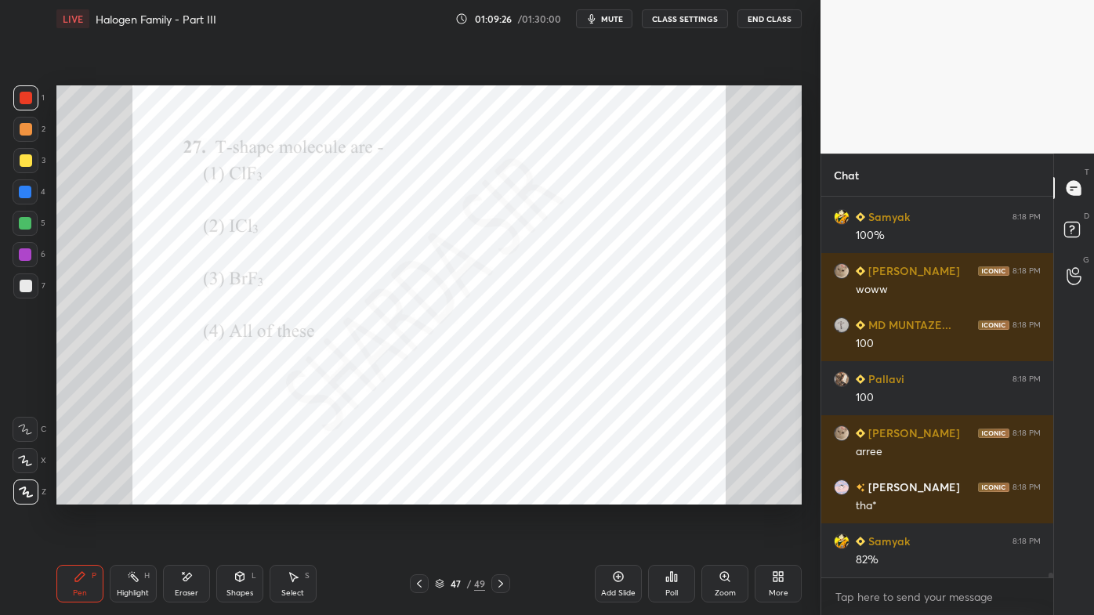
click at [80, 495] on div "Pen P" at bounding box center [79, 584] width 47 height 38
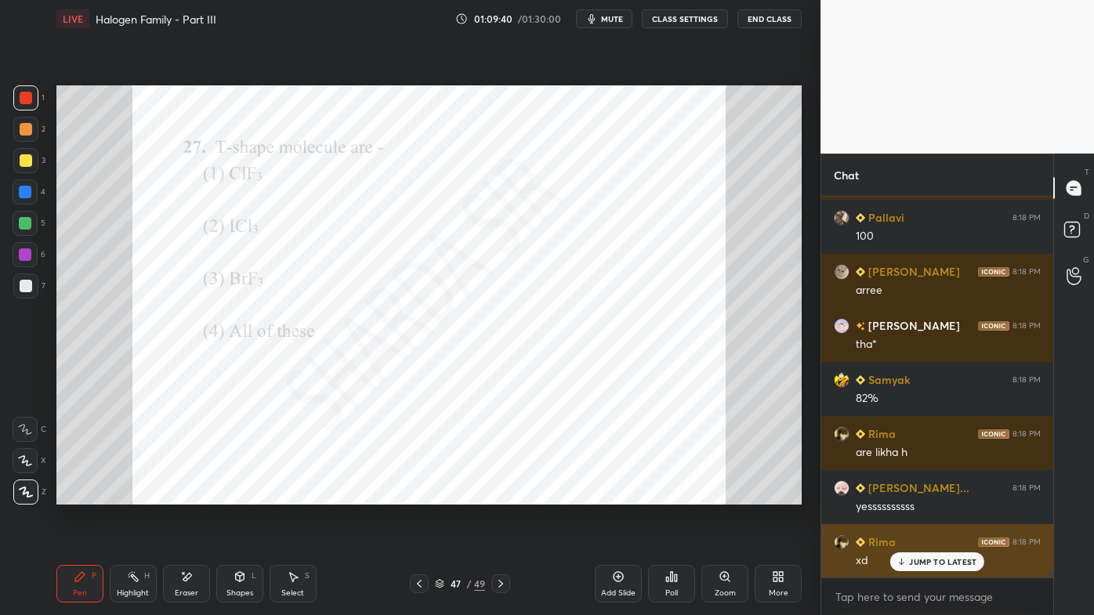
drag, startPoint x: 926, startPoint y: 565, endPoint x: 900, endPoint y: 560, distance: 26.3
click at [925, 495] on p "JUMP TO LATEST" at bounding box center [942, 561] width 67 height 9
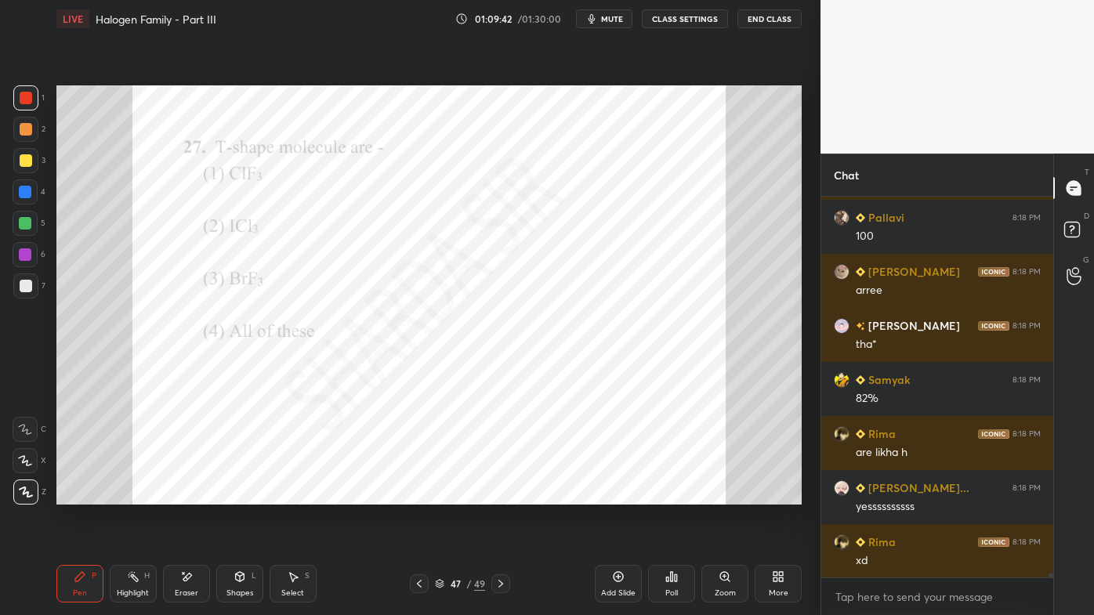
click at [418, 495] on icon at bounding box center [419, 584] width 13 height 13
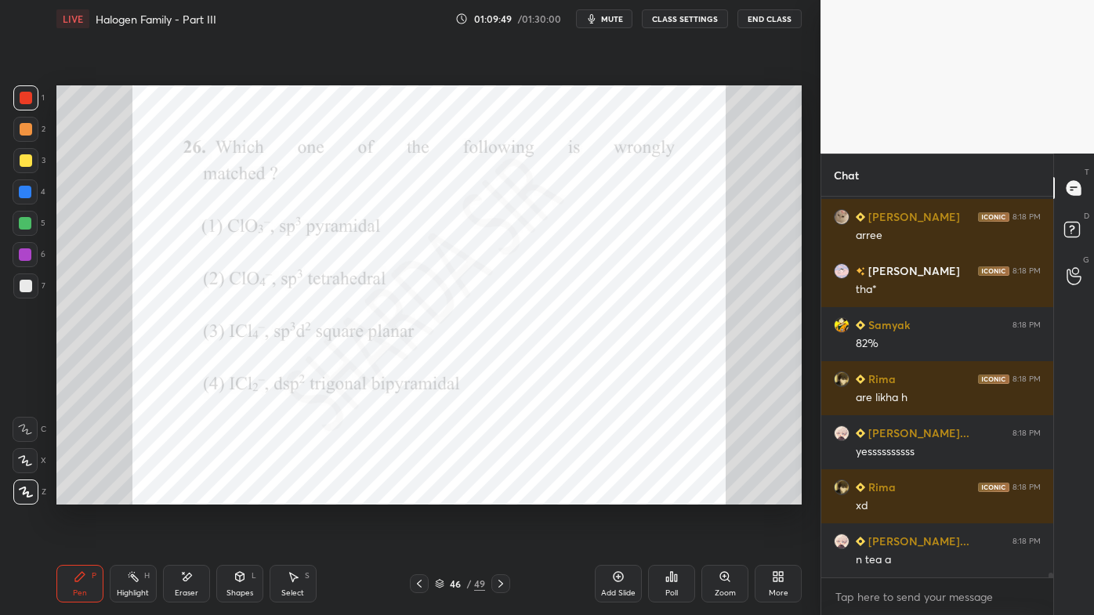
click at [673, 495] on icon at bounding box center [671, 577] width 13 height 13
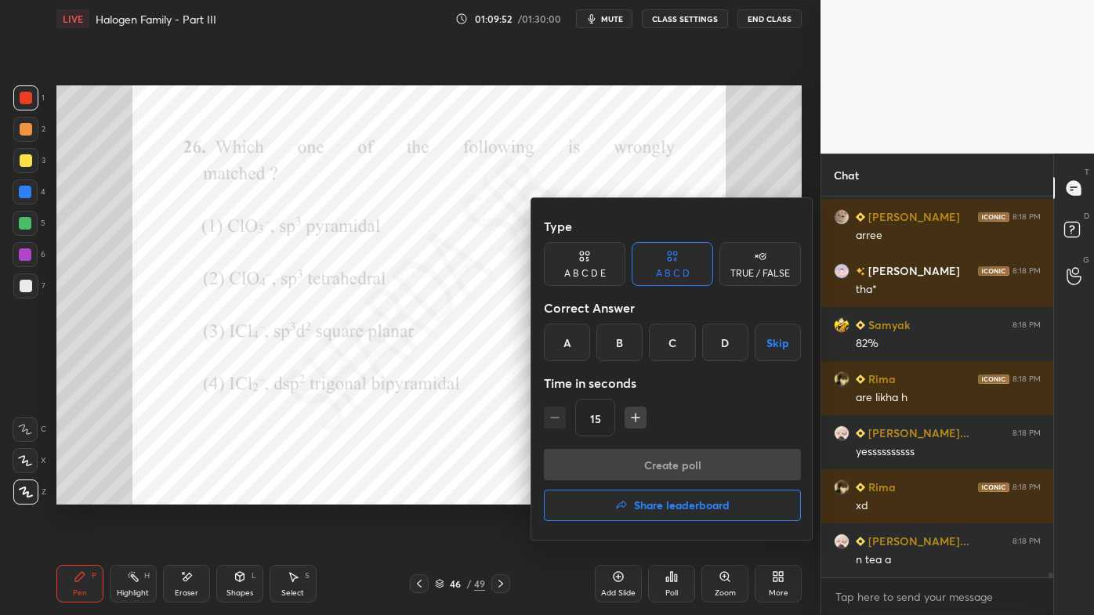
drag, startPoint x: 730, startPoint y: 339, endPoint x: 722, endPoint y: 354, distance: 16.8
click at [730, 343] on div "D" at bounding box center [725, 343] width 46 height 38
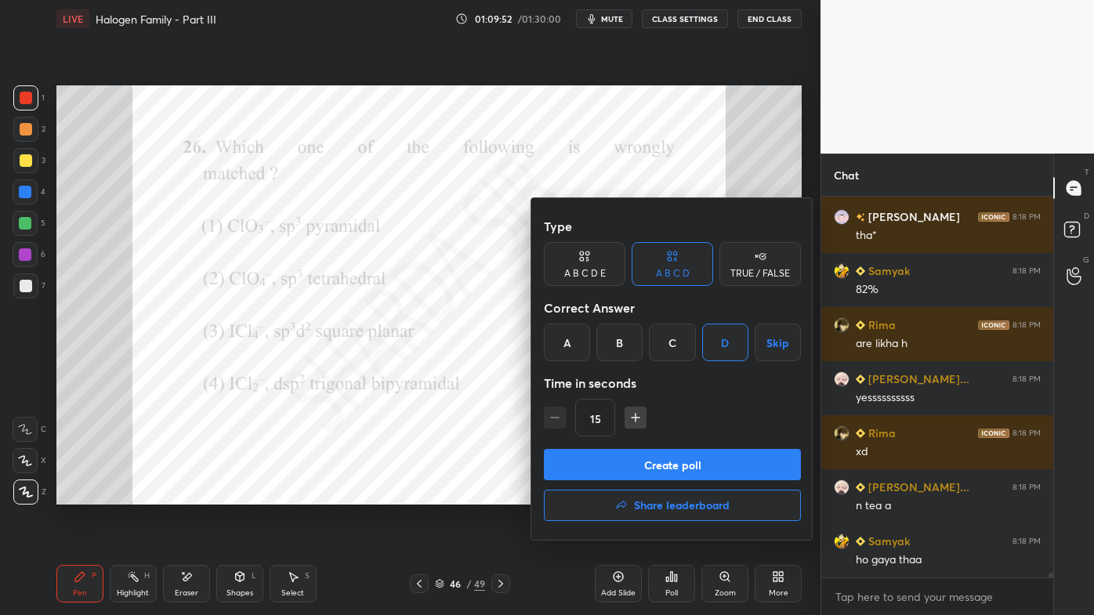
click at [640, 474] on button "Create poll" at bounding box center [672, 464] width 257 height 31
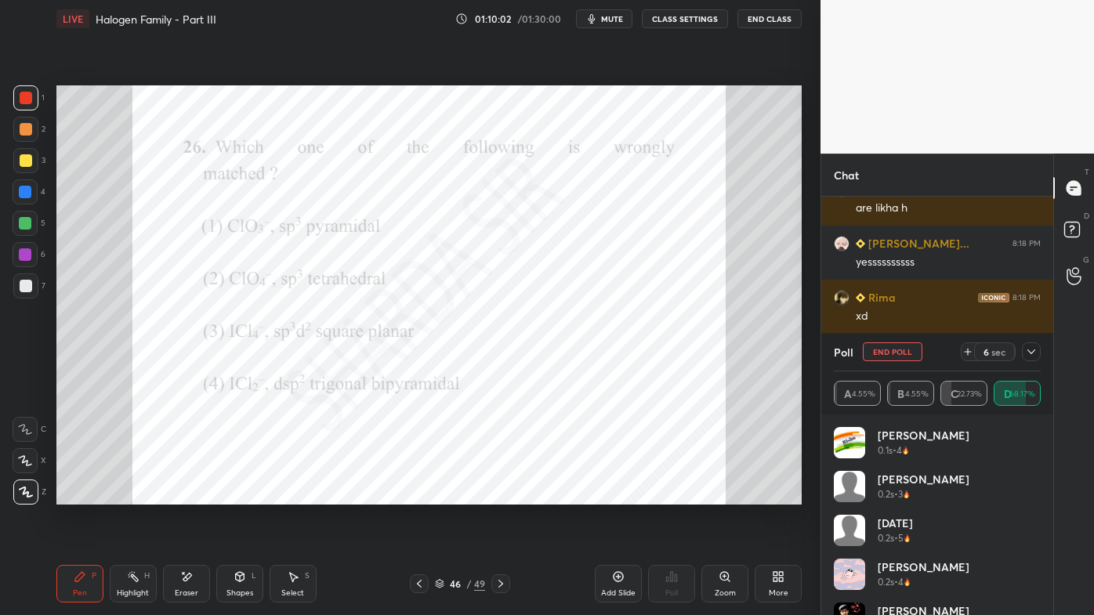
drag, startPoint x: 1030, startPoint y: 353, endPoint x: 1025, endPoint y: 375, distance: 23.2
click at [1030, 353] on icon at bounding box center [1032, 352] width 8 height 5
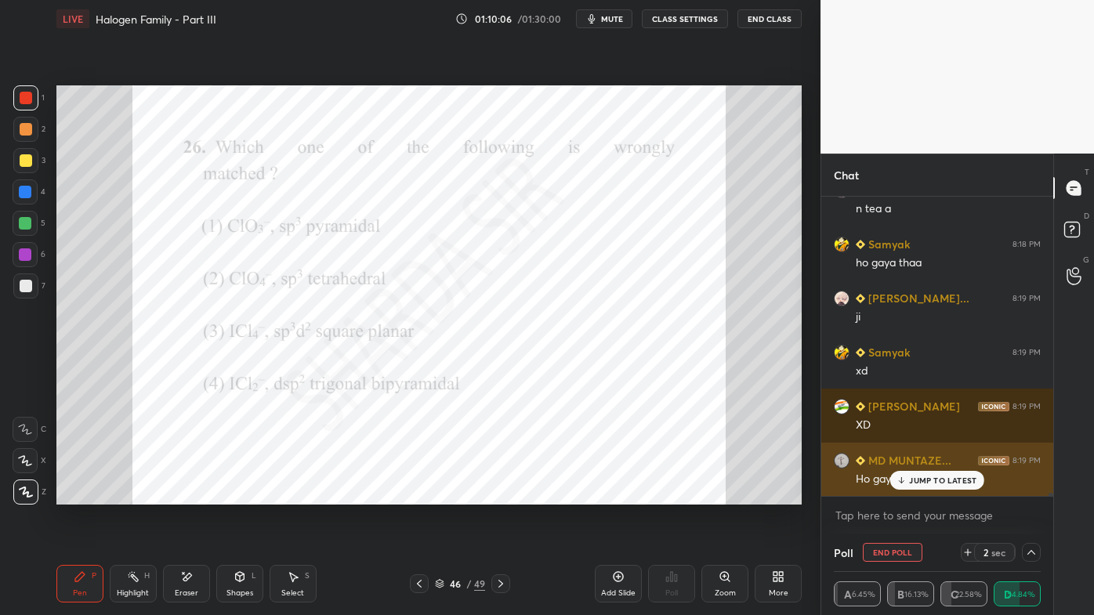
click at [909, 480] on div "JUMP TO LATEST" at bounding box center [937, 480] width 94 height 19
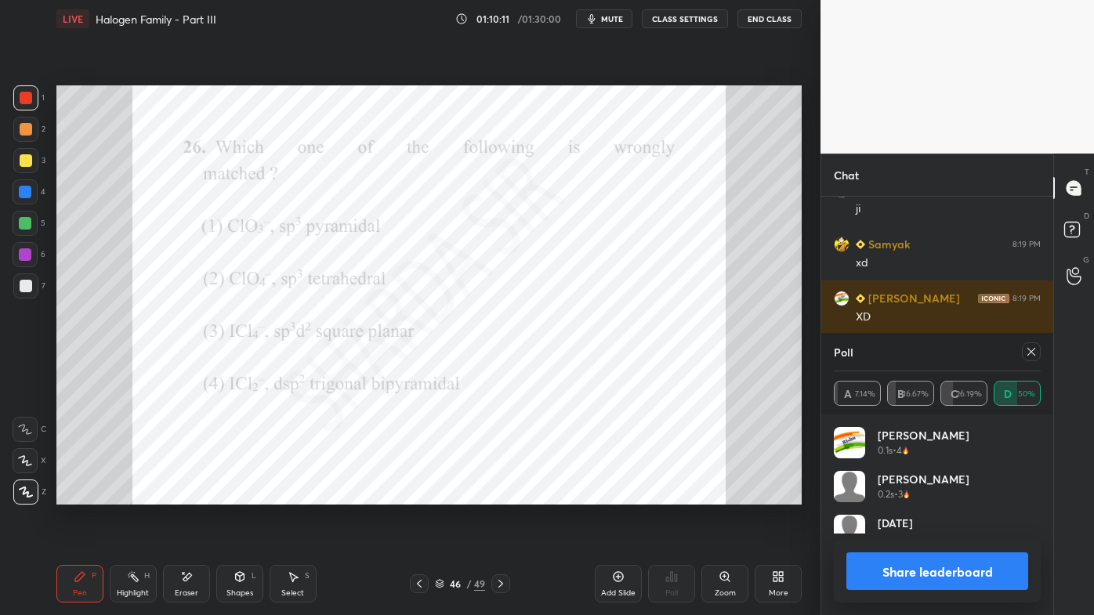
drag, startPoint x: 1034, startPoint y: 351, endPoint x: 973, endPoint y: 363, distance: 61.5
click at [1033, 352] on icon at bounding box center [1031, 352] width 13 height 13
type textarea "x"
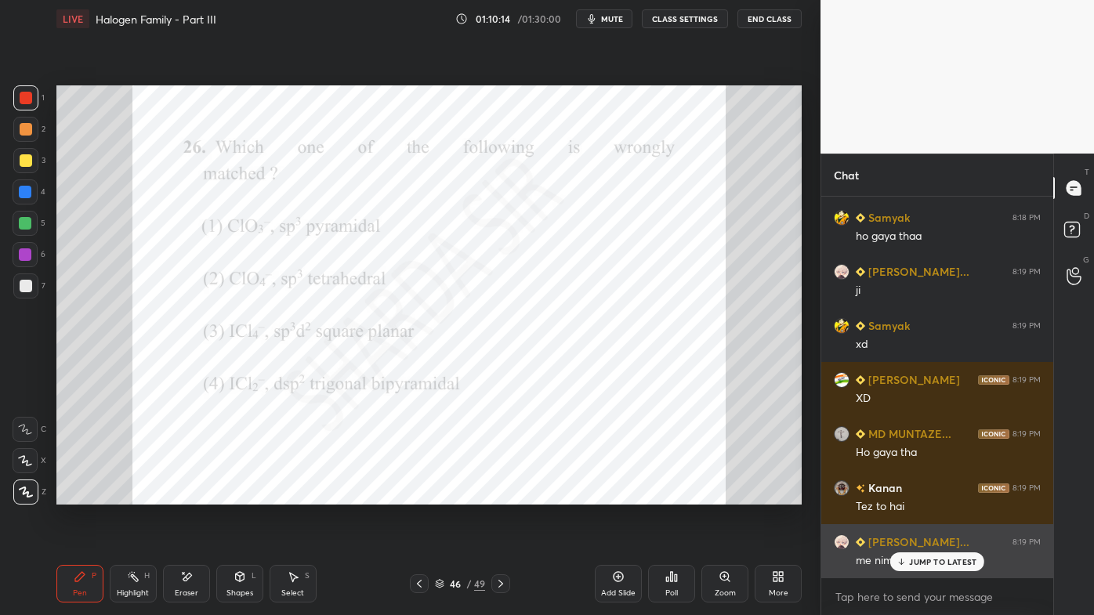
drag, startPoint x: 916, startPoint y: 563, endPoint x: 908, endPoint y: 564, distance: 7.9
click at [912, 495] on p "JUMP TO LATEST" at bounding box center [942, 561] width 67 height 9
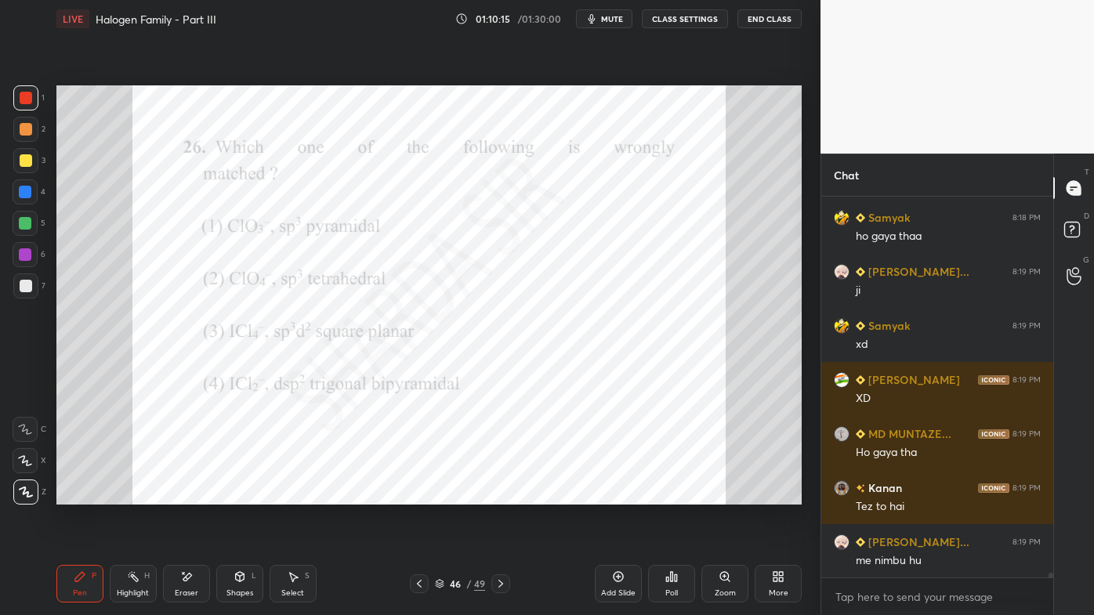
click at [518, 495] on div "Setting up your live class Poll for secs No correct answer Start poll" at bounding box center [429, 295] width 758 height 515
click at [419, 495] on icon at bounding box center [419, 584] width 13 height 13
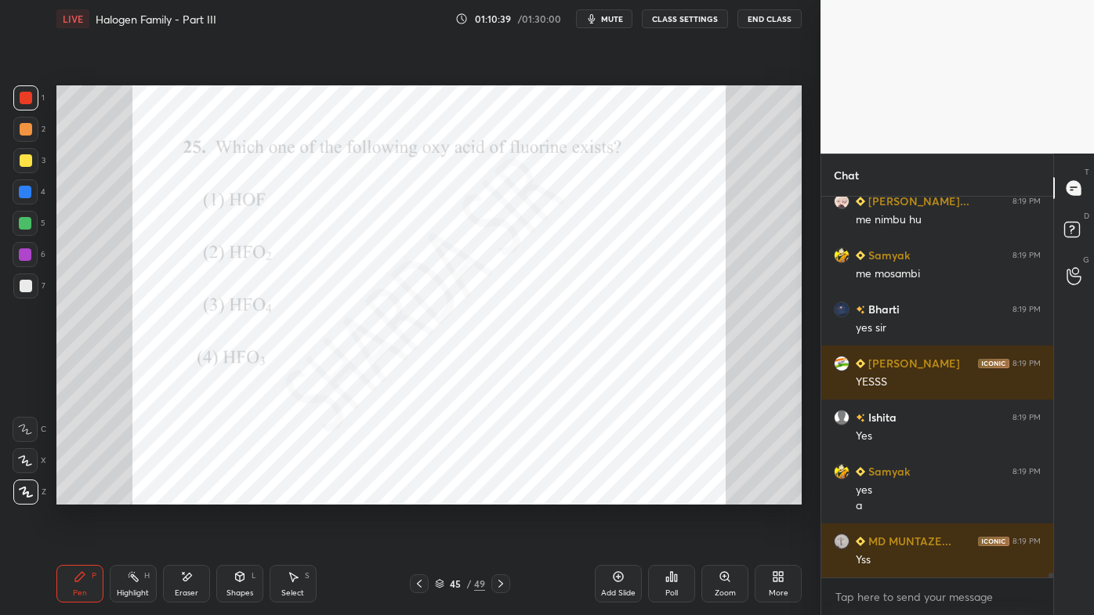
click at [419, 495] on icon at bounding box center [419, 584] width 13 height 13
click at [422, 495] on icon at bounding box center [419, 584] width 13 height 13
click at [420, 495] on icon at bounding box center [419, 584] width 13 height 13
click at [418, 495] on icon at bounding box center [419, 584] width 13 height 13
click at [415, 495] on icon at bounding box center [419, 584] width 13 height 13
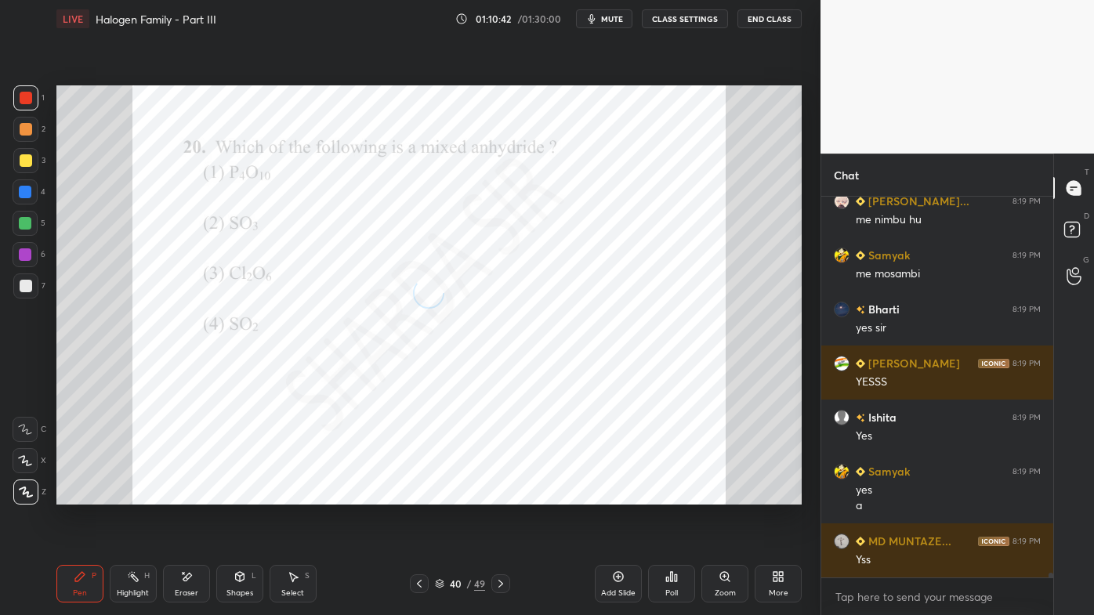
click at [415, 495] on icon at bounding box center [419, 584] width 13 height 13
click at [416, 495] on icon at bounding box center [419, 584] width 13 height 13
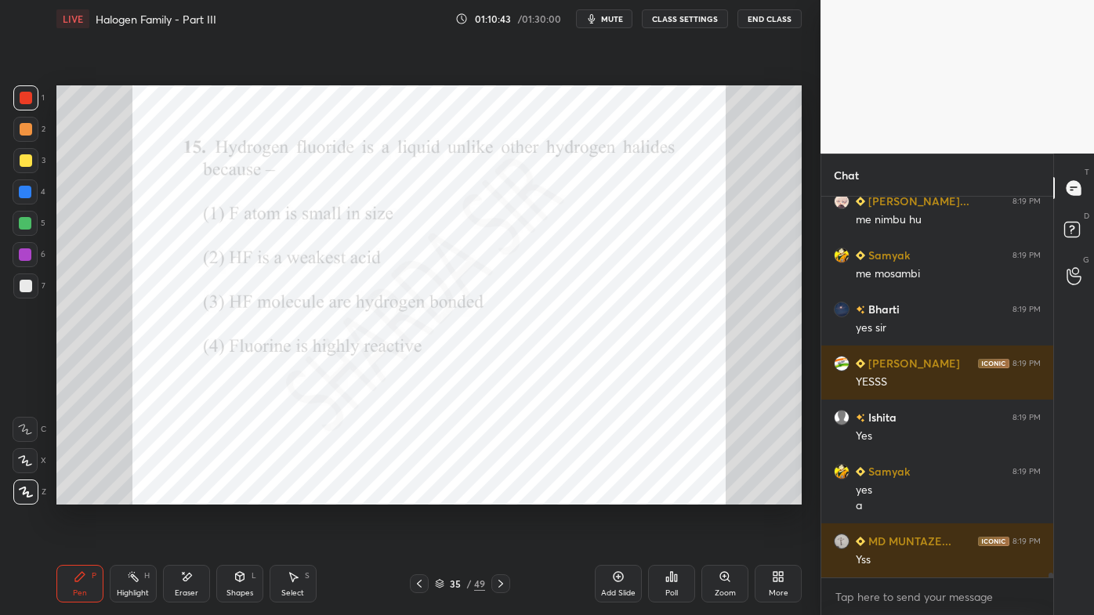
click at [418, 495] on icon at bounding box center [419, 584] width 13 height 13
click at [417, 495] on icon at bounding box center [419, 584] width 13 height 13
click at [504, 495] on icon at bounding box center [501, 584] width 13 height 13
click at [419, 495] on icon at bounding box center [419, 584] width 13 height 13
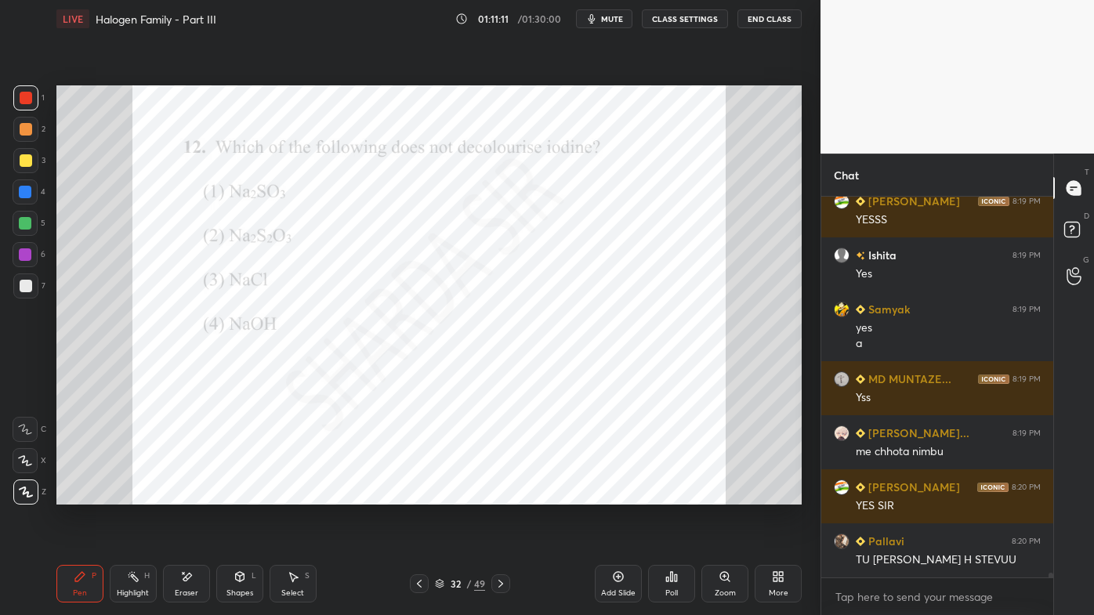
scroll to position [31183, 0]
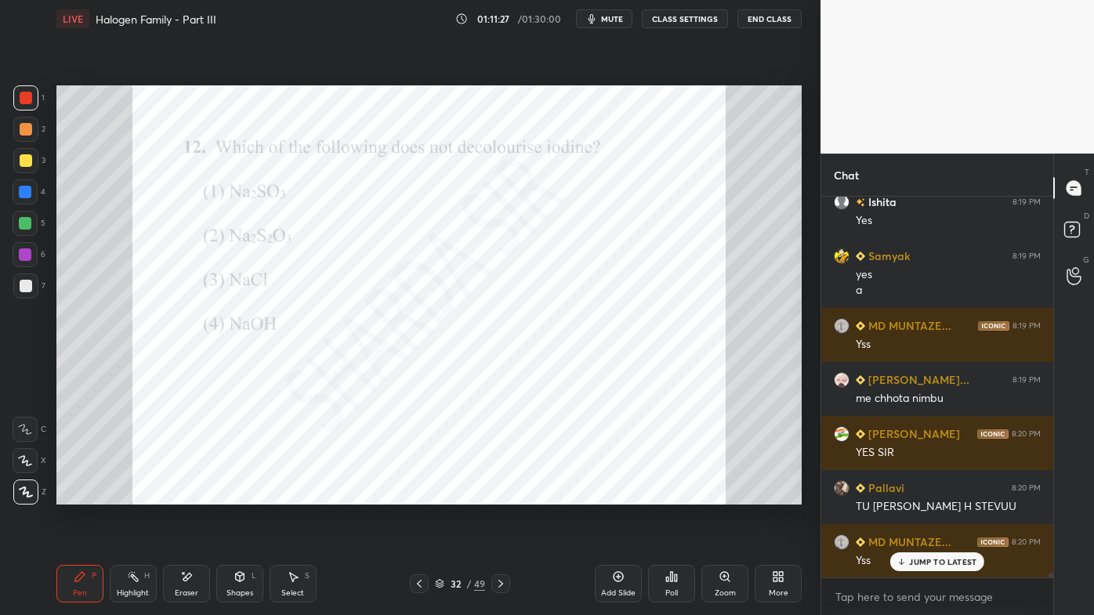
click at [418, 495] on icon at bounding box center [419, 584] width 13 height 13
click at [420, 495] on icon at bounding box center [419, 584] width 13 height 13
drag, startPoint x: 430, startPoint y: 575, endPoint x: 422, endPoint y: 576, distance: 7.9
click at [430, 495] on div "30 / 49" at bounding box center [460, 584] width 100 height 19
click at [414, 495] on icon at bounding box center [419, 584] width 13 height 13
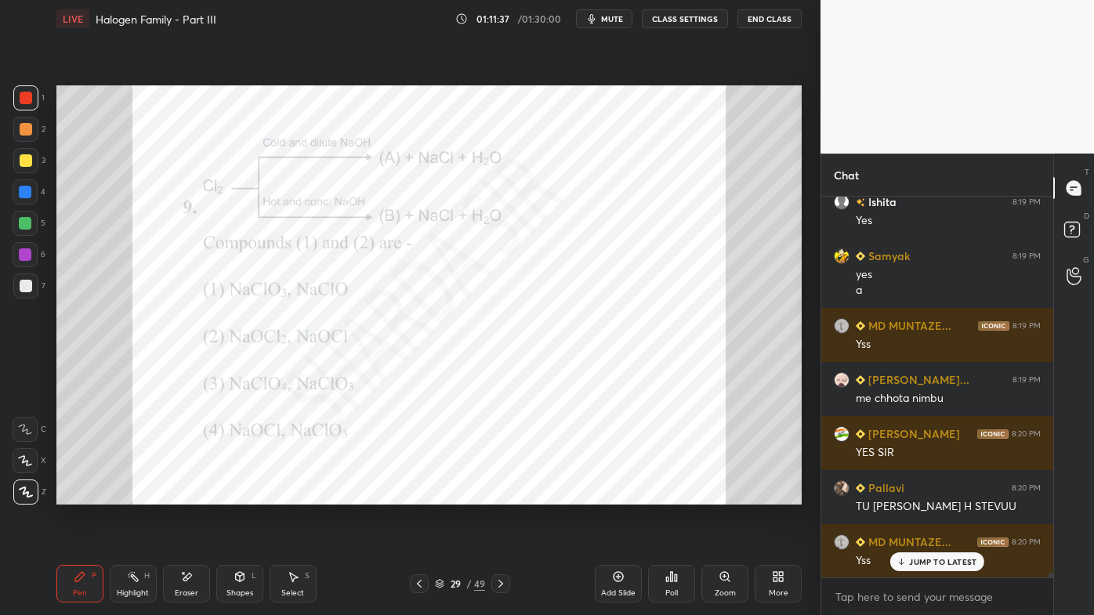
scroll to position [31221, 0]
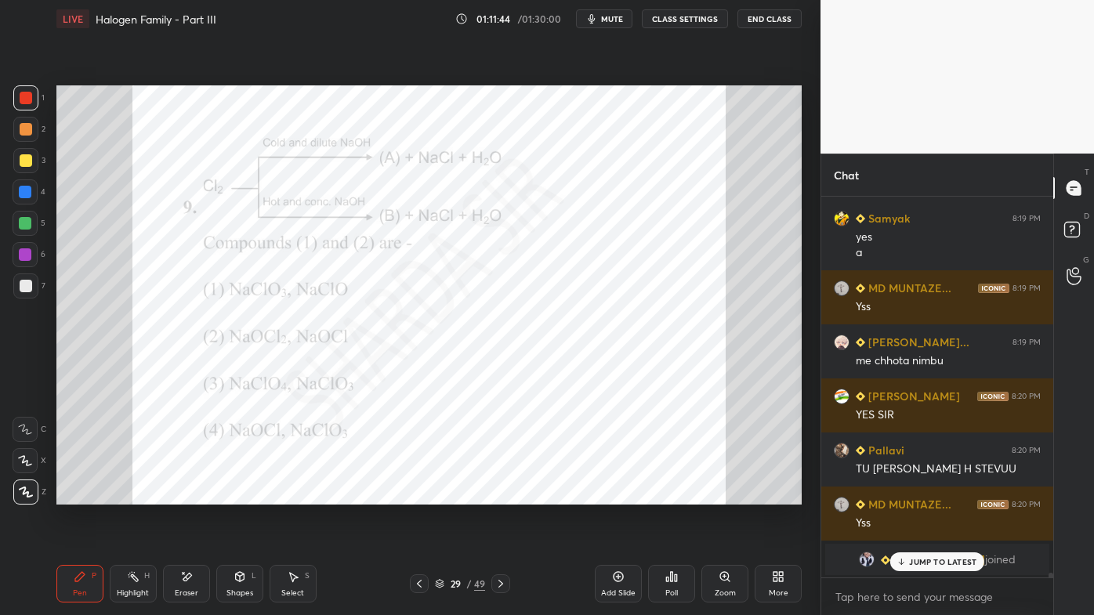
click at [683, 495] on div "Poll" at bounding box center [671, 584] width 47 height 38
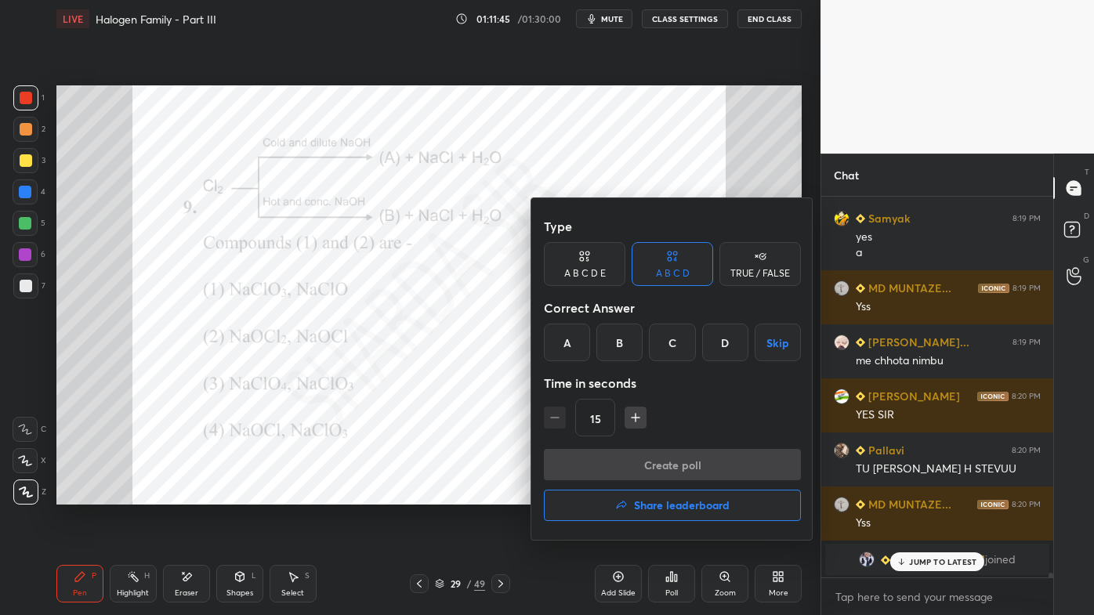
click at [721, 344] on div "D" at bounding box center [725, 343] width 46 height 38
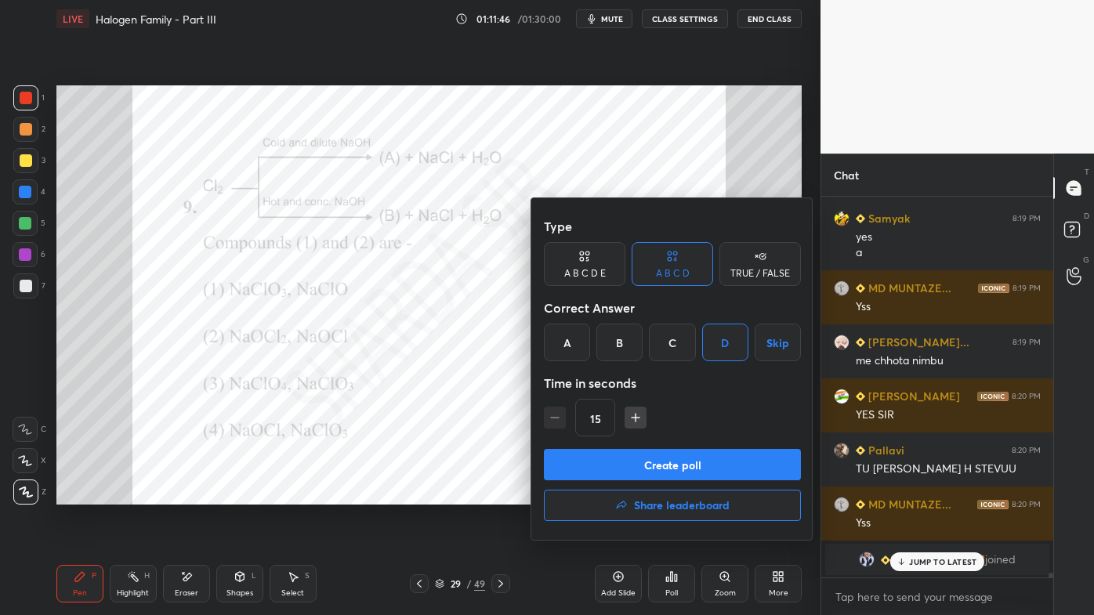
drag, startPoint x: 641, startPoint y: 411, endPoint x: 636, endPoint y: 434, distance: 23.2
click at [641, 413] on icon "button" at bounding box center [636, 418] width 16 height 16
type input "30"
click at [633, 462] on button "Create poll" at bounding box center [672, 464] width 257 height 31
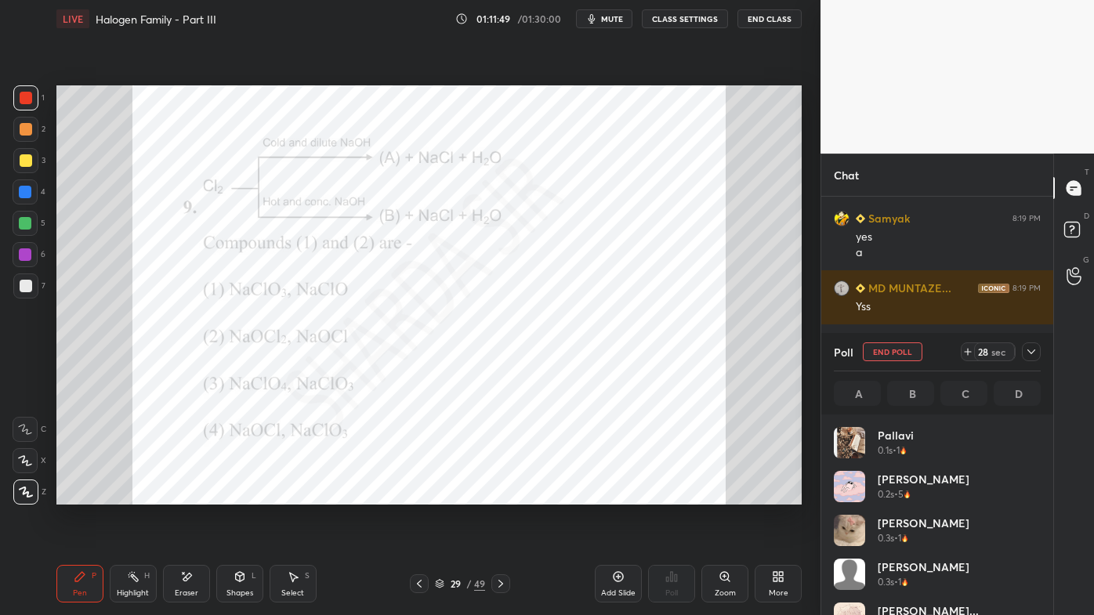
scroll to position [5, 4]
drag, startPoint x: 1036, startPoint y: 348, endPoint x: 1028, endPoint y: 355, distance: 11.1
click at [1035, 349] on icon at bounding box center [1031, 352] width 13 height 13
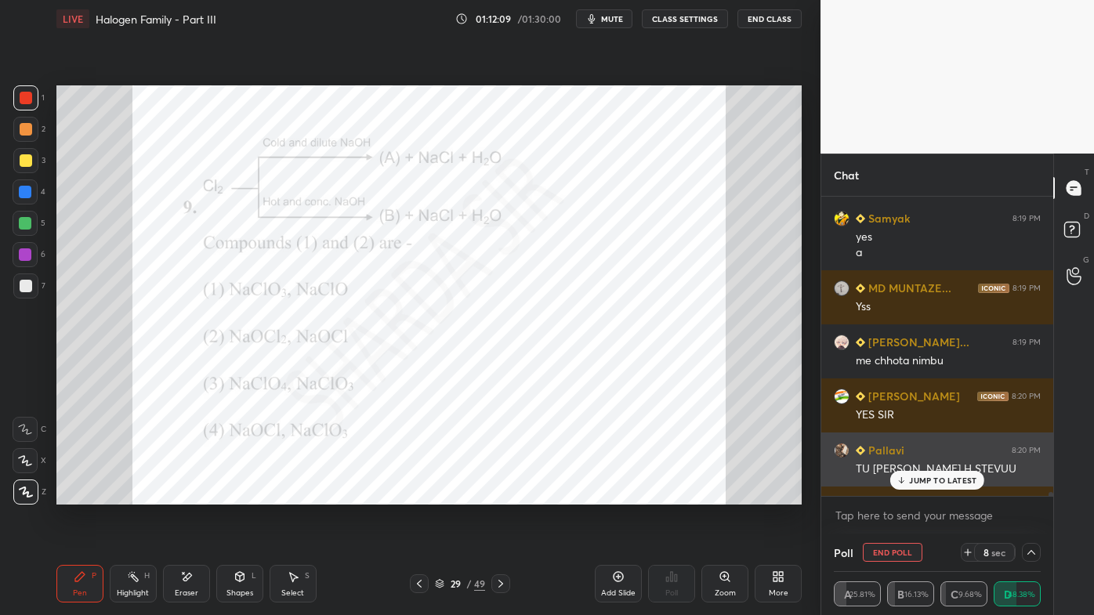
scroll to position [0, 4]
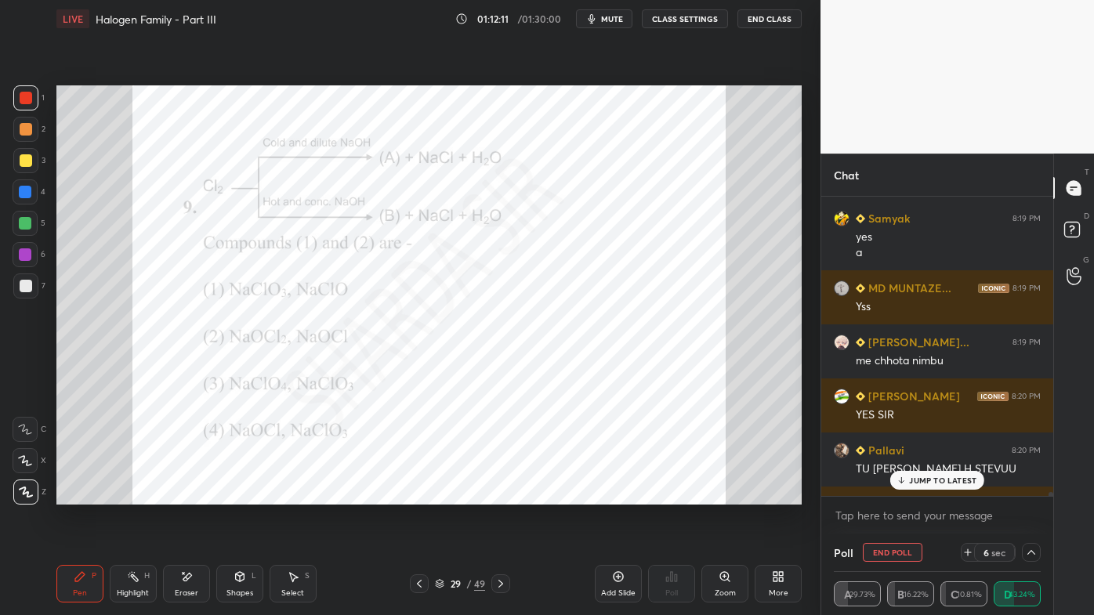
click at [930, 480] on p "JUMP TO LATEST" at bounding box center [942, 480] width 67 height 9
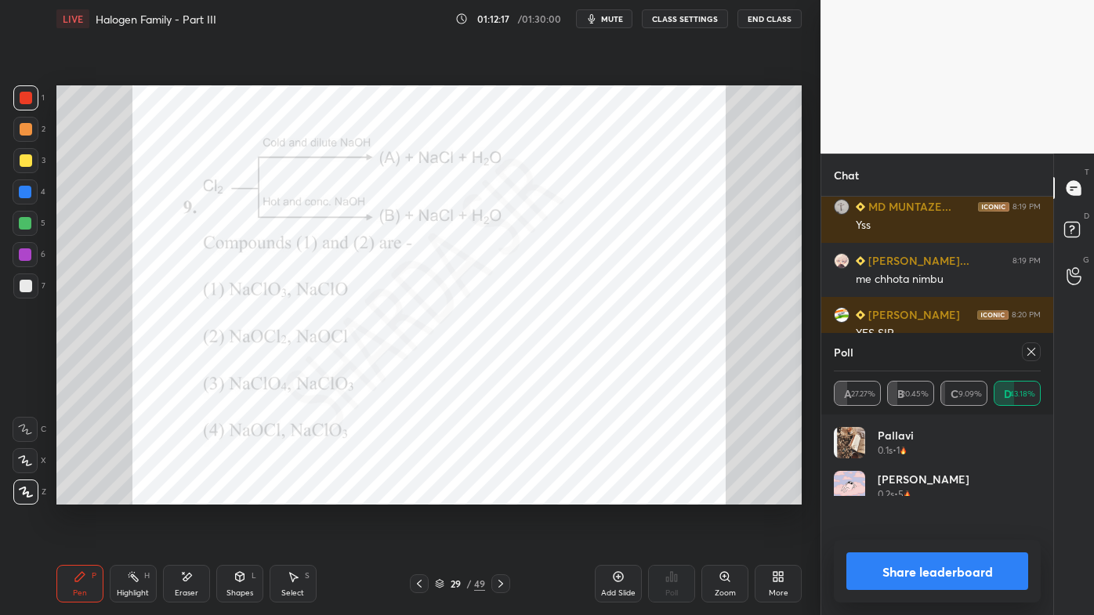
scroll to position [102, 202]
drag, startPoint x: 1028, startPoint y: 351, endPoint x: 1020, endPoint y: 357, distance: 10.7
click at [1028, 353] on icon at bounding box center [1031, 352] width 13 height 13
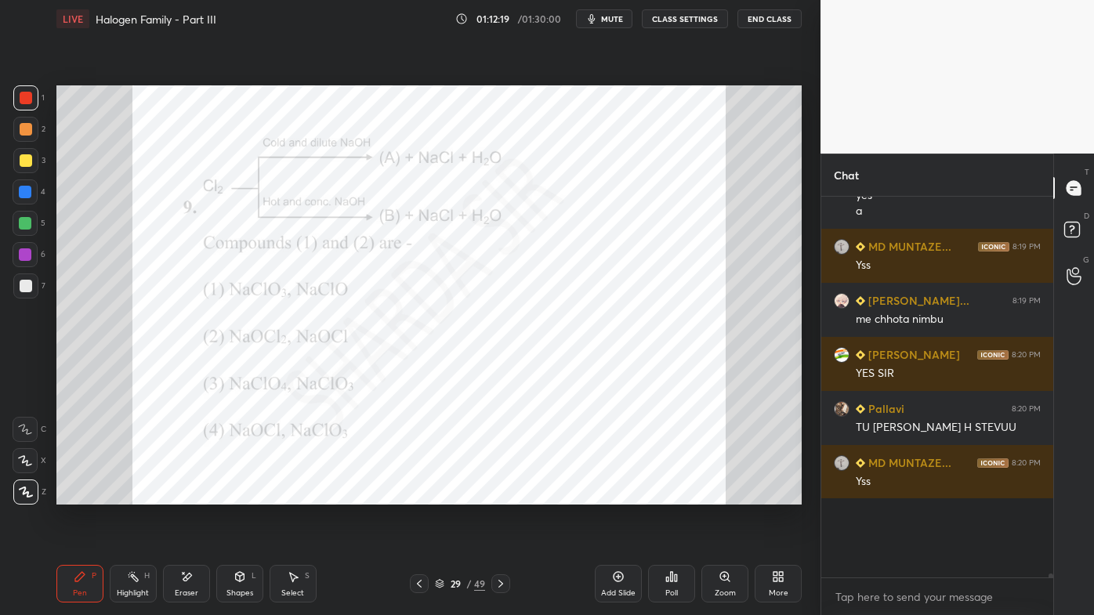
scroll to position [5, 4]
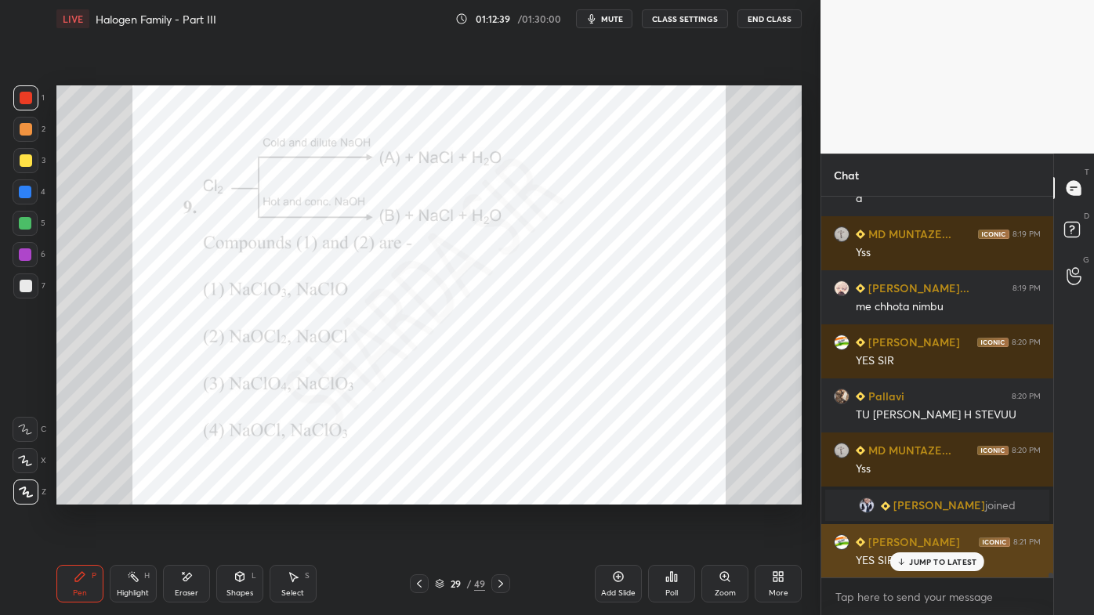
drag, startPoint x: 923, startPoint y: 561, endPoint x: 914, endPoint y: 564, distance: 9.7
click at [922, 495] on p "JUMP TO LATEST" at bounding box center [942, 561] width 67 height 9
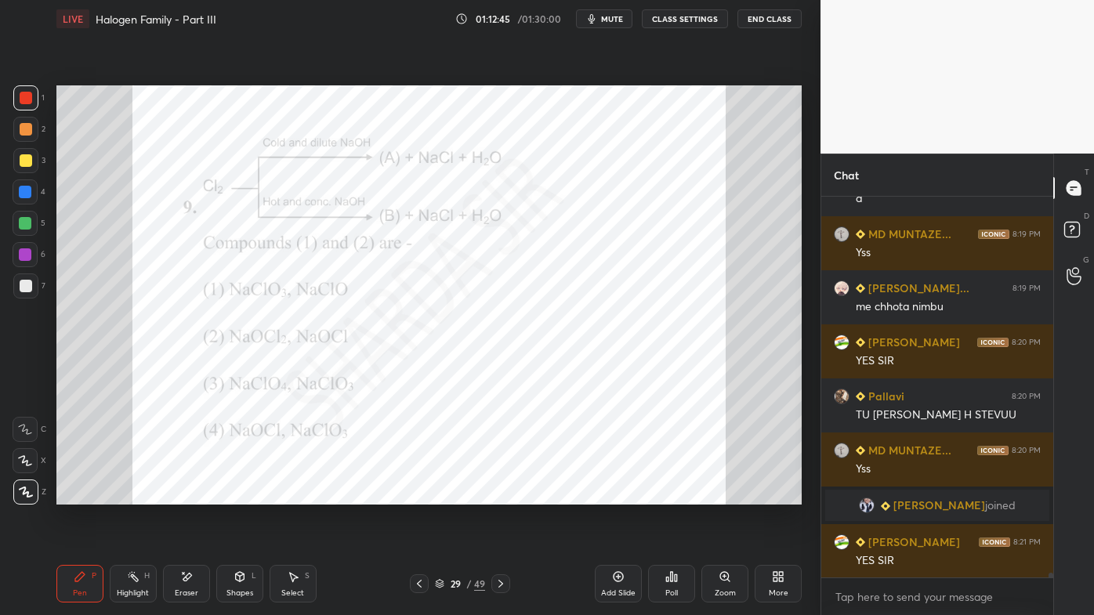
click at [411, 495] on div at bounding box center [419, 584] width 19 height 19
click at [424, 495] on icon at bounding box center [419, 584] width 13 height 13
click at [420, 495] on icon at bounding box center [419, 584] width 5 height 8
click at [415, 495] on icon at bounding box center [419, 584] width 13 height 13
click at [418, 495] on icon at bounding box center [419, 584] width 13 height 13
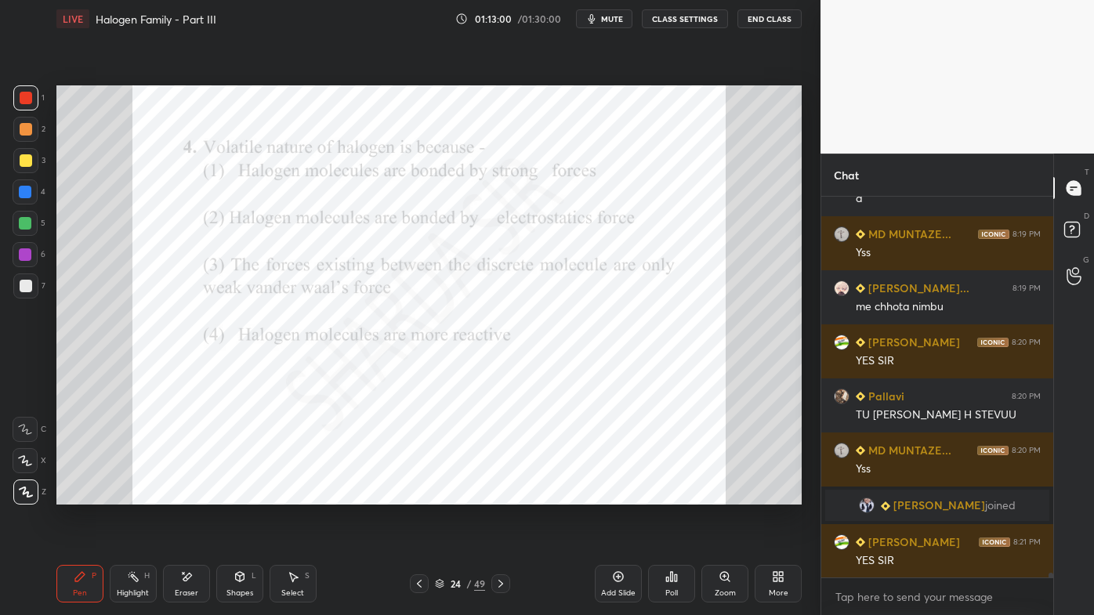
click at [419, 495] on icon at bounding box center [419, 584] width 13 height 13
click at [418, 495] on icon at bounding box center [419, 584] width 13 height 13
click at [419, 495] on icon at bounding box center [419, 584] width 13 height 13
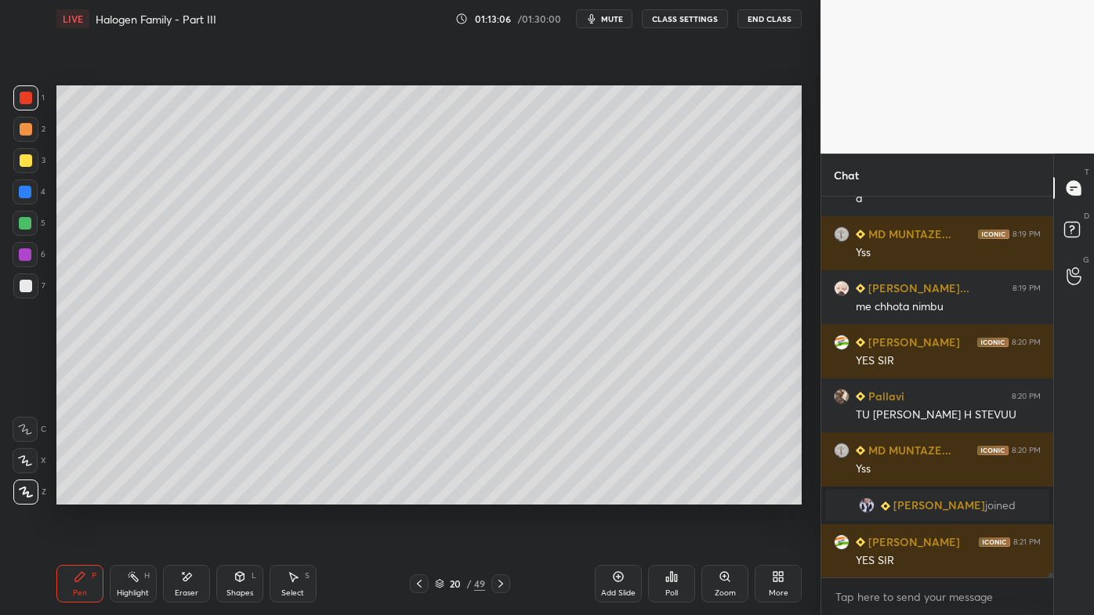
click at [772, 495] on div "More" at bounding box center [778, 584] width 47 height 38
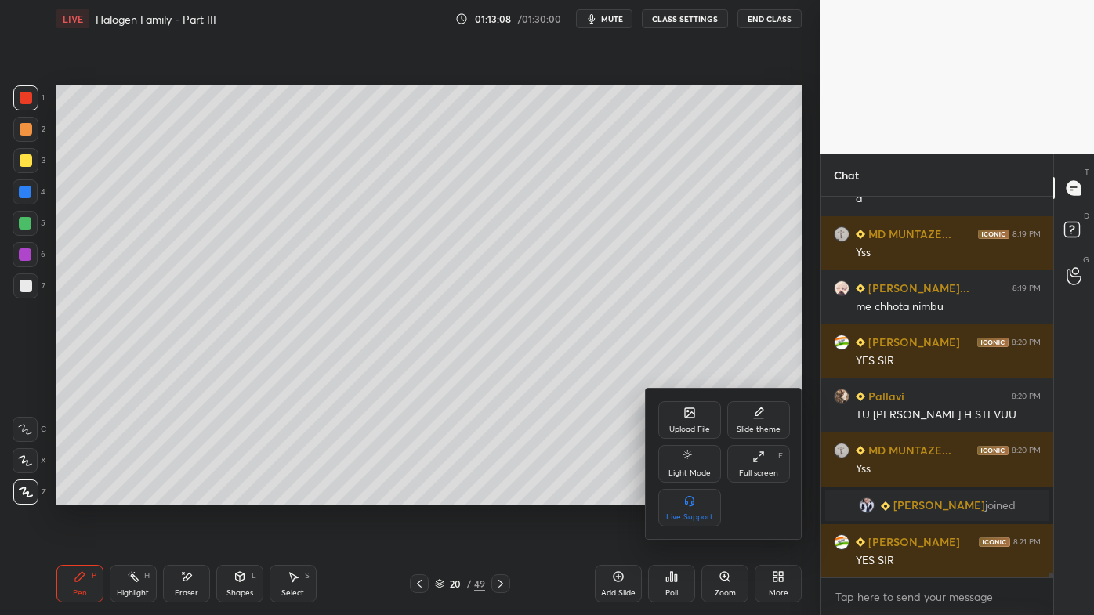
click at [698, 416] on div "Upload File" at bounding box center [689, 420] width 63 height 38
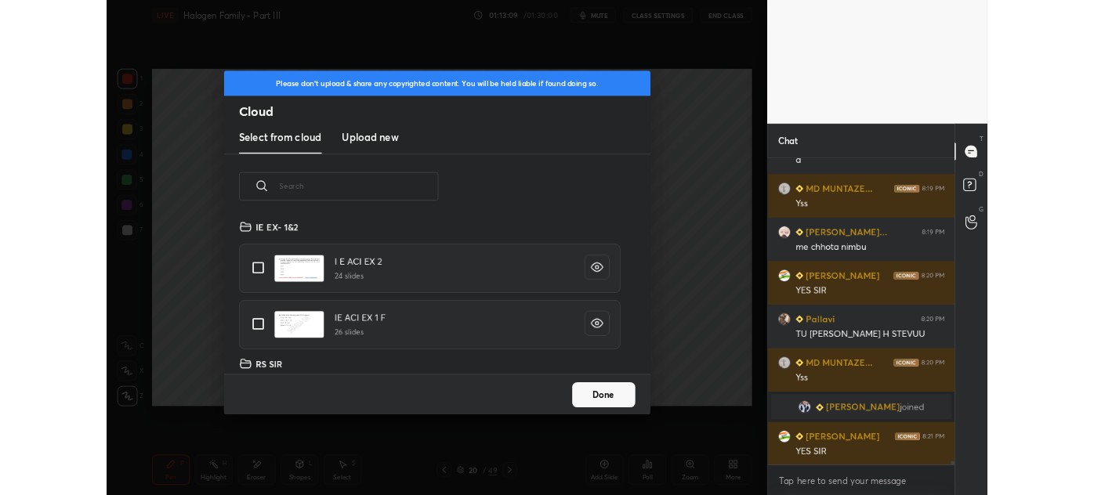
scroll to position [194, 503]
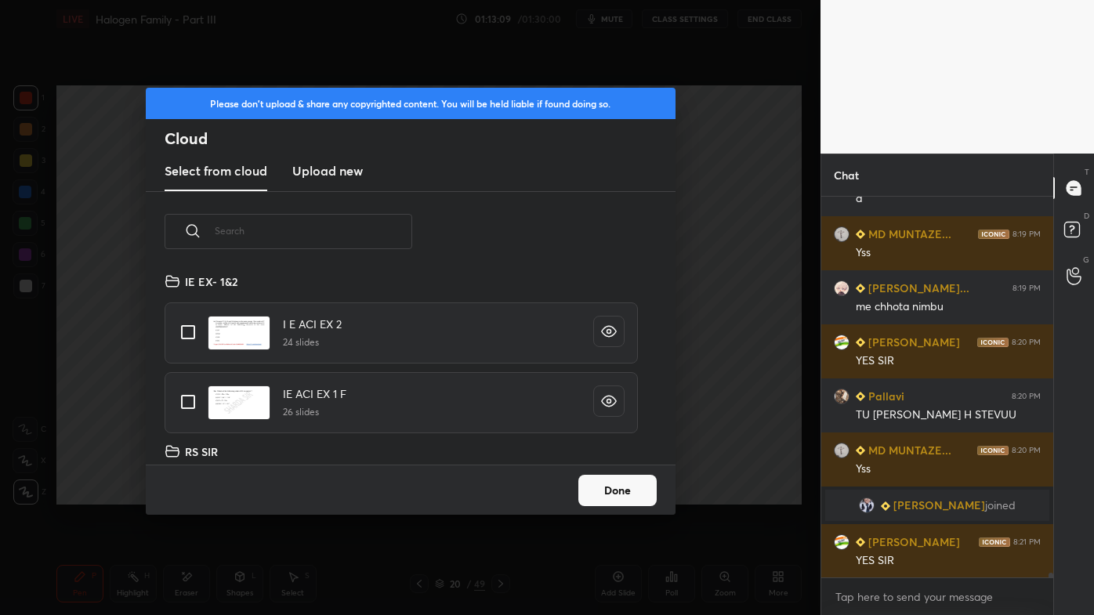
click at [314, 165] on h3 "Upload new" at bounding box center [327, 170] width 71 height 19
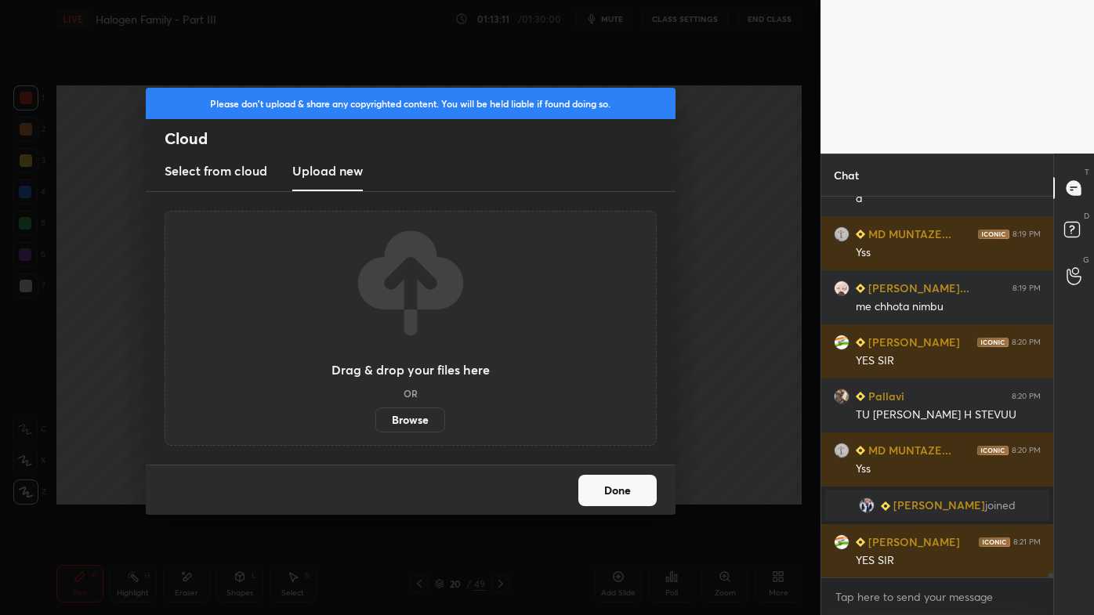
click at [401, 421] on label "Browse" at bounding box center [410, 420] width 70 height 25
click at [375, 421] on input "Browse" at bounding box center [375, 420] width 0 height 25
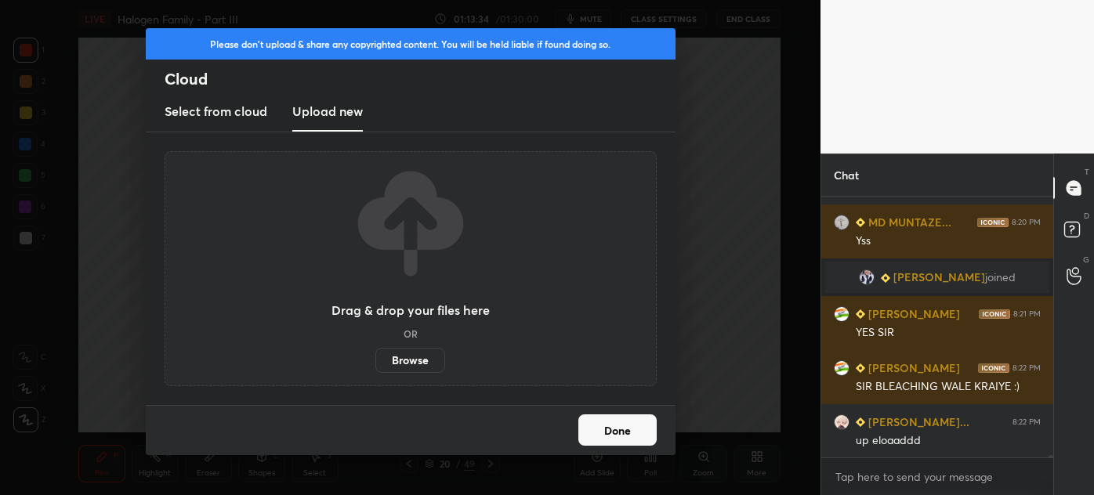
scroll to position [5, 4]
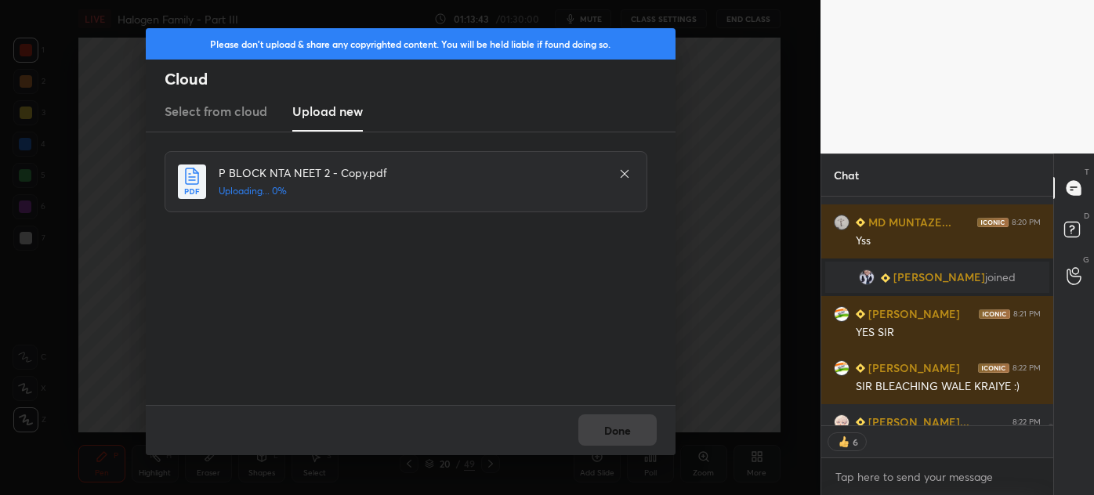
click at [600, 430] on div "Done" at bounding box center [411, 430] width 530 height 50
click at [606, 428] on div "Done" at bounding box center [411, 430] width 530 height 50
click at [604, 427] on div "Done" at bounding box center [411, 430] width 530 height 50
click at [600, 423] on div "Done" at bounding box center [411, 430] width 530 height 50
click at [603, 426] on div "Done" at bounding box center [411, 430] width 530 height 50
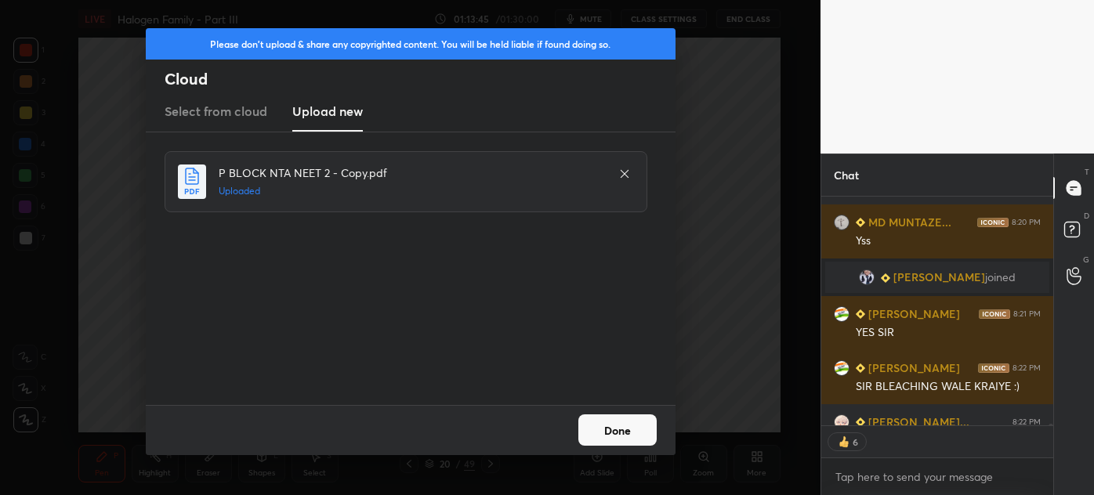
click at [604, 425] on button "Done" at bounding box center [617, 430] width 78 height 31
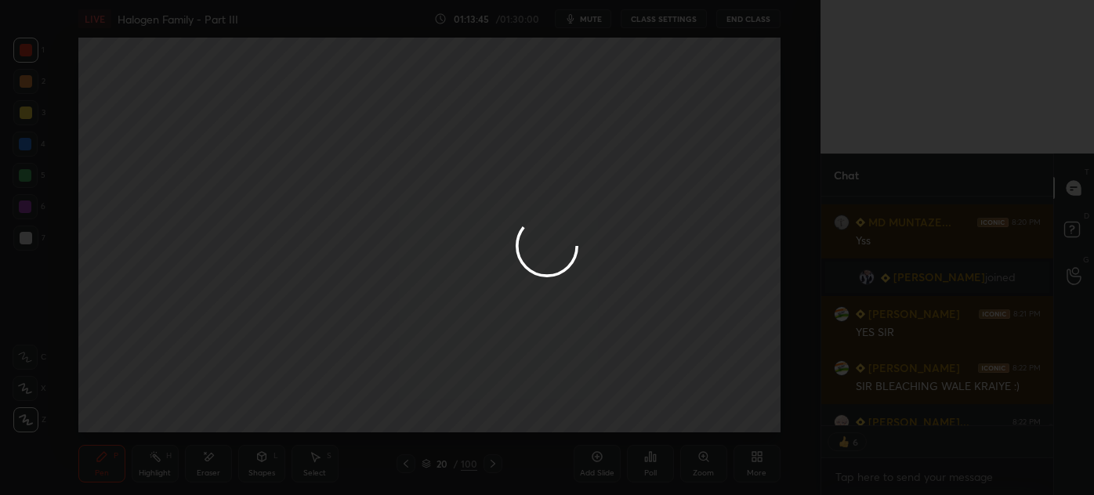
drag, startPoint x: 604, startPoint y: 419, endPoint x: 595, endPoint y: 412, distance: 10.7
click at [602, 422] on div at bounding box center [547, 247] width 1094 height 495
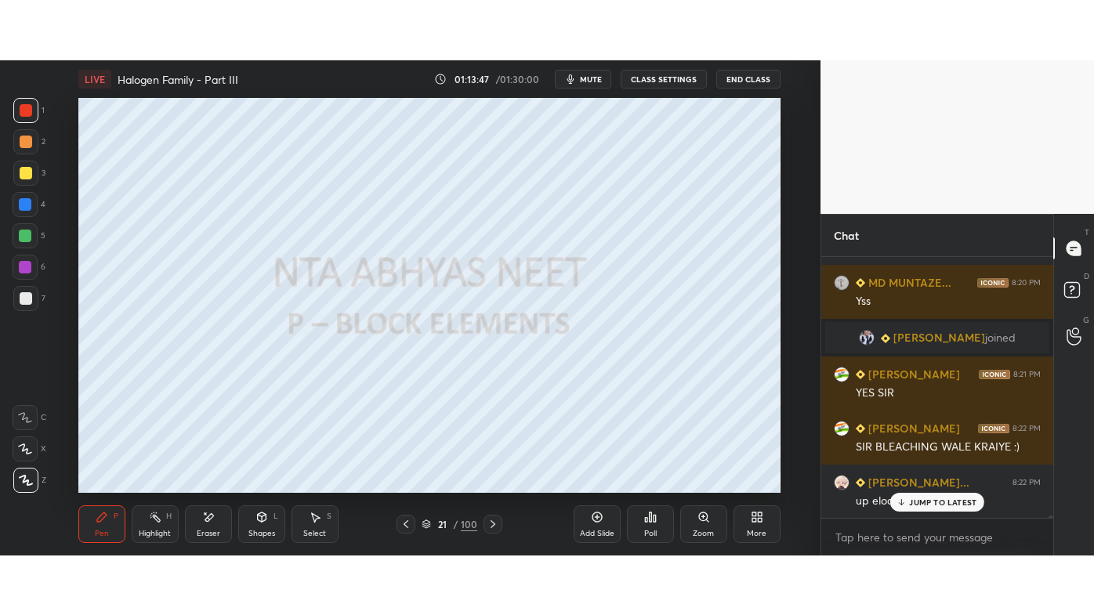
scroll to position [256, 227]
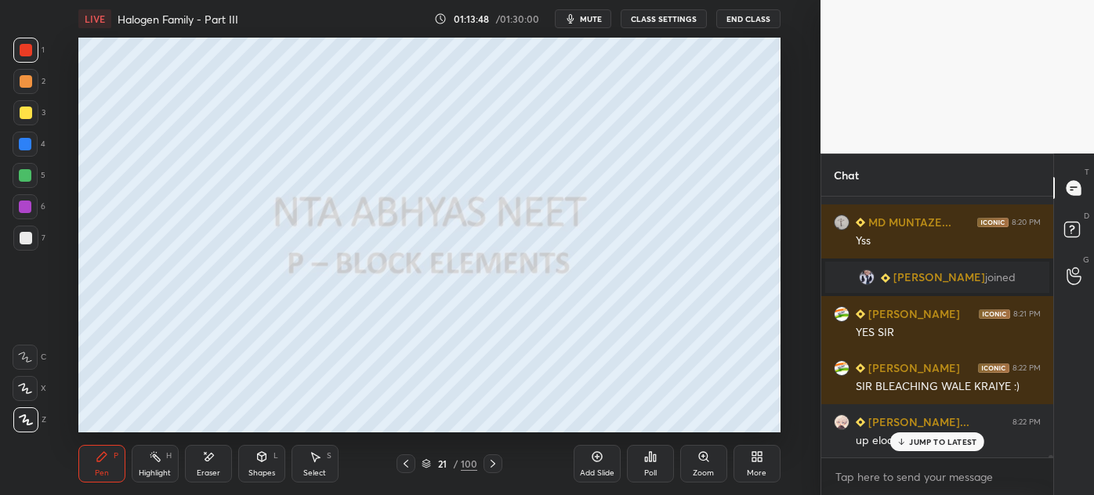
click at [755, 462] on div "More" at bounding box center [757, 464] width 47 height 38
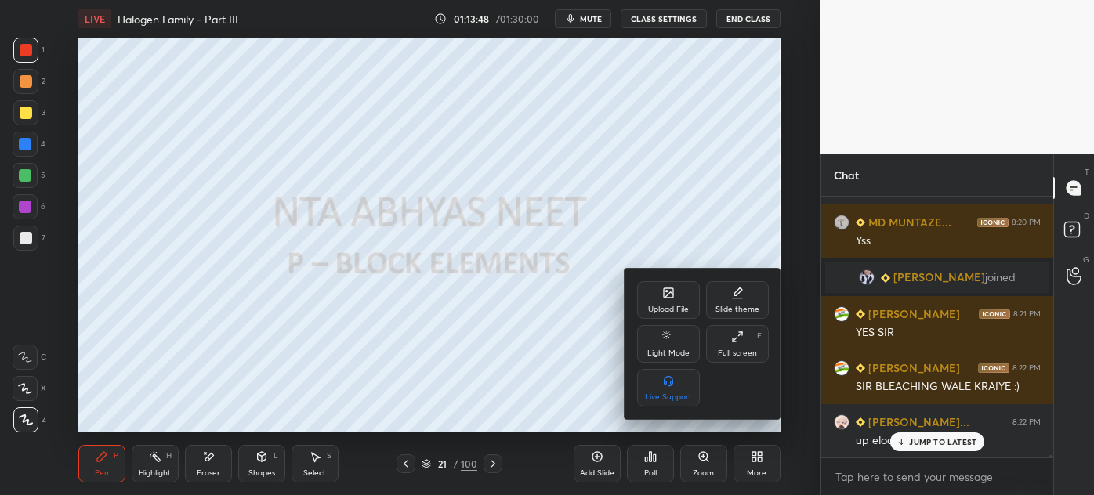
click at [743, 344] on div "Full screen F" at bounding box center [737, 344] width 63 height 38
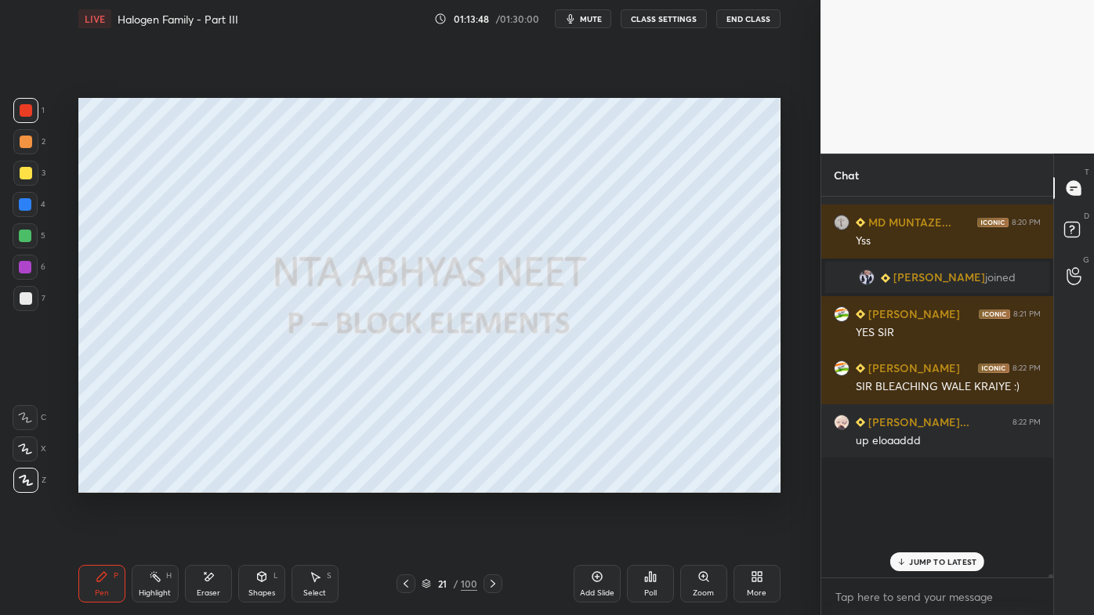
scroll to position [31384, 0]
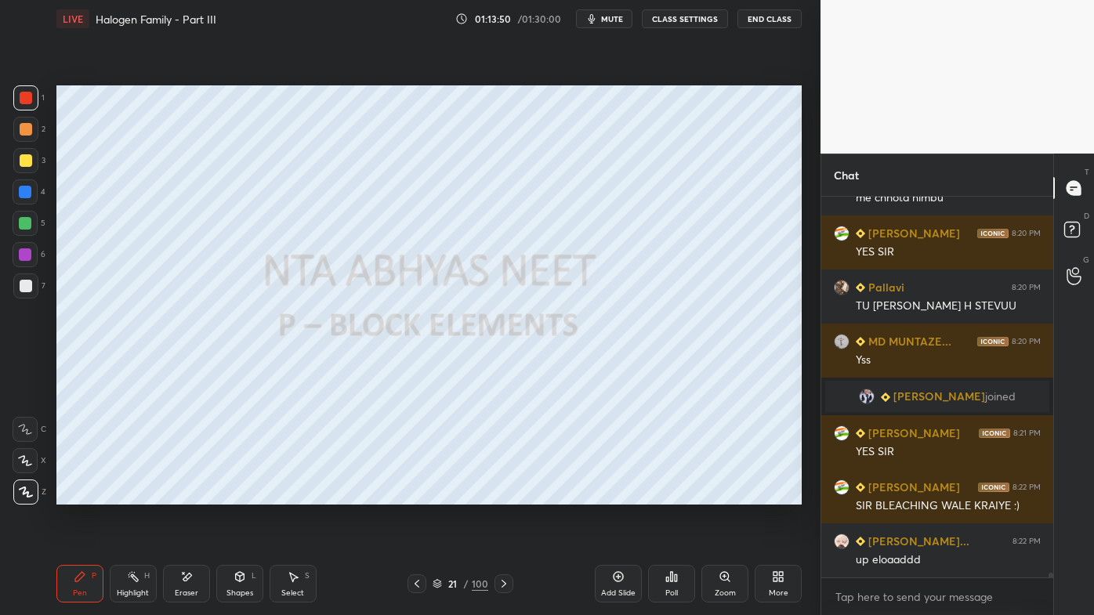
click at [502, 495] on icon at bounding box center [504, 584] width 13 height 13
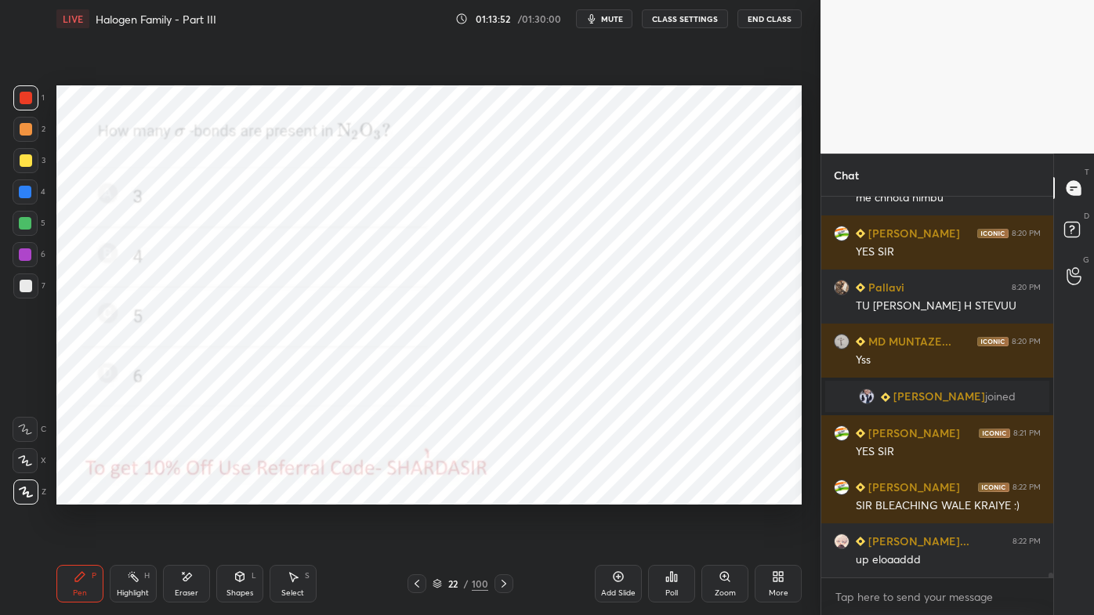
click at [419, 495] on icon at bounding box center [417, 584] width 13 height 13
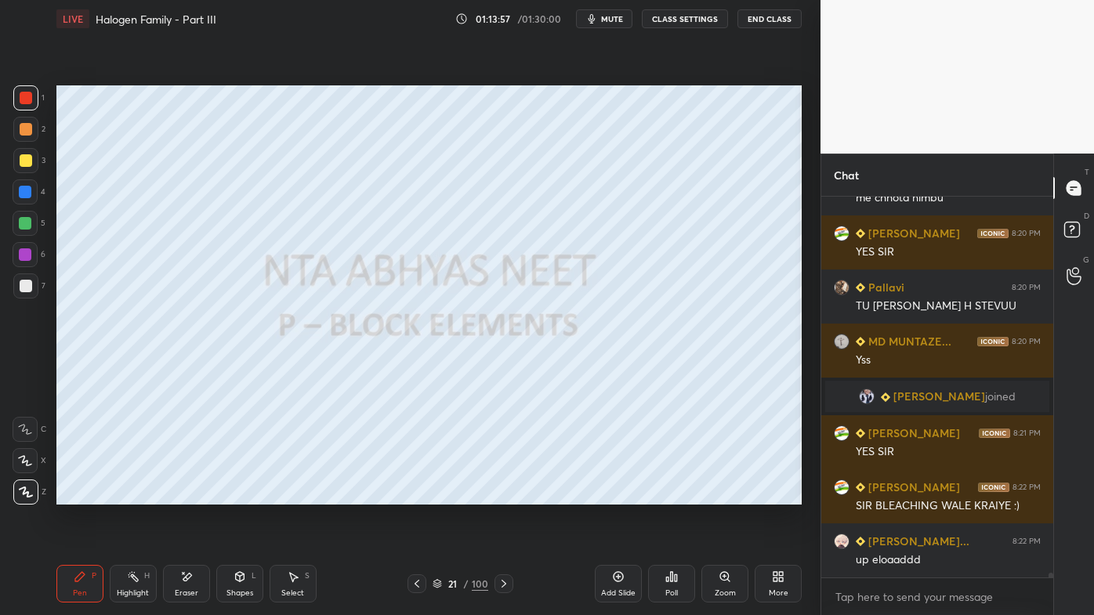
click at [504, 495] on icon at bounding box center [504, 584] width 13 height 13
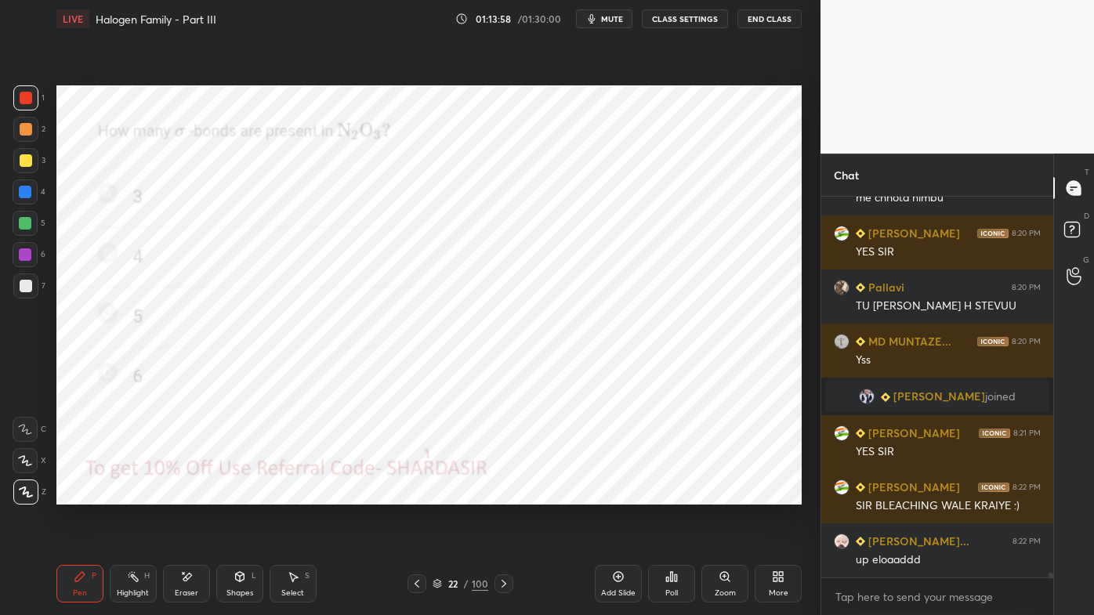
click at [506, 495] on icon at bounding box center [504, 584] width 13 height 13
click at [512, 495] on div at bounding box center [504, 584] width 19 height 19
click at [514, 495] on div "24 / 100" at bounding box center [461, 584] width 270 height 19
click at [516, 495] on div "24 / 100" at bounding box center [461, 584] width 270 height 19
click at [503, 495] on icon at bounding box center [504, 584] width 13 height 13
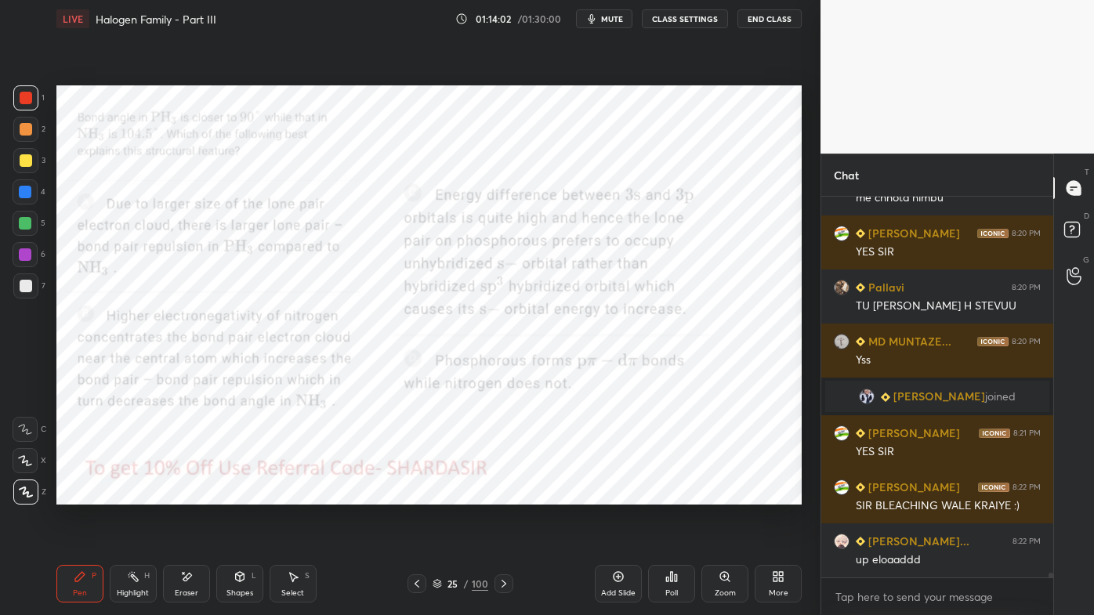
click at [503, 495] on icon at bounding box center [504, 584] width 13 height 13
click at [501, 495] on icon at bounding box center [504, 584] width 13 height 13
click at [503, 495] on icon at bounding box center [504, 584] width 13 height 13
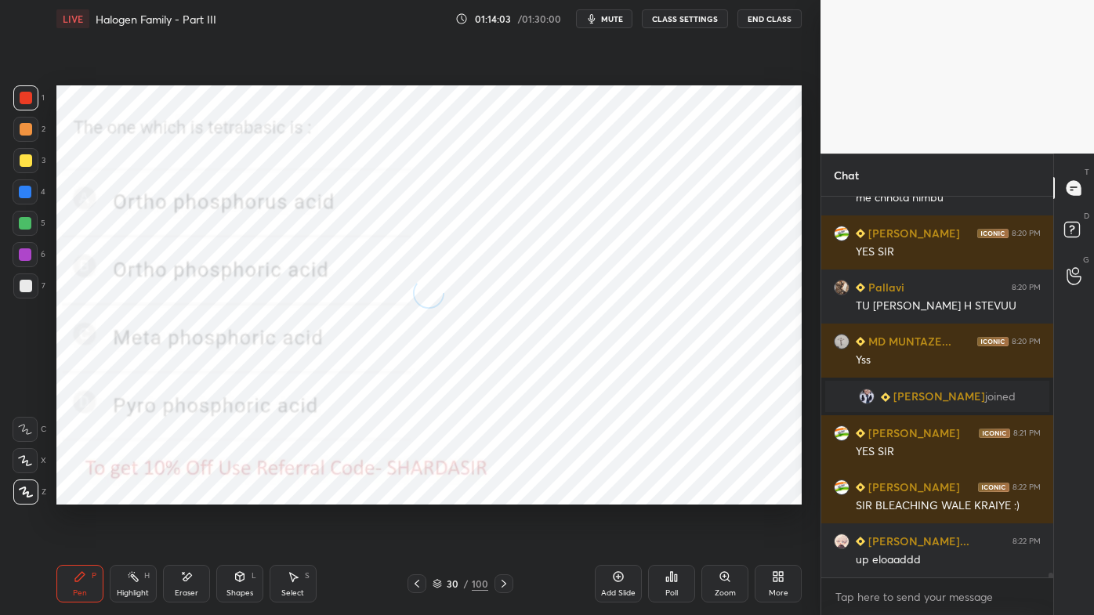
click at [505, 495] on div at bounding box center [504, 584] width 19 height 19
click at [506, 495] on icon at bounding box center [504, 584] width 13 height 13
click at [507, 495] on icon at bounding box center [504, 584] width 13 height 13
click at [505, 495] on icon at bounding box center [504, 584] width 13 height 13
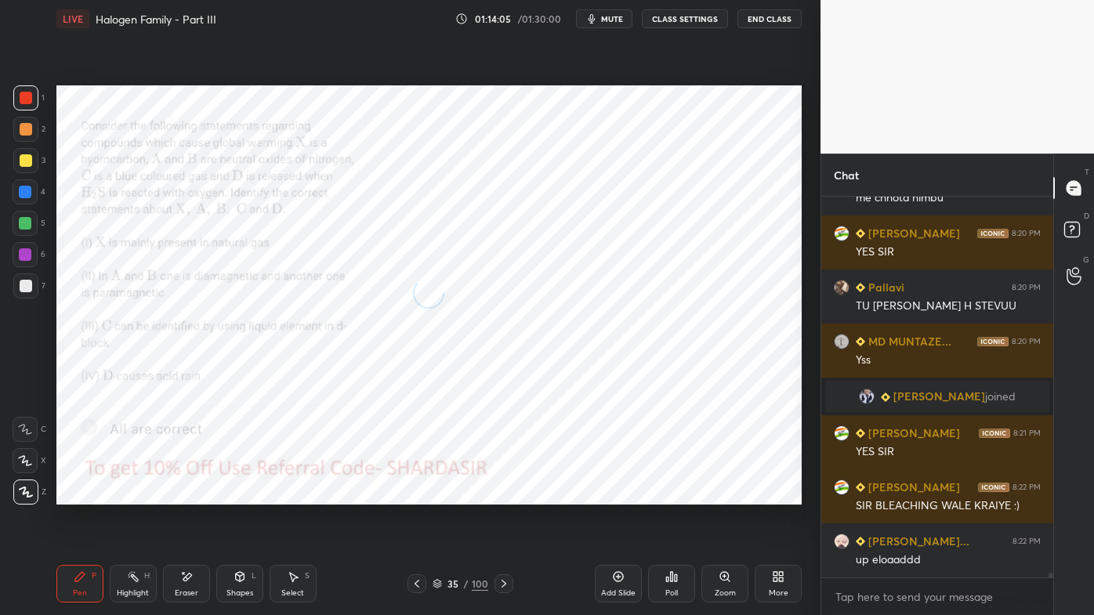
click at [506, 495] on icon at bounding box center [504, 584] width 13 height 13
click at [505, 495] on icon at bounding box center [504, 584] width 13 height 13
click at [504, 495] on icon at bounding box center [504, 584] width 5 height 8
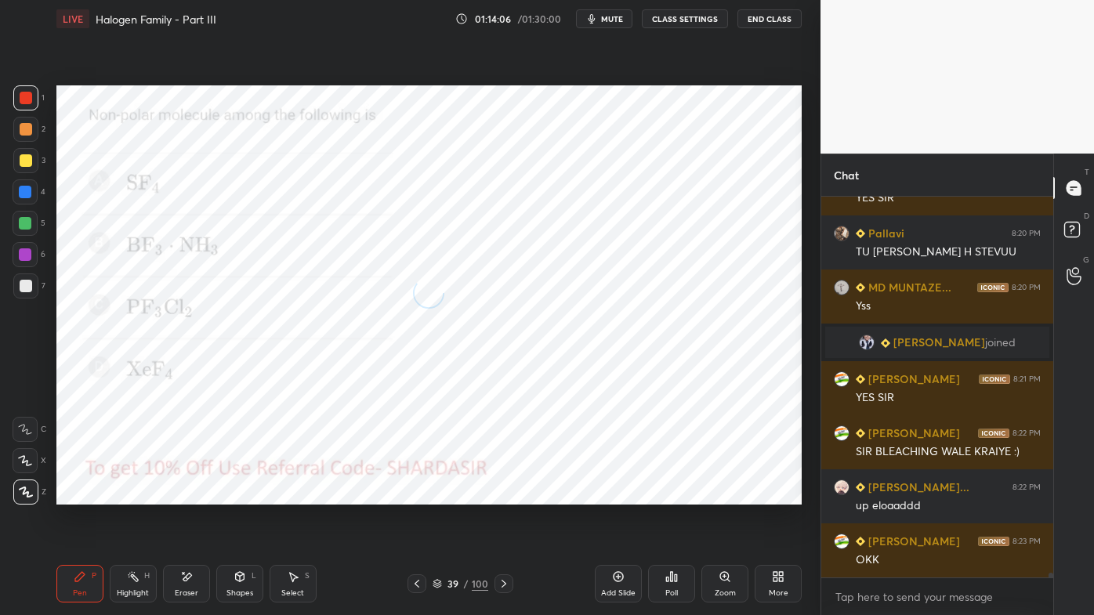
click at [504, 495] on icon at bounding box center [504, 584] width 13 height 13
click at [503, 495] on icon at bounding box center [504, 584] width 13 height 13
click at [502, 495] on icon at bounding box center [504, 584] width 5 height 8
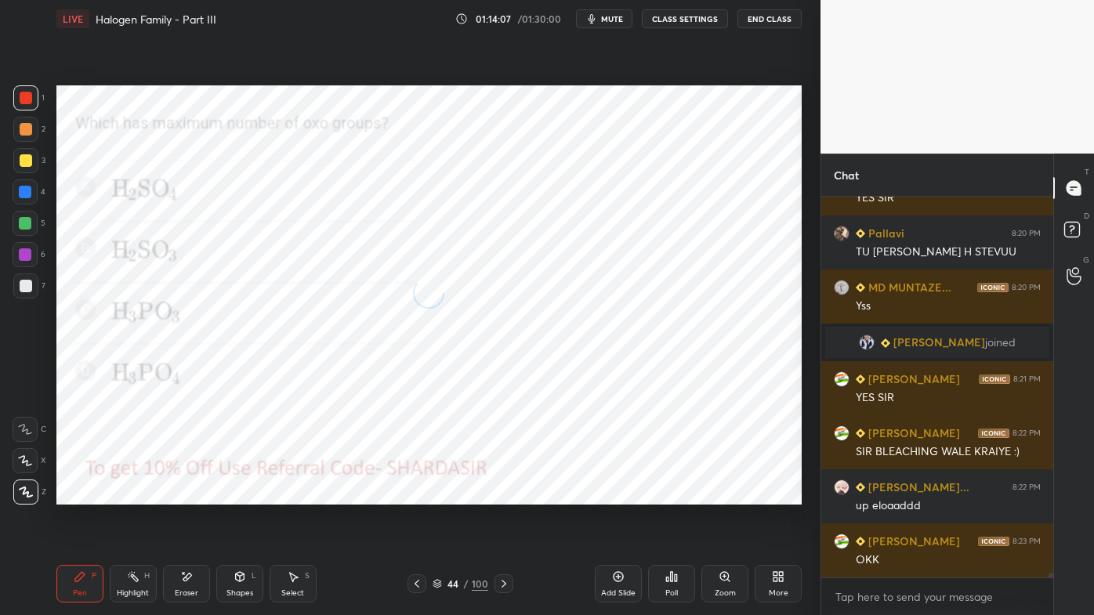
click at [502, 495] on icon at bounding box center [504, 584] width 13 height 13
click at [501, 495] on icon at bounding box center [504, 584] width 13 height 13
click at [499, 495] on icon at bounding box center [504, 584] width 13 height 13
click at [501, 495] on icon at bounding box center [504, 584] width 13 height 13
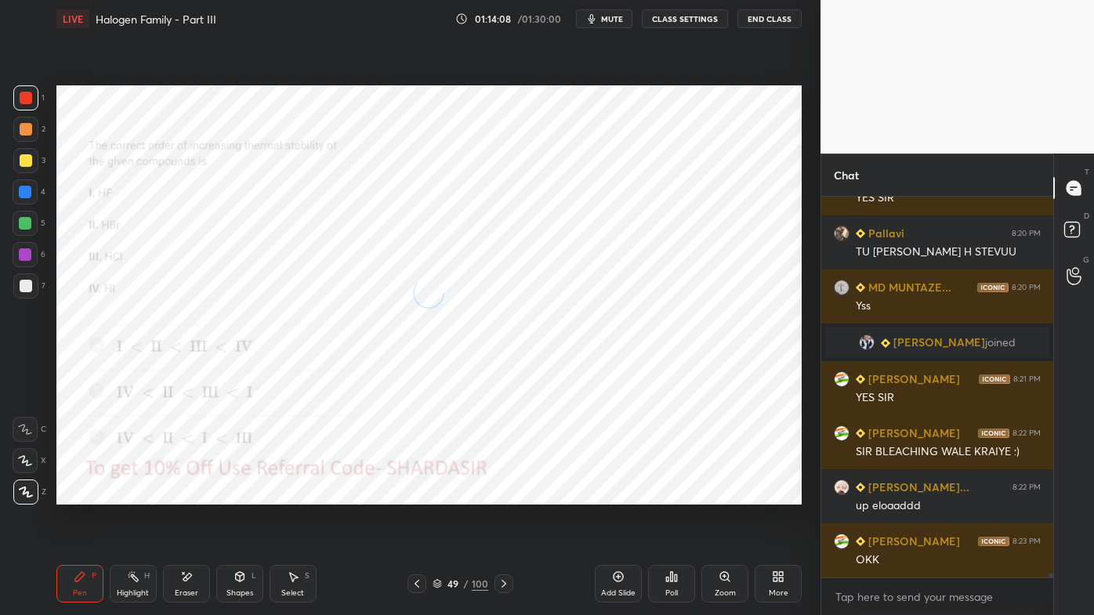
click at [499, 495] on icon at bounding box center [504, 584] width 13 height 13
click at [503, 495] on icon at bounding box center [504, 584] width 13 height 13
click at [505, 495] on icon at bounding box center [504, 584] width 13 height 13
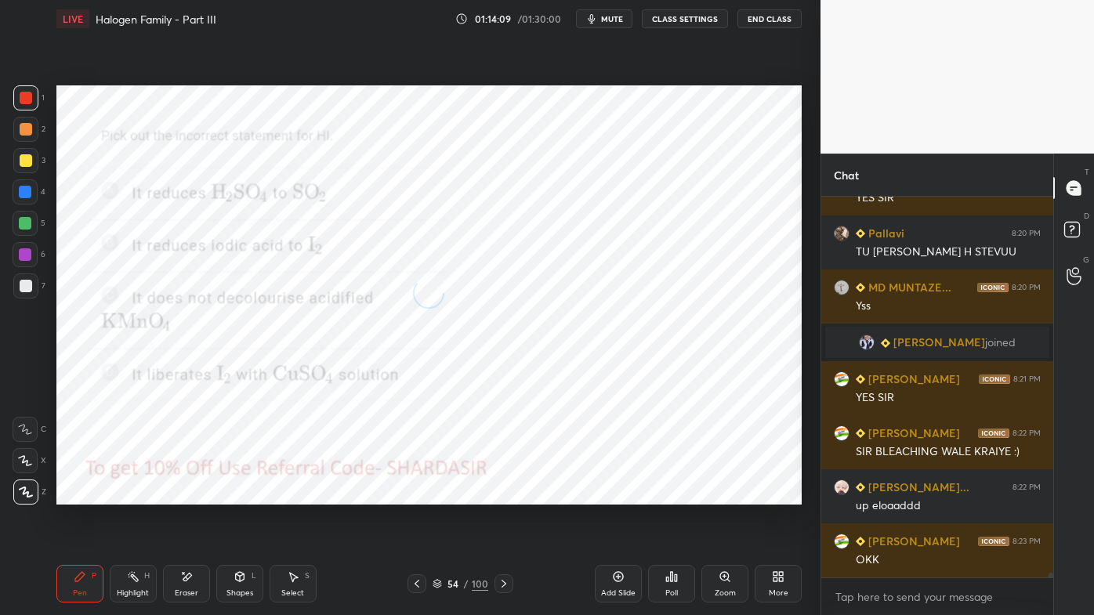
click at [504, 495] on icon at bounding box center [504, 584] width 13 height 13
click at [502, 495] on icon at bounding box center [504, 584] width 13 height 13
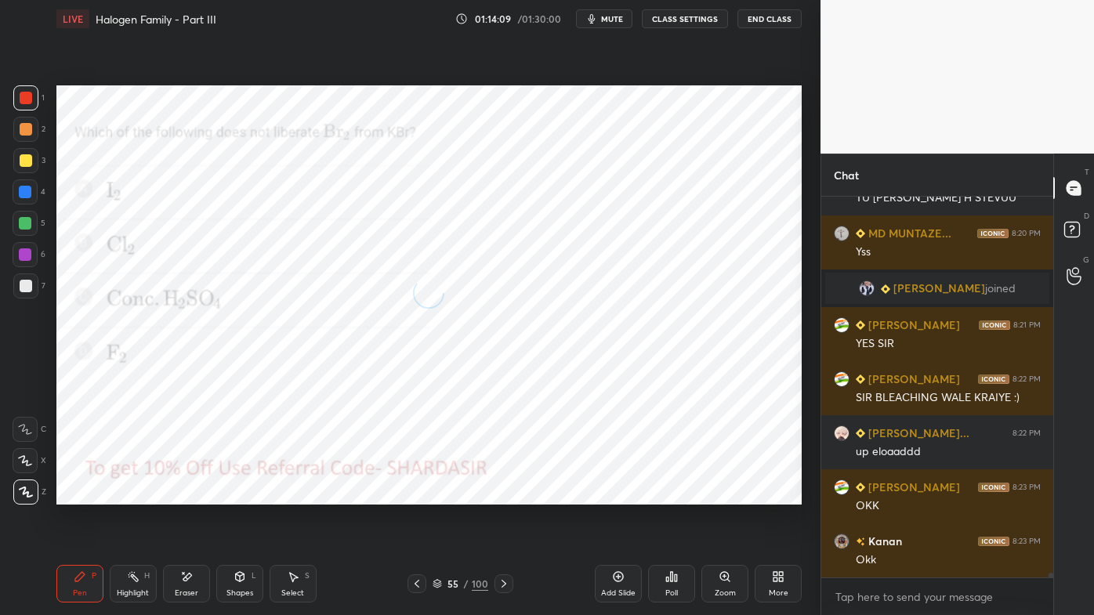
click at [504, 495] on icon at bounding box center [504, 584] width 13 height 13
click at [503, 495] on icon at bounding box center [504, 584] width 13 height 13
click at [500, 495] on icon at bounding box center [504, 584] width 13 height 13
click at [502, 495] on icon at bounding box center [504, 584] width 13 height 13
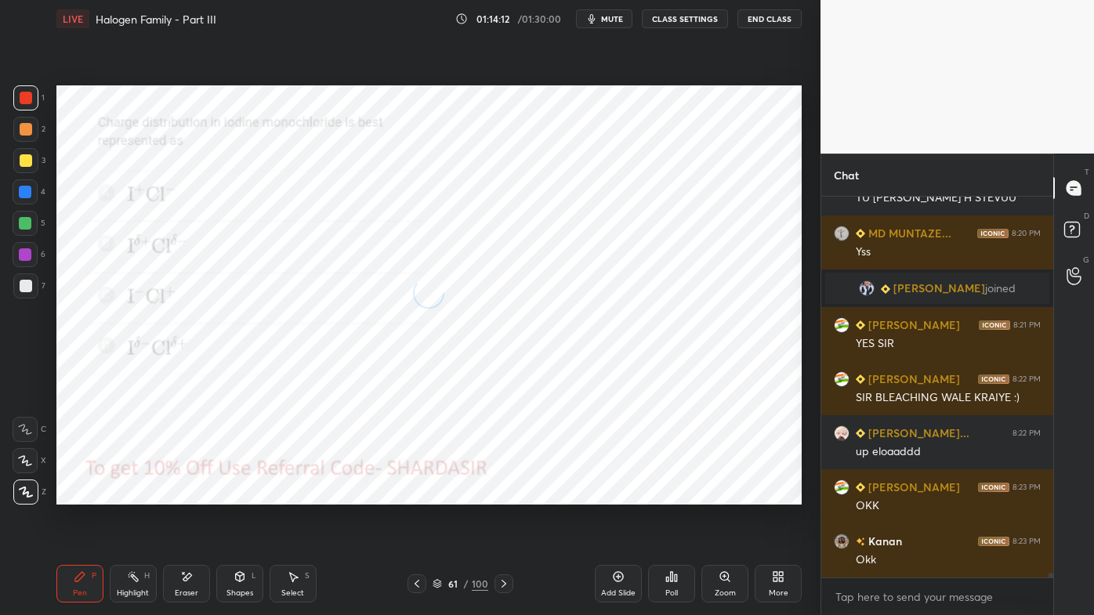
click at [502, 495] on icon at bounding box center [504, 584] width 13 height 13
click at [499, 495] on icon at bounding box center [504, 584] width 13 height 13
click at [500, 495] on icon at bounding box center [504, 584] width 13 height 13
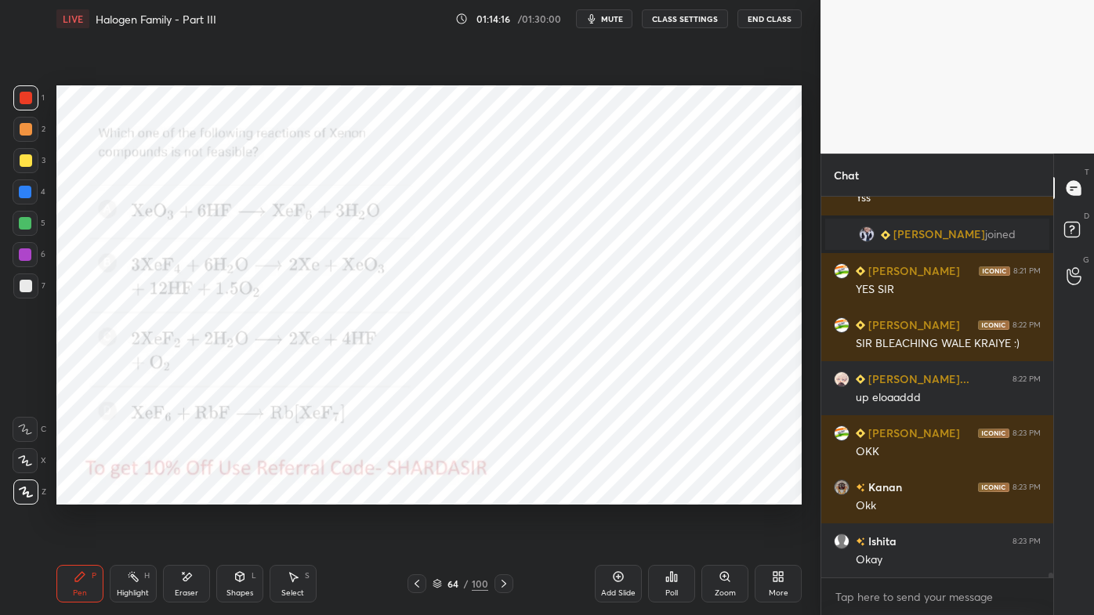
click at [501, 495] on icon at bounding box center [504, 584] width 13 height 13
click at [502, 495] on icon at bounding box center [504, 584] width 13 height 13
click at [501, 495] on icon at bounding box center [504, 584] width 13 height 13
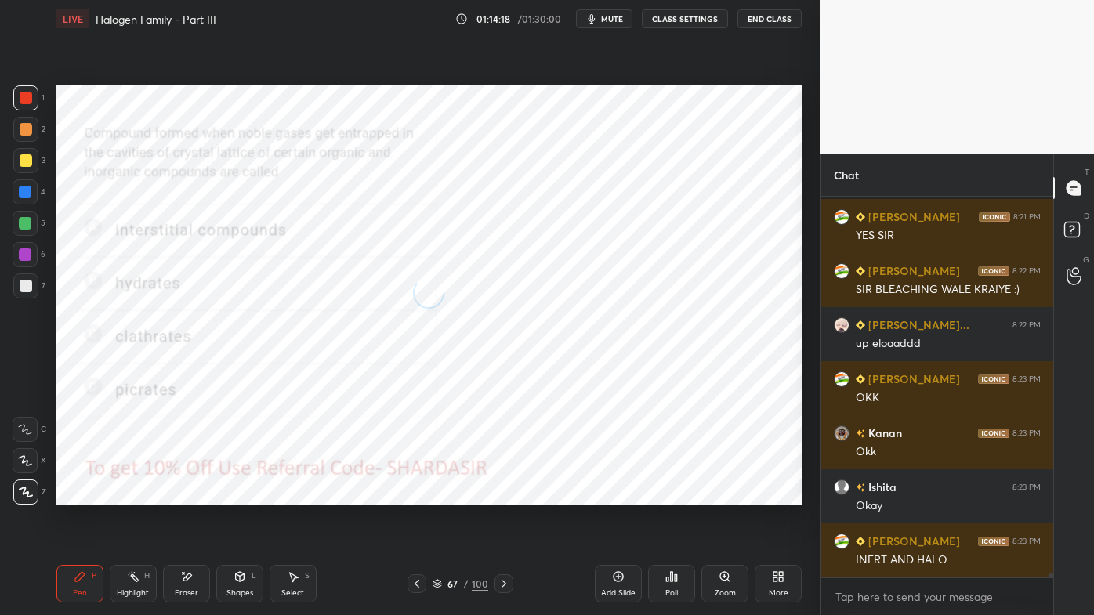
click at [501, 495] on icon at bounding box center [504, 584] width 13 height 13
click at [499, 495] on icon at bounding box center [504, 584] width 13 height 13
click at [500, 495] on icon at bounding box center [504, 584] width 13 height 13
click at [503, 495] on icon at bounding box center [504, 584] width 13 height 13
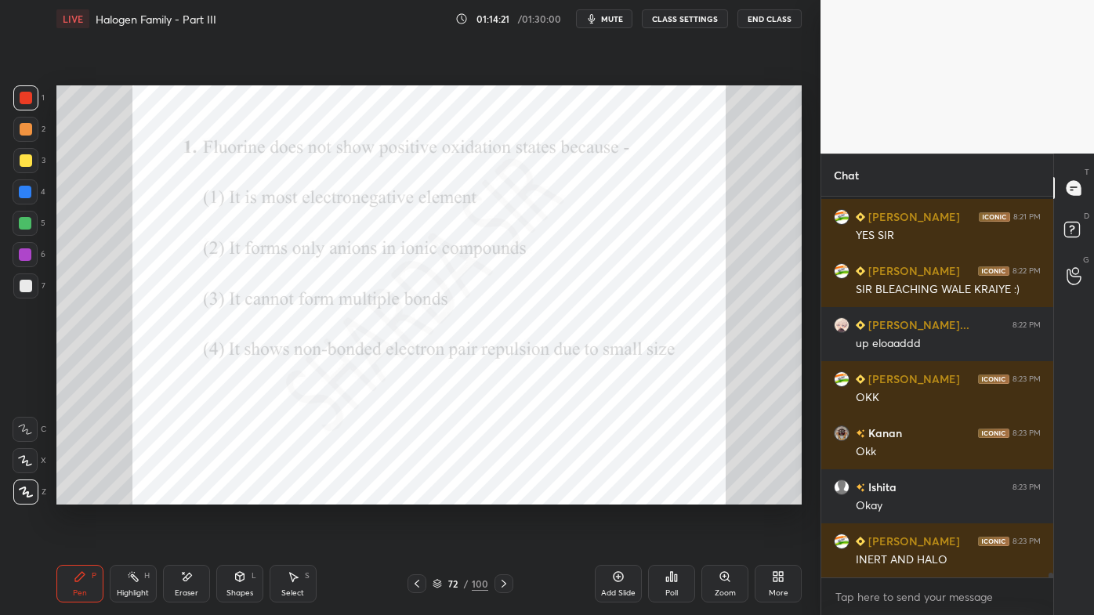
click at [414, 495] on icon at bounding box center [417, 584] width 13 height 13
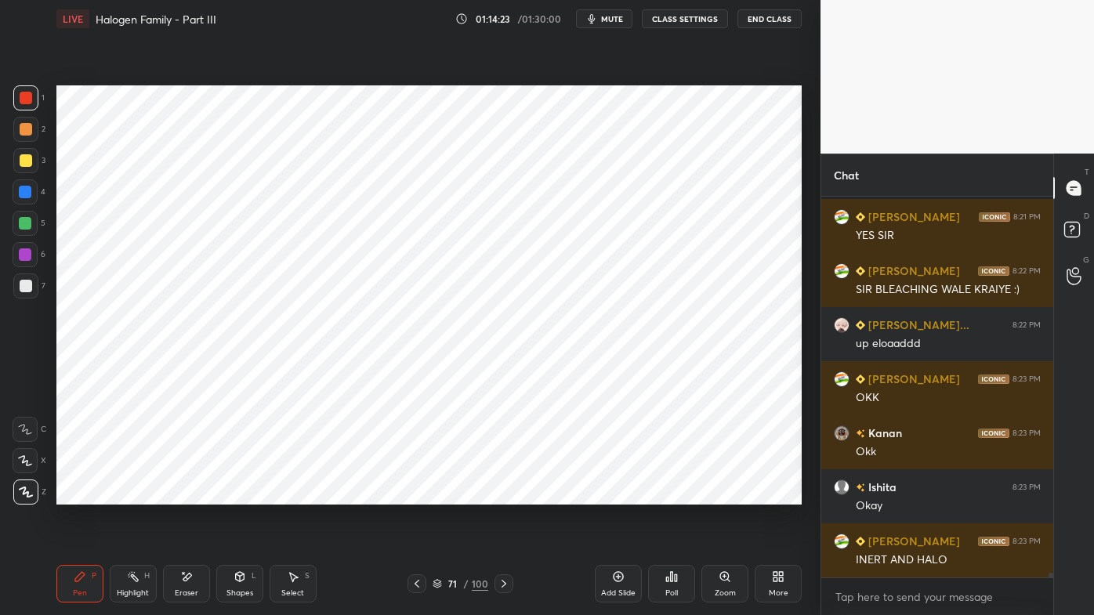
click at [418, 495] on icon at bounding box center [417, 584] width 13 height 13
click at [415, 495] on icon at bounding box center [417, 584] width 13 height 13
click at [671, 495] on icon at bounding box center [672, 576] width 2 height 9
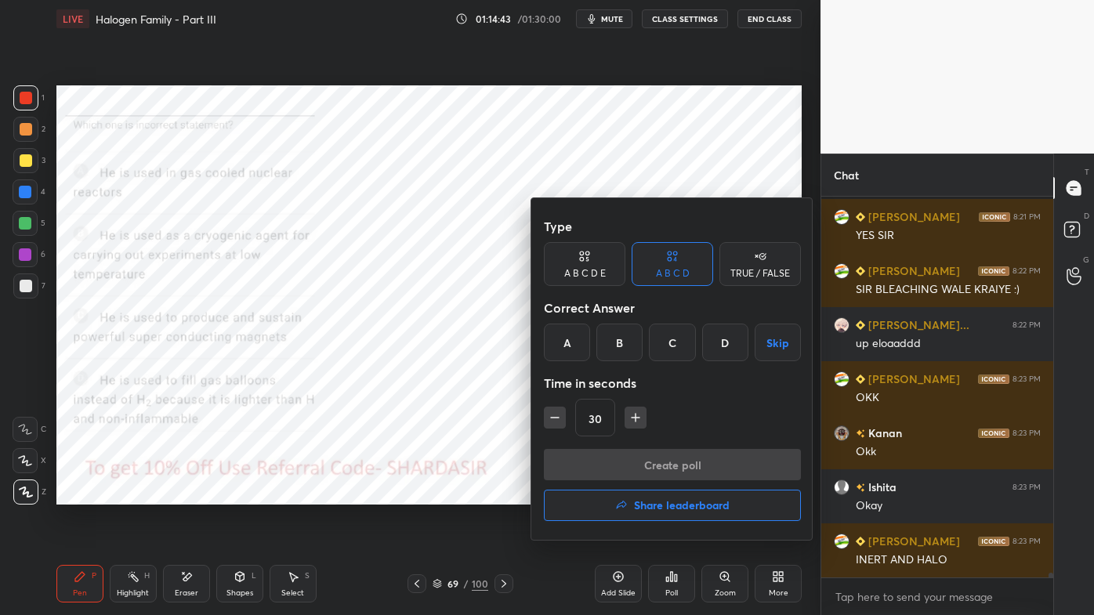
drag, startPoint x: 723, startPoint y: 342, endPoint x: 712, endPoint y: 363, distance: 23.5
click at [723, 349] on div "D" at bounding box center [725, 343] width 46 height 38
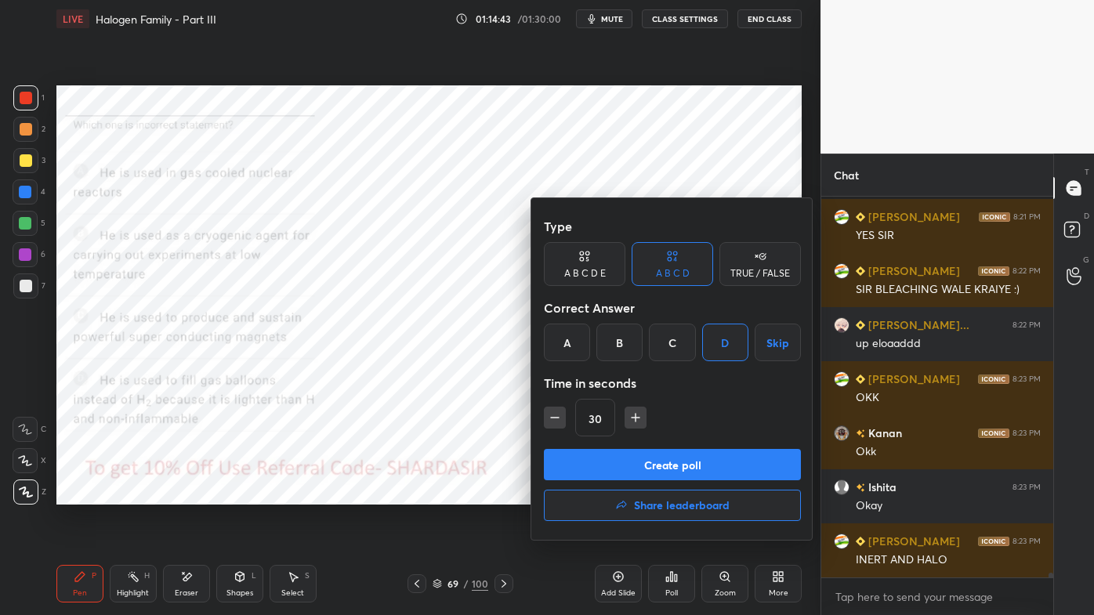
click at [655, 464] on button "Create poll" at bounding box center [672, 464] width 257 height 31
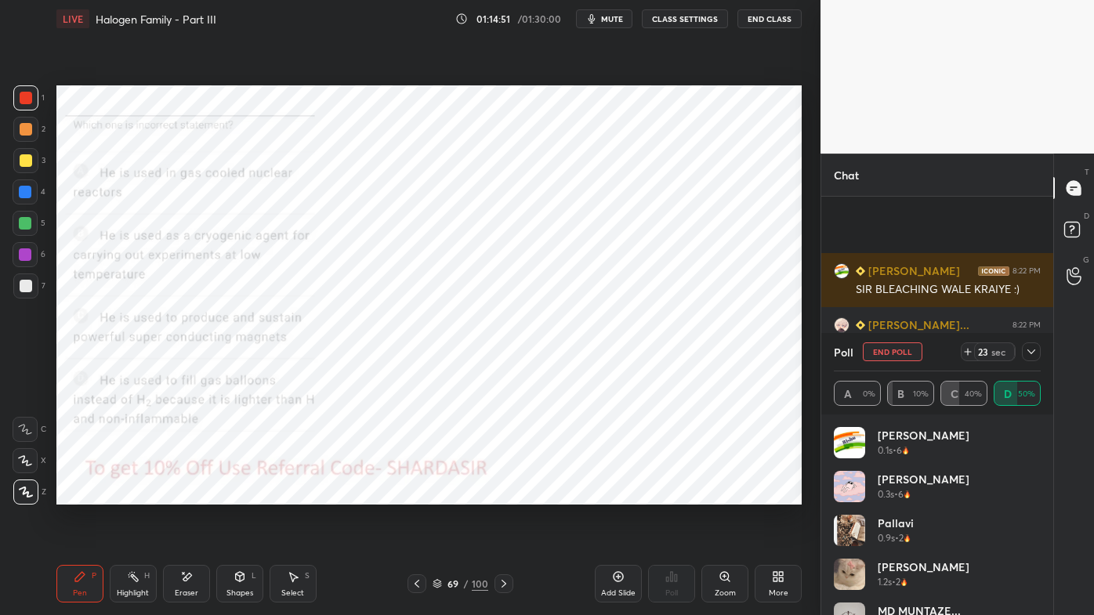
scroll to position [31735, 0]
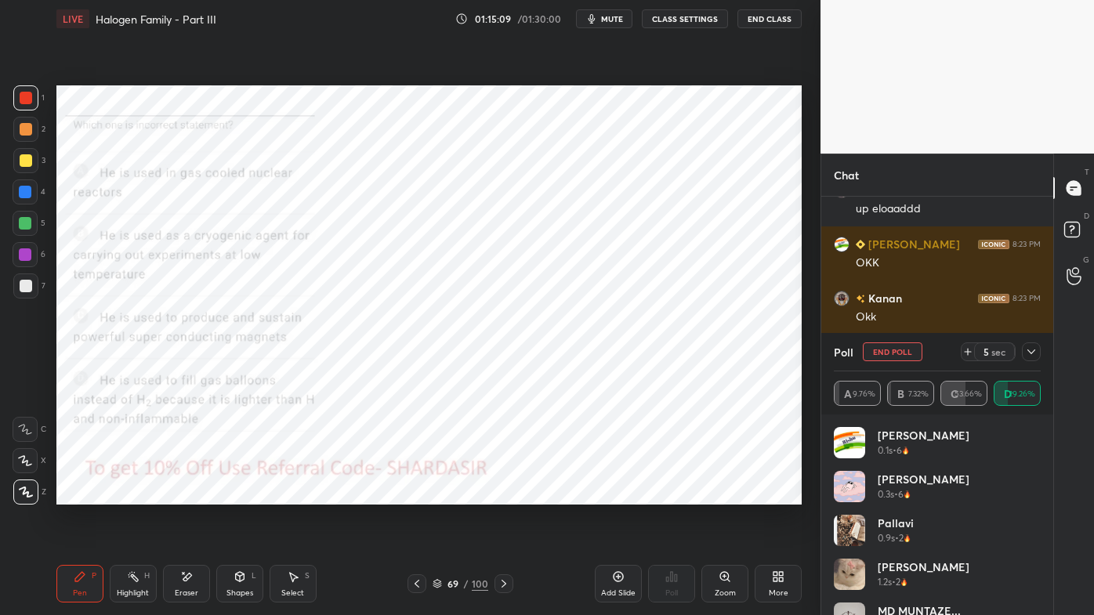
click at [1032, 350] on icon at bounding box center [1031, 352] width 13 height 13
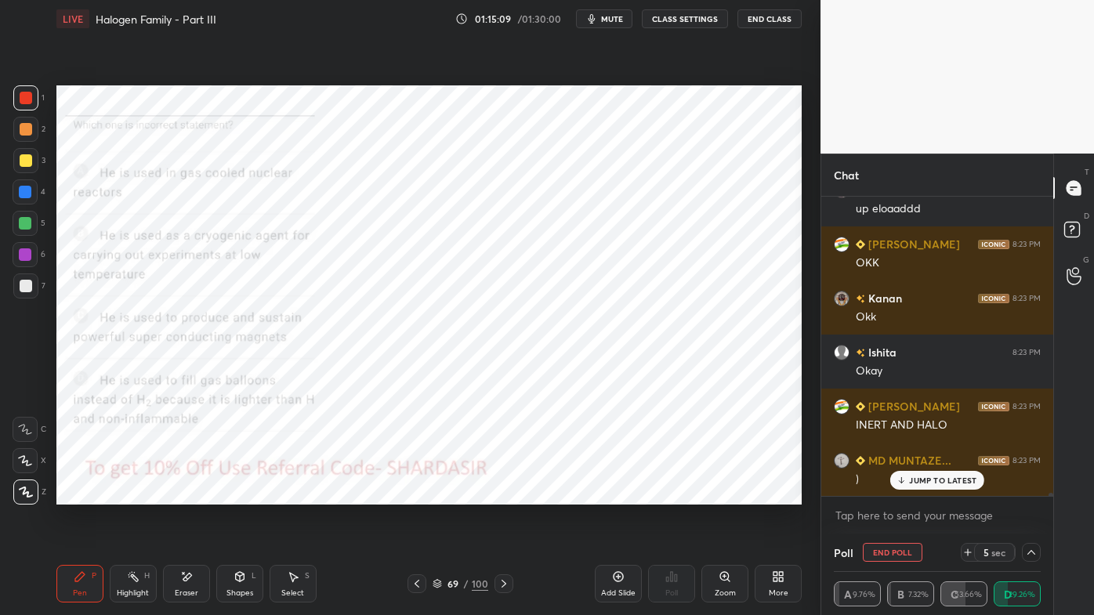
scroll to position [0, 4]
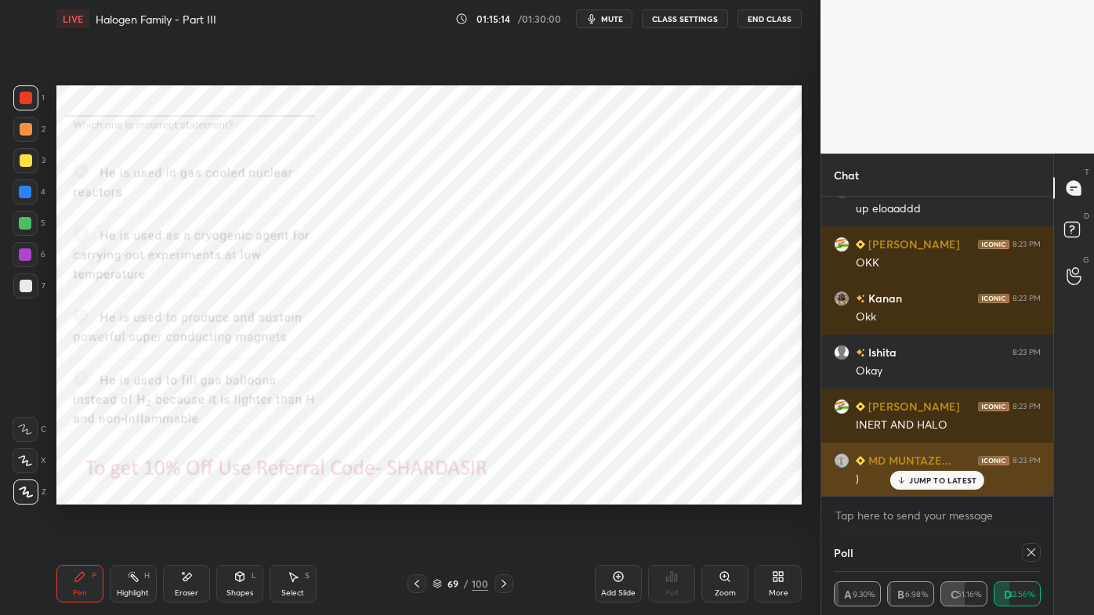
click at [921, 483] on p "JUMP TO LATEST" at bounding box center [942, 480] width 67 height 9
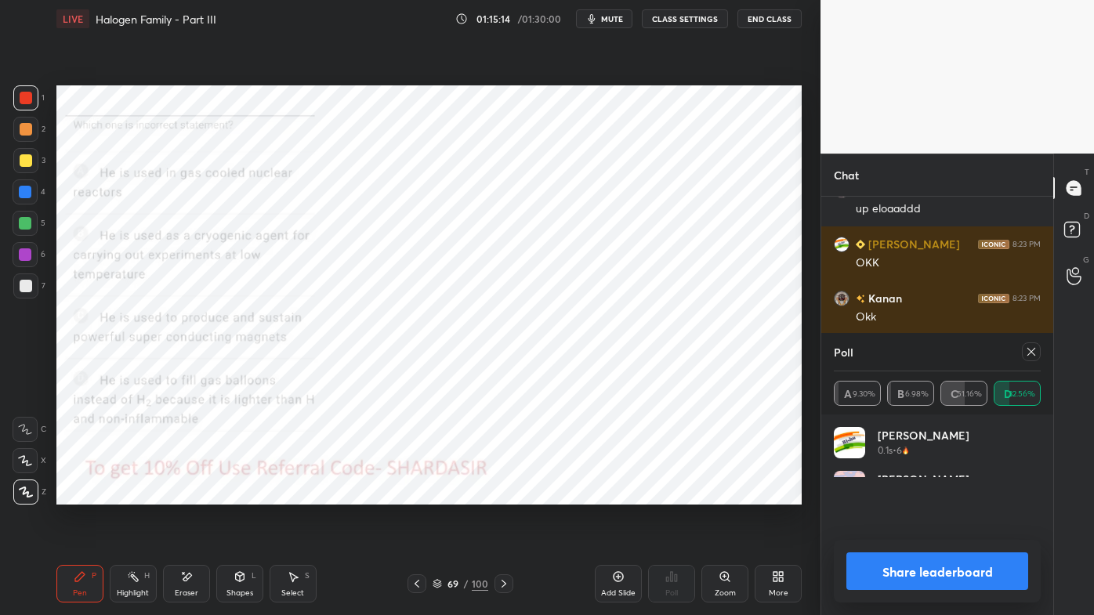
scroll to position [45, 202]
click at [1030, 351] on icon at bounding box center [1031, 352] width 13 height 13
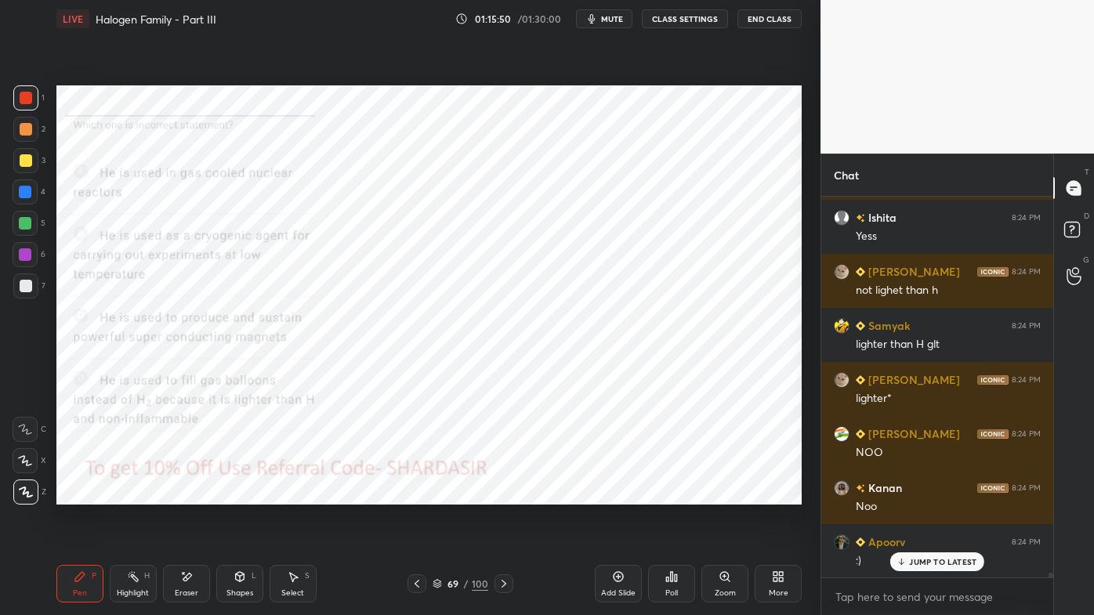
scroll to position [32194, 0]
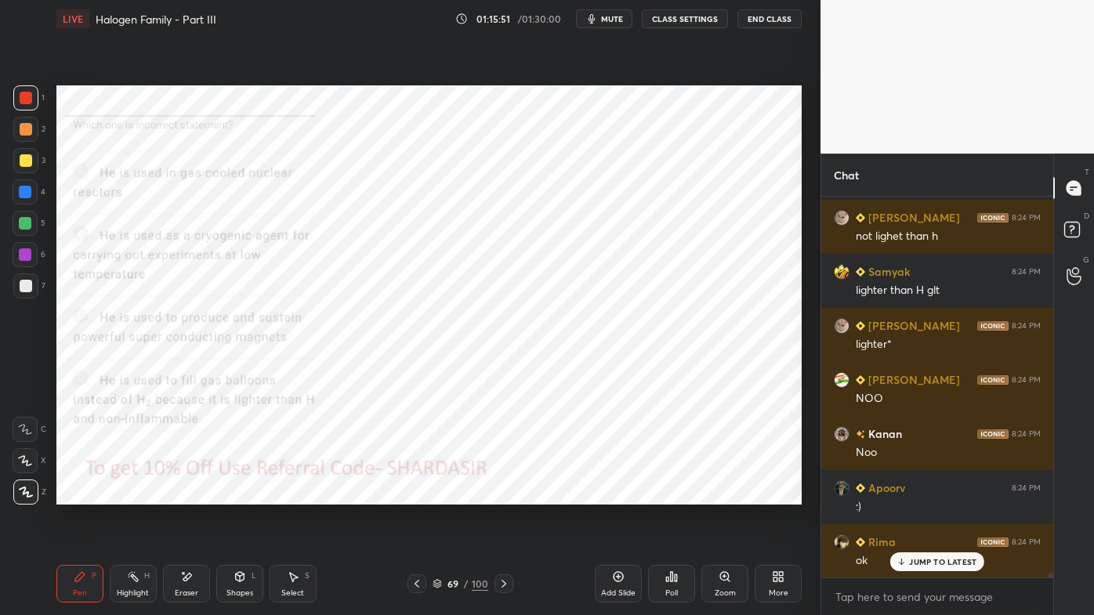
click at [139, 495] on icon at bounding box center [133, 577] width 13 height 13
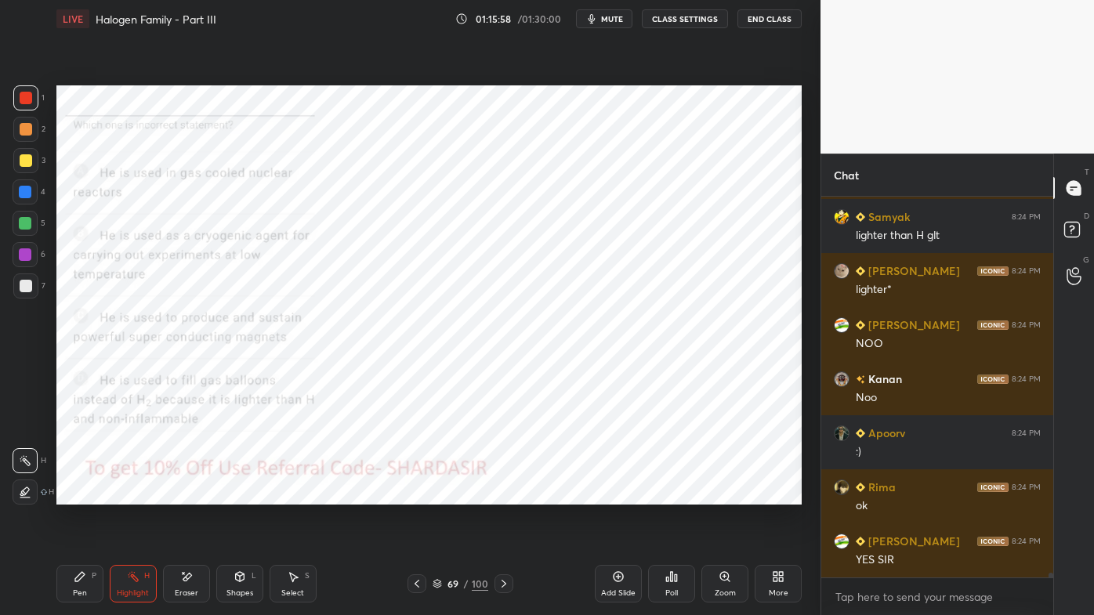
click at [414, 495] on icon at bounding box center [417, 584] width 13 height 13
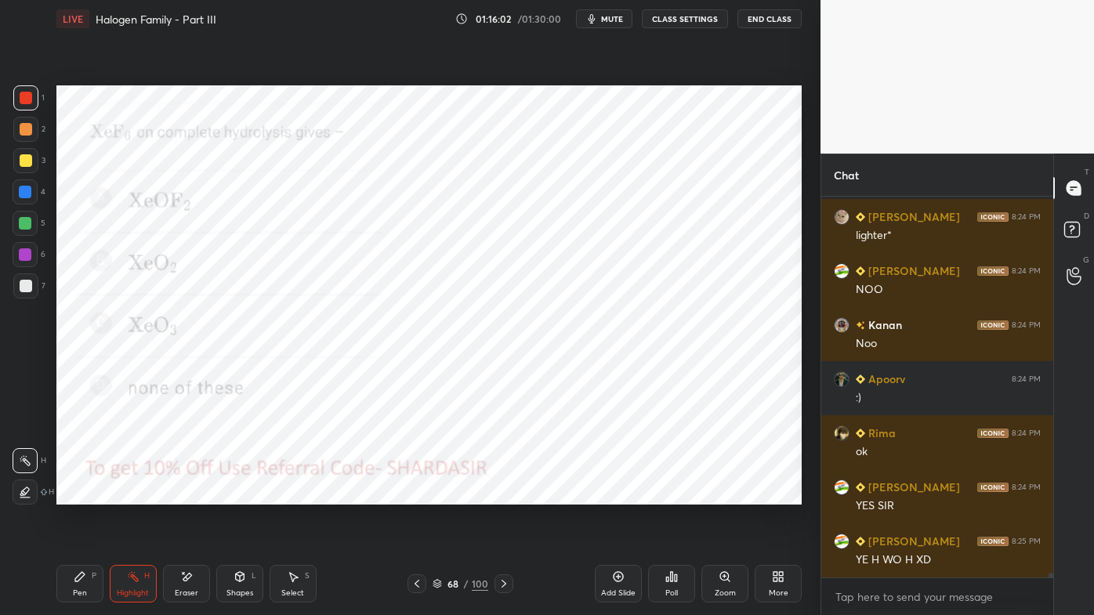
click at [676, 495] on icon at bounding box center [671, 577] width 13 height 13
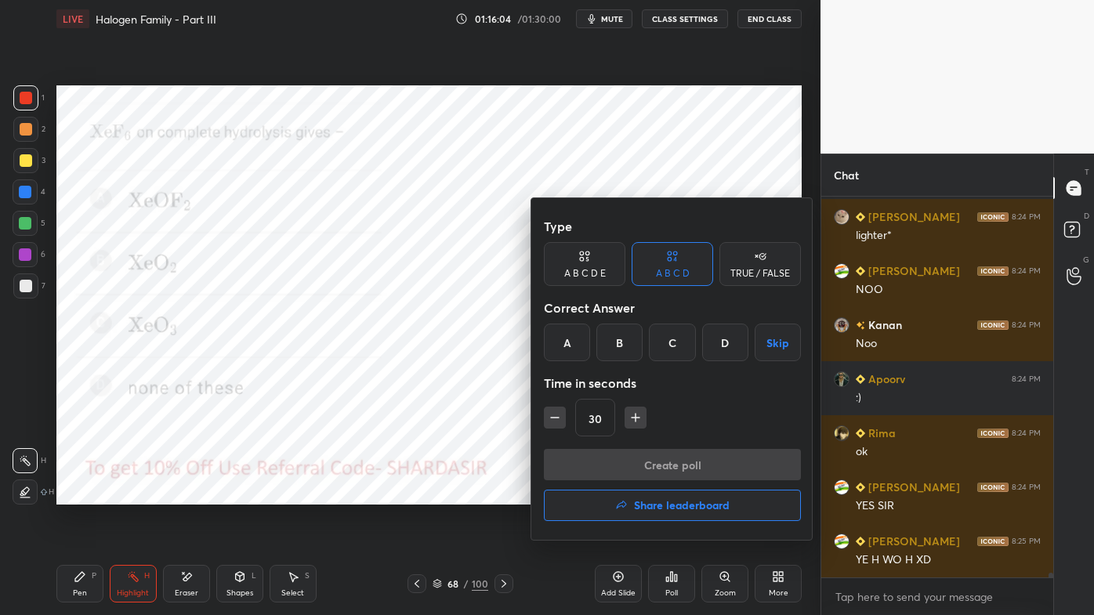
click at [667, 343] on div "C" at bounding box center [672, 343] width 46 height 38
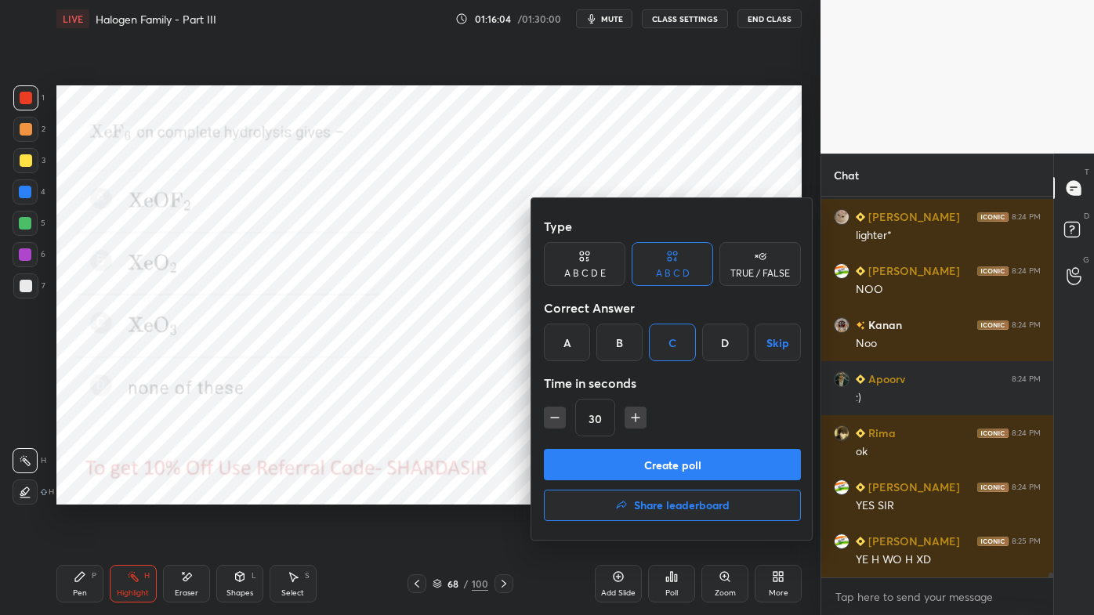
click at [629, 462] on button "Create poll" at bounding box center [672, 464] width 257 height 31
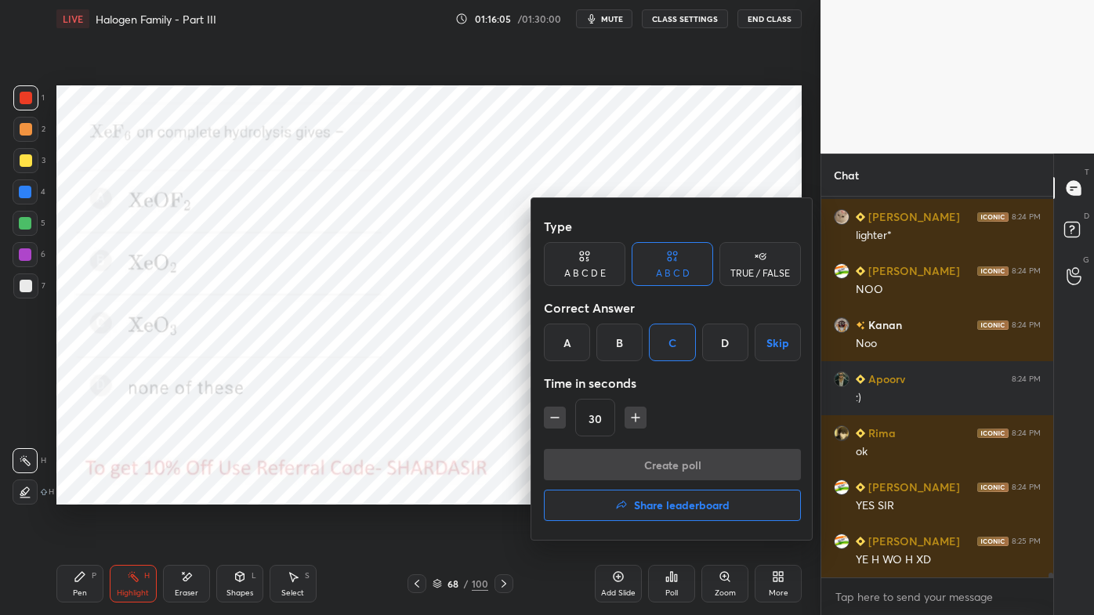
scroll to position [343, 227]
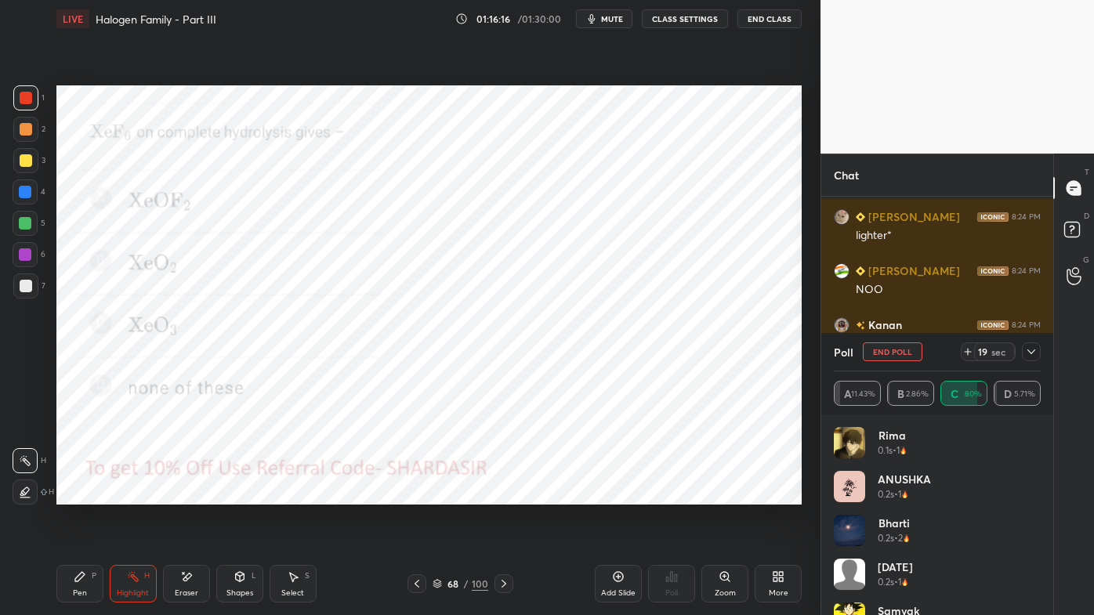
drag, startPoint x: 74, startPoint y: 562, endPoint x: 80, endPoint y: 577, distance: 16.2
click at [77, 495] on div "Pen P Highlight H Eraser Shapes L Select S 68 / 100 Add Slide Poll Zoom More" at bounding box center [428, 584] width 745 height 63
click at [78, 495] on icon at bounding box center [80, 577] width 13 height 13
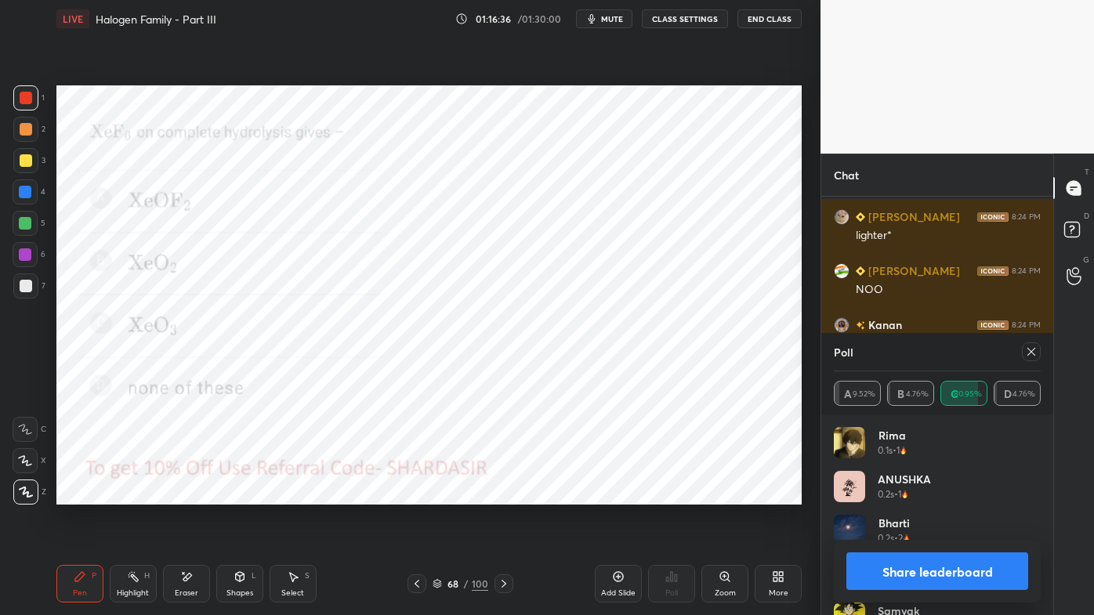
drag, startPoint x: 1031, startPoint y: 346, endPoint x: 1015, endPoint y: 357, distance: 19.8
click at [1032, 350] on icon at bounding box center [1031, 352] width 13 height 13
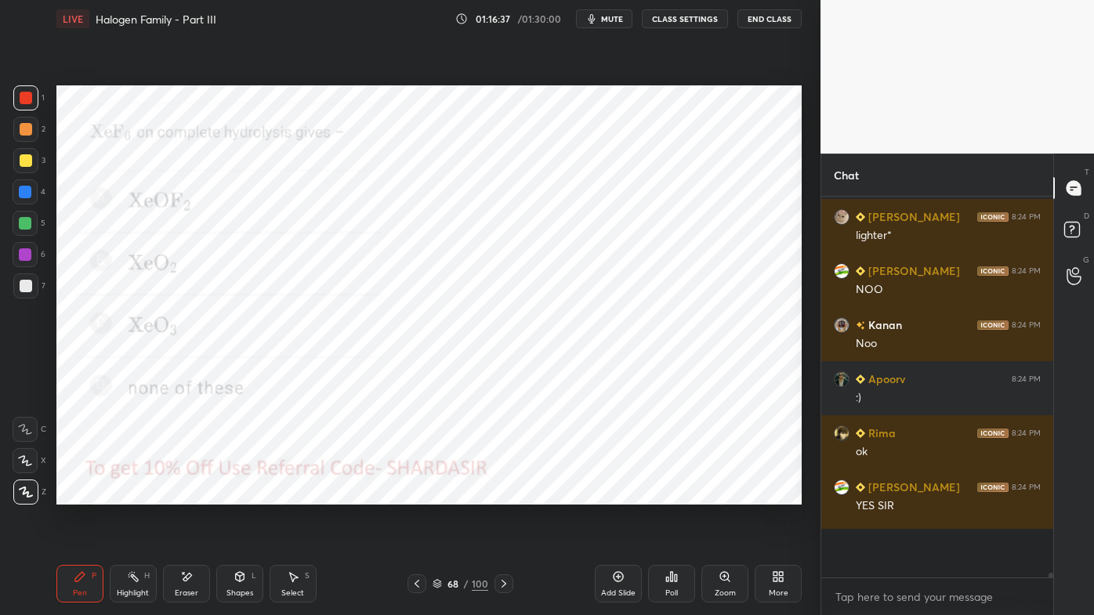
scroll to position [5, 4]
click at [673, 495] on div "Poll" at bounding box center [671, 584] width 47 height 38
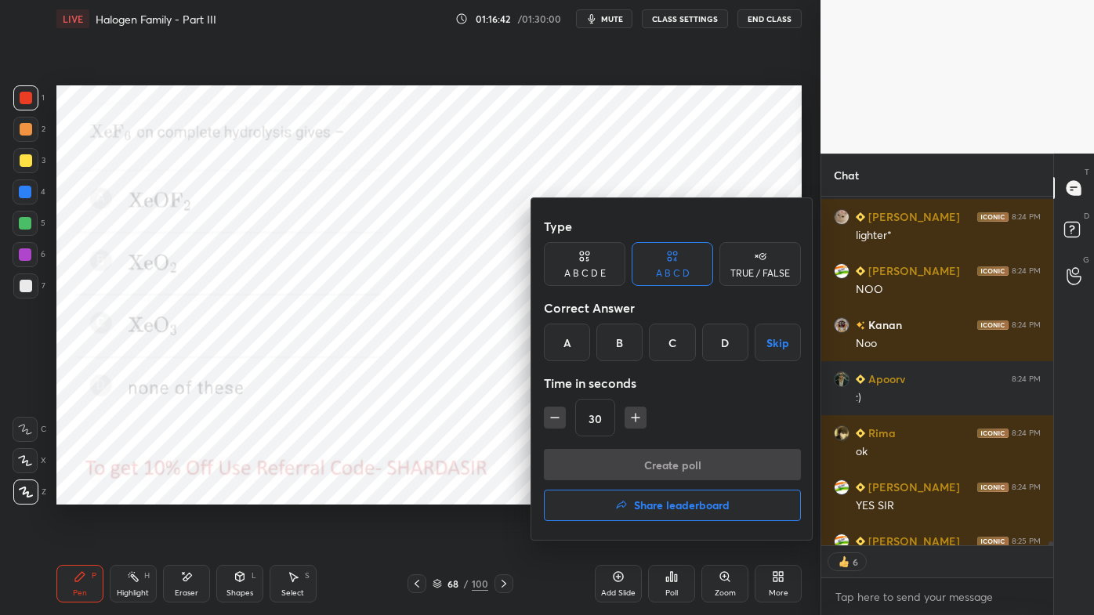
click at [726, 339] on div "D" at bounding box center [725, 343] width 46 height 38
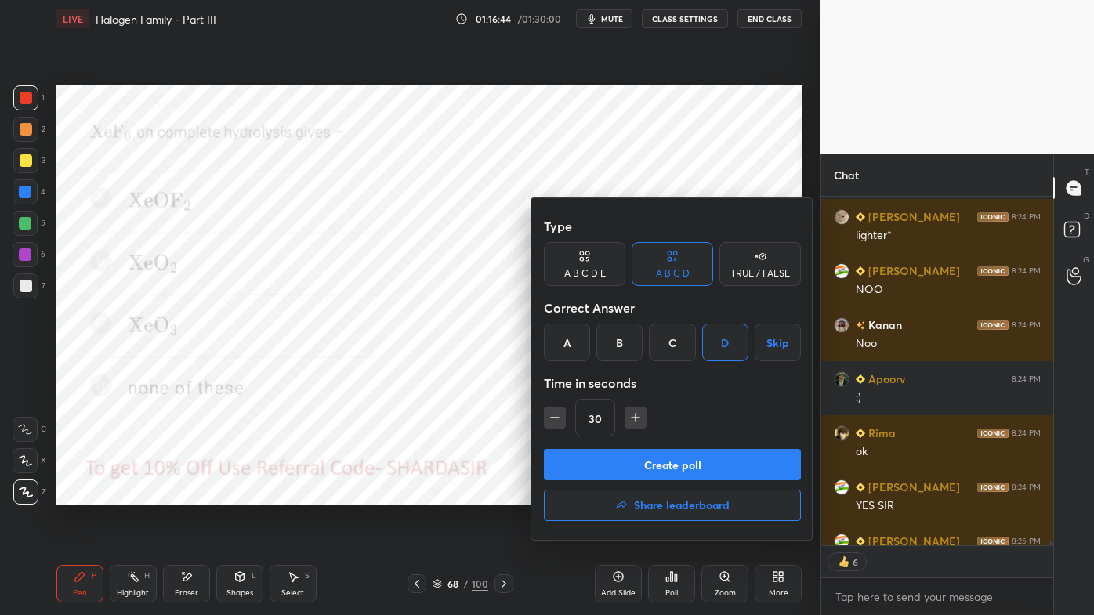
click at [644, 466] on button "Create poll" at bounding box center [672, 464] width 257 height 31
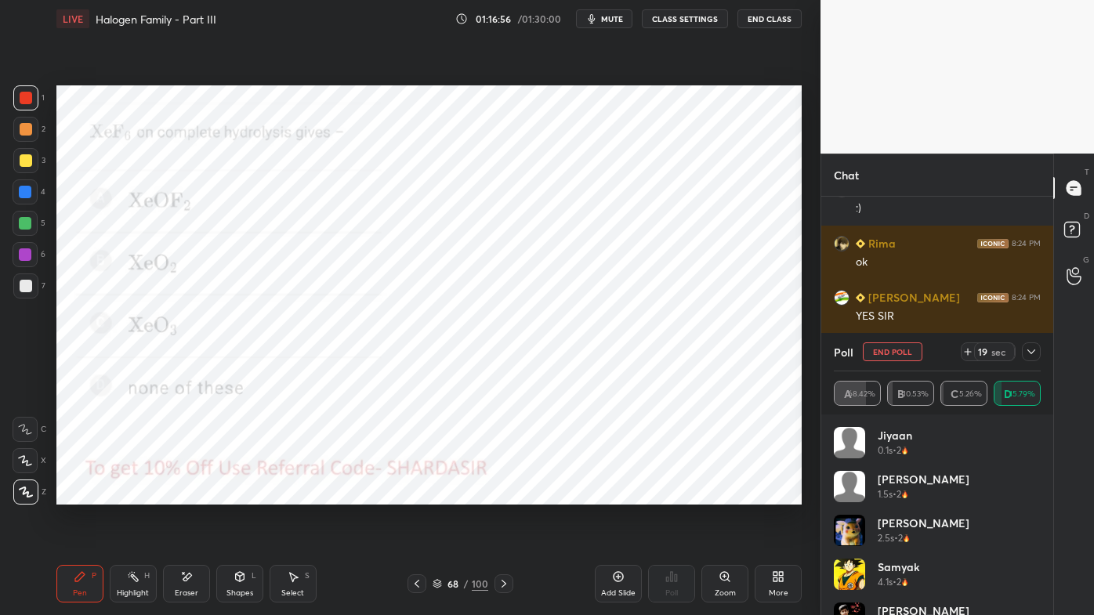
click at [183, 495] on div "Pen P Highlight H Eraser Shapes L Select S 68 / 100 Add Slide Poll Zoom More" at bounding box center [428, 584] width 745 height 63
drag, startPoint x: 192, startPoint y: 575, endPoint x: 184, endPoint y: 511, distance: 64.0
click at [190, 495] on icon at bounding box center [186, 577] width 13 height 13
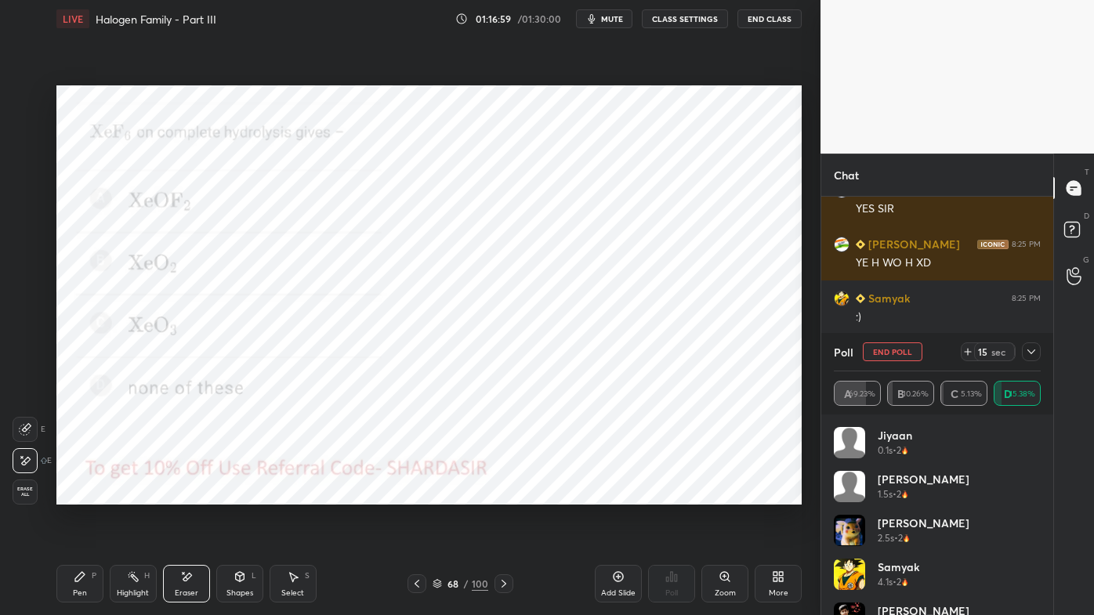
drag, startPoint x: 82, startPoint y: 576, endPoint x: 95, endPoint y: 528, distance: 49.6
click at [82, 495] on icon at bounding box center [80, 577] width 13 height 13
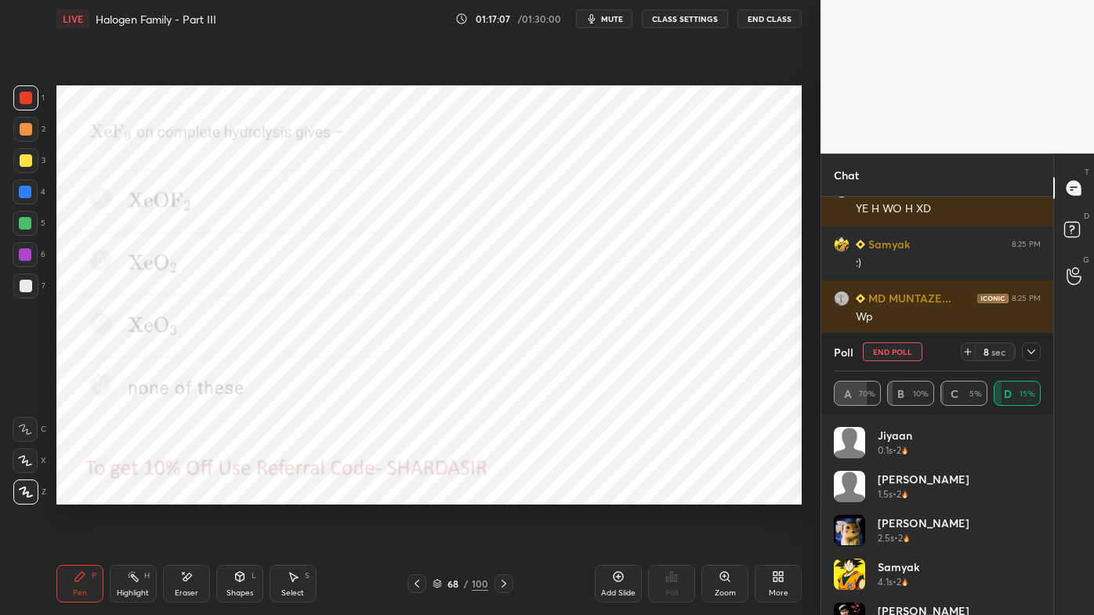
scroll to position [32708, 0]
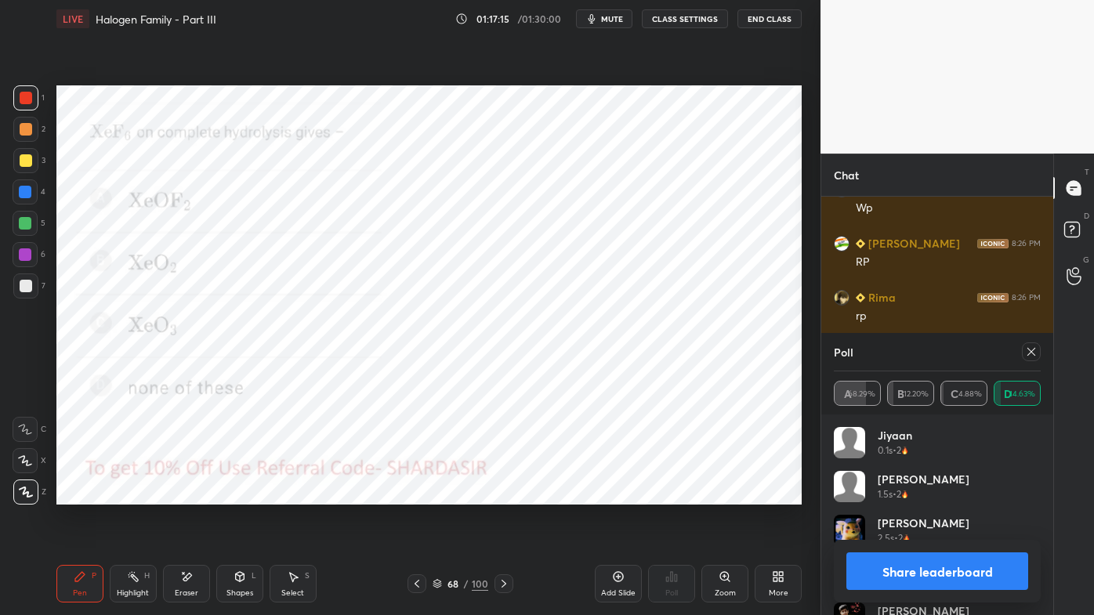
click at [1030, 349] on icon at bounding box center [1031, 352] width 13 height 13
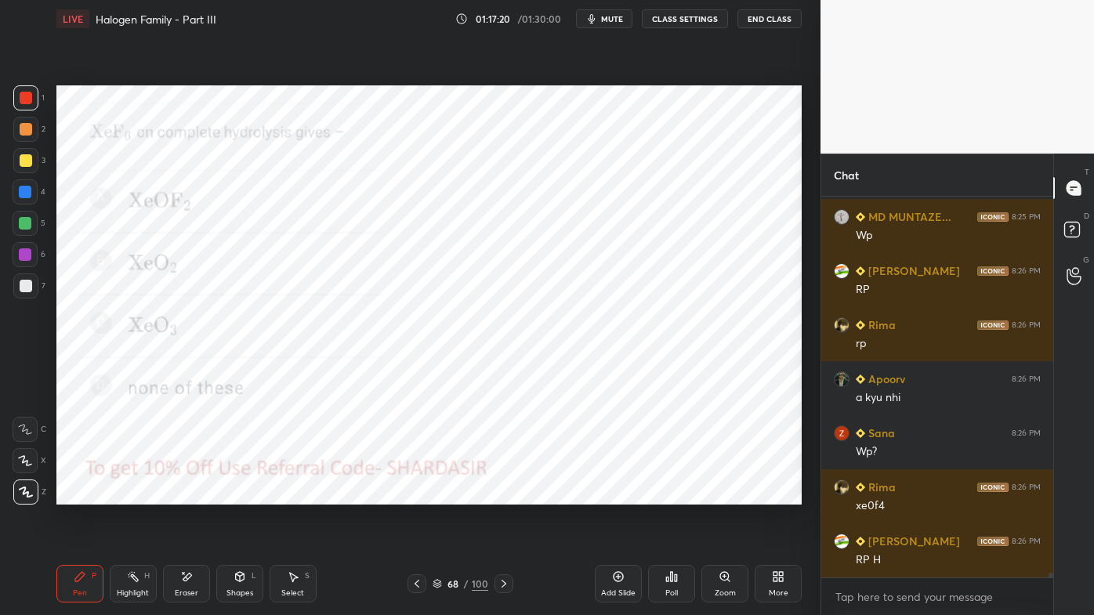
click at [673, 495] on icon at bounding box center [671, 577] width 13 height 13
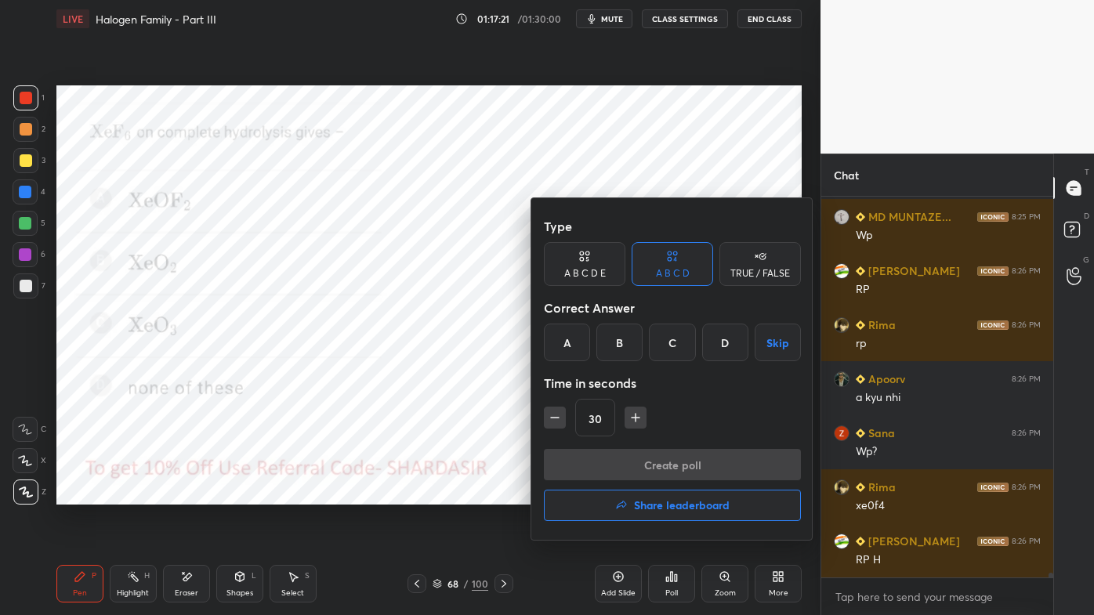
drag, startPoint x: 585, startPoint y: 261, endPoint x: 596, endPoint y: 279, distance: 21.1
click at [585, 263] on icon at bounding box center [584, 256] width 13 height 16
click at [734, 343] on div "E" at bounding box center [739, 343] width 38 height 38
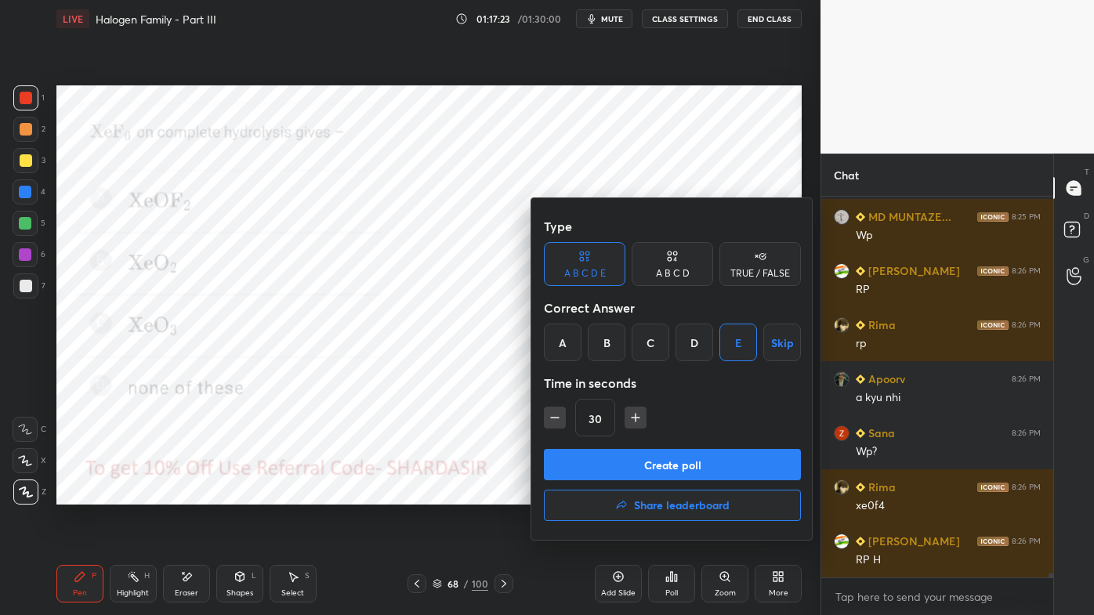
drag, startPoint x: 633, startPoint y: 468, endPoint x: 625, endPoint y: 464, distance: 9.5
click at [634, 468] on button "Create poll" at bounding box center [672, 464] width 257 height 31
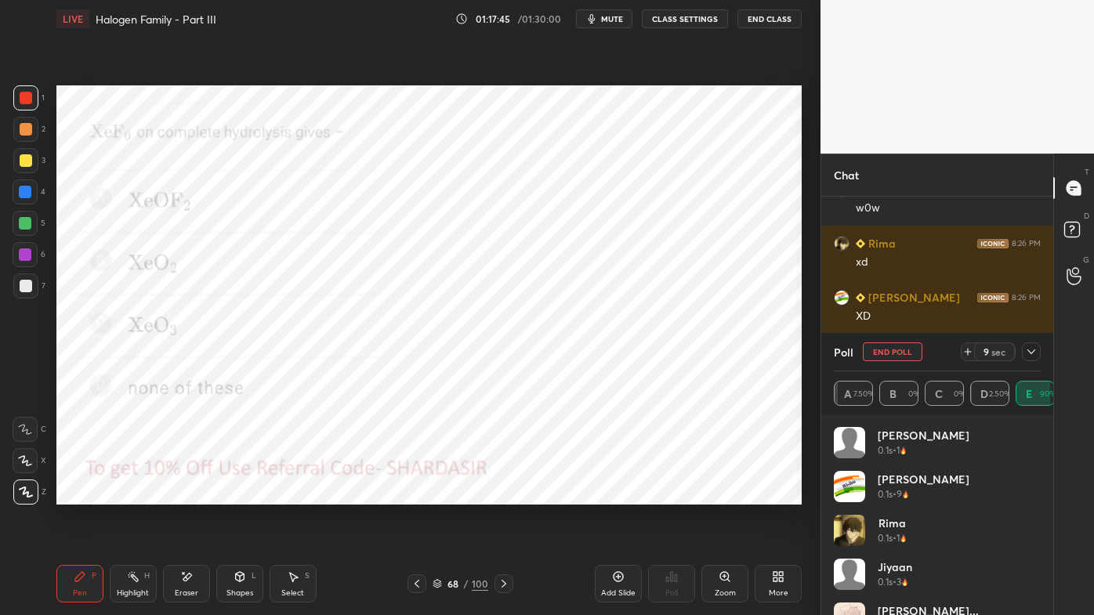
click at [1033, 351] on icon at bounding box center [1032, 352] width 8 height 5
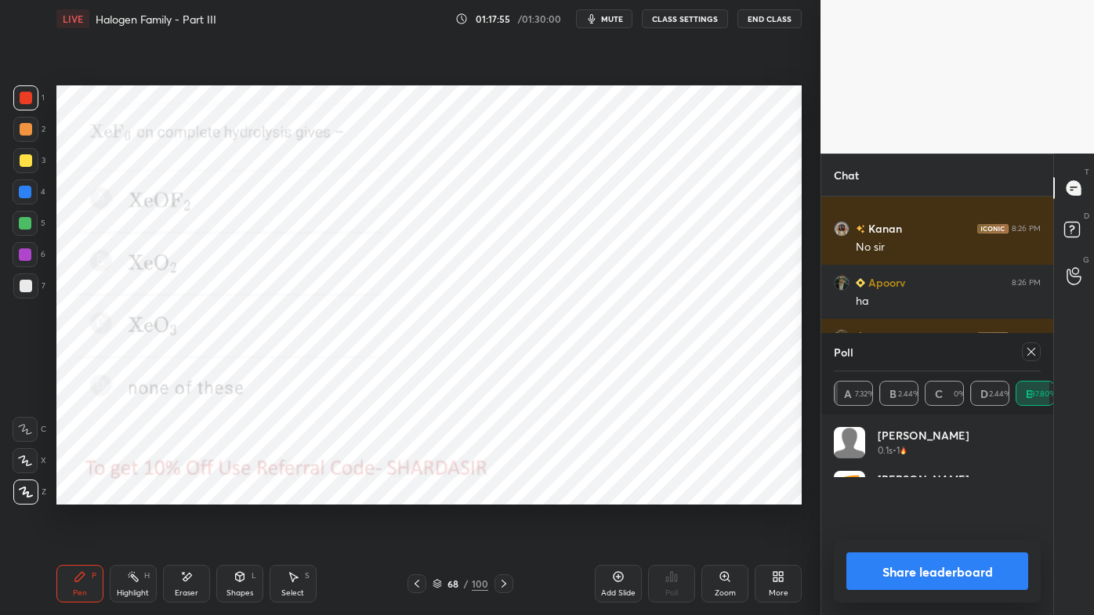
drag, startPoint x: 1032, startPoint y: 350, endPoint x: 1022, endPoint y: 354, distance: 10.9
click at [1032, 351] on icon at bounding box center [1031, 352] width 13 height 13
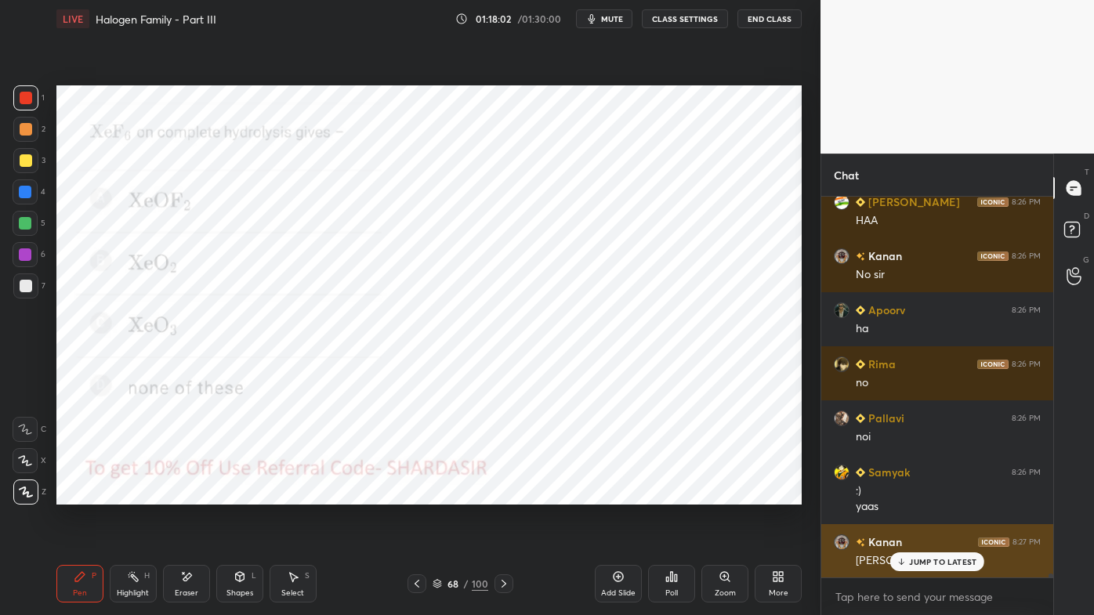
drag, startPoint x: 919, startPoint y: 560, endPoint x: 907, endPoint y: 563, distance: 12.9
click at [918, 495] on p "JUMP TO LATEST" at bounding box center [942, 561] width 67 height 9
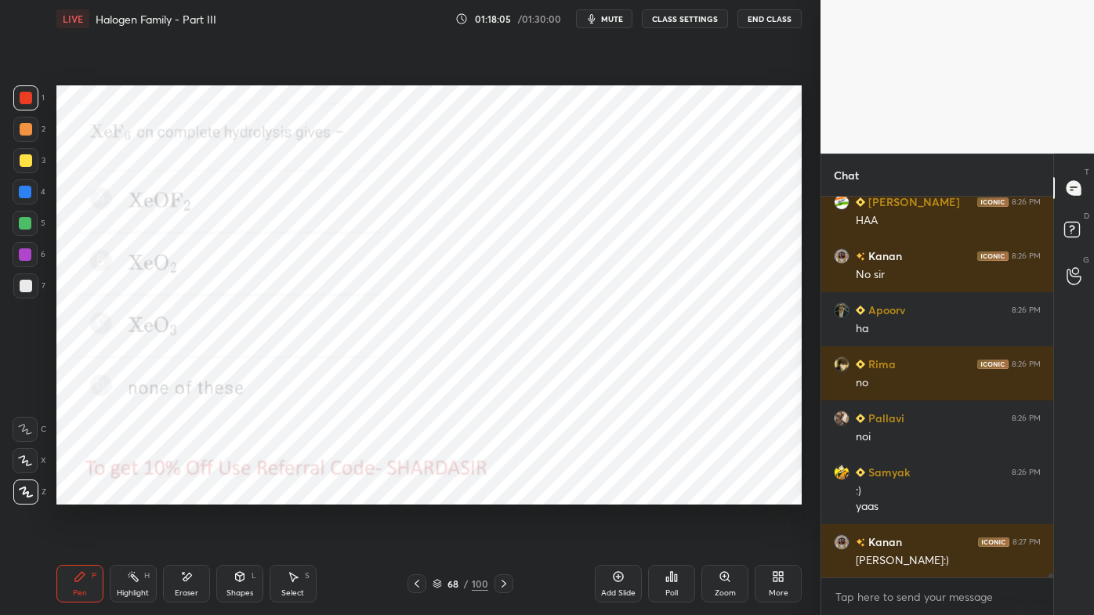
drag, startPoint x: 85, startPoint y: 574, endPoint x: 111, endPoint y: 508, distance: 70.5
click at [85, 495] on icon at bounding box center [80, 577] width 13 height 13
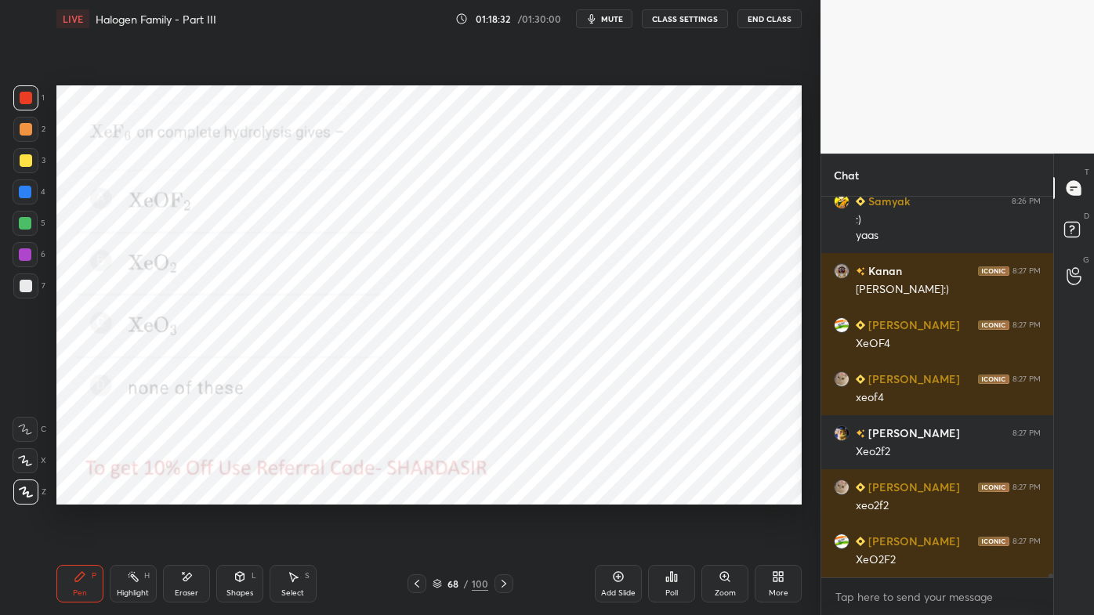
drag, startPoint x: 179, startPoint y: 571, endPoint x: 185, endPoint y: 563, distance: 10.2
click at [184, 495] on div "Eraser" at bounding box center [186, 584] width 47 height 38
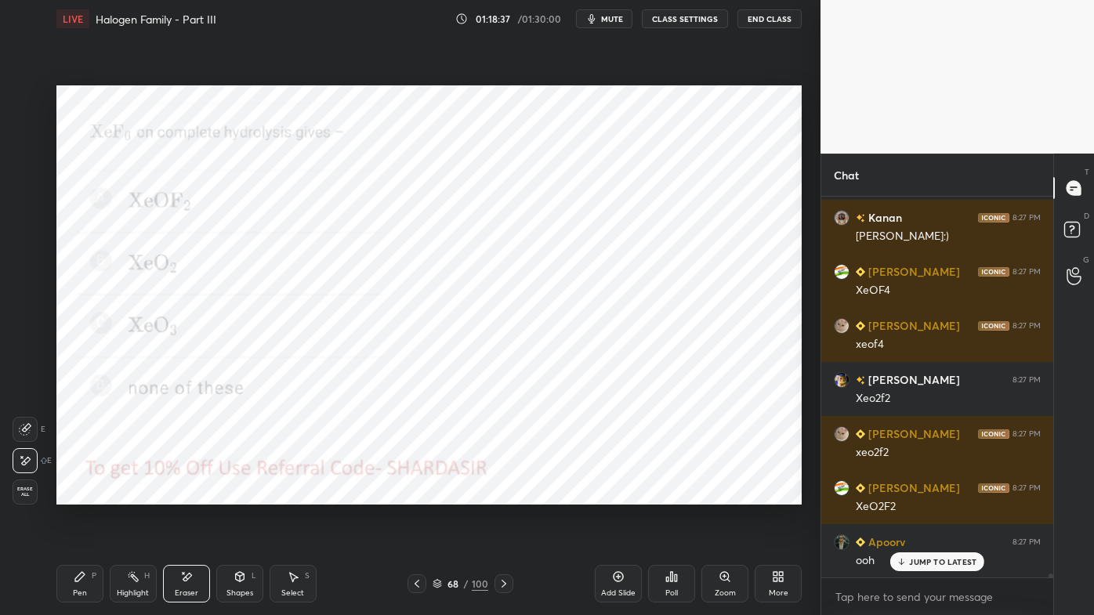
click at [82, 495] on icon at bounding box center [80, 577] width 13 height 13
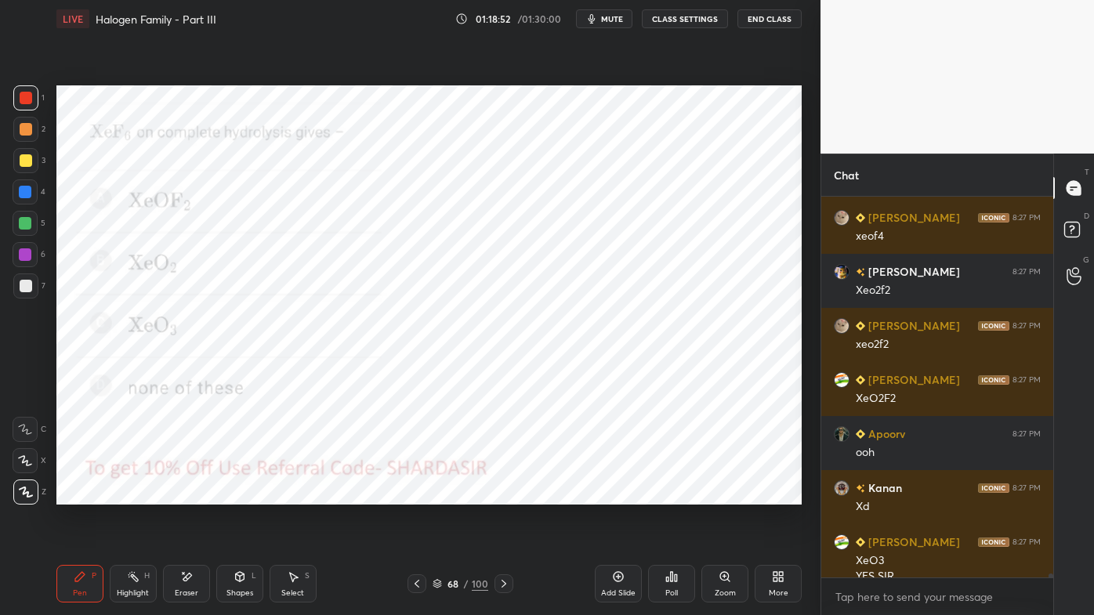
scroll to position [34173, 0]
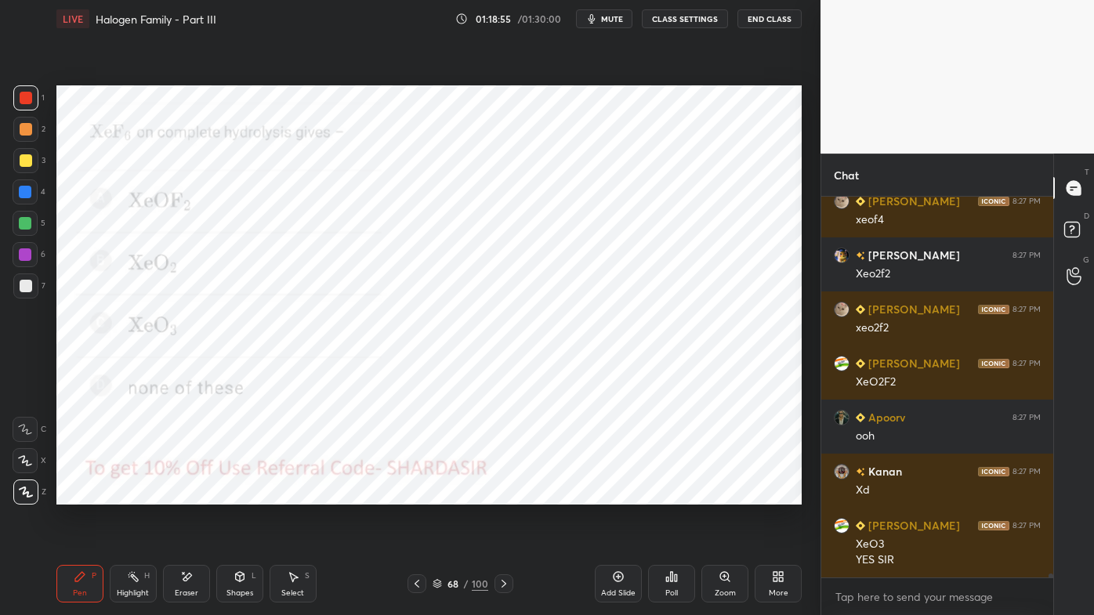
drag, startPoint x: 132, startPoint y: 571, endPoint x: 172, endPoint y: 528, distance: 58.8
click at [131, 495] on div "Highlight H" at bounding box center [133, 584] width 47 height 38
click at [669, 495] on icon at bounding box center [671, 577] width 13 height 13
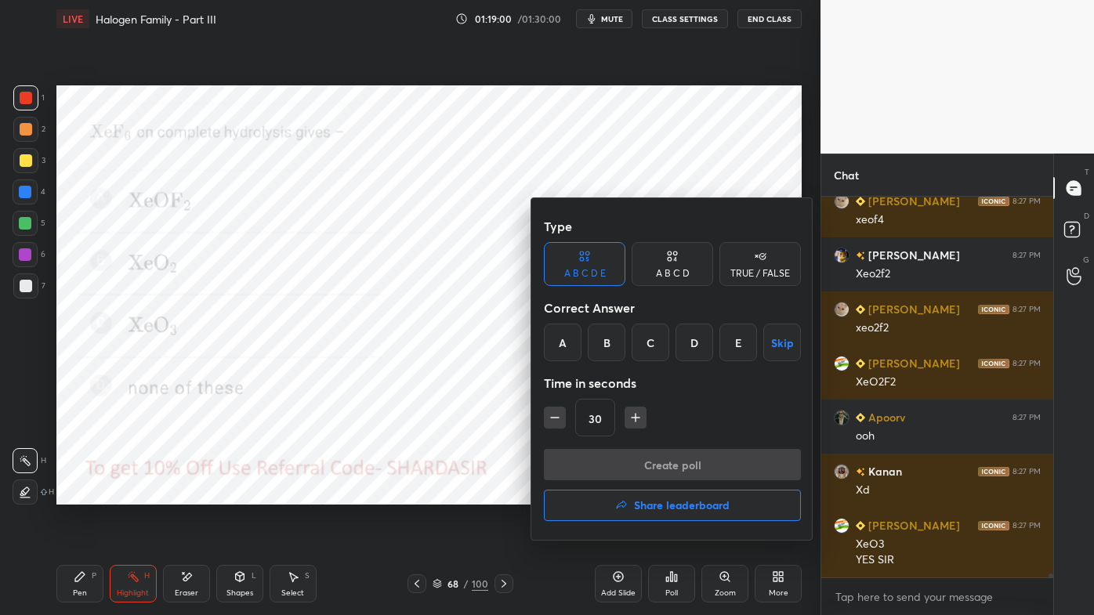
drag, startPoint x: 677, startPoint y: 271, endPoint x: 689, endPoint y: 285, distance: 18.4
click at [681, 271] on div "A B C D" at bounding box center [673, 273] width 34 height 9
drag, startPoint x: 725, startPoint y: 343, endPoint x: 700, endPoint y: 374, distance: 40.2
click at [721, 347] on div "D" at bounding box center [725, 343] width 46 height 38
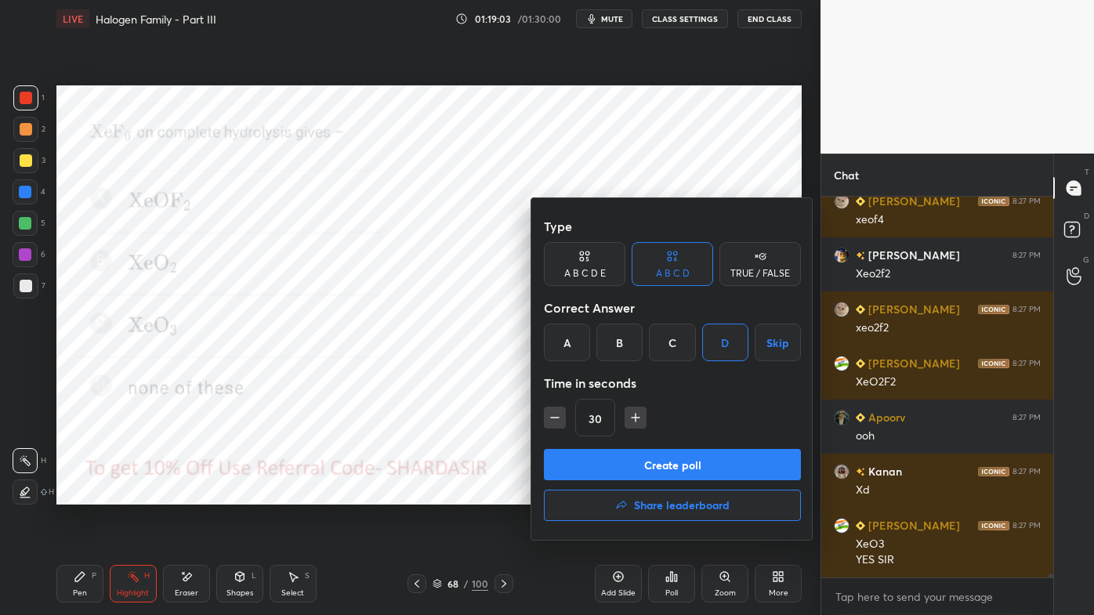
click at [630, 470] on button "Create poll" at bounding box center [672, 464] width 257 height 31
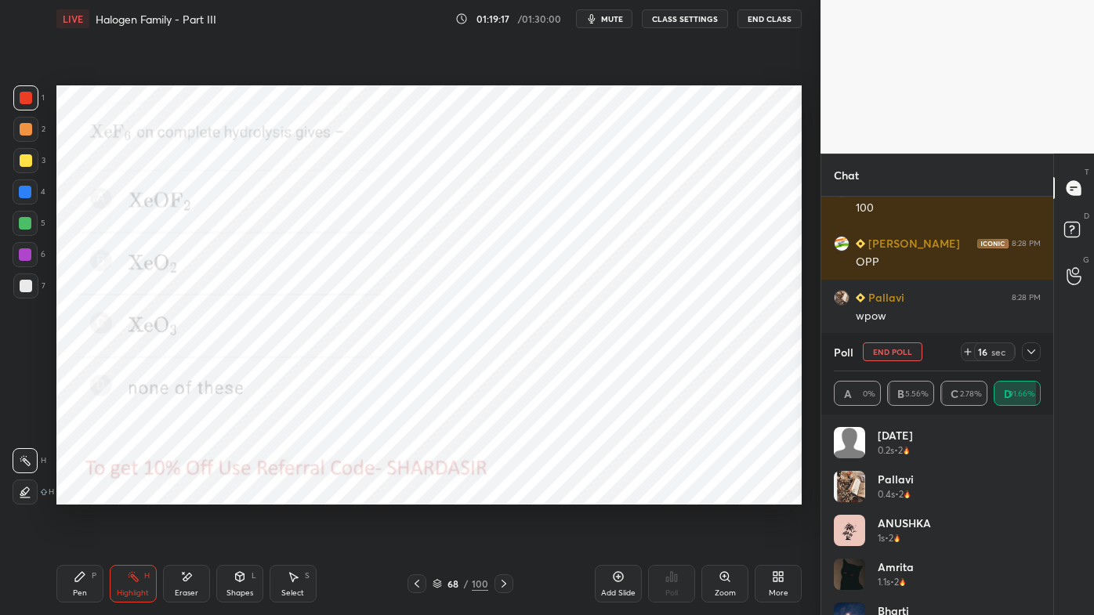
scroll to position [34633, 0]
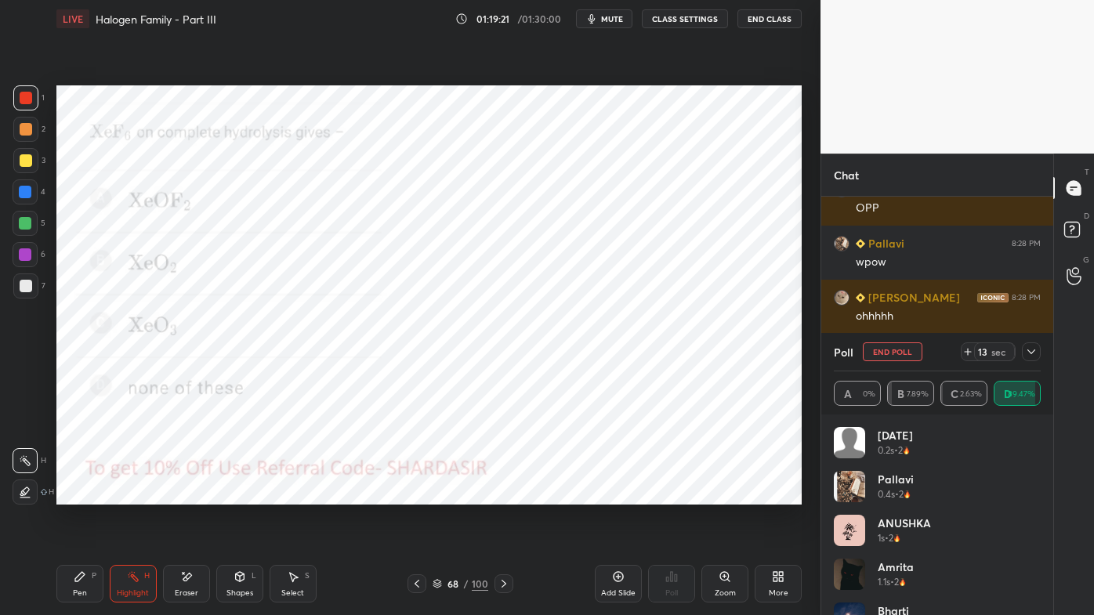
click at [1032, 347] on icon at bounding box center [1031, 352] width 13 height 13
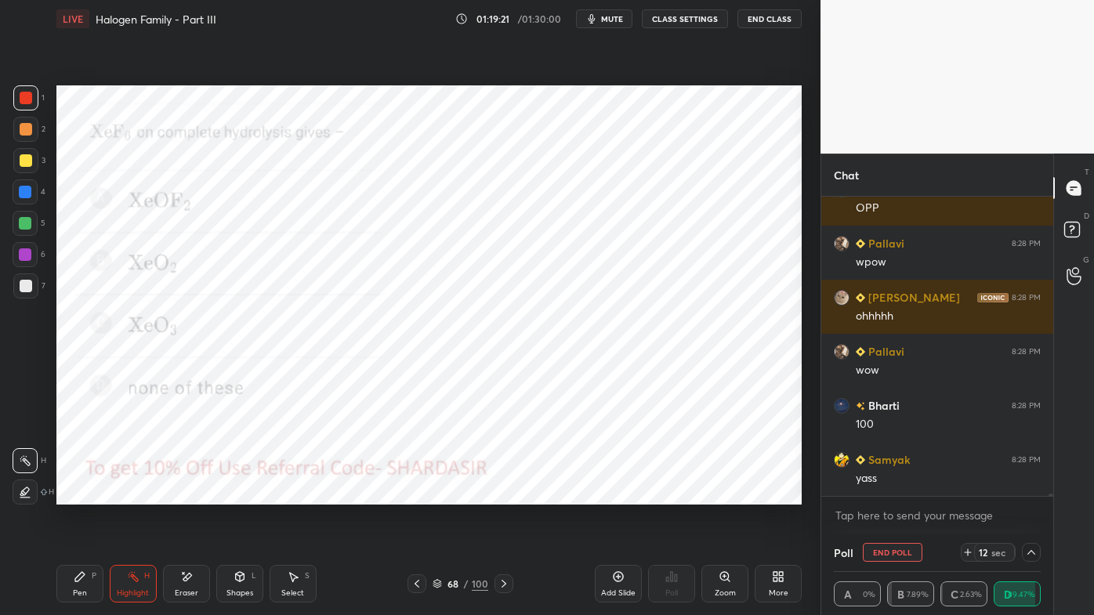
scroll to position [0, 4]
click at [71, 495] on div "Pen P" at bounding box center [79, 584] width 47 height 38
drag, startPoint x: 25, startPoint y: 197, endPoint x: 38, endPoint y: 183, distance: 18.3
click at [26, 194] on div at bounding box center [25, 192] width 13 height 13
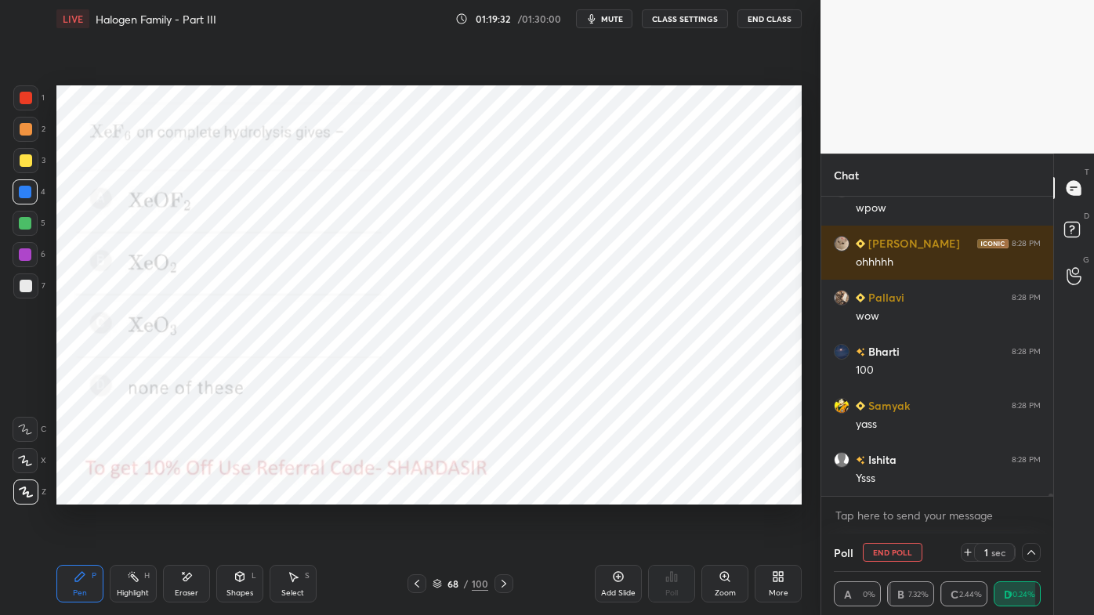
drag, startPoint x: 889, startPoint y: 549, endPoint x: 872, endPoint y: 568, distance: 25.5
click at [888, 495] on button "End Poll" at bounding box center [893, 552] width 60 height 19
type textarea "x"
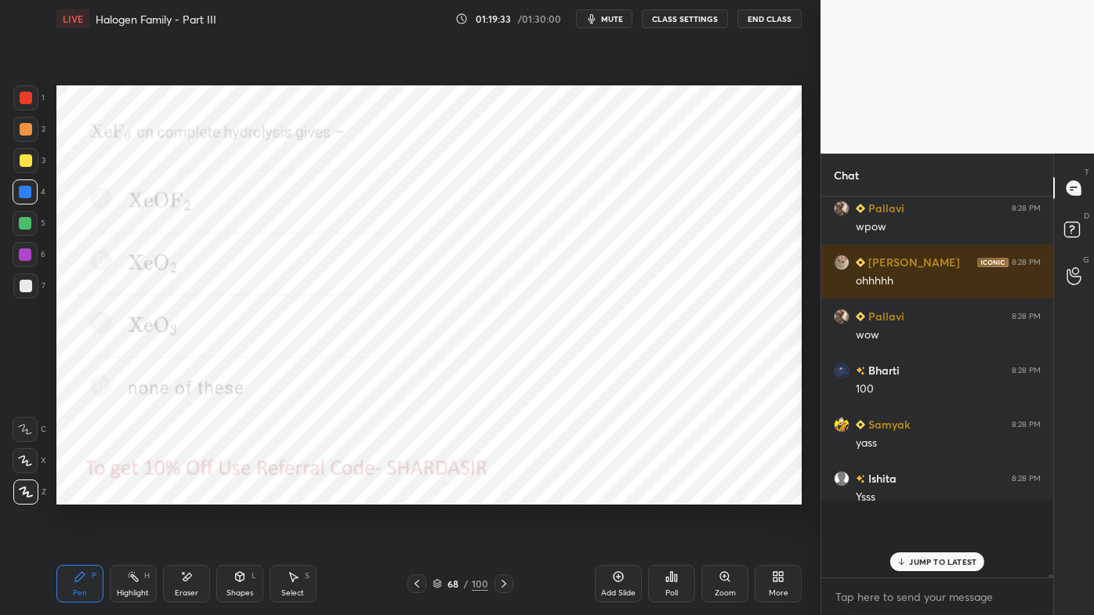
scroll to position [414, 227]
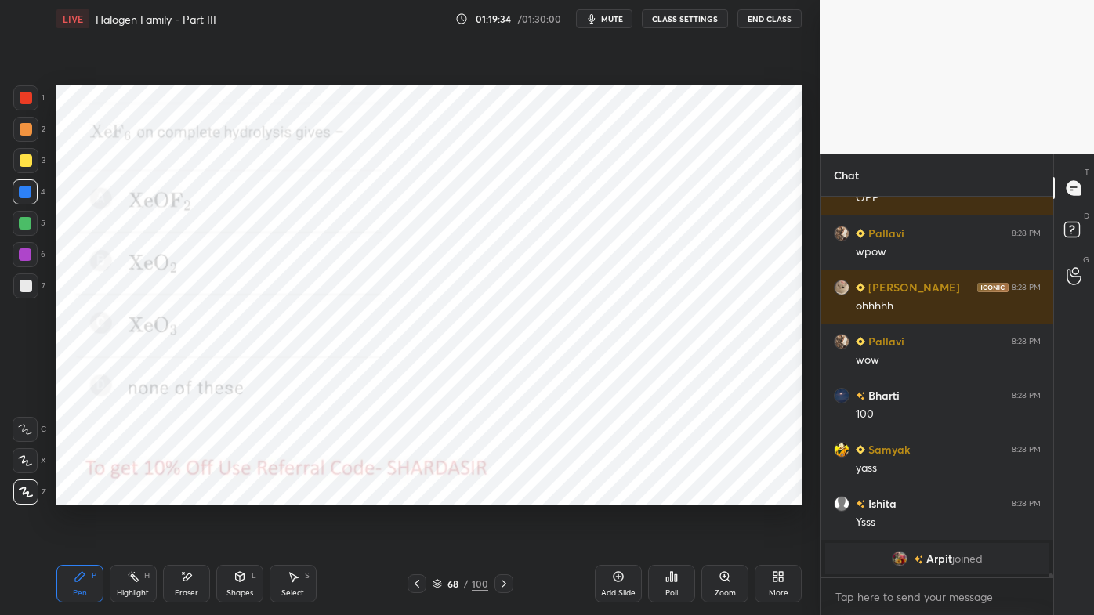
click at [419, 495] on icon at bounding box center [417, 584] width 5 height 8
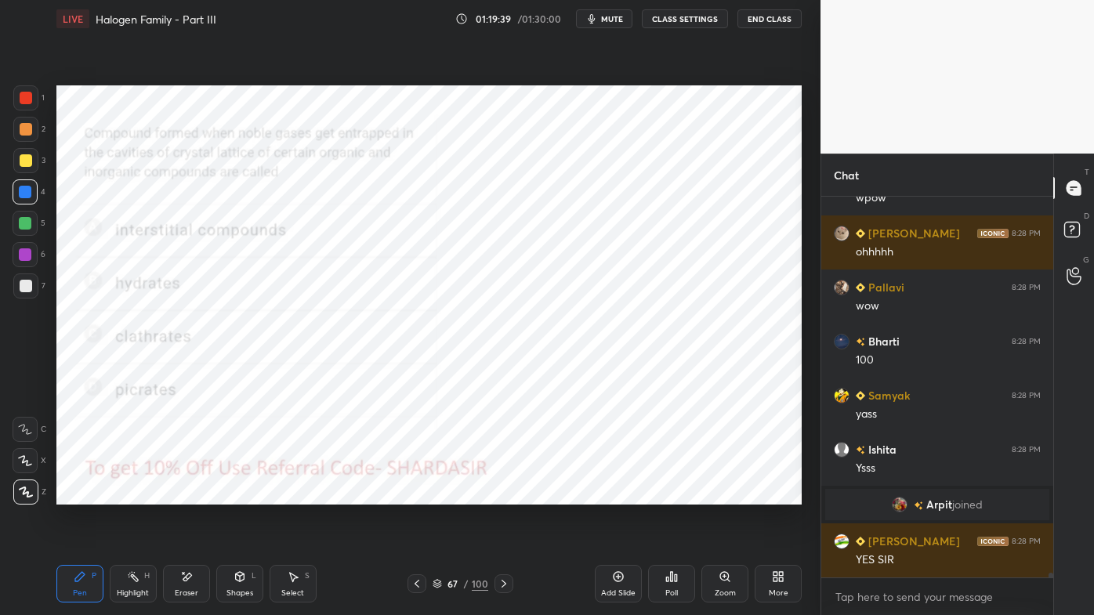
click at [684, 495] on div "Poll" at bounding box center [671, 584] width 47 height 38
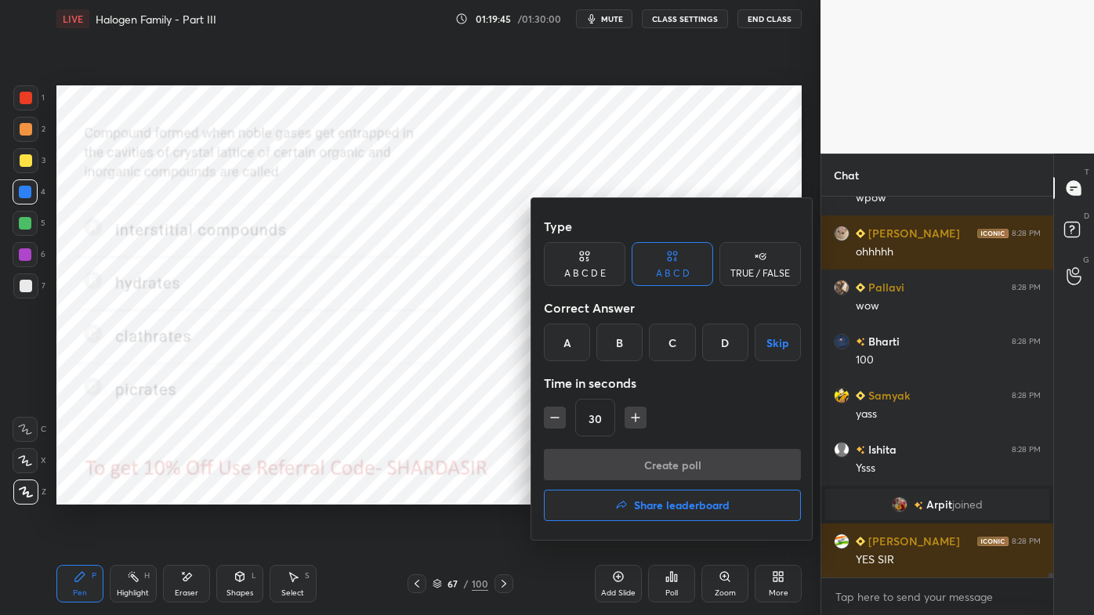
drag, startPoint x: 675, startPoint y: 340, endPoint x: 665, endPoint y: 376, distance: 37.5
click at [673, 343] on div "C" at bounding box center [672, 343] width 46 height 38
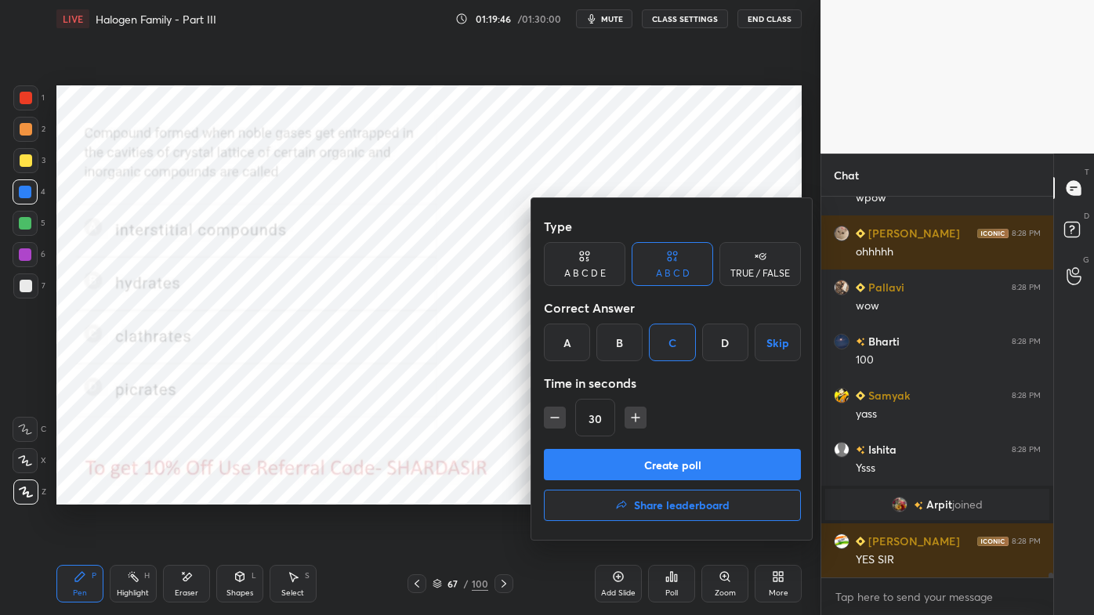
click at [559, 414] on icon "button" at bounding box center [555, 418] width 16 height 16
type input "15"
click at [594, 468] on button "Create poll" at bounding box center [672, 464] width 257 height 31
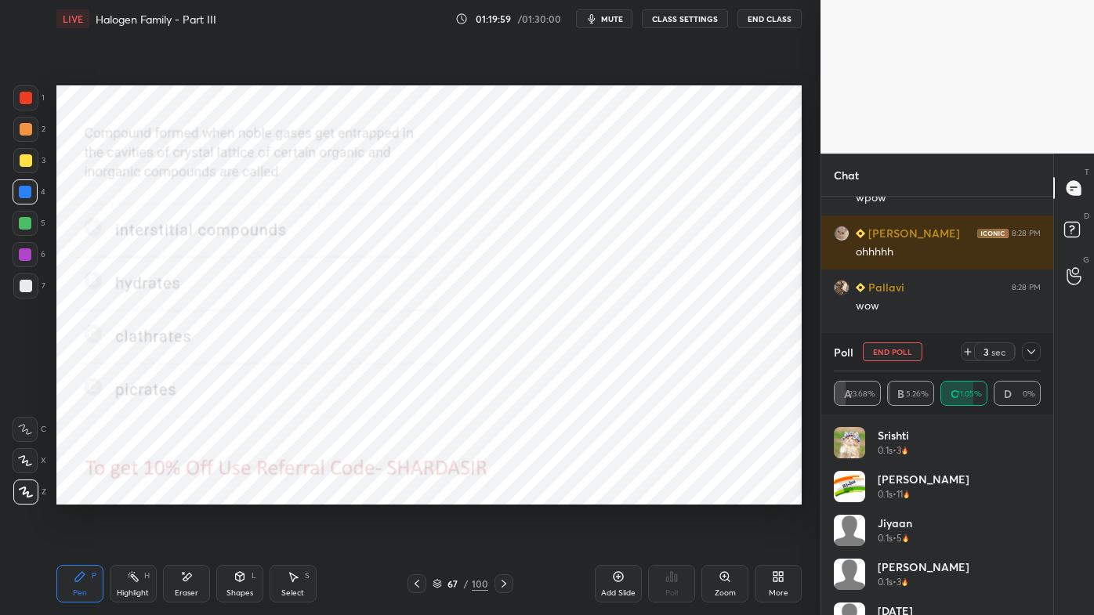
drag, startPoint x: 1030, startPoint y: 354, endPoint x: 1011, endPoint y: 365, distance: 21.8
click at [1028, 355] on icon at bounding box center [1031, 352] width 13 height 13
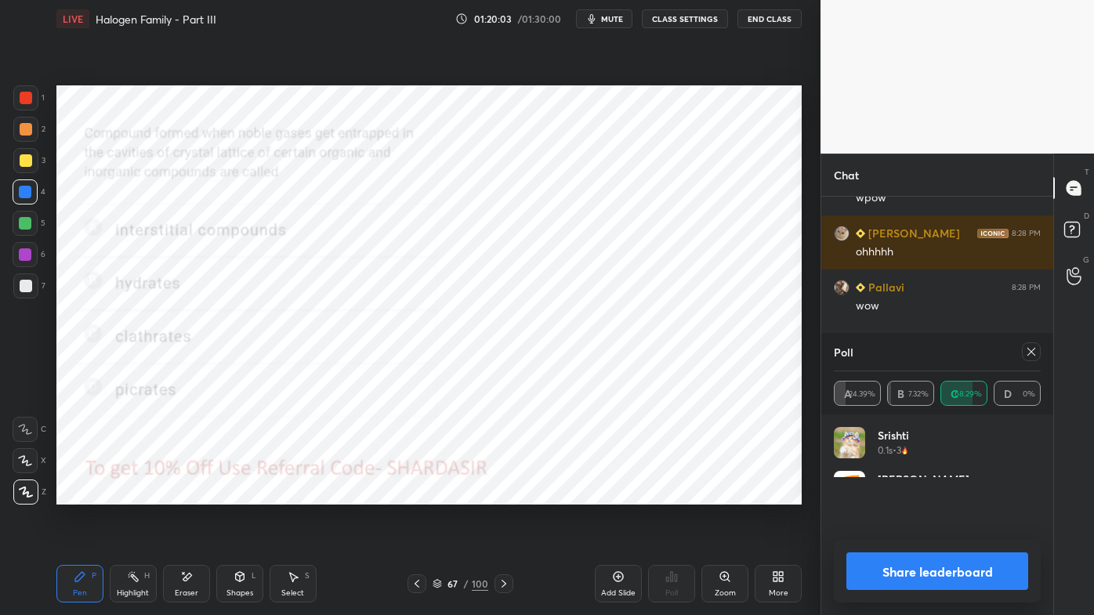
click at [1033, 351] on icon at bounding box center [1031, 352] width 13 height 13
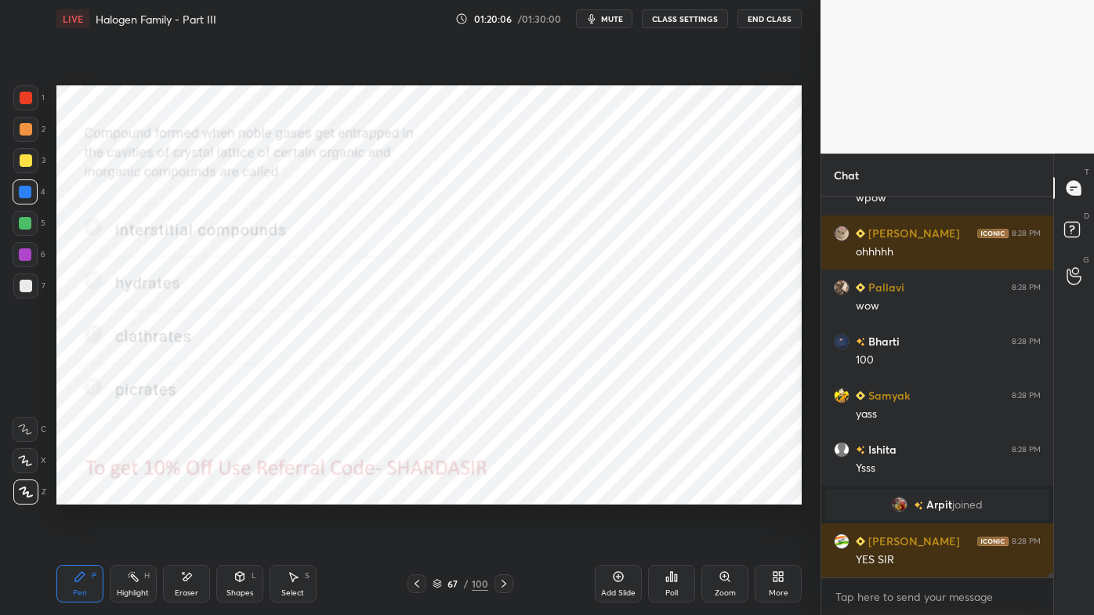
drag, startPoint x: 418, startPoint y: 581, endPoint x: 409, endPoint y: 580, distance: 8.7
click at [417, 495] on icon at bounding box center [417, 584] width 5 height 8
click at [27, 92] on div at bounding box center [26, 98] width 13 height 13
click at [680, 495] on div "Poll" at bounding box center [671, 584] width 47 height 38
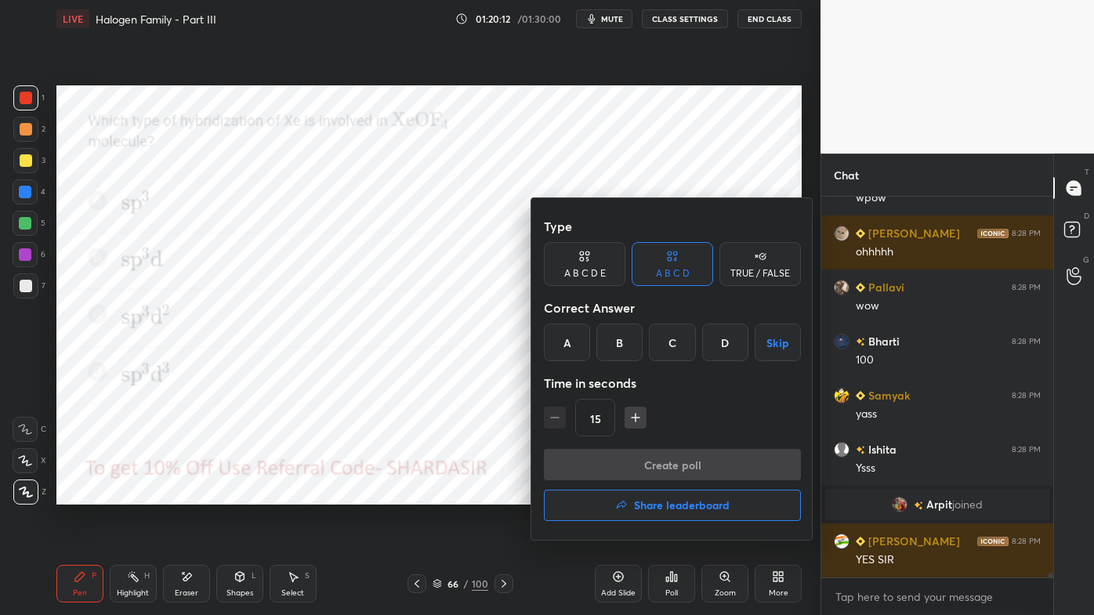
click at [673, 345] on div "C" at bounding box center [672, 343] width 46 height 38
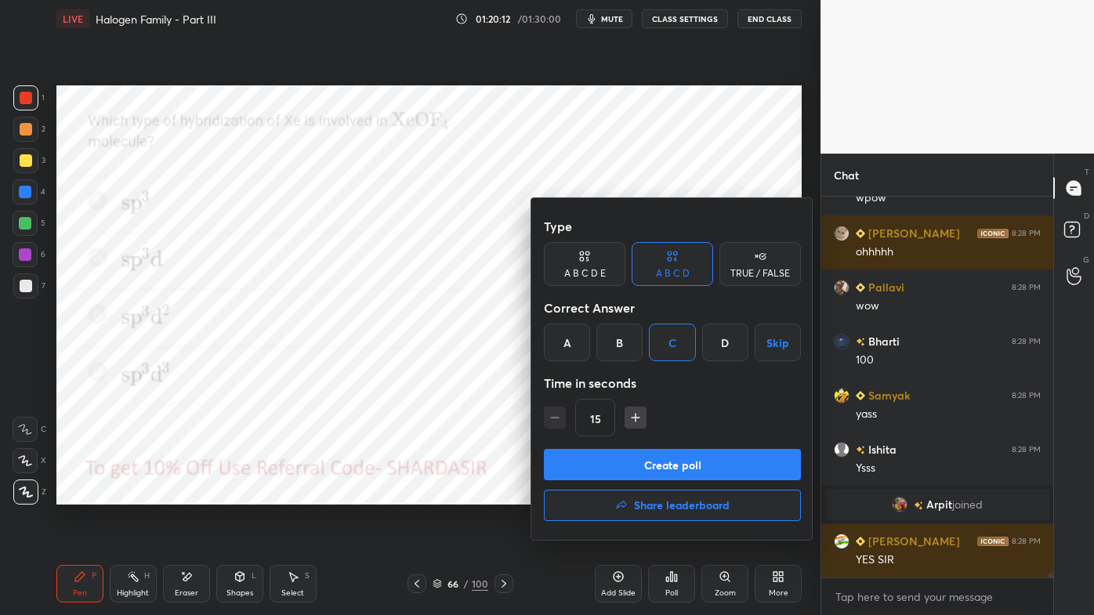
click at [637, 459] on button "Create poll" at bounding box center [672, 464] width 257 height 31
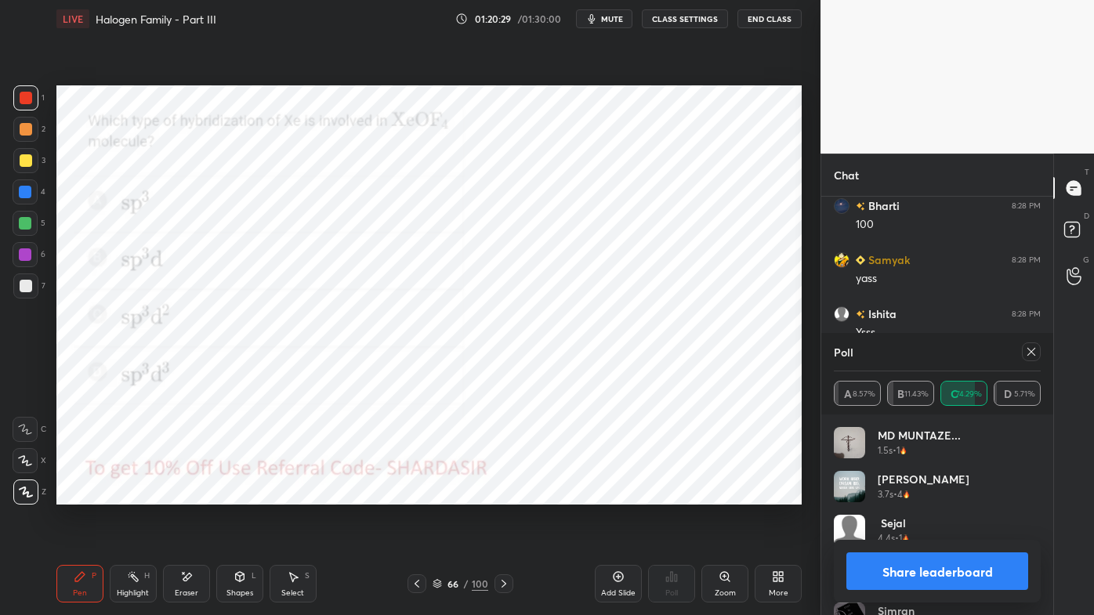
click at [1035, 347] on icon at bounding box center [1031, 352] width 13 height 13
type textarea "x"
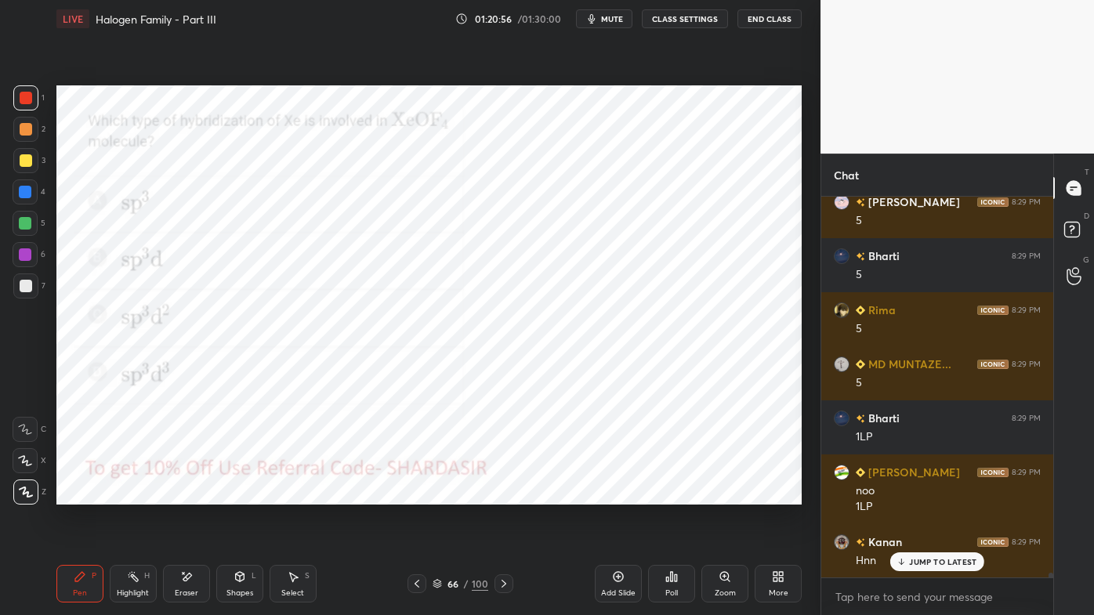
drag, startPoint x: 415, startPoint y: 582, endPoint x: 405, endPoint y: 583, distance: 10.2
click at [415, 495] on icon at bounding box center [417, 584] width 13 height 13
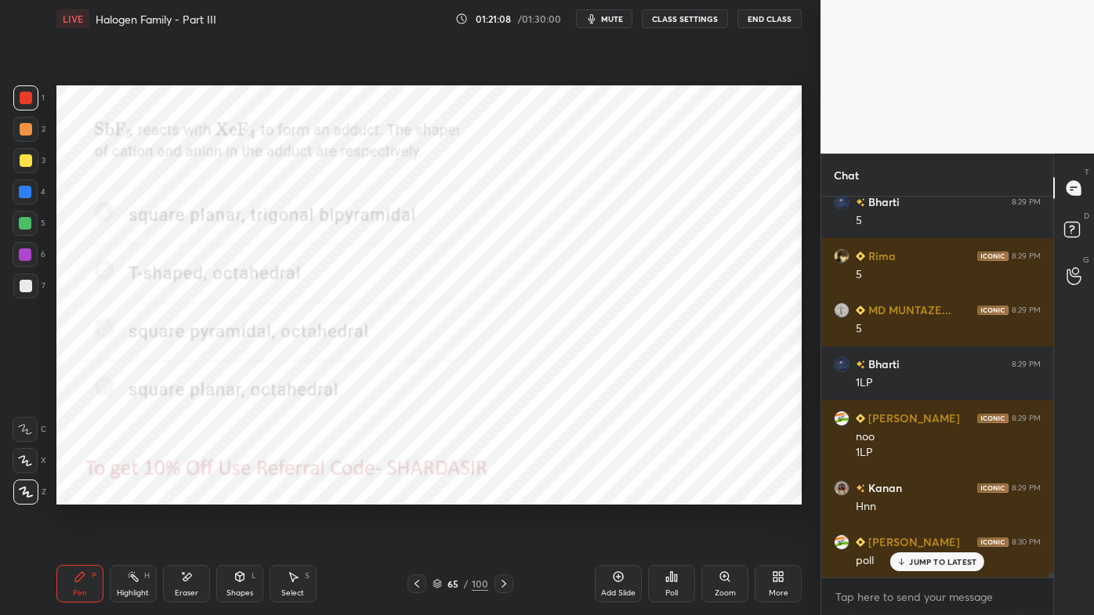
click at [671, 495] on icon at bounding box center [672, 576] width 2 height 9
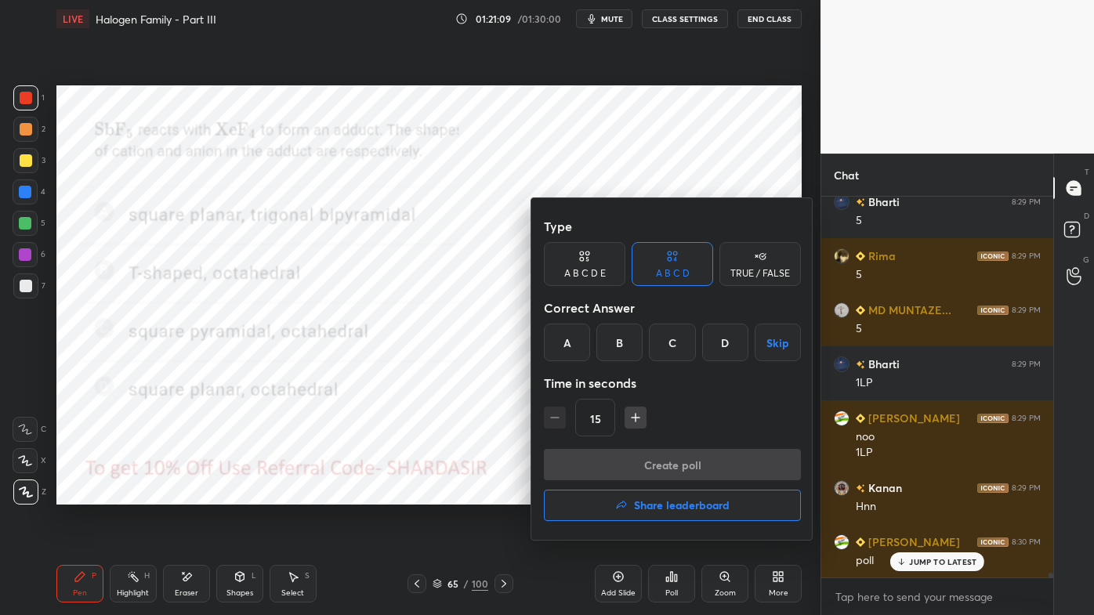
click at [616, 345] on div "B" at bounding box center [619, 343] width 46 height 38
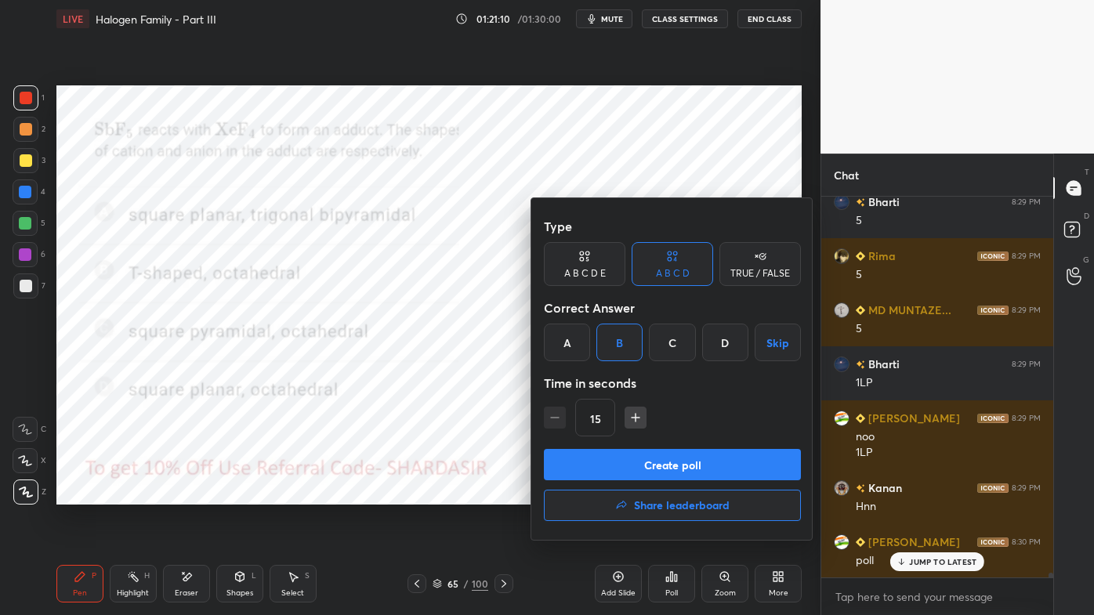
click at [631, 419] on icon "button" at bounding box center [636, 418] width 16 height 16
type input "30"
click at [613, 465] on button "Create poll" at bounding box center [672, 464] width 257 height 31
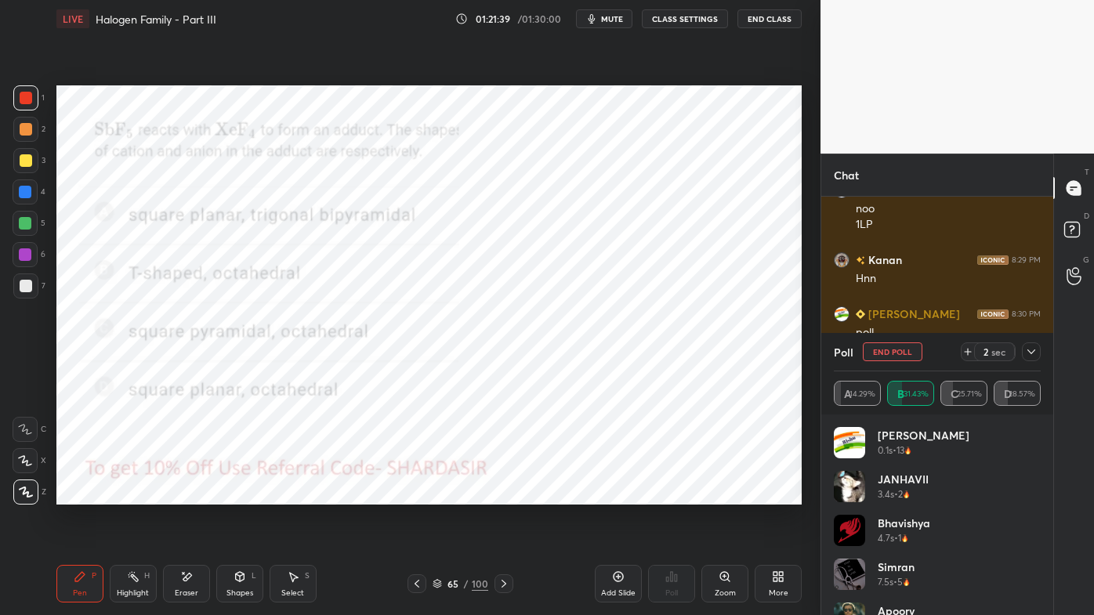
scroll to position [33118, 0]
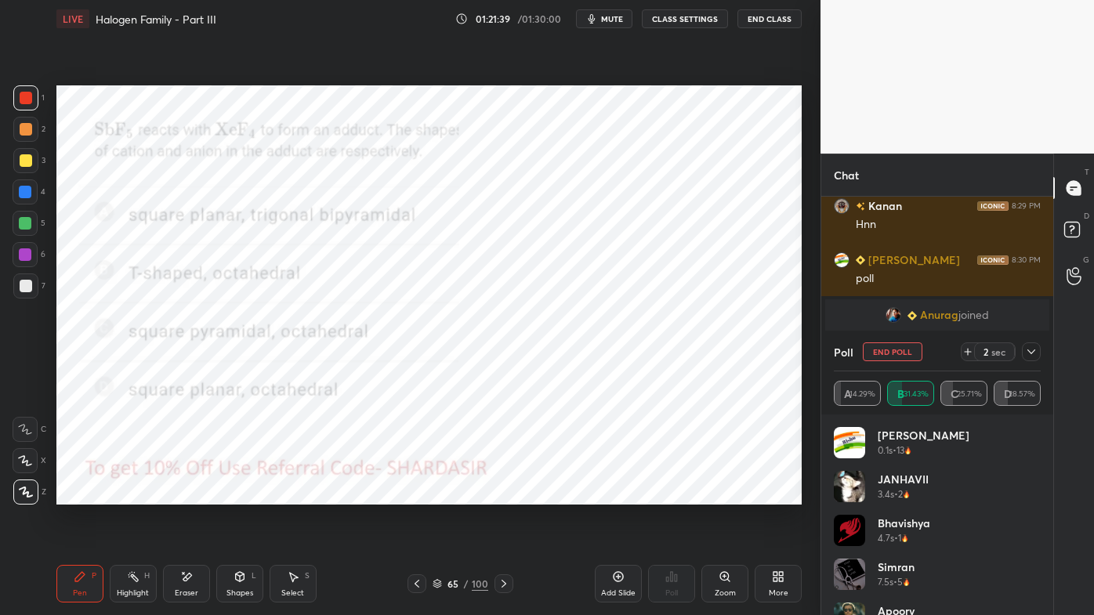
click at [1031, 352] on icon at bounding box center [1031, 352] width 13 height 13
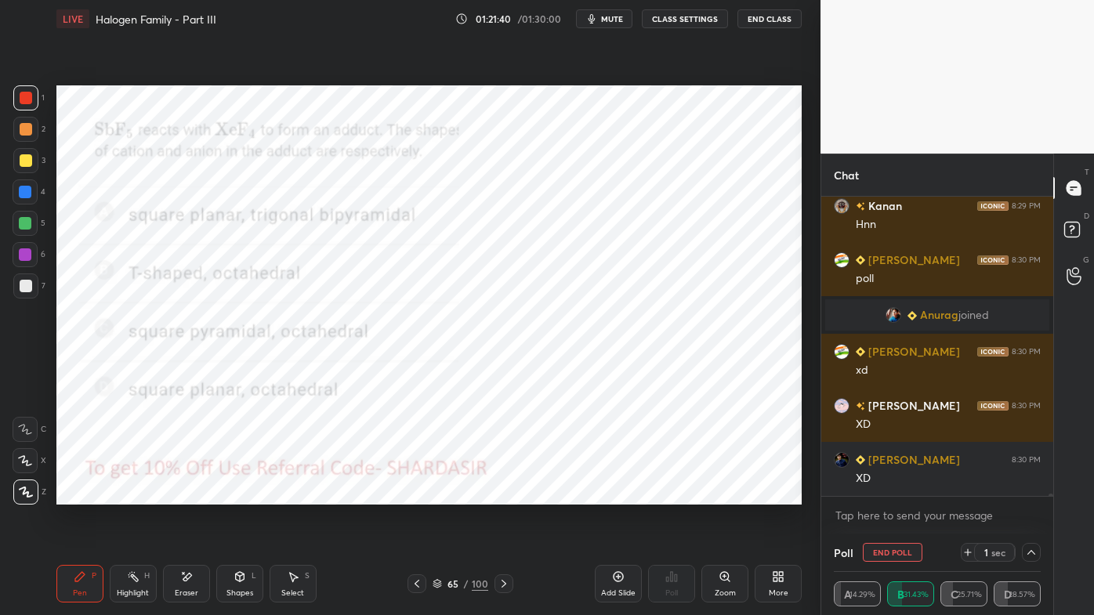
scroll to position [0, 4]
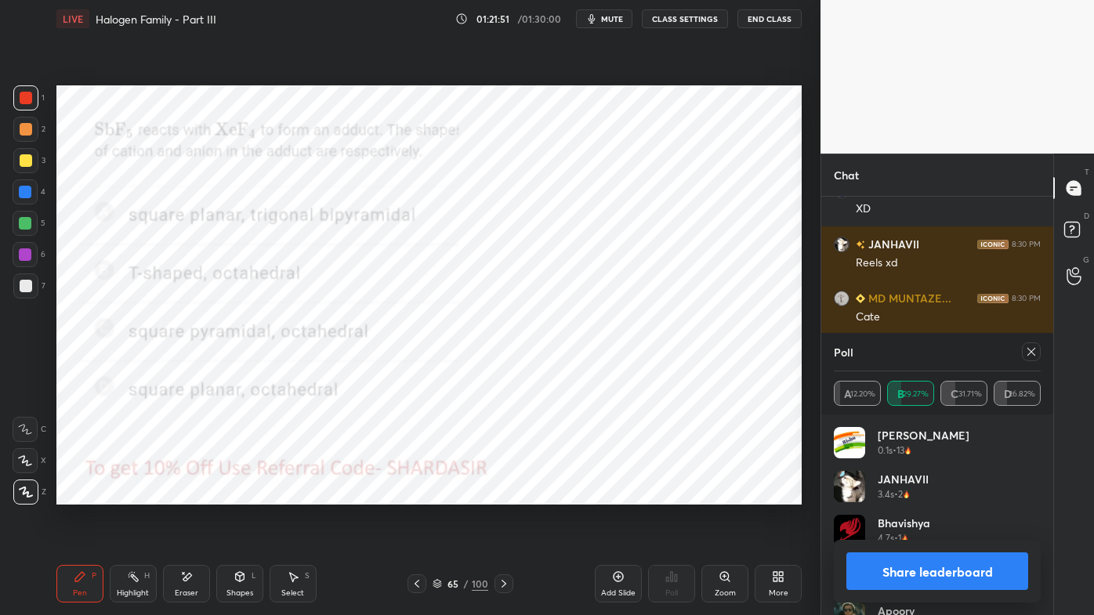
click at [608, 19] on span "mute" at bounding box center [612, 18] width 22 height 11
drag, startPoint x: 1036, startPoint y: 347, endPoint x: 1024, endPoint y: 357, distance: 15.7
click at [1033, 351] on icon at bounding box center [1031, 352] width 13 height 13
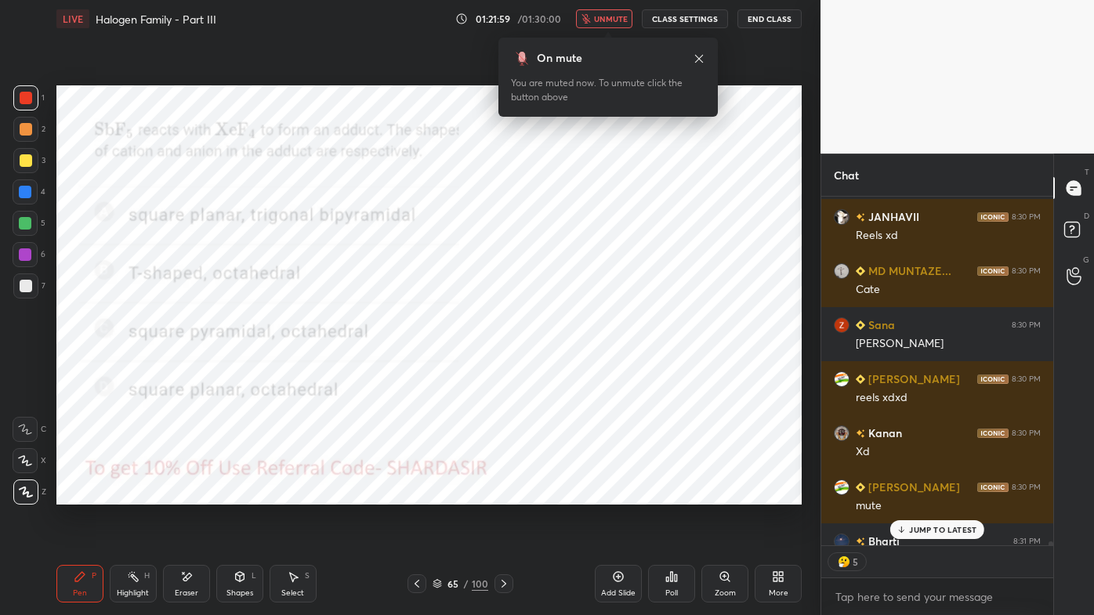
click at [615, 20] on span "unmute" at bounding box center [611, 18] width 34 height 11
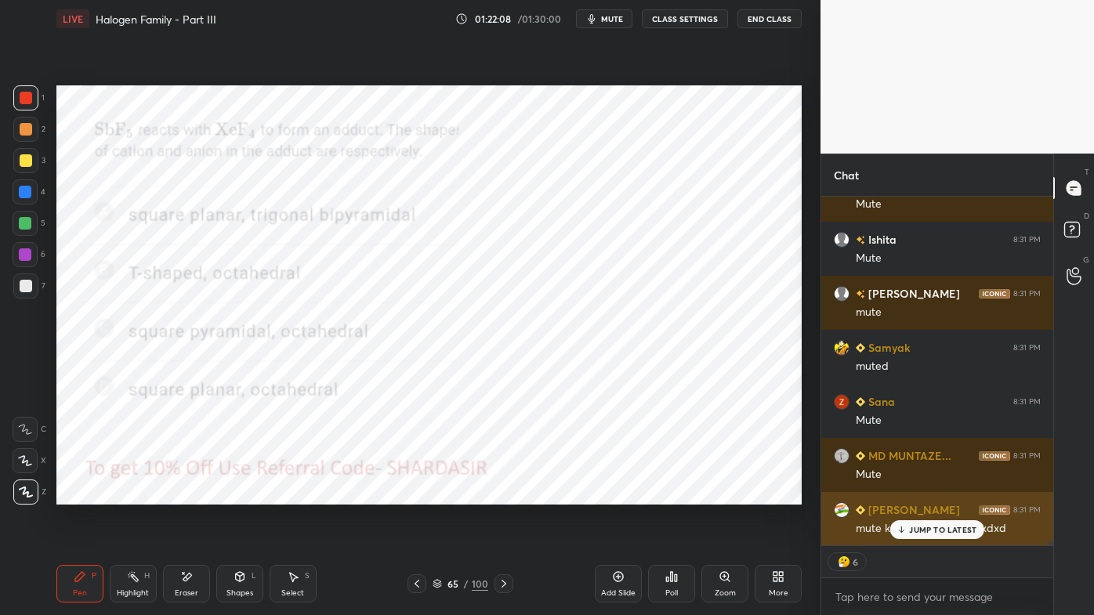
click at [917, 495] on p "JUMP TO LATEST" at bounding box center [942, 529] width 67 height 9
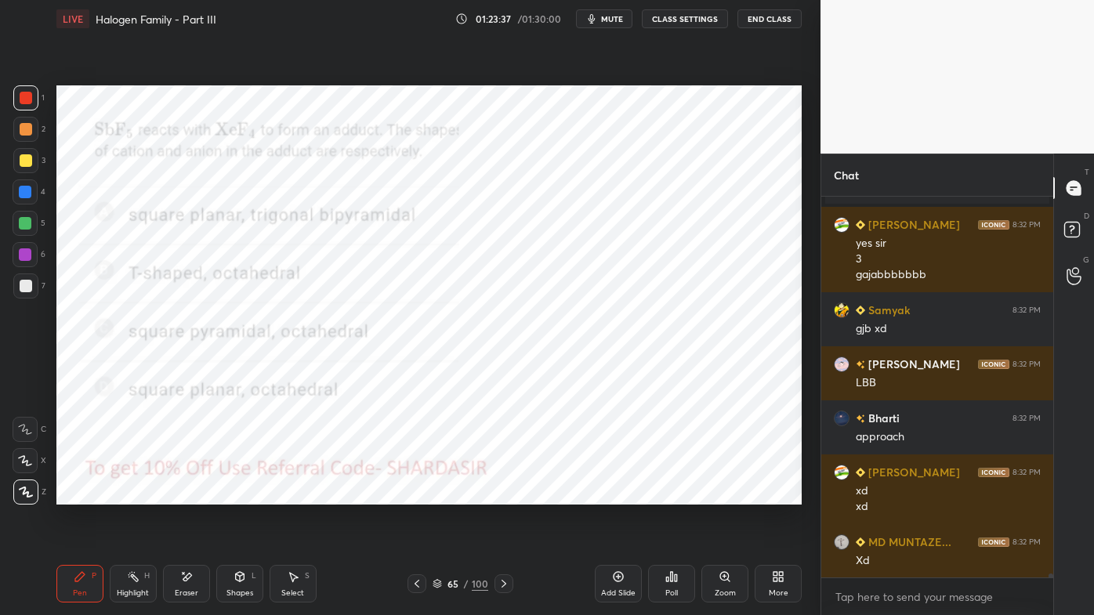
scroll to position [34343, 0]
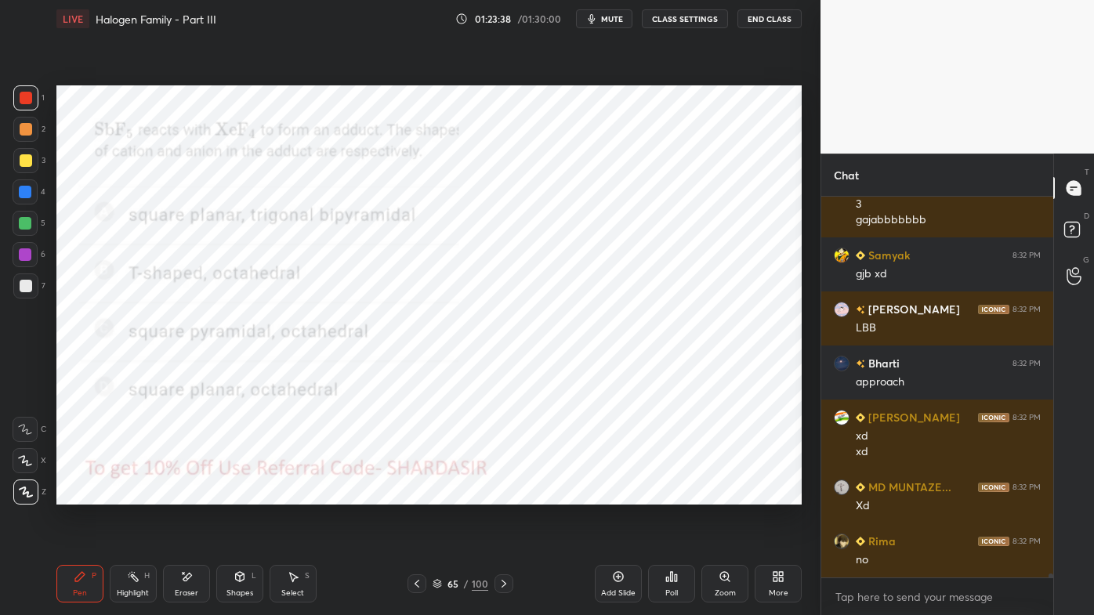
drag, startPoint x: 418, startPoint y: 578, endPoint x: 408, endPoint y: 584, distance: 10.9
click at [417, 495] on icon at bounding box center [417, 584] width 13 height 13
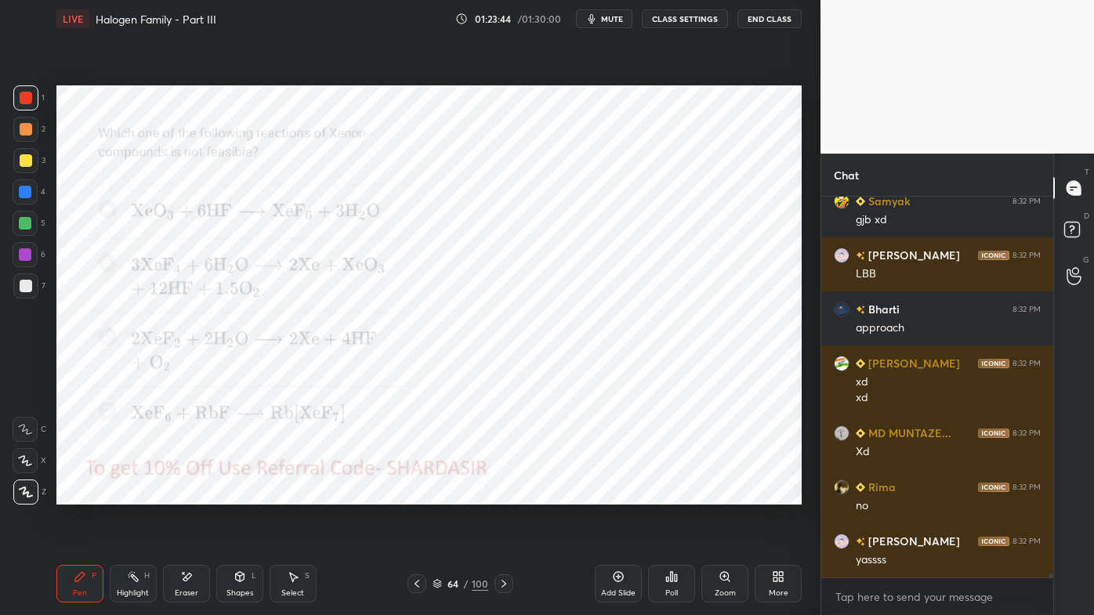
click at [676, 495] on icon at bounding box center [676, 578] width 2 height 7
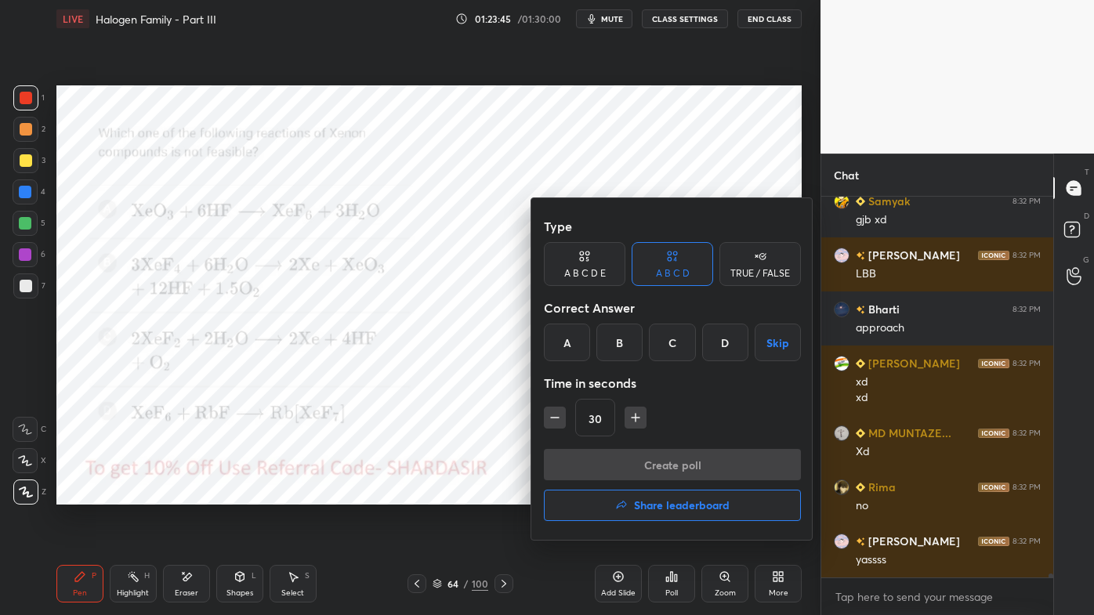
click at [571, 345] on div "A" at bounding box center [567, 343] width 46 height 38
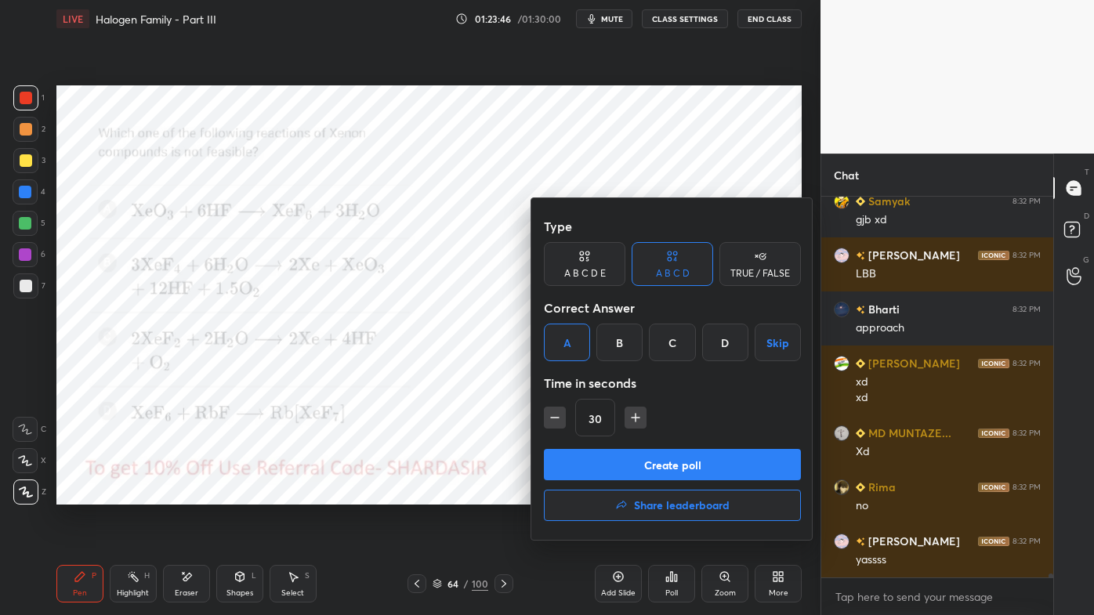
drag, startPoint x: 597, startPoint y: 462, endPoint x: 584, endPoint y: 464, distance: 13.5
click at [598, 464] on button "Create poll" at bounding box center [672, 464] width 257 height 31
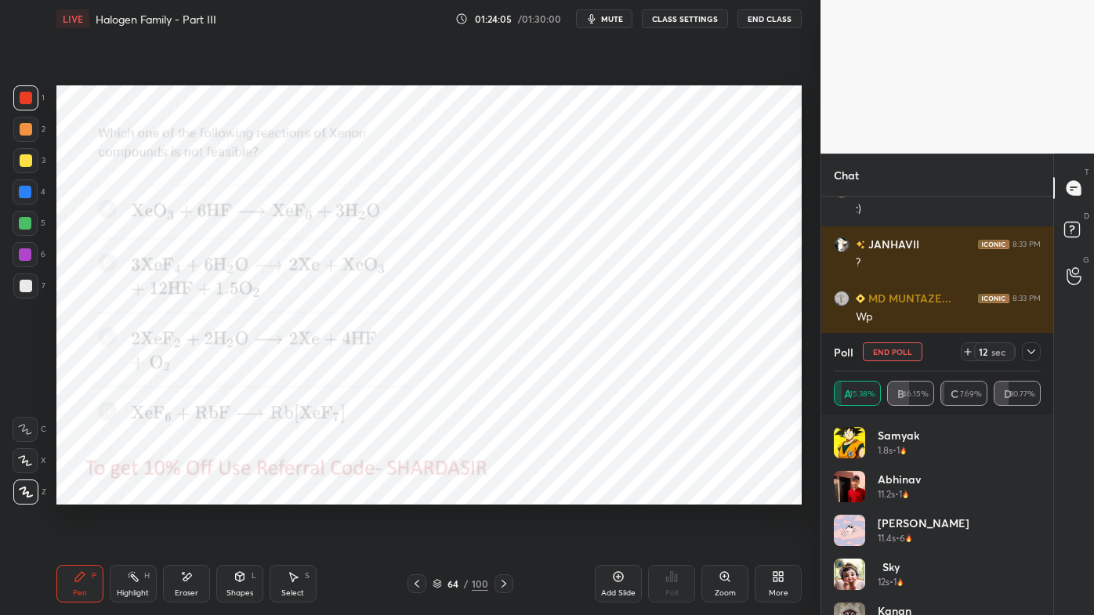
scroll to position [34857, 0]
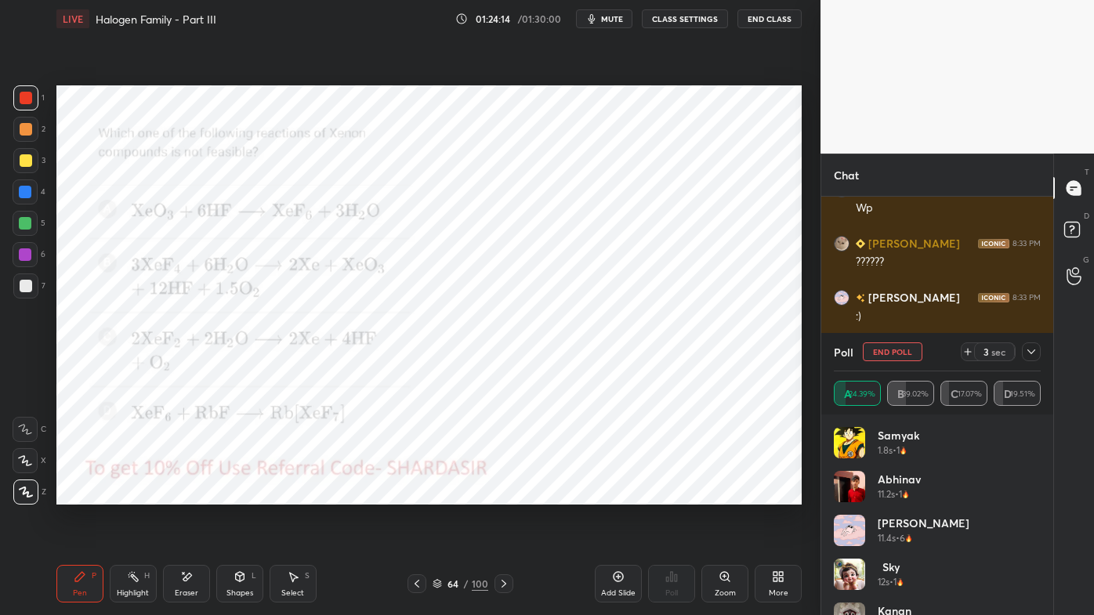
click at [1034, 354] on icon at bounding box center [1031, 352] width 13 height 13
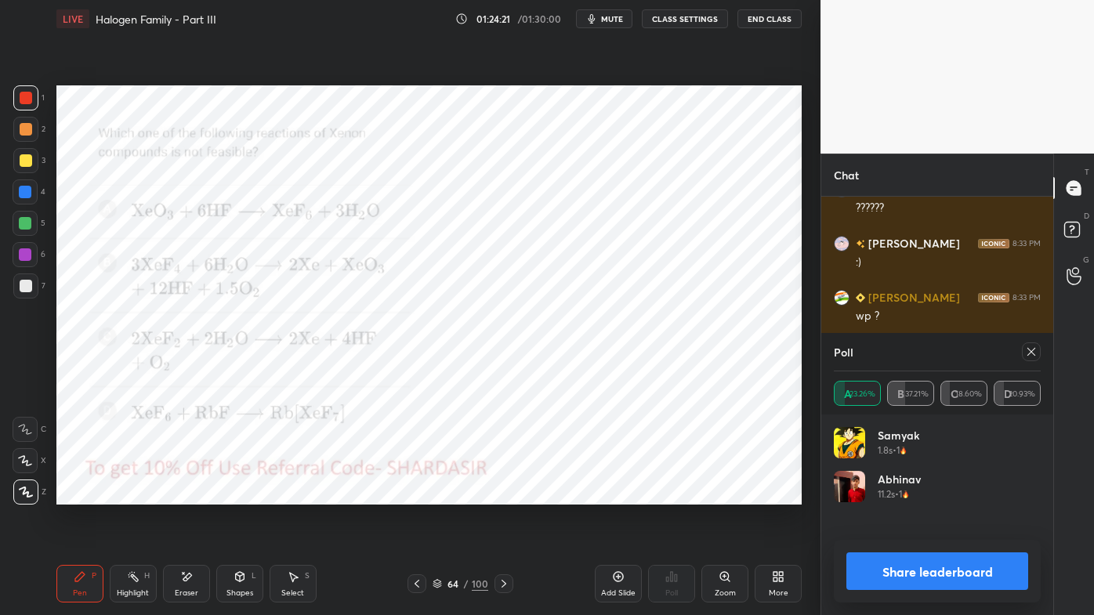
click at [1035, 357] on icon at bounding box center [1031, 352] width 13 height 13
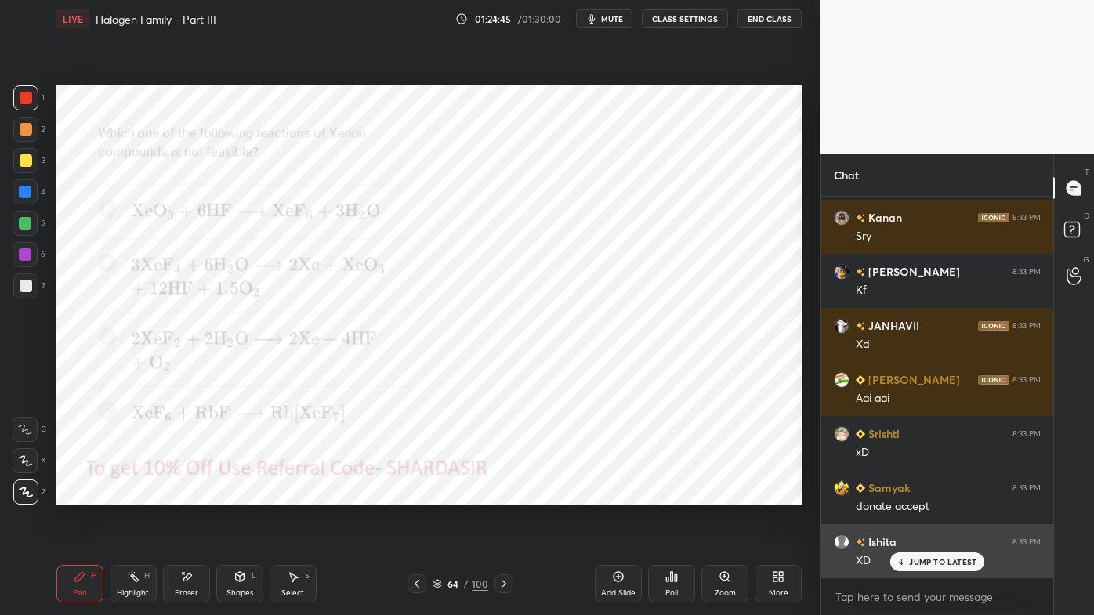
click at [944, 495] on p "JUMP TO LATEST" at bounding box center [942, 561] width 67 height 9
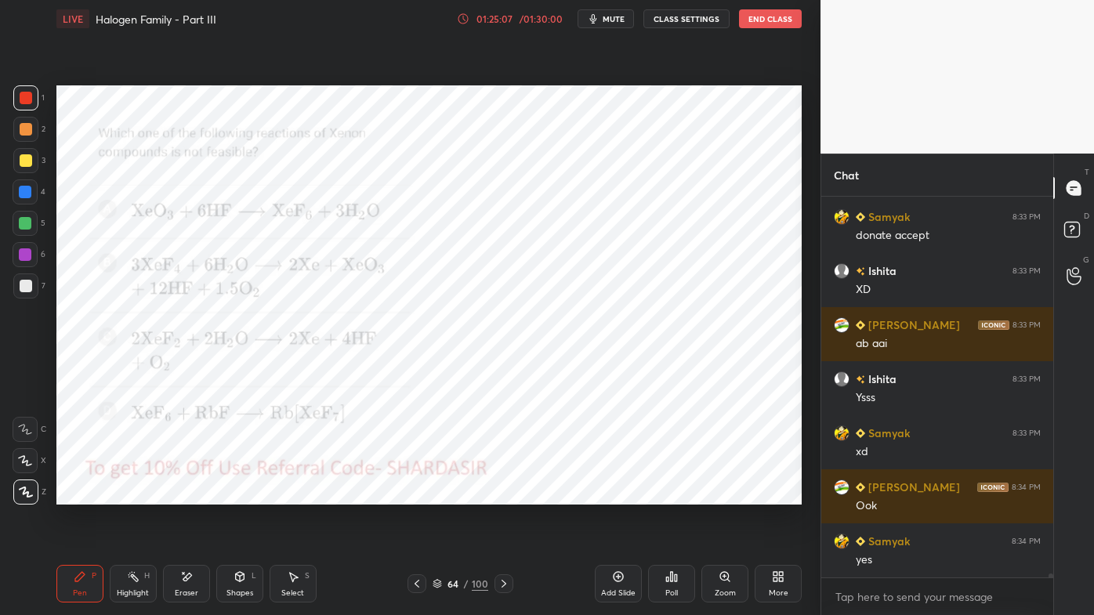
click at [501, 495] on icon at bounding box center [504, 584] width 13 height 13
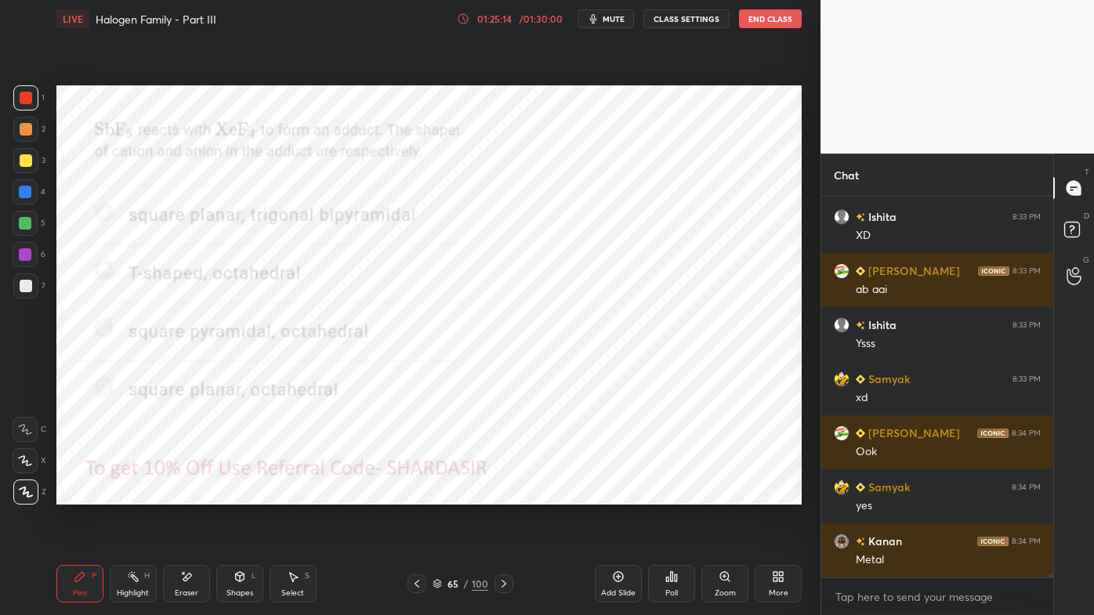
click at [408, 495] on div at bounding box center [417, 584] width 19 height 19
click at [136, 495] on div "Highlight H" at bounding box center [133, 584] width 47 height 38
drag, startPoint x: 72, startPoint y: 579, endPoint x: 74, endPoint y: 571, distance: 8.8
click at [74, 495] on div "Pen P" at bounding box center [79, 584] width 47 height 38
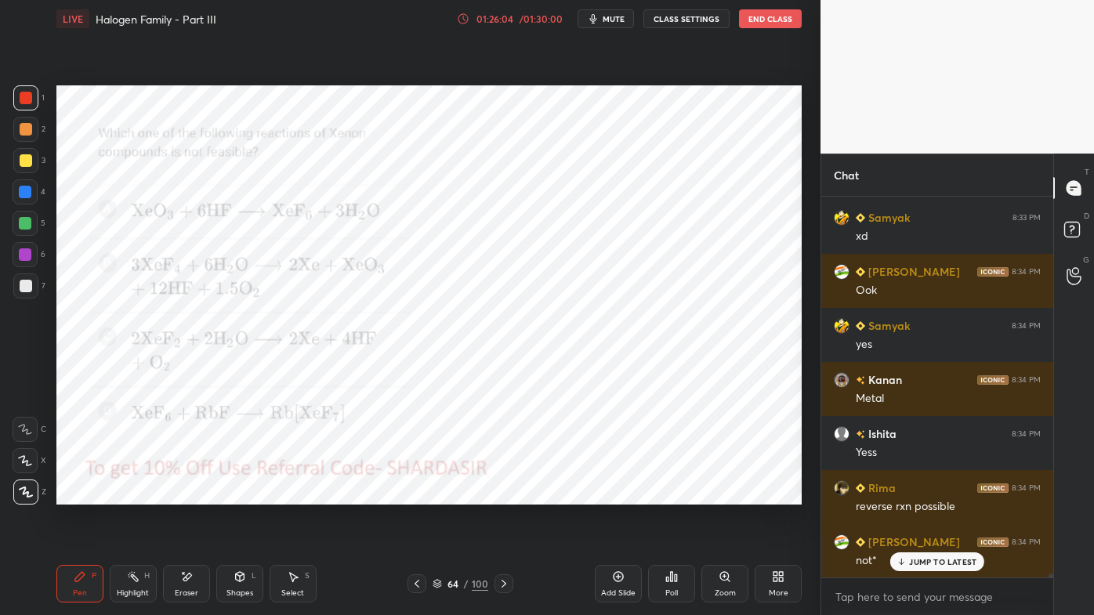
scroll to position [35620, 0]
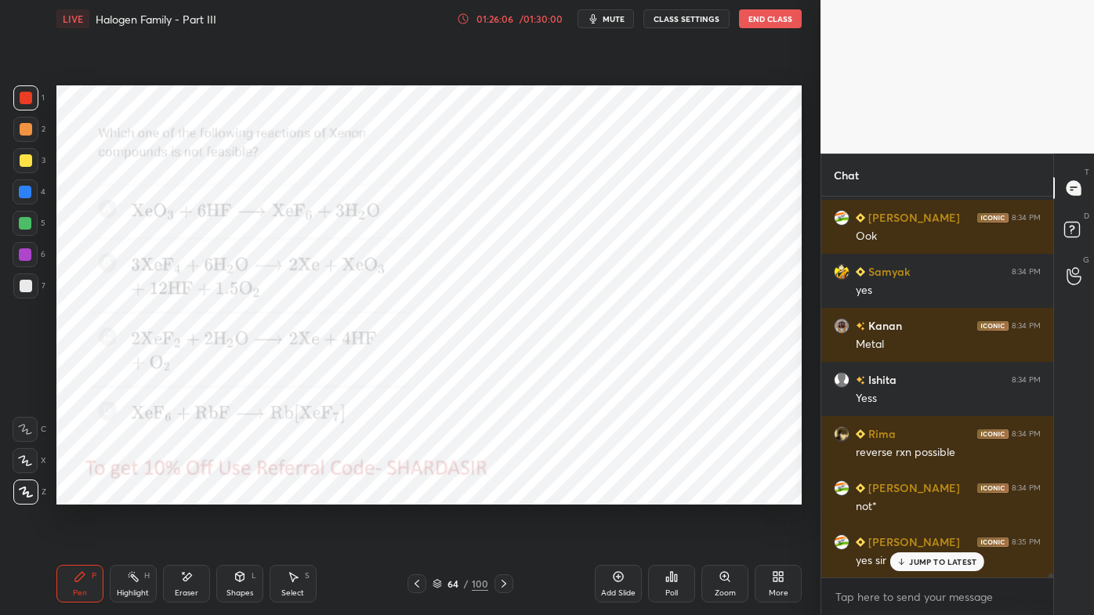
click at [414, 495] on div at bounding box center [417, 584] width 19 height 19
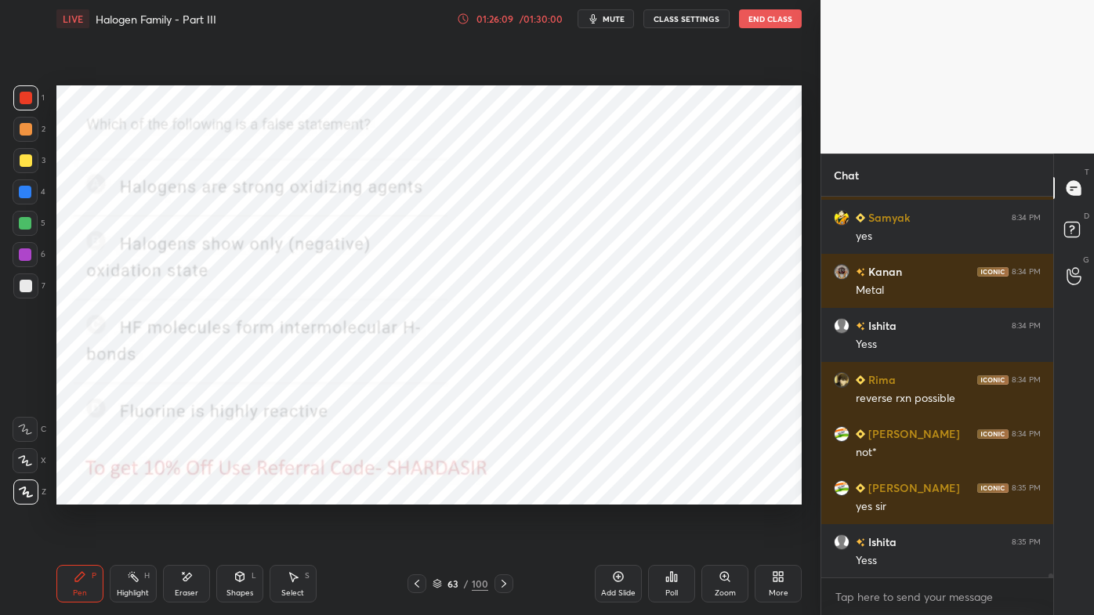
scroll to position [35729, 0]
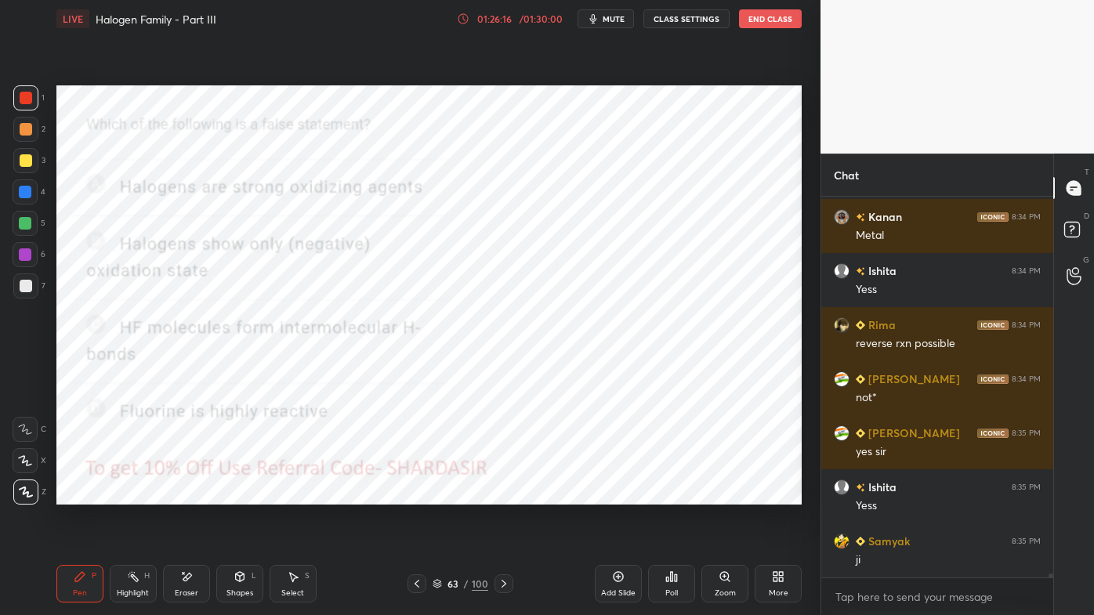
click at [685, 495] on div "Poll" at bounding box center [671, 584] width 47 height 38
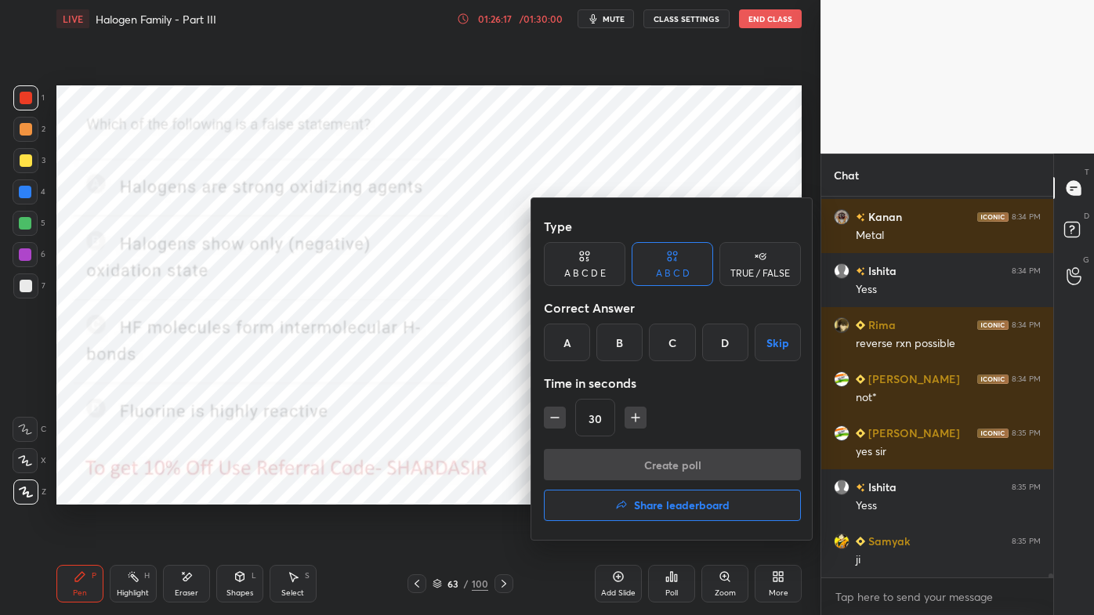
click at [669, 346] on div "C" at bounding box center [672, 343] width 46 height 38
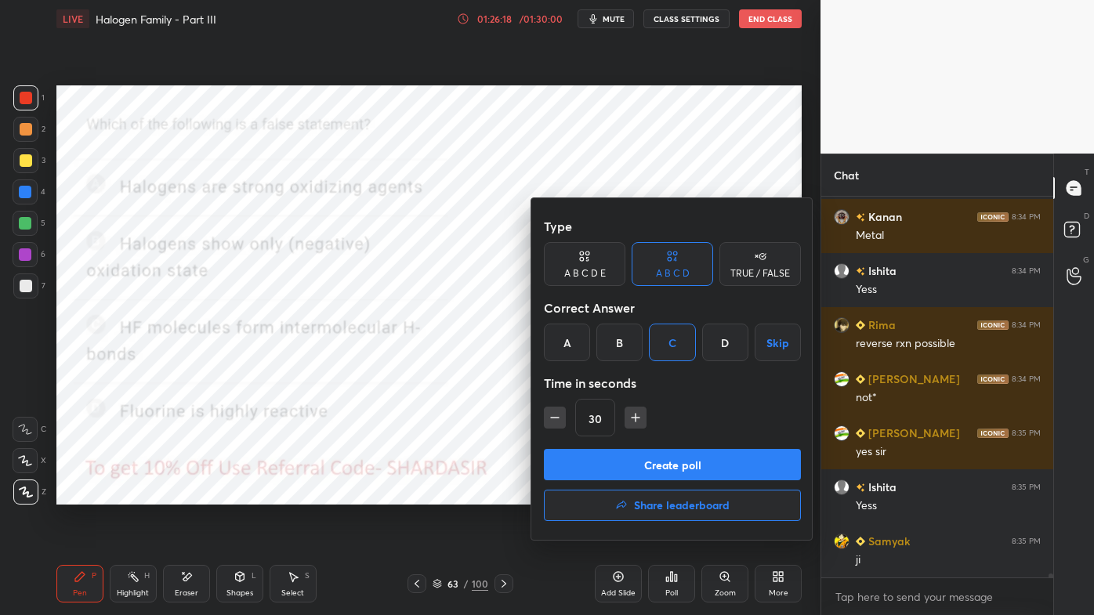
drag, startPoint x: 630, startPoint y: 458, endPoint x: 616, endPoint y: 465, distance: 15.8
click at [629, 462] on button "Create poll" at bounding box center [672, 464] width 257 height 31
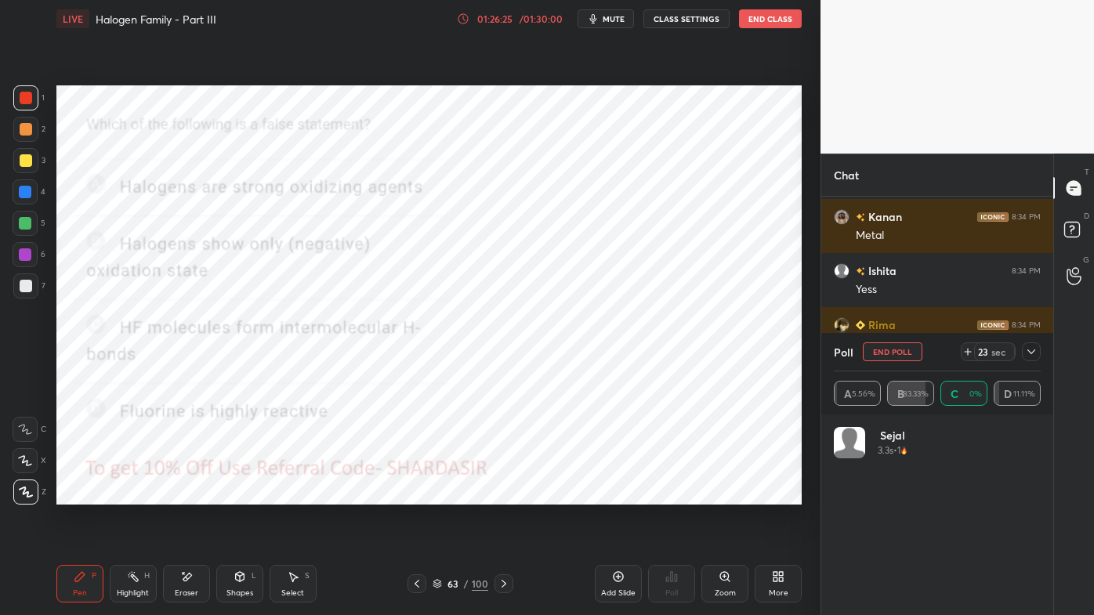
scroll to position [35826, 0]
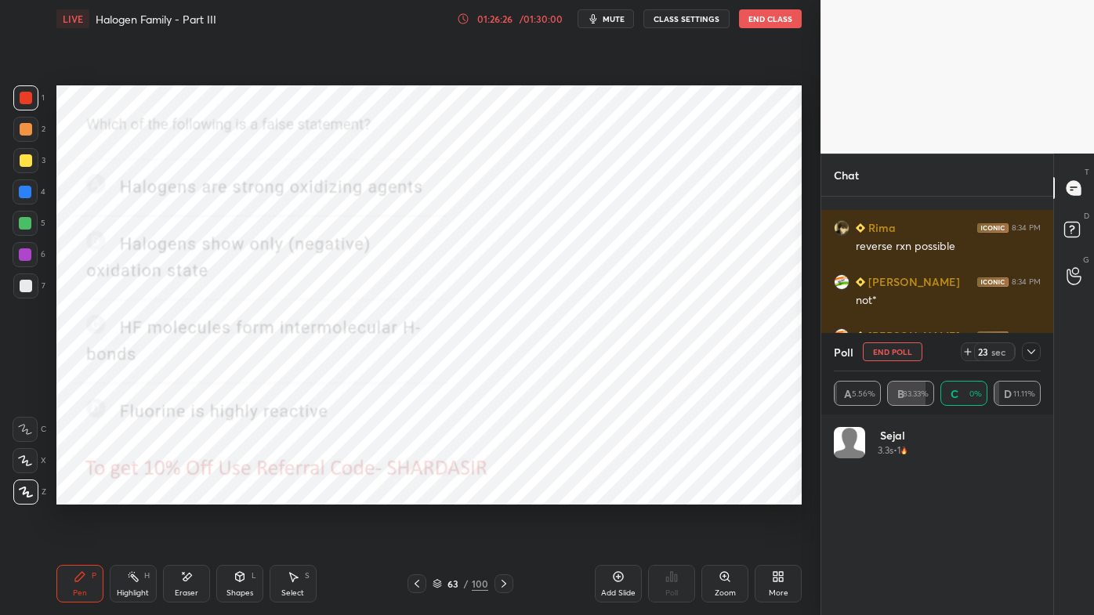
click at [879, 349] on button "End Poll" at bounding box center [893, 352] width 60 height 19
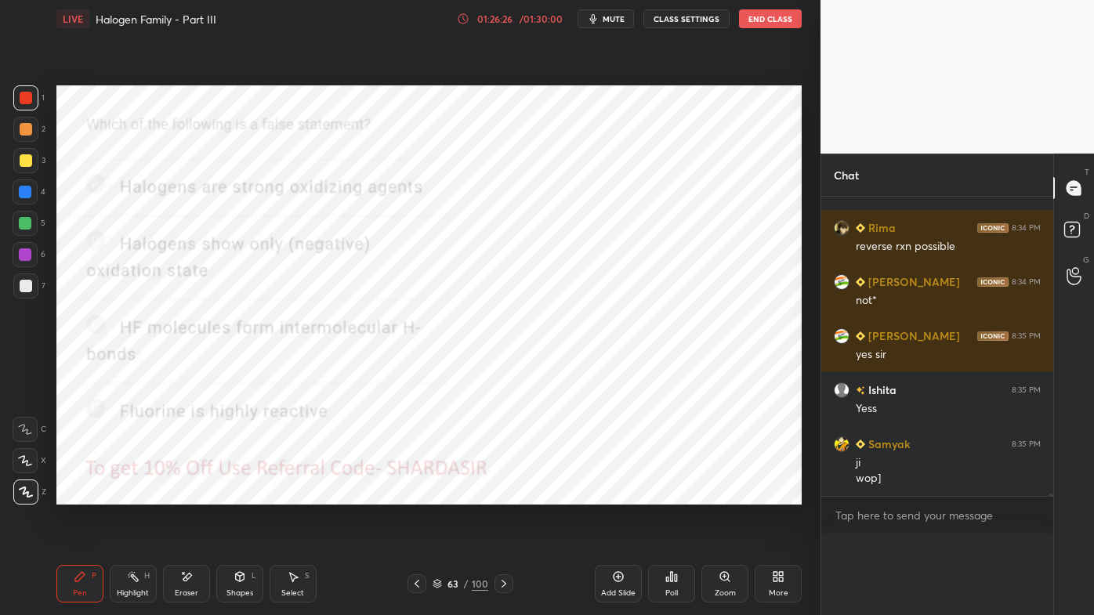
scroll to position [357, 227]
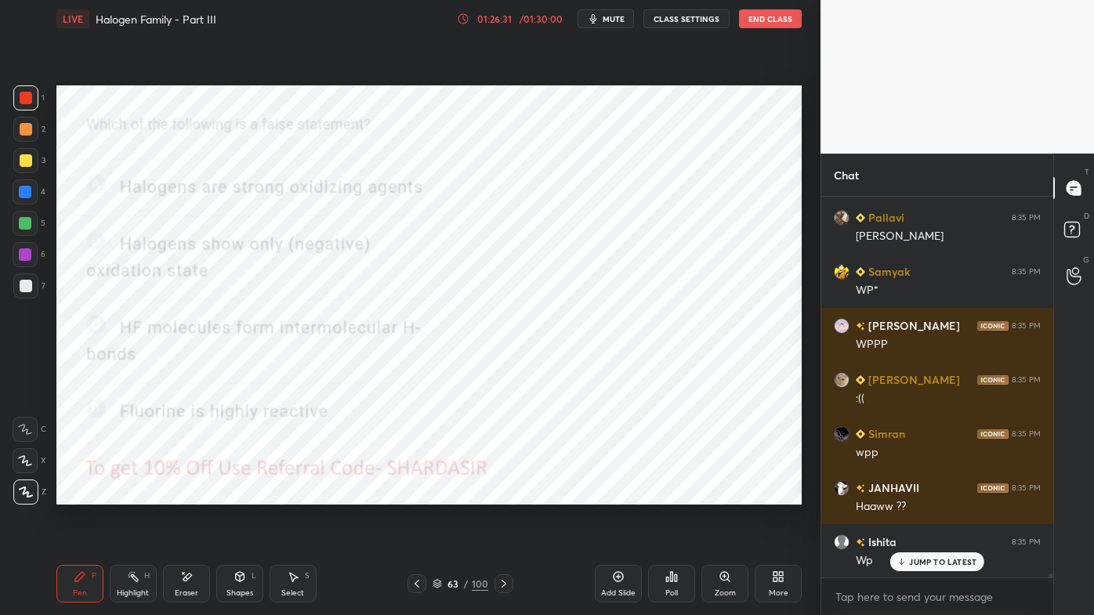
click at [676, 495] on div "Poll" at bounding box center [671, 584] width 47 height 38
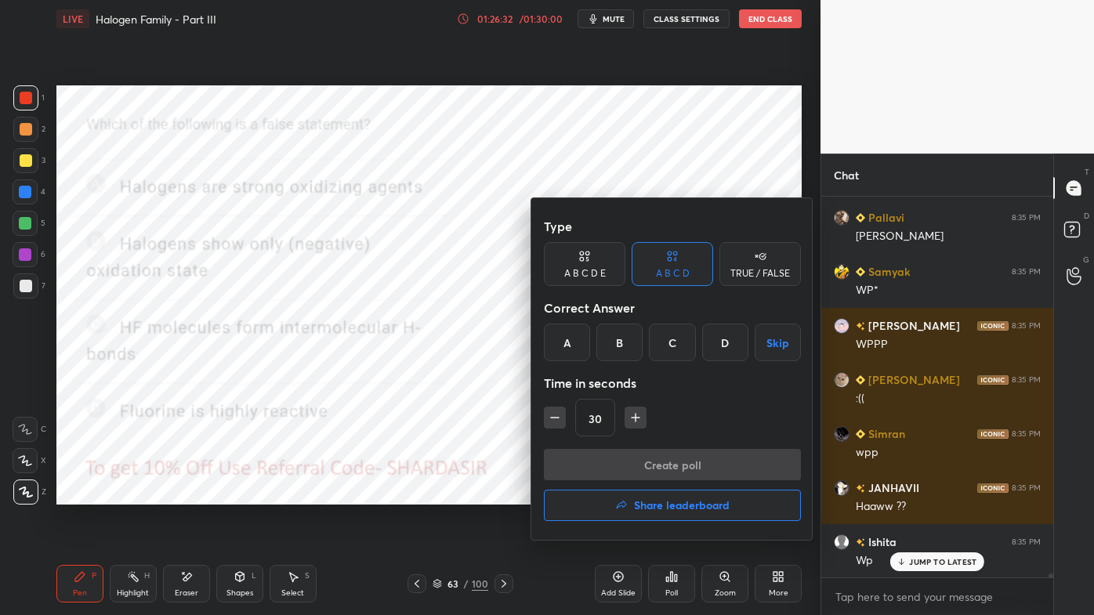
click at [681, 495] on button "Share leaderboard" at bounding box center [672, 505] width 257 height 31
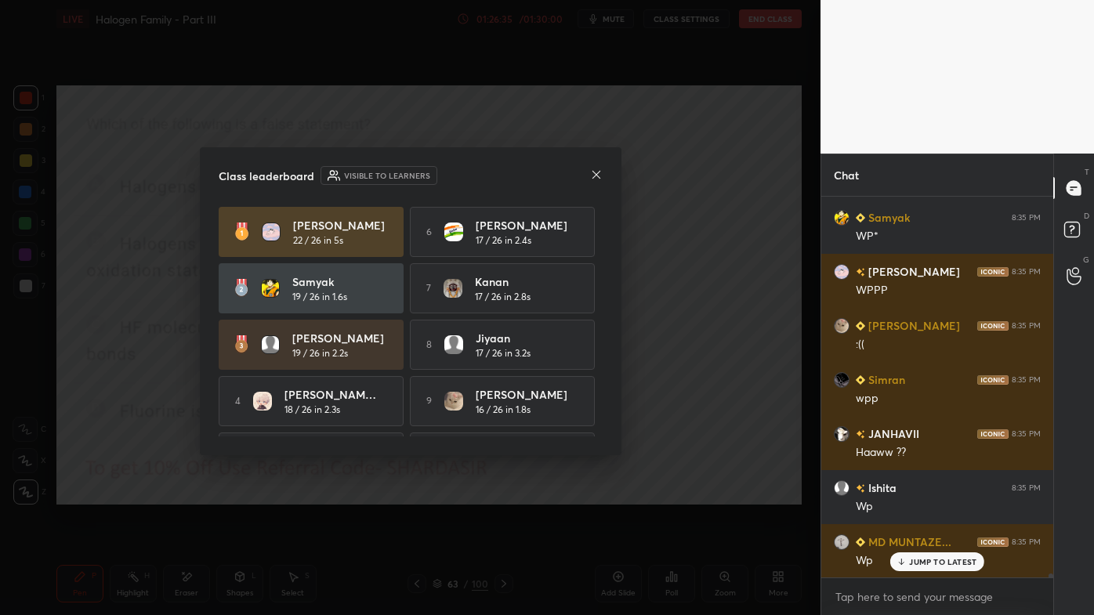
click at [594, 172] on icon at bounding box center [596, 175] width 13 height 13
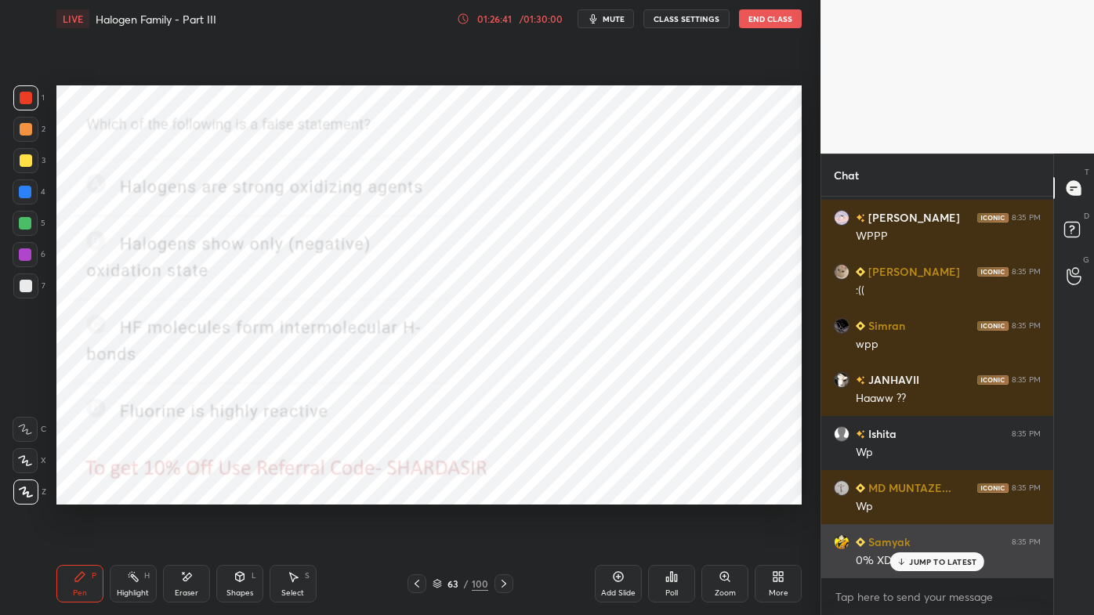
drag, startPoint x: 922, startPoint y: 562, endPoint x: 903, endPoint y: 573, distance: 21.8
click at [921, 495] on p "JUMP TO LATEST" at bounding box center [942, 561] width 67 height 9
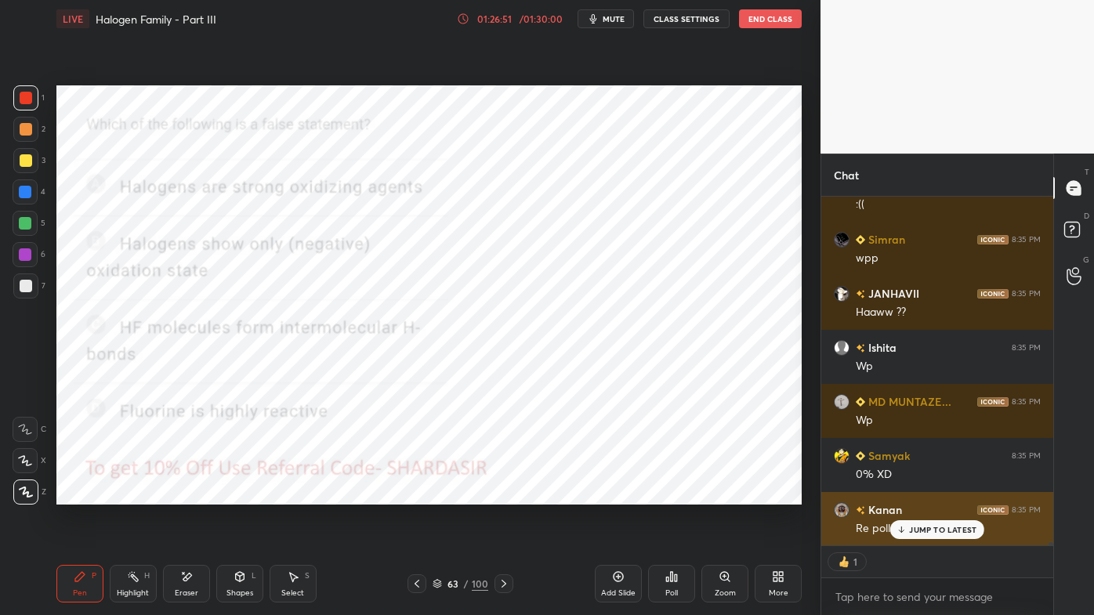
click at [923, 495] on p "JUMP TO LATEST" at bounding box center [942, 529] width 67 height 9
type textarea "x"
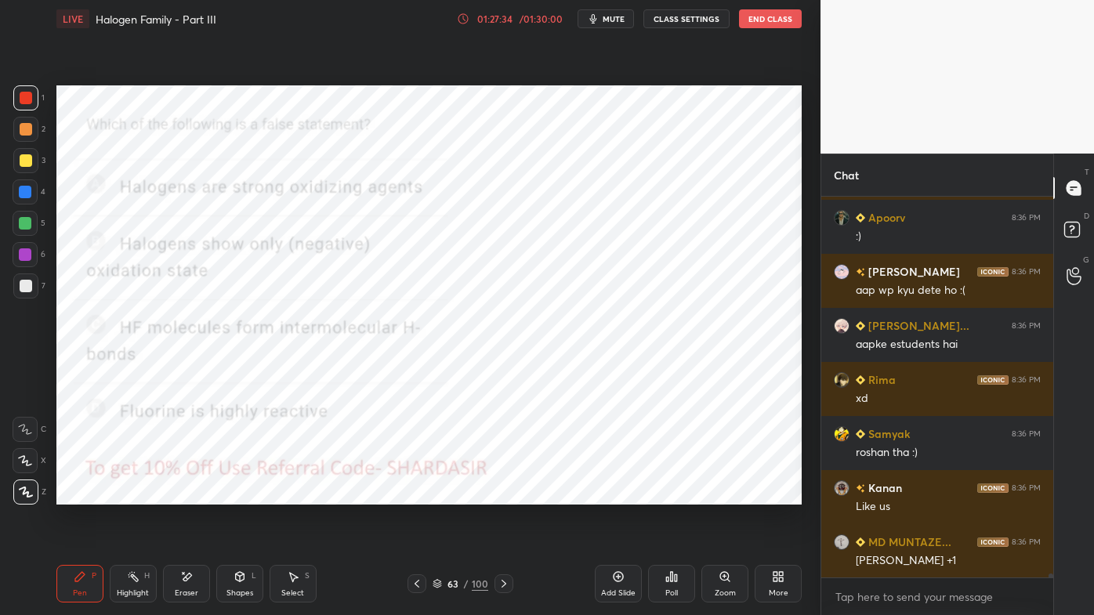
scroll to position [37637, 0]
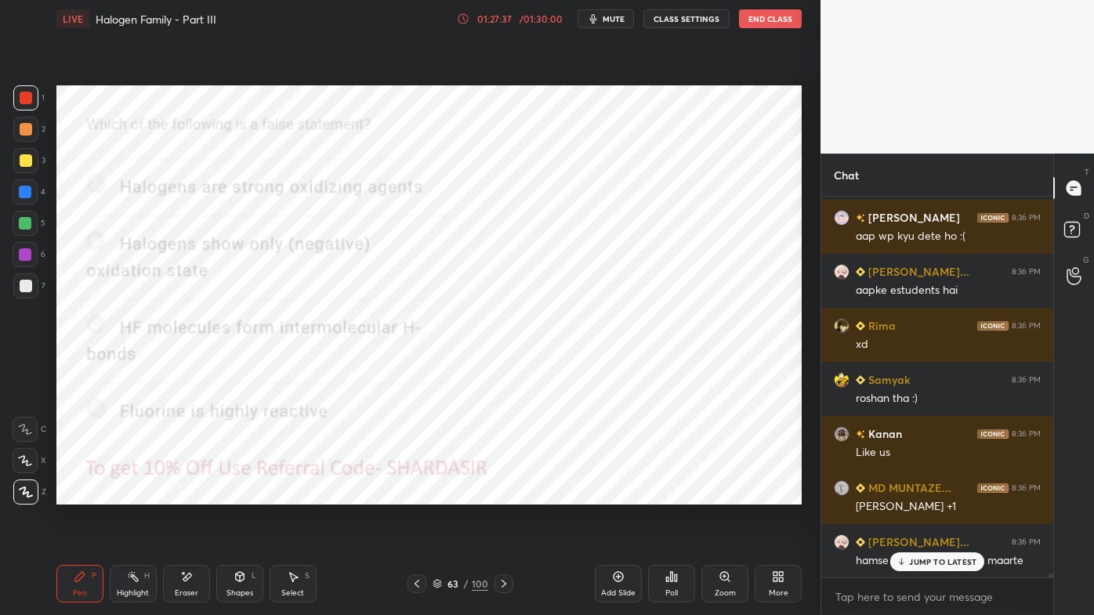
drag, startPoint x: 135, startPoint y: 571, endPoint x: 152, endPoint y: 524, distance: 50.8
click at [137, 495] on div "Highlight H" at bounding box center [133, 584] width 47 height 38
drag, startPoint x: 75, startPoint y: 580, endPoint x: 85, endPoint y: 517, distance: 63.5
click at [75, 495] on icon at bounding box center [79, 576] width 9 height 9
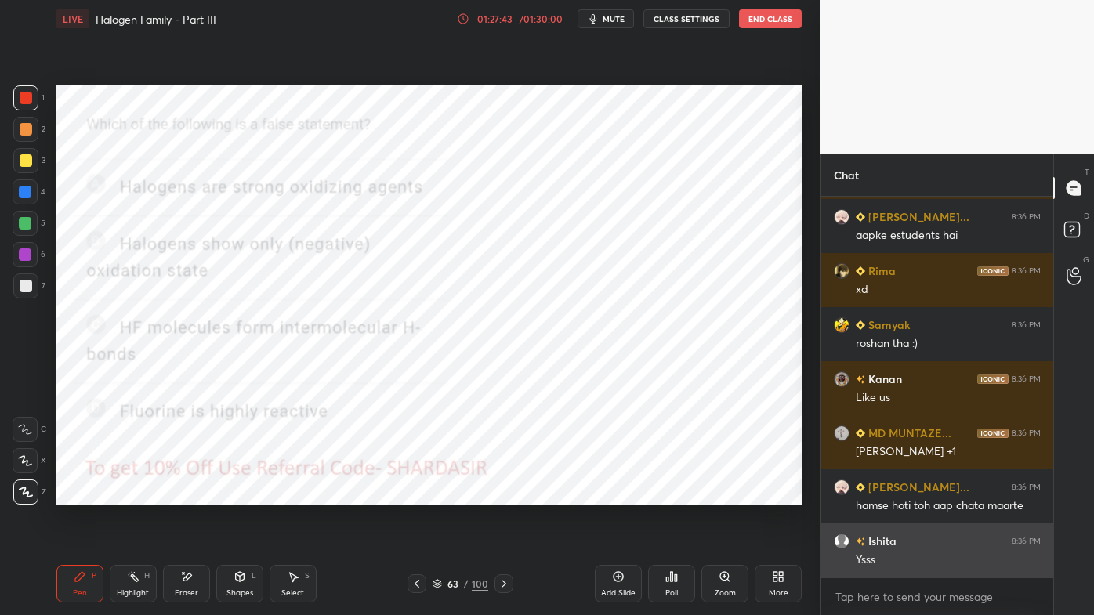
click at [913, 495] on div "Ysss" at bounding box center [948, 561] width 185 height 16
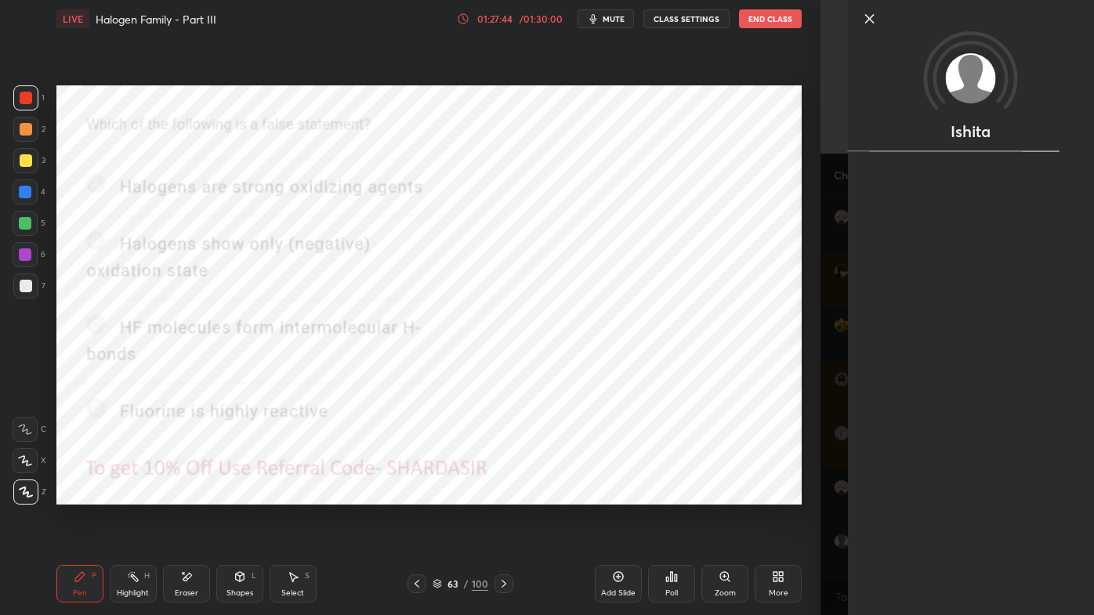
click at [661, 495] on div "Setting up your live class Poll for secs No correct answer Start poll" at bounding box center [429, 295] width 758 height 515
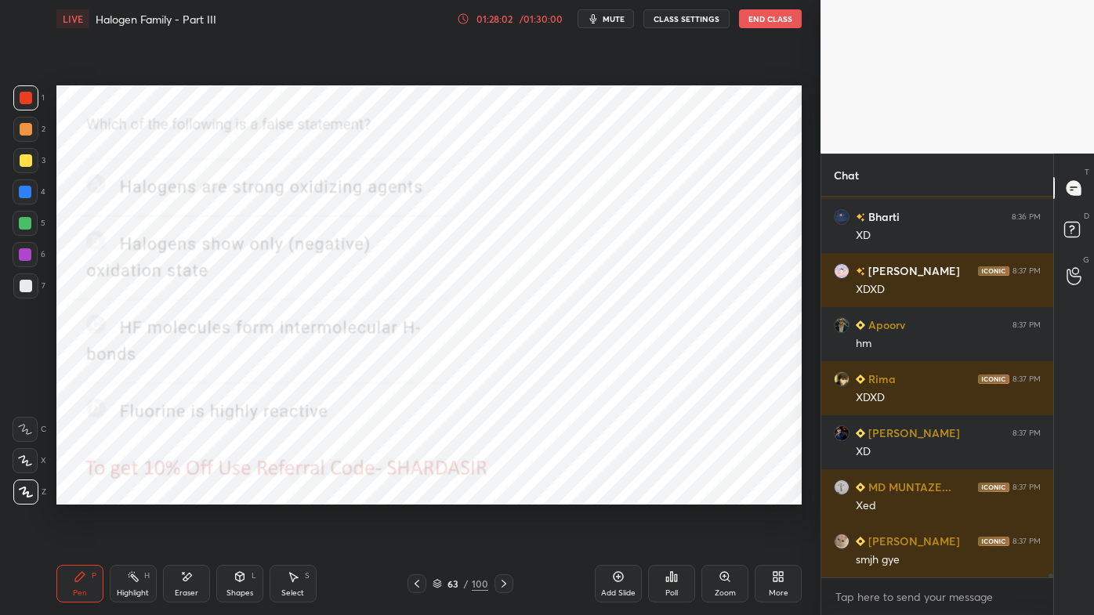
scroll to position [38611, 0]
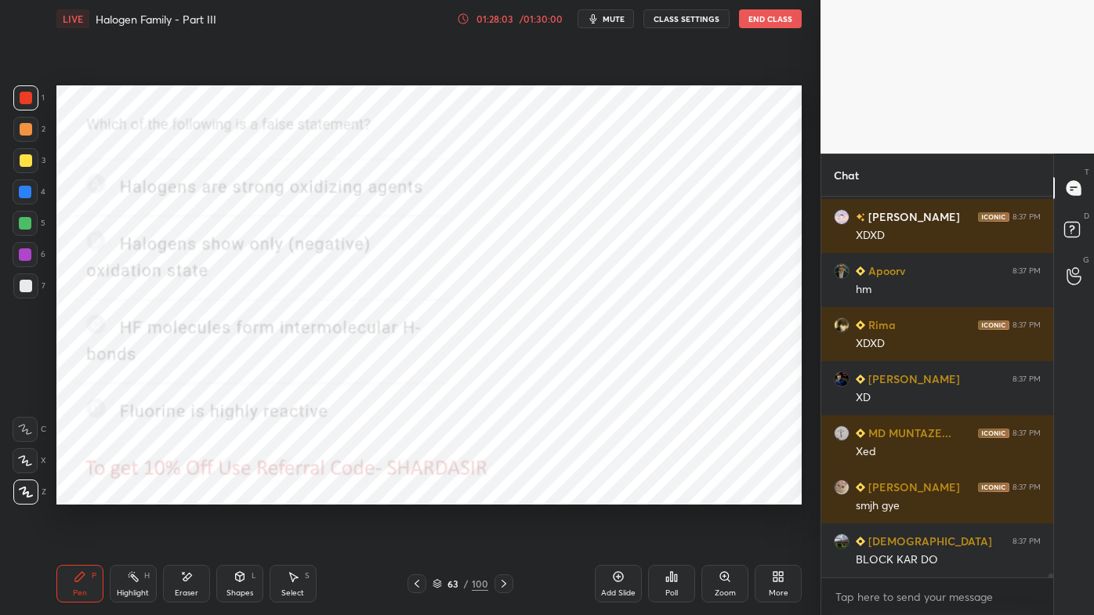
click at [421, 495] on div at bounding box center [417, 584] width 19 height 19
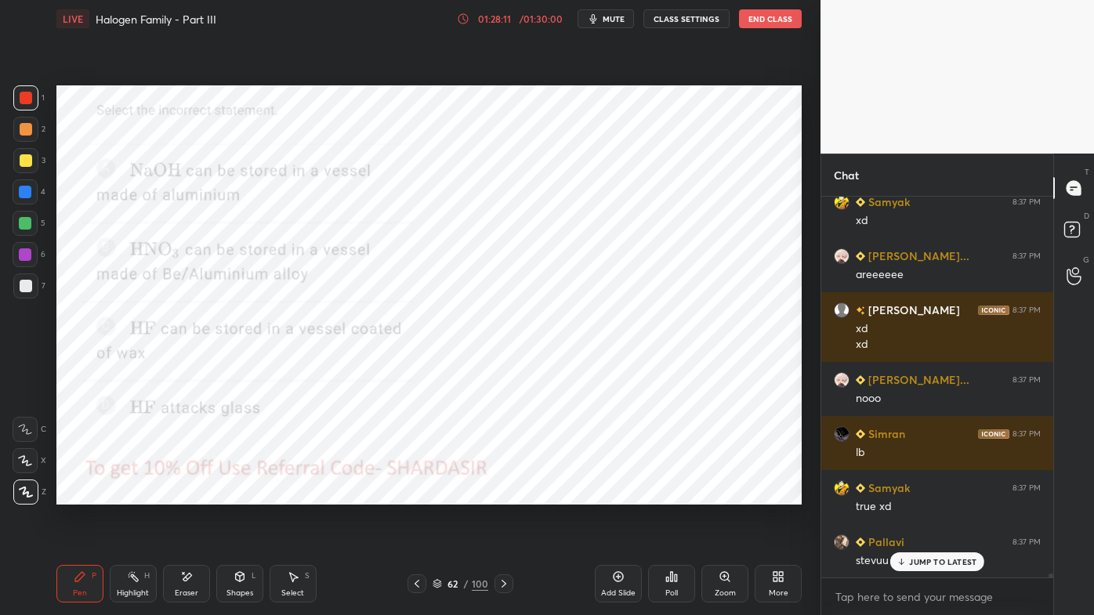
scroll to position [39113, 0]
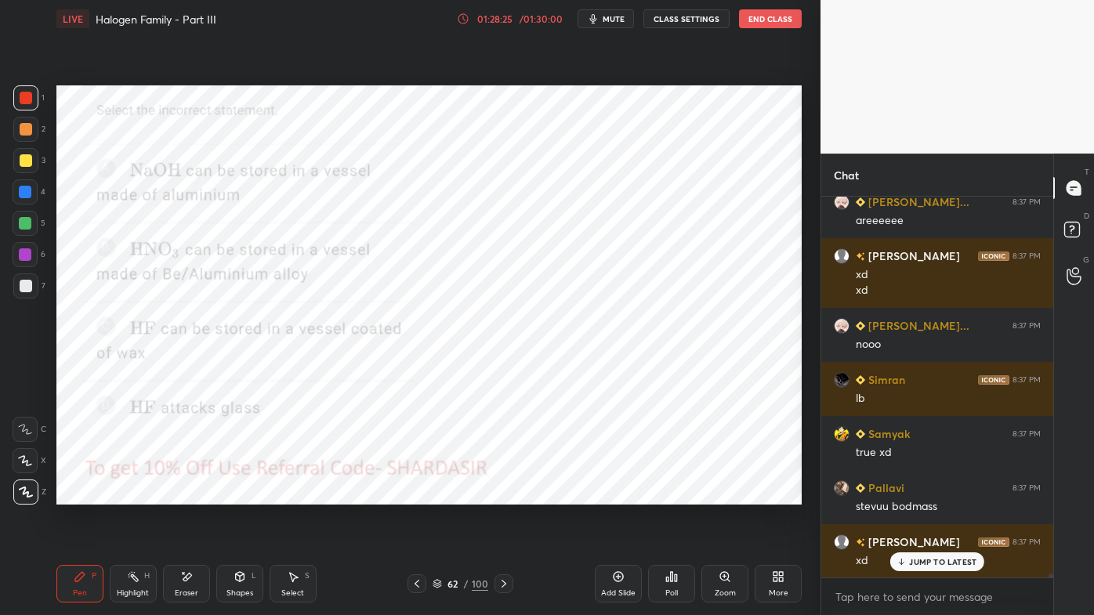
click at [419, 495] on icon at bounding box center [417, 584] width 13 height 13
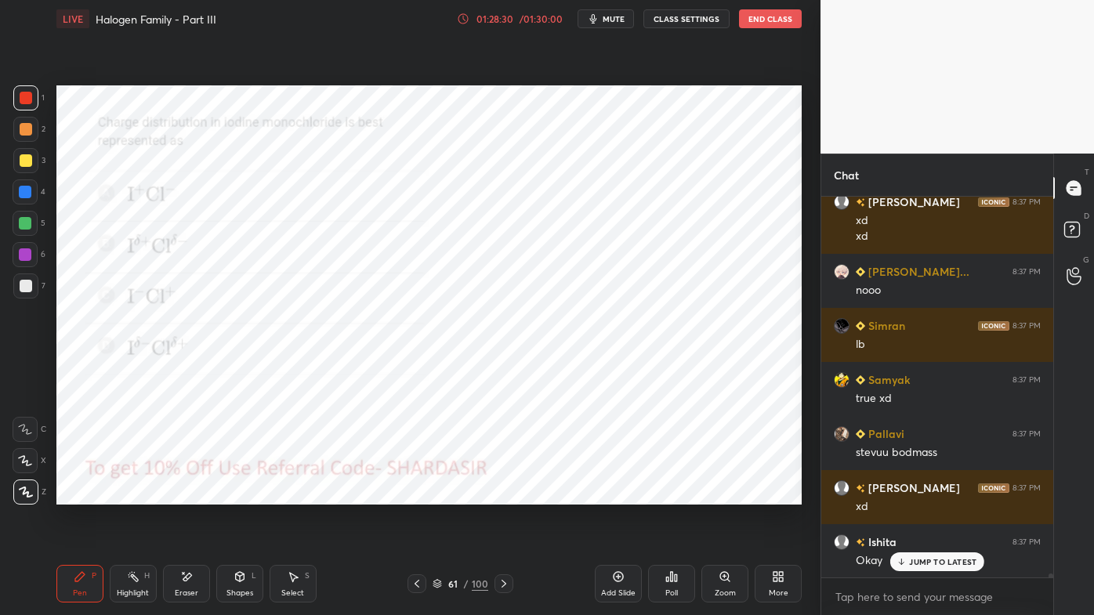
click at [677, 495] on div "Poll" at bounding box center [671, 584] width 47 height 38
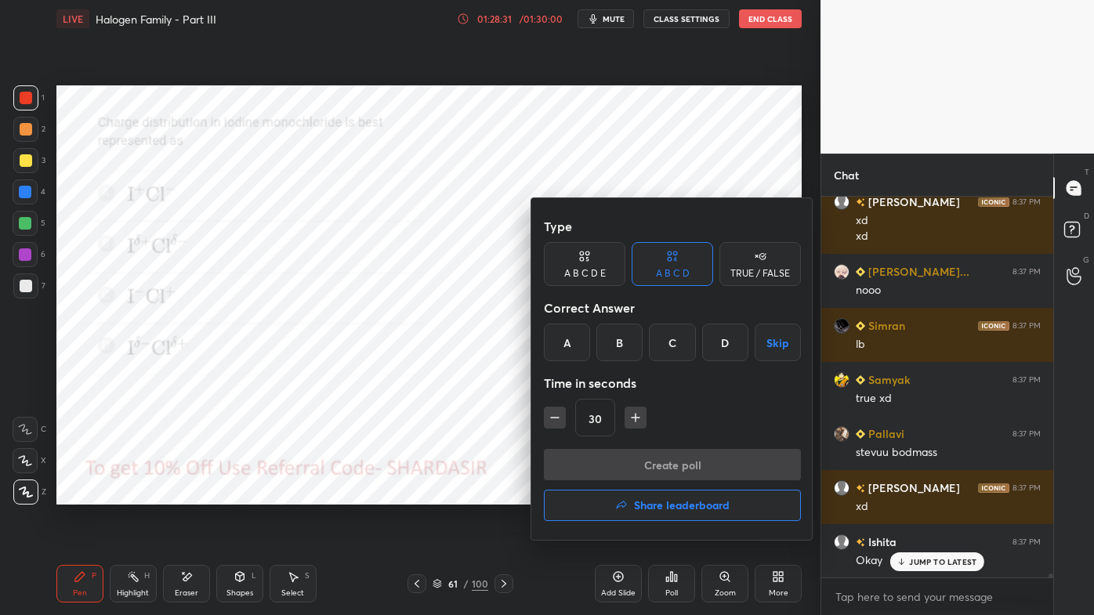
click at [618, 348] on div "B" at bounding box center [619, 343] width 46 height 38
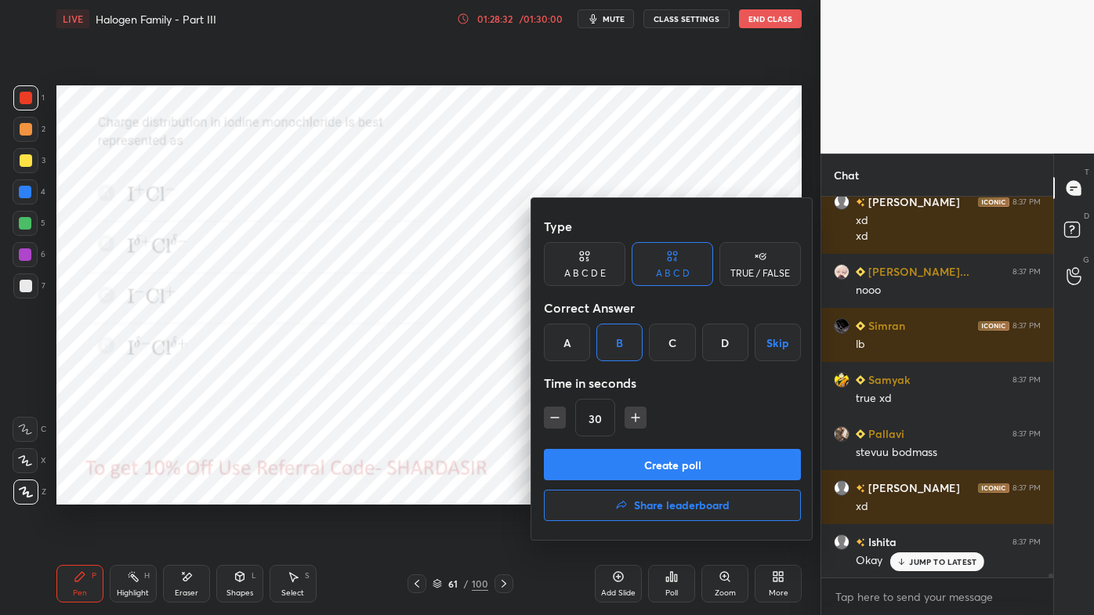
click at [554, 416] on icon "button" at bounding box center [555, 418] width 16 height 16
type input "15"
click at [597, 455] on button "Create poll" at bounding box center [672, 464] width 257 height 31
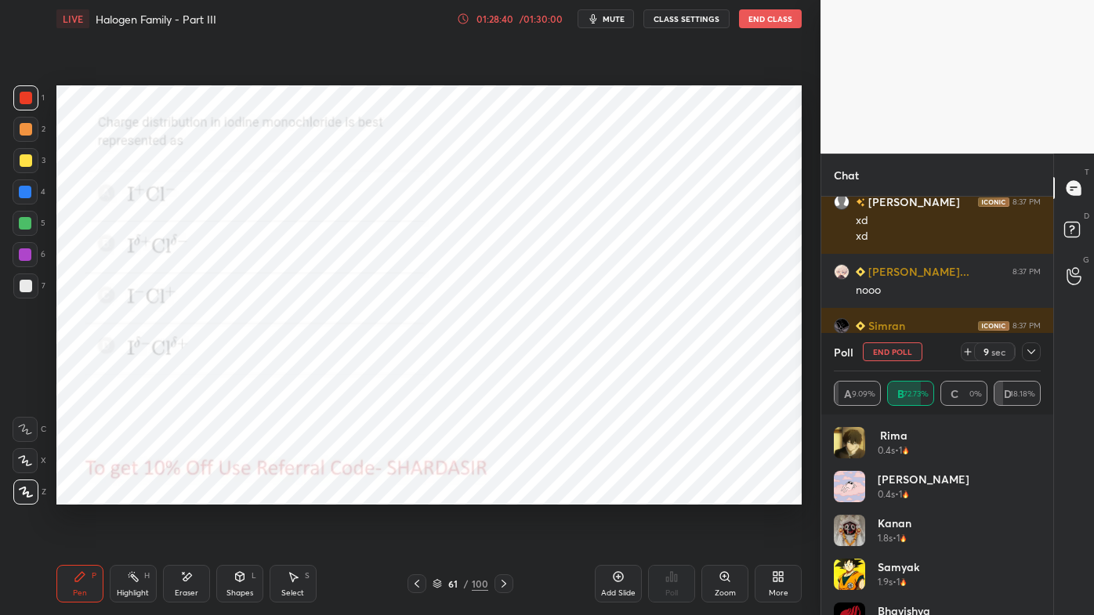
scroll to position [39303, 0]
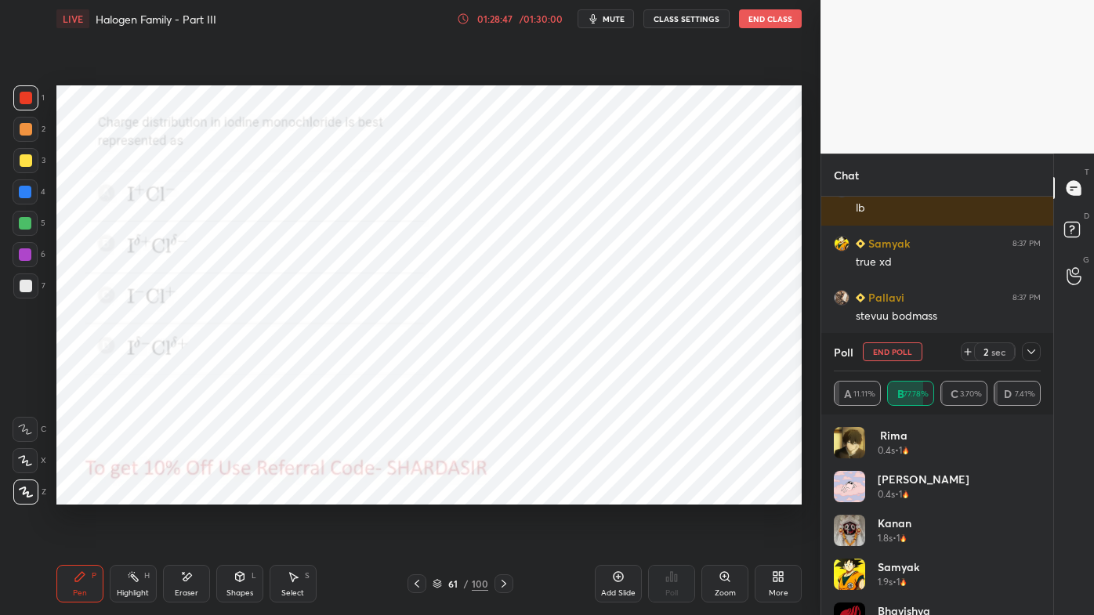
drag, startPoint x: 1034, startPoint y: 350, endPoint x: 991, endPoint y: 382, distance: 53.3
click at [1034, 352] on icon at bounding box center [1031, 352] width 13 height 13
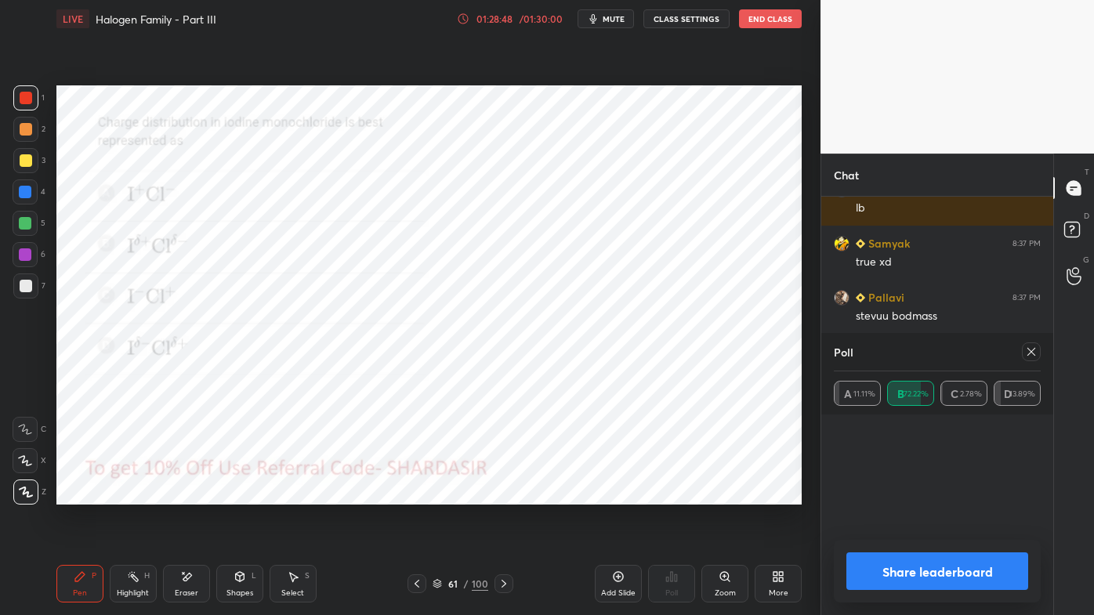
scroll to position [0, 0]
click at [1028, 353] on icon at bounding box center [1031, 352] width 13 height 13
type textarea "x"
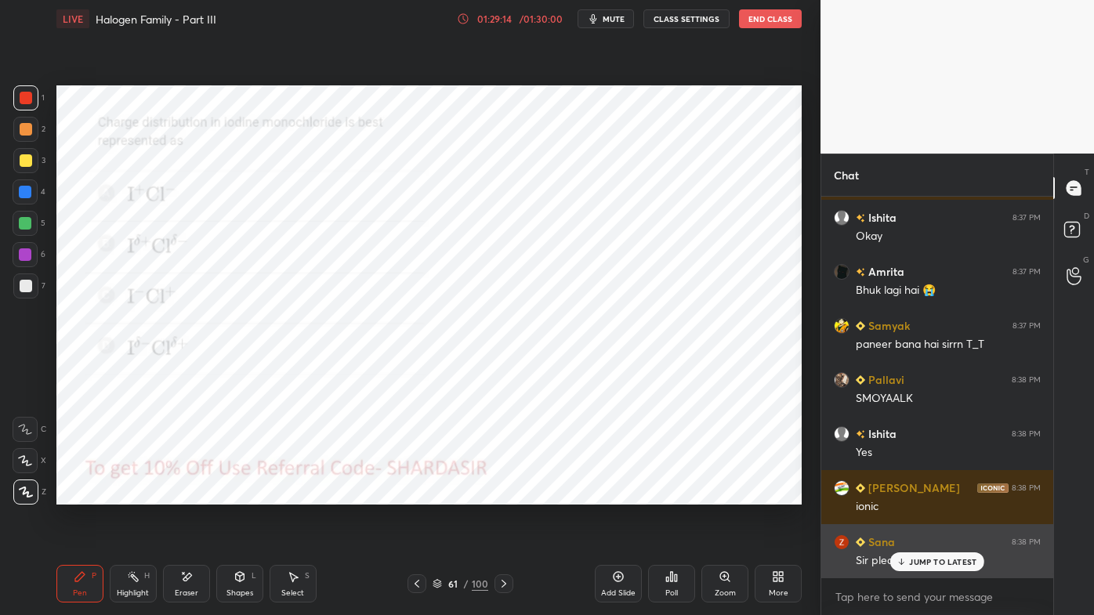
click at [912, 495] on p "JUMP TO LATEST" at bounding box center [942, 561] width 67 height 9
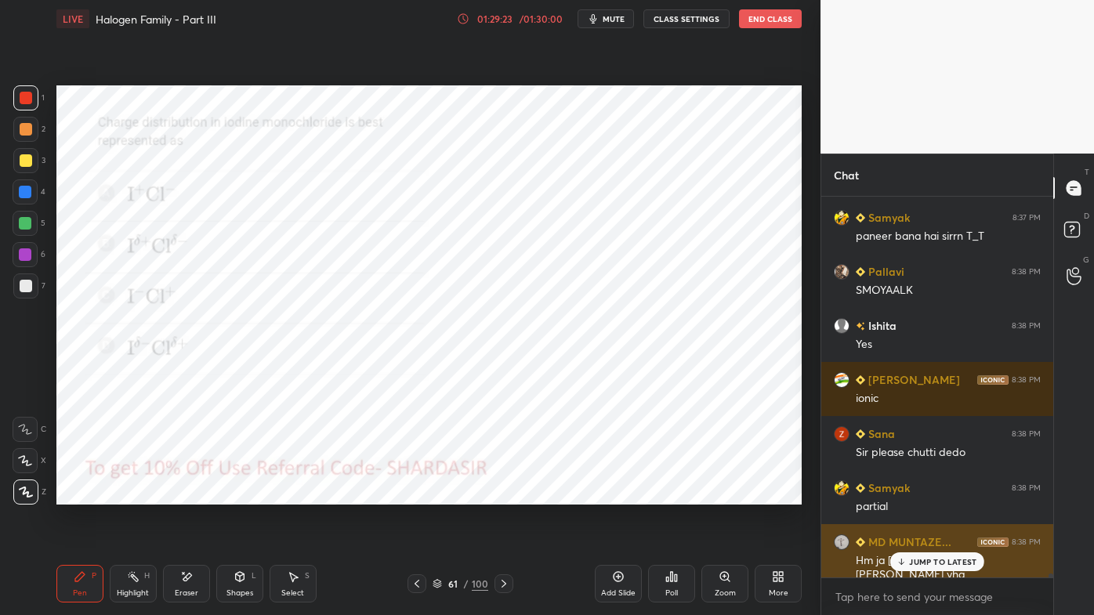
drag, startPoint x: 913, startPoint y: 559, endPoint x: 903, endPoint y: 560, distance: 10.2
click at [913, 495] on p "JUMP TO LATEST" at bounding box center [942, 561] width 67 height 9
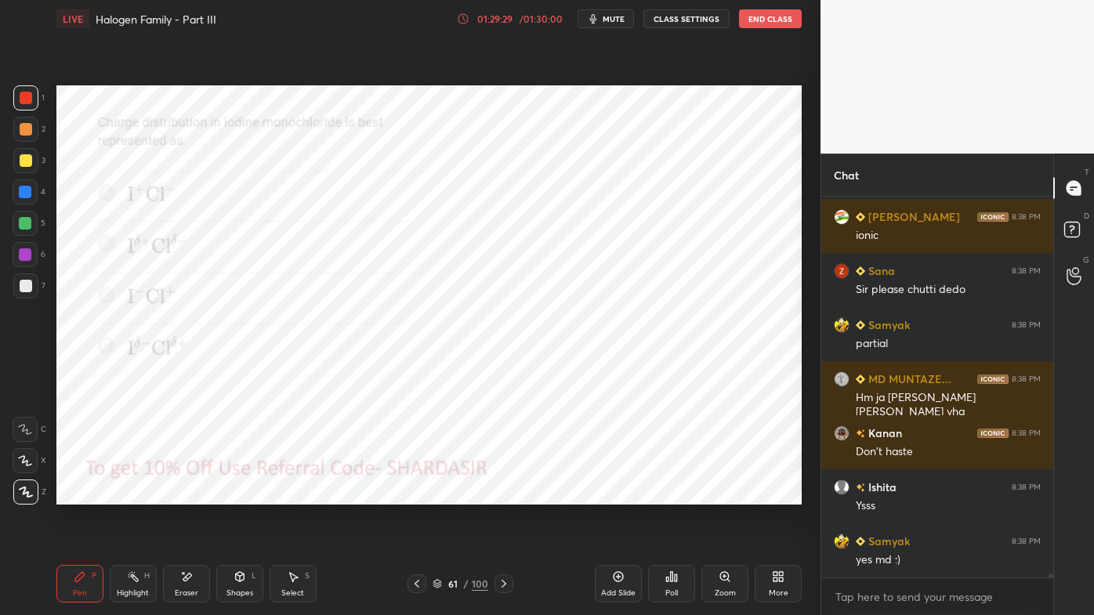
click at [416, 495] on icon at bounding box center [417, 584] width 13 height 13
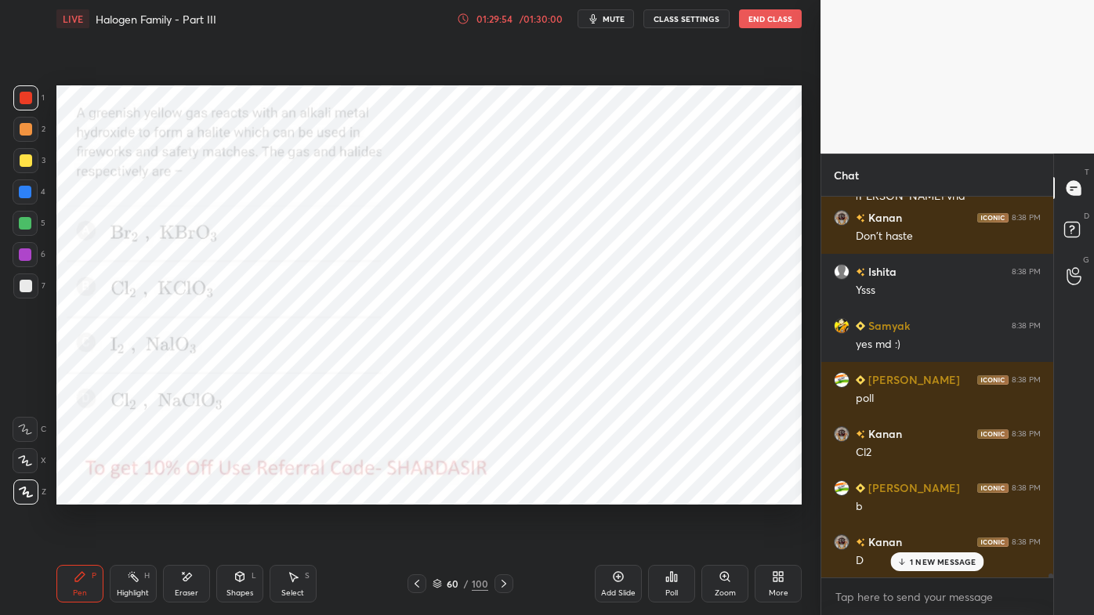
scroll to position [40032, 0]
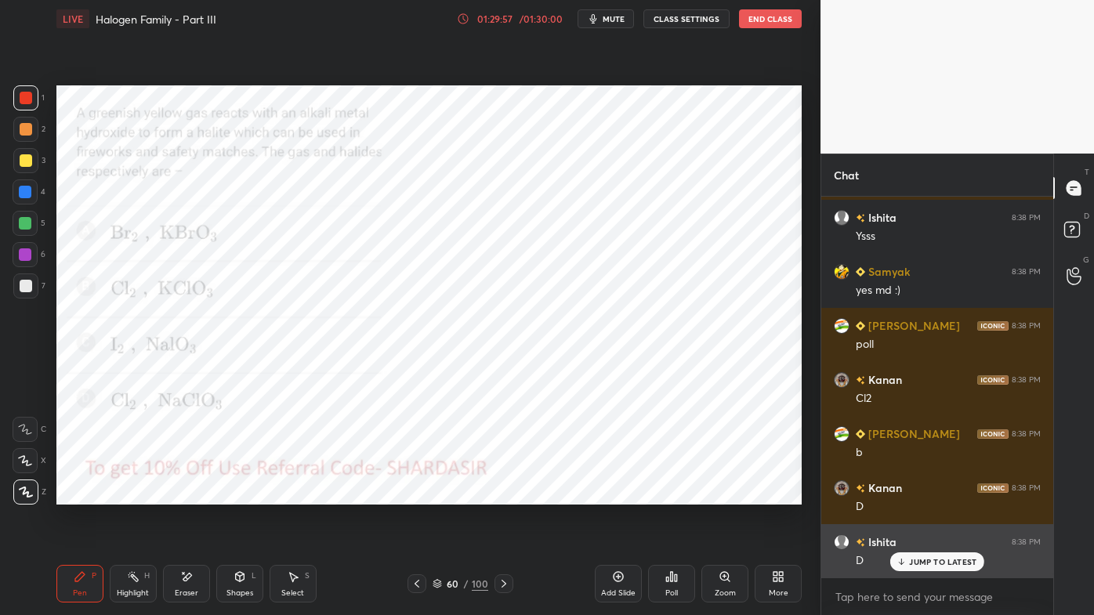
click at [908, 495] on div "JUMP TO LATEST" at bounding box center [937, 562] width 94 height 19
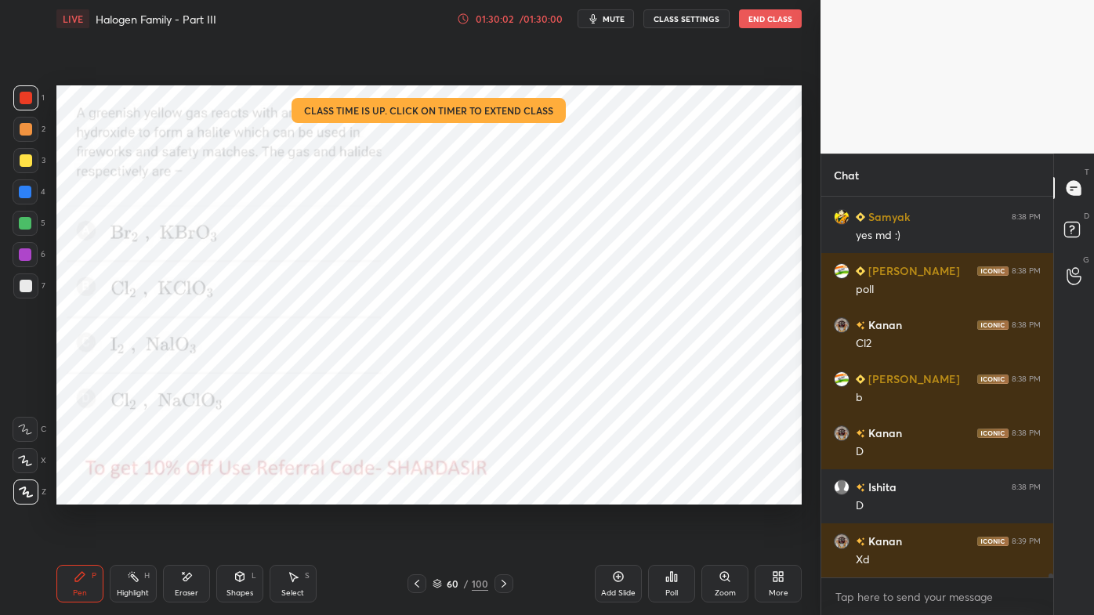
scroll to position [40141, 0]
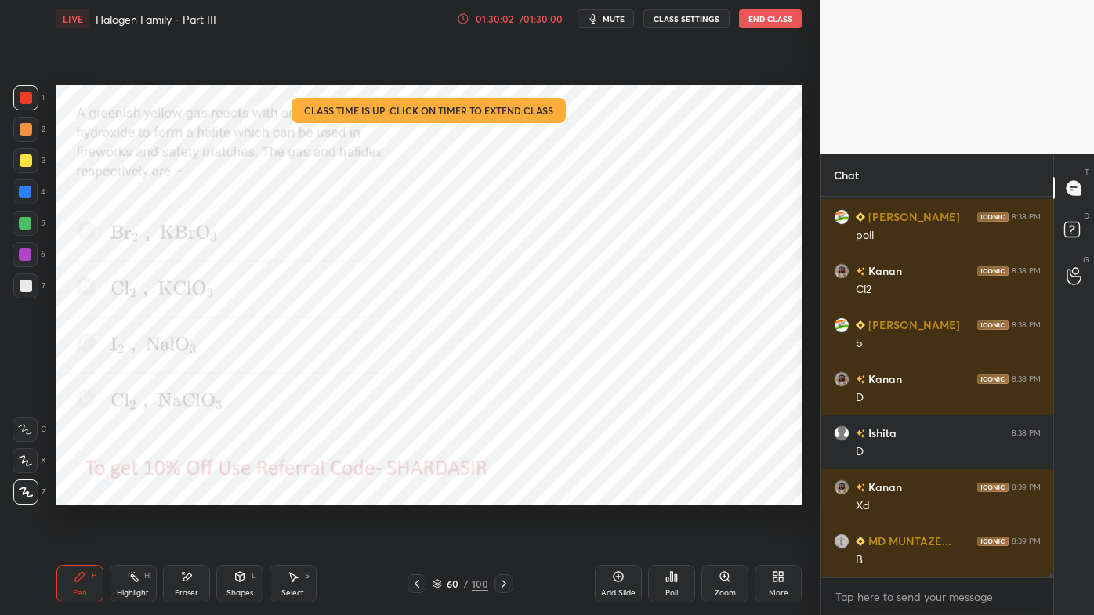
click at [414, 495] on icon at bounding box center [417, 584] width 13 height 13
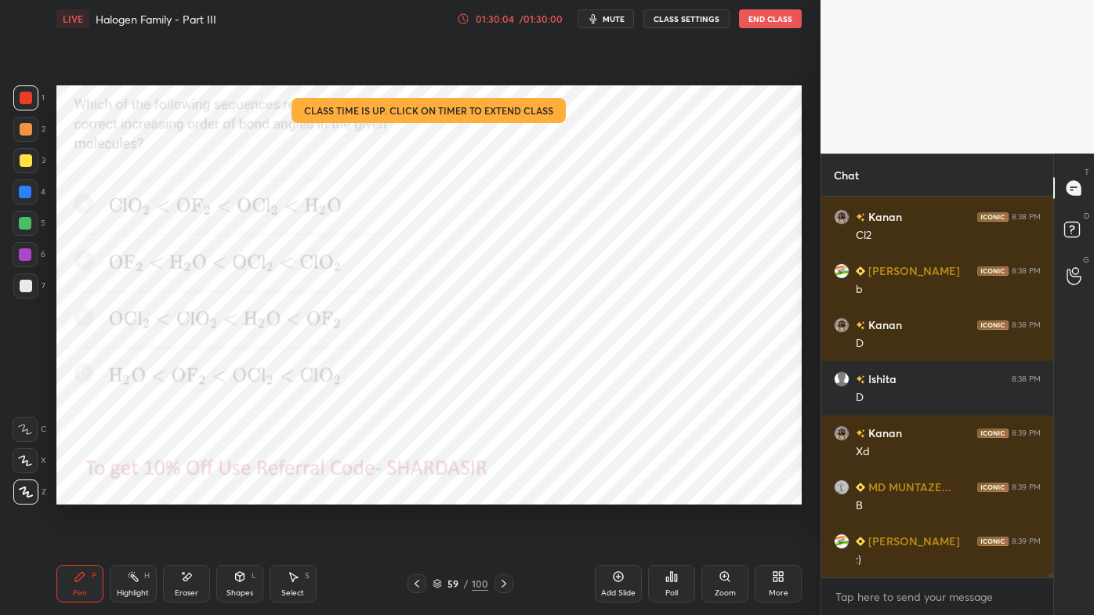
scroll to position [40249, 0]
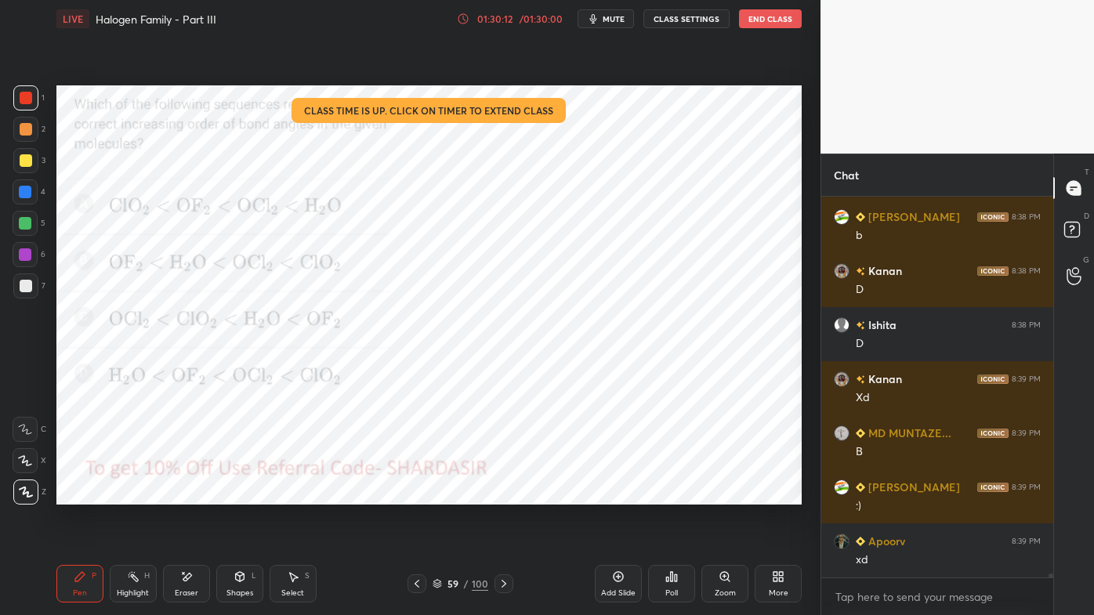
click at [676, 495] on icon at bounding box center [676, 578] width 2 height 7
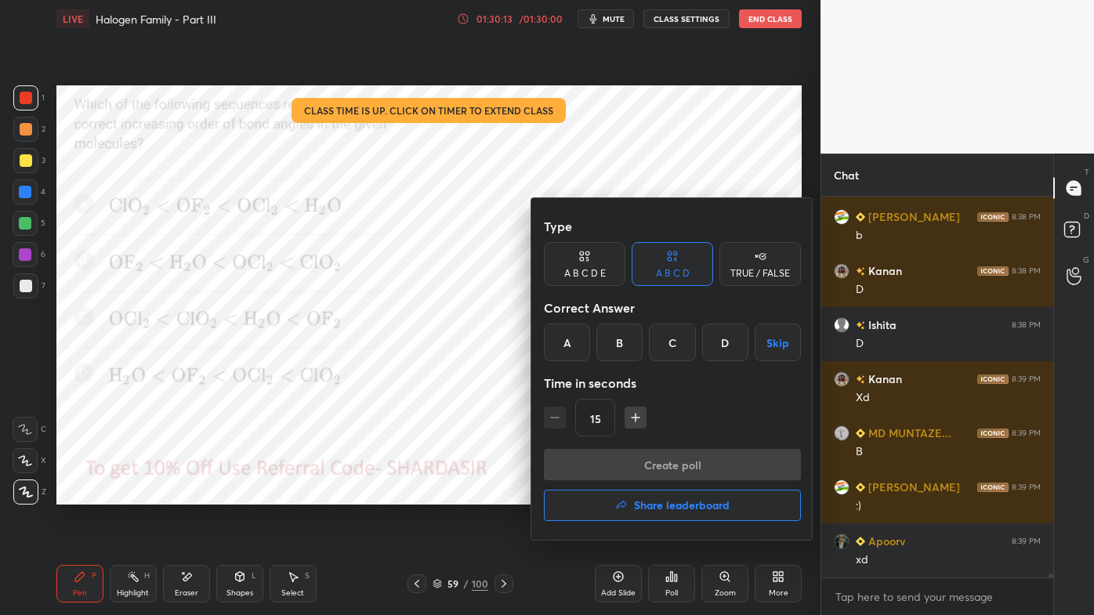
click at [715, 346] on div "D" at bounding box center [725, 343] width 46 height 38
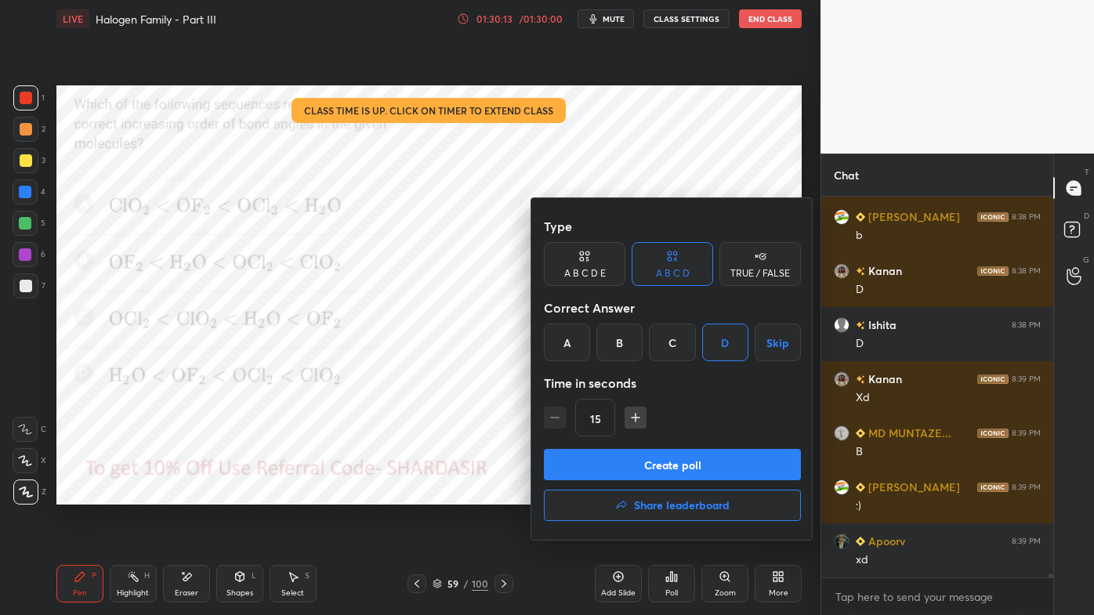
click at [635, 415] on icon "button" at bounding box center [636, 418] width 16 height 16
type input "30"
click at [600, 466] on button "Create poll" at bounding box center [672, 464] width 257 height 31
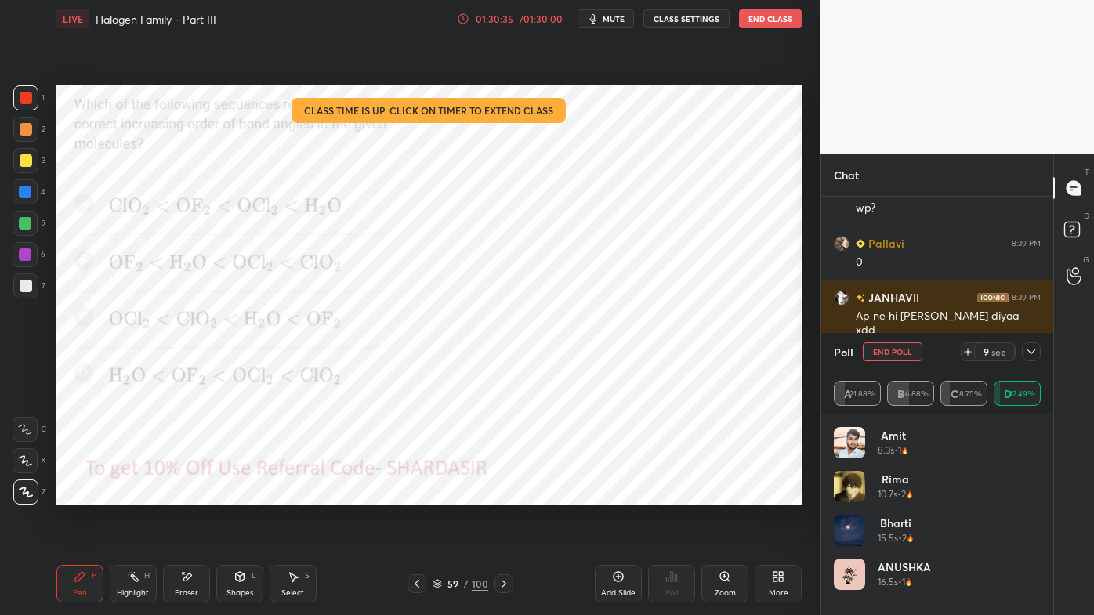
scroll to position [40818, 0]
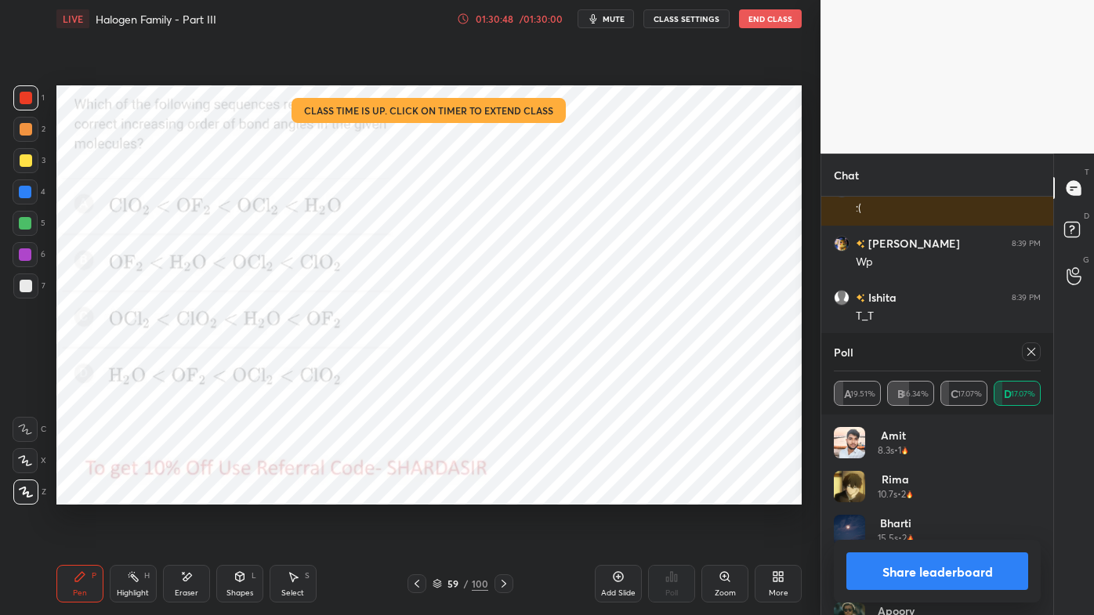
click at [917, 495] on button "Share leaderboard" at bounding box center [938, 572] width 182 height 38
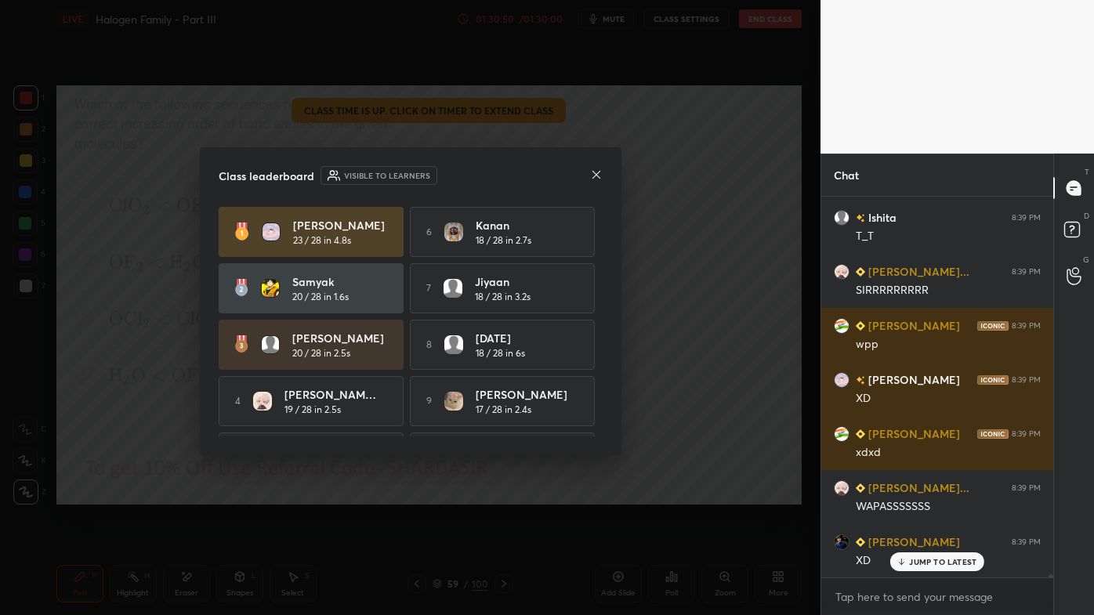
click at [596, 172] on icon at bounding box center [596, 175] width 13 height 13
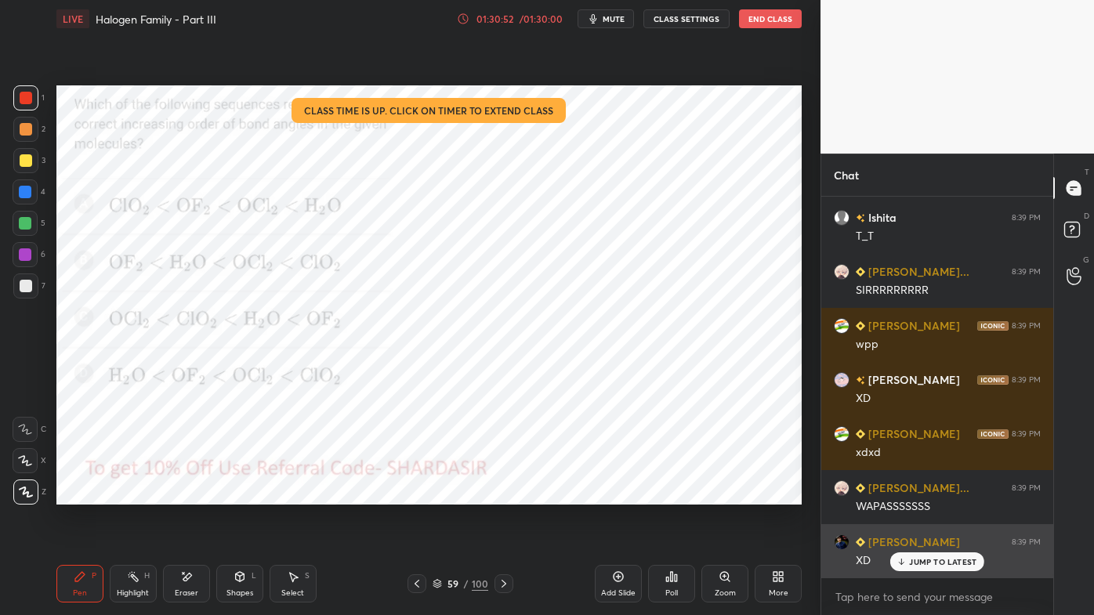
drag, startPoint x: 910, startPoint y: 564, endPoint x: 893, endPoint y: 572, distance: 19.3
click at [911, 495] on p "JUMP TO LATEST" at bounding box center [942, 561] width 67 height 9
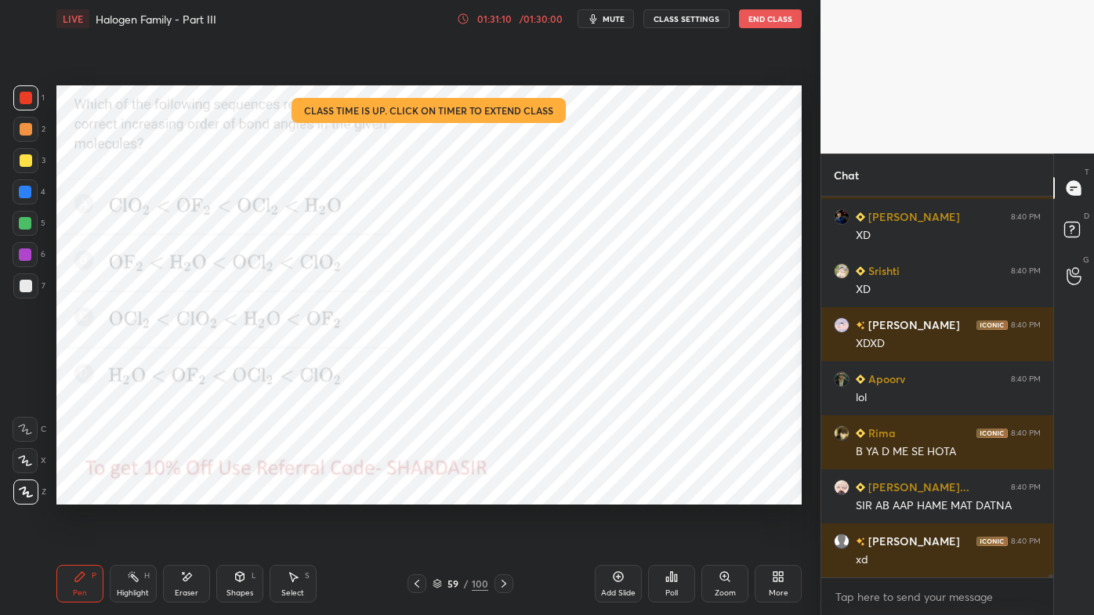
drag, startPoint x: 132, startPoint y: 571, endPoint x: 137, endPoint y: 563, distance: 10.2
click at [134, 495] on div "Highlight H" at bounding box center [133, 584] width 47 height 38
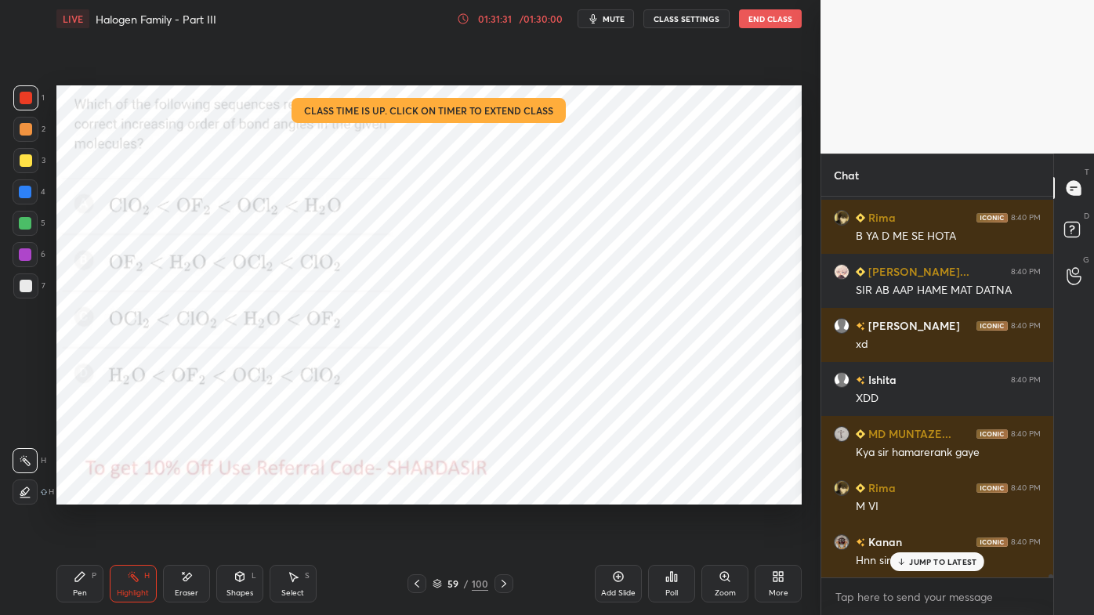
click at [70, 495] on div "Pen P" at bounding box center [79, 584] width 47 height 38
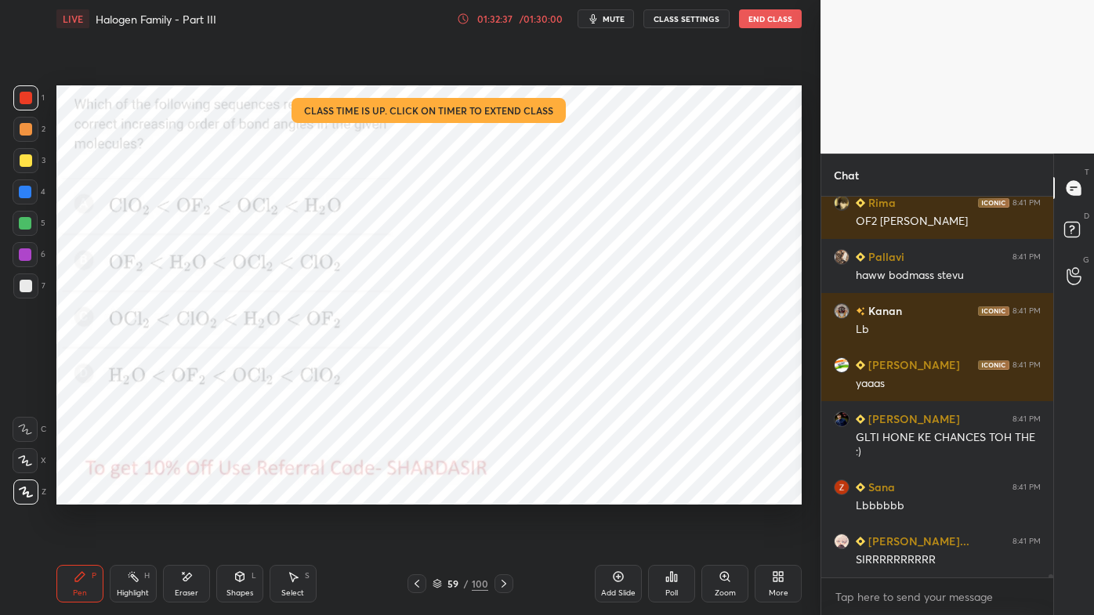
scroll to position [44009, 0]
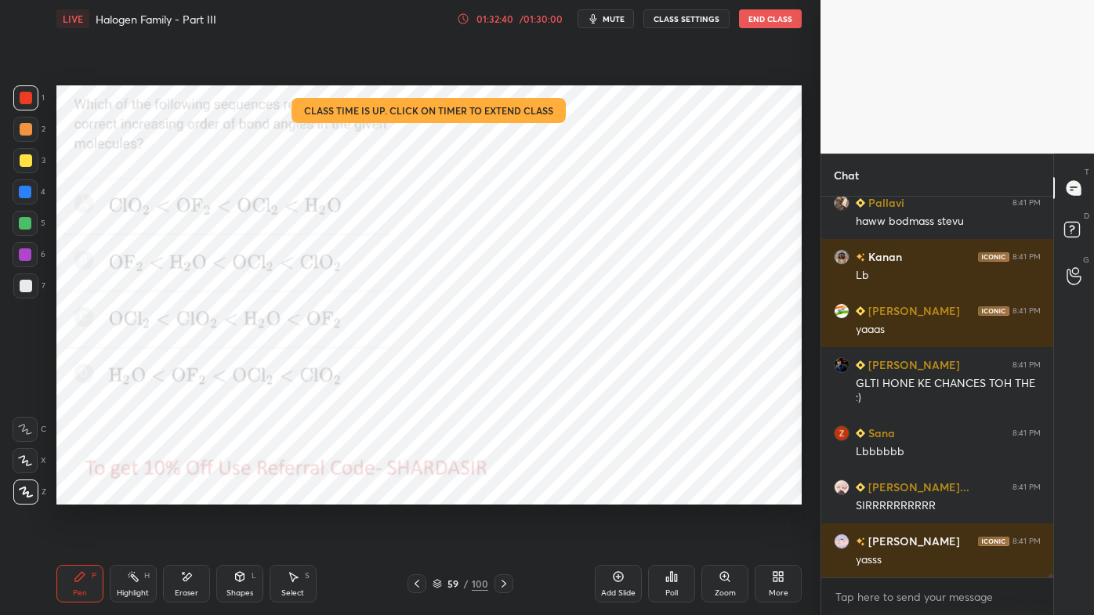
click at [673, 495] on icon at bounding box center [671, 577] width 13 height 13
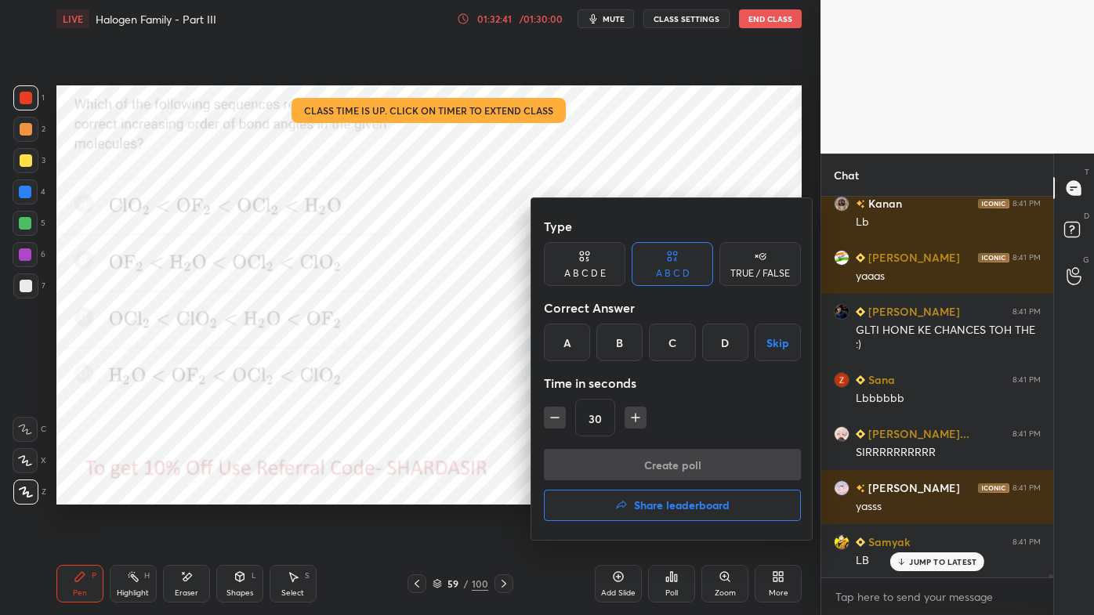
drag, startPoint x: 656, startPoint y: 507, endPoint x: 634, endPoint y: 524, distance: 27.9
click at [654, 495] on h4 "Share leaderboard" at bounding box center [682, 505] width 96 height 11
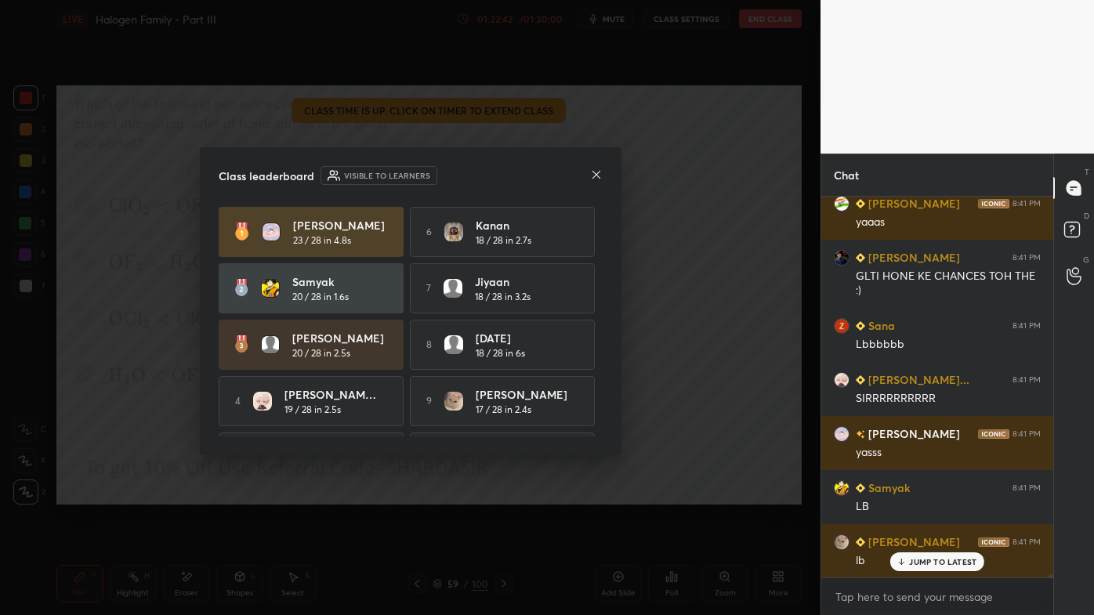
scroll to position [44171, 0]
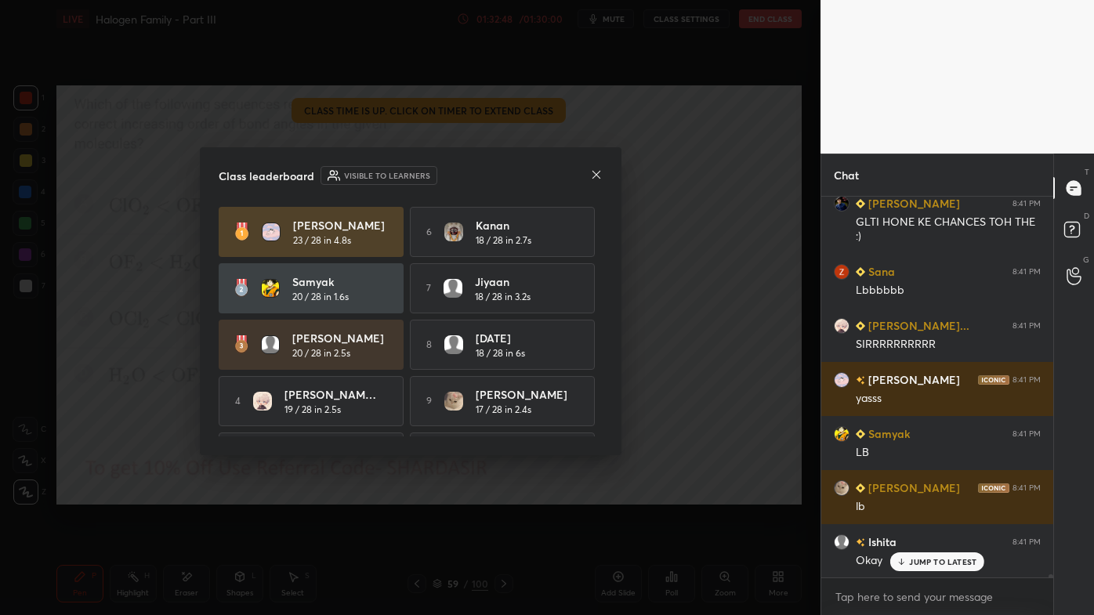
click at [597, 171] on icon at bounding box center [596, 175] width 13 height 13
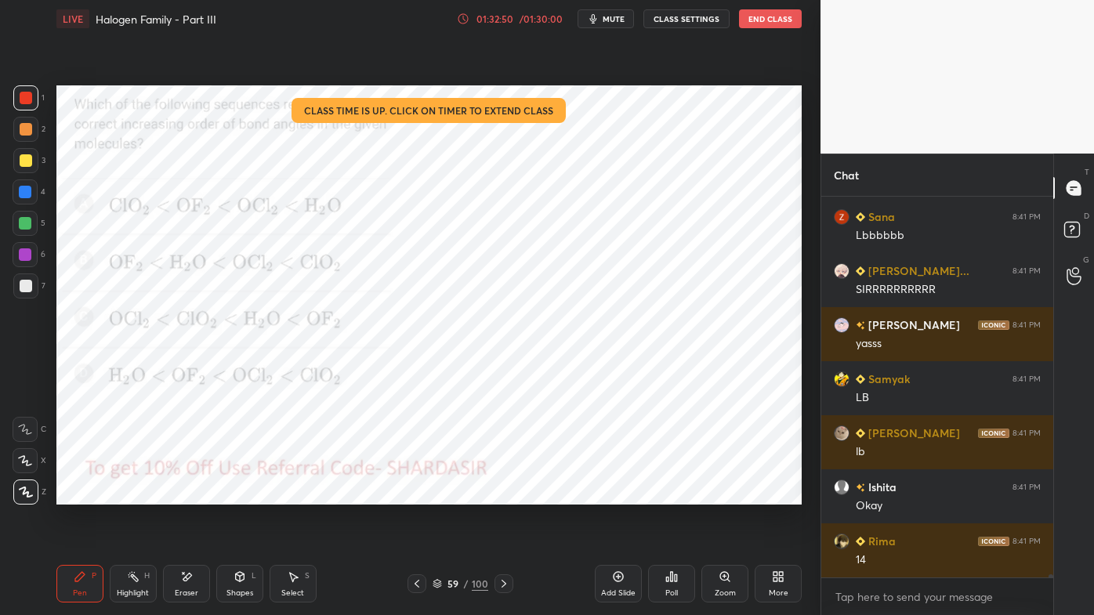
scroll to position [44280, 0]
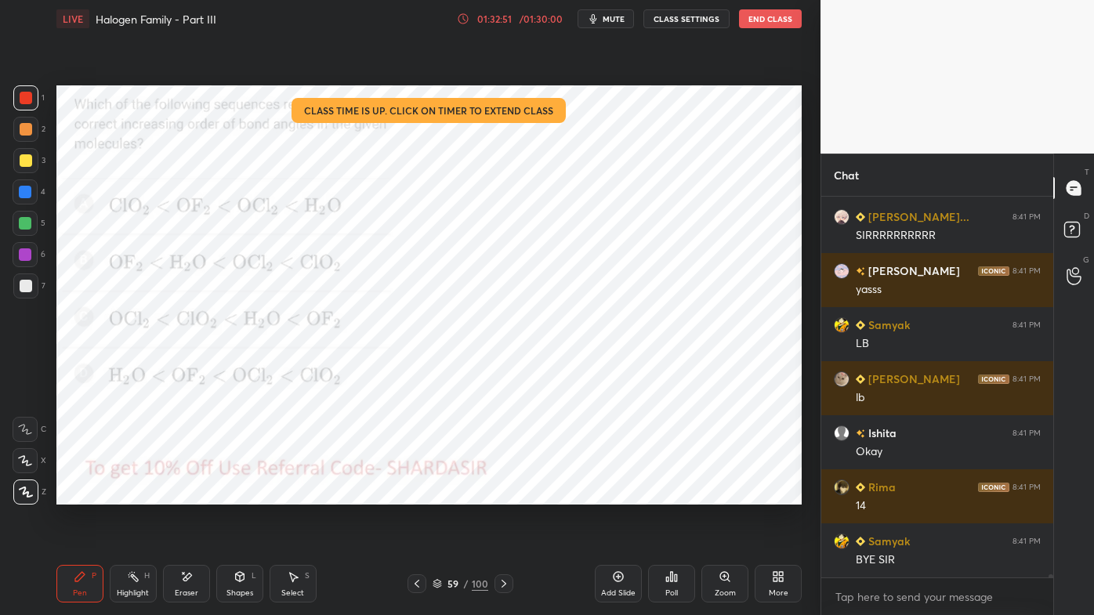
click at [622, 495] on icon at bounding box center [618, 577] width 13 height 13
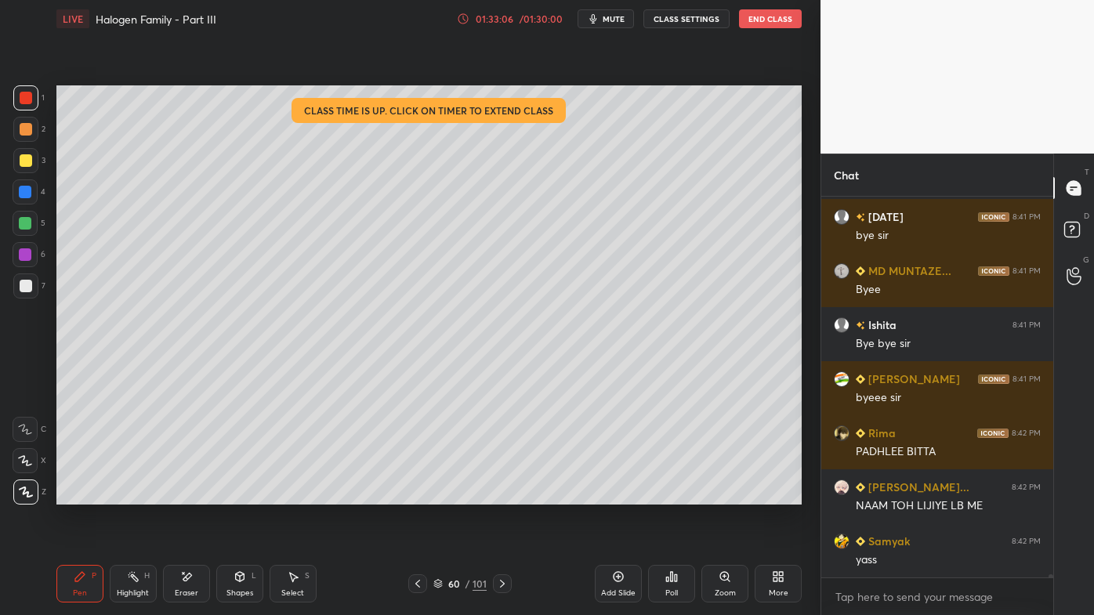
scroll to position [44875, 0]
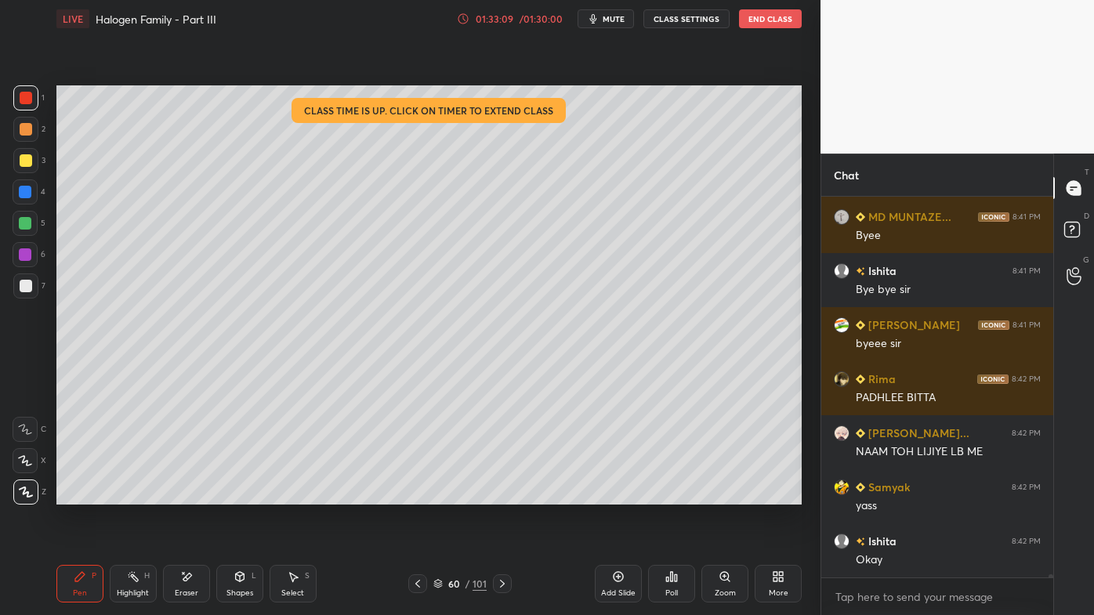
click at [765, 19] on button "End Class" at bounding box center [770, 18] width 63 height 19
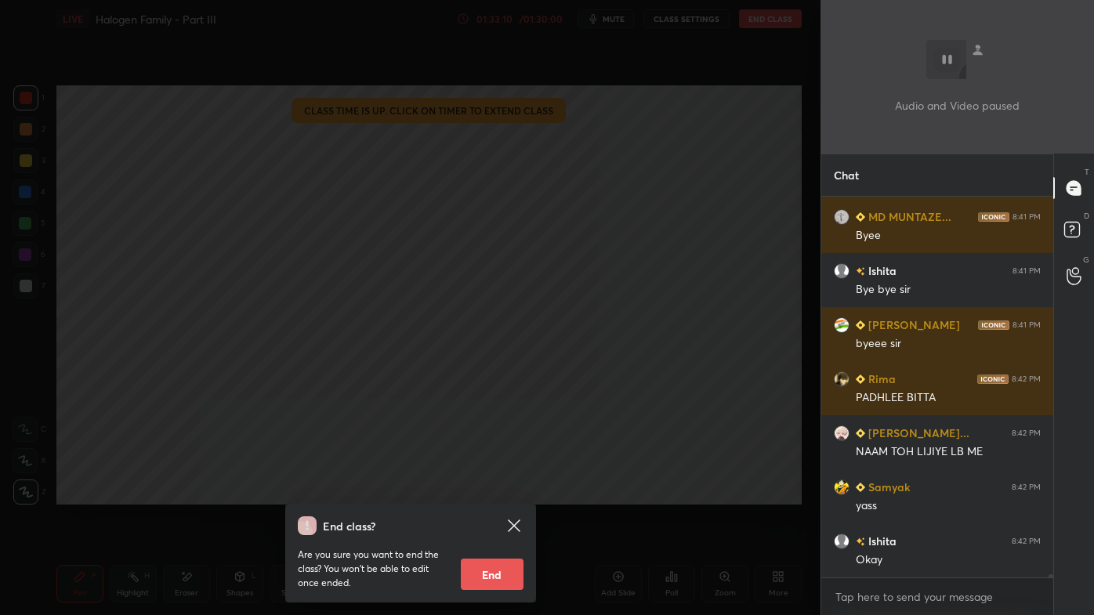
scroll to position [44928, 0]
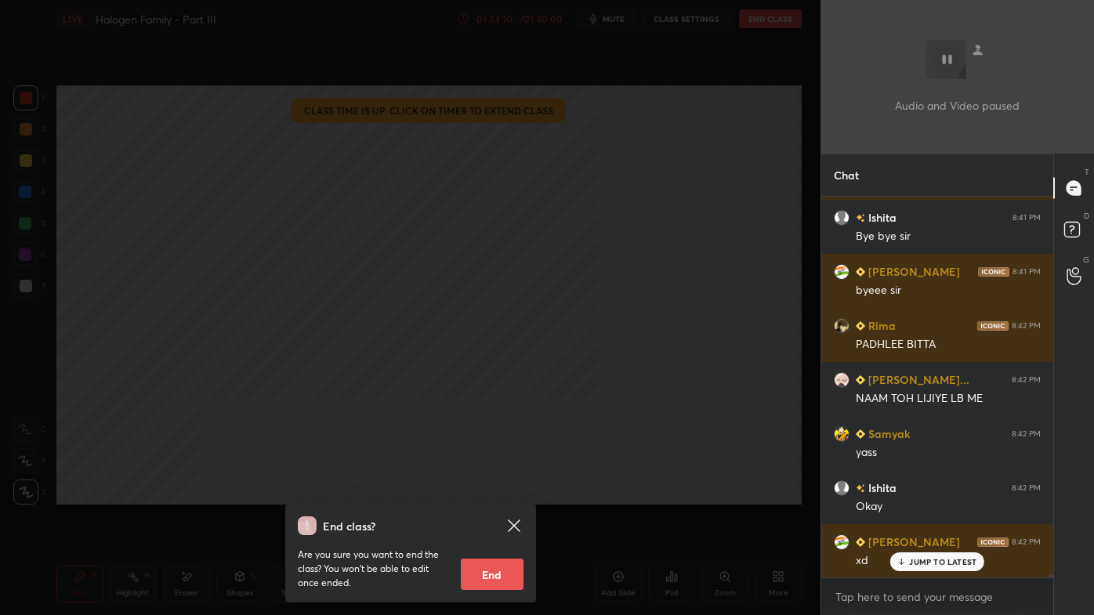
drag, startPoint x: 495, startPoint y: 575, endPoint x: 485, endPoint y: 579, distance: 10.9
click at [495, 495] on button "End" at bounding box center [492, 574] width 63 height 31
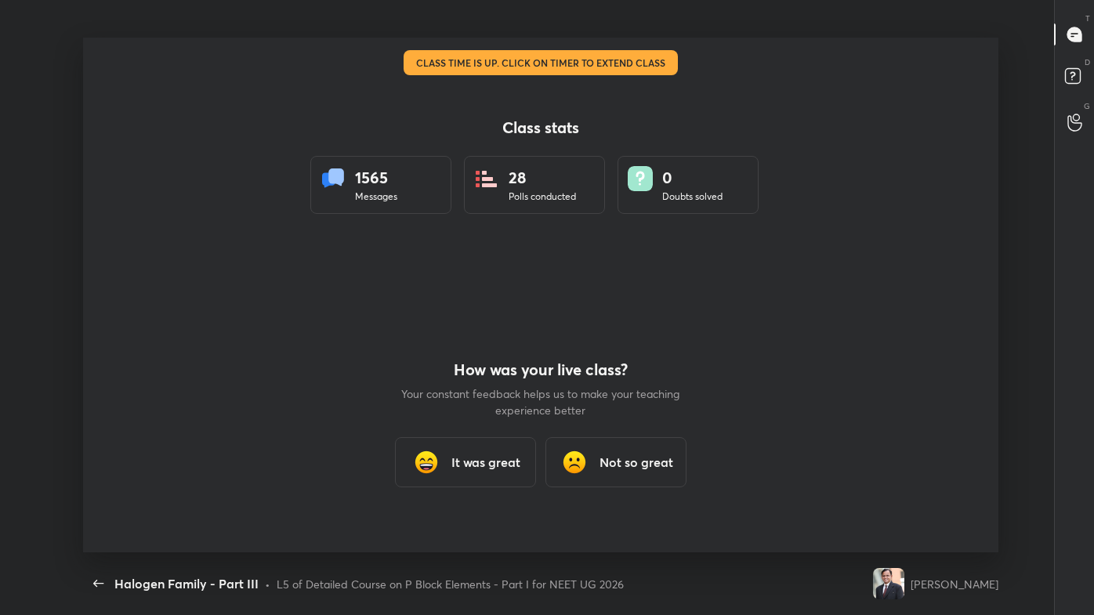
scroll to position [0, 0]
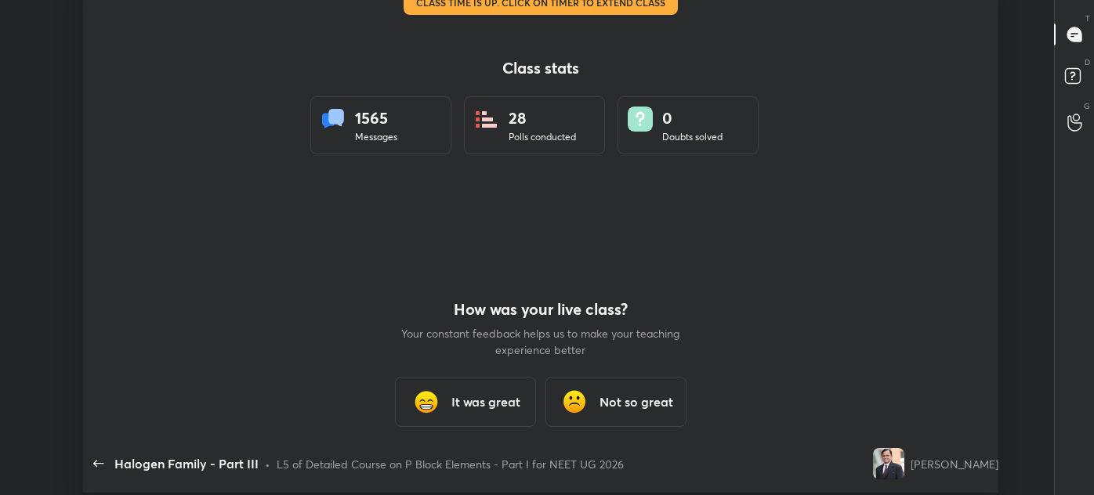
type textarea "x"
